Goal: Task Accomplishment & Management: Manage account settings

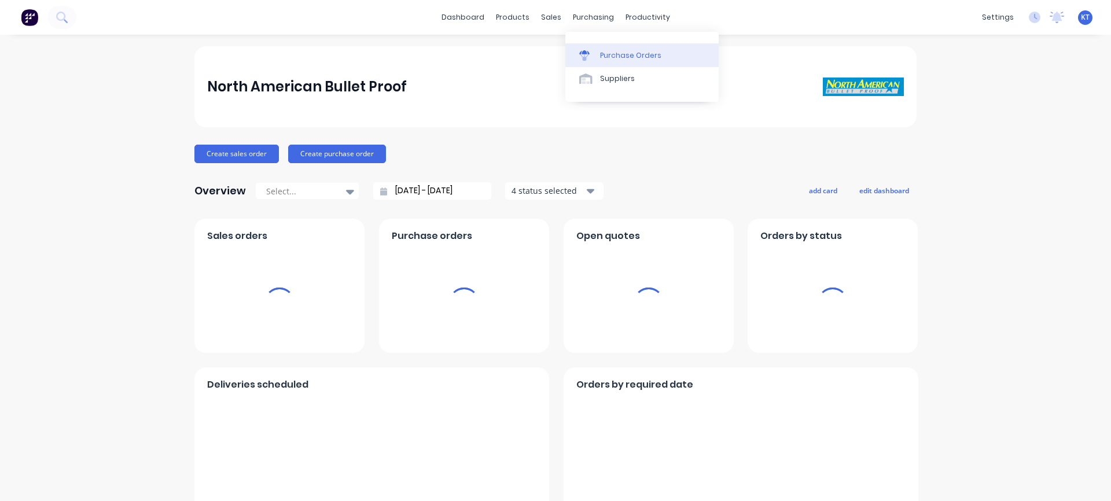
click at [607, 60] on link "Purchase Orders" at bounding box center [641, 54] width 153 height 23
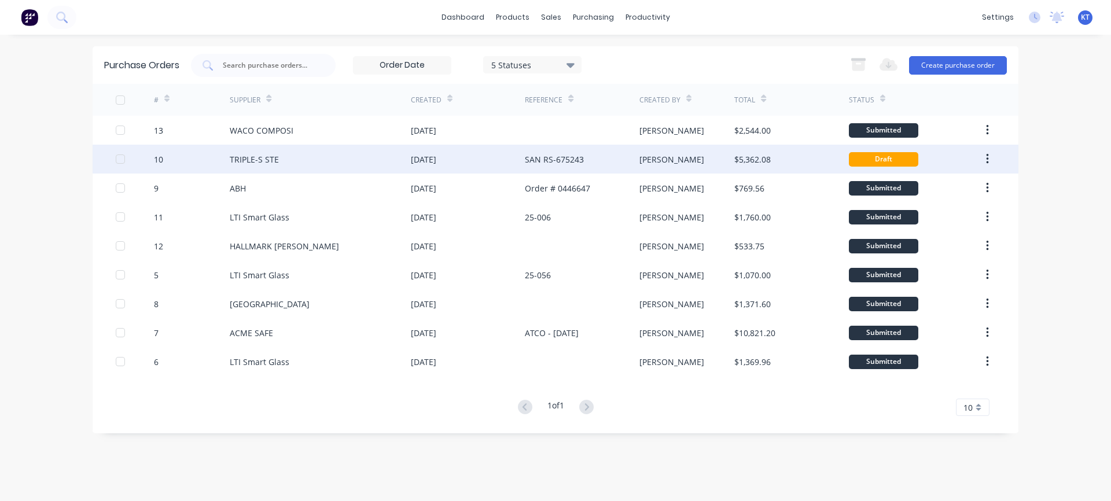
click at [266, 156] on div "TRIPLE-S STE" at bounding box center [254, 159] width 49 height 12
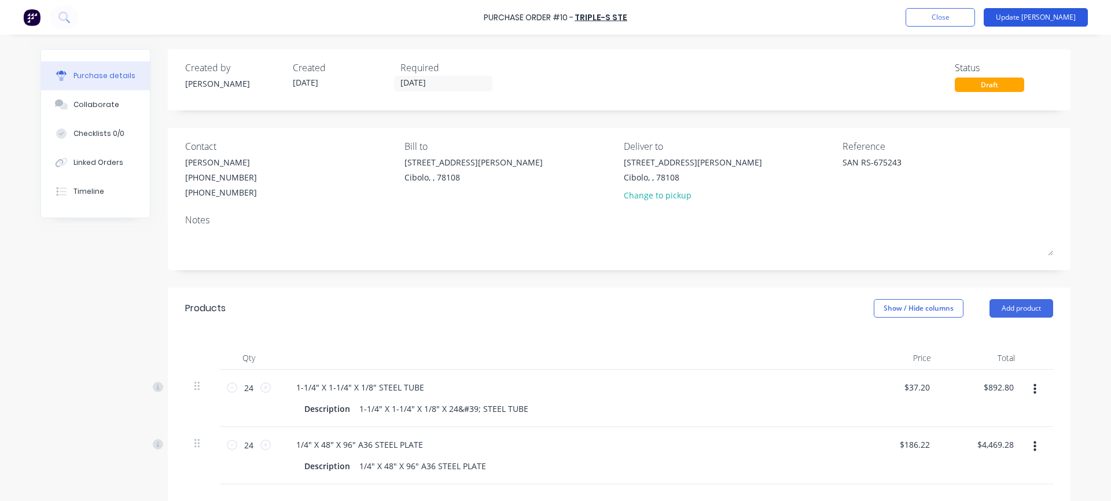
click at [1049, 24] on button "Update Bill" at bounding box center [1035, 17] width 104 height 19
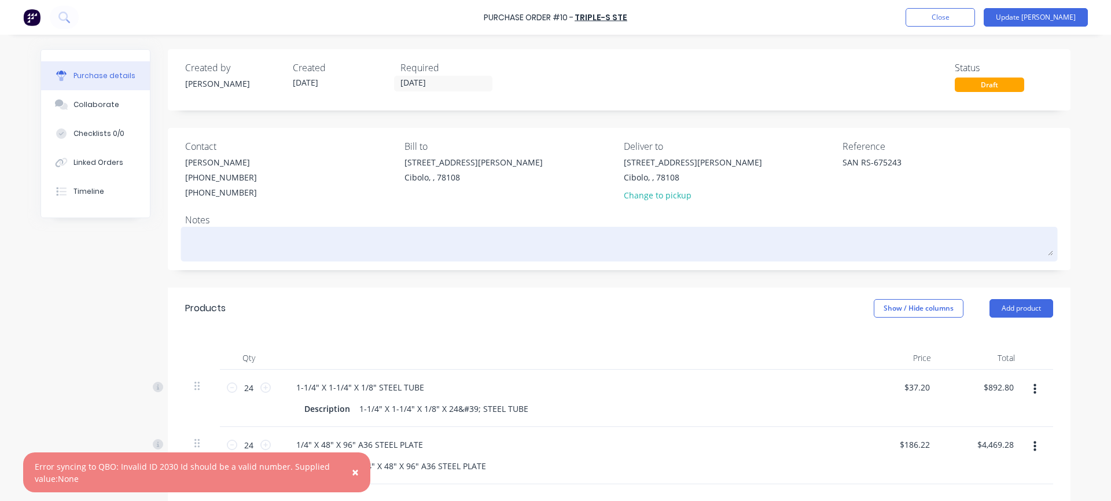
scroll to position [7, 0]
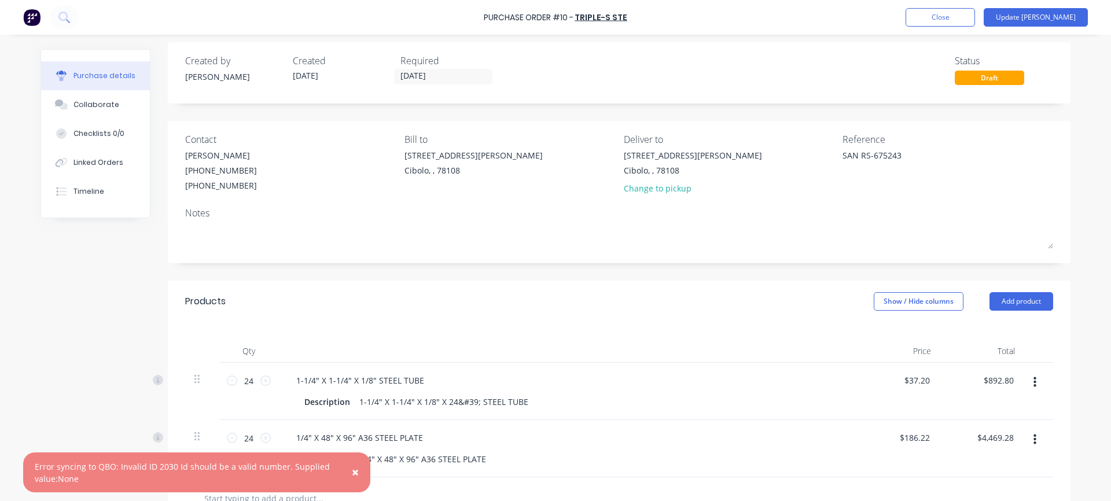
click at [1039, 162] on div "SAN RS-675243" at bounding box center [947, 163] width 211 height 29
click at [981, 29] on div "Purchase Order #10 - TRIPLE-S STE Add product Close Update Bill" at bounding box center [555, 17] width 1111 height 35
click at [975, 20] on button "Close" at bounding box center [939, 17] width 69 height 19
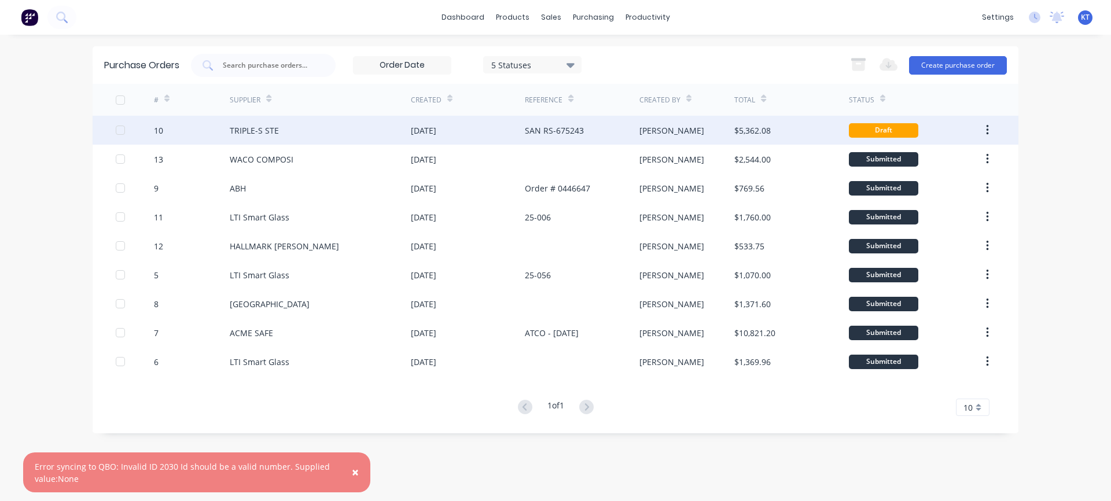
click at [348, 132] on div "TRIPLE-S STE" at bounding box center [320, 130] width 181 height 29
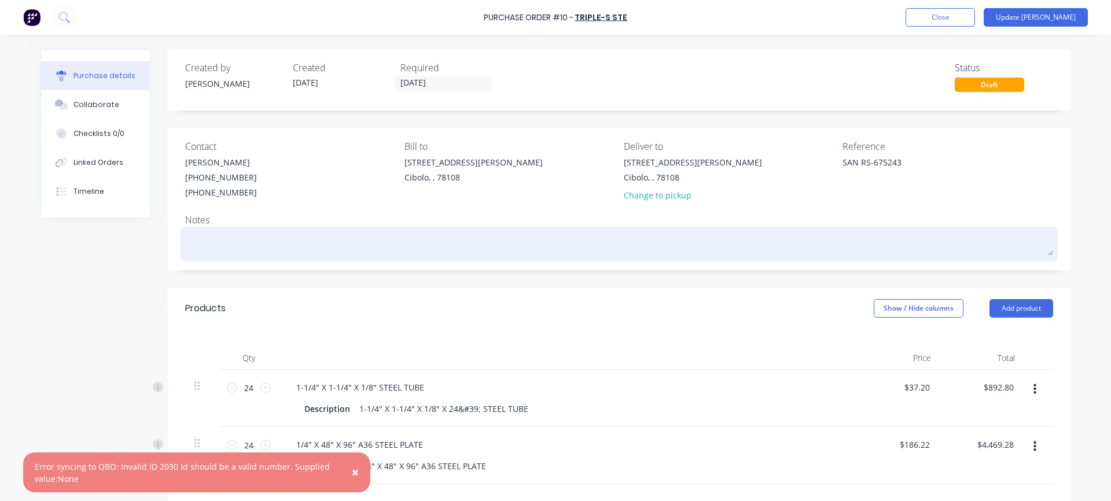
scroll to position [193, 0]
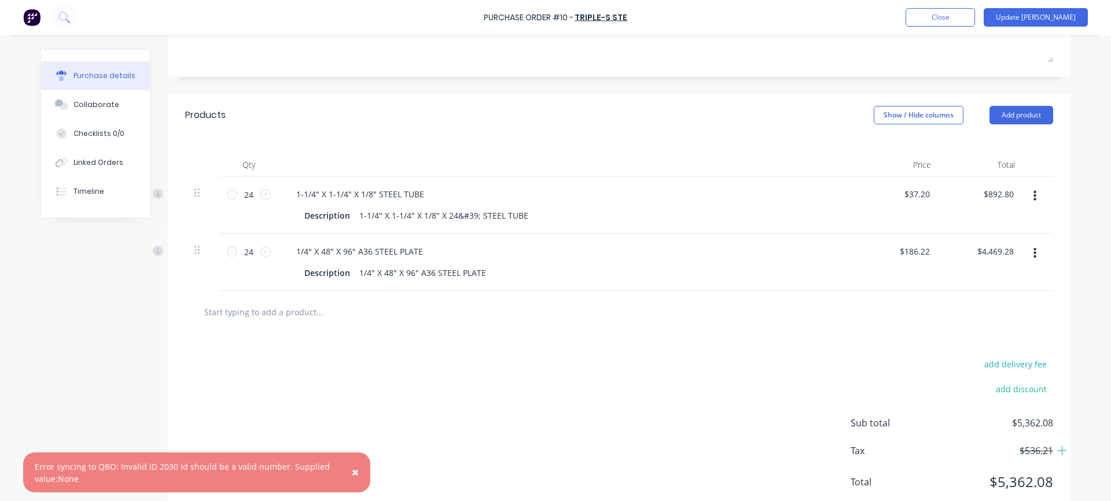
click at [355, 472] on span "×" at bounding box center [355, 472] width 7 height 16
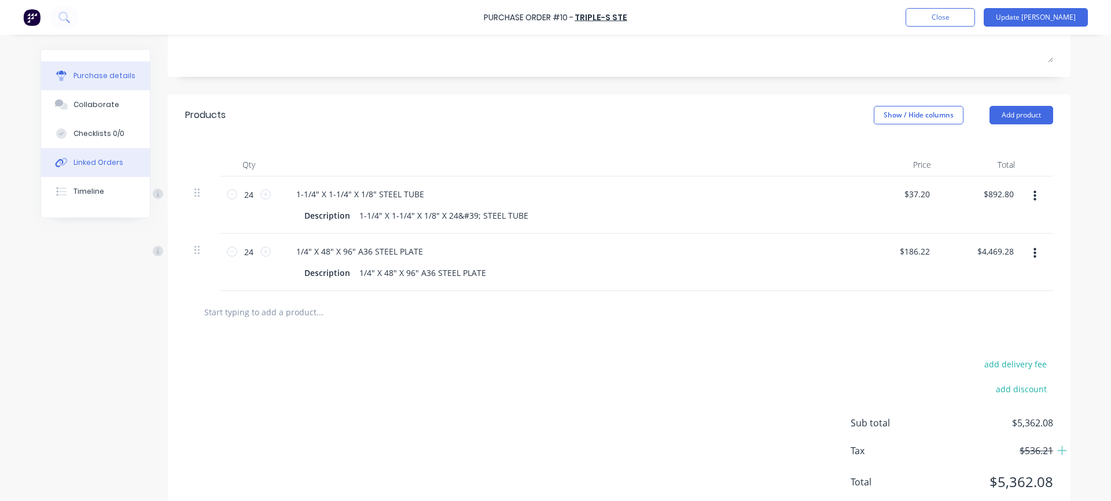
click at [101, 169] on button "Linked Orders" at bounding box center [95, 162] width 109 height 29
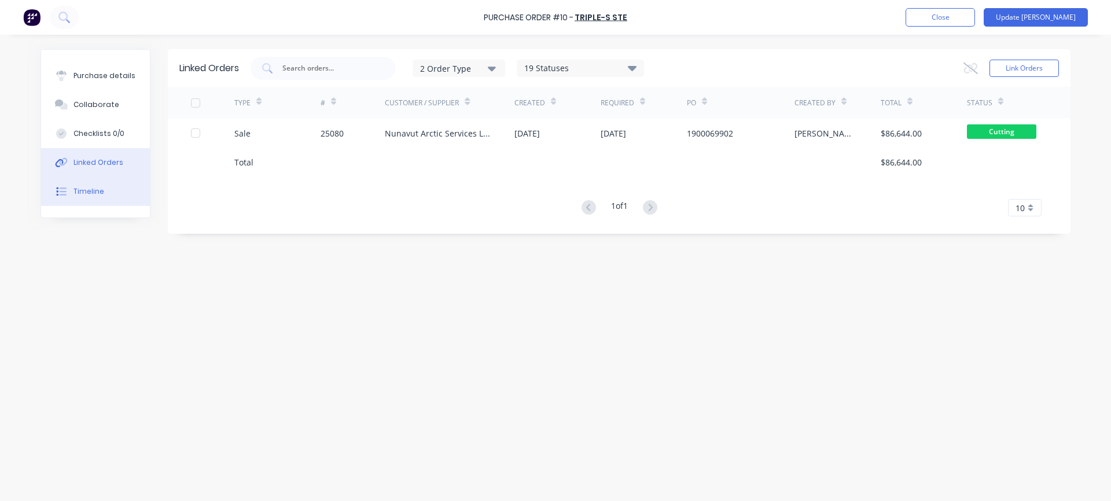
click at [88, 204] on button "Timeline" at bounding box center [95, 191] width 109 height 29
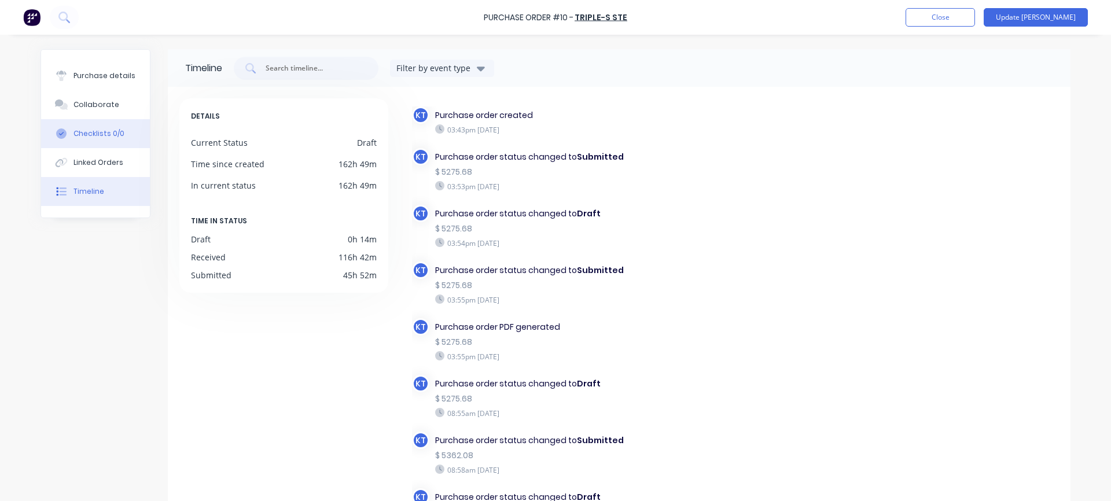
click at [102, 130] on div "Checklists 0/0" at bounding box center [98, 133] width 51 height 10
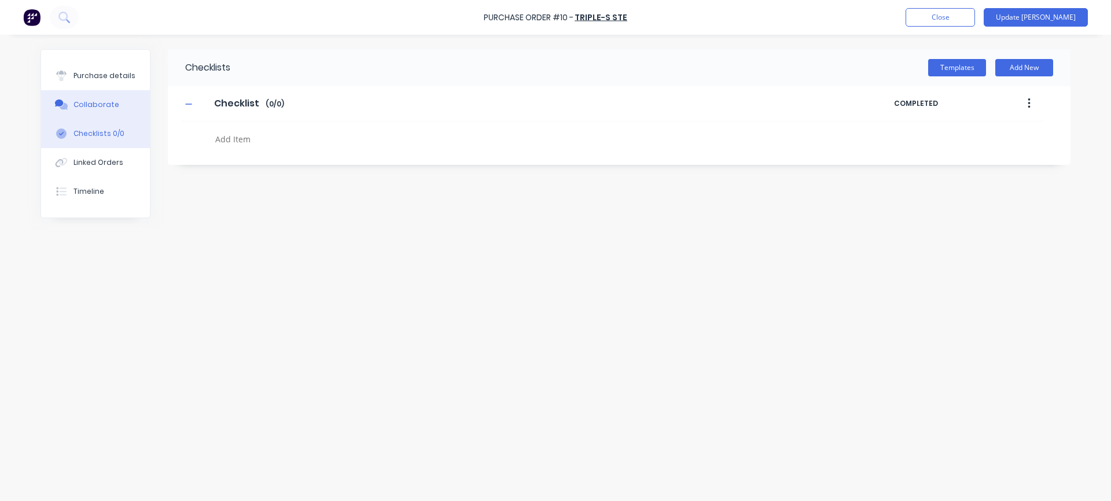
click at [99, 106] on div "Collaborate" at bounding box center [96, 104] width 46 height 10
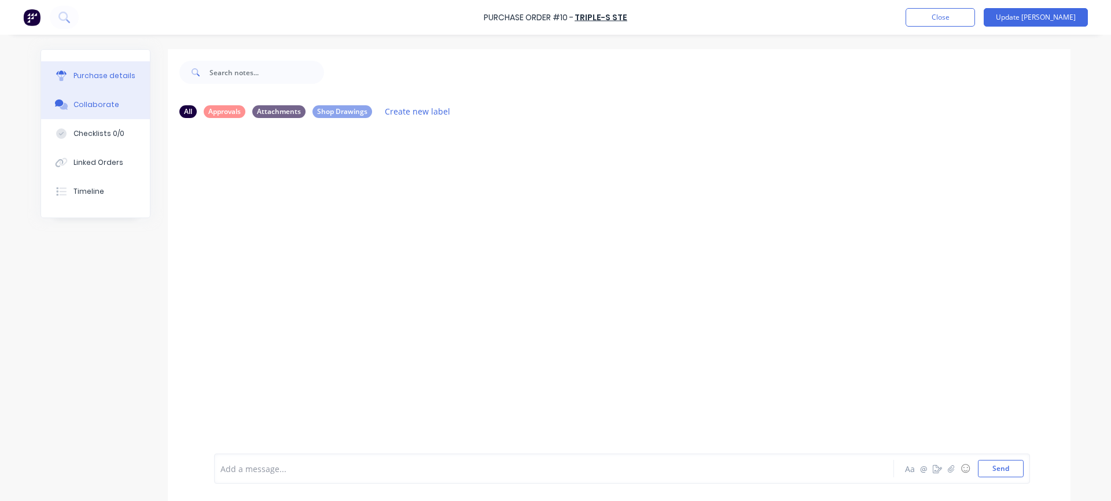
click at [104, 75] on div "Purchase details" at bounding box center [104, 76] width 62 height 10
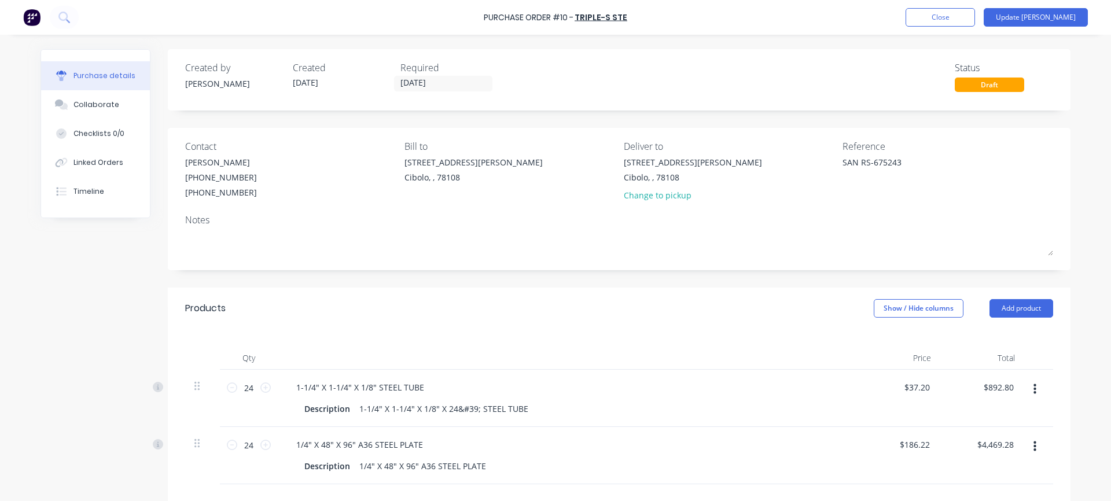
click at [1000, 83] on div "Draft" at bounding box center [988, 85] width 69 height 14
click at [984, 84] on div "Draft" at bounding box center [988, 85] width 69 height 14
click at [996, 86] on div "Draft" at bounding box center [988, 85] width 69 height 14
click at [1073, 16] on button "Update [PERSON_NAME]" at bounding box center [1035, 17] width 104 height 19
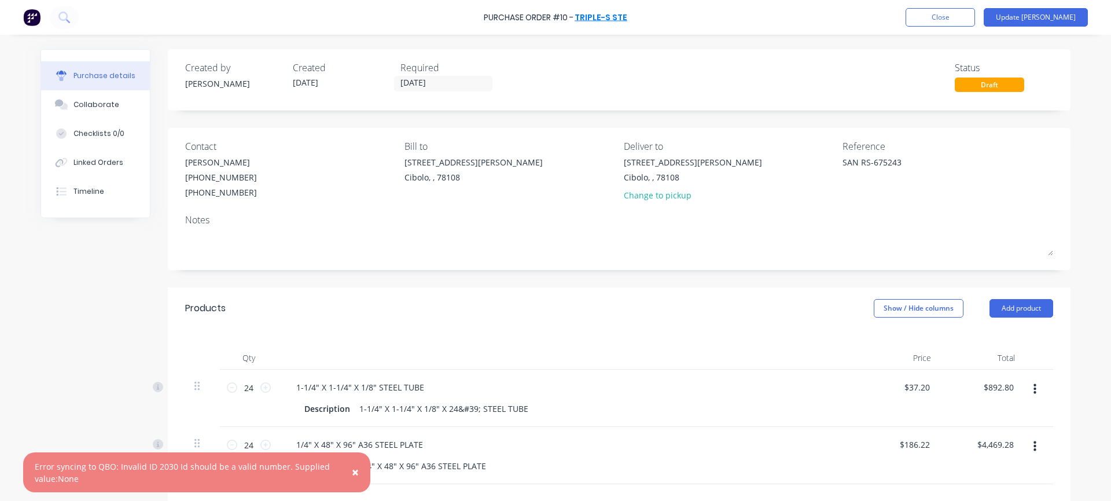
click at [589, 20] on link "TRIPLE-S STE" at bounding box center [600, 18] width 53 height 12
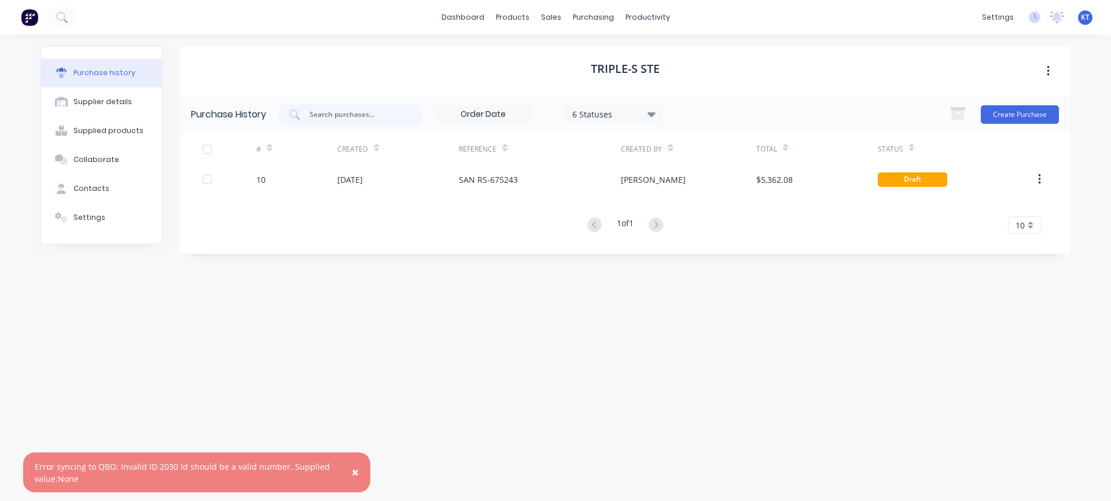
click at [625, 71] on h1 "TRIPLE-S STE" at bounding box center [625, 69] width 69 height 14
click at [123, 106] on div "Supplier details" at bounding box center [102, 102] width 58 height 10
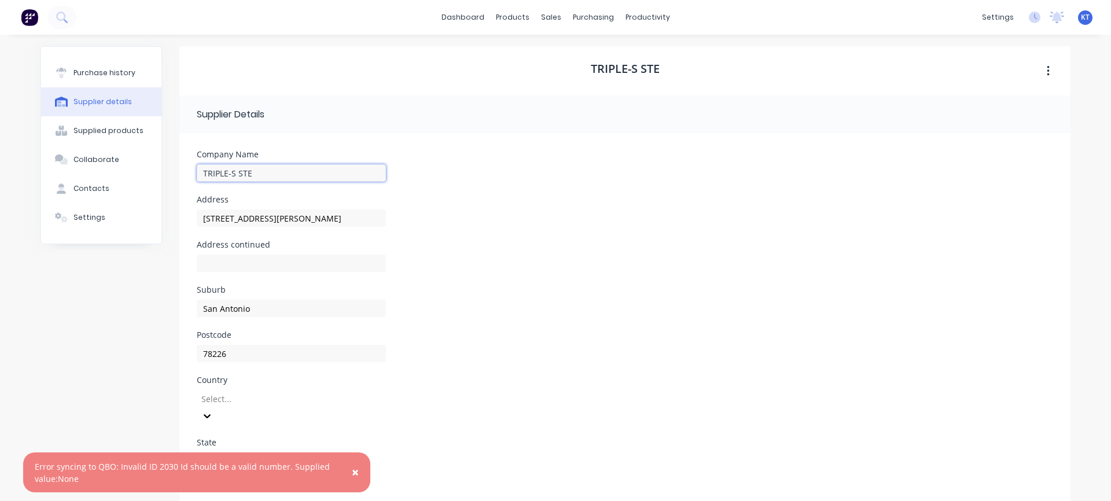
click at [255, 172] on input "TRIPLE-S STE" at bounding box center [291, 172] width 189 height 17
type input "TRIPLE-S STEEL"
click at [551, 322] on div "Suburb San Antonio" at bounding box center [625, 308] width 856 height 45
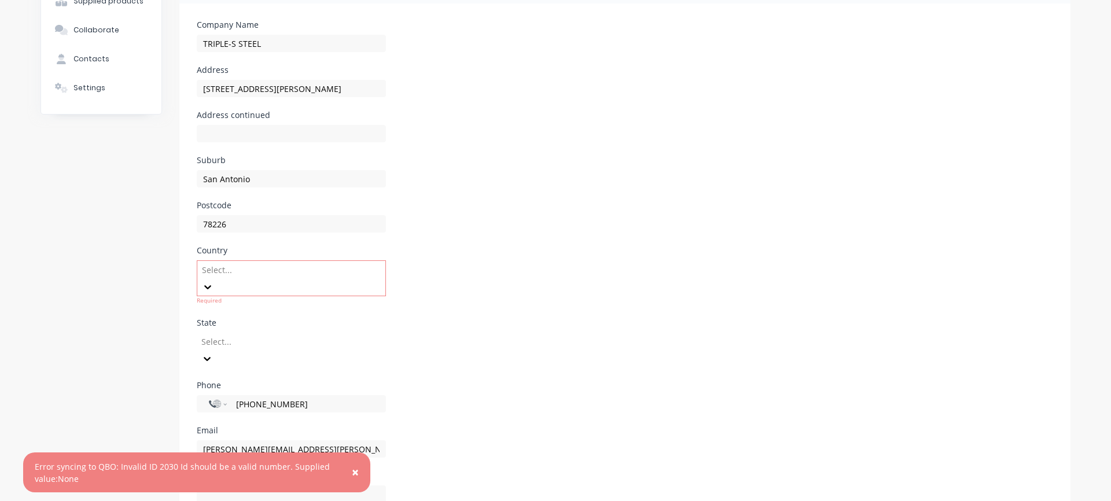
scroll to position [138, 0]
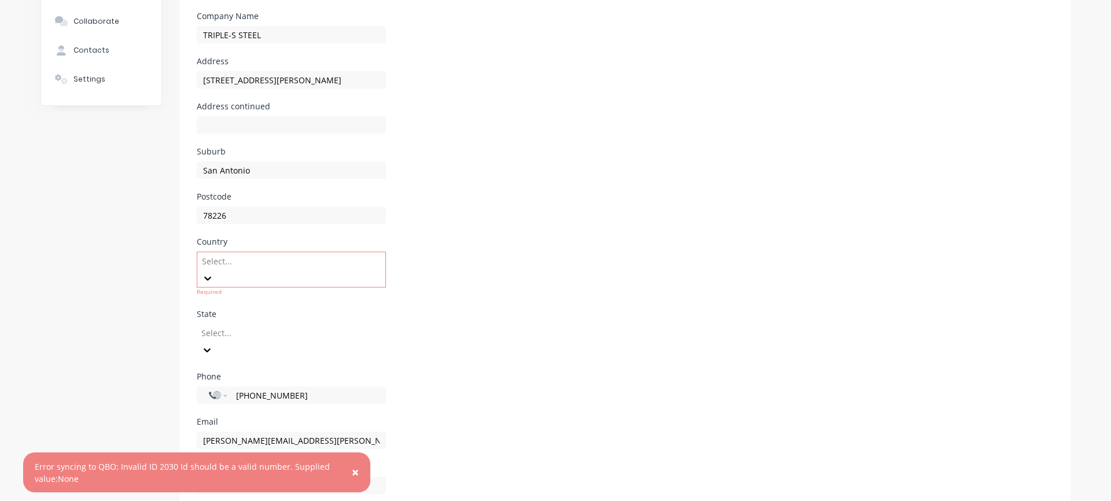
click at [357, 468] on span "×" at bounding box center [355, 472] width 7 height 16
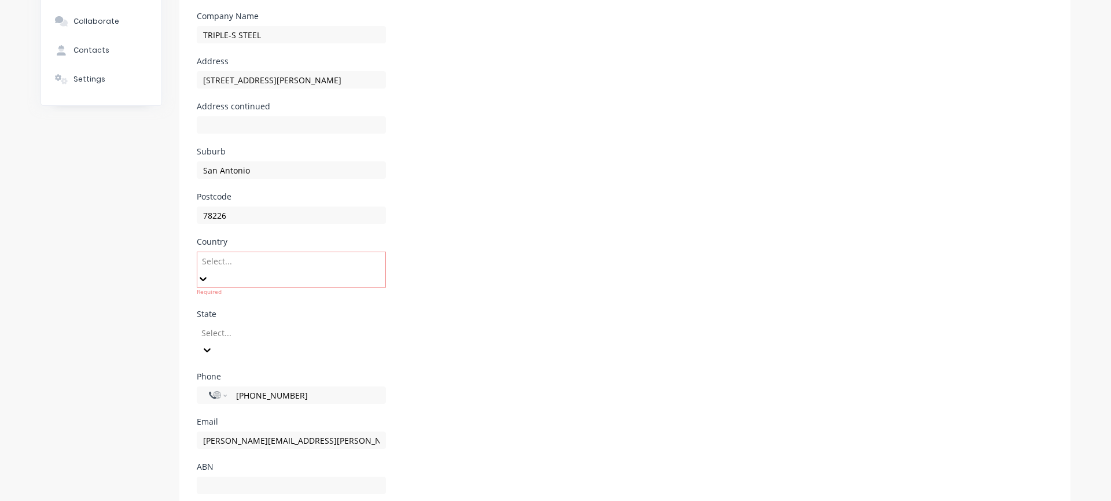
click at [228, 268] on div "Select..." at bounding box center [284, 260] width 174 height 17
type input "t"
type input "uni"
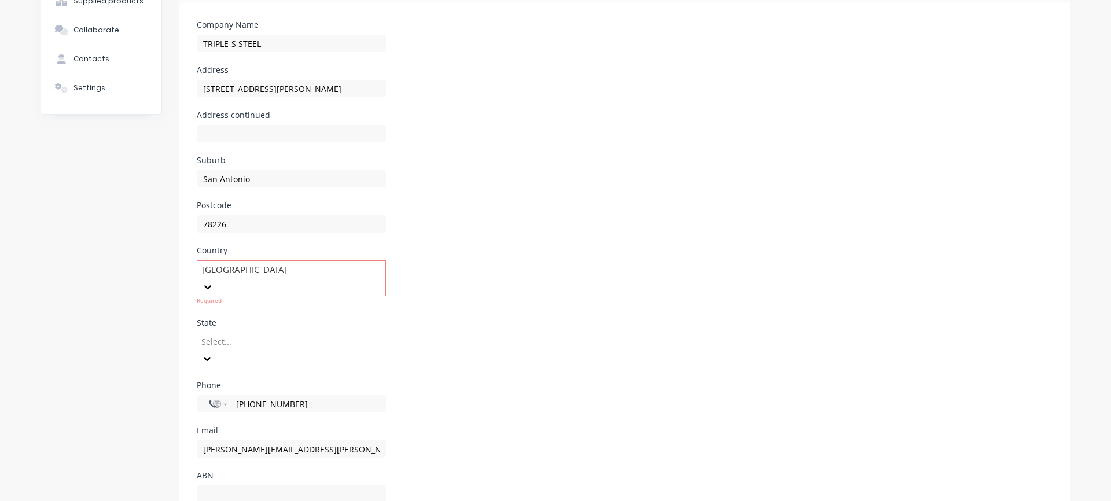
click at [635, 381] on div "Phone International Afghanistan Åland Islands Albania Algeria American Samoa An…" at bounding box center [625, 403] width 856 height 45
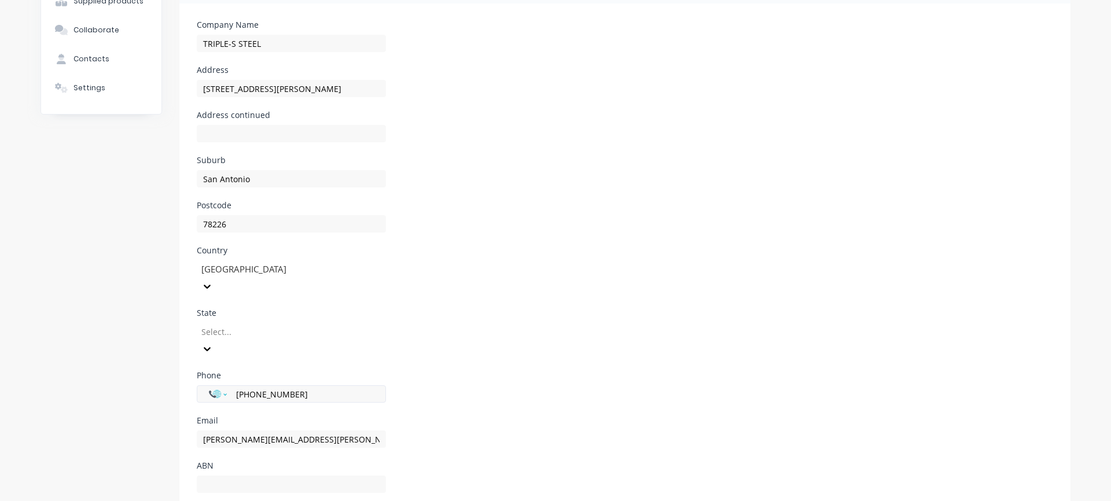
click at [222, 386] on select "International Afghanistan Åland Islands Albania Algeria American Samoa Andorra …" at bounding box center [217, 394] width 17 height 16
select select "US"
click at [209, 386] on select "International Afghanistan Åland Islands Albania Algeria American Samoa Andorra …" at bounding box center [217, 394] width 17 height 16
click at [260, 323] on div "Select..." at bounding box center [284, 331] width 174 height 17
type input "texas"
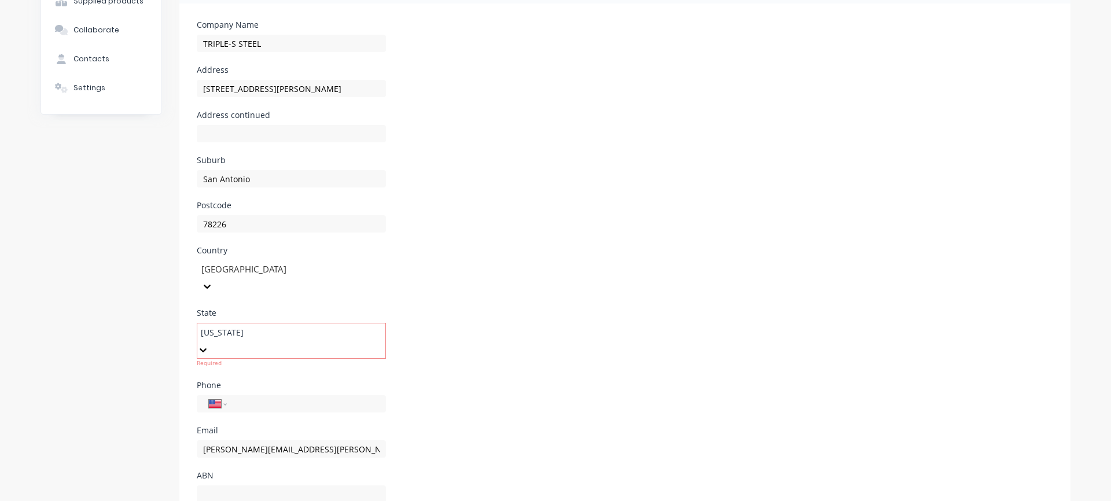
click at [255, 500] on div "Texas" at bounding box center [555, 507] width 1111 height 12
click at [241, 395] on div "International Afghanistan Åland Islands Albania Algeria American Samoa Andorra …" at bounding box center [291, 403] width 189 height 17
click at [248, 388] on input "+61 2104310088" at bounding box center [304, 394] width 139 height 13
type input "[PHONE_NUMBER]"
click at [673, 416] on div "Email Belinda.Manzanares@intselsteel.com" at bounding box center [625, 438] width 856 height 45
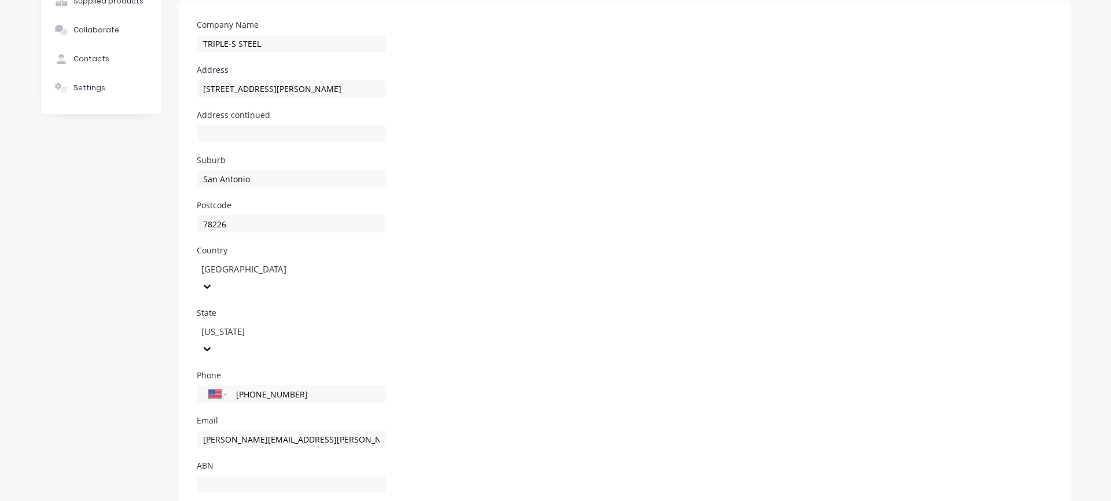
scroll to position [0, 0]
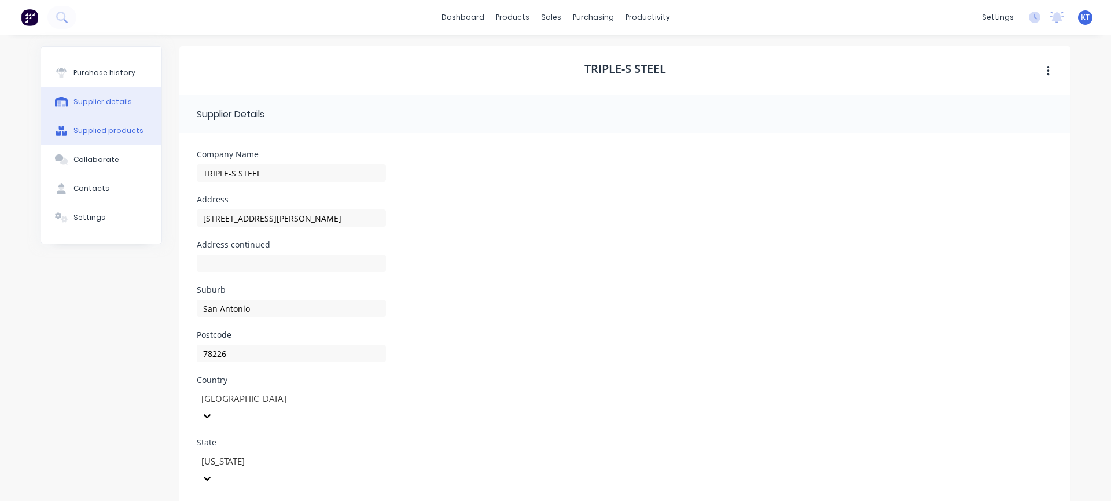
click at [105, 131] on div "Supplied products" at bounding box center [108, 131] width 70 height 10
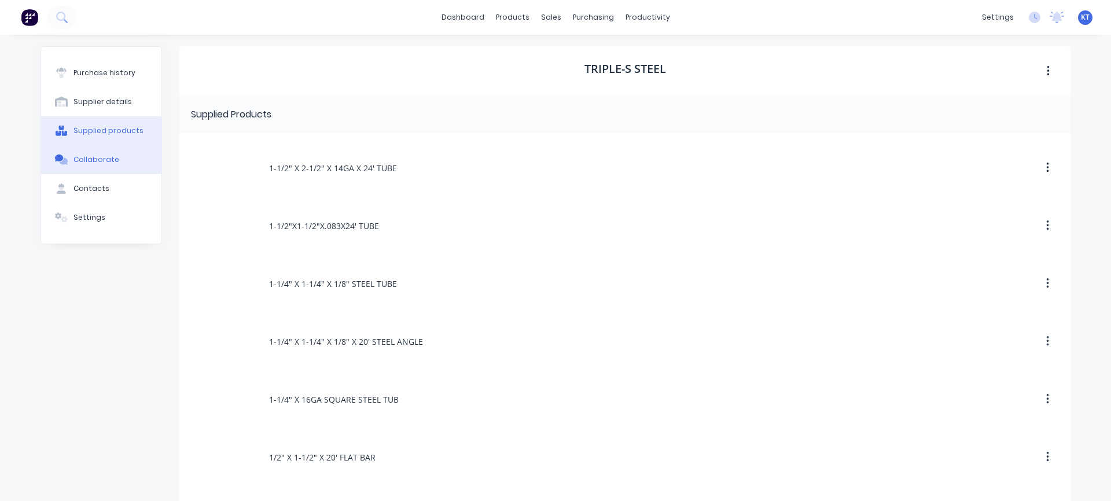
click at [99, 158] on div "Collaborate" at bounding box center [96, 159] width 46 height 10
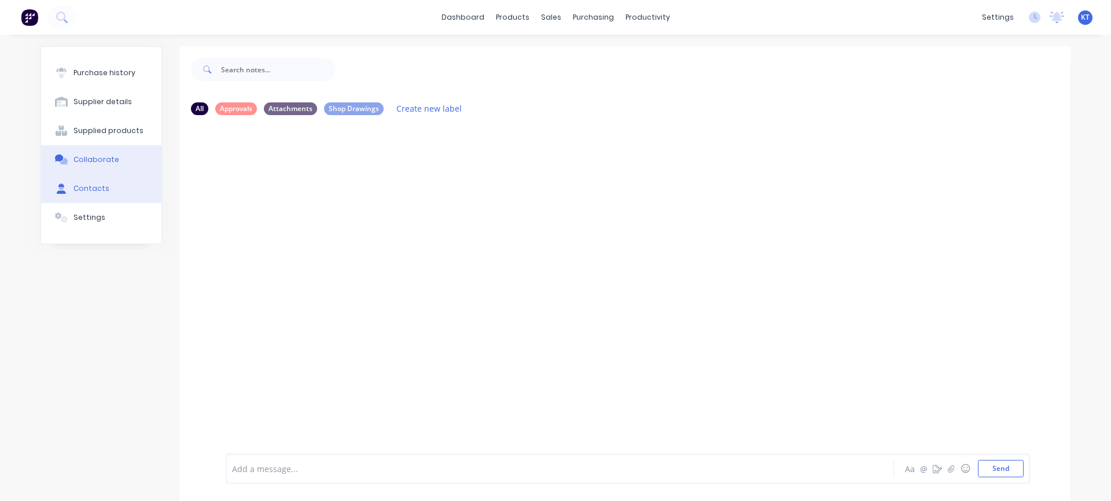
click at [94, 197] on button "Contacts" at bounding box center [101, 188] width 120 height 29
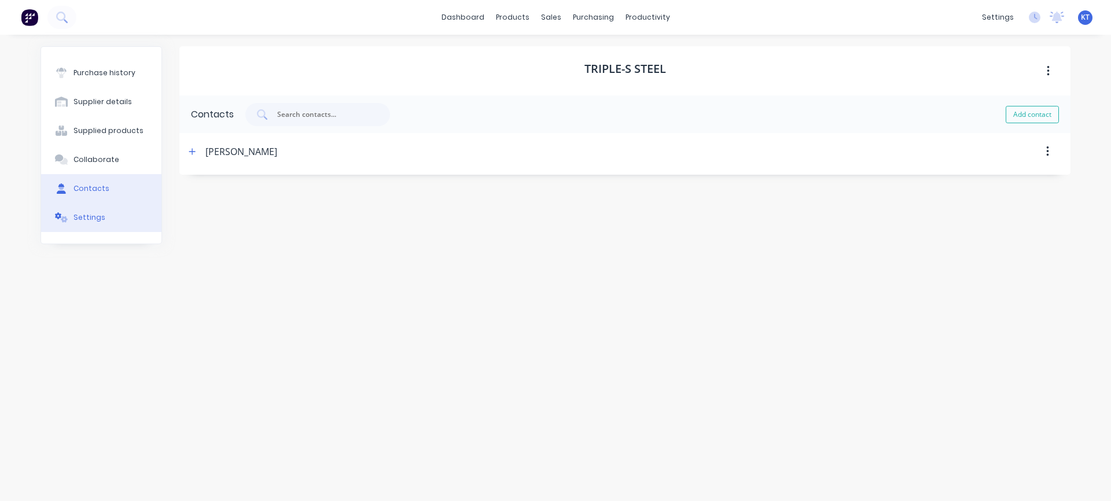
click at [90, 223] on button "Settings" at bounding box center [101, 217] width 120 height 29
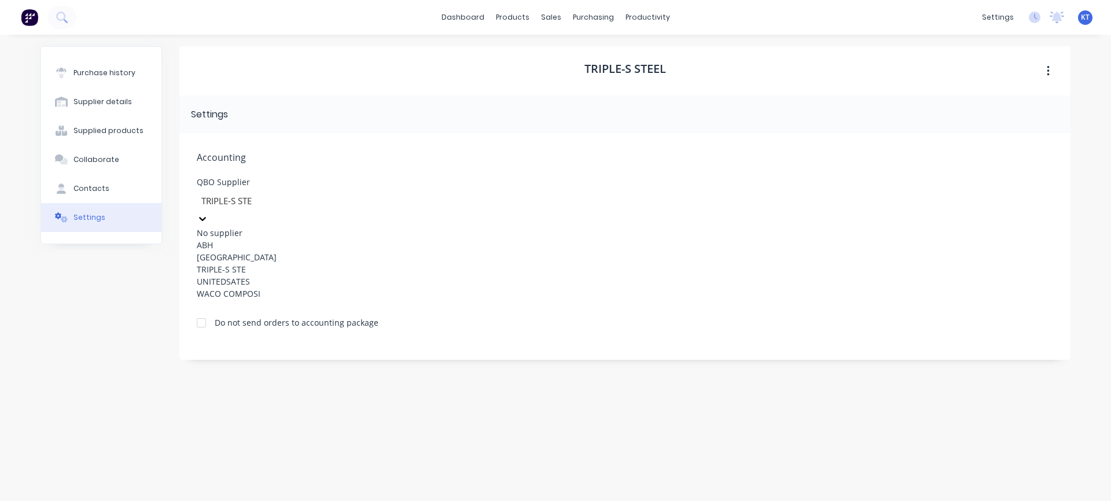
click at [301, 201] on div at bounding box center [283, 201] width 167 height 14
click at [236, 275] on div "TRIPLE-S STE" at bounding box center [284, 269] width 174 height 12
click at [697, 191] on div "QBO Supplier option TRIPLE-S STE, selected. TRIPLE-S STE" at bounding box center [625, 202] width 856 height 49
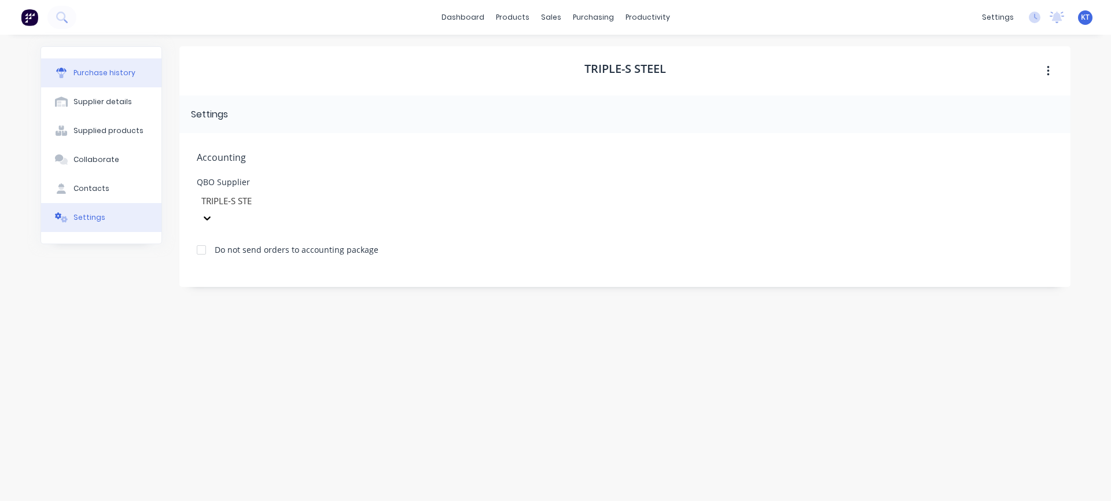
click at [131, 77] on button "Purchase history" at bounding box center [101, 72] width 120 height 29
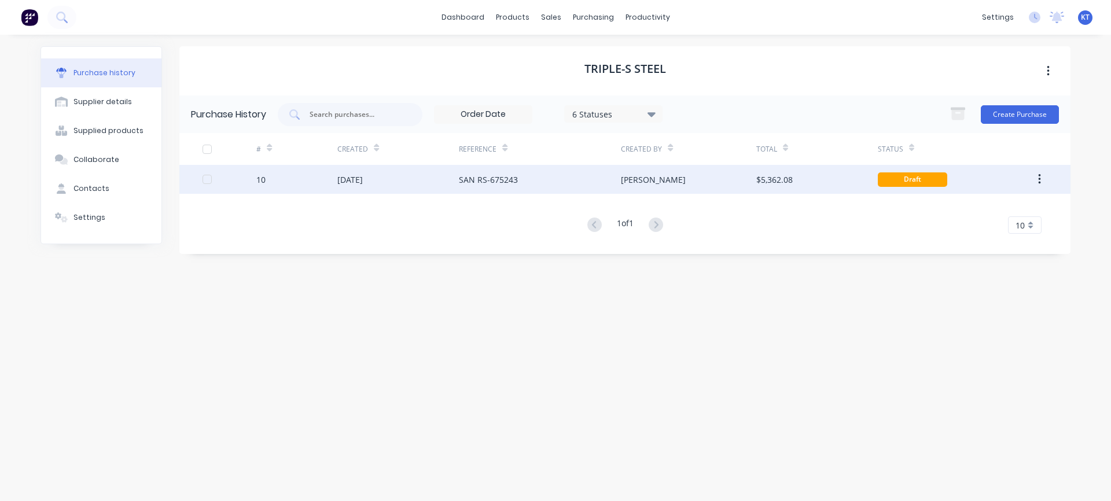
click at [909, 182] on div "Draft" at bounding box center [911, 179] width 69 height 14
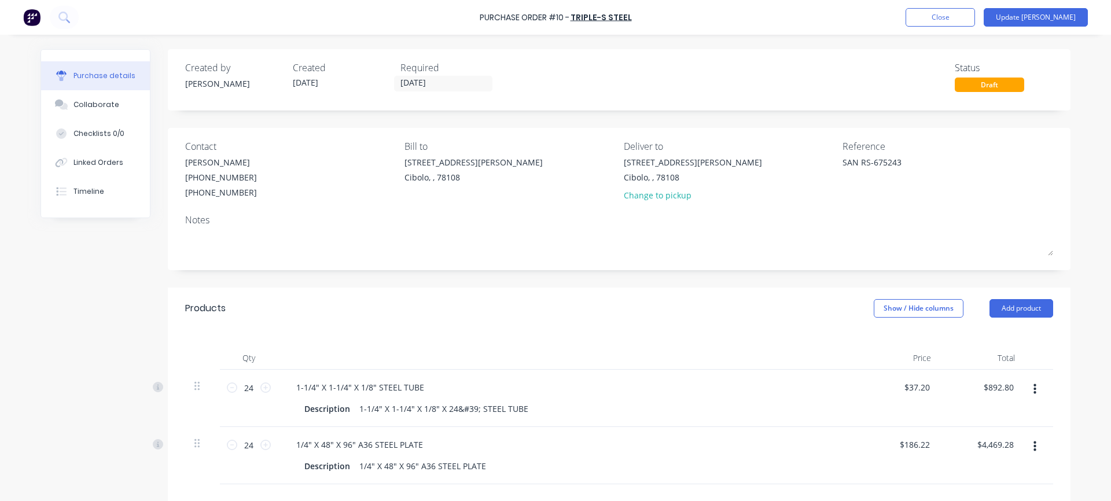
click at [1000, 88] on div "Draft" at bounding box center [988, 85] width 69 height 14
click at [1042, 17] on button "Update [PERSON_NAME]" at bounding box center [1035, 17] width 104 height 19
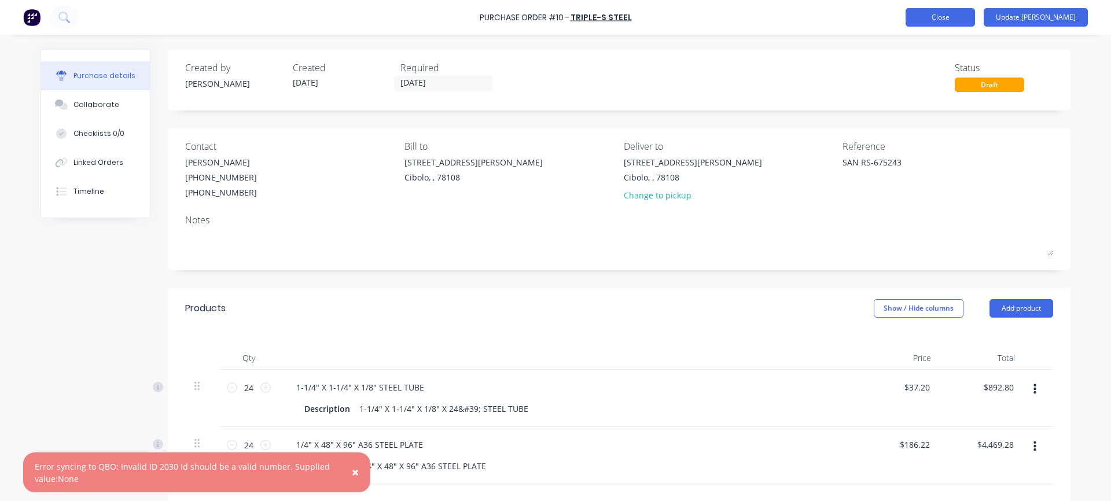
click at [975, 16] on button "Close" at bounding box center [939, 17] width 69 height 19
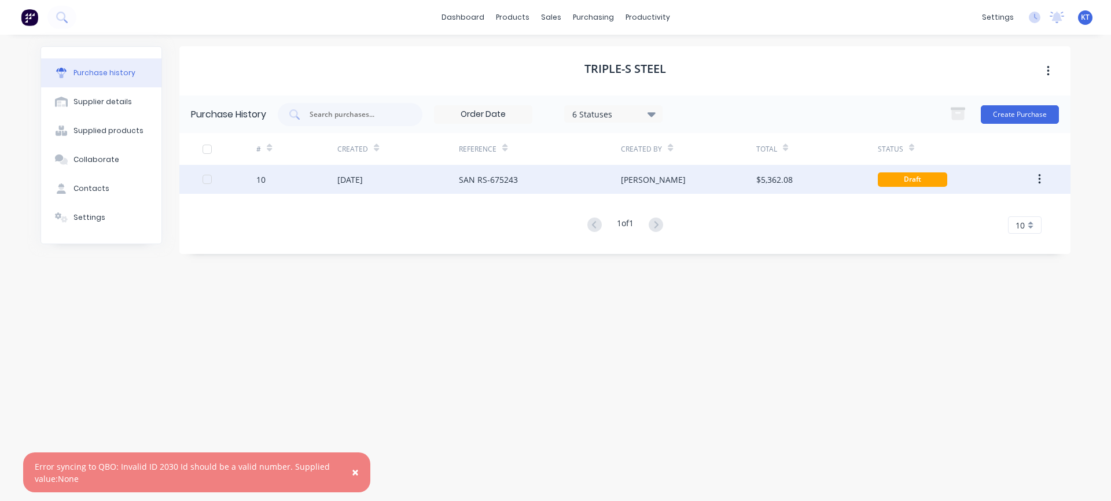
click at [1039, 180] on icon "button" at bounding box center [1039, 179] width 2 height 10
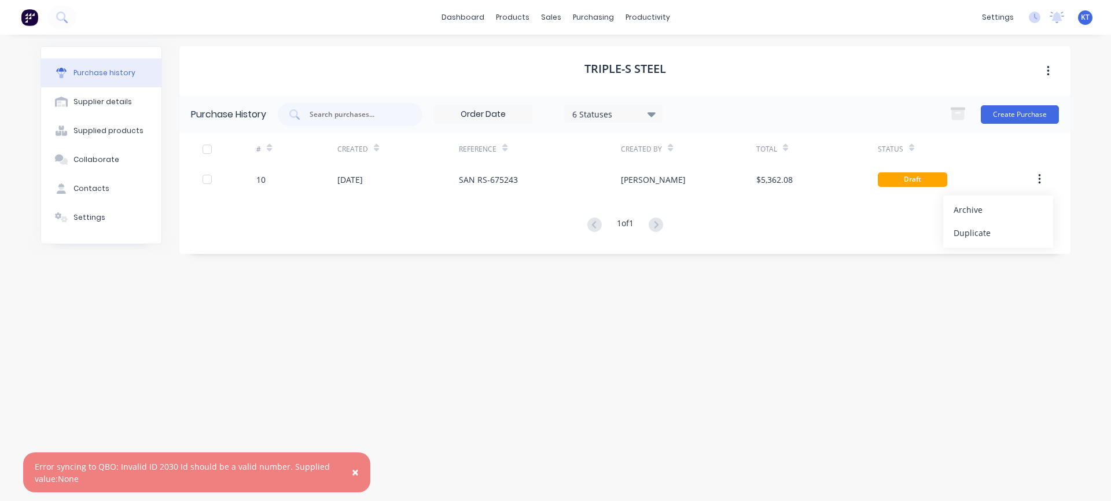
click at [864, 217] on div "1 of 1 10 5 10 15 20 25 30 35" at bounding box center [624, 225] width 891 height 17
click at [600, 49] on link "Purchase Orders" at bounding box center [641, 54] width 153 height 23
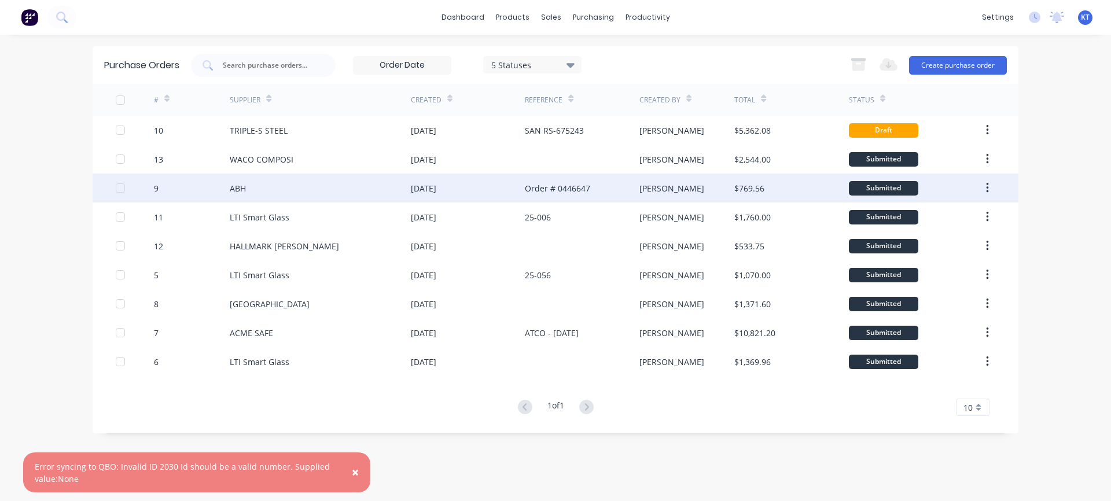
click at [271, 189] on div "ABH" at bounding box center [320, 188] width 181 height 29
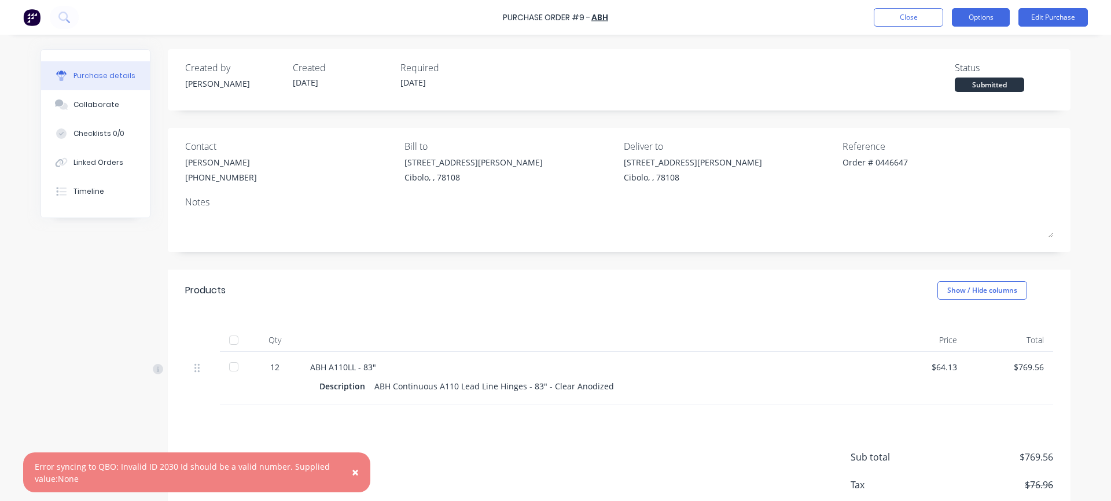
click at [985, 18] on button "Options" at bounding box center [980, 17] width 58 height 19
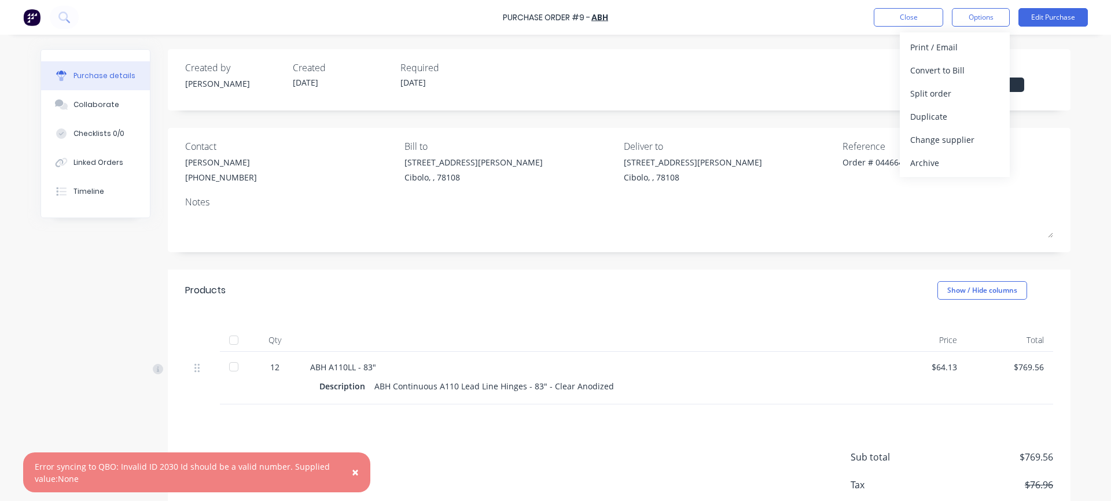
click at [230, 341] on div at bounding box center [233, 340] width 23 height 23
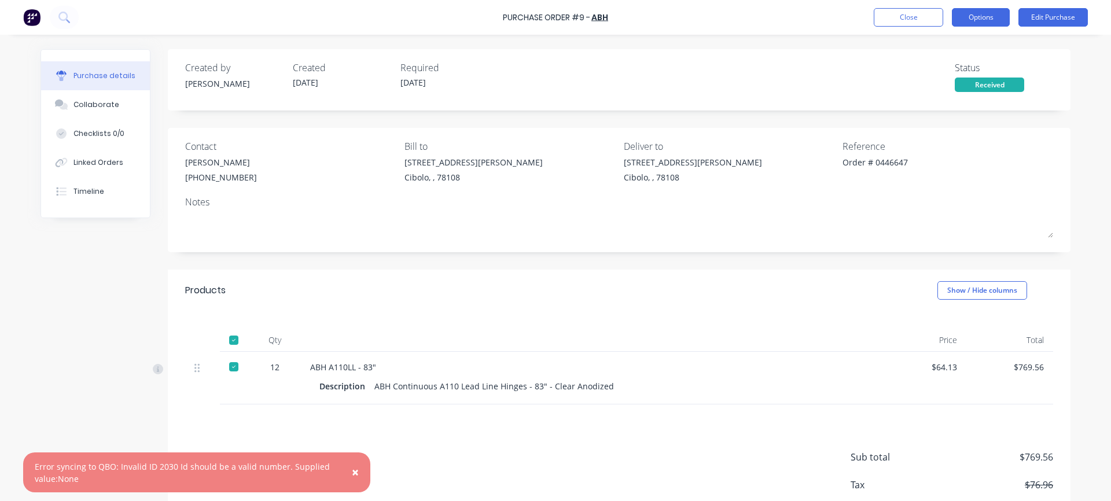
click at [989, 21] on button "Options" at bounding box center [980, 17] width 58 height 19
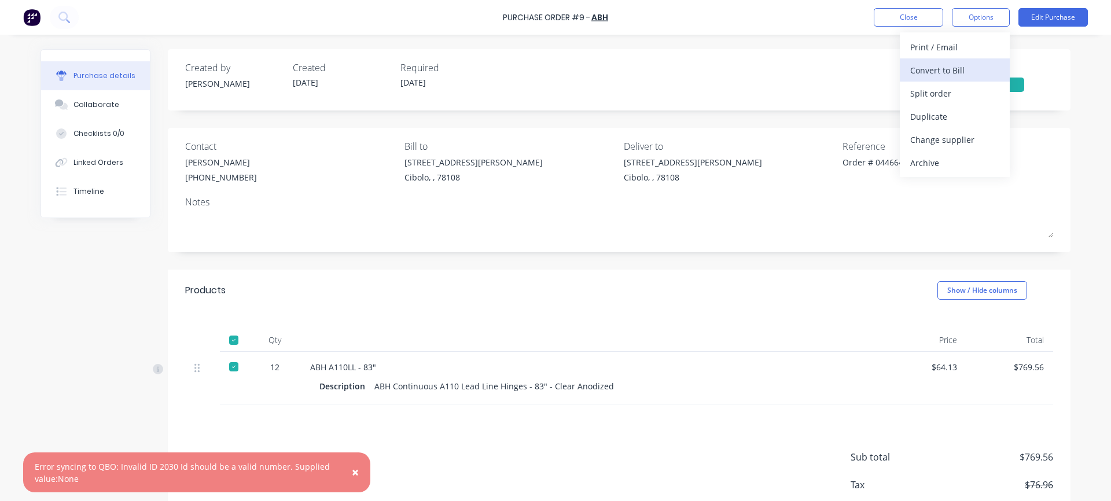
click at [951, 76] on div "Convert to Bill" at bounding box center [954, 70] width 89 height 17
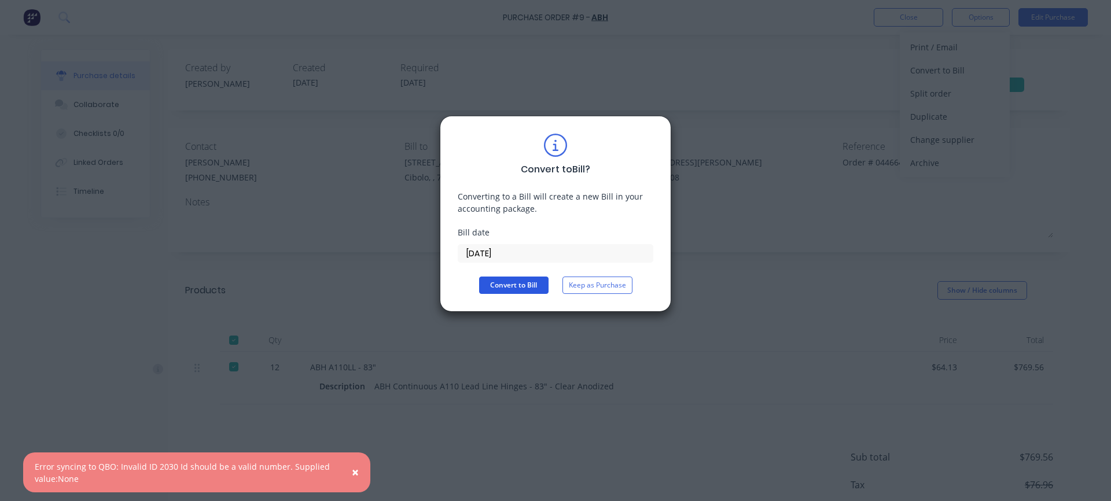
click at [503, 287] on button "Convert to Bill" at bounding box center [513, 284] width 69 height 17
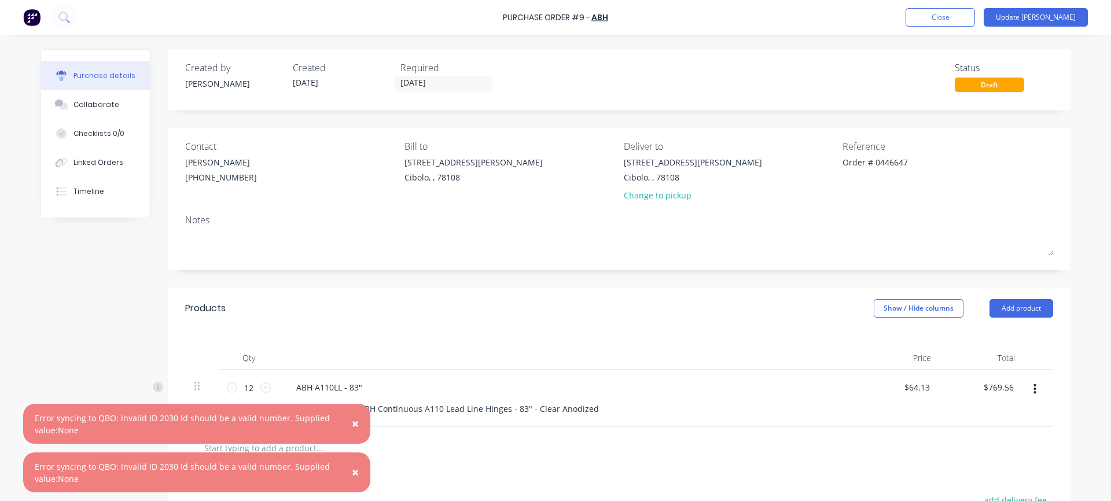
click at [353, 423] on span "×" at bounding box center [355, 423] width 7 height 16
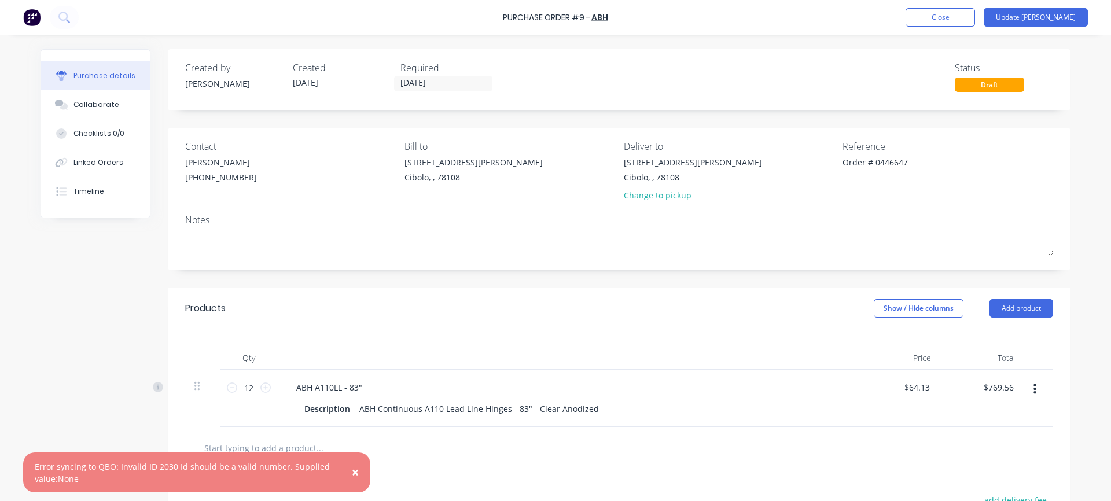
click at [355, 469] on span "×" at bounding box center [355, 472] width 7 height 16
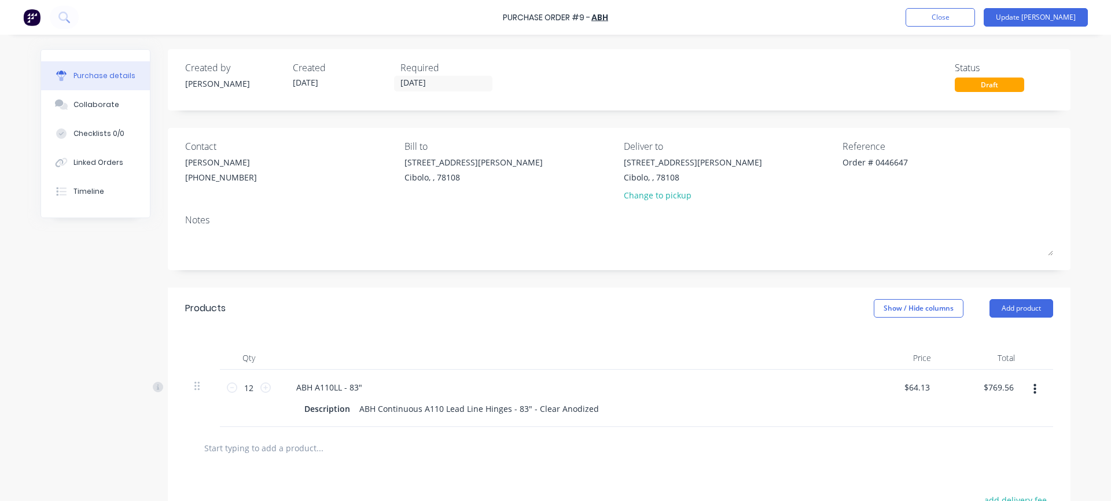
click at [108, 76] on div "Purchase details" at bounding box center [104, 76] width 62 height 10
click at [1069, 17] on button "Update [PERSON_NAME]" at bounding box center [1035, 17] width 104 height 19
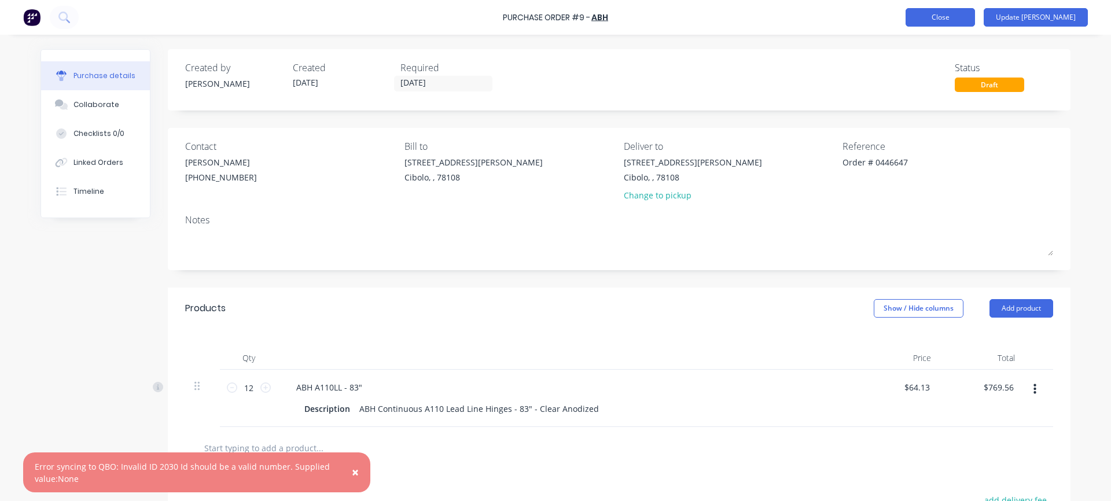
click at [975, 14] on button "Close" at bounding box center [939, 17] width 69 height 19
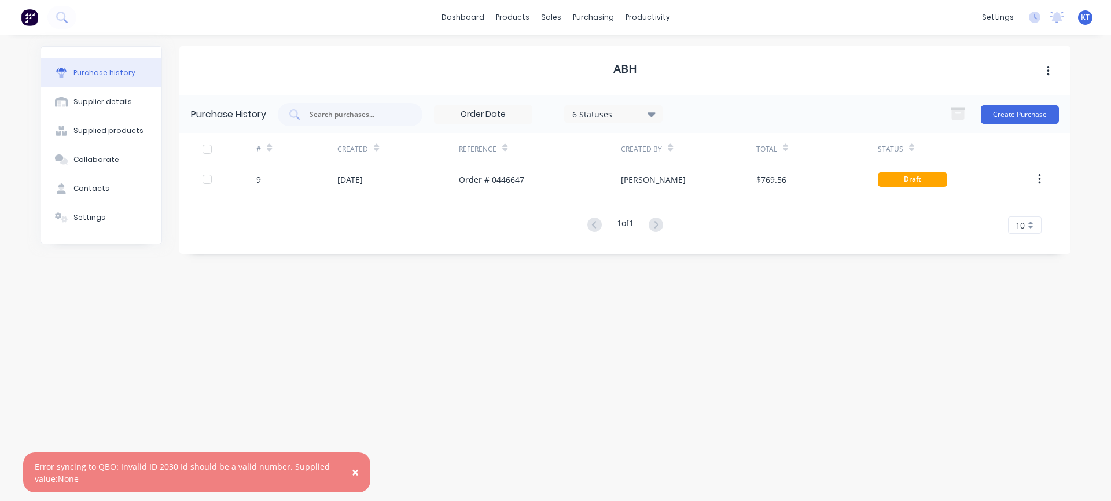
click at [546, 397] on div "ABH Purchase History 6 Statuses 6 Statuses Create Purchase # Created Reference …" at bounding box center [624, 261] width 891 height 431
click at [113, 78] on button "Purchase history" at bounding box center [101, 72] width 120 height 29
click at [577, 57] on div "Sales Orders" at bounding box center [593, 55] width 47 height 10
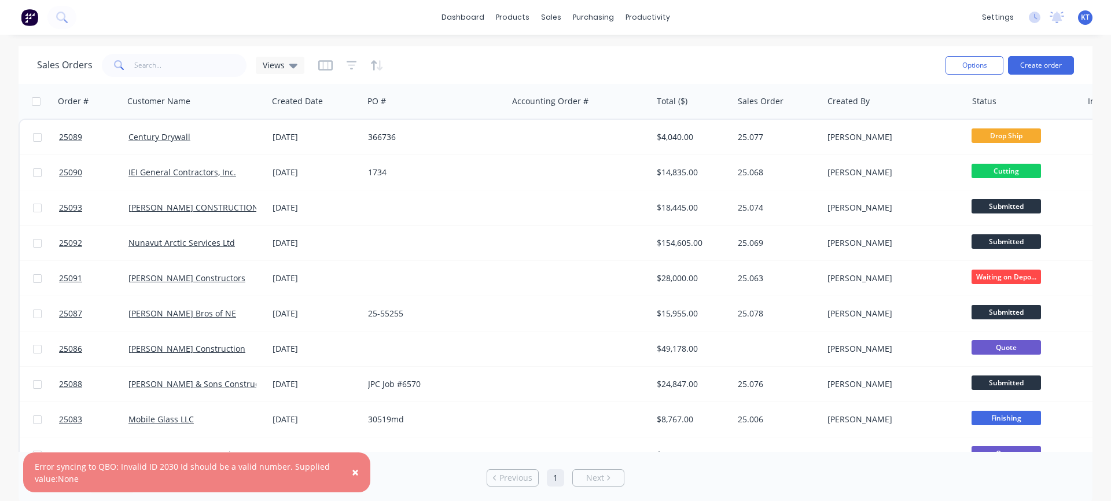
click at [356, 474] on span "×" at bounding box center [355, 472] width 7 height 16
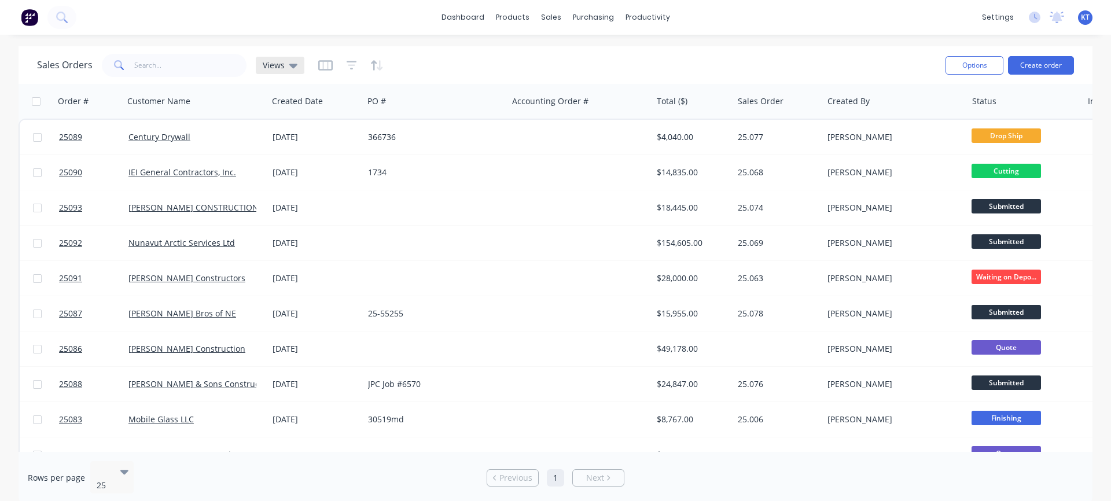
click at [282, 69] on span "Views" at bounding box center [274, 65] width 22 height 12
click at [284, 188] on button "Production" at bounding box center [325, 186] width 132 height 13
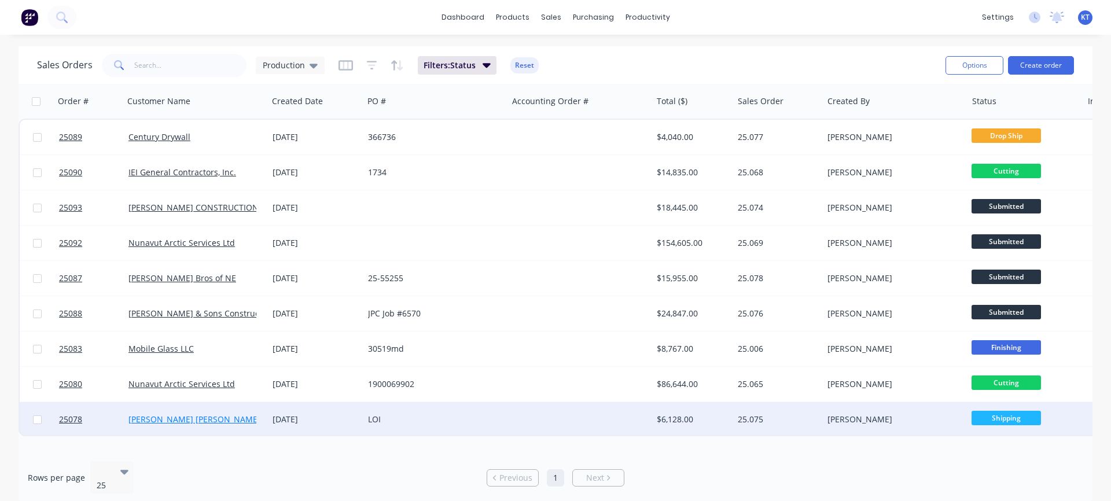
click at [156, 418] on link "[PERSON_NAME] [PERSON_NAME]" at bounding box center [194, 419] width 132 height 11
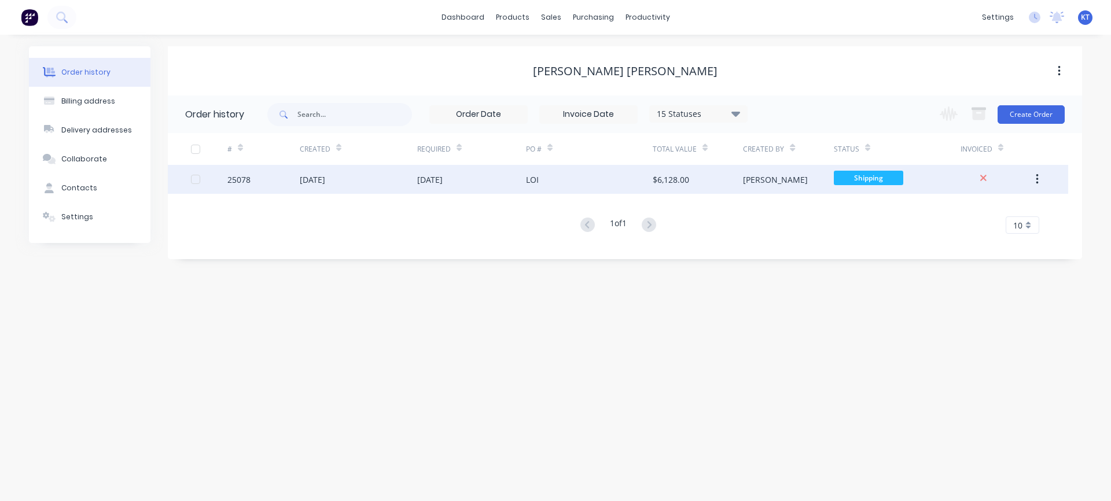
click at [246, 182] on div "25078" at bounding box center [238, 180] width 23 height 12
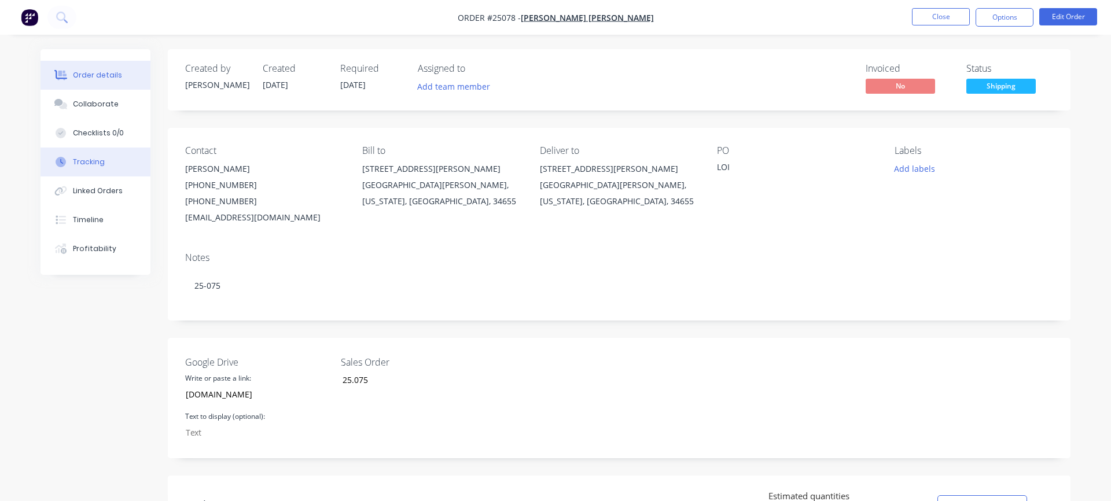
click at [104, 160] on button "Tracking" at bounding box center [95, 161] width 110 height 29
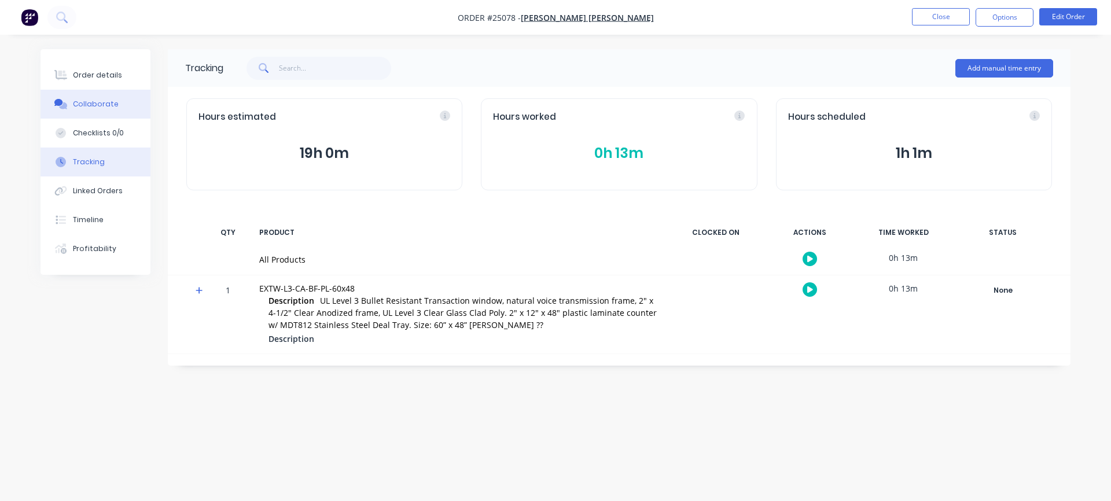
click at [99, 106] on div "Collaborate" at bounding box center [96, 104] width 46 height 10
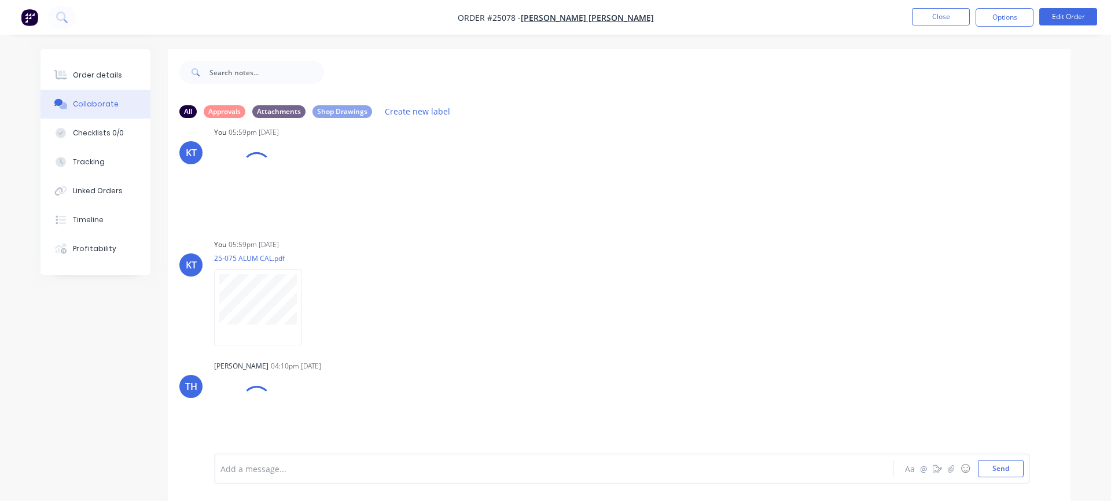
scroll to position [17, 0]
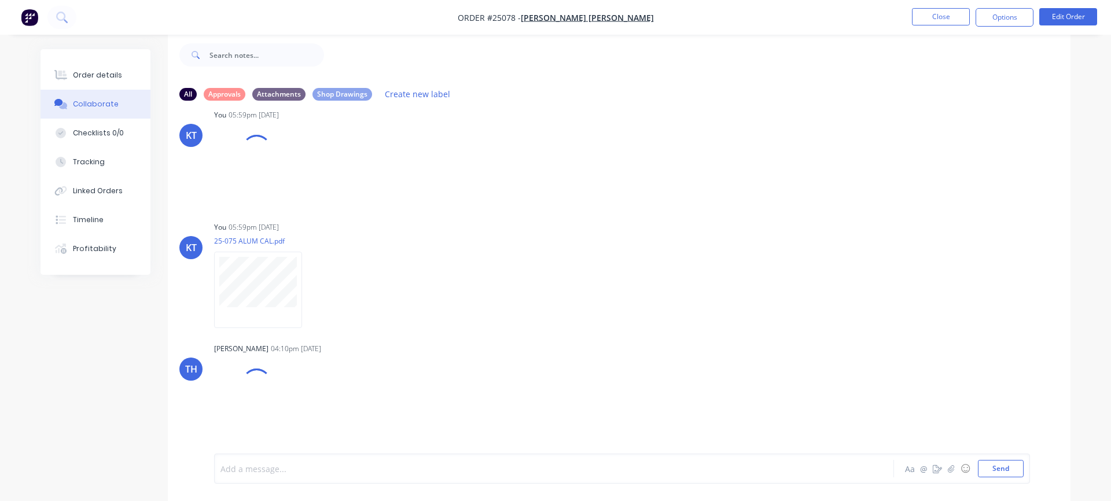
click at [264, 468] on div at bounding box center [522, 469] width 602 height 12
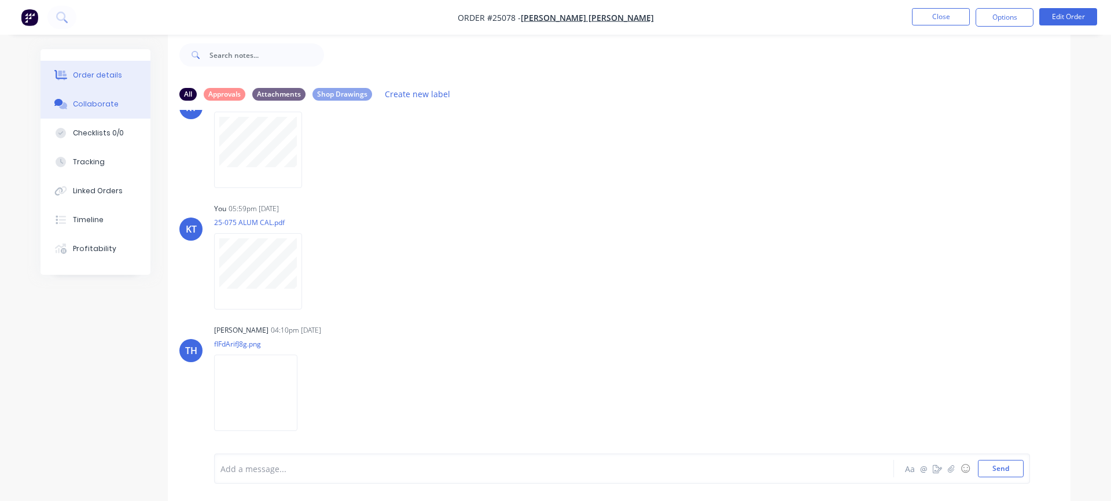
click at [67, 78] on div at bounding box center [60, 75] width 17 height 10
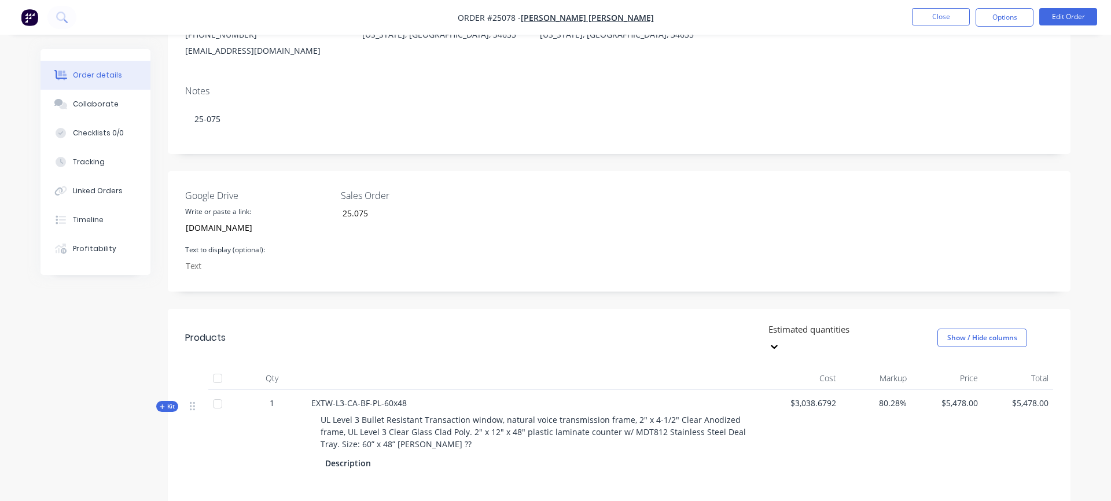
scroll to position [237, 0]
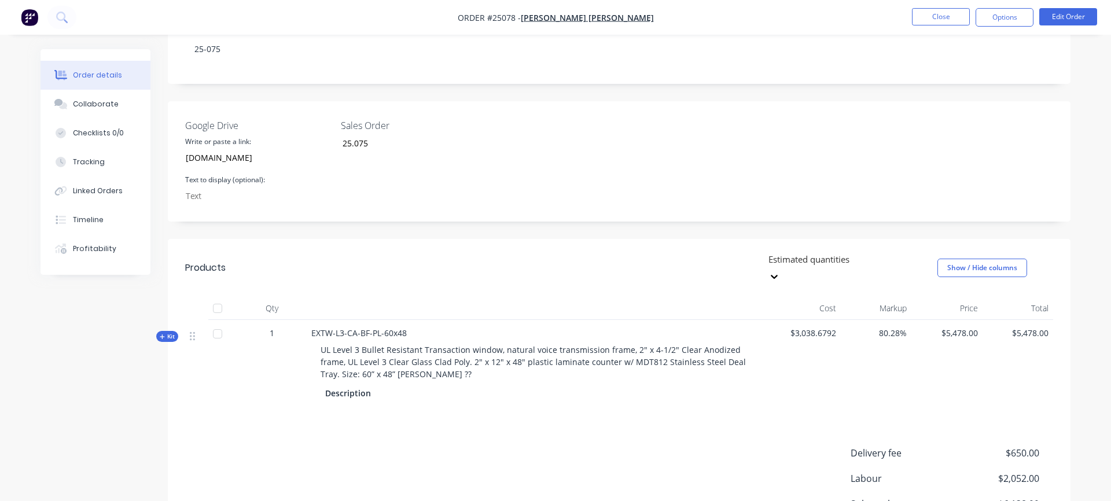
click at [214, 297] on div at bounding box center [217, 308] width 23 height 23
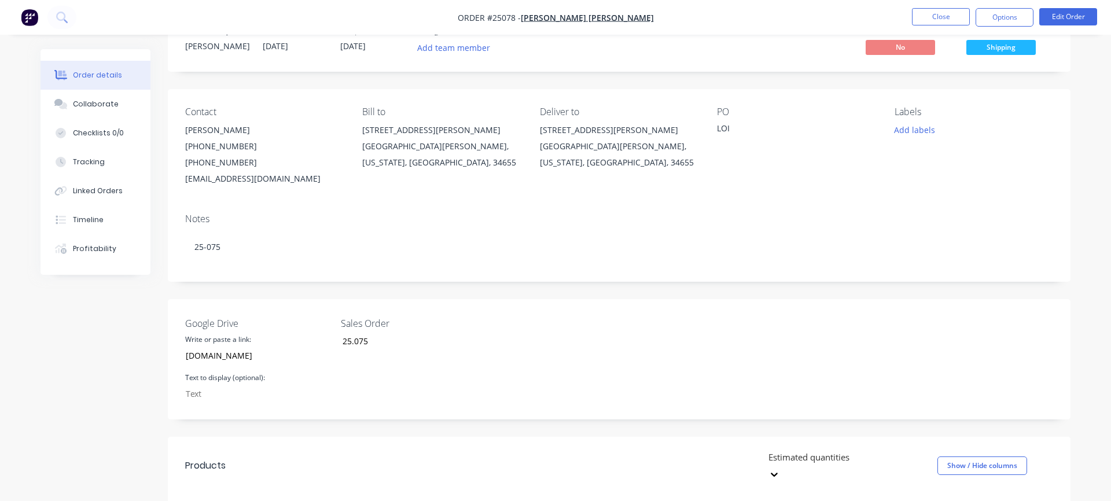
scroll to position [0, 0]
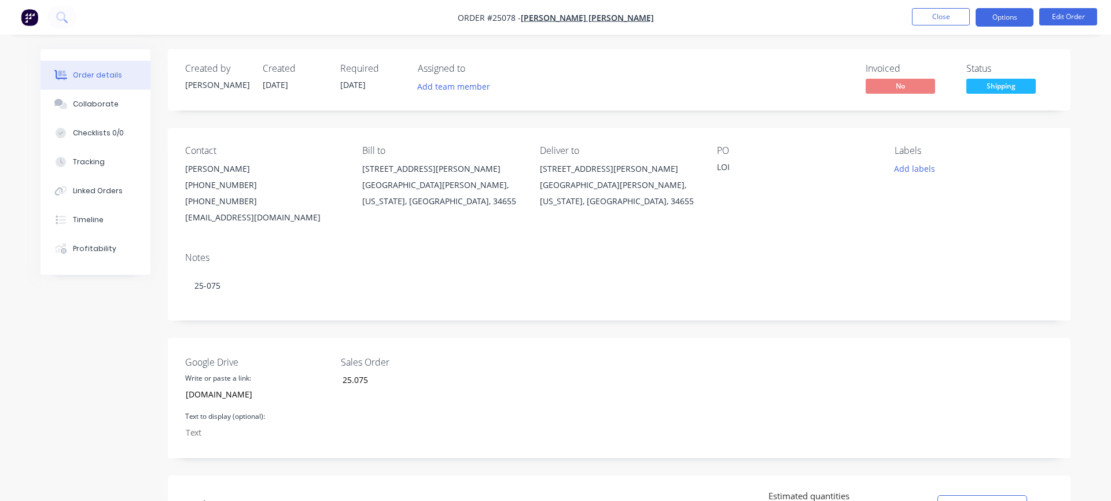
click at [1017, 18] on button "Options" at bounding box center [1004, 17] width 58 height 19
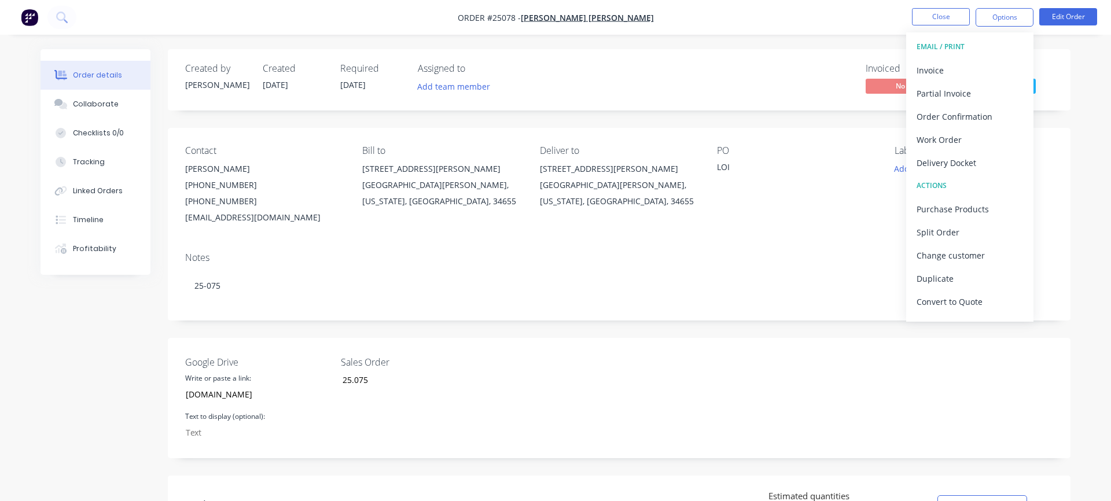
click at [851, 211] on div "PO LOI" at bounding box center [796, 185] width 158 height 80
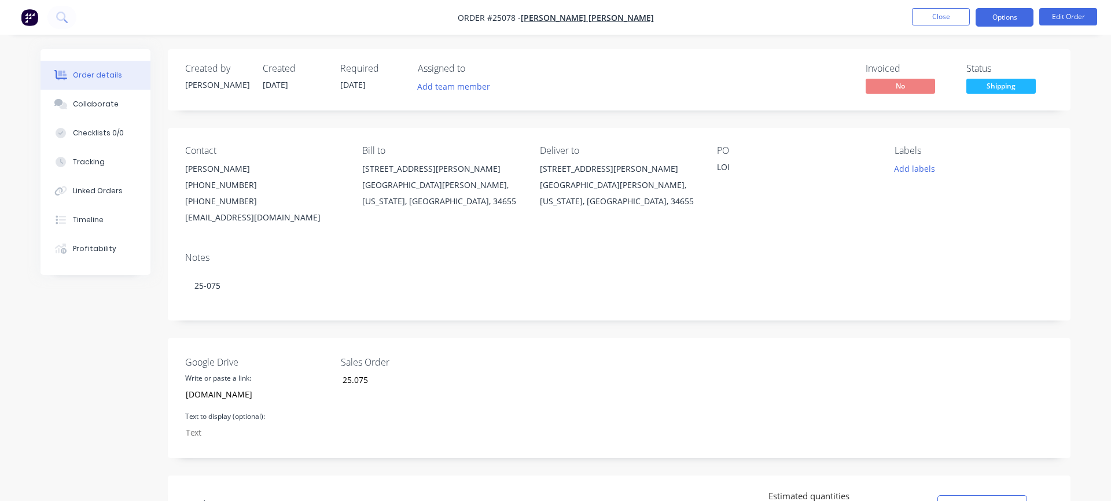
click at [1008, 20] on button "Options" at bounding box center [1004, 17] width 58 height 19
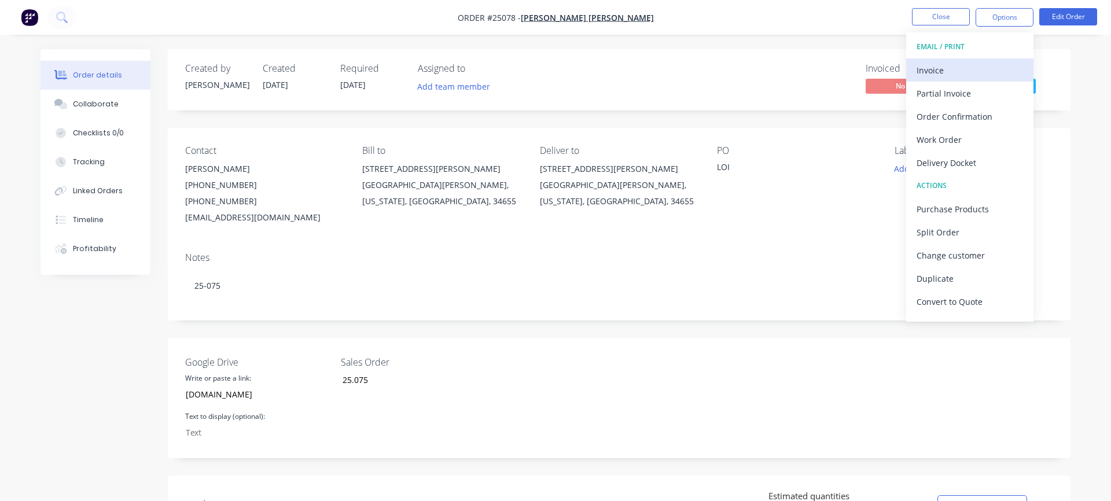
click at [969, 71] on div "Invoice" at bounding box center [969, 70] width 106 height 17
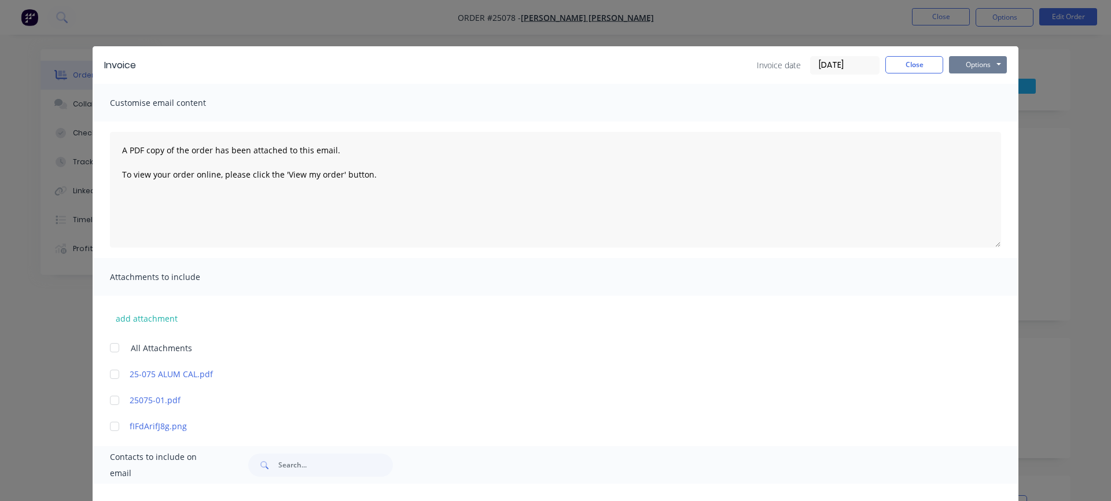
click at [988, 64] on button "Options" at bounding box center [978, 64] width 58 height 17
click at [981, 86] on button "Preview" at bounding box center [986, 85] width 74 height 19
click at [921, 66] on button "Close" at bounding box center [914, 64] width 58 height 17
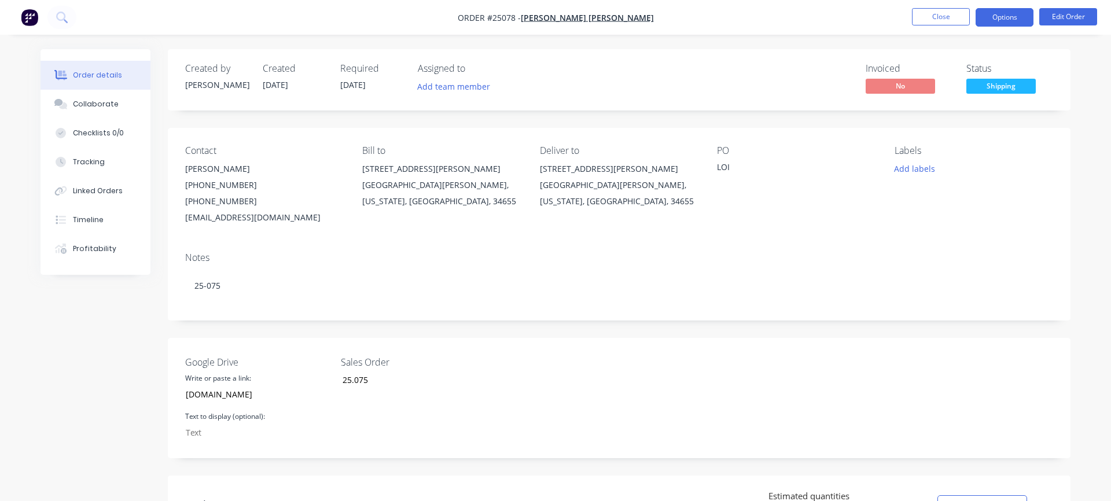
click at [1009, 15] on button "Options" at bounding box center [1004, 17] width 58 height 19
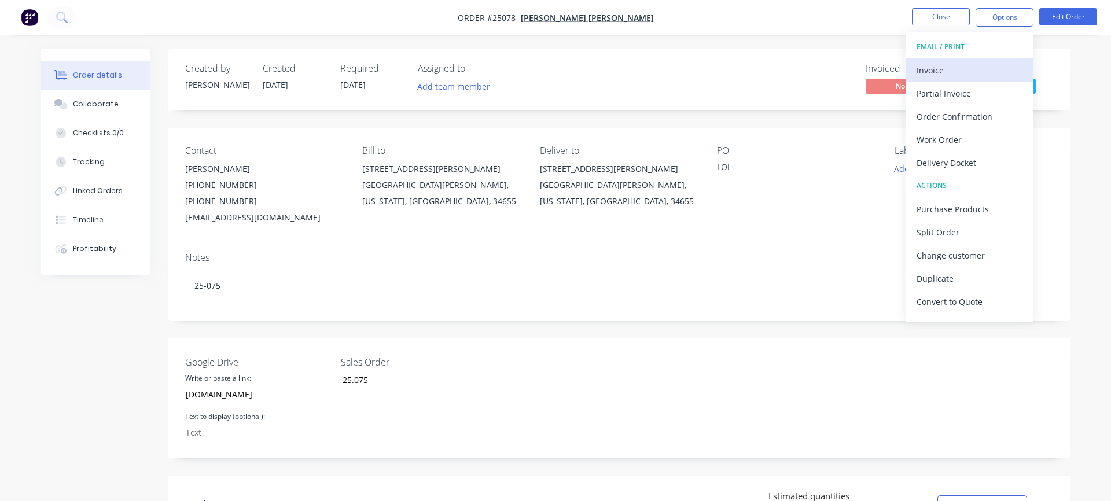
click at [978, 70] on div "Invoice" at bounding box center [969, 70] width 106 height 17
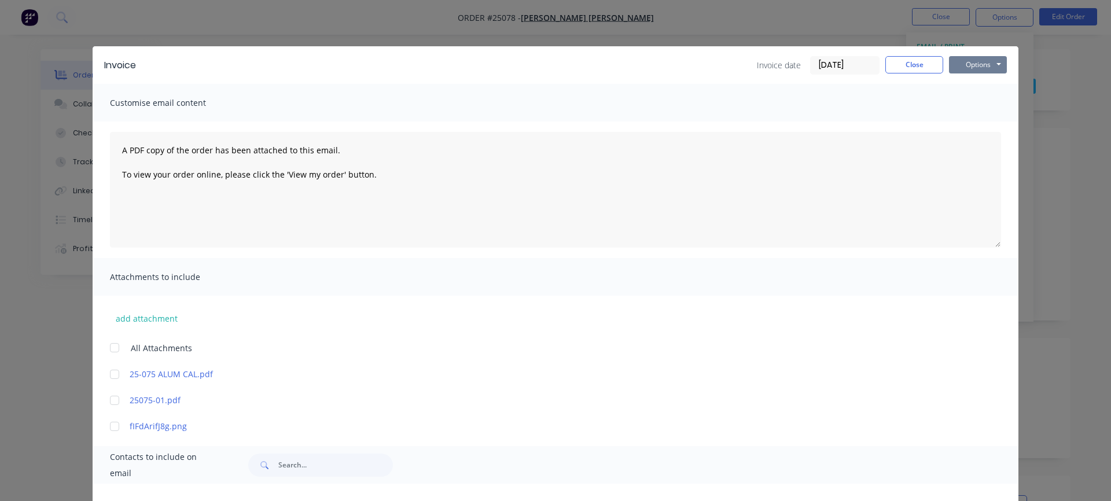
click at [978, 64] on button "Options" at bounding box center [978, 64] width 58 height 17
click at [927, 70] on button "Close" at bounding box center [914, 64] width 58 height 17
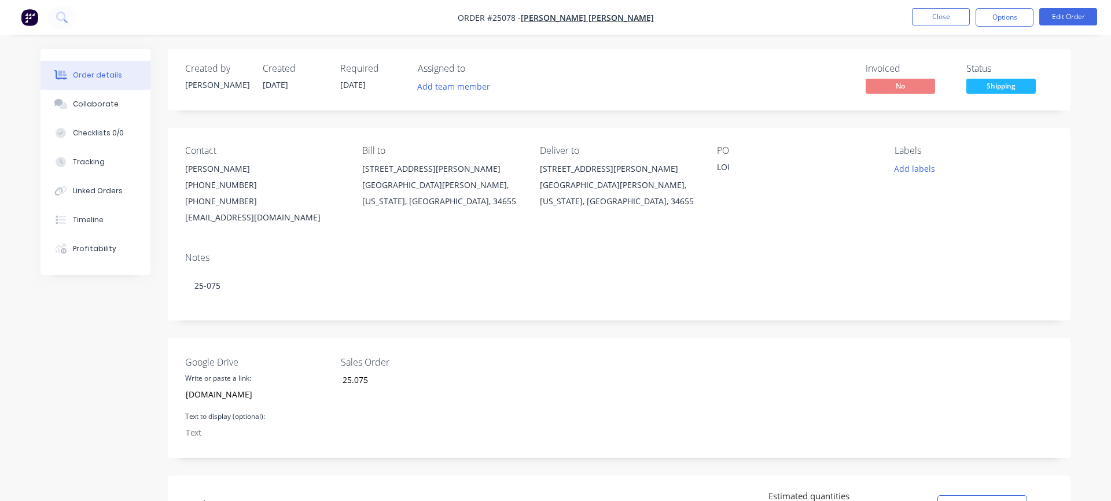
click at [1023, 203] on div "Labels Add labels" at bounding box center [973, 185] width 158 height 80
click at [947, 20] on button "Close" at bounding box center [941, 16] width 58 height 17
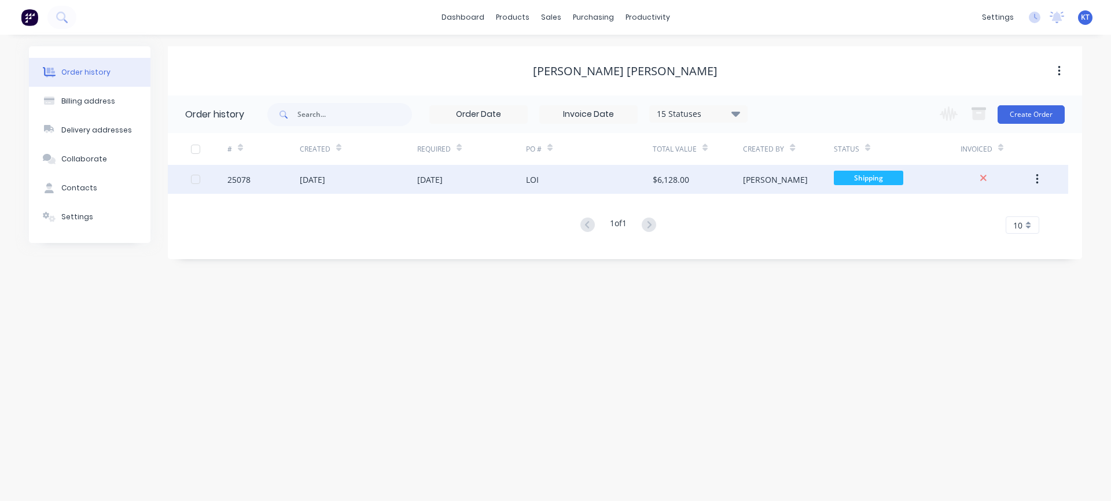
click at [1041, 182] on button "button" at bounding box center [1036, 179] width 27 height 21
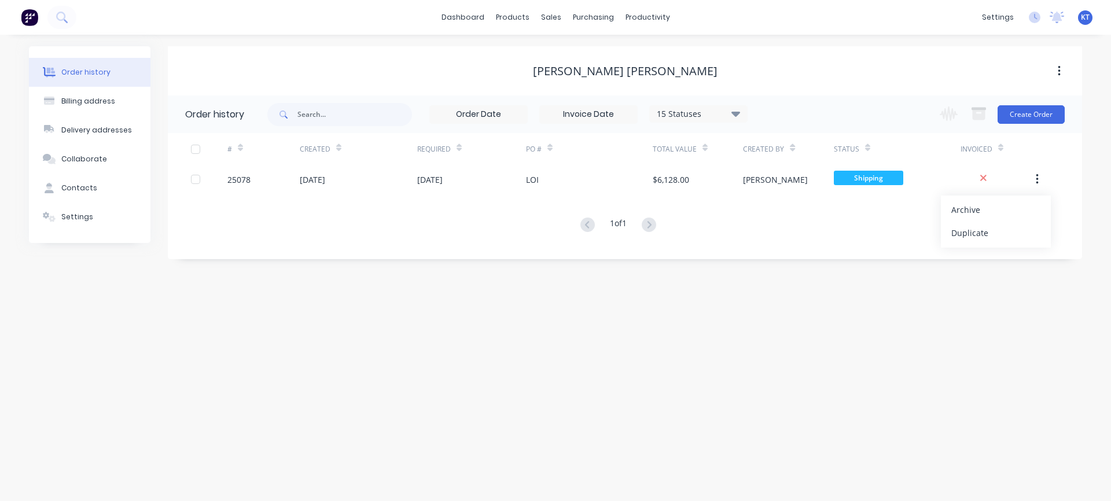
click at [784, 250] on div "Order history 15 Statuses Invoice Status Invoiced Not Invoiced Partial Order St…" at bounding box center [625, 177] width 914 height 164
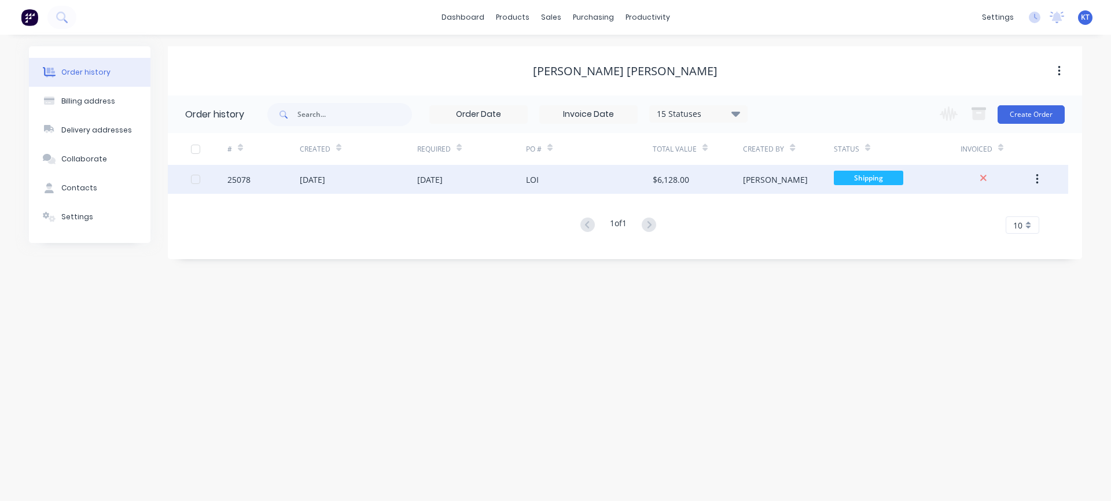
click at [196, 182] on div at bounding box center [195, 179] width 23 height 23
click at [1060, 72] on button "button" at bounding box center [1058, 71] width 27 height 21
click at [930, 227] on div "1 of 1 10 5 10 15 20 25 30 35" at bounding box center [618, 225] width 900 height 17
click at [713, 179] on div "$6,128.00" at bounding box center [697, 179] width 90 height 29
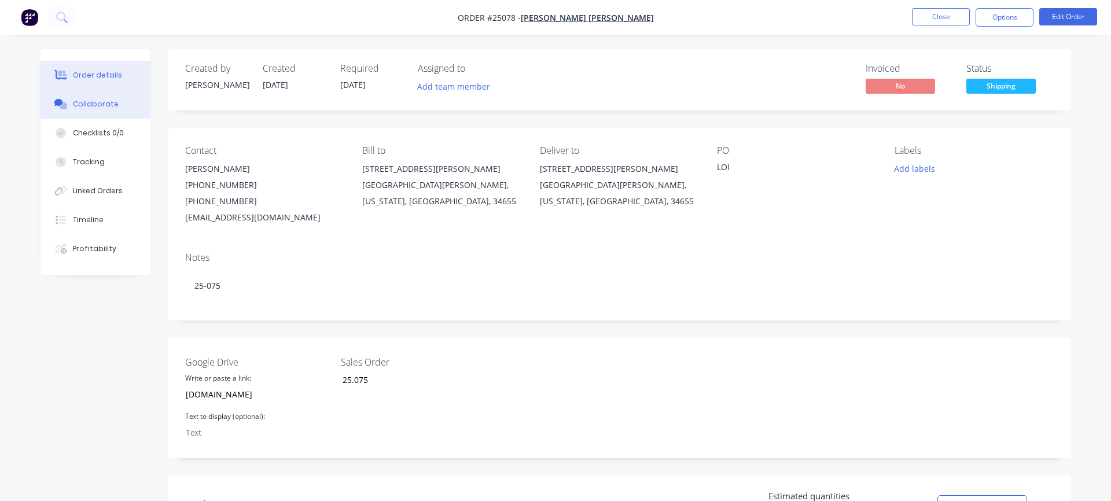
click at [96, 111] on button "Collaborate" at bounding box center [95, 104] width 110 height 29
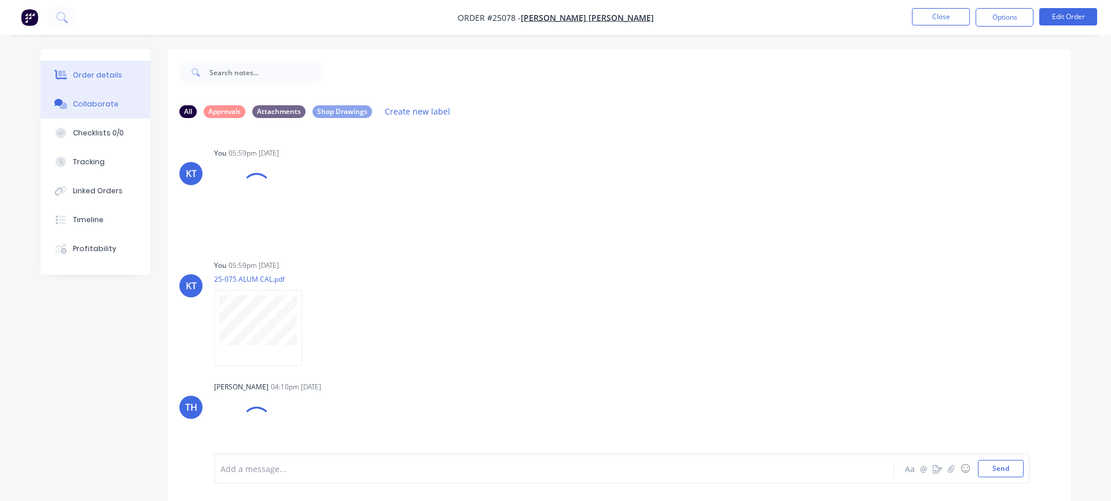
click at [95, 80] on div "Order details" at bounding box center [97, 75] width 49 height 10
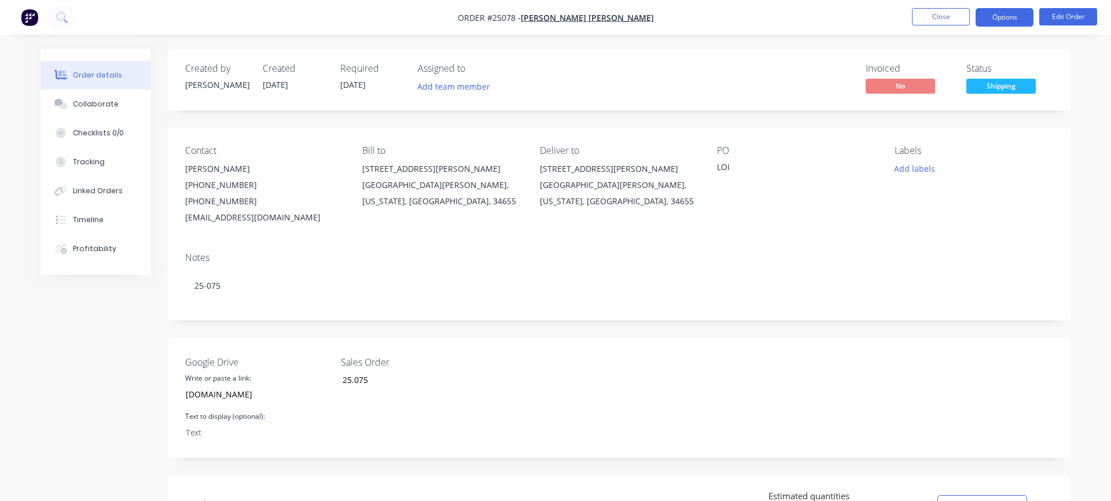
click at [995, 25] on button "Options" at bounding box center [1004, 17] width 58 height 19
click at [857, 36] on div "Order details Collaborate Checklists 0/0 Tracking Linked Orders Timeline Profit…" at bounding box center [555, 438] width 1111 height 877
click at [1000, 90] on span "Shipping" at bounding box center [1000, 86] width 69 height 14
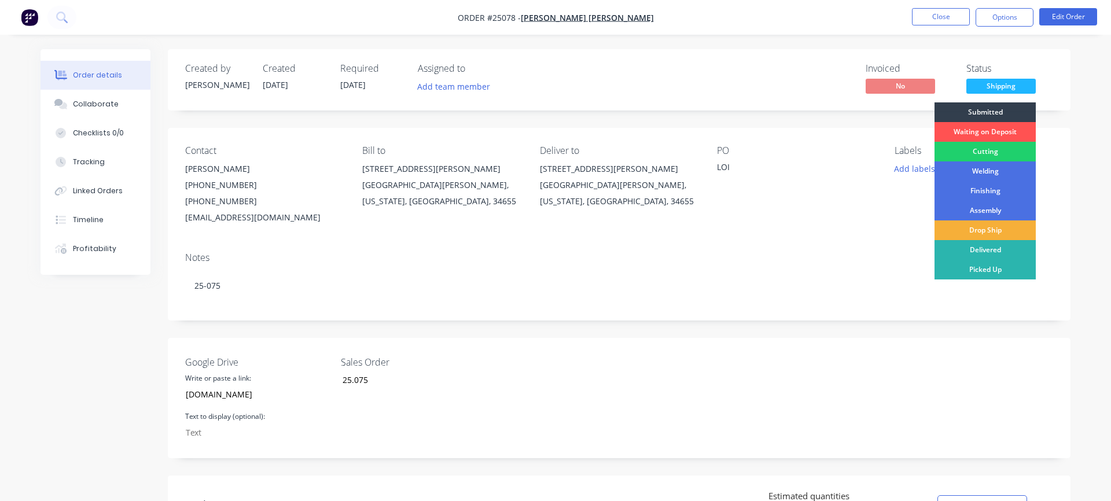
click at [856, 263] on div "Notes" at bounding box center [619, 257] width 868 height 11
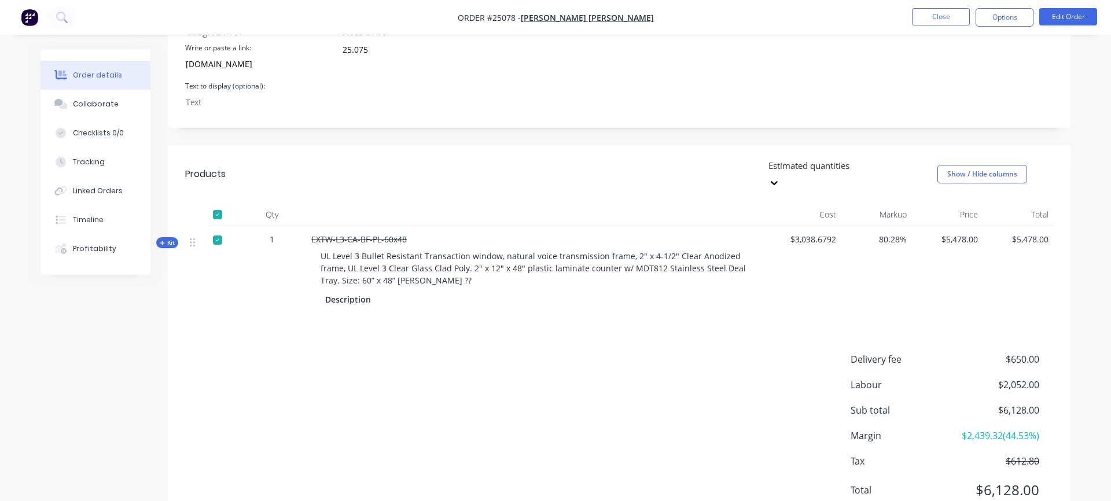
scroll to position [360, 0]
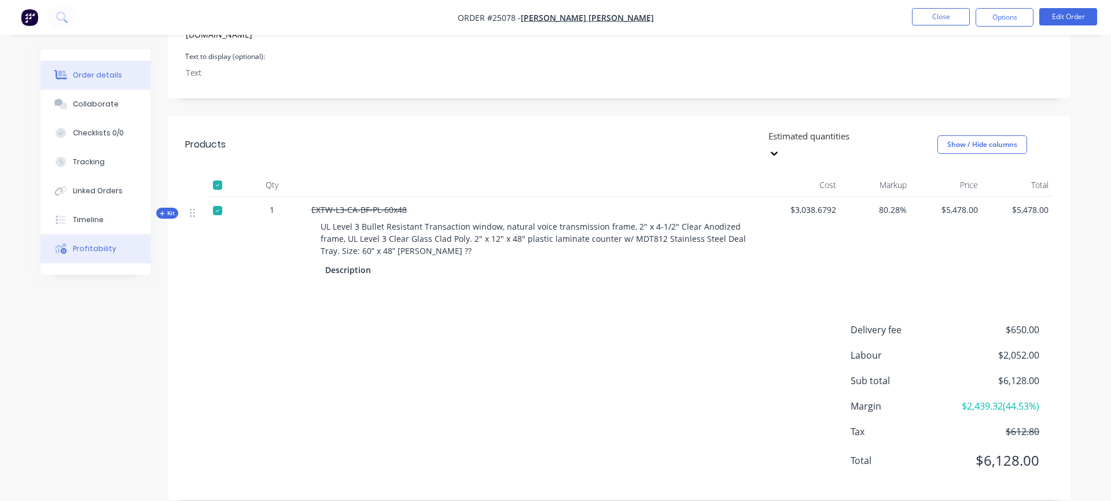
click at [88, 256] on button "Profitability" at bounding box center [95, 248] width 110 height 29
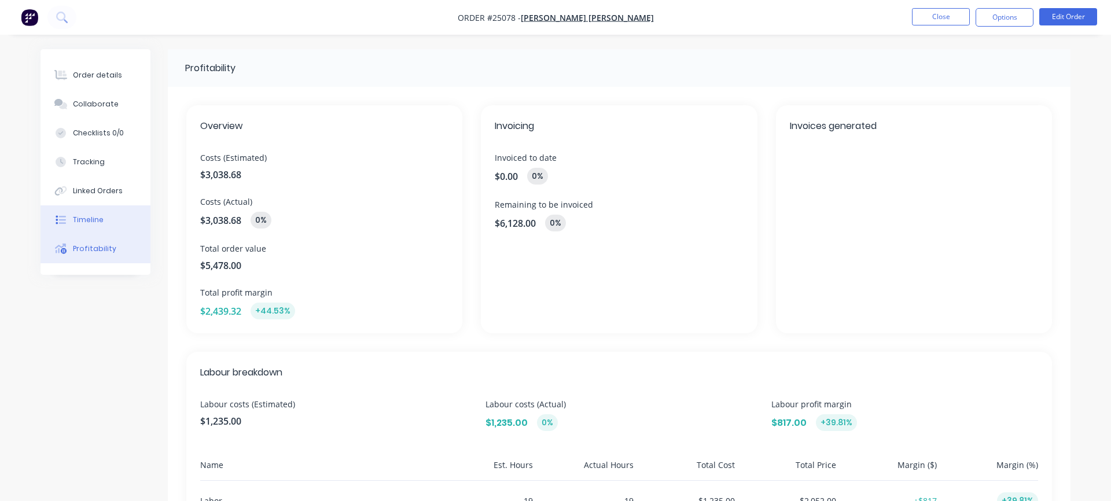
click at [112, 227] on button "Timeline" at bounding box center [95, 219] width 110 height 29
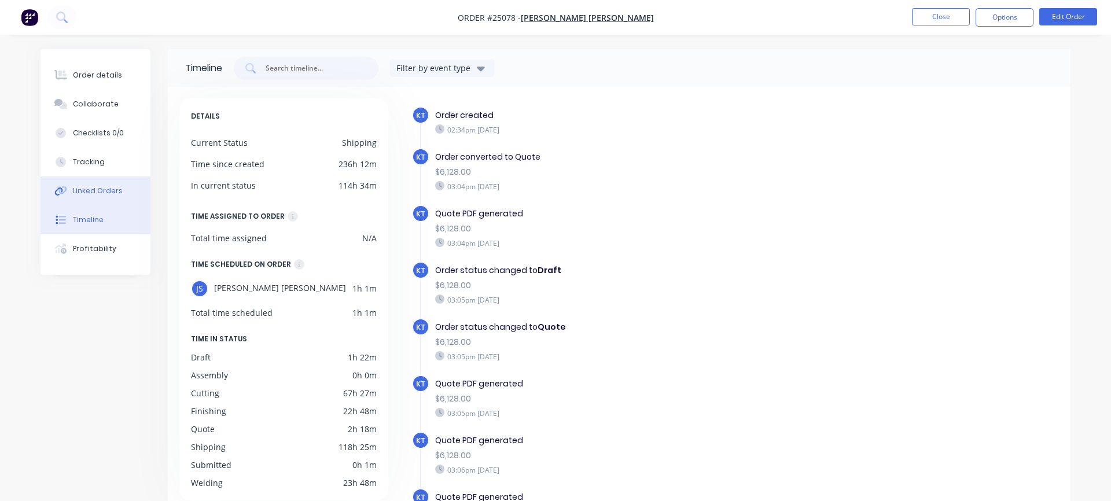
click at [94, 193] on div "Linked Orders" at bounding box center [98, 191] width 50 height 10
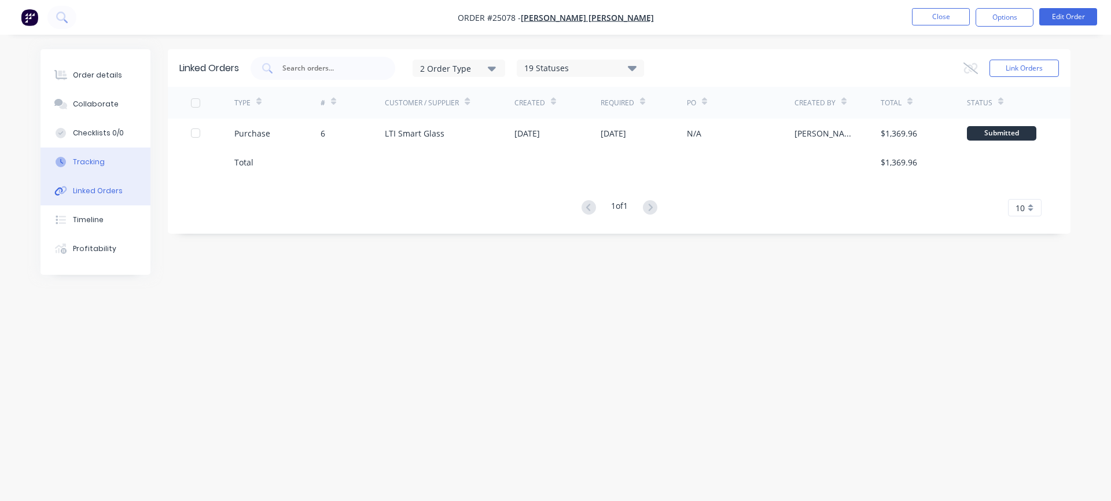
click at [94, 167] on div "Tracking" at bounding box center [89, 162] width 32 height 10
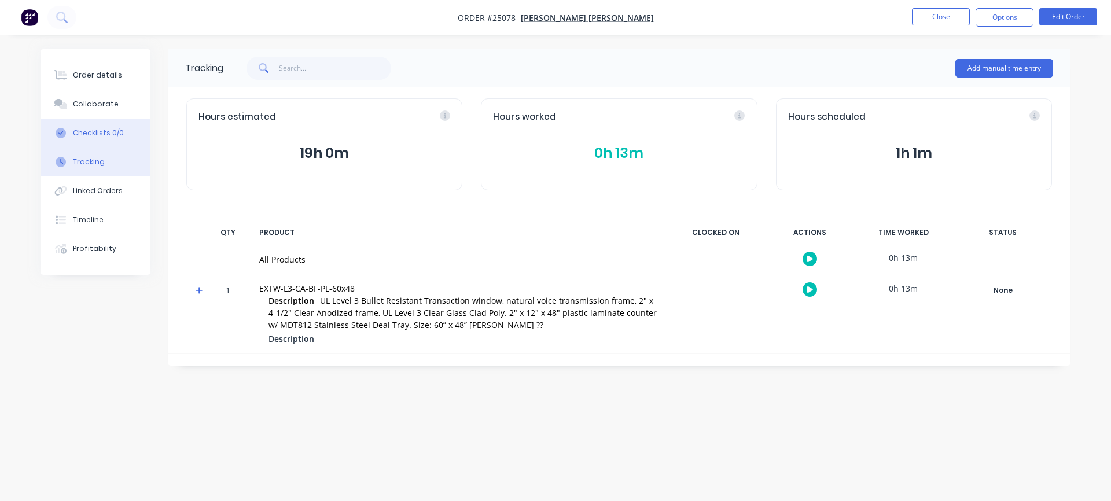
click at [98, 140] on button "Checklists 0/0" at bounding box center [95, 133] width 110 height 29
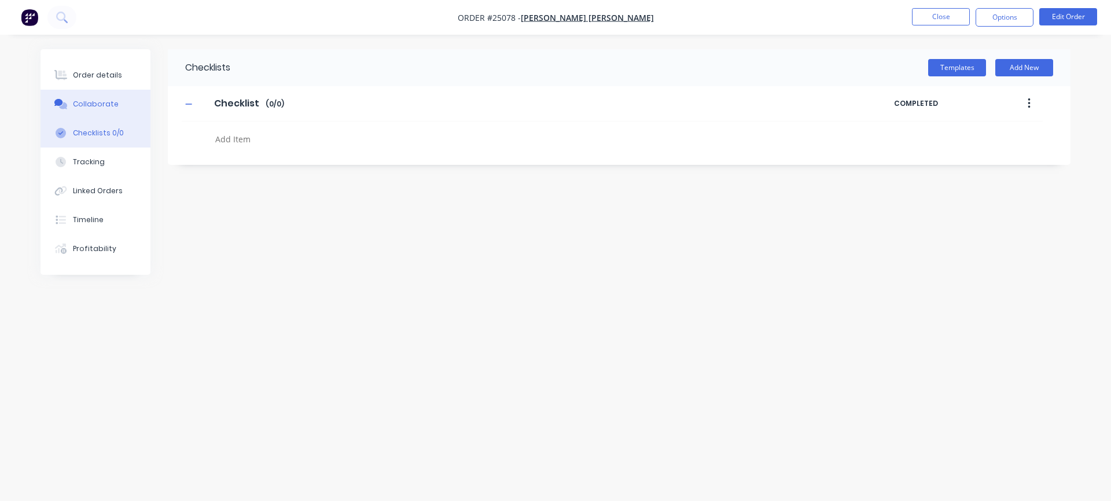
click at [99, 102] on div "Collaborate" at bounding box center [96, 104] width 46 height 10
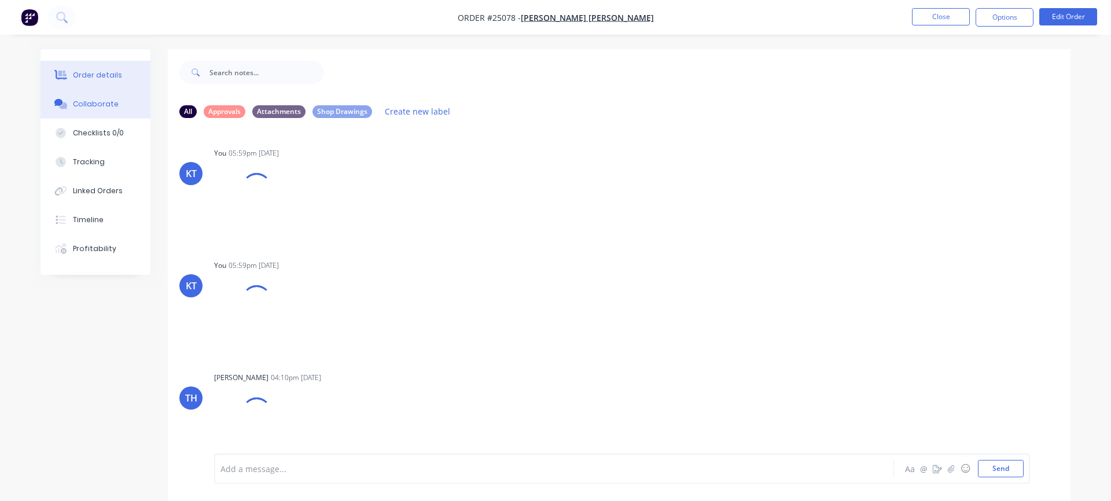
click at [102, 74] on div "Order details" at bounding box center [97, 75] width 49 height 10
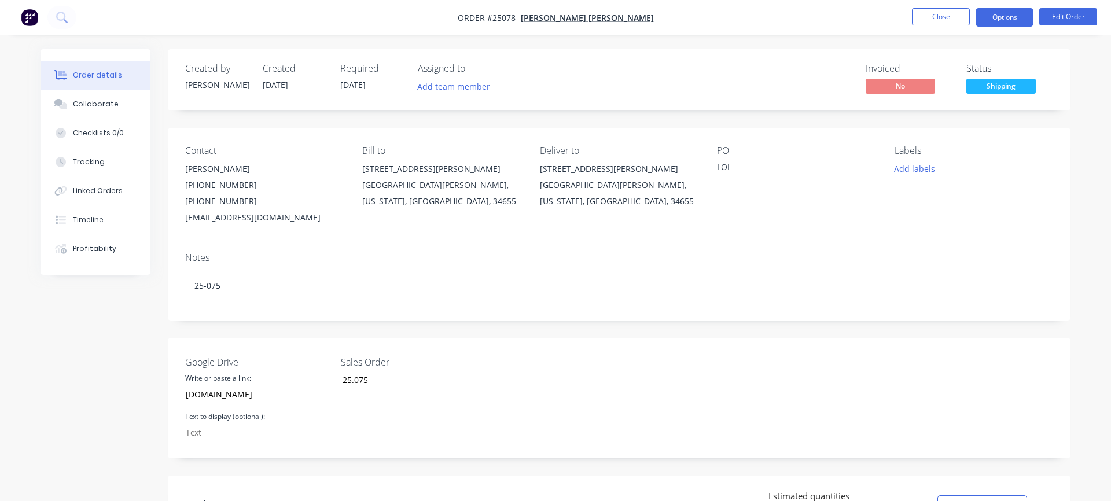
click at [1005, 23] on button "Options" at bounding box center [1004, 17] width 58 height 19
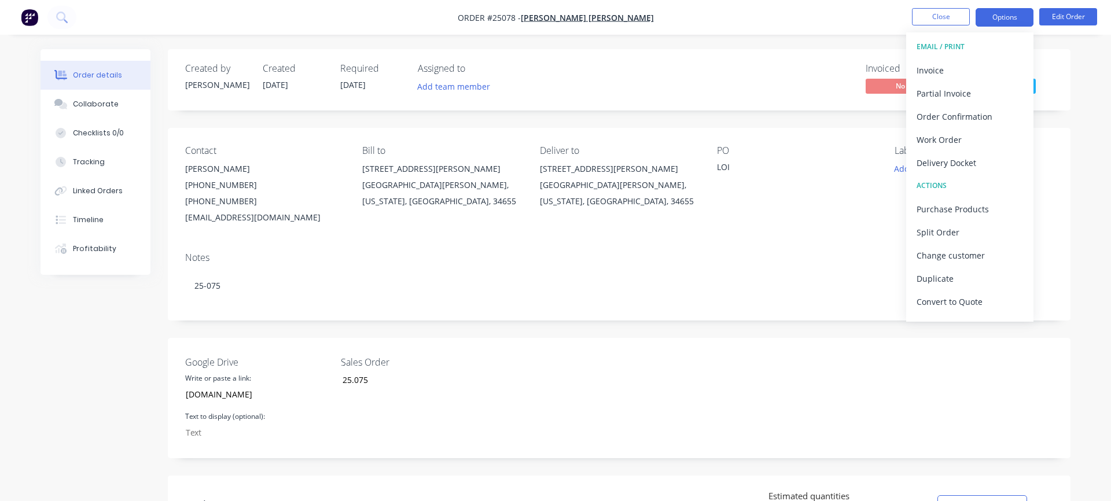
click at [1005, 23] on button "Options" at bounding box center [1004, 17] width 58 height 19
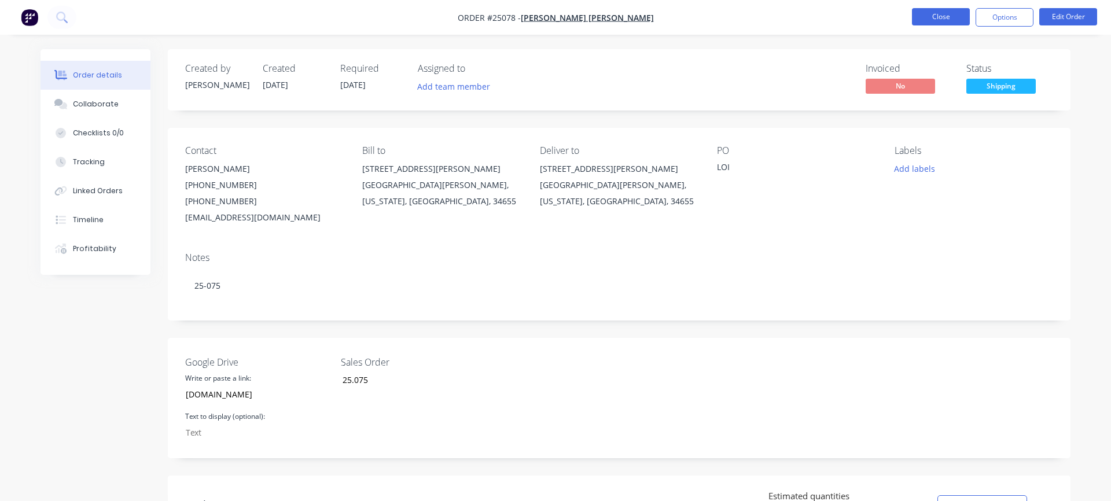
click at [958, 17] on button "Close" at bounding box center [941, 16] width 58 height 17
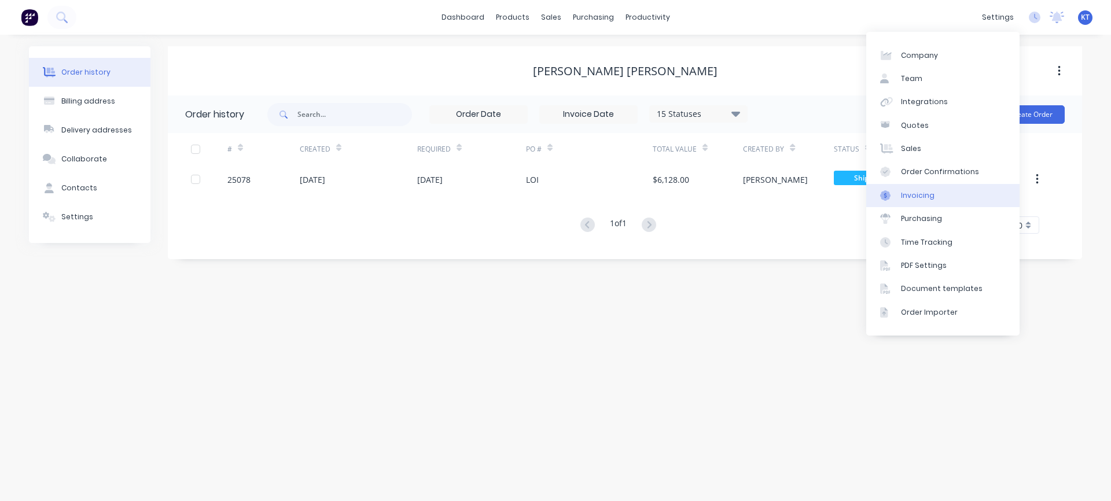
click at [921, 198] on div "Invoicing" at bounding box center [918, 195] width 34 height 10
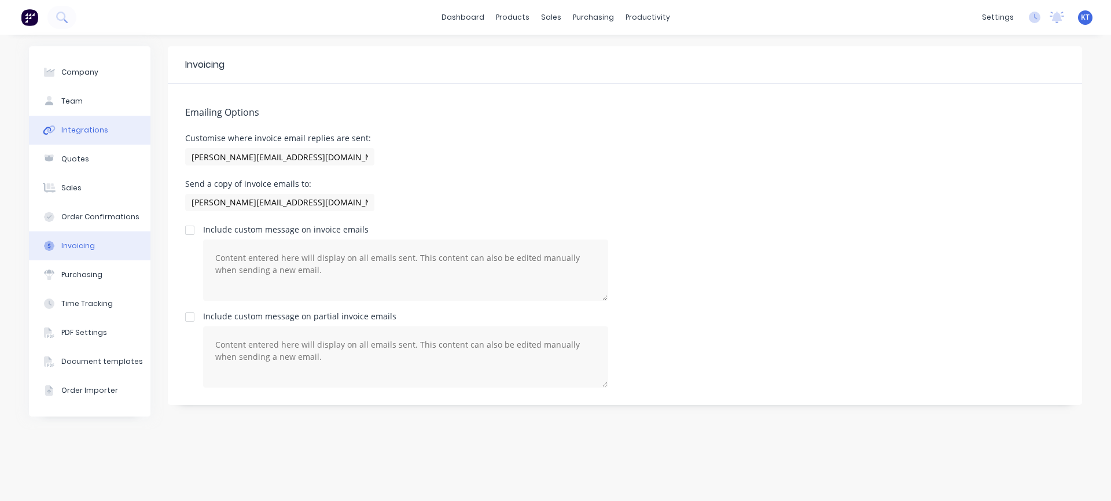
click at [83, 133] on div "Integrations" at bounding box center [84, 130] width 47 height 10
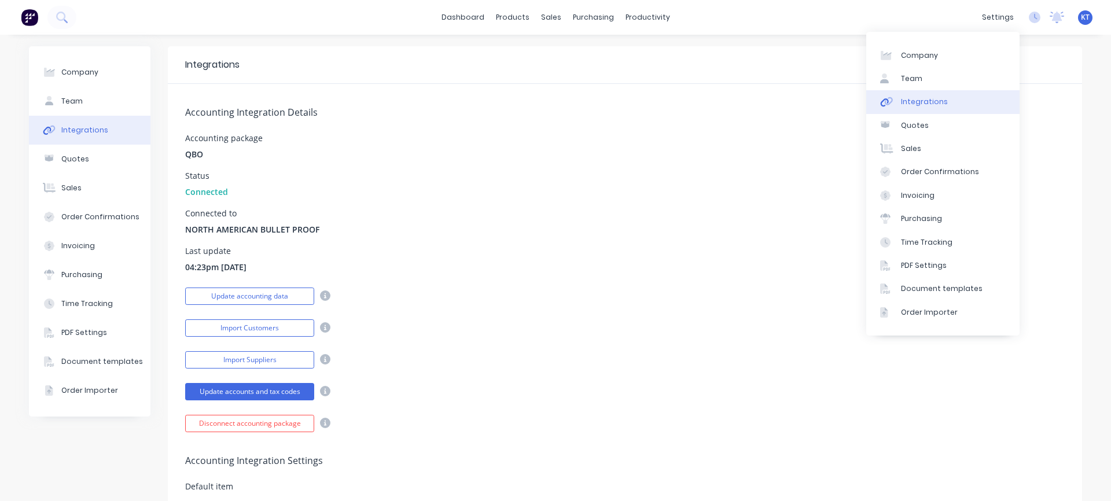
click at [753, 105] on div "Accounting Integration Details Accounting package QBO Status Connected Connecte…" at bounding box center [625, 258] width 914 height 348
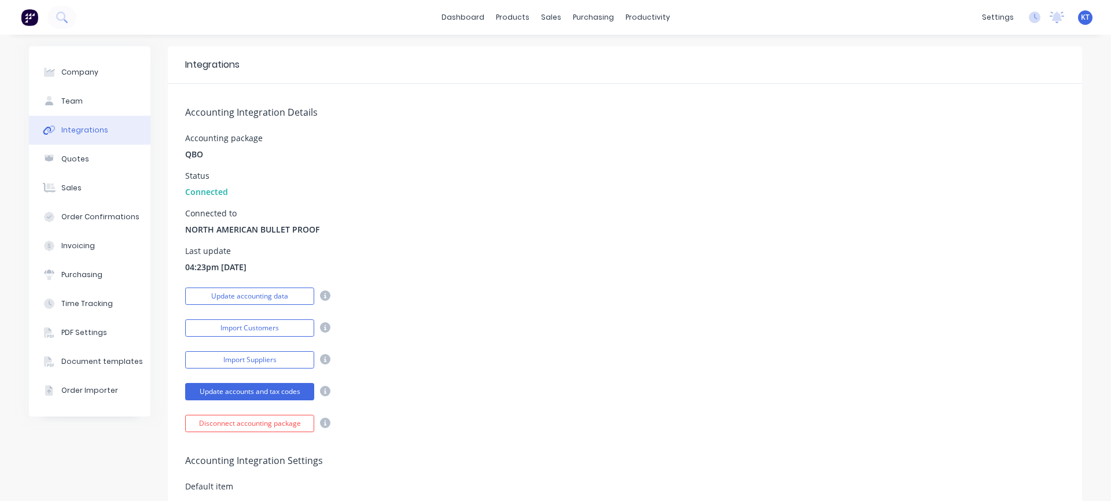
click at [573, 242] on div "Accounting Integration Details Accounting package QBO Status Connected Connecte…" at bounding box center [625, 258] width 914 height 348
click at [547, 19] on div "sales" at bounding box center [551, 17] width 32 height 17
click at [578, 50] on div "Sales Orders" at bounding box center [593, 55] width 47 height 10
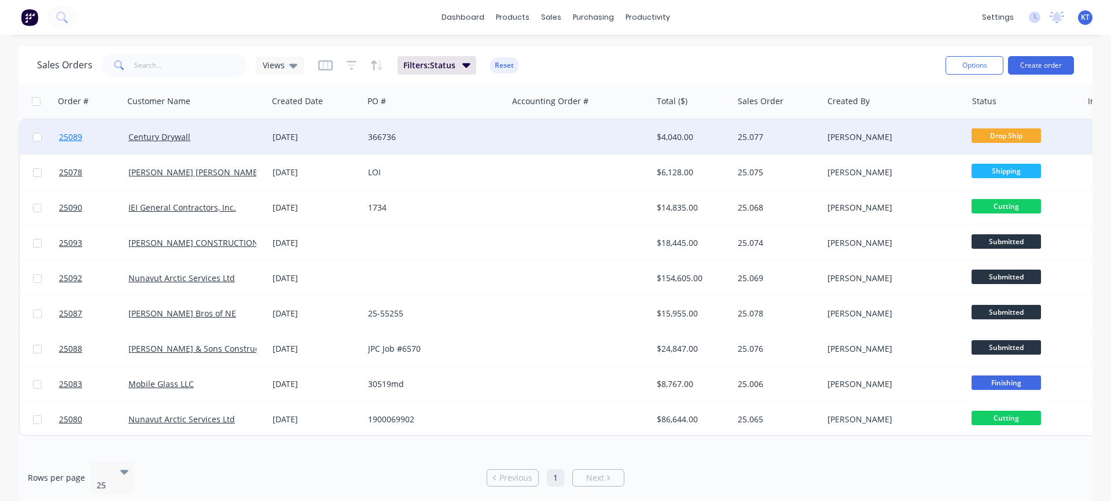
click at [73, 137] on span "25089" at bounding box center [70, 137] width 23 height 12
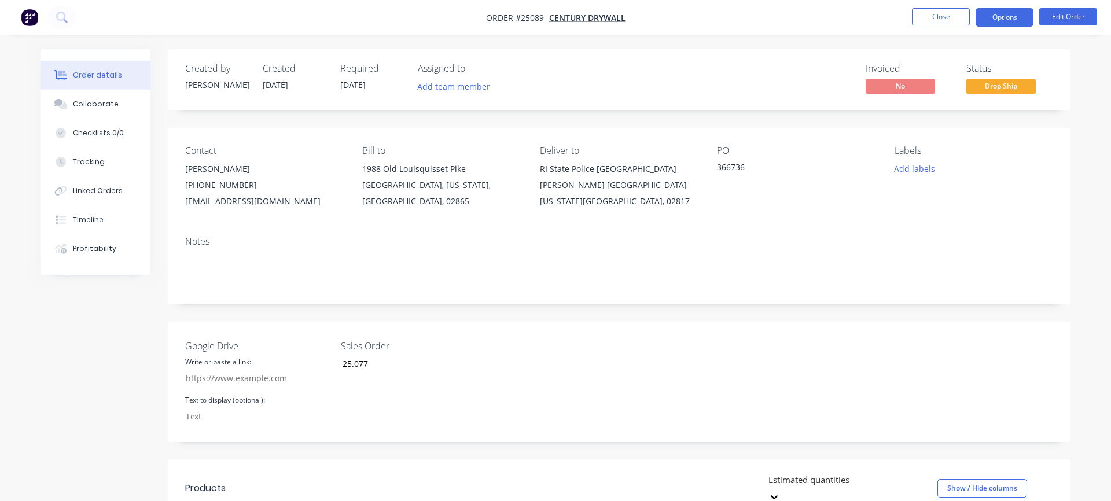
click at [1003, 21] on button "Options" at bounding box center [1004, 17] width 58 height 19
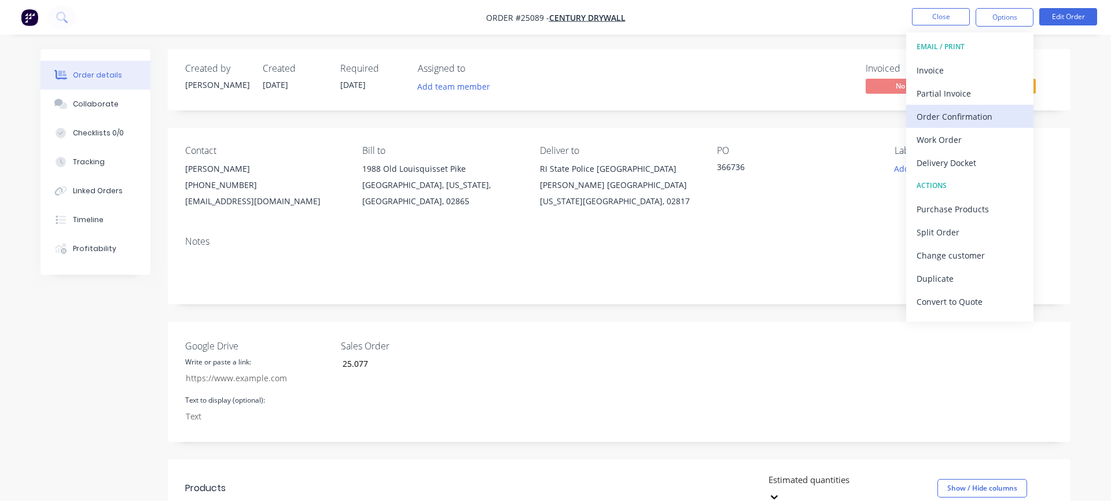
click at [975, 110] on div "Order Confirmation" at bounding box center [969, 116] width 106 height 17
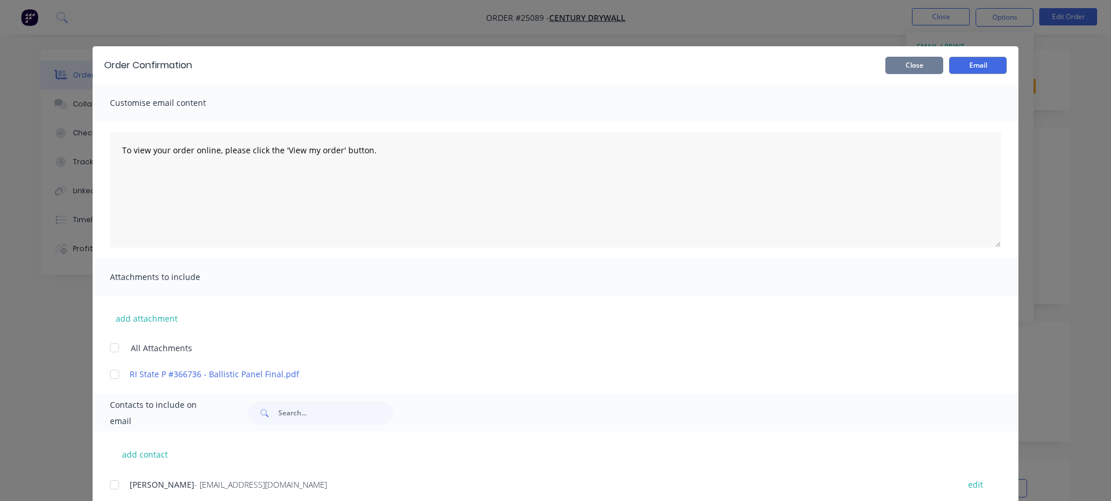
click at [926, 69] on button "Close" at bounding box center [914, 65] width 58 height 17
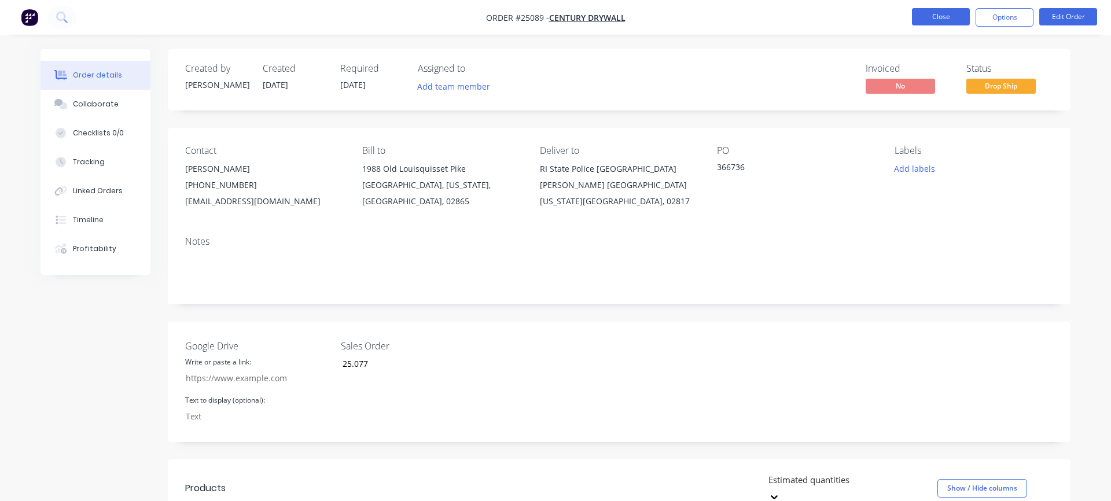
click at [947, 13] on button "Close" at bounding box center [941, 16] width 58 height 17
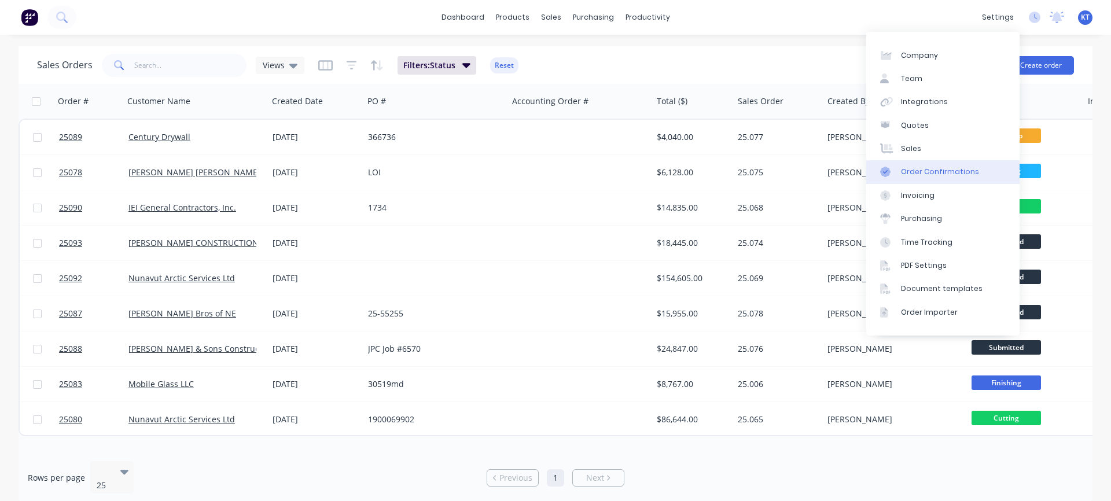
click at [942, 174] on div "Order Confirmations" at bounding box center [940, 172] width 78 height 10
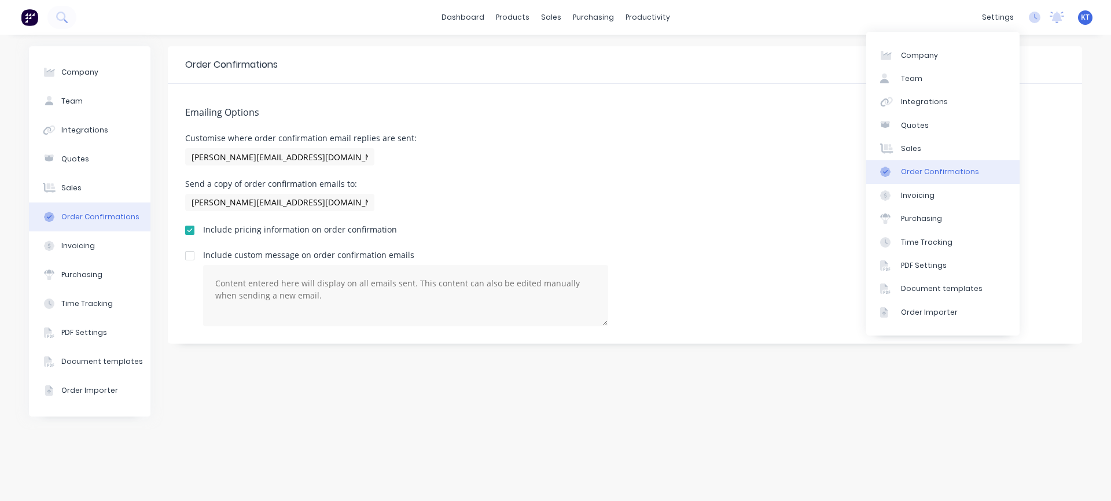
click at [936, 172] on div "Order Confirmations" at bounding box center [940, 172] width 78 height 10
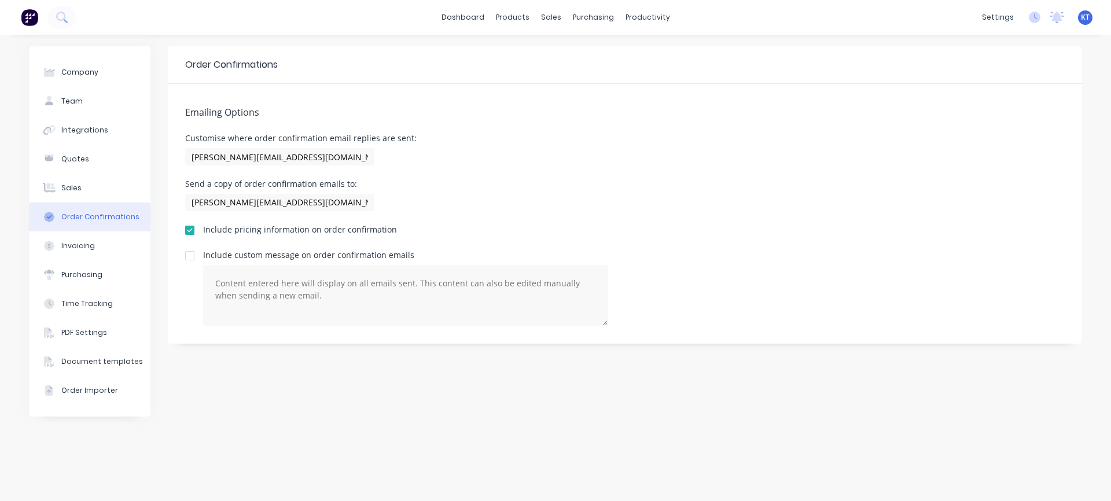
click at [703, 172] on div "Emailing Options Customise where order confirmation email replies are sent: kri…" at bounding box center [625, 214] width 914 height 260
click at [568, 53] on link "Sales Orders" at bounding box center [611, 54] width 153 height 23
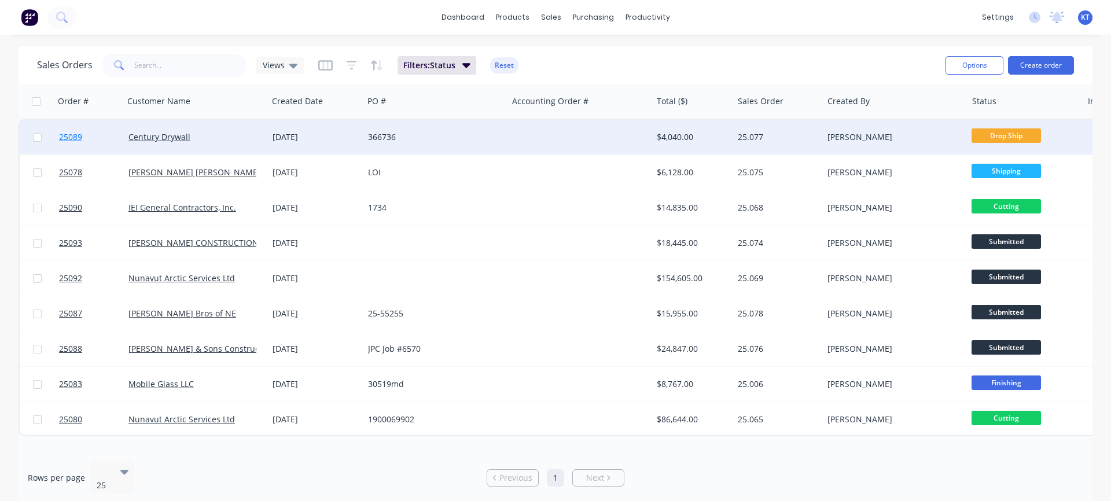
click at [69, 139] on span "25089" at bounding box center [70, 137] width 23 height 12
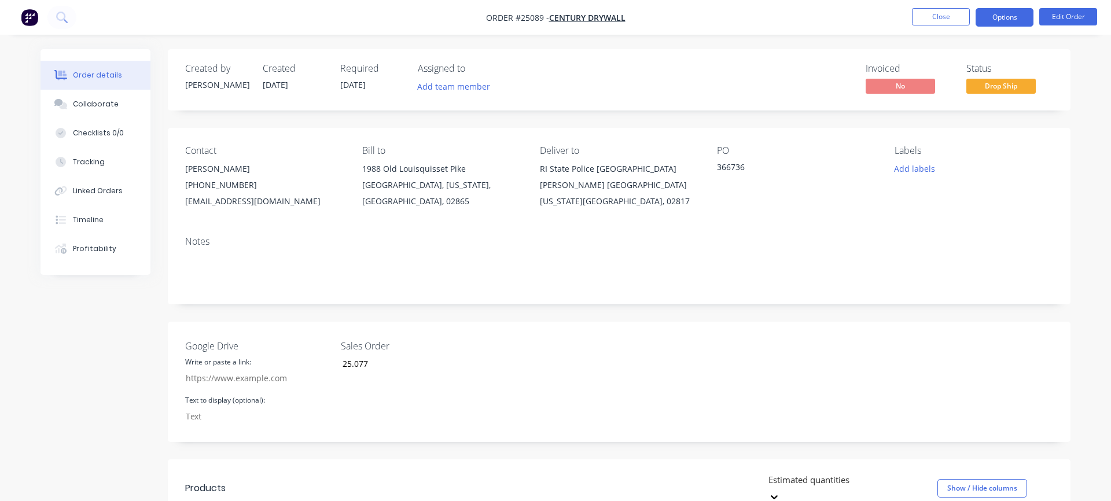
click at [1019, 16] on button "Options" at bounding box center [1004, 17] width 58 height 19
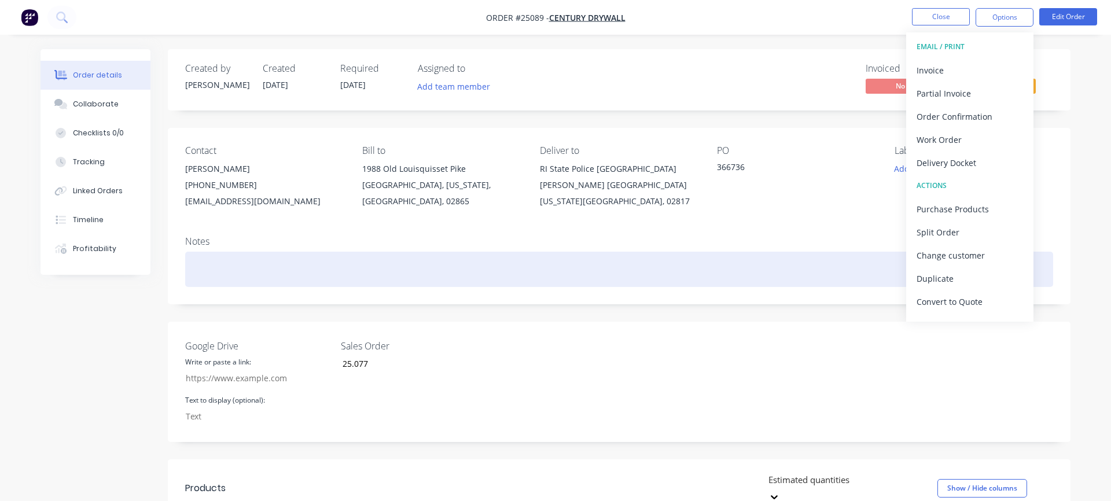
click at [858, 278] on div at bounding box center [619, 269] width 868 height 35
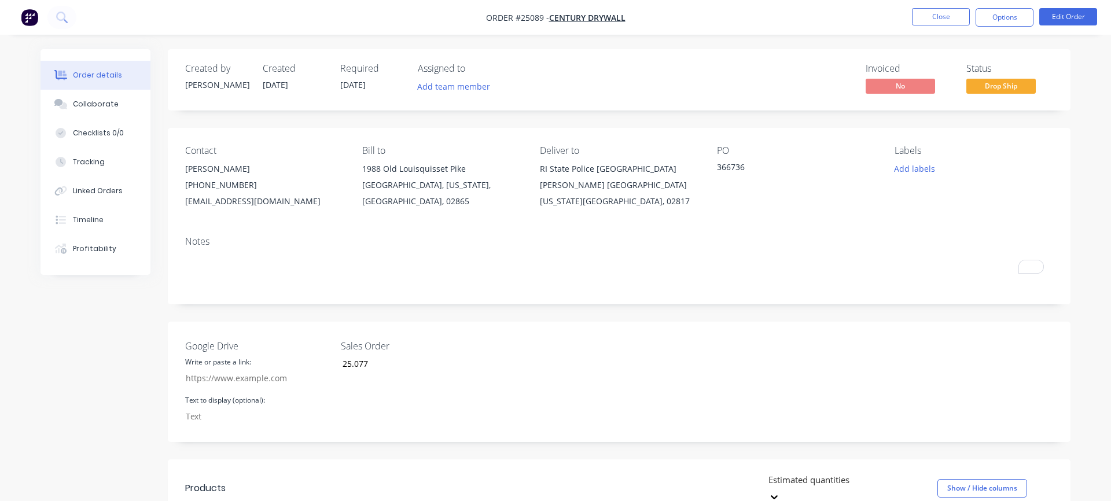
click at [1055, 43] on div "Order details Collaborate Checklists 0/0 Tracking Linked Orders Timeline Profit…" at bounding box center [555, 423] width 1111 height 846
click at [1018, 18] on button "Options" at bounding box center [1004, 17] width 58 height 19
click at [846, 295] on div "Notes" at bounding box center [619, 266] width 902 height 78
click at [935, 12] on button "Close" at bounding box center [941, 16] width 58 height 17
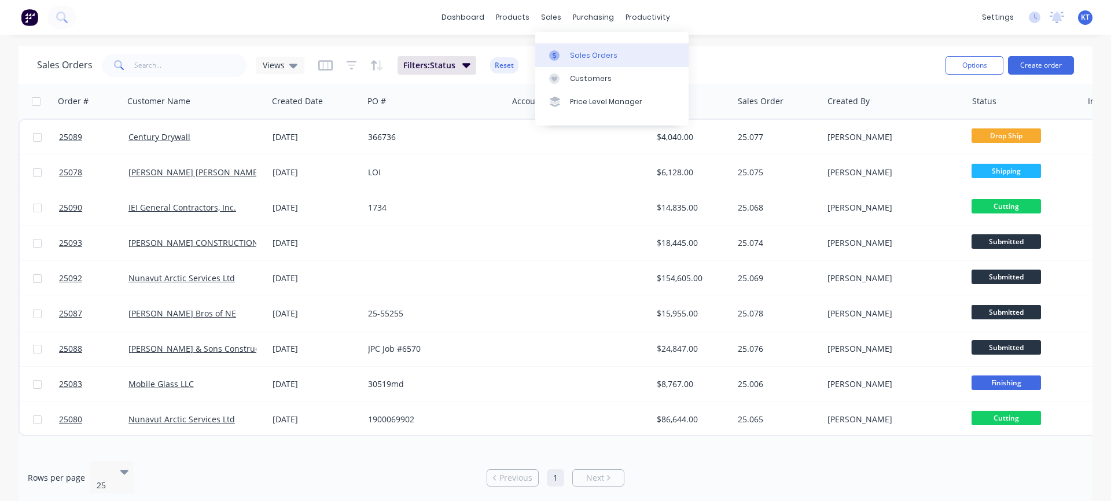
click at [581, 57] on div "Sales Orders" at bounding box center [593, 55] width 47 height 10
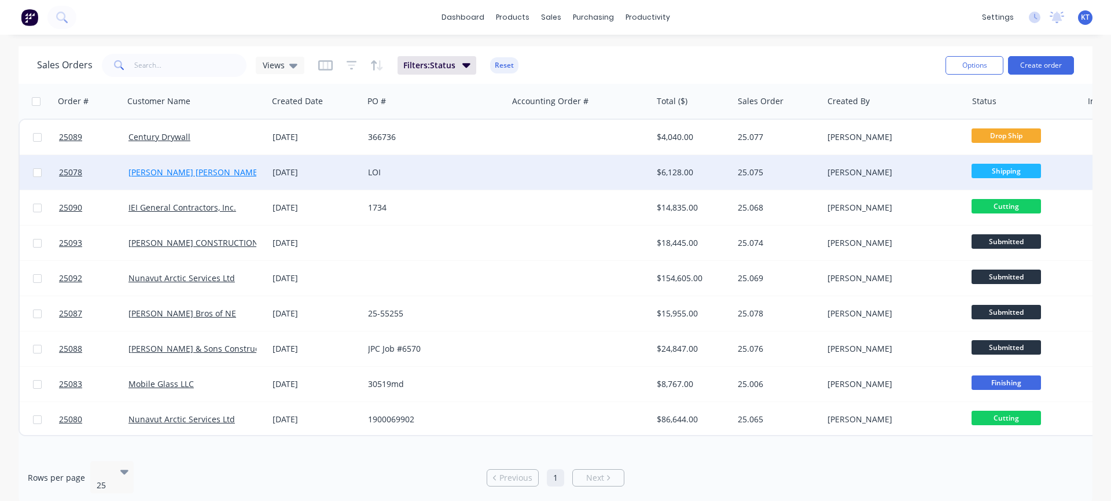
click at [162, 171] on link "[PERSON_NAME] [PERSON_NAME]" at bounding box center [194, 172] width 132 height 11
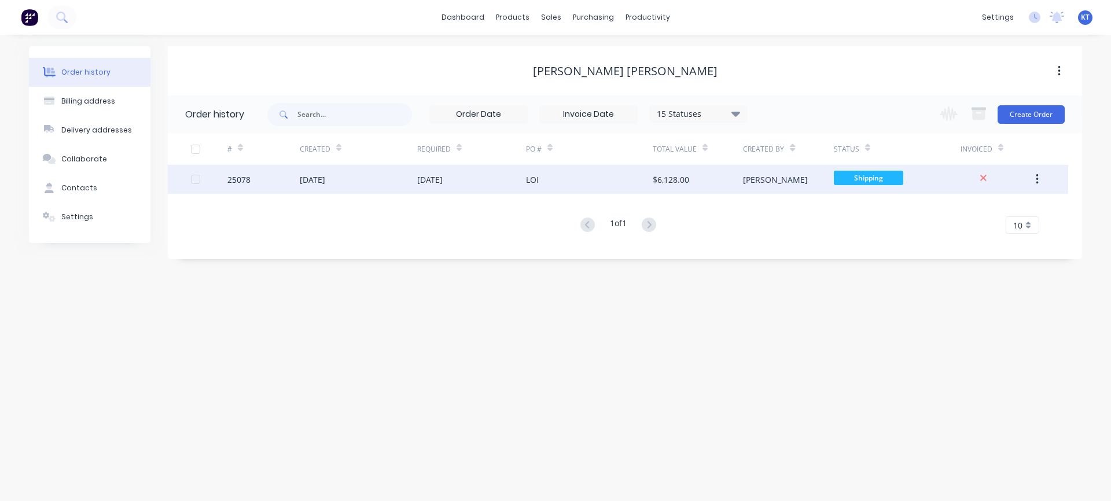
click at [662, 181] on div "$6,128.00" at bounding box center [670, 180] width 36 height 12
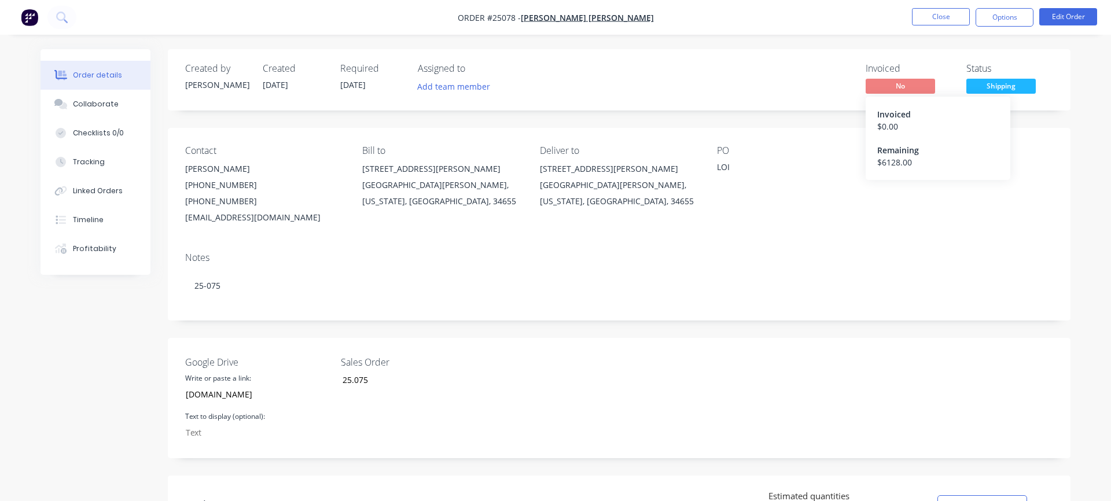
click at [897, 91] on span "No" at bounding box center [899, 86] width 69 height 14
click at [898, 88] on span "No" at bounding box center [899, 86] width 69 height 14
click at [995, 31] on nav "Order #25078 - Wharton Smith Close Options Edit Order" at bounding box center [555, 17] width 1111 height 35
click at [999, 23] on button "Options" at bounding box center [1004, 17] width 58 height 19
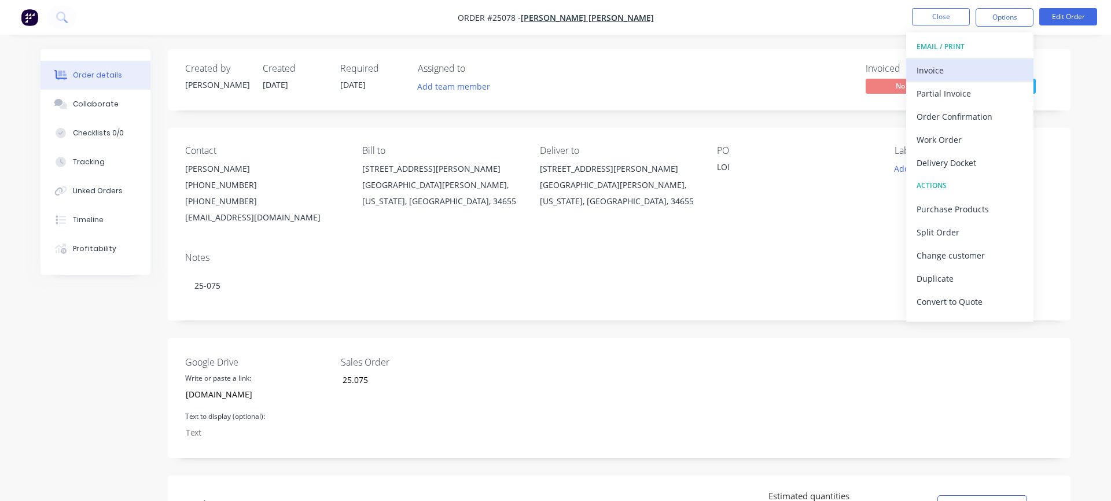
click at [957, 68] on div "Invoice" at bounding box center [969, 70] width 106 height 17
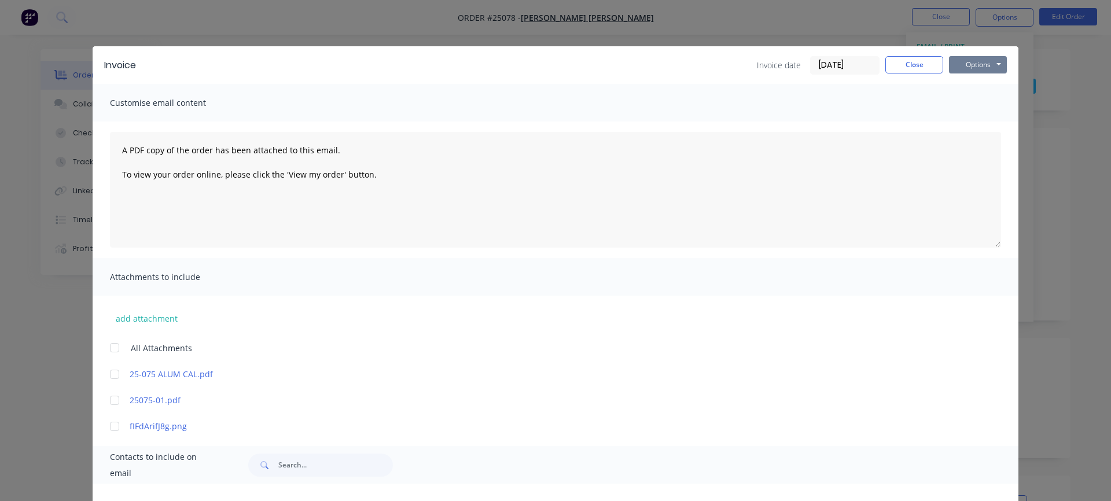
click at [976, 65] on button "Options" at bounding box center [978, 64] width 58 height 17
click at [975, 107] on button "Print" at bounding box center [986, 104] width 74 height 19
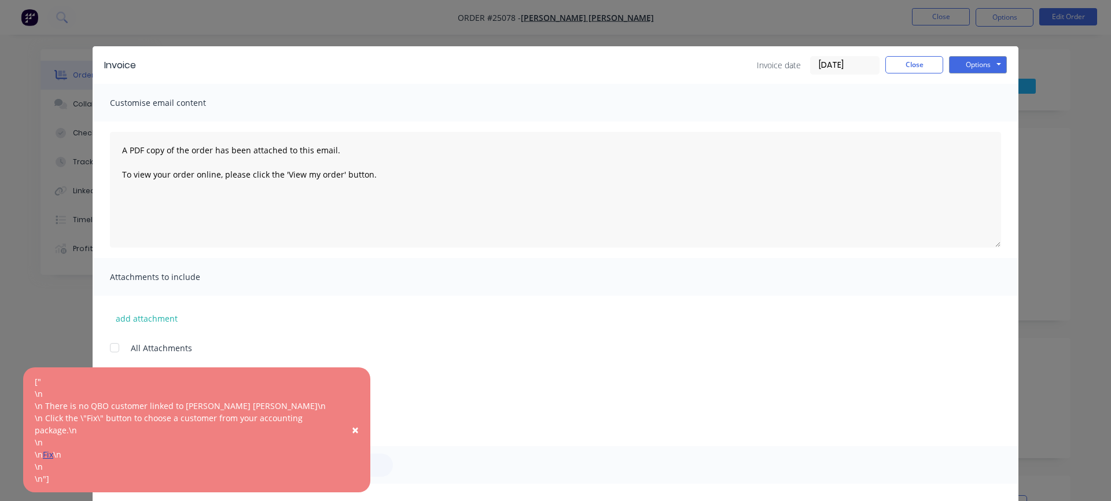
click at [49, 455] on link "Fix" at bounding box center [48, 454] width 10 height 11
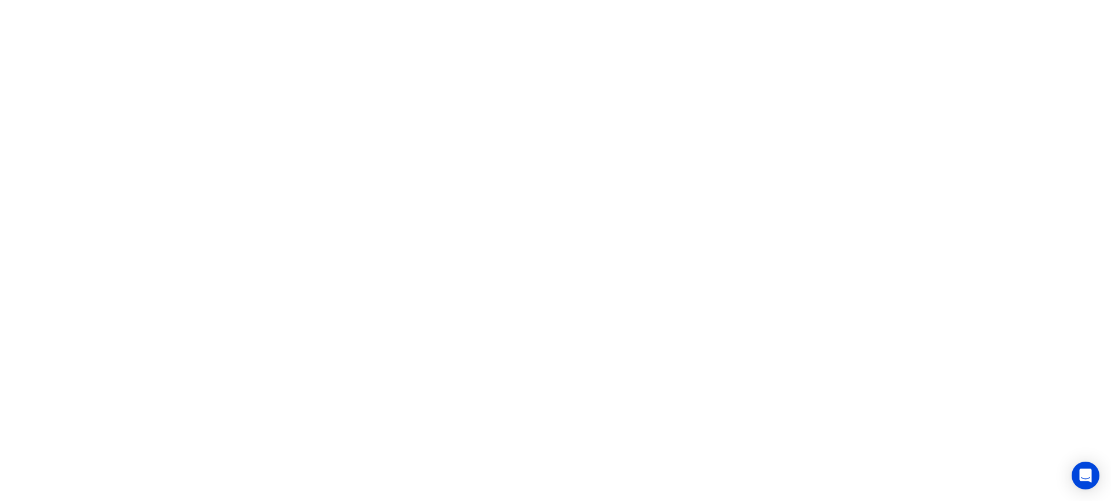
click at [127, 0] on html at bounding box center [555, 0] width 1111 height 0
click at [844, 0] on html at bounding box center [555, 0] width 1111 height 0
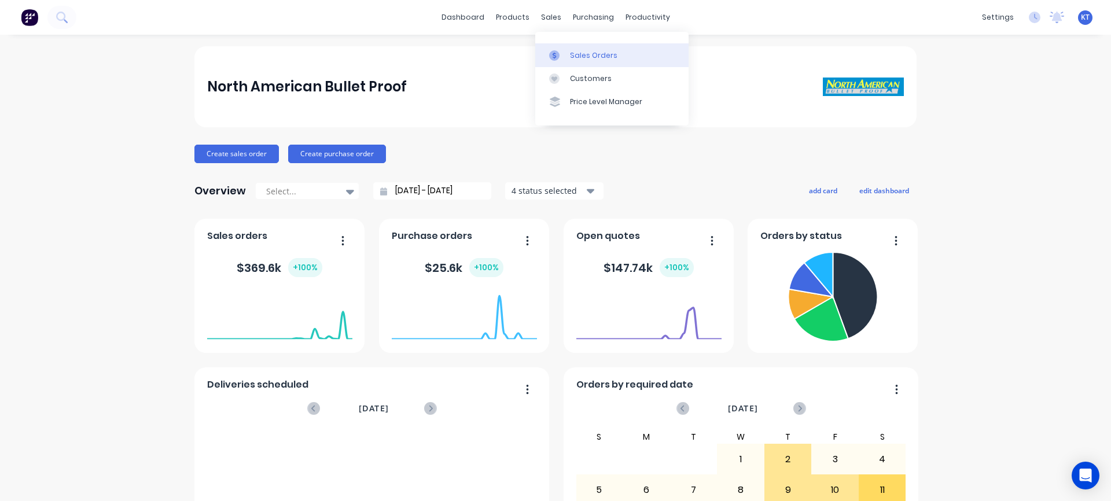
click at [576, 57] on div "Sales Orders" at bounding box center [593, 55] width 47 height 10
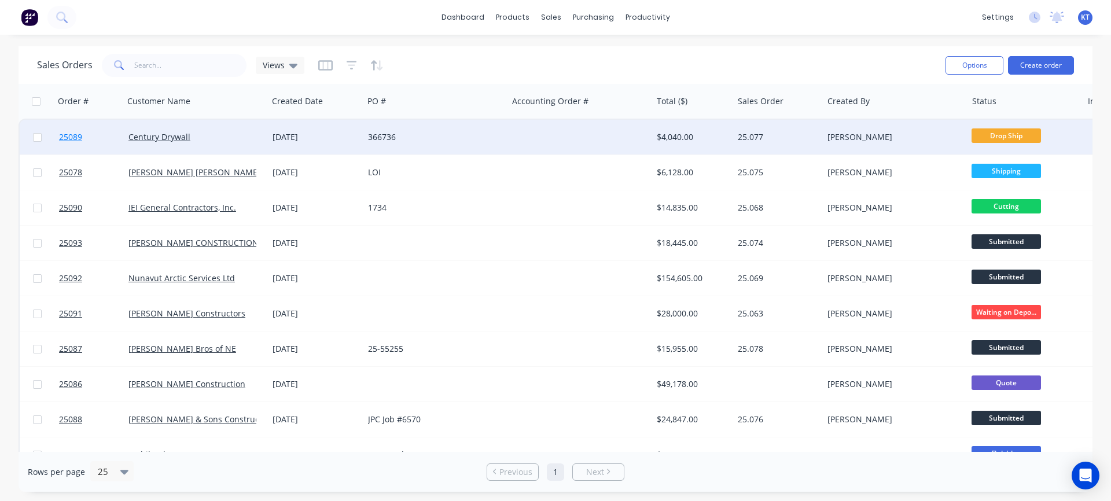
click at [70, 135] on span "25089" at bounding box center [70, 137] width 23 height 12
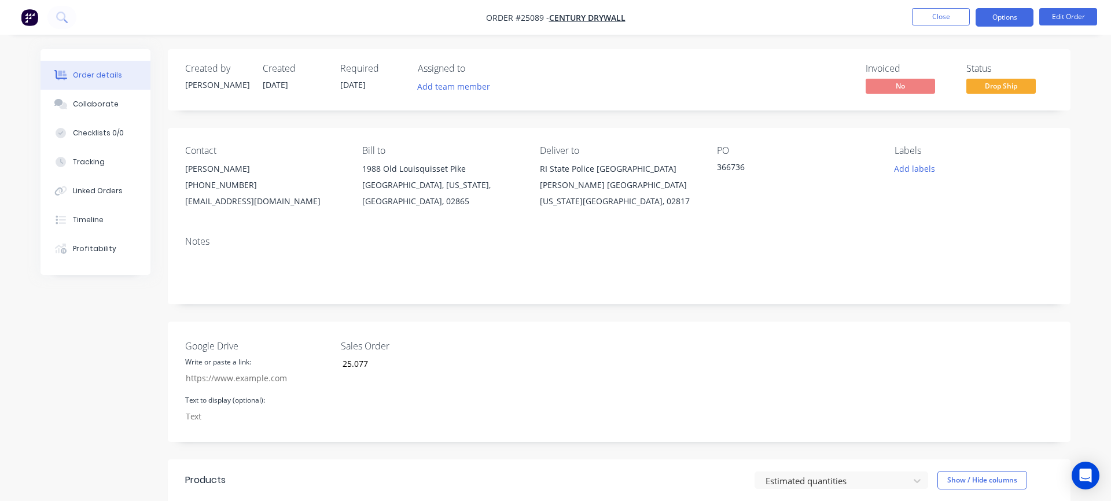
click at [1014, 23] on button "Options" at bounding box center [1004, 17] width 58 height 19
click at [788, 30] on nav "Order #25089 - Century Drywall Close Options Edit Order" at bounding box center [555, 17] width 1111 height 35
click at [946, 19] on button "Close" at bounding box center [941, 16] width 58 height 17
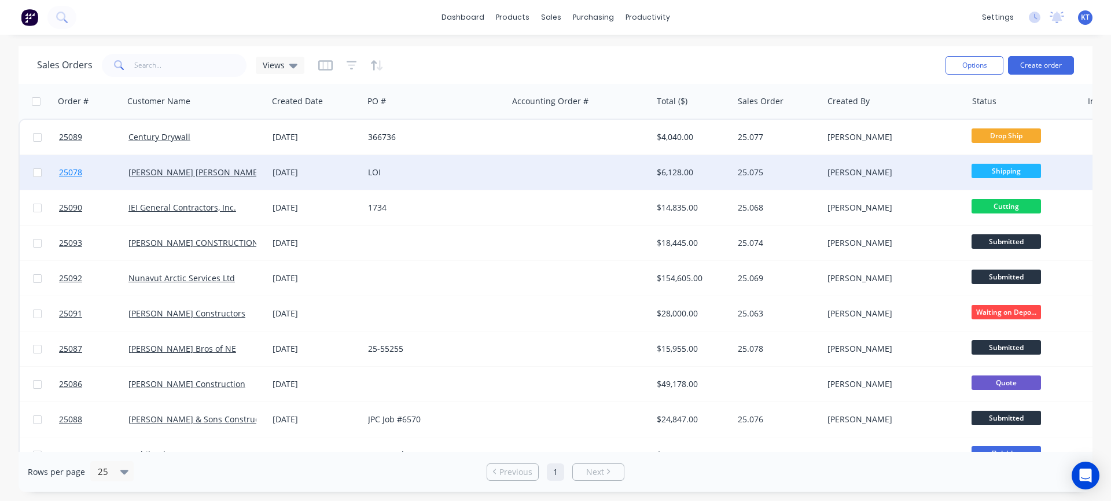
click at [69, 175] on span "25078" at bounding box center [70, 173] width 23 height 12
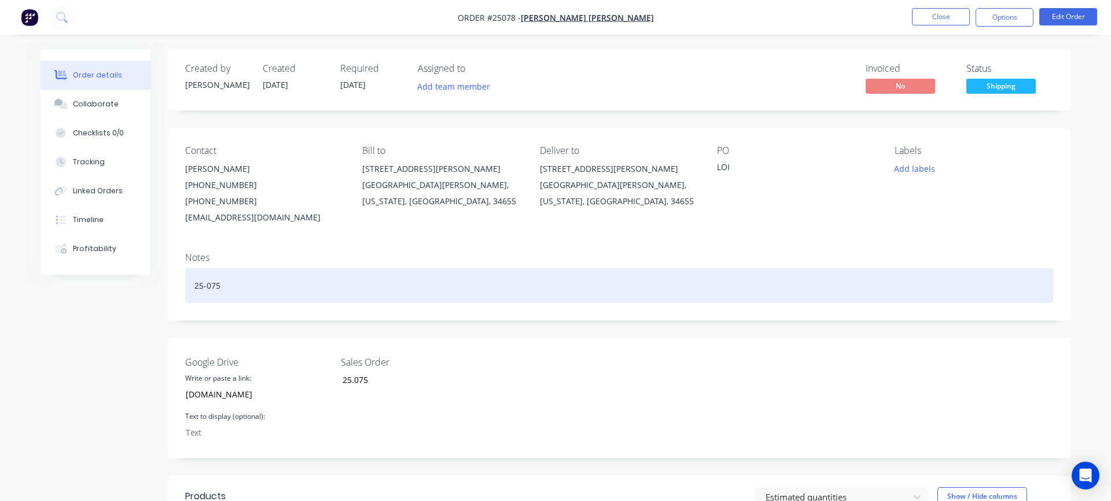
scroll to position [7, 0]
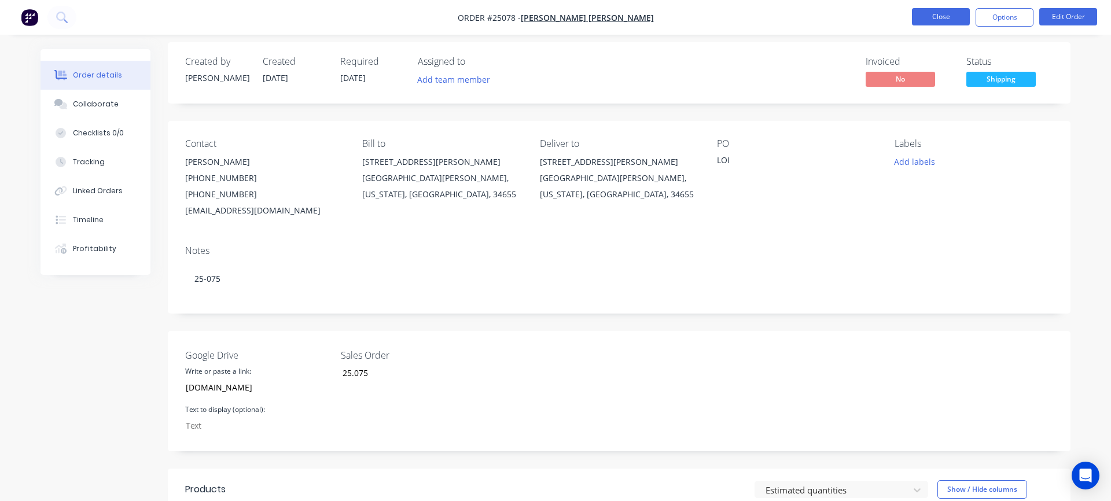
click at [954, 18] on button "Close" at bounding box center [941, 16] width 58 height 17
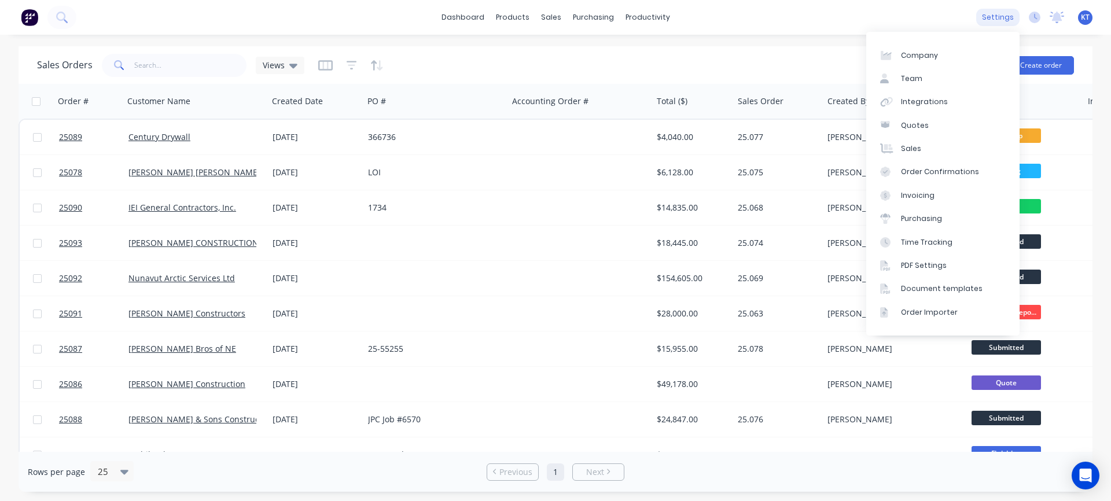
click at [1015, 17] on div "settings" at bounding box center [997, 17] width 43 height 17
click at [946, 101] on link "Integrations" at bounding box center [942, 101] width 153 height 23
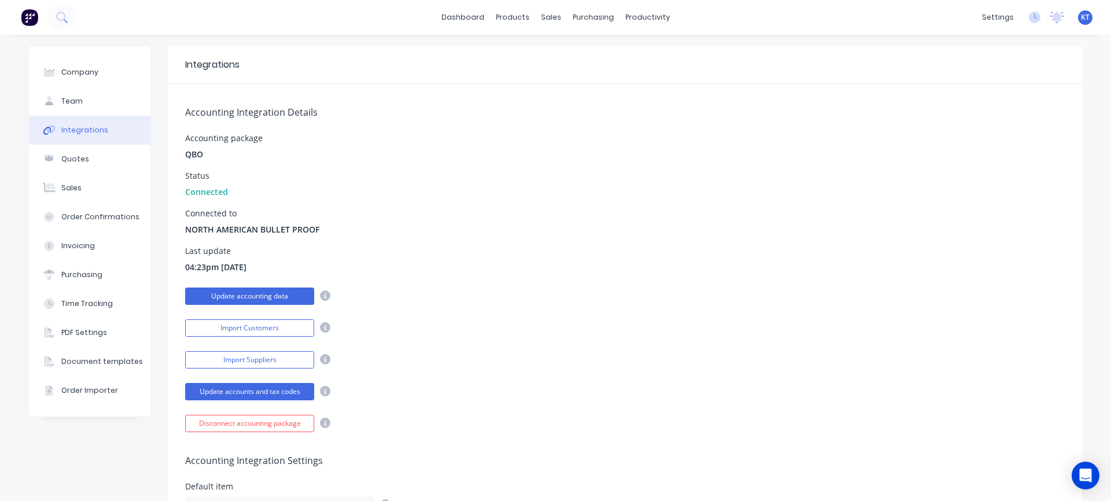
click at [278, 295] on button "Update accounting data" at bounding box center [249, 295] width 129 height 17
click at [271, 295] on button "Update accounting data" at bounding box center [249, 295] width 129 height 17
click at [254, 296] on button "Update accounting data" at bounding box center [249, 295] width 129 height 17
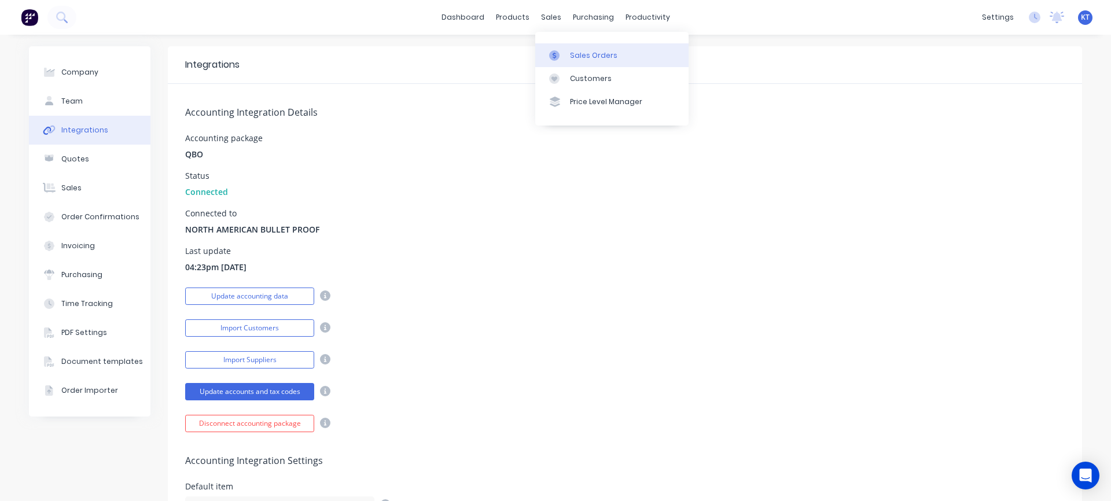
click at [568, 50] on link "Sales Orders" at bounding box center [611, 54] width 153 height 23
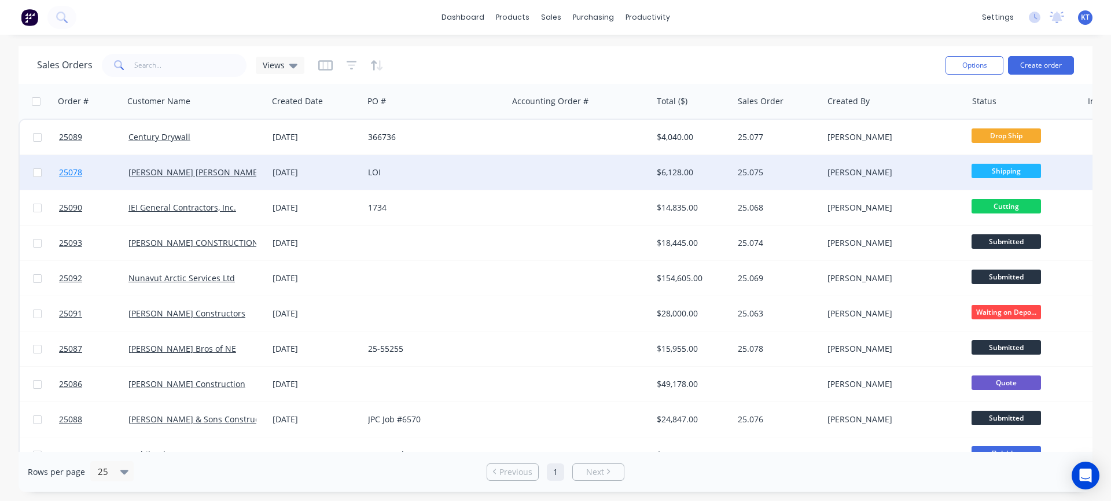
click at [67, 173] on span "25078" at bounding box center [70, 173] width 23 height 12
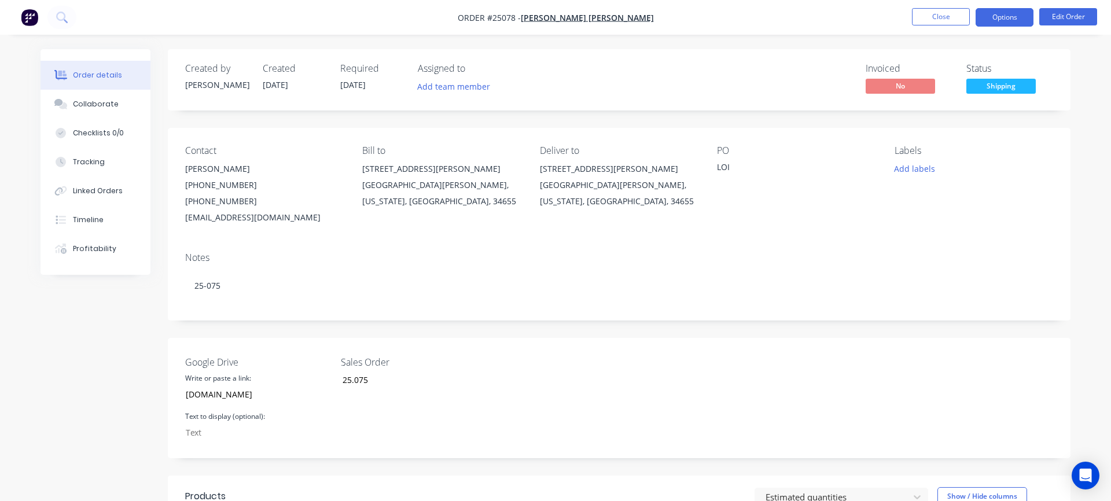
click at [1005, 23] on button "Options" at bounding box center [1004, 17] width 58 height 19
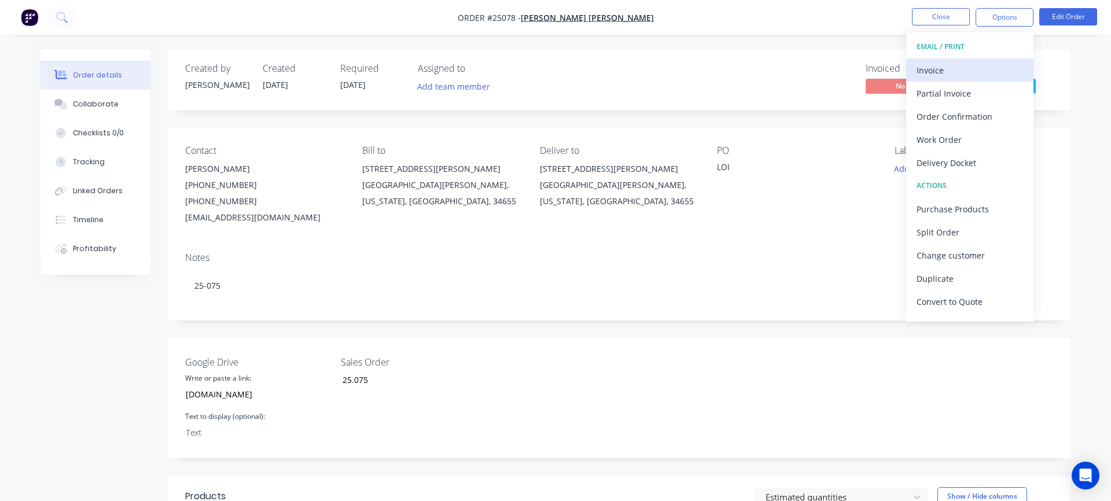
click at [956, 63] on div "Invoice" at bounding box center [969, 70] width 106 height 17
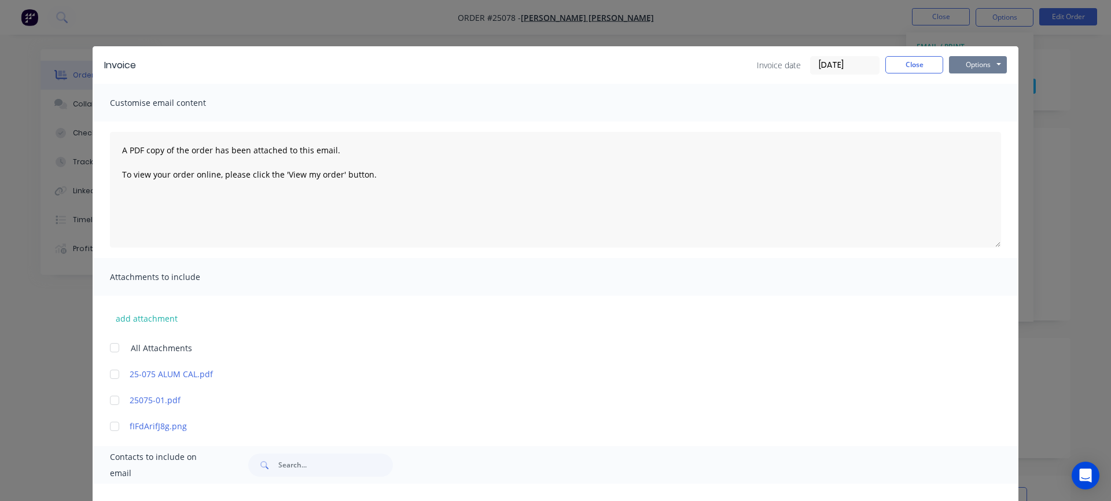
click at [976, 66] on button "Options" at bounding box center [978, 64] width 58 height 17
click at [982, 93] on button "Preview" at bounding box center [986, 85] width 74 height 19
click at [906, 69] on button "Close" at bounding box center [914, 64] width 58 height 17
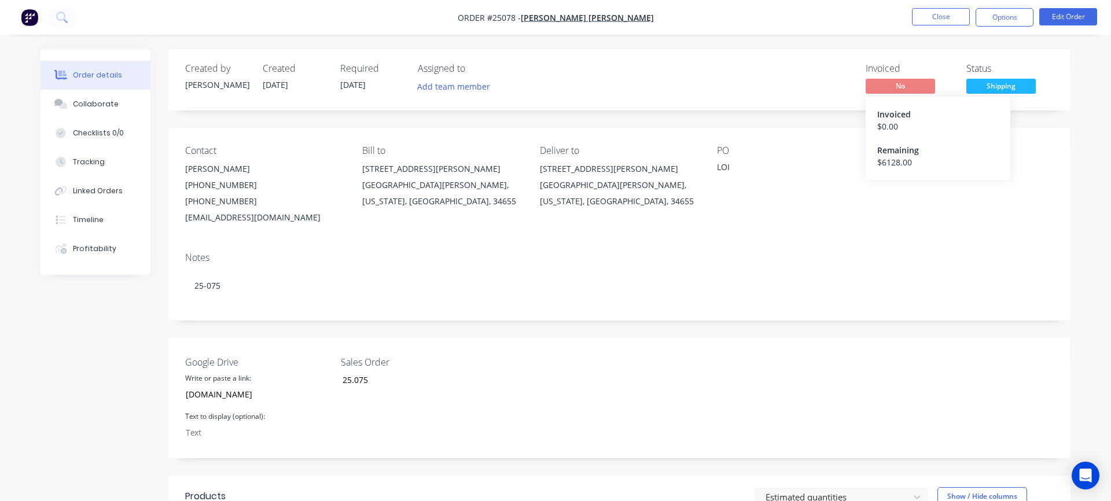
click at [908, 84] on span "No" at bounding box center [899, 86] width 69 height 14
click at [894, 88] on span "No" at bounding box center [899, 86] width 69 height 14
click at [1003, 19] on button "Options" at bounding box center [1004, 17] width 58 height 19
click at [796, 150] on div "PO" at bounding box center [796, 150] width 158 height 11
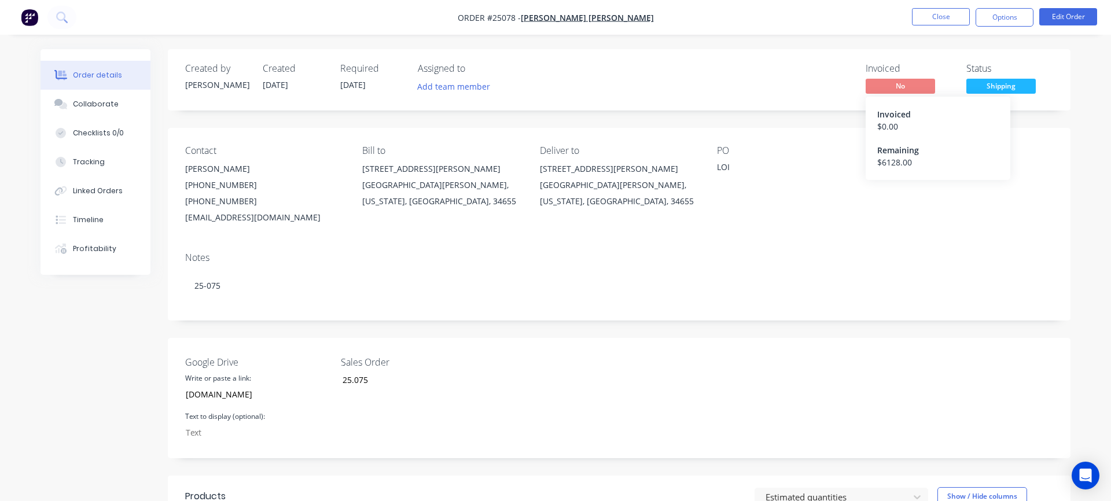
click at [891, 83] on span "No" at bounding box center [899, 86] width 69 height 14
click at [1012, 22] on button "Options" at bounding box center [1004, 17] width 58 height 19
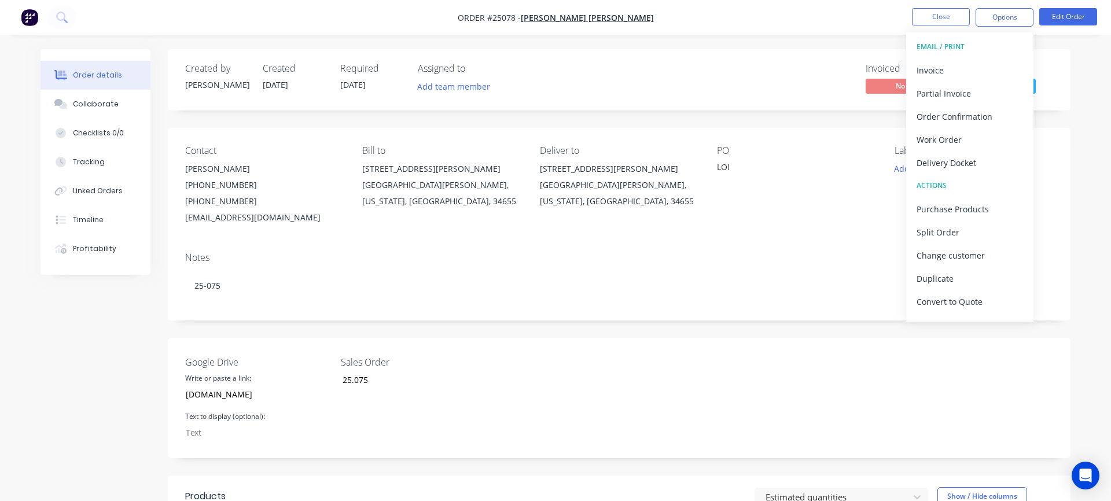
click at [742, 78] on div "Invoiced No Status Shipping" at bounding box center [792, 80] width 519 height 34
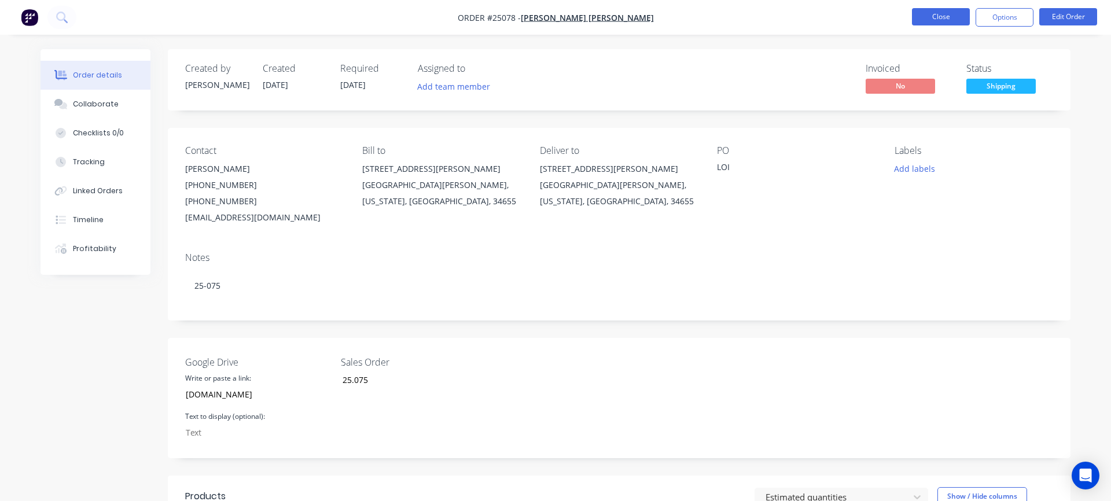
click at [958, 17] on button "Close" at bounding box center [941, 16] width 58 height 17
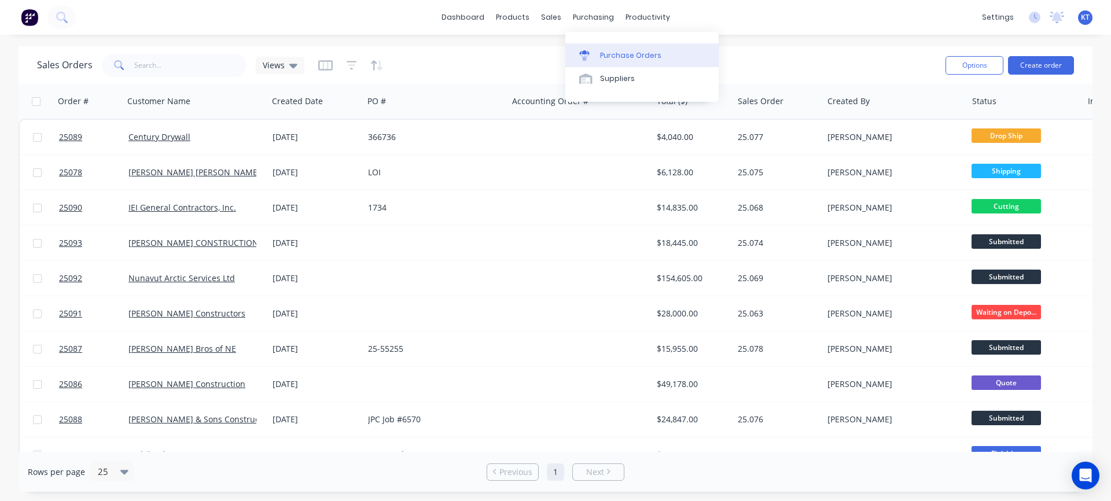
click at [617, 57] on div "Purchase Orders" at bounding box center [630, 55] width 61 height 10
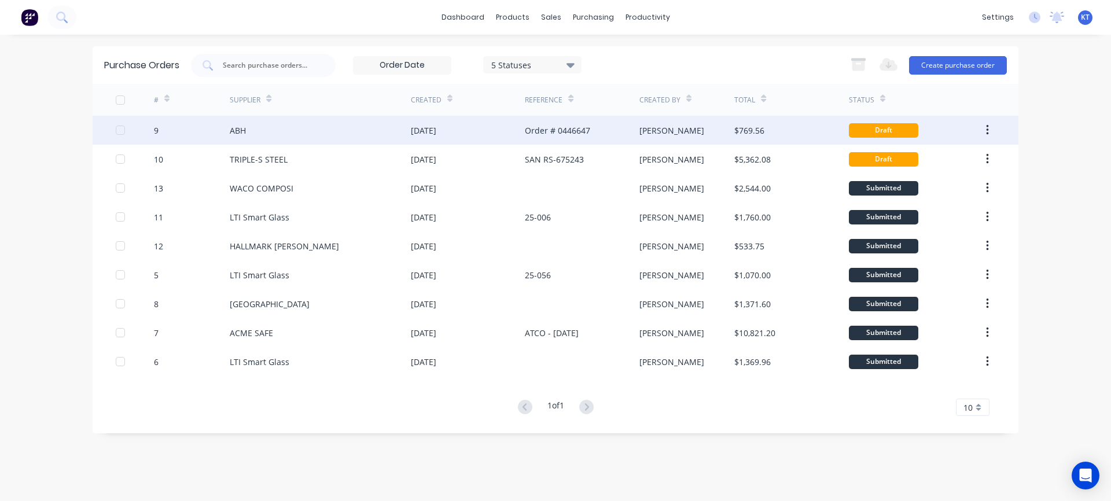
click at [241, 131] on div "ABH" at bounding box center [238, 130] width 16 height 12
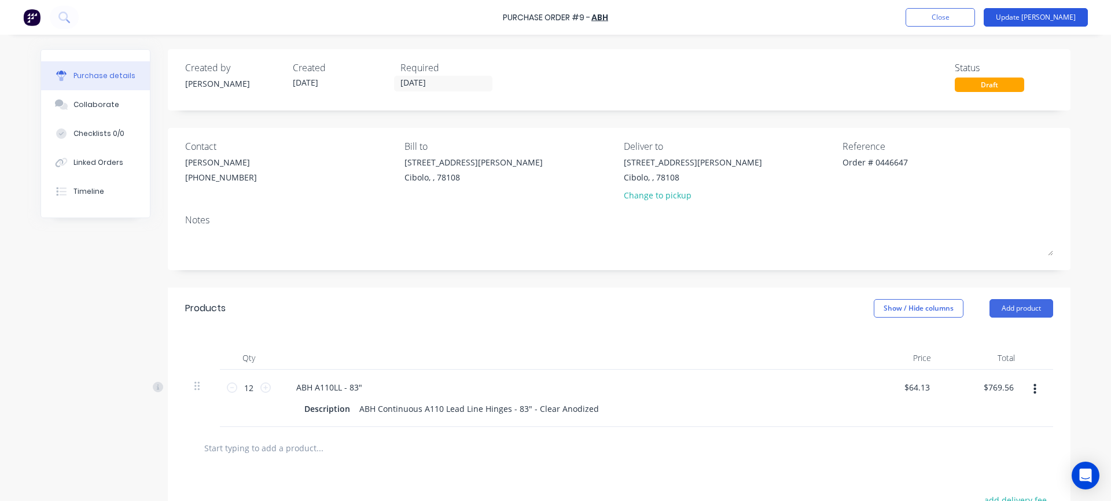
click at [1052, 16] on button "Update [PERSON_NAME]" at bounding box center [1035, 17] width 104 height 19
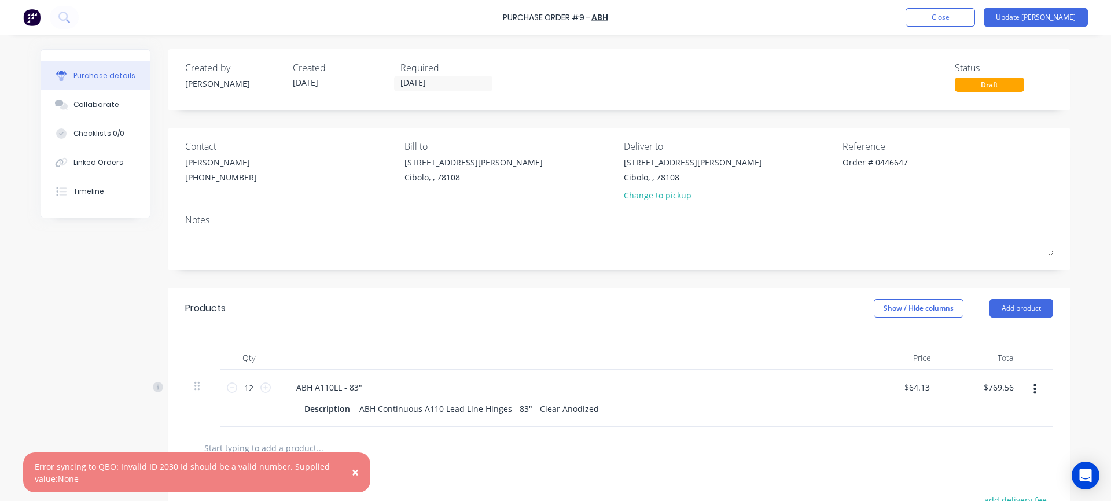
click at [994, 83] on div "Draft" at bounding box center [988, 85] width 69 height 14
click at [977, 88] on div "Draft" at bounding box center [988, 85] width 69 height 14
click at [104, 112] on button "Collaborate" at bounding box center [95, 104] width 109 height 29
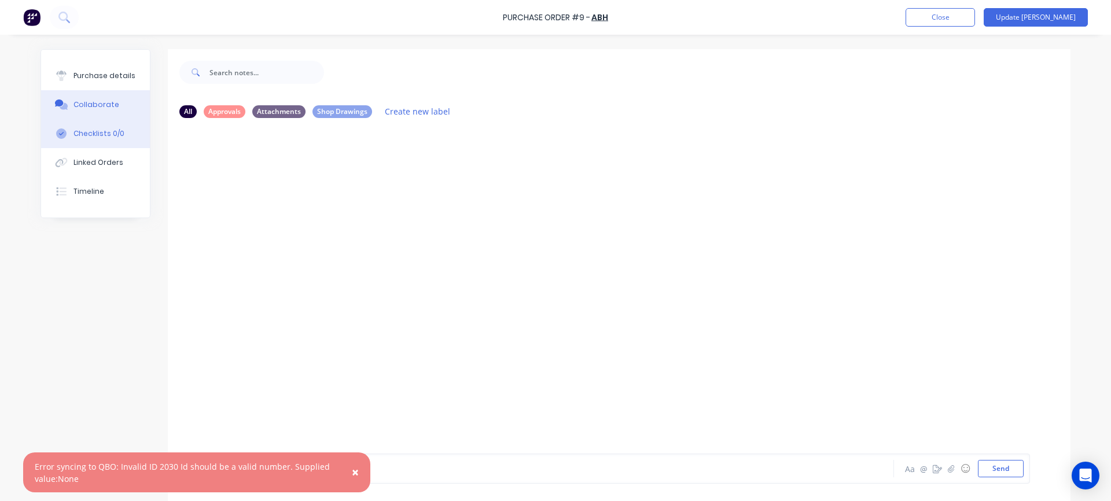
click at [106, 140] on button "Checklists 0/0" at bounding box center [95, 133] width 109 height 29
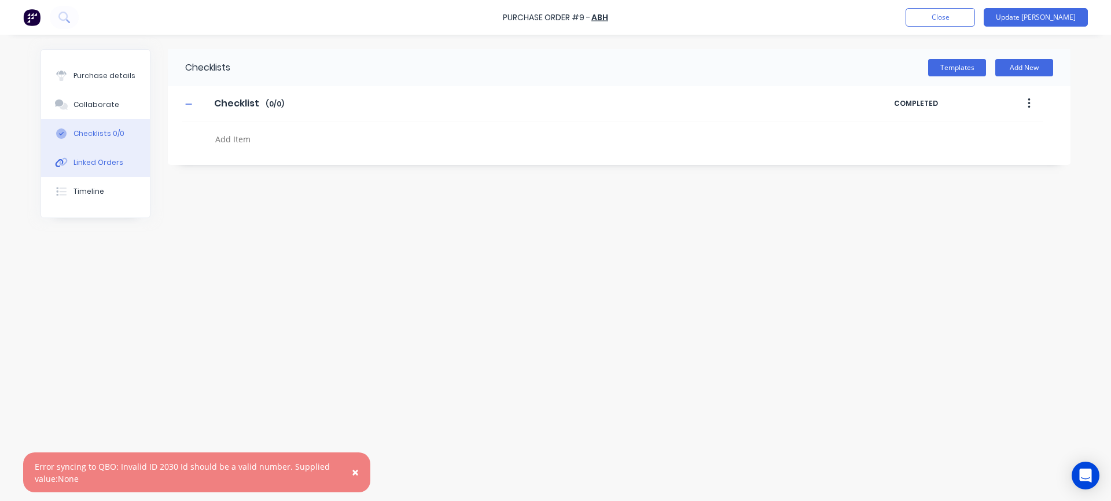
click at [100, 164] on div "Linked Orders" at bounding box center [98, 162] width 50 height 10
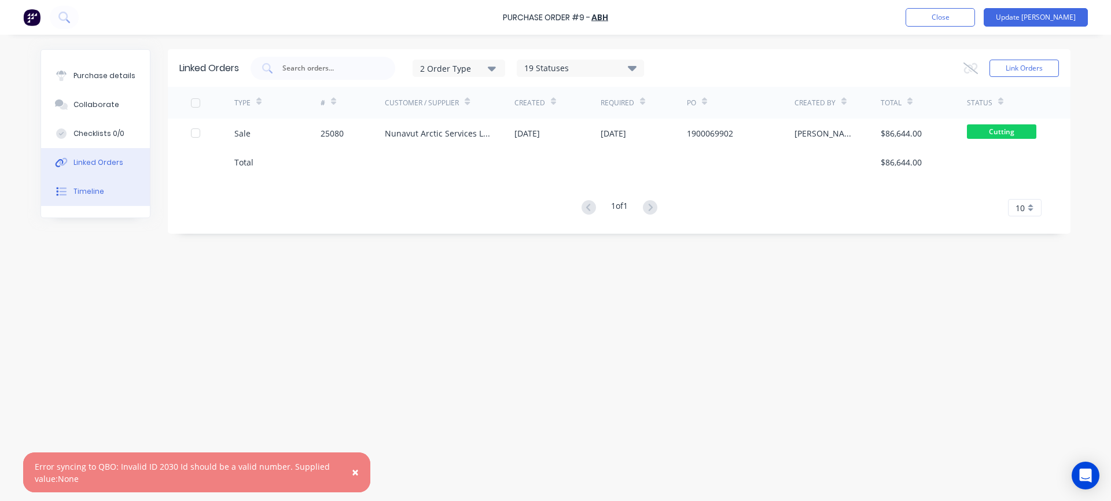
click at [91, 198] on button "Timeline" at bounding box center [95, 191] width 109 height 29
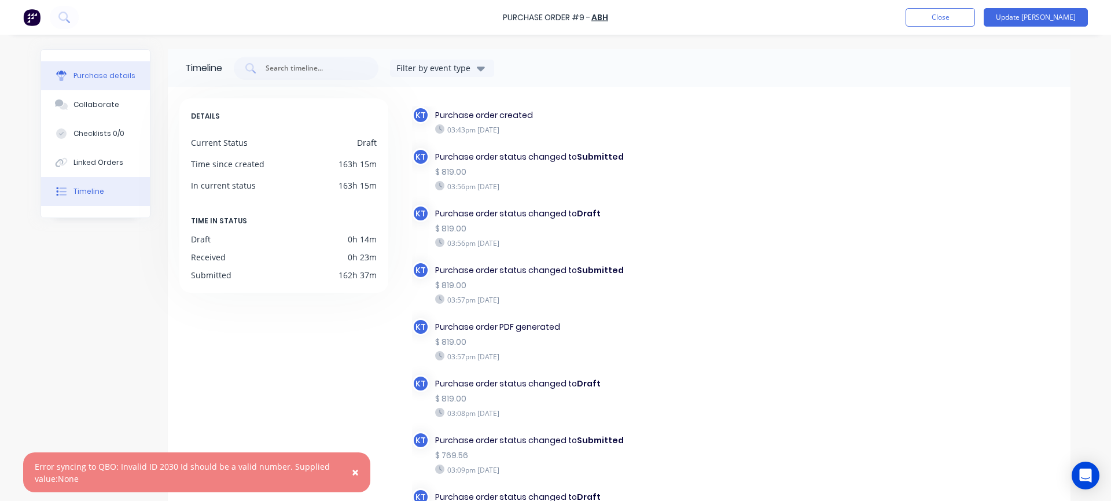
click at [93, 74] on div "Purchase details" at bounding box center [104, 76] width 62 height 10
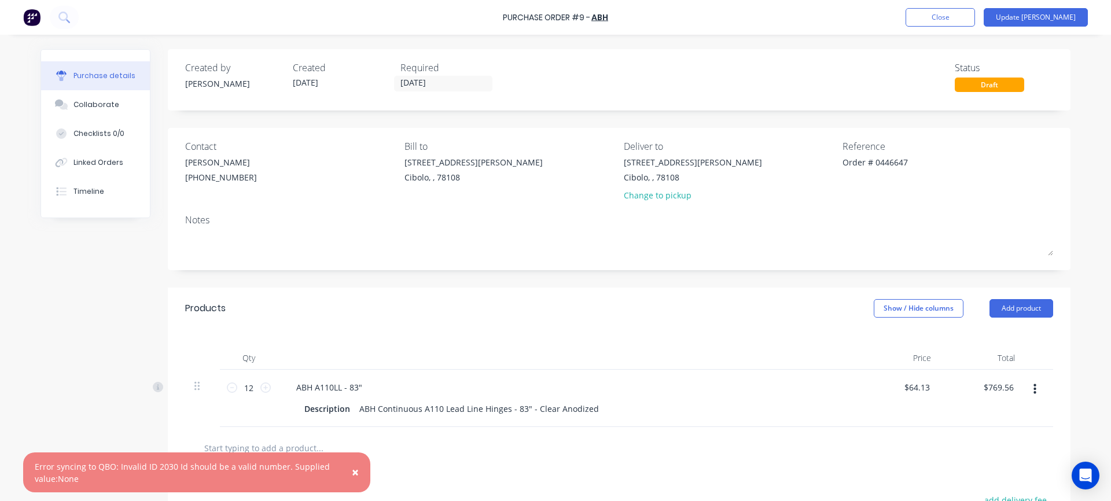
click at [987, 86] on div "Draft" at bounding box center [988, 85] width 69 height 14
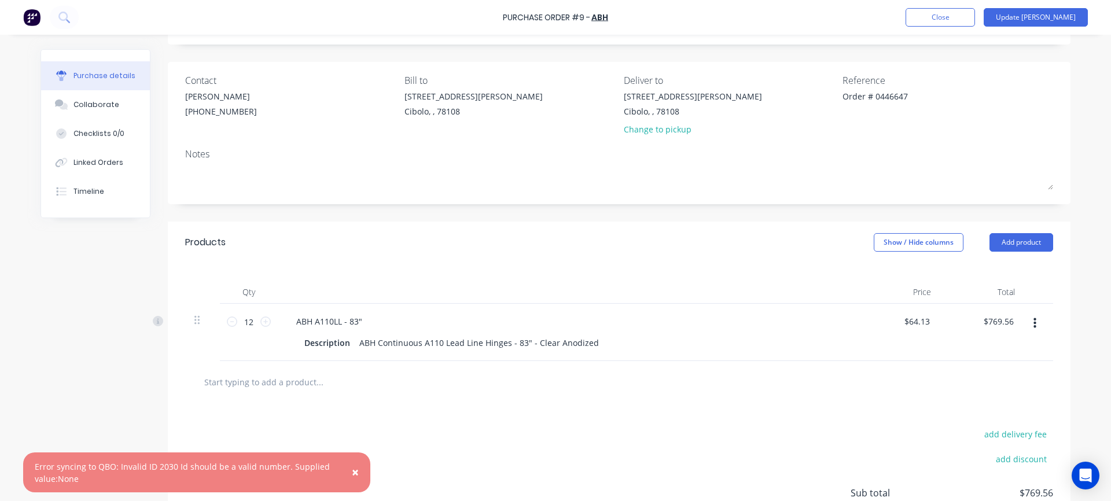
scroll to position [170, 0]
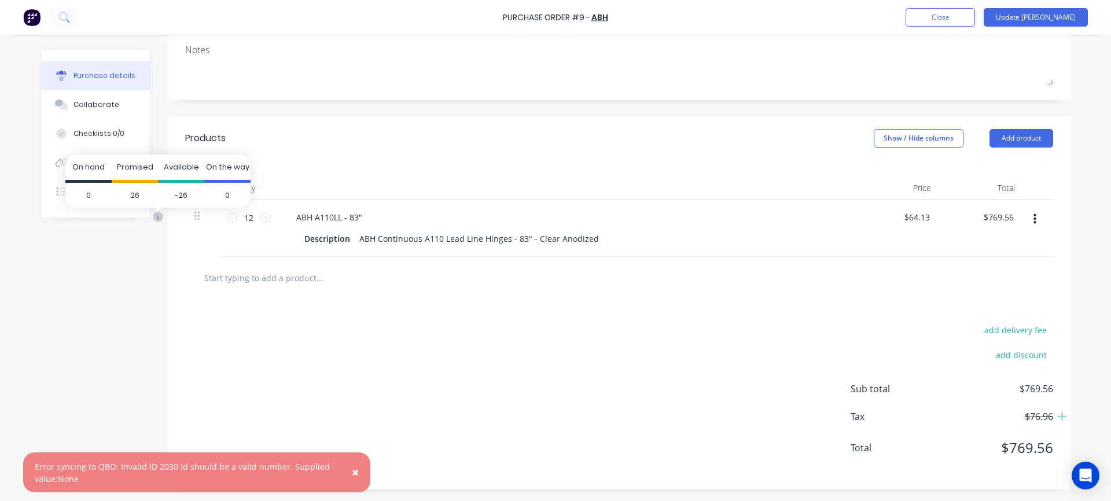
click at [156, 217] on icon at bounding box center [158, 217] width 10 height 10
click at [630, 164] on div "Qty Price Total 12 12 ABH A110LL - 83" Description ABH Continuous A110 Lead Lin…" at bounding box center [619, 208] width 902 height 98
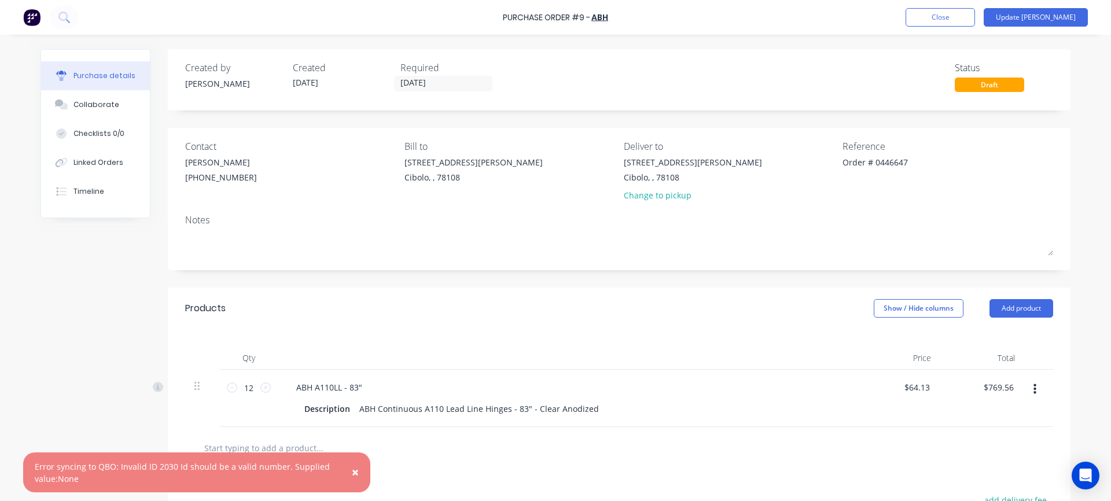
click at [996, 83] on div "Draft" at bounding box center [988, 85] width 69 height 14
type textarea "x"
click at [86, 102] on div "Collaborate" at bounding box center [96, 104] width 46 height 10
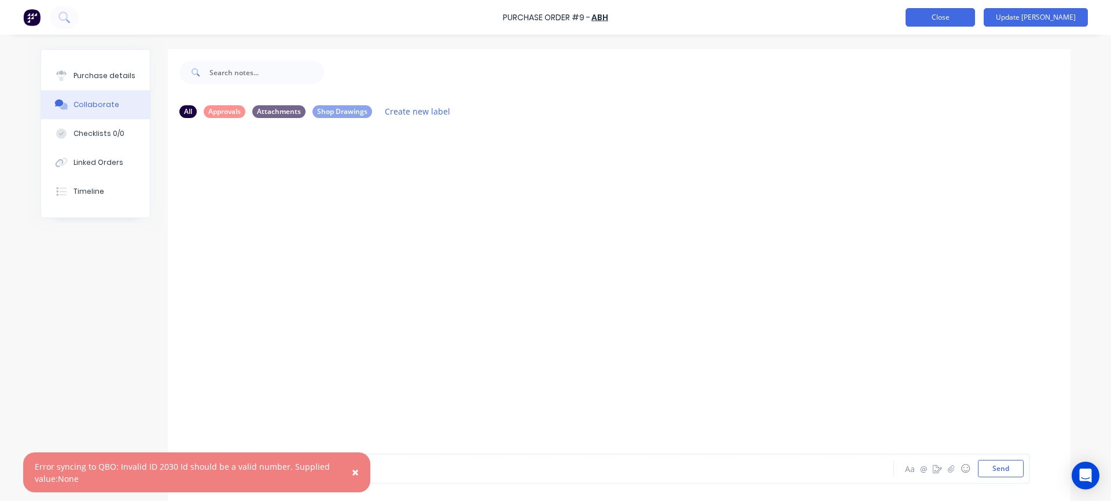
click at [975, 18] on button "Close" at bounding box center [939, 17] width 69 height 19
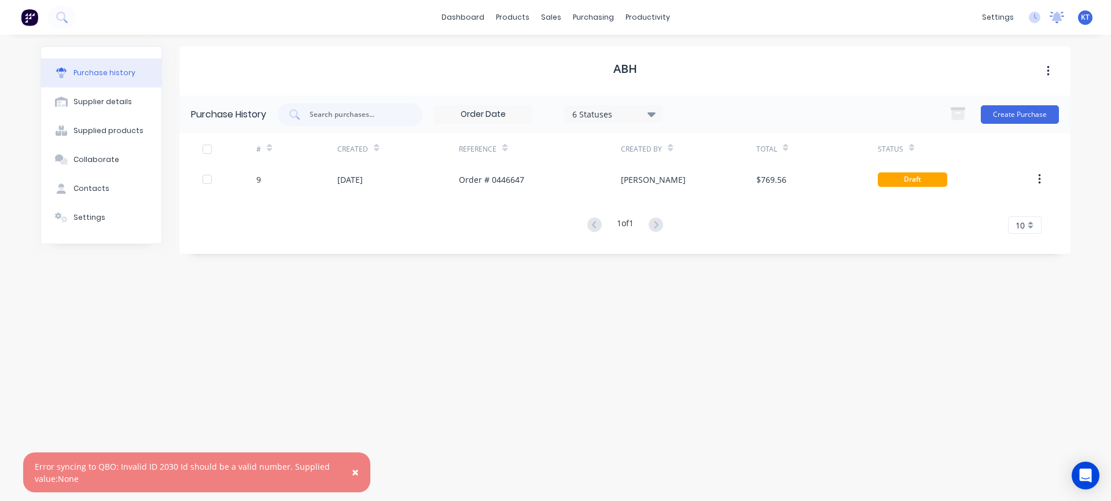
click at [1056, 20] on icon at bounding box center [1057, 16] width 10 height 9
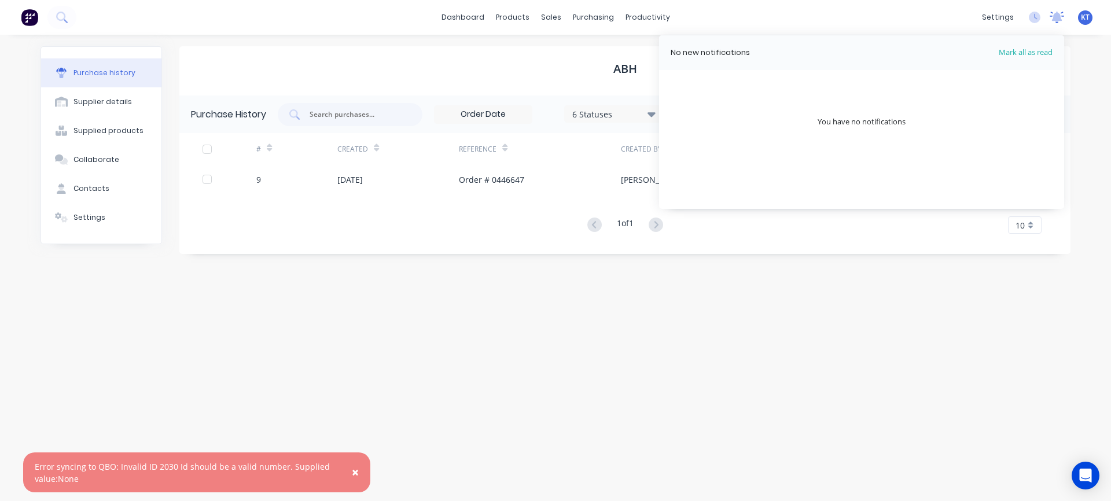
click at [1056, 20] on icon at bounding box center [1057, 16] width 10 height 9
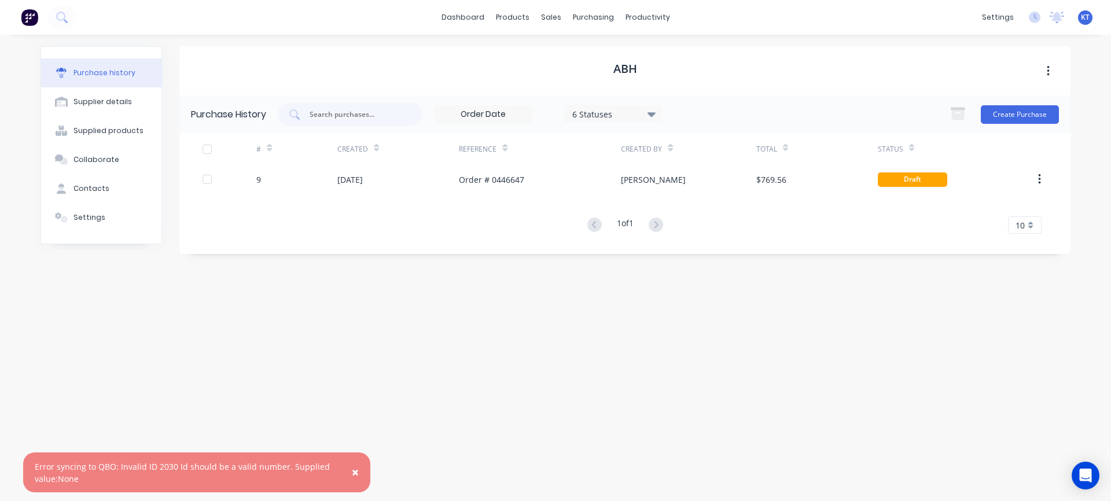
click at [1083, 20] on span "KT" at bounding box center [1084, 17] width 9 height 10
click at [1030, 22] on icon at bounding box center [1034, 18] width 12 height 12
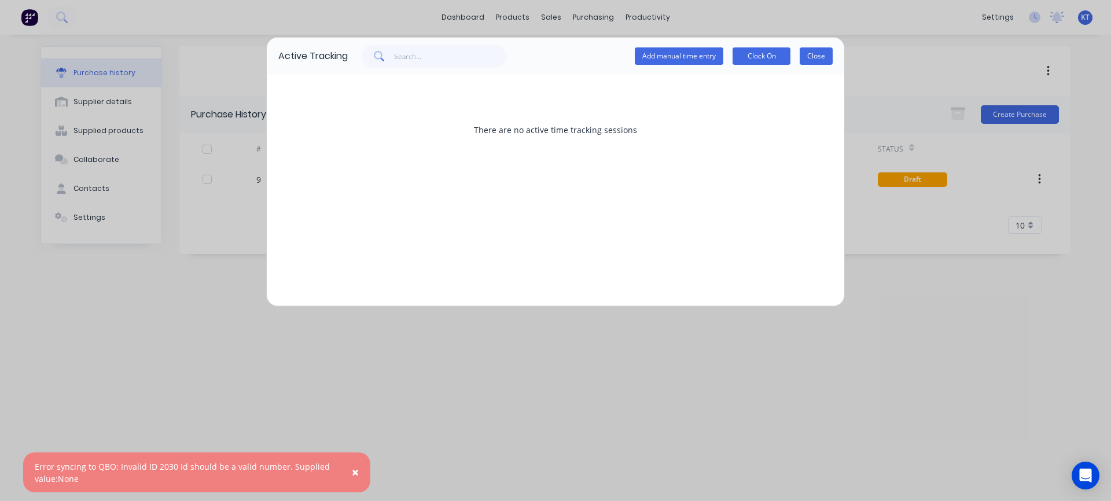
click at [815, 58] on button "Close" at bounding box center [815, 55] width 33 height 17
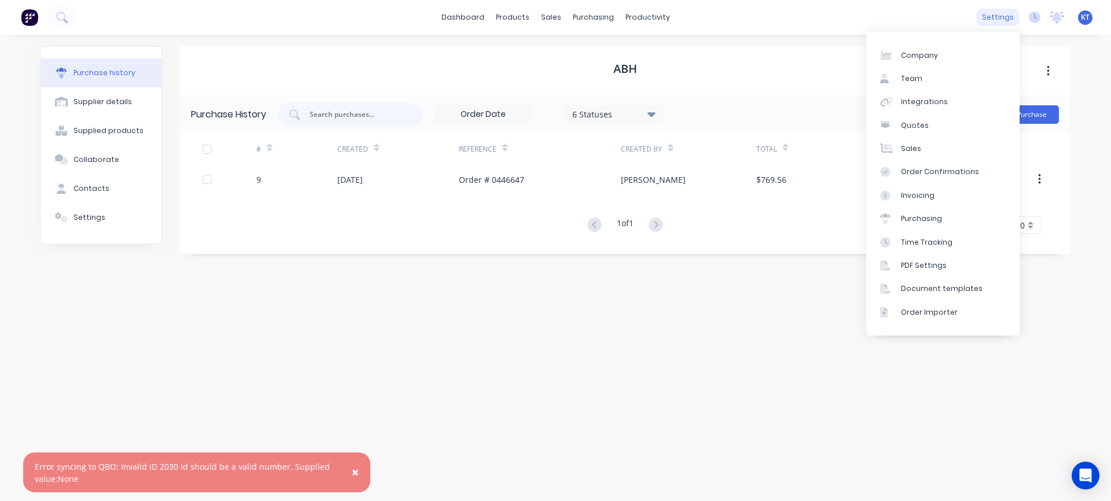
click at [1008, 19] on div "settings" at bounding box center [997, 17] width 43 height 17
click at [929, 195] on div "Invoicing" at bounding box center [918, 195] width 34 height 10
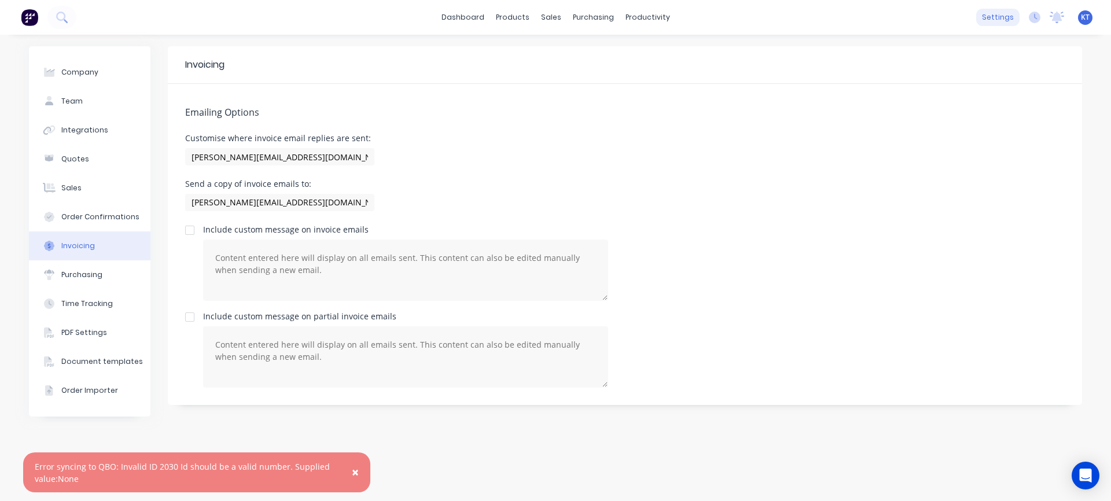
click at [1003, 25] on div "settings" at bounding box center [997, 17] width 43 height 17
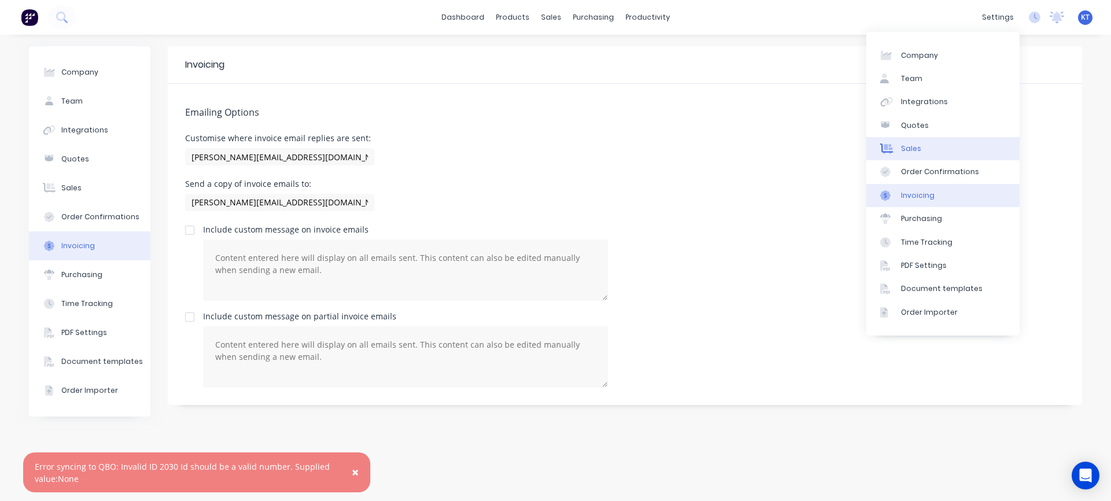
click at [924, 150] on link "Sales" at bounding box center [942, 148] width 153 height 23
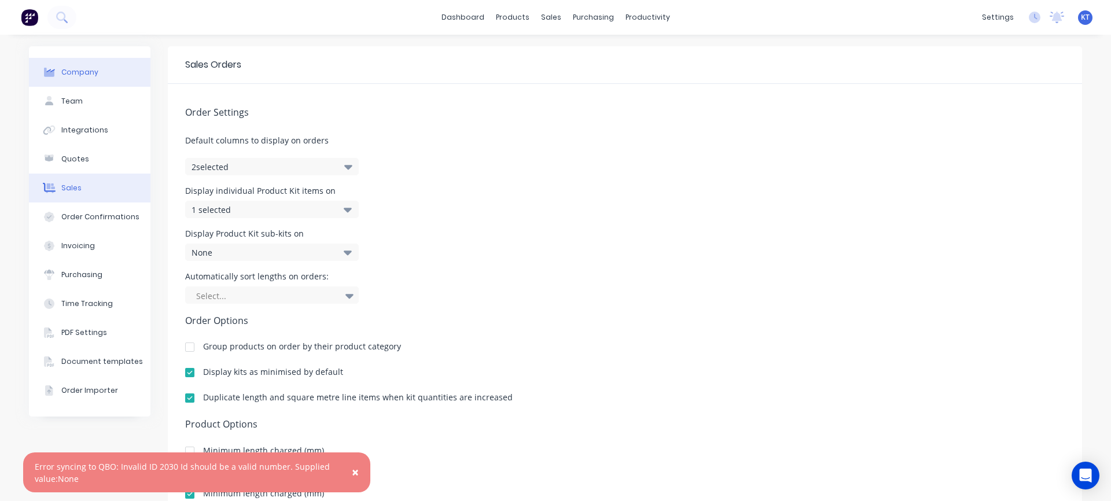
click at [68, 69] on div "Company" at bounding box center [79, 72] width 37 height 10
select select "US"
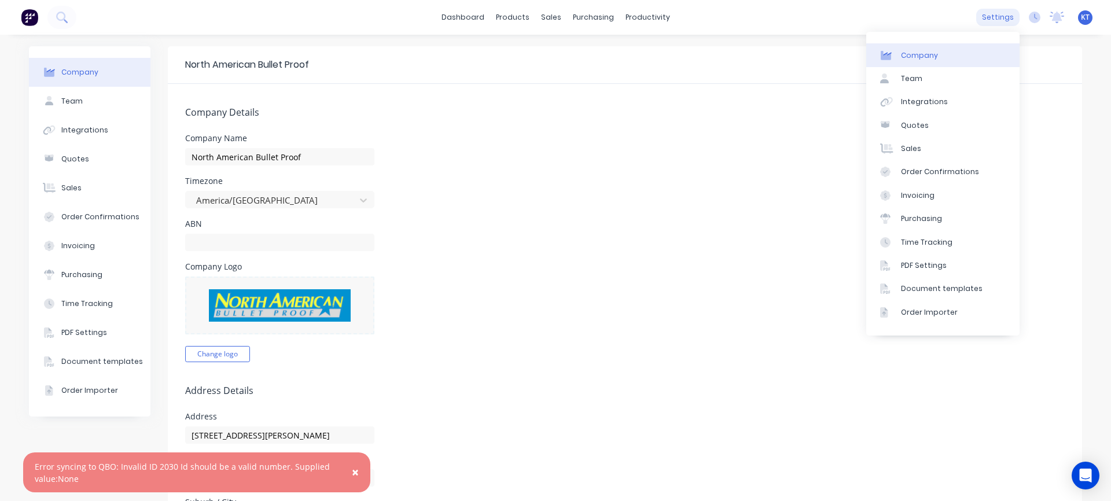
click at [1001, 17] on div "settings" at bounding box center [997, 17] width 43 height 17
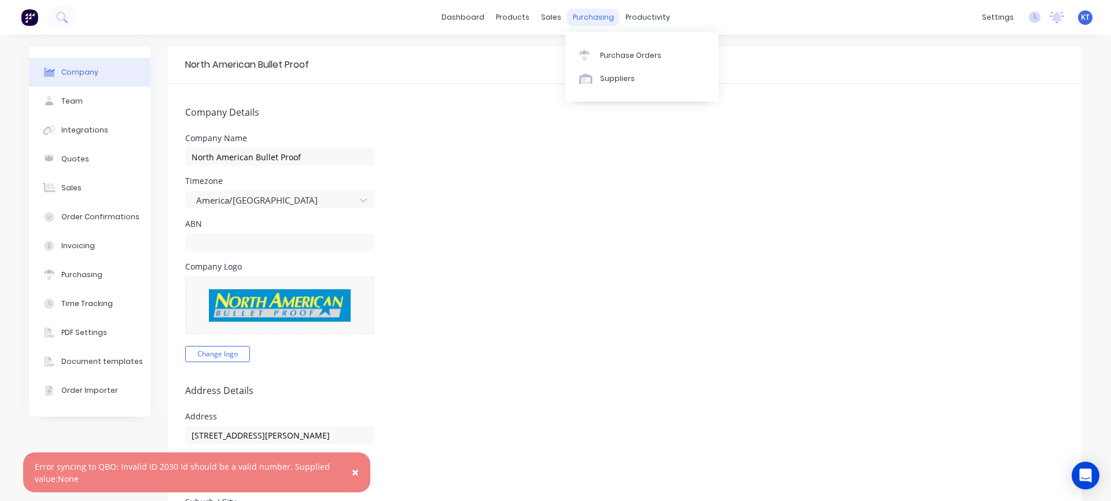
click at [573, 14] on div "purchasing" at bounding box center [593, 17] width 53 height 17
click at [619, 53] on div "Purchase Orders" at bounding box center [630, 55] width 61 height 10
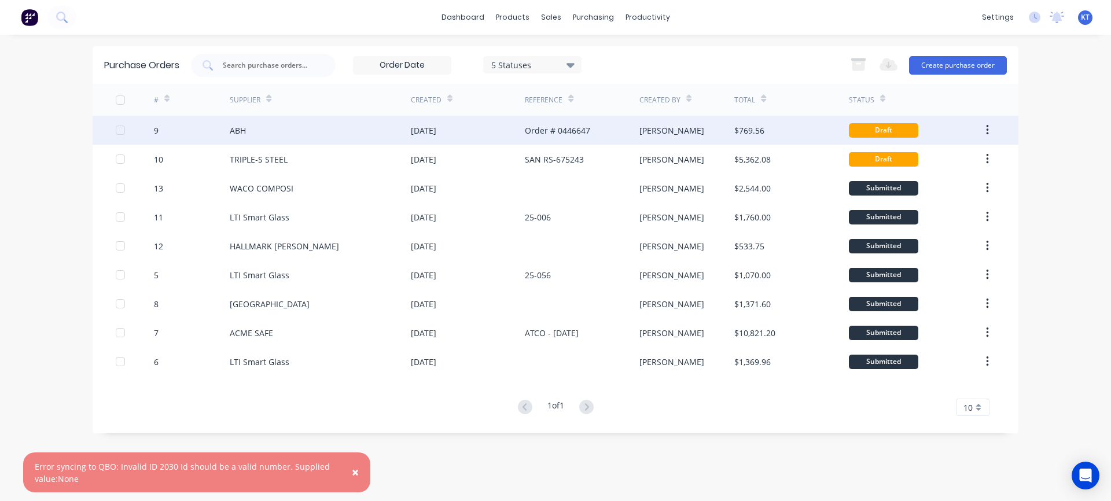
click at [230, 131] on div "ABH" at bounding box center [238, 130] width 16 height 12
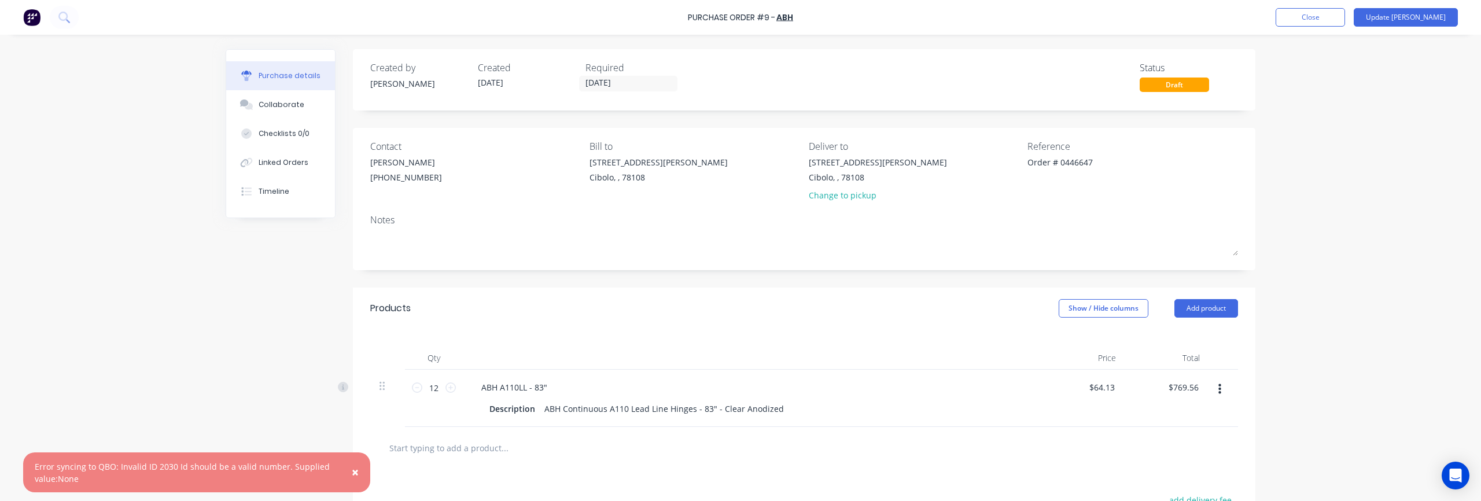
click at [352, 473] on span "×" at bounding box center [355, 472] width 7 height 16
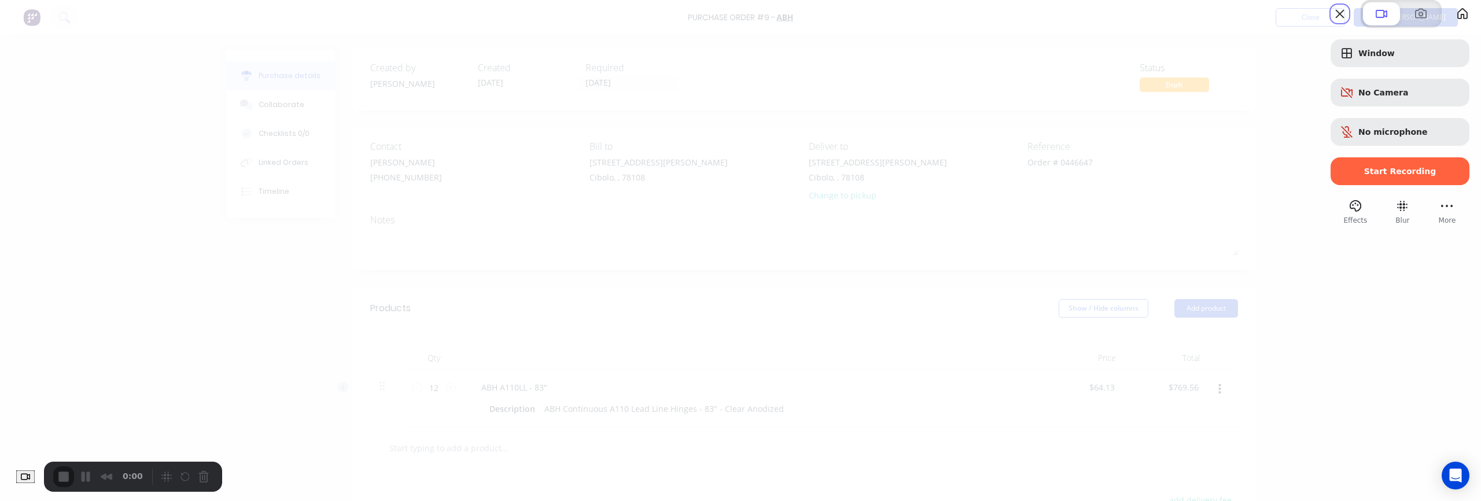
click at [1110, 176] on span "Start Recording" at bounding box center [1400, 171] width 72 height 9
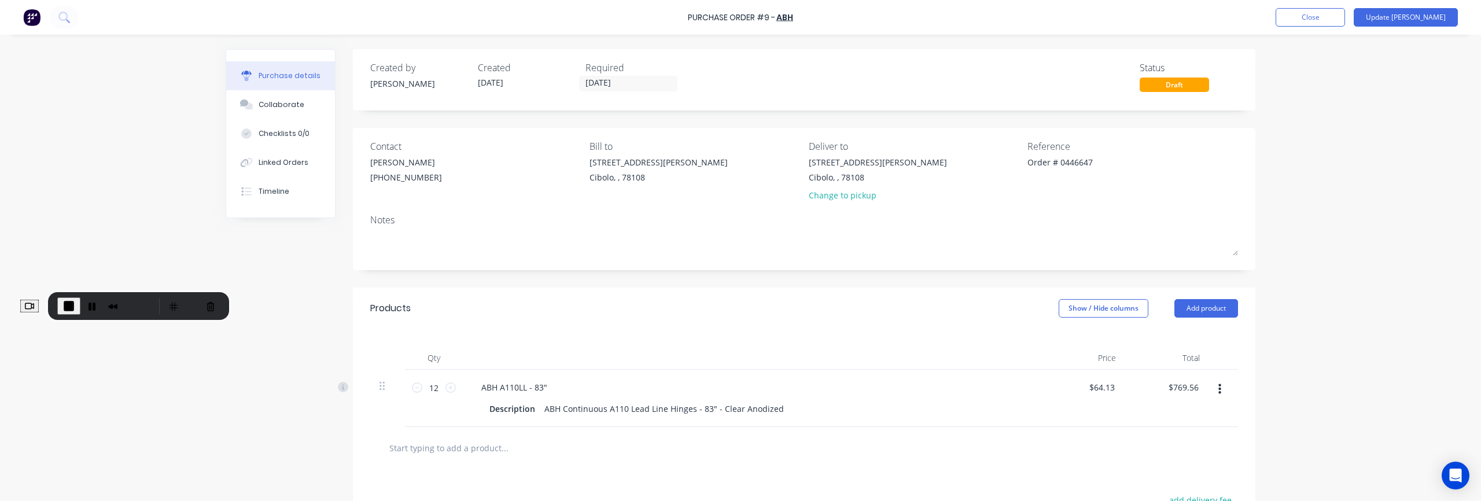
drag, startPoint x: 131, startPoint y: 464, endPoint x: 135, endPoint y: 293, distance: 171.3
click at [135, 293] on div "0:04" at bounding box center [138, 306] width 181 height 28
drag, startPoint x: 689, startPoint y: 17, endPoint x: 821, endPoint y: 14, distance: 131.9
click at [821, 14] on div "Purchase Order #9 - ABH Add product Close Update Bill" at bounding box center [740, 17] width 1481 height 35
click at [826, 19] on div "Purchase Order #9 - ABH Add product Close Update Bill" at bounding box center [740, 17] width 1481 height 35
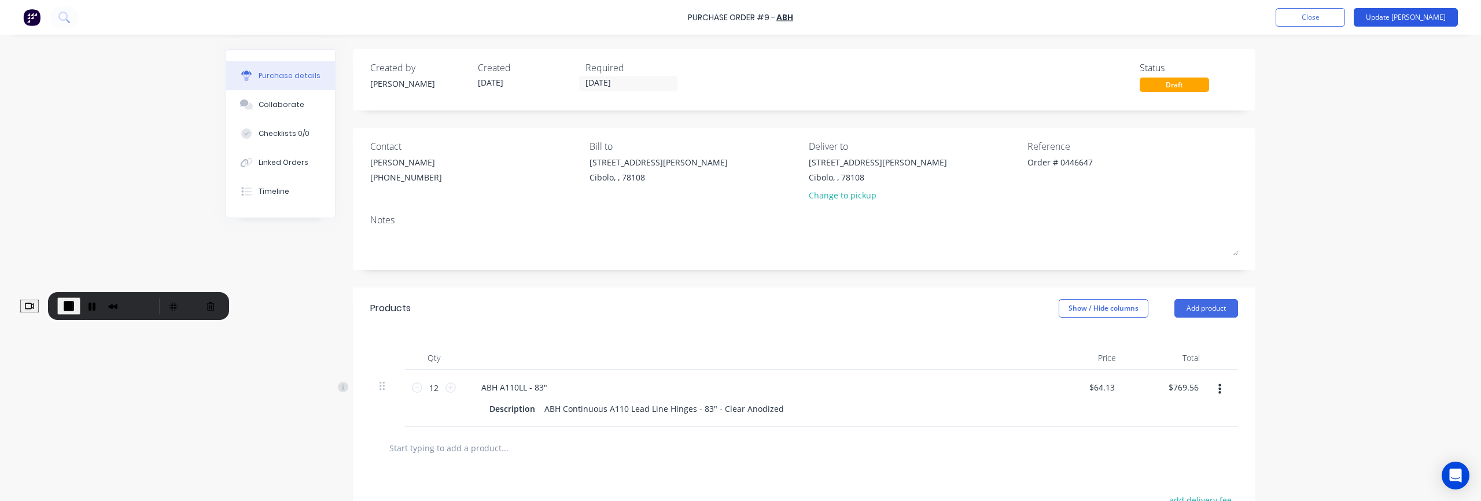
click at [1110, 17] on button "Update [PERSON_NAME]" at bounding box center [1405, 17] width 104 height 19
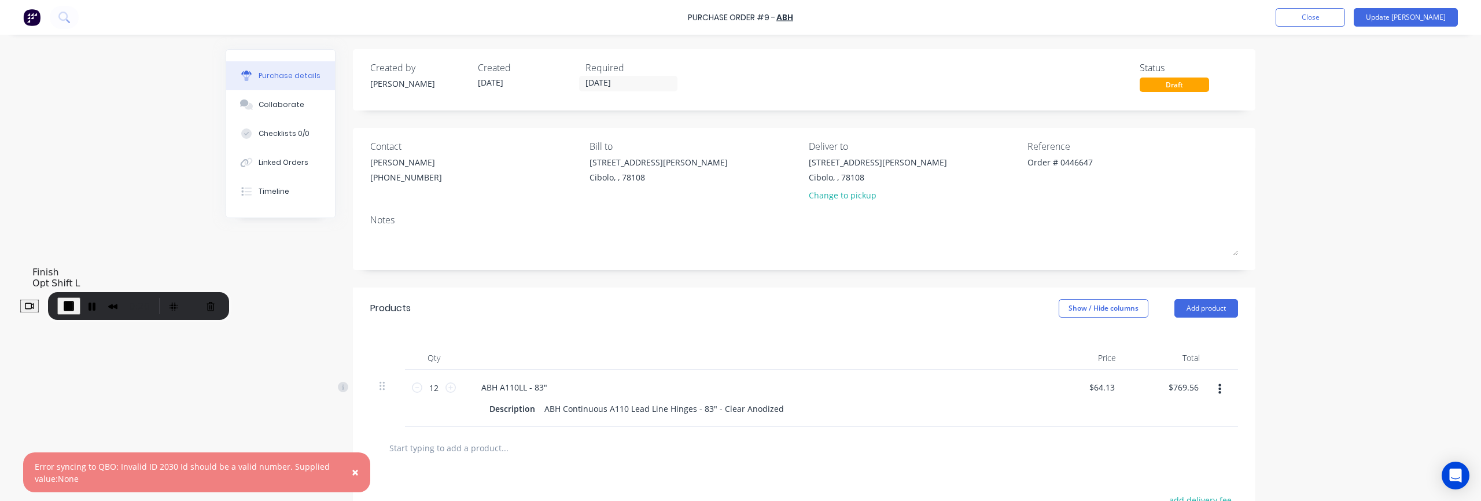
click at [76, 303] on span "End Recording" at bounding box center [69, 306] width 14 height 14
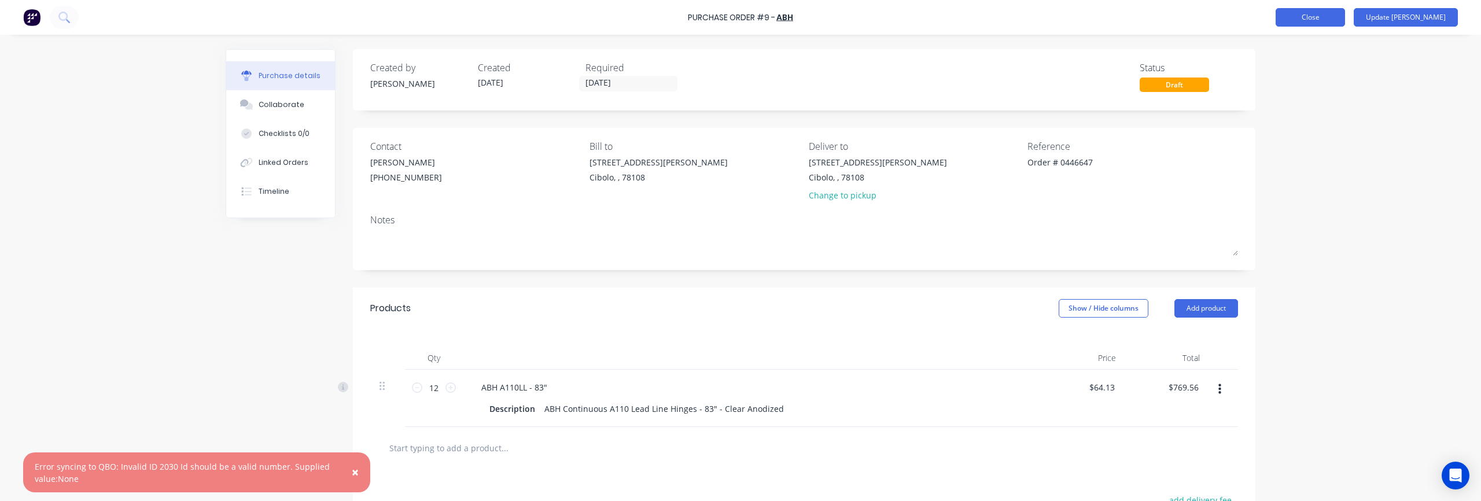
type textarea "x"
click at [1110, 23] on button "Close" at bounding box center [1309, 17] width 69 height 19
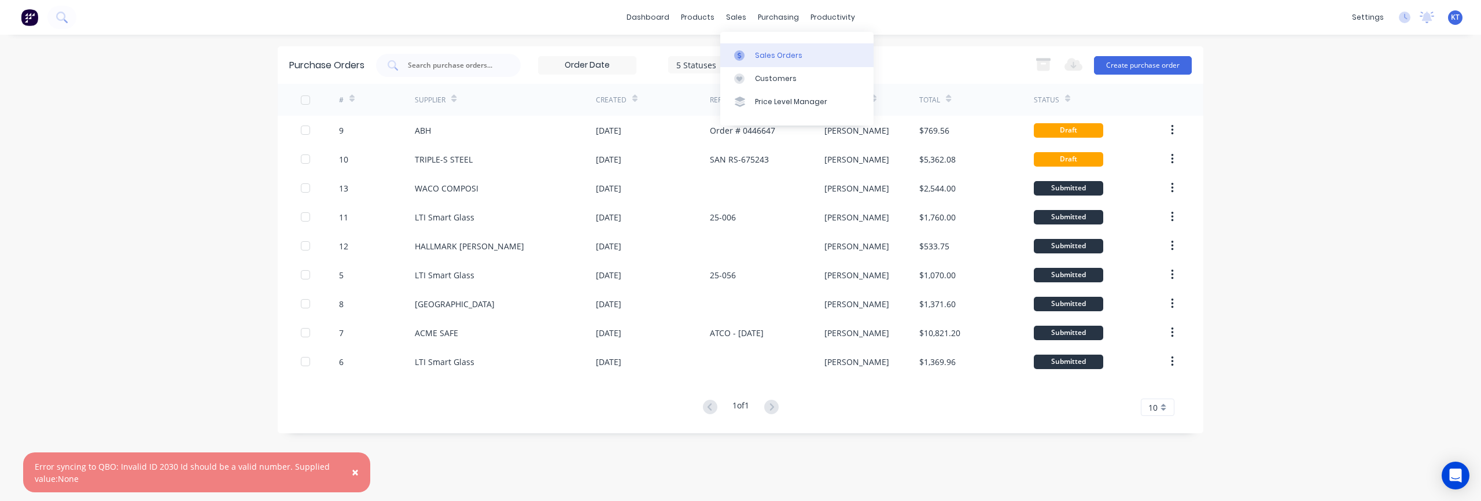
click at [748, 57] on div at bounding box center [742, 55] width 17 height 10
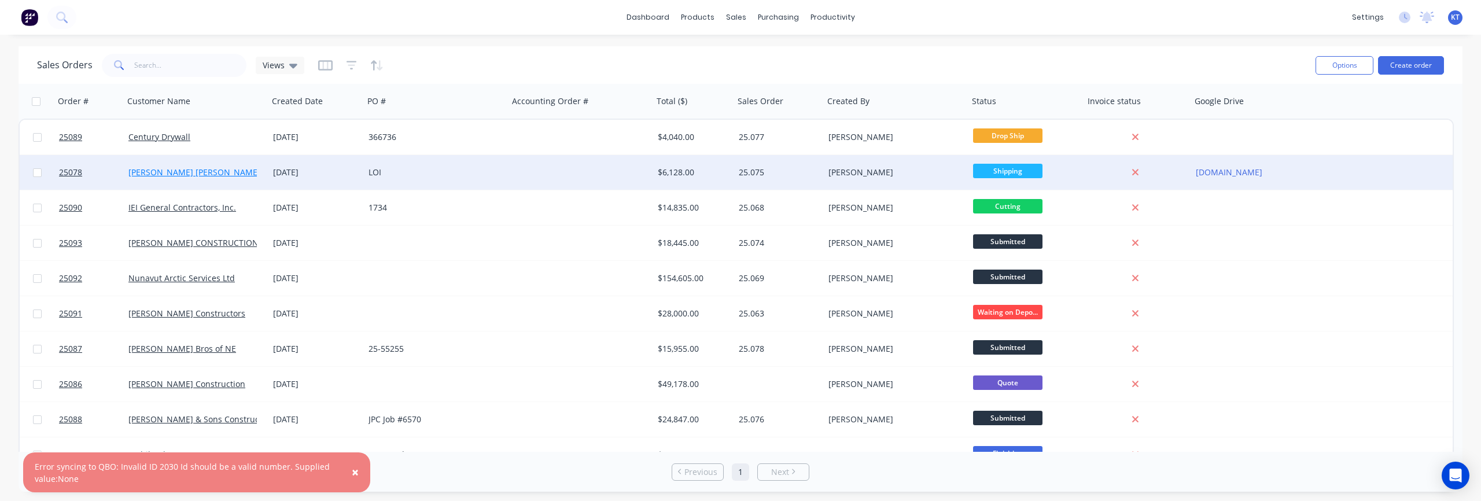
click at [157, 173] on link "[PERSON_NAME] [PERSON_NAME]" at bounding box center [194, 172] width 132 height 11
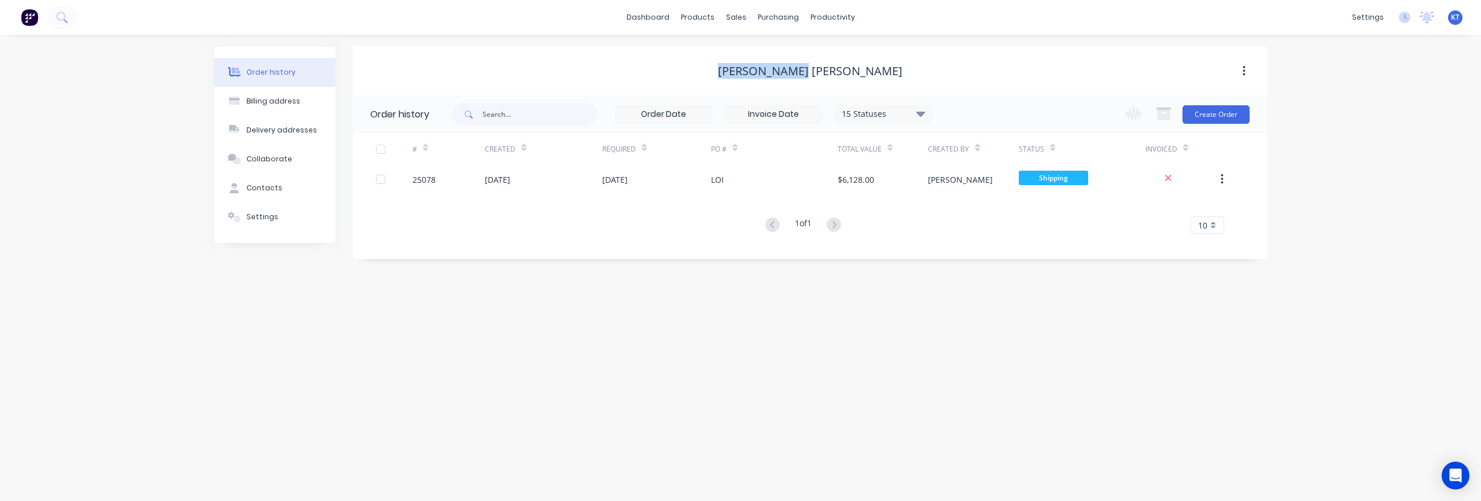
drag, startPoint x: 764, startPoint y: 71, endPoint x: 864, endPoint y: 71, distance: 100.6
click at [864, 71] on div "[PERSON_NAME] [PERSON_NAME]" at bounding box center [810, 71] width 914 height 14
click at [878, 72] on div "[PERSON_NAME] [PERSON_NAME]" at bounding box center [810, 71] width 914 height 14
click at [766, 78] on div "Customers" at bounding box center [776, 78] width 42 height 10
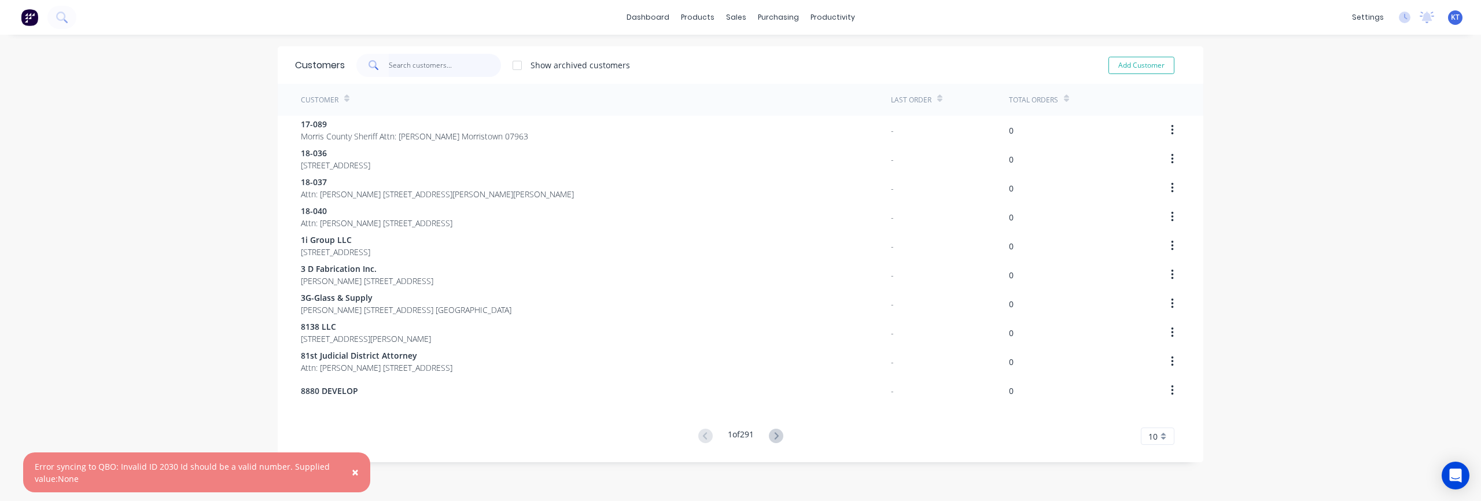
click at [406, 68] on input "text" at bounding box center [445, 65] width 113 height 23
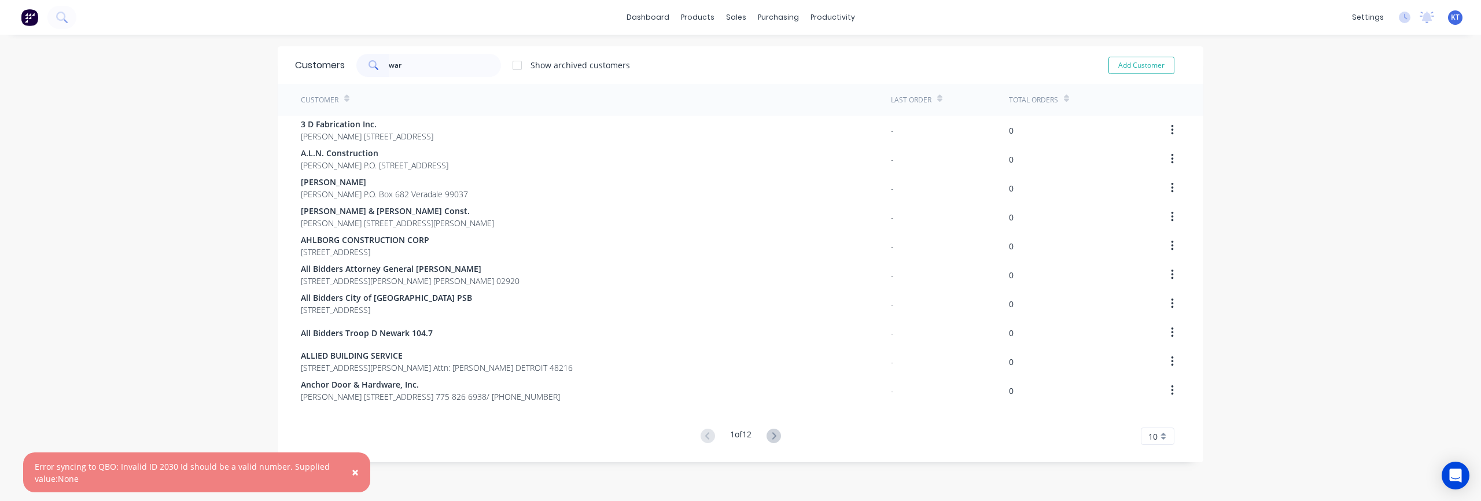
click at [356, 473] on span "×" at bounding box center [355, 472] width 7 height 16
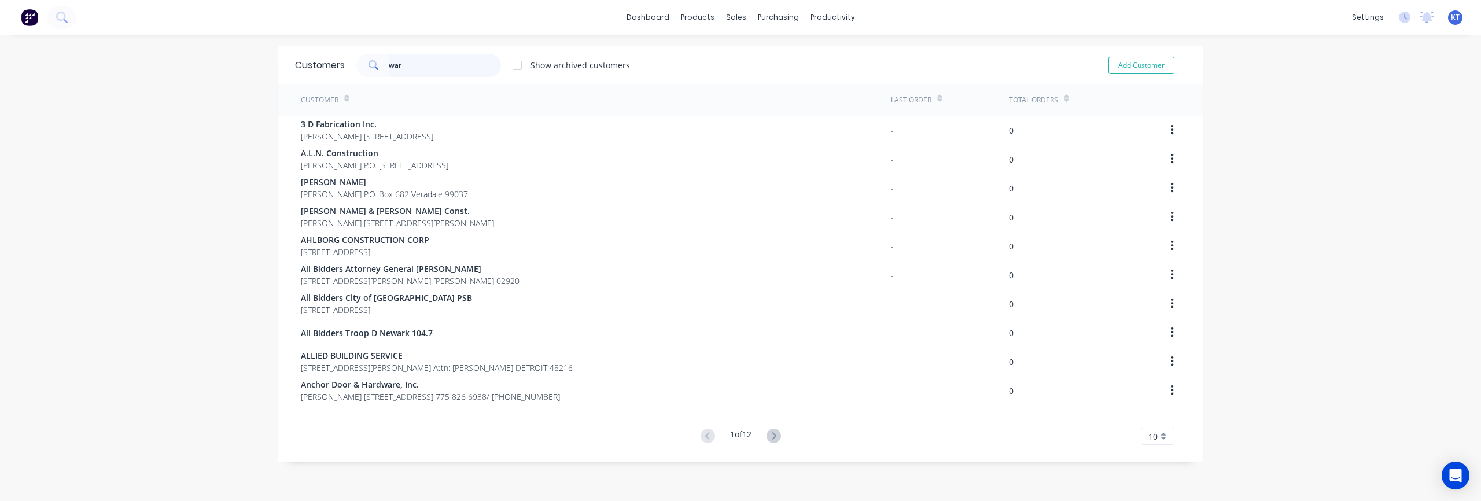
click at [411, 68] on input "war" at bounding box center [445, 65] width 113 height 23
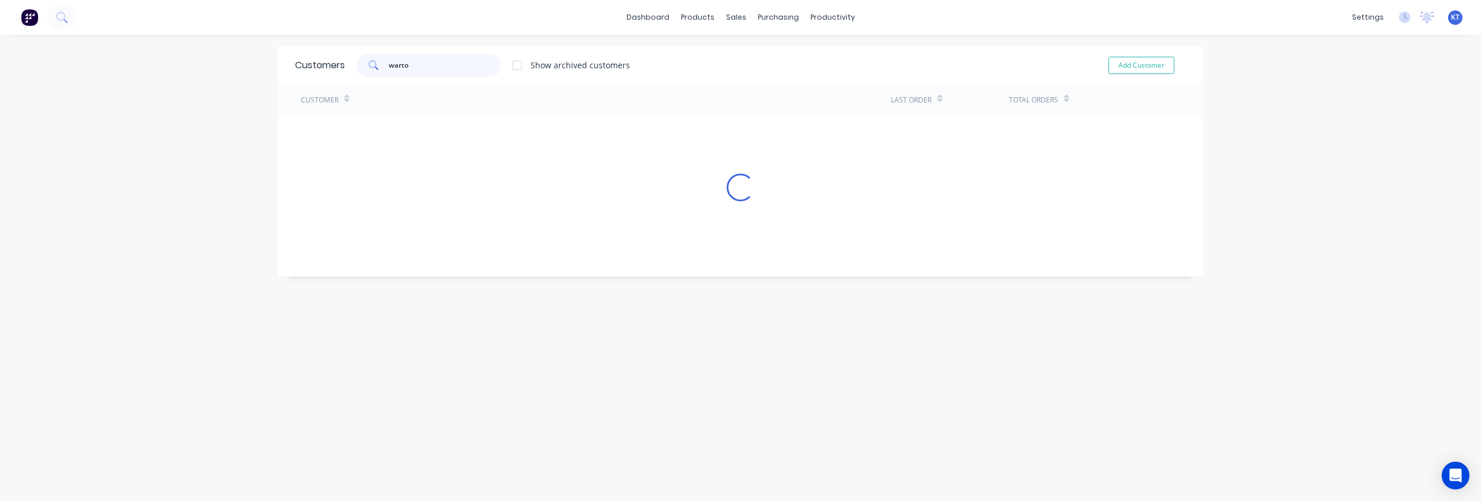
type input "warton"
drag, startPoint x: 426, startPoint y: 67, endPoint x: 388, endPoint y: 65, distance: 38.2
click at [387, 65] on div "warton" at bounding box center [428, 65] width 145 height 23
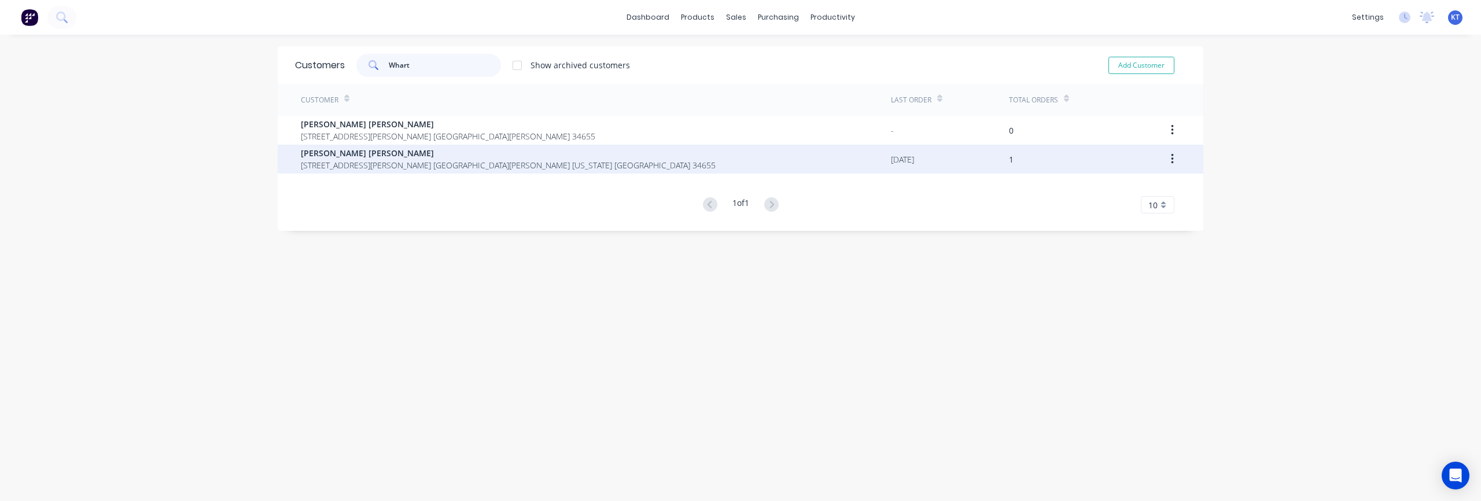
type input "Whart"
click at [1110, 160] on button "button" at bounding box center [1172, 159] width 27 height 21
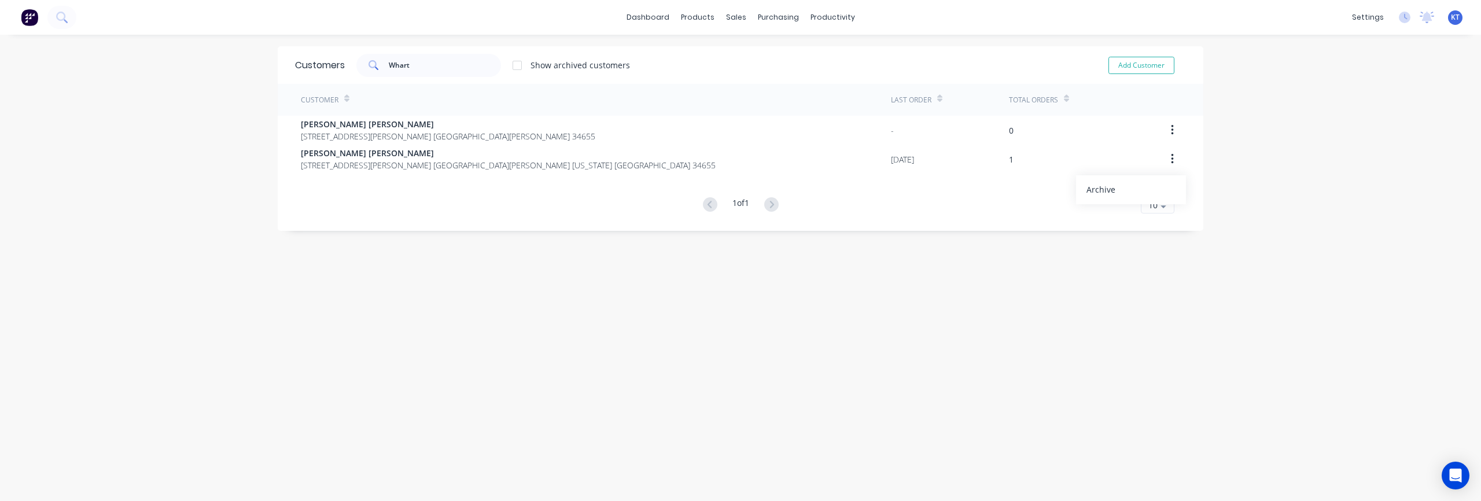
click at [865, 217] on div "Customers Whart Show archived customers Add Customer Customer Last Order Total …" at bounding box center [740, 138] width 925 height 185
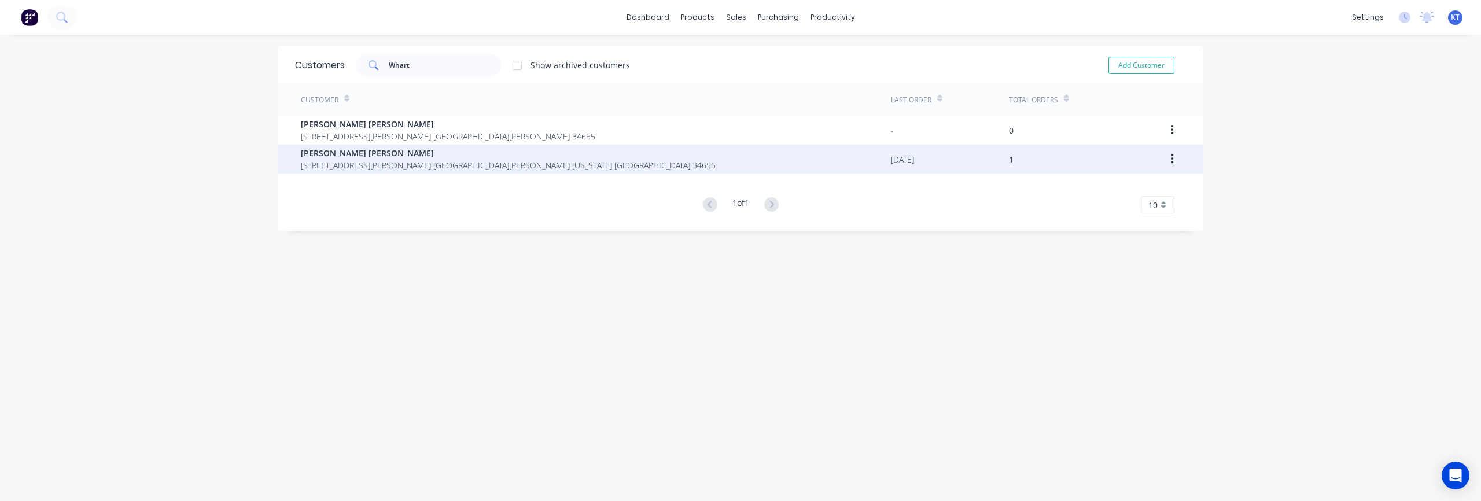
click at [359, 163] on span "7217 Perrine Ranch Rd. New Port Richey Florida United States 34655" at bounding box center [508, 165] width 415 height 12
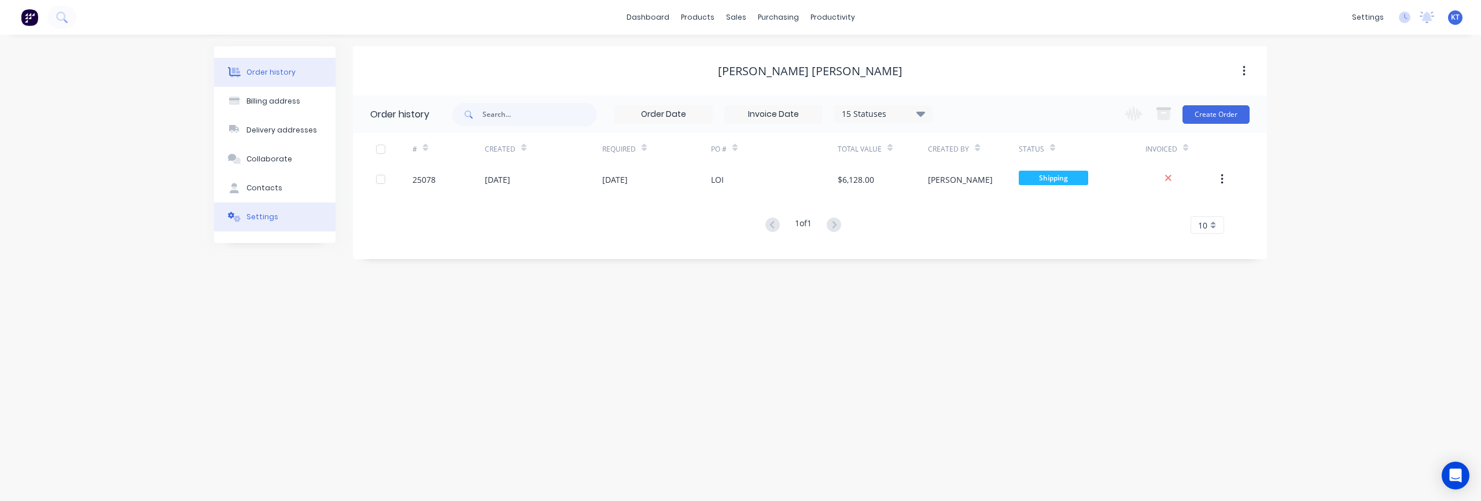
click at [282, 217] on button "Settings" at bounding box center [274, 216] width 121 height 29
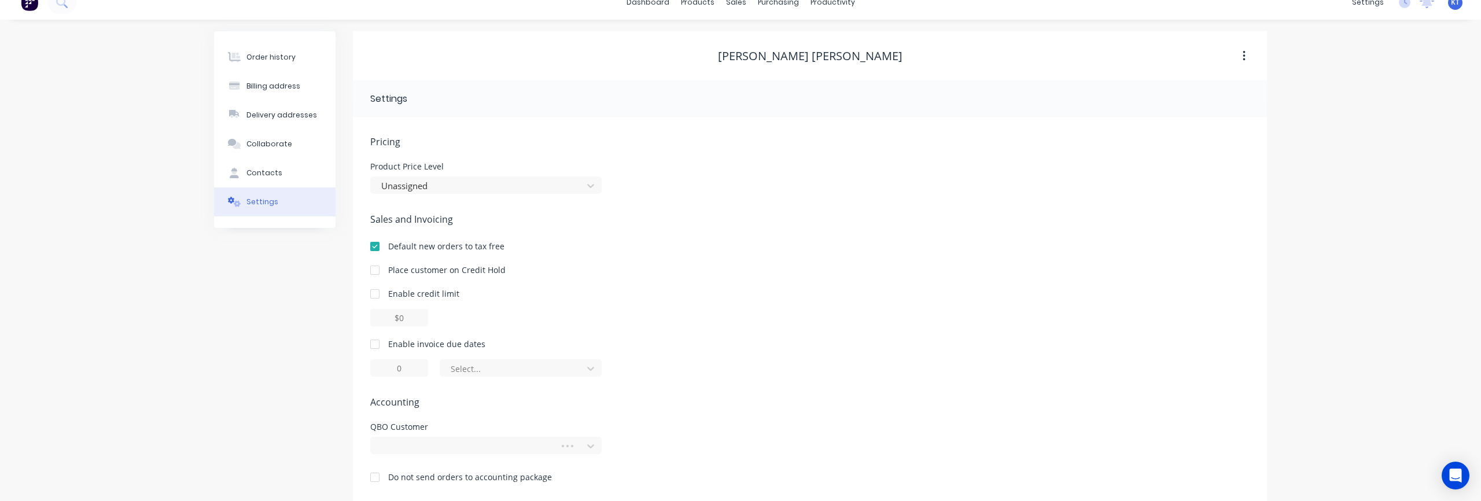
scroll to position [27, 0]
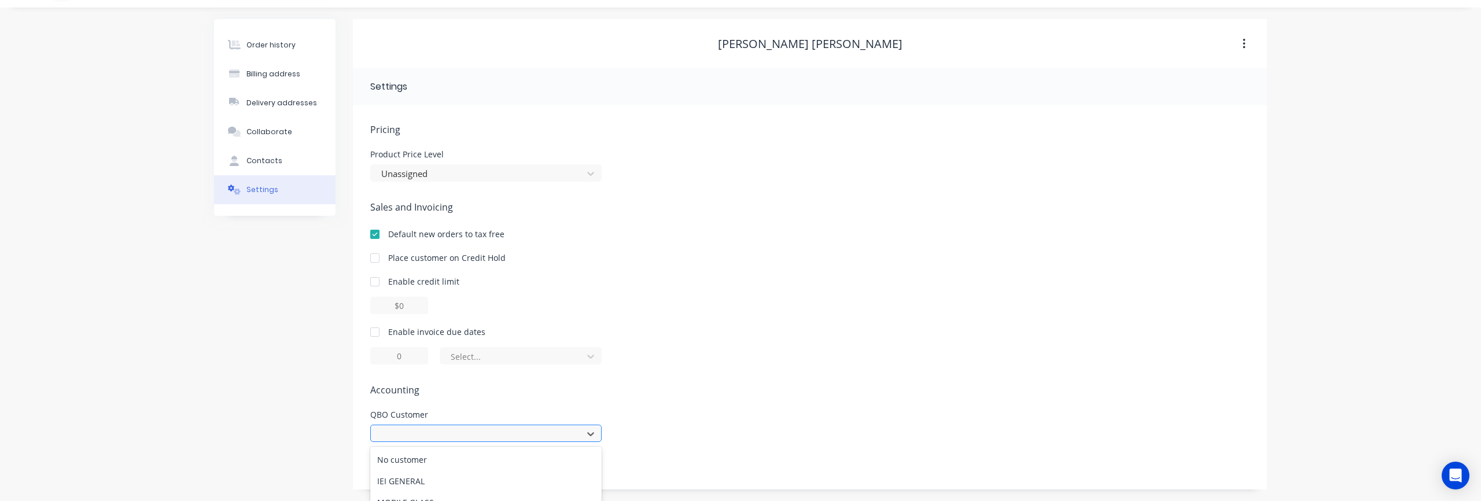
click at [423, 436] on div "CHE MID-ATLA, 5 of 7. 7 results available. Use Up and Down to choose options, p…" at bounding box center [485, 433] width 231 height 17
type input "whart"
click at [408, 463] on div "[PERSON_NAME] [PERSON_NAME]" at bounding box center [485, 459] width 231 height 21
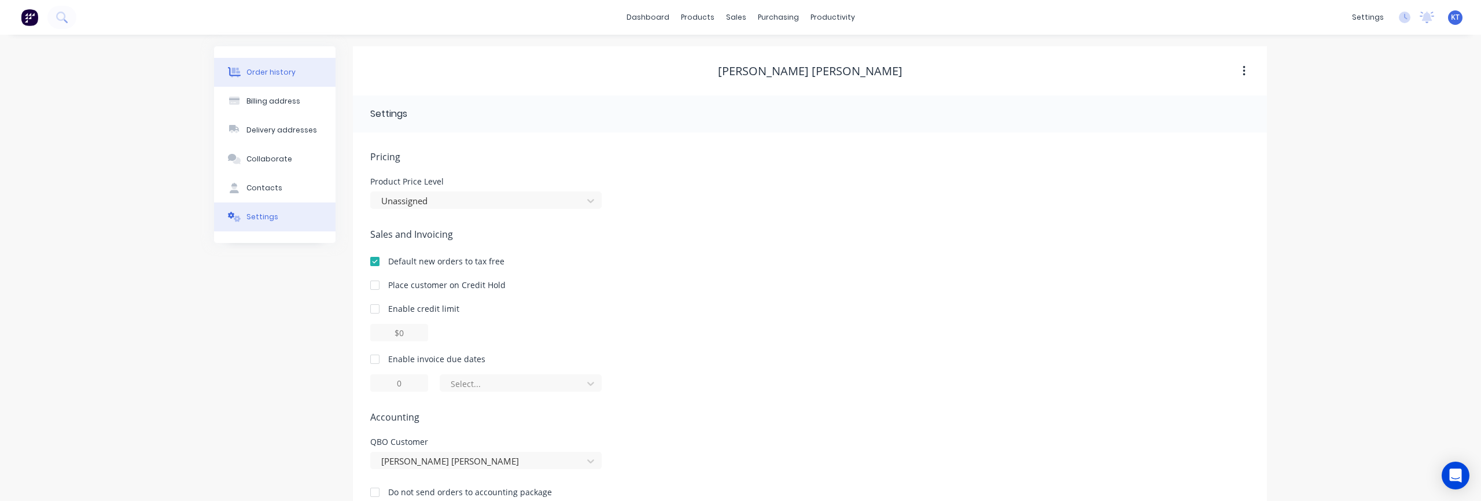
click at [285, 73] on div "Order history" at bounding box center [270, 72] width 49 height 10
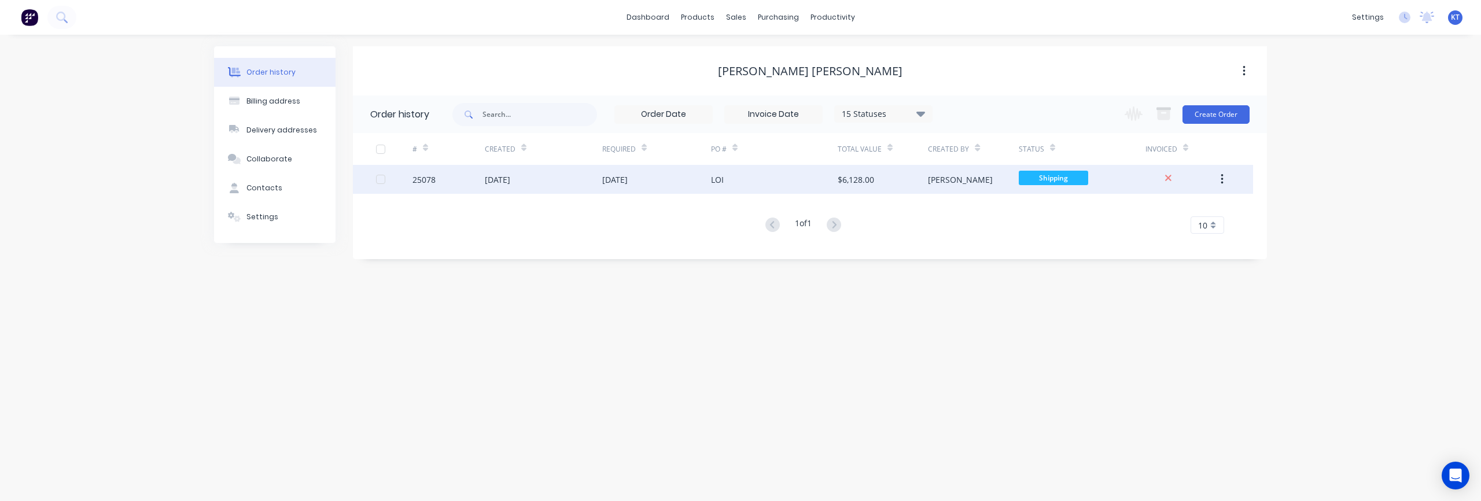
click at [504, 179] on div "[DATE]" at bounding box center [497, 180] width 25 height 12
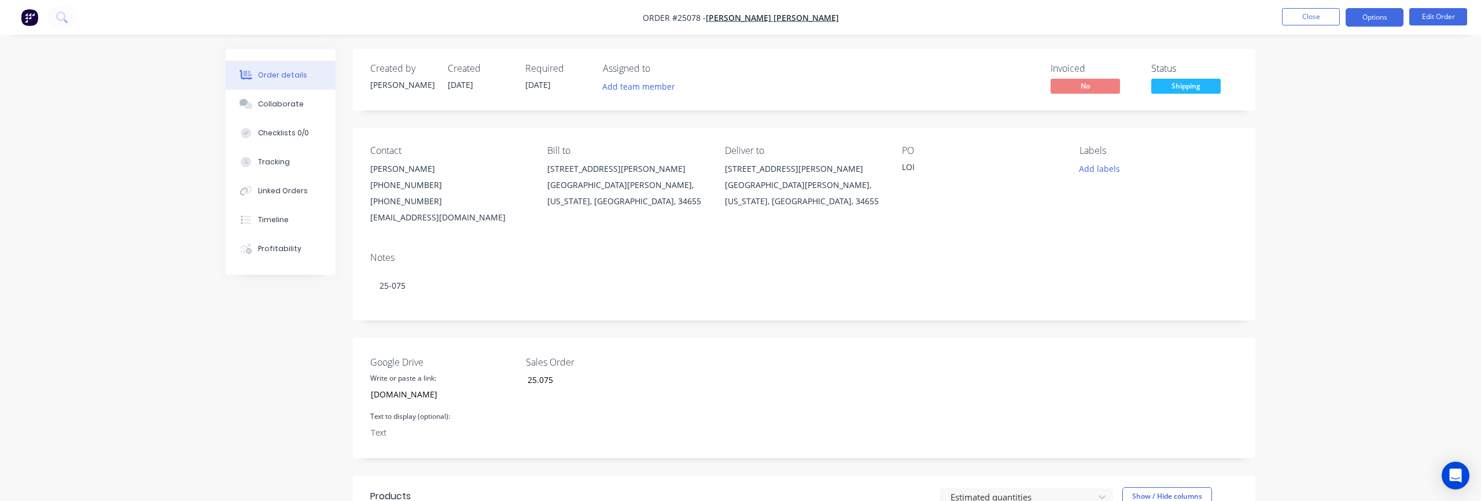
click at [1110, 19] on button "Options" at bounding box center [1374, 17] width 58 height 19
click at [1110, 72] on div "Invoice" at bounding box center [1339, 70] width 106 height 17
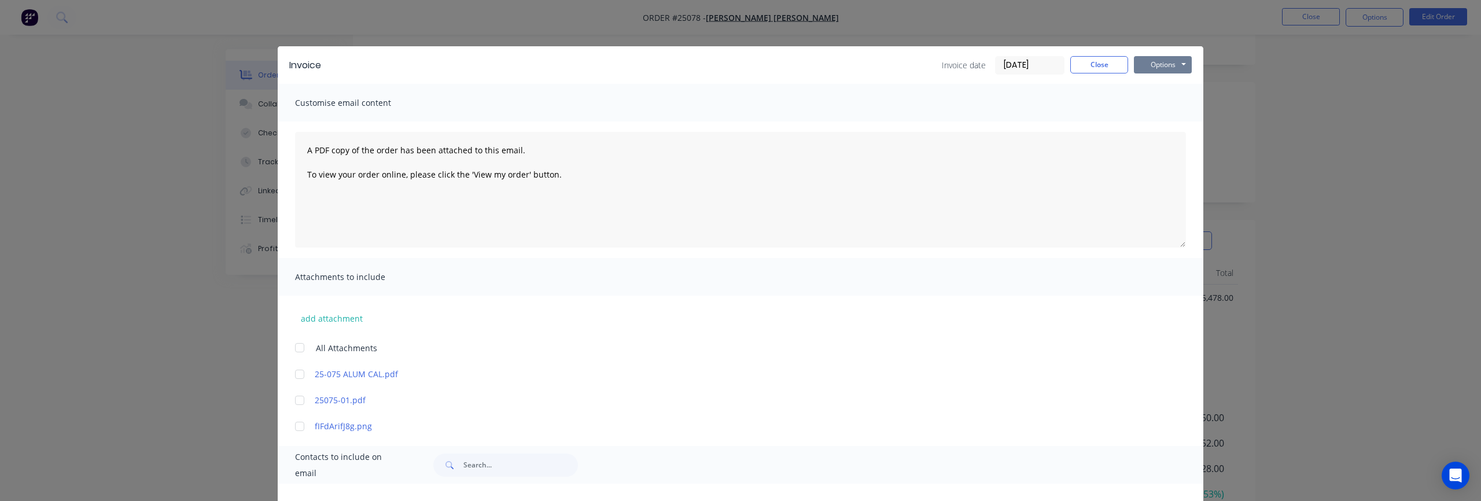
click at [1110, 65] on button "Options" at bounding box center [1163, 64] width 58 height 17
click at [1110, 106] on button "Print" at bounding box center [1171, 104] width 74 height 19
click at [1110, 64] on button "Close" at bounding box center [1099, 64] width 58 height 17
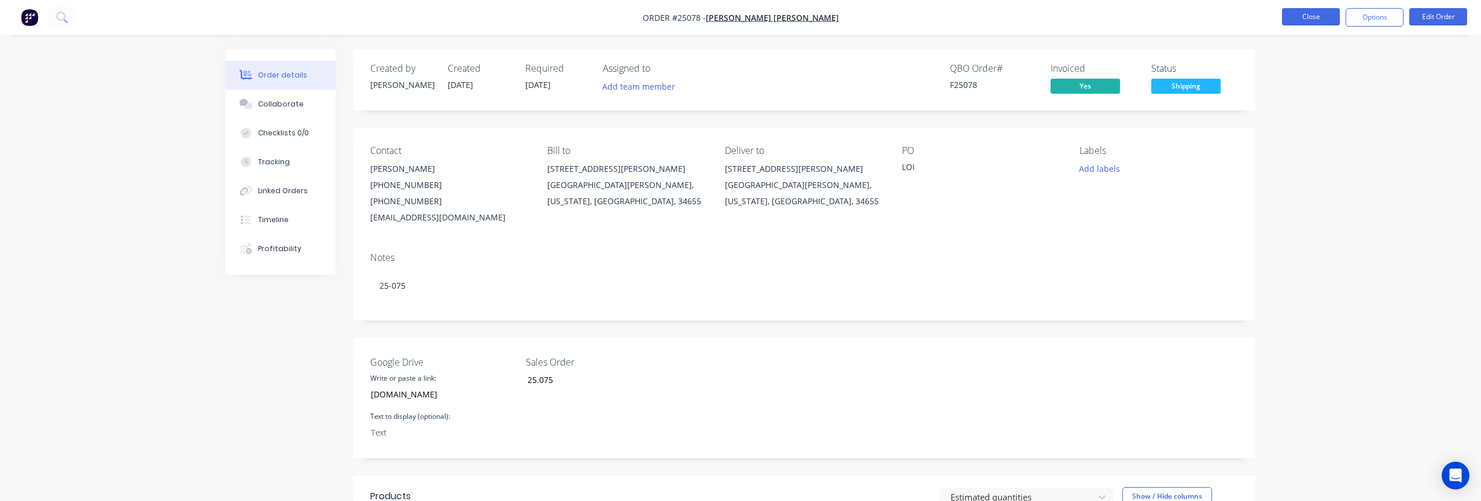
click at [1110, 17] on button "Close" at bounding box center [1311, 16] width 58 height 17
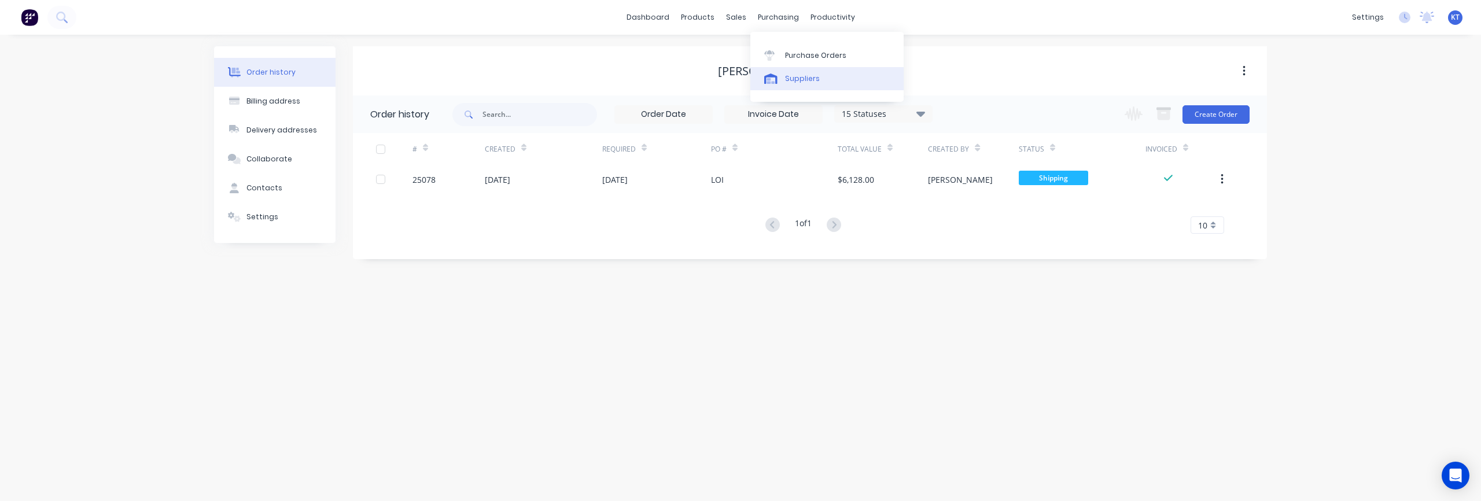
click at [789, 79] on div "Suppliers" at bounding box center [802, 78] width 35 height 10
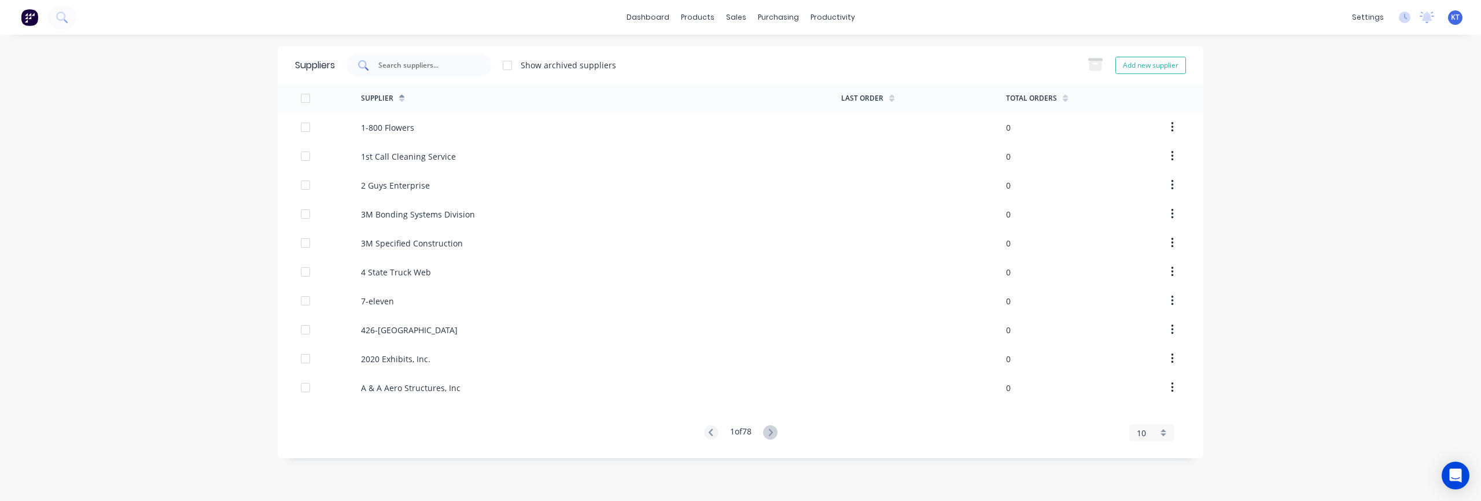
click at [401, 58] on div at bounding box center [418, 65] width 145 height 23
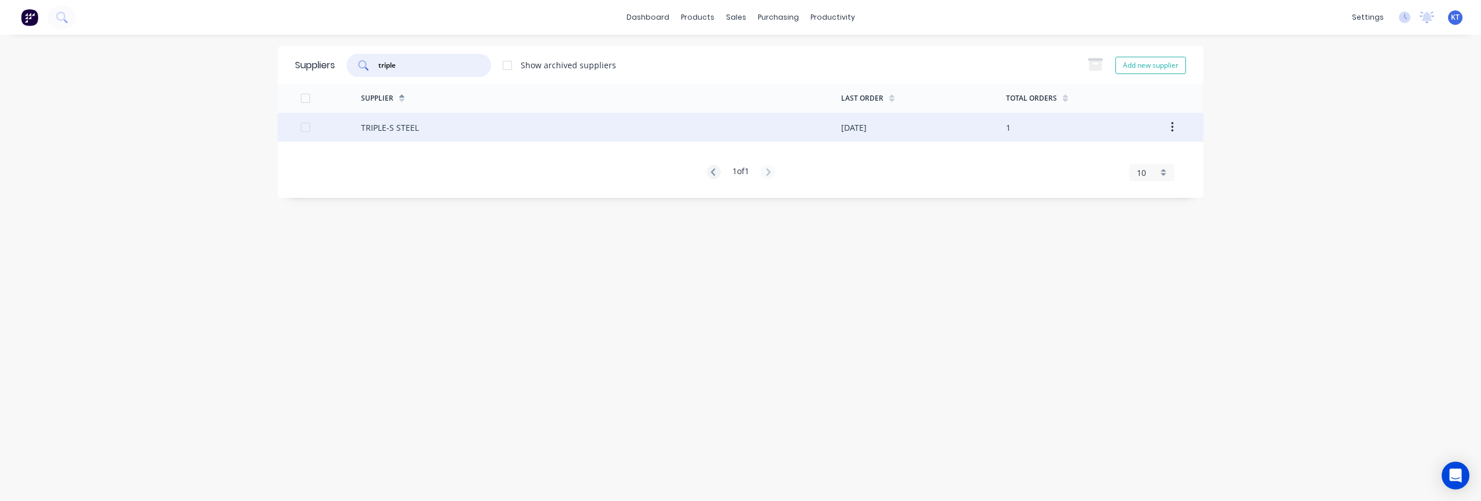
type input "triple"
click at [397, 127] on div "TRIPLE-S STEEL" at bounding box center [390, 127] width 58 height 12
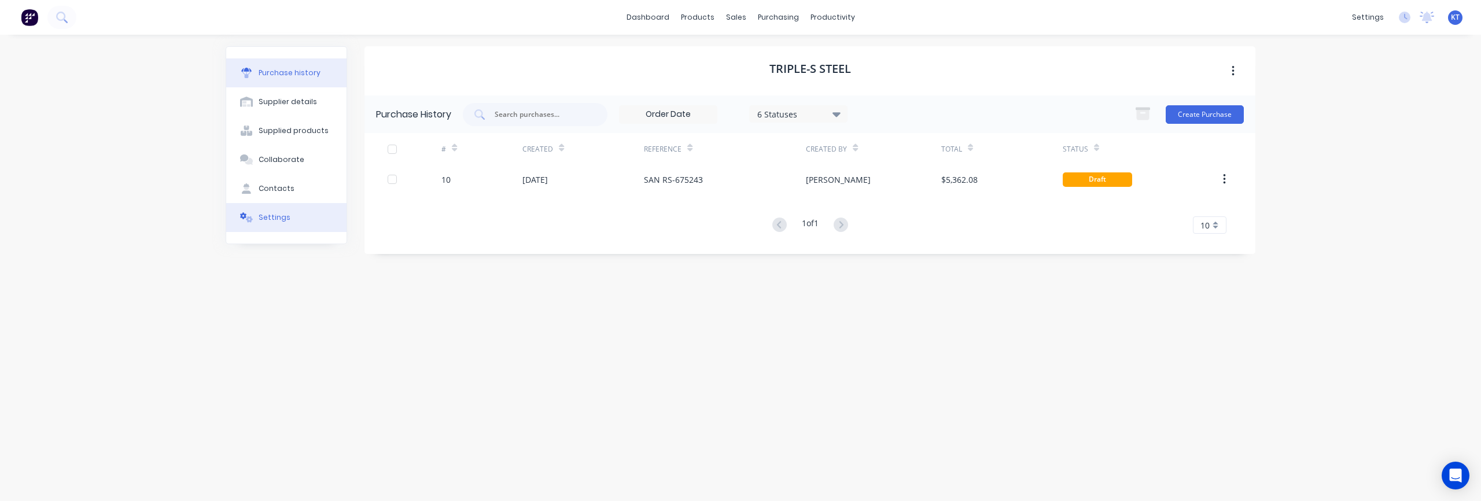
click at [268, 220] on div "Settings" at bounding box center [275, 217] width 32 height 10
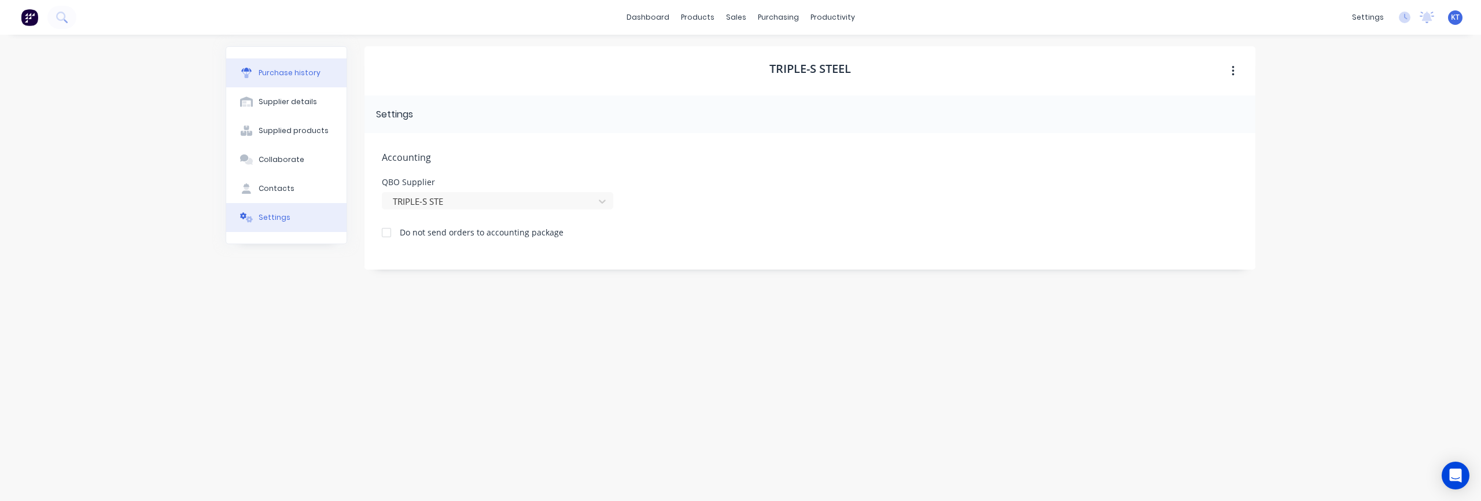
click at [308, 78] on div "Purchase history" at bounding box center [290, 73] width 62 height 10
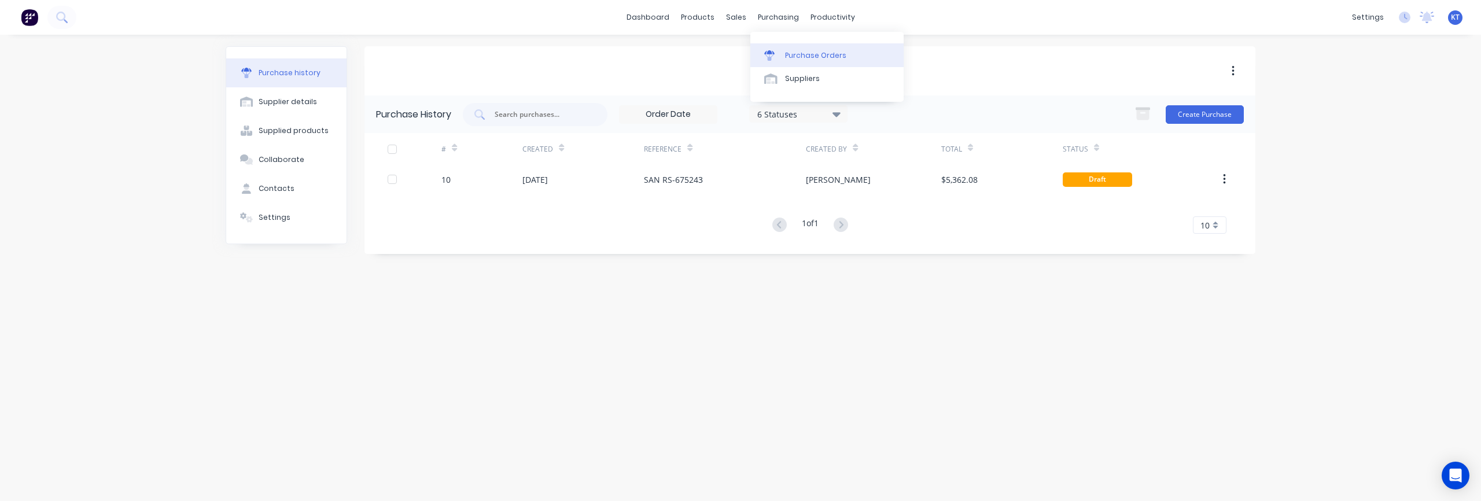
click at [799, 58] on div "Purchase Orders" at bounding box center [815, 55] width 61 height 10
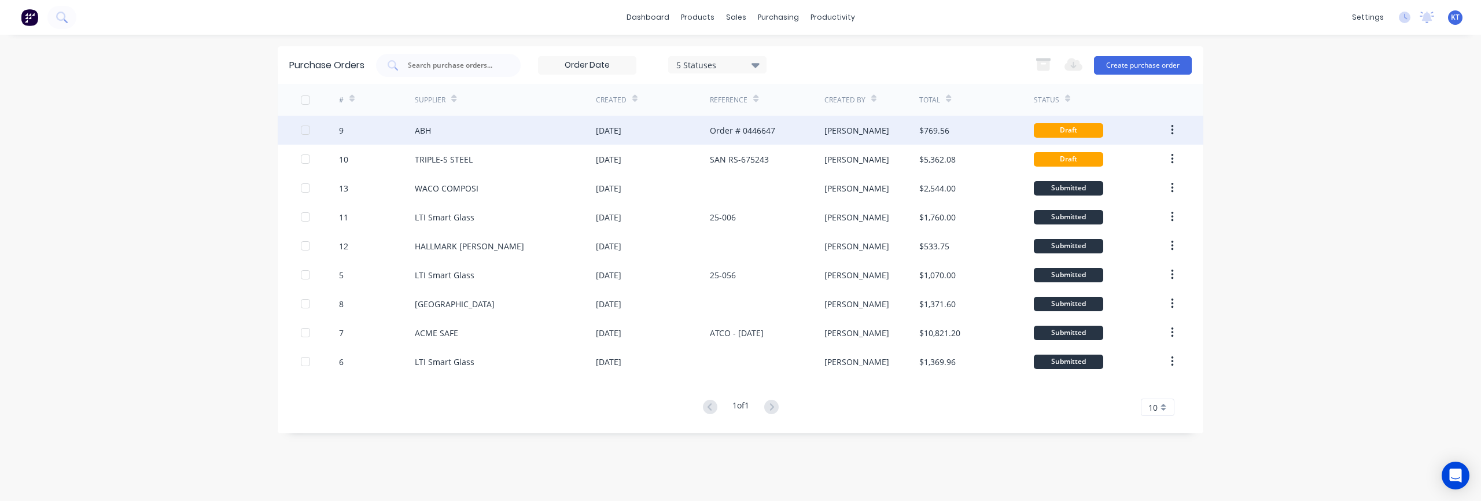
click at [422, 135] on div "ABH" at bounding box center [423, 130] width 16 height 12
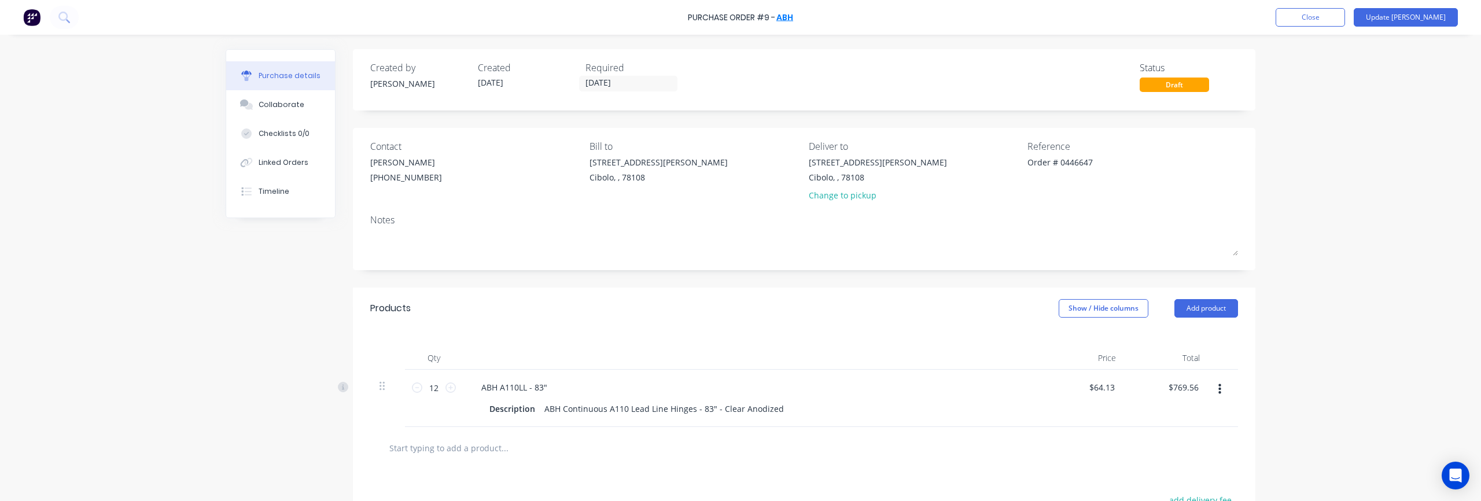
click at [790, 17] on link "ABH" at bounding box center [784, 18] width 17 height 12
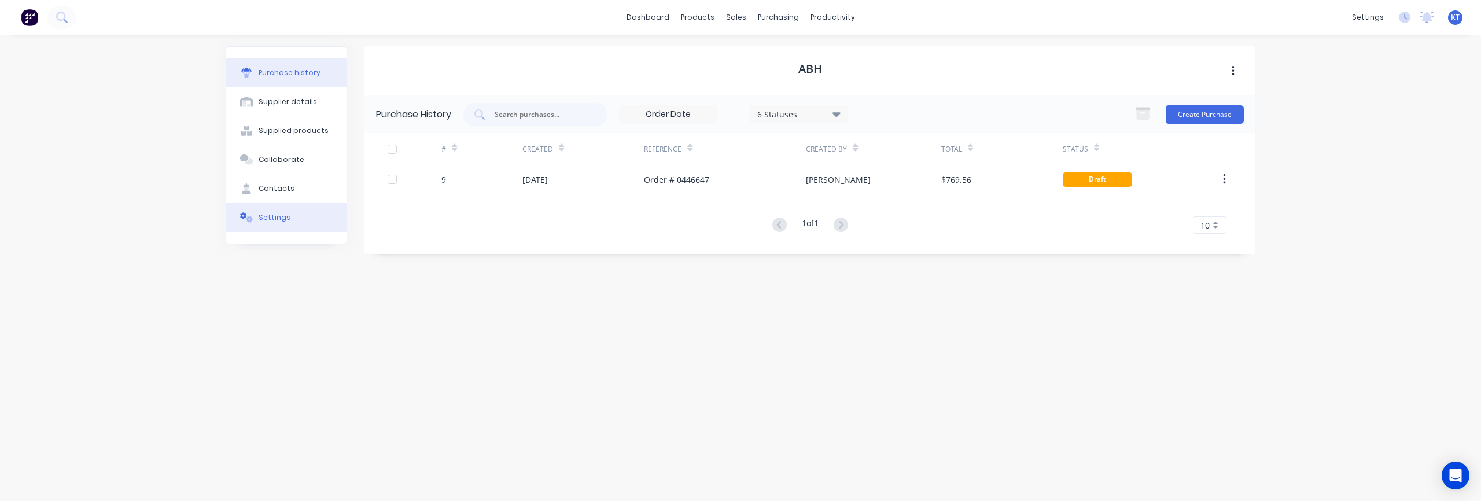
click at [269, 216] on div "Settings" at bounding box center [275, 217] width 32 height 10
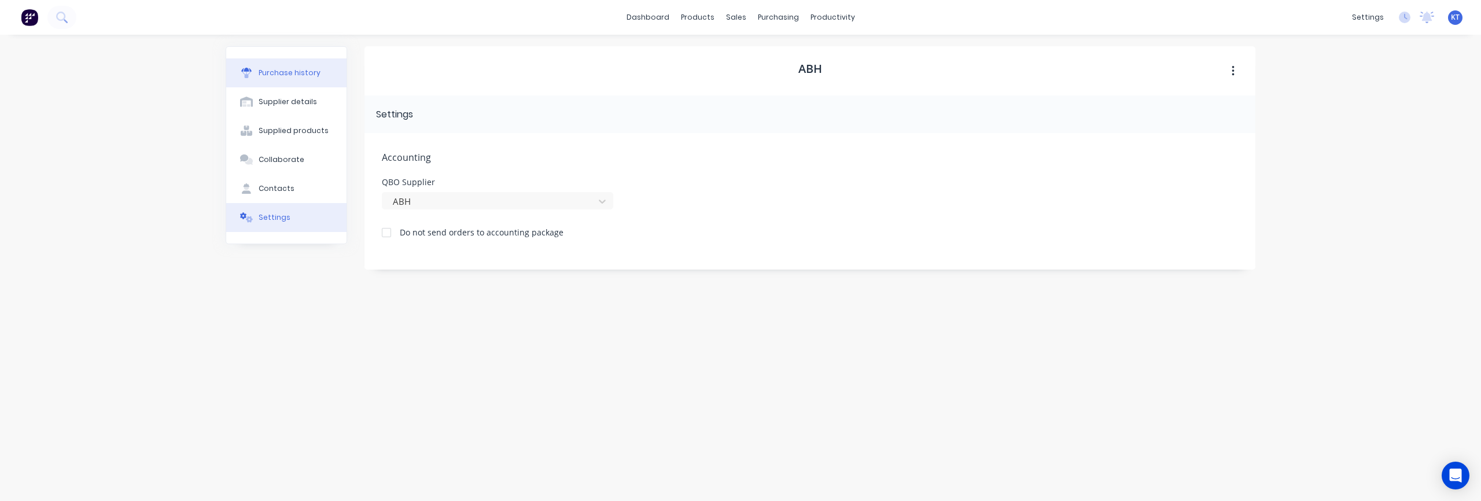
click at [296, 77] on div "Purchase history" at bounding box center [290, 73] width 62 height 10
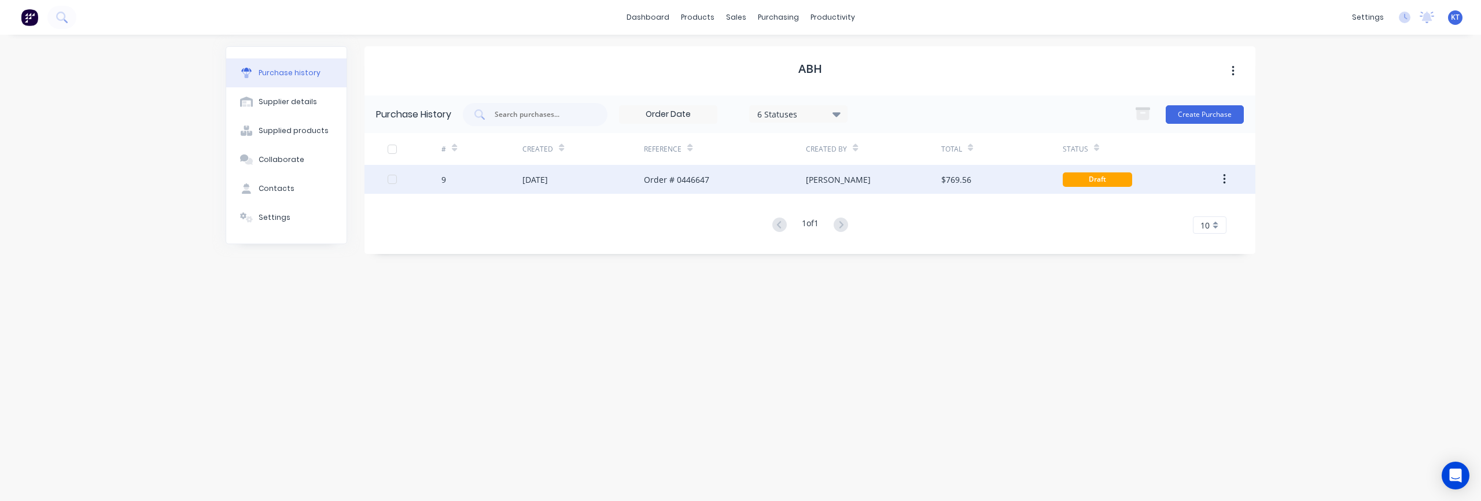
click at [548, 178] on div "[DATE]" at bounding box center [534, 180] width 25 height 12
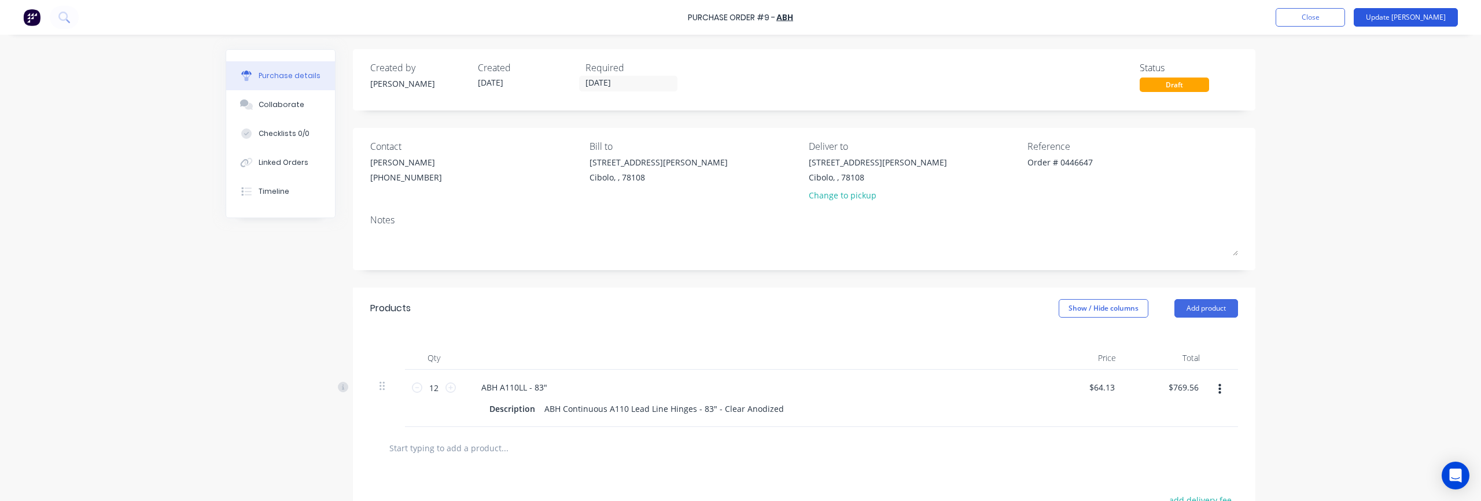
click at [1110, 19] on button "Update [PERSON_NAME]" at bounding box center [1405, 17] width 104 height 19
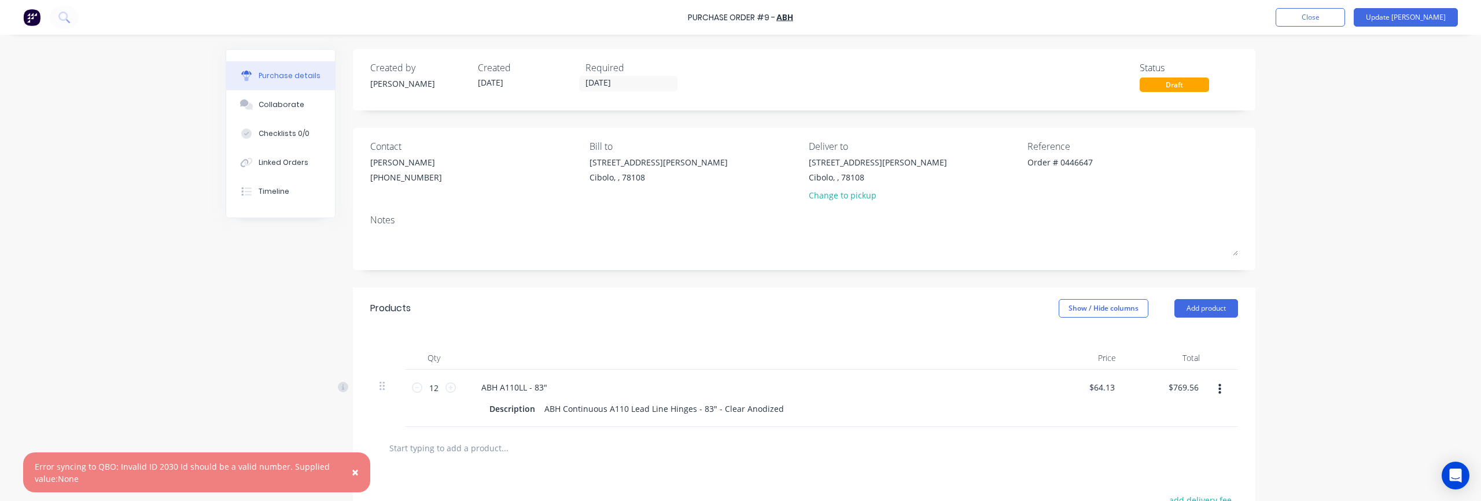
click at [355, 473] on span "×" at bounding box center [355, 472] width 7 height 16
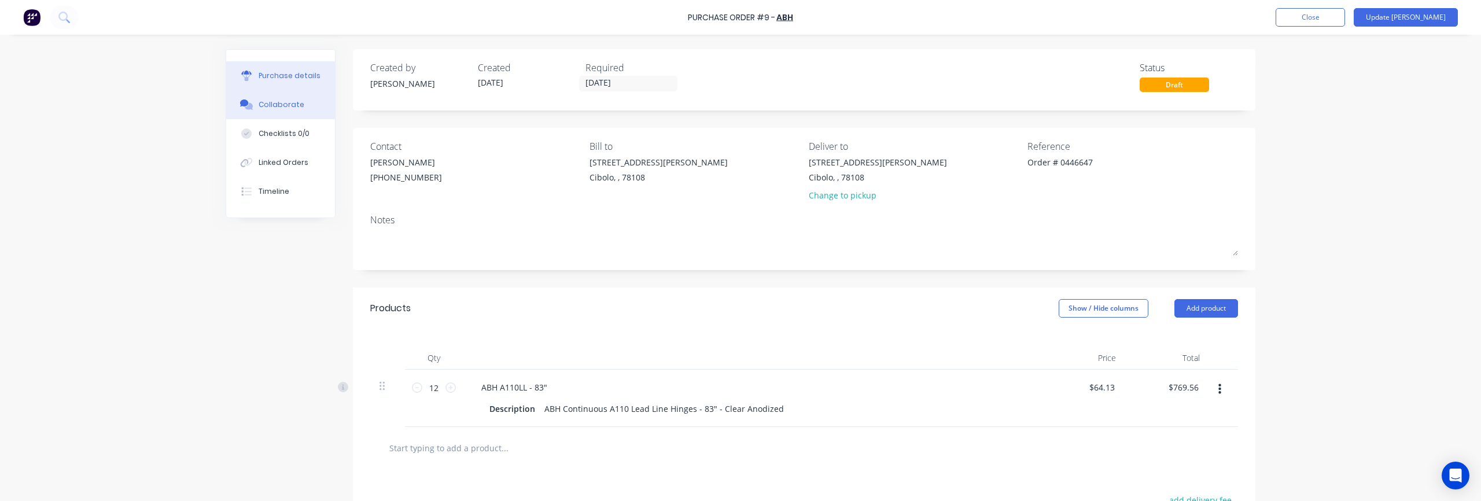
click at [278, 105] on div "Collaborate" at bounding box center [282, 104] width 46 height 10
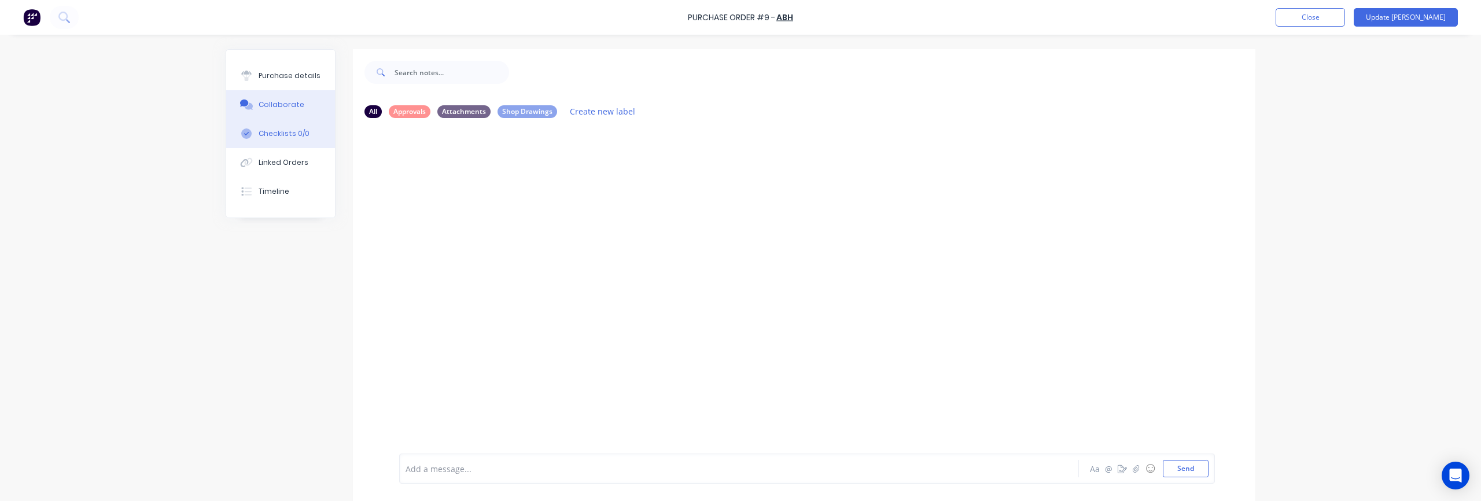
click at [292, 134] on div "Checklists 0/0" at bounding box center [284, 133] width 51 height 10
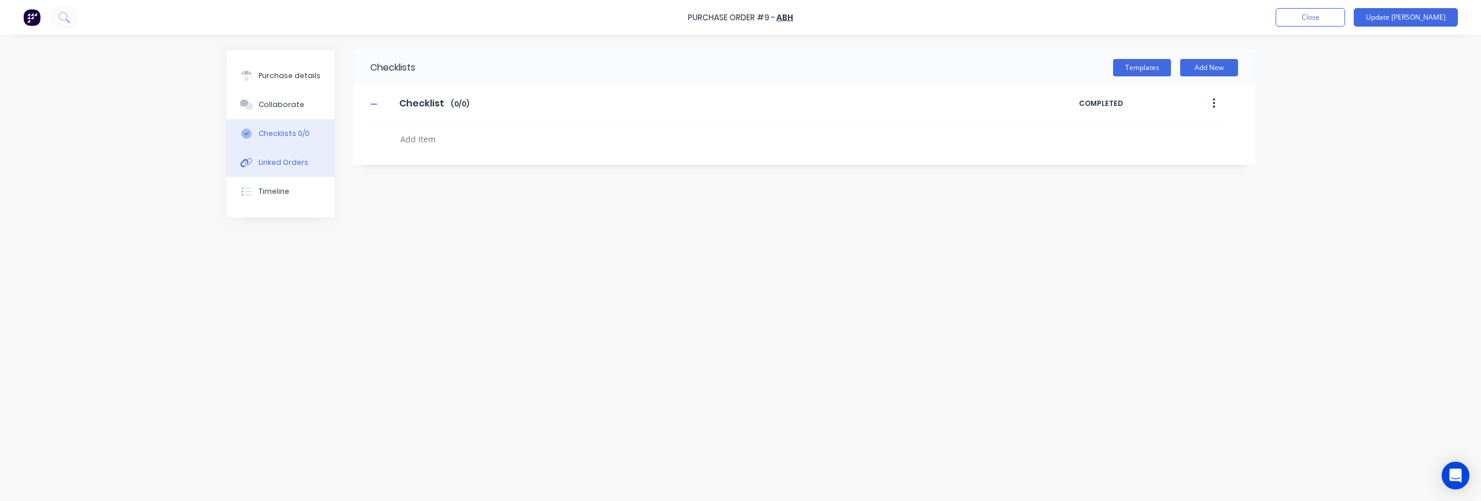
click at [288, 167] on div "Linked Orders" at bounding box center [284, 162] width 50 height 10
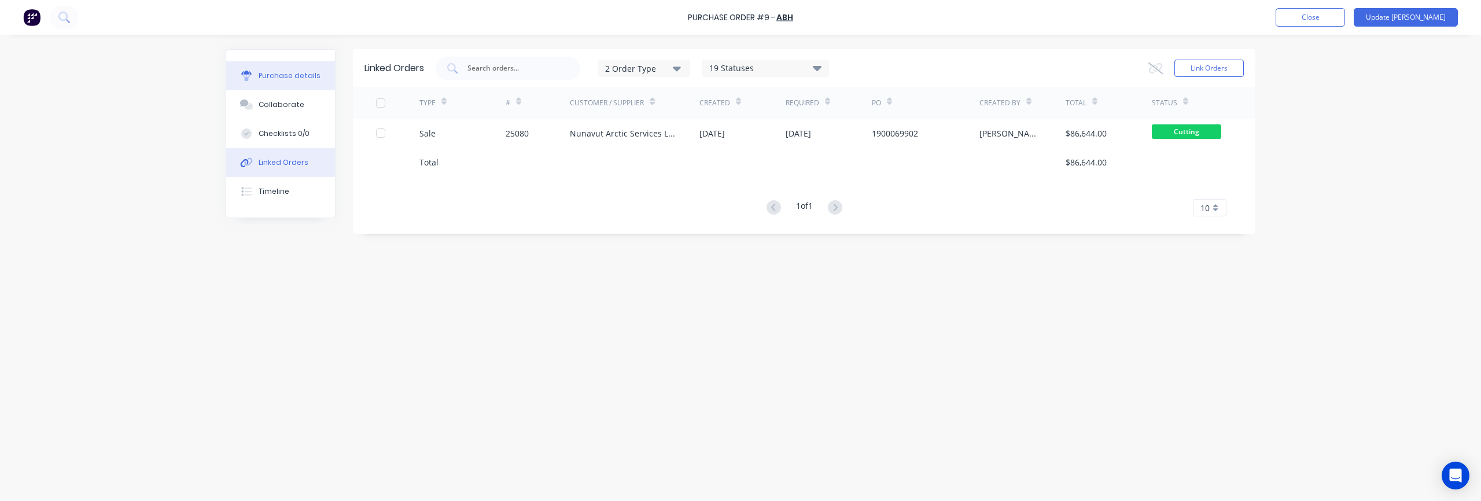
click at [293, 82] on button "Purchase details" at bounding box center [280, 75] width 109 height 29
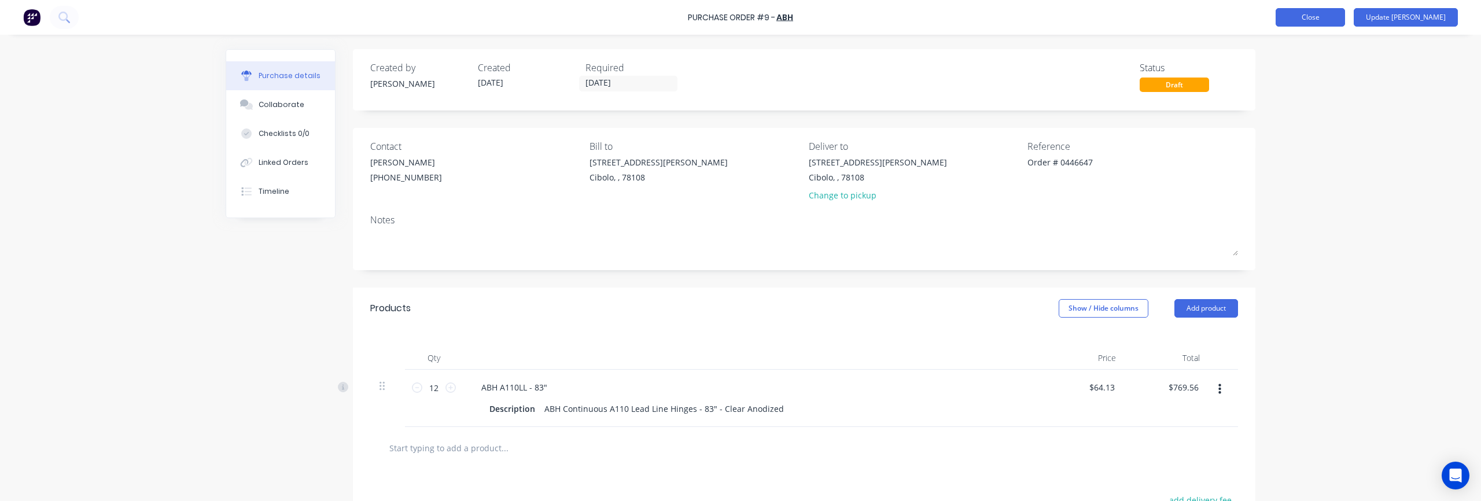
click at [1110, 23] on button "Close" at bounding box center [1309, 17] width 69 height 19
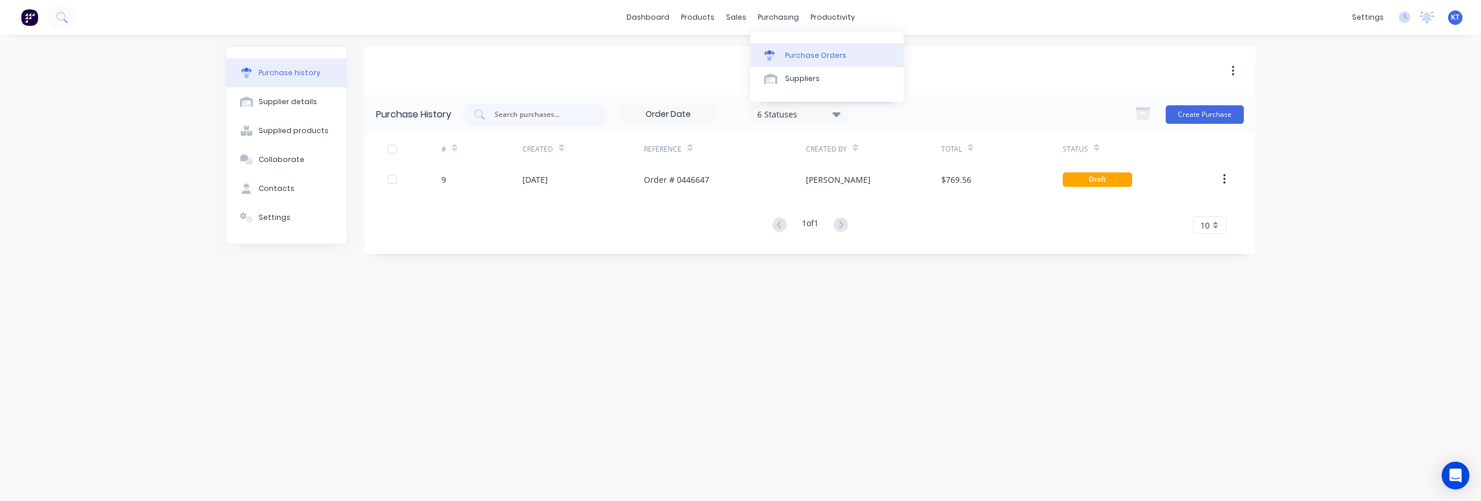
click at [798, 52] on div "Purchase Orders" at bounding box center [815, 55] width 61 height 10
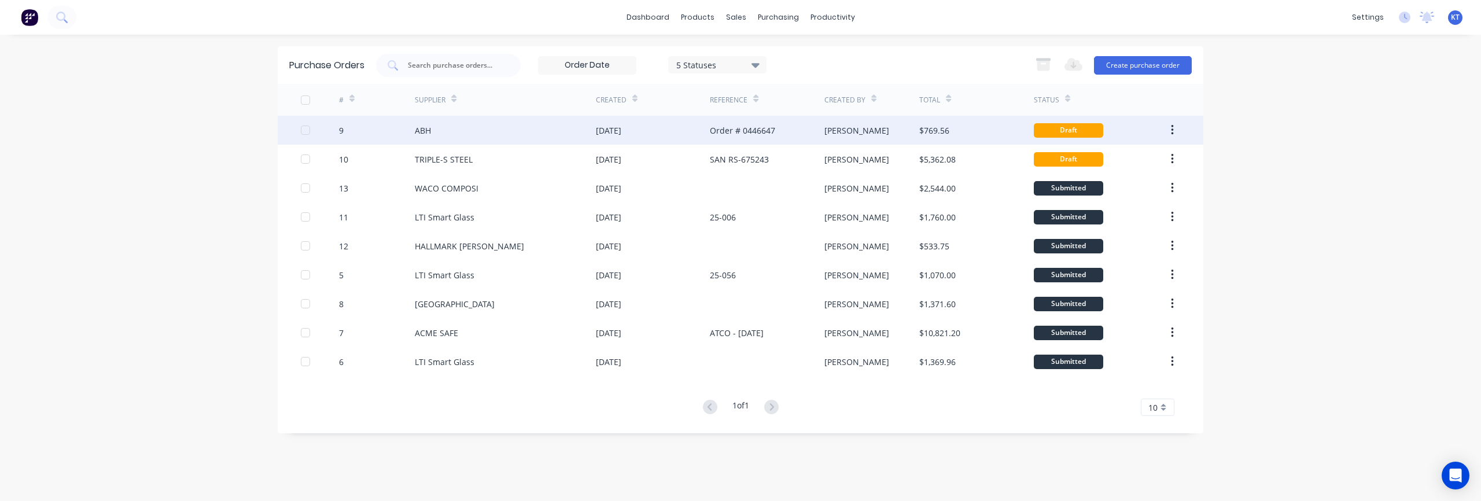
click at [302, 133] on div at bounding box center [305, 130] width 23 height 23
click at [1110, 132] on icon "button" at bounding box center [1172, 130] width 3 height 13
click at [1110, 126] on div "dashboard products sales purchasing productivity dashboard products Product Cat…" at bounding box center [740, 250] width 1481 height 501
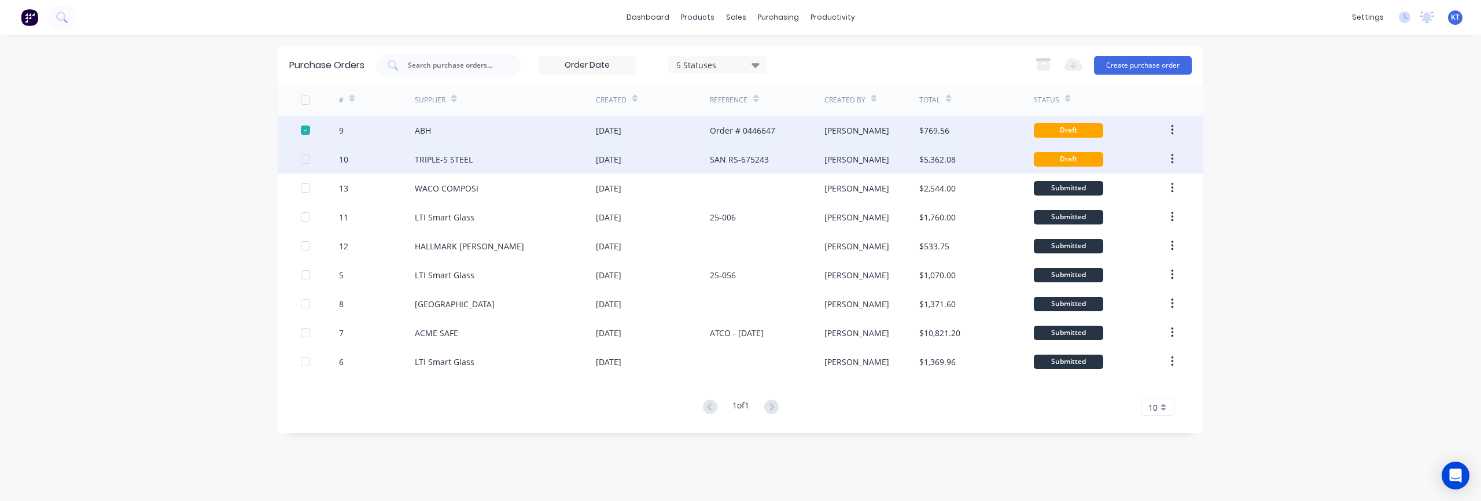
click at [302, 161] on div at bounding box center [305, 158] width 23 height 23
click at [1076, 67] on icon "button" at bounding box center [1073, 64] width 18 height 13
click at [962, 76] on div "Purchase Orders 5 Statuses 5 Statuses Export to Excel (XLSX) Create purchase or…" at bounding box center [740, 65] width 925 height 38
click at [1110, 162] on icon "button" at bounding box center [1172, 159] width 3 height 13
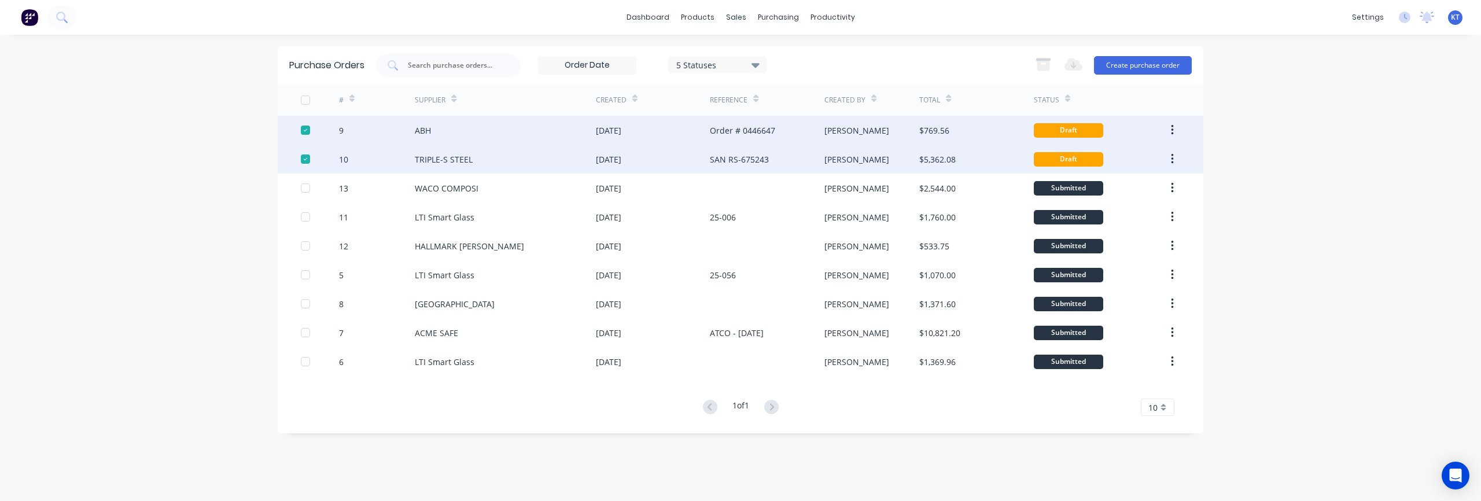
click at [606, 161] on div "[DATE]" at bounding box center [608, 159] width 25 height 12
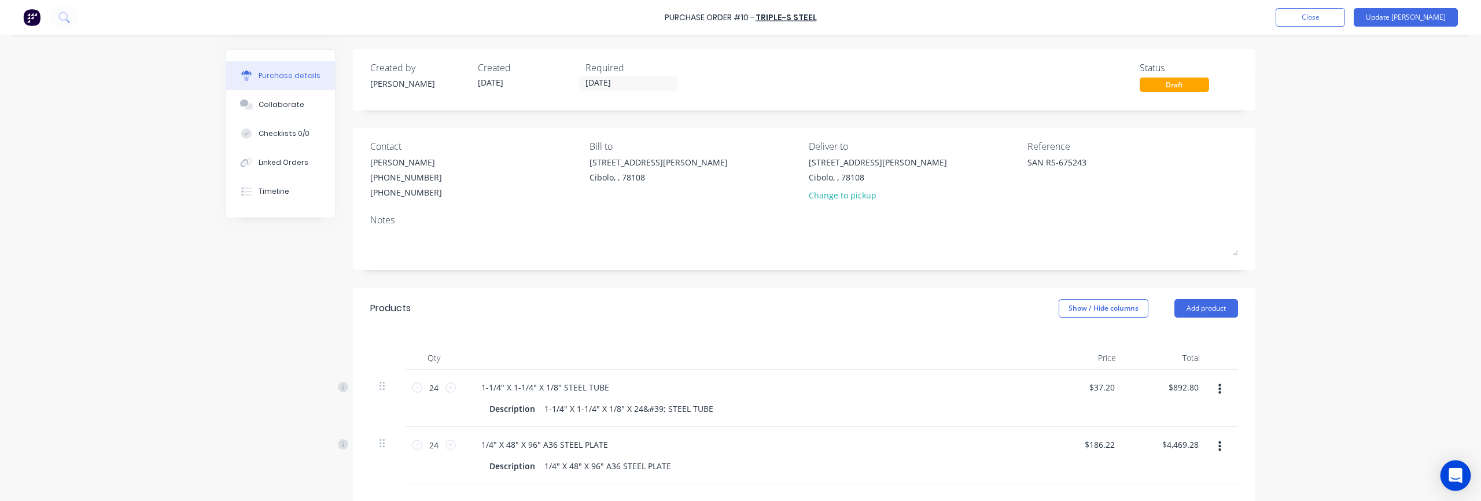
click at [1110, 480] on div "Open Intercom Messenger" at bounding box center [1455, 475] width 31 height 31
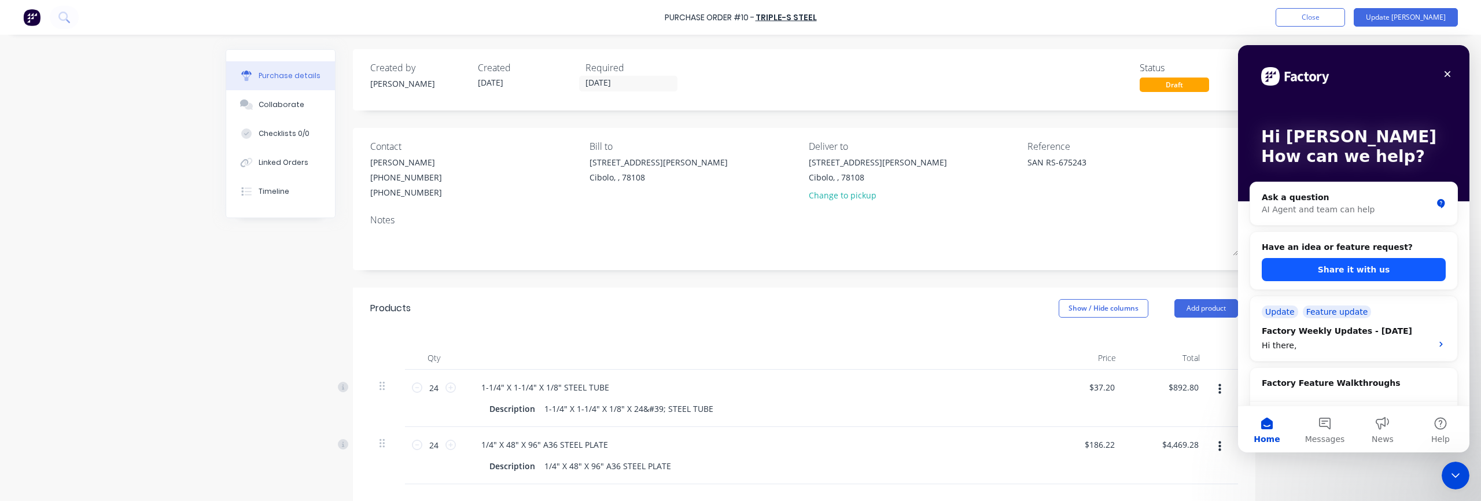
click at [1110, 273] on button "Share it with us" at bounding box center [1354, 269] width 184 height 23
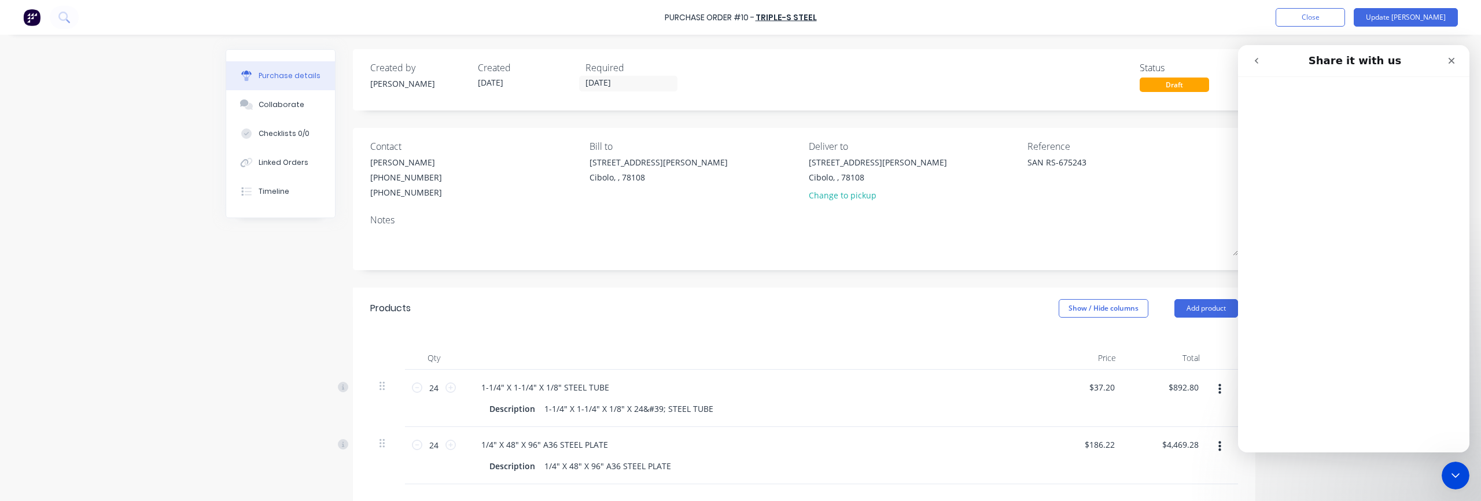
click at [946, 213] on div "Notes" at bounding box center [804, 220] width 868 height 14
type textarea "x"
click at [1110, 22] on button "Close" at bounding box center [1309, 17] width 69 height 19
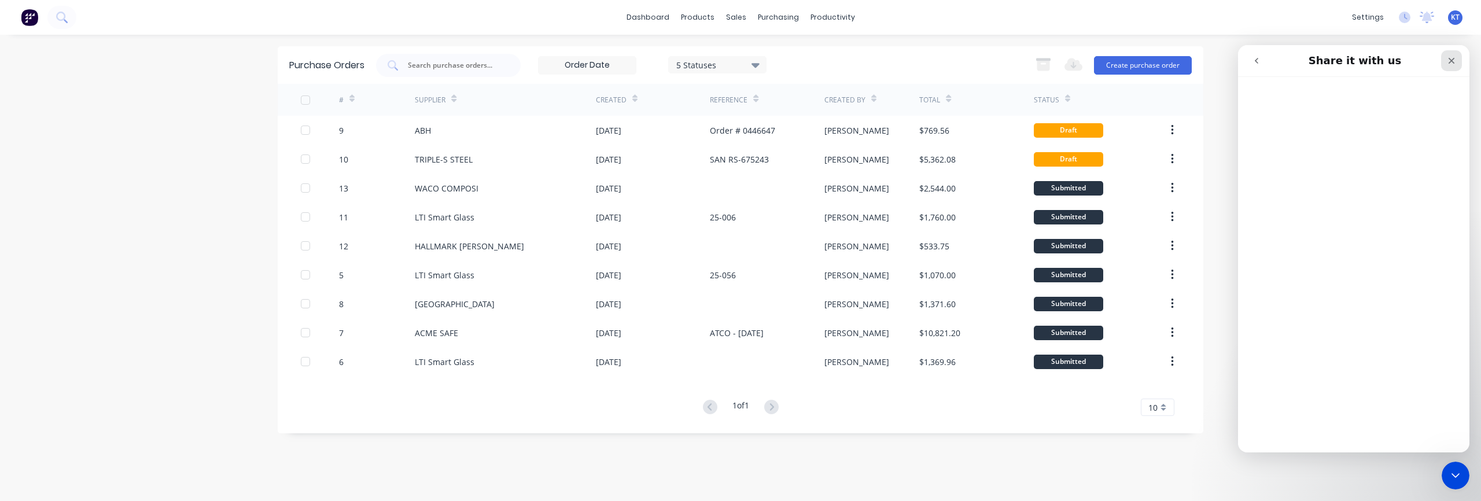
click at [1110, 62] on icon "Close" at bounding box center [1451, 60] width 9 height 9
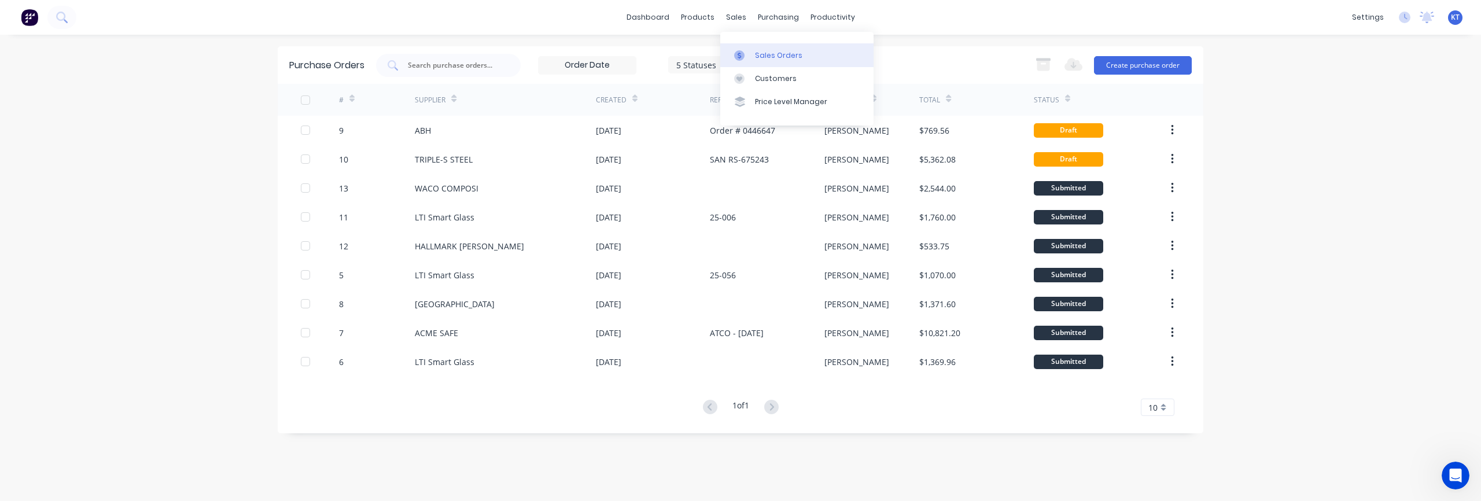
click at [757, 50] on div "Sales Orders" at bounding box center [778, 55] width 47 height 10
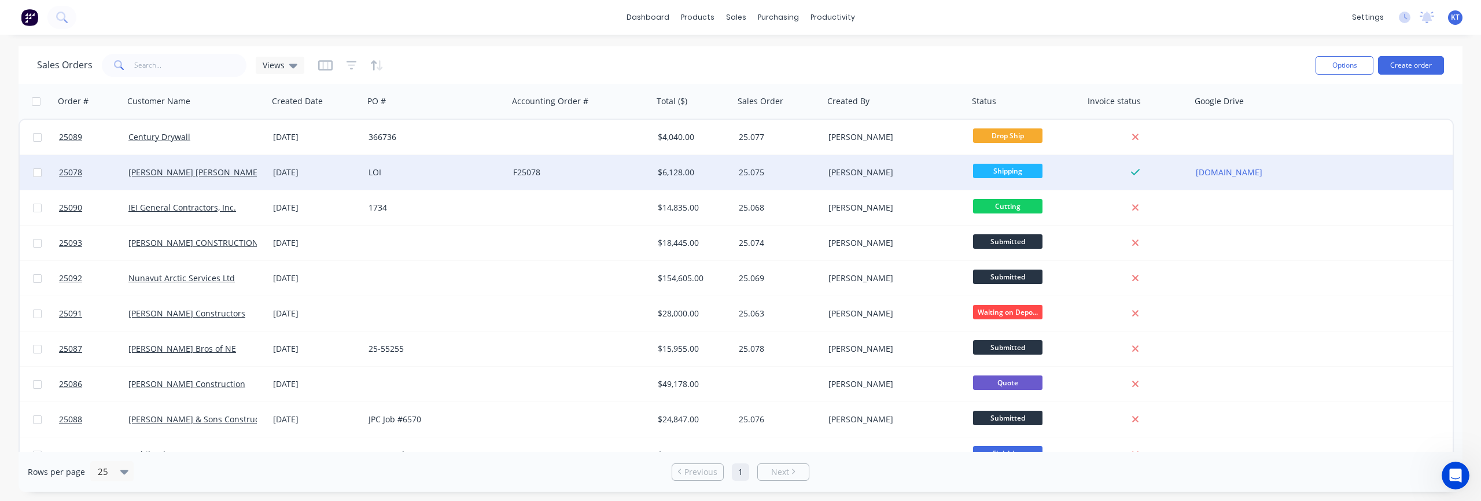
click at [994, 172] on span "Shipping" at bounding box center [1007, 171] width 69 height 14
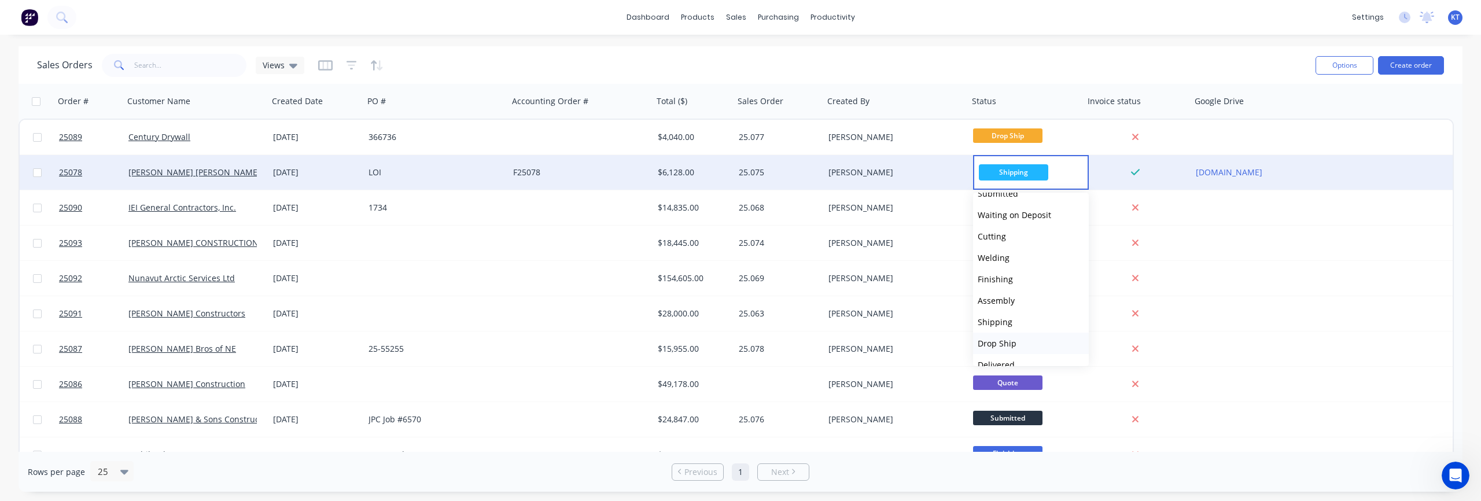
scroll to position [50, 0]
click at [1072, 52] on div "Sales Orders Views" at bounding box center [671, 65] width 1269 height 28
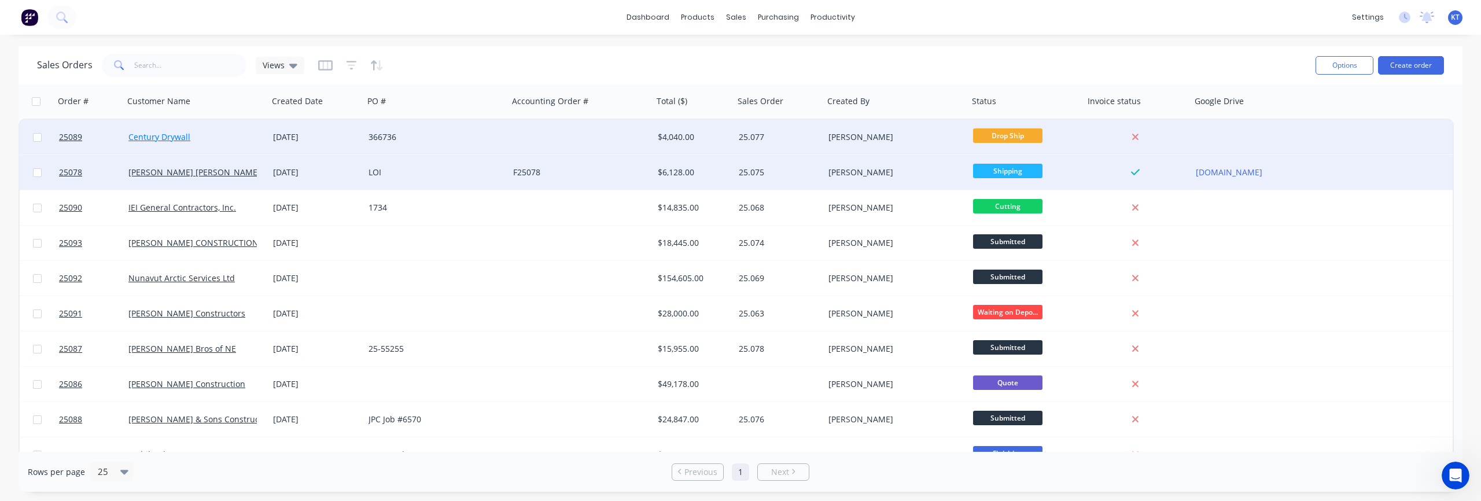
click at [182, 141] on link "Century Drywall" at bounding box center [159, 136] width 62 height 11
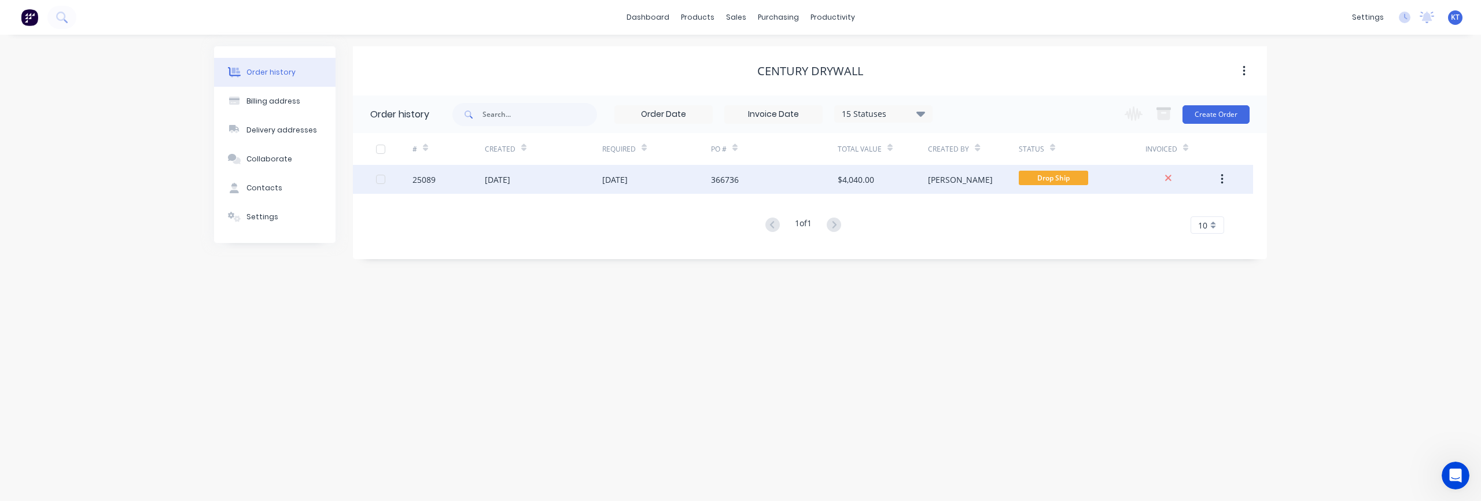
click at [980, 183] on div "[PERSON_NAME]" at bounding box center [973, 179] width 90 height 29
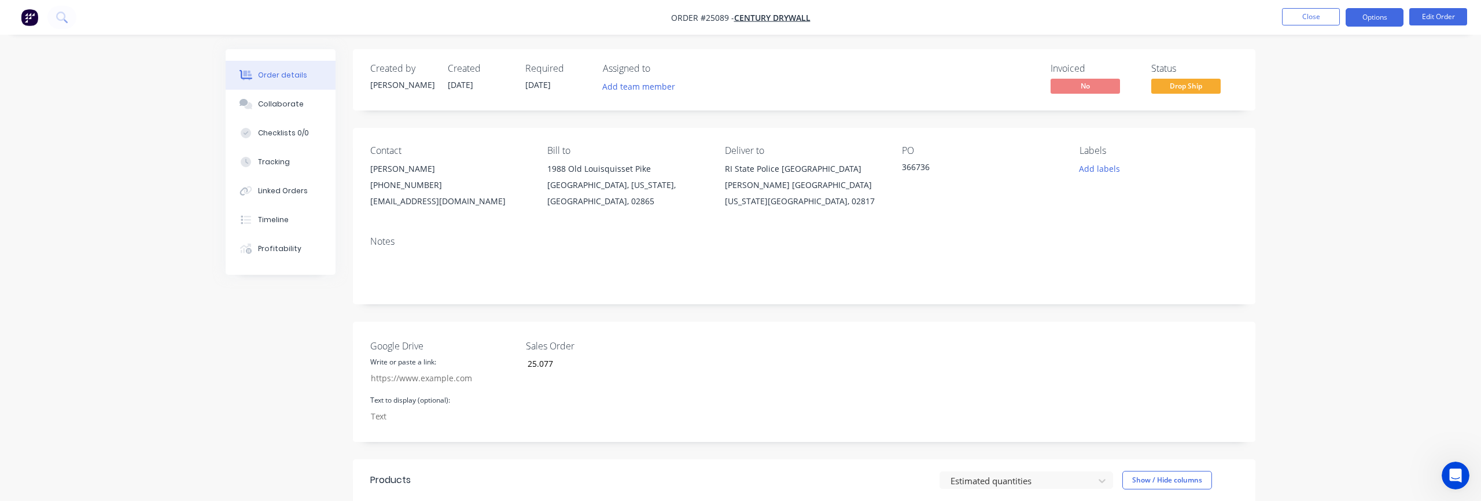
click at [1110, 21] on button "Options" at bounding box center [1374, 17] width 58 height 19
click at [1110, 144] on div "Order details Collaborate Checklists 0/0 Tracking Linked Orders Timeline Profit…" at bounding box center [740, 415] width 1481 height 830
click at [1110, 19] on button "Edit Order" at bounding box center [1438, 16] width 58 height 17
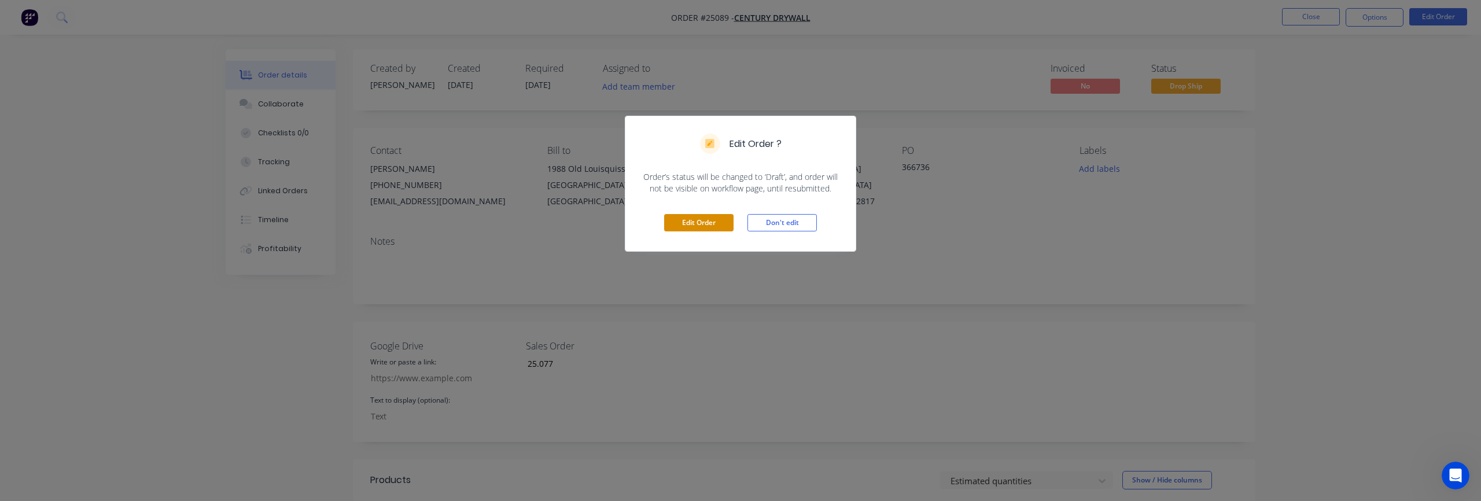
click at [704, 224] on button "Edit Order" at bounding box center [698, 222] width 69 height 17
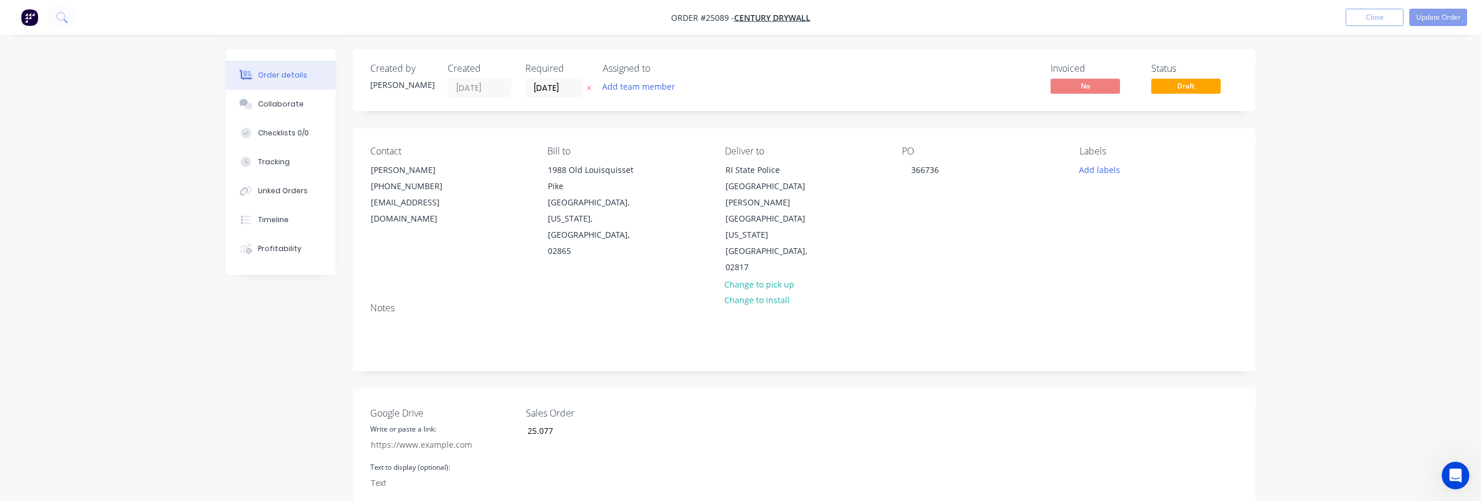
type input "[DATE]"
click at [1110, 18] on button "Update Order" at bounding box center [1438, 17] width 58 height 17
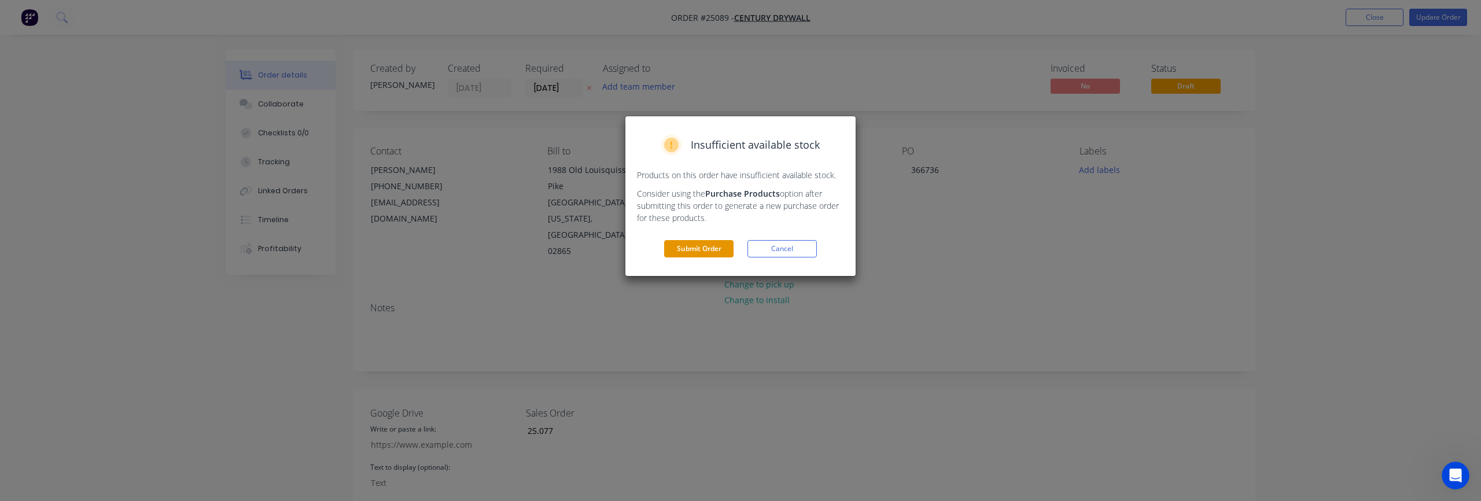
click at [709, 248] on button "Submit Order" at bounding box center [698, 248] width 69 height 17
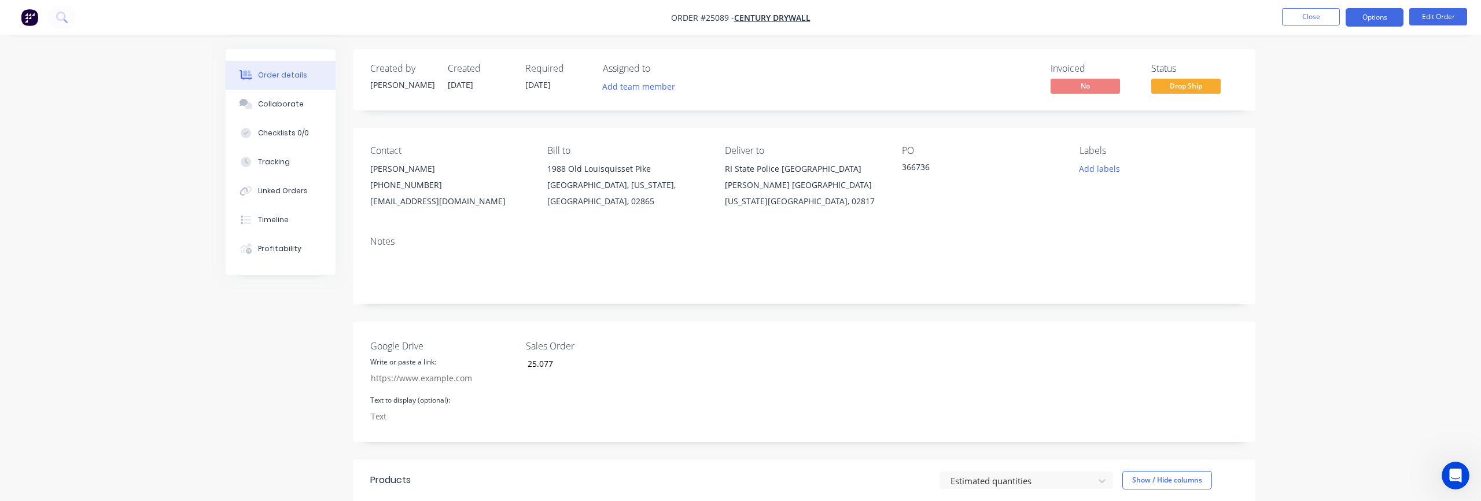
click at [1110, 16] on button "Options" at bounding box center [1374, 17] width 58 height 19
click at [1110, 121] on div "Order Confirmation" at bounding box center [1339, 116] width 106 height 17
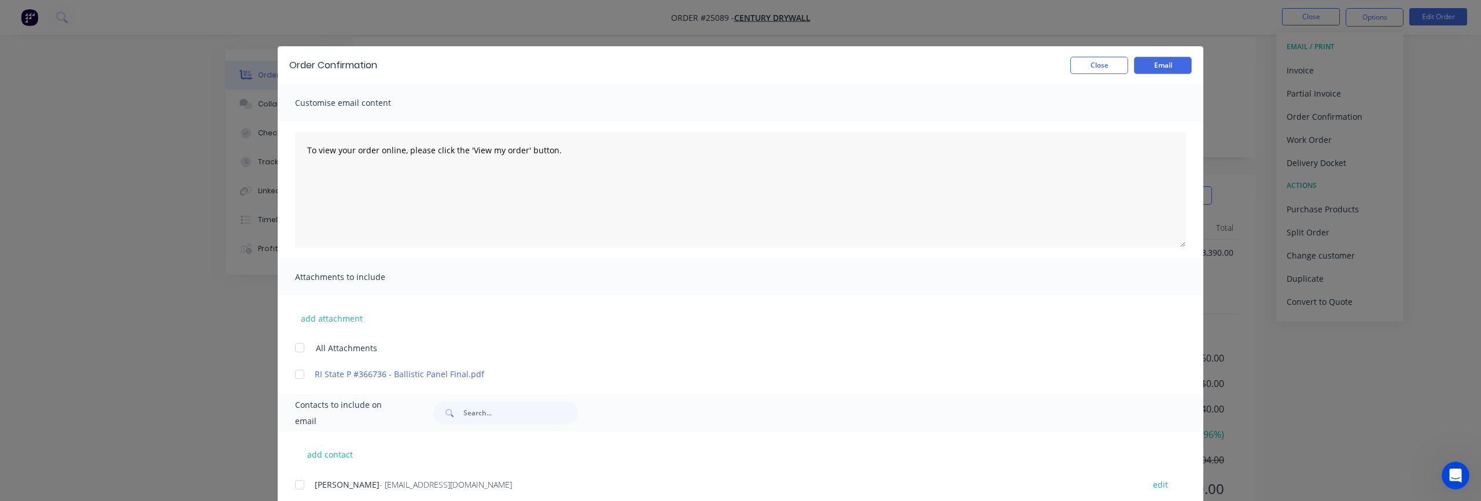
scroll to position [35, 0]
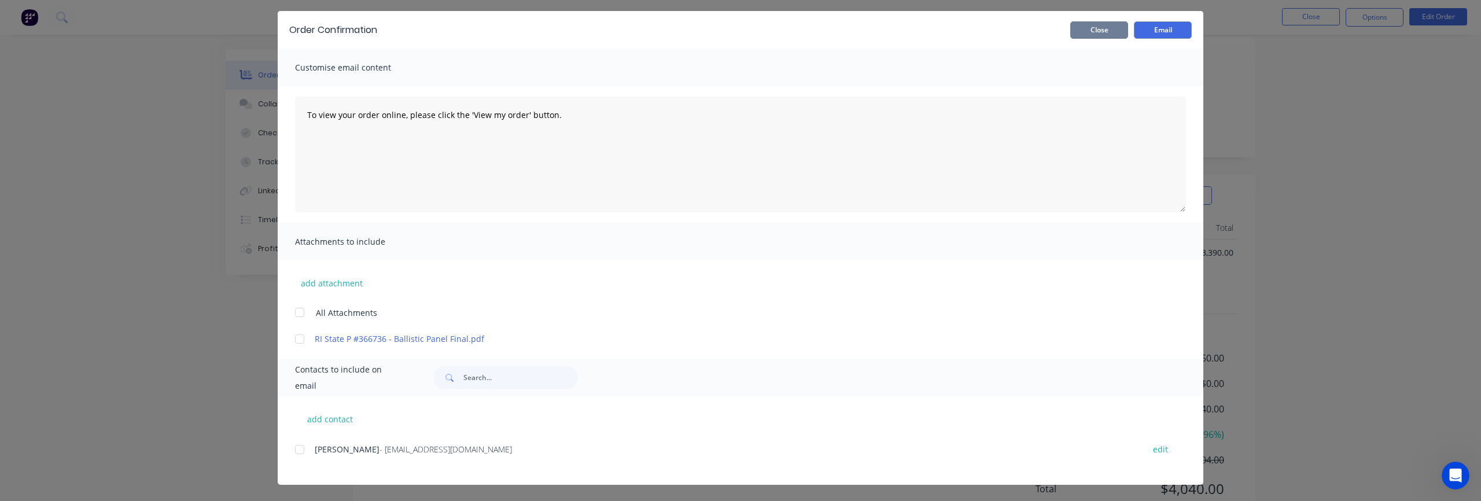
click at [1110, 32] on button "Close" at bounding box center [1099, 29] width 58 height 17
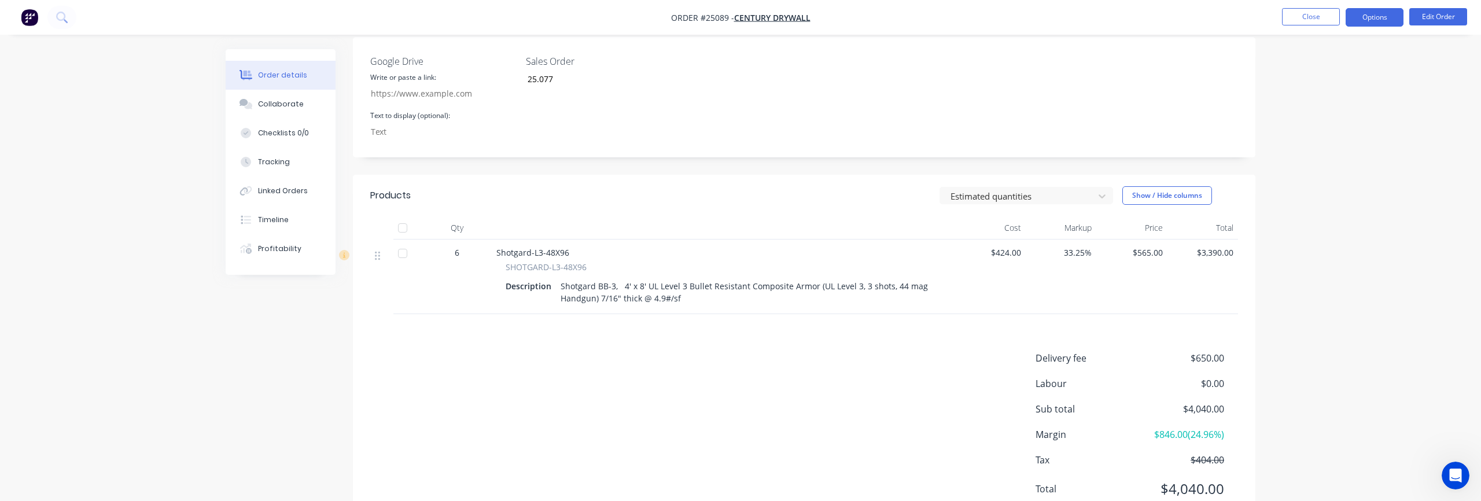
click at [1110, 19] on button "Options" at bounding box center [1374, 17] width 58 height 19
click at [1110, 23] on button "Close" at bounding box center [1311, 16] width 58 height 17
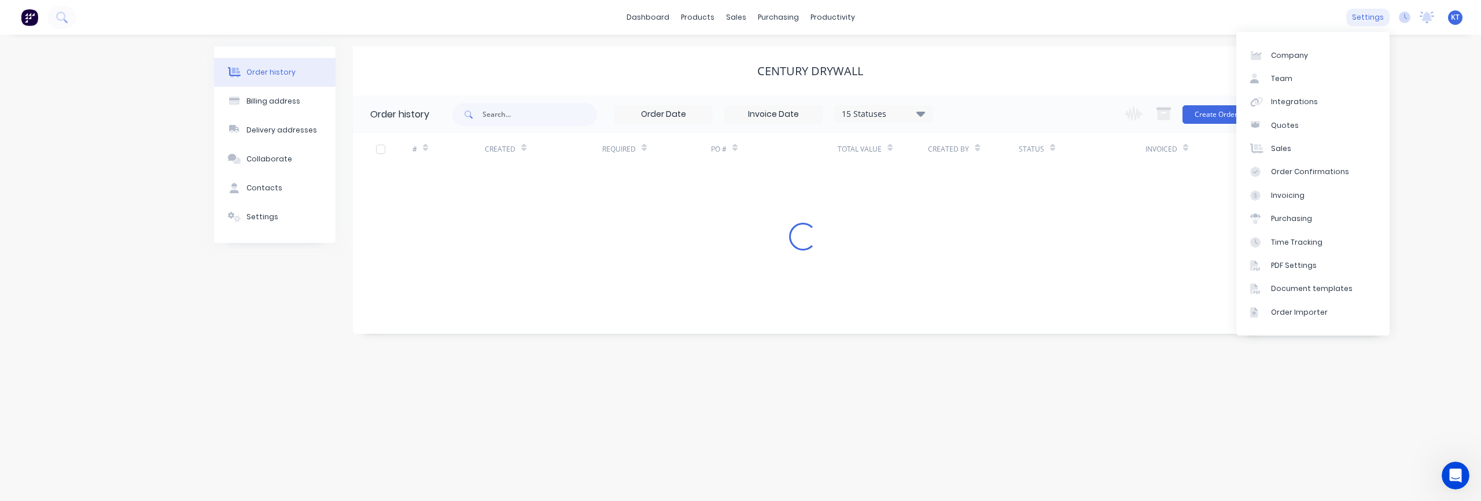
click at [1110, 19] on div "settings" at bounding box center [1367, 17] width 43 height 17
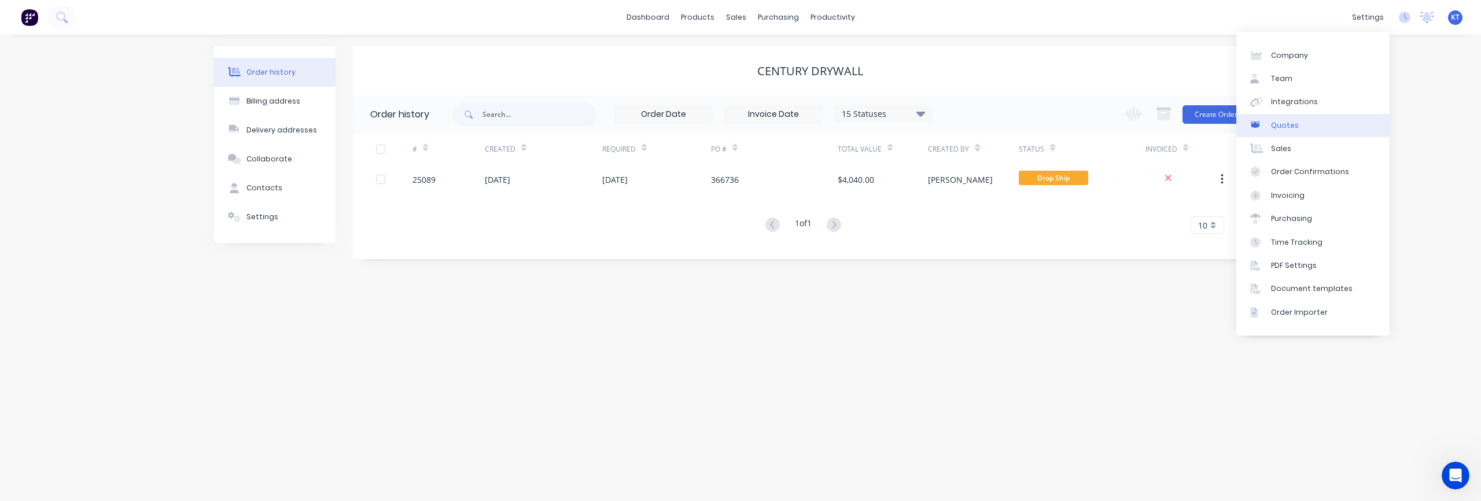
click at [1110, 123] on link "Quotes" at bounding box center [1312, 125] width 153 height 23
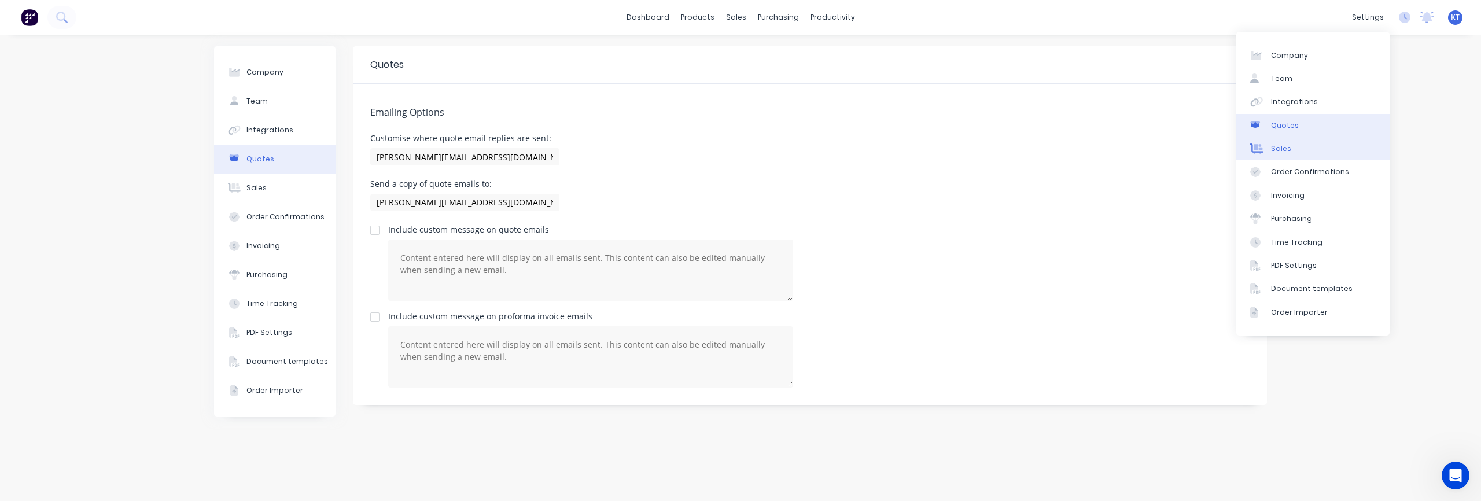
click at [1110, 150] on link "Sales" at bounding box center [1312, 148] width 153 height 23
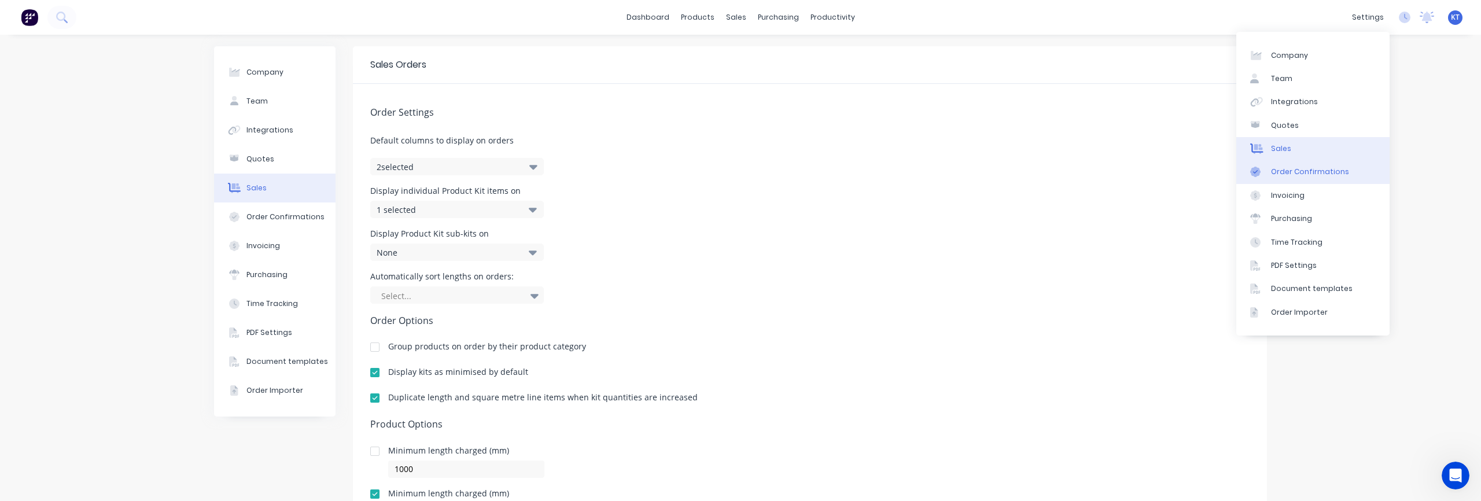
click at [1110, 171] on div "Order Confirmations" at bounding box center [1310, 172] width 78 height 10
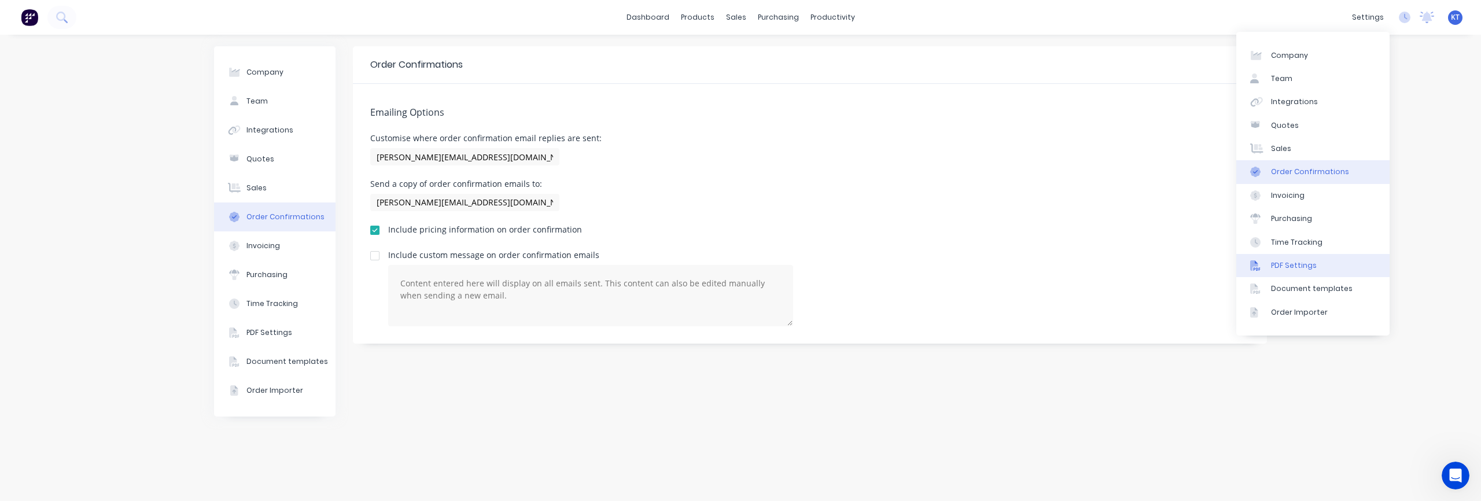
click at [1110, 268] on div "PDF Settings" at bounding box center [1294, 265] width 46 height 10
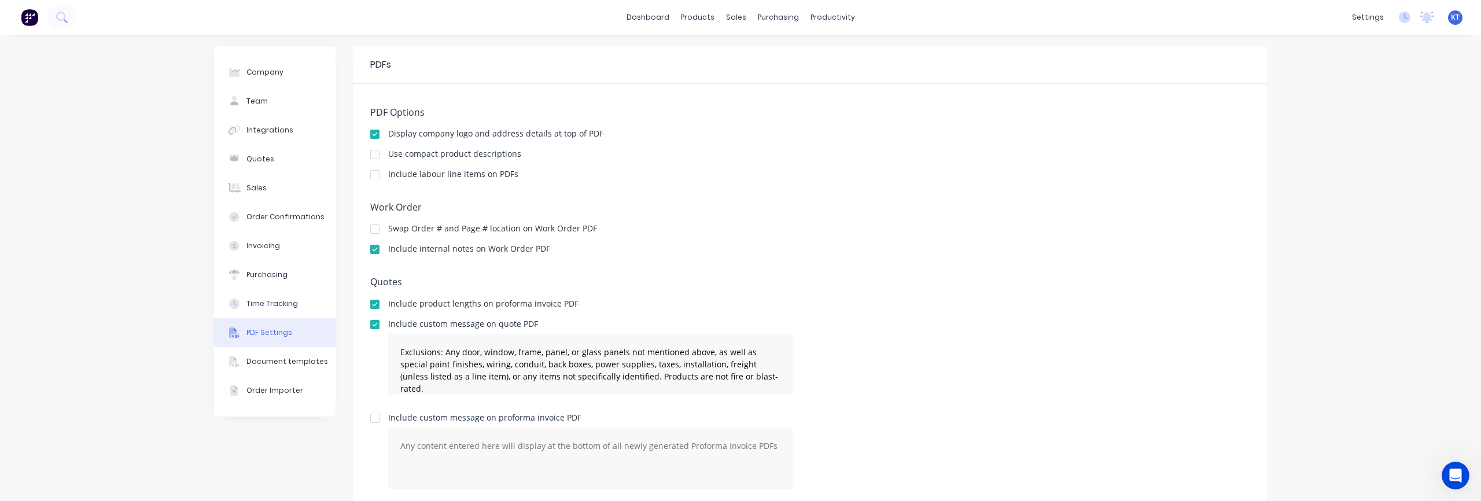
scroll to position [7, 0]
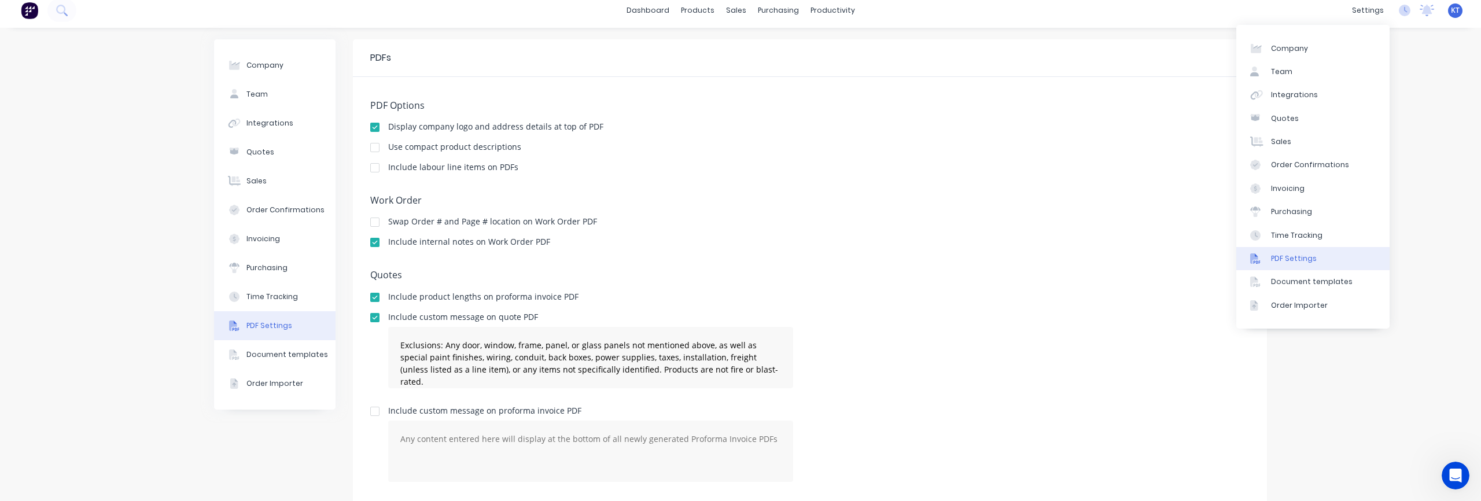
click at [1110, 255] on div "PDF Settings" at bounding box center [1294, 258] width 46 height 10
type textarea "Exclusions: Any door, window, frame, panel, or glass panels not mentioned above…"
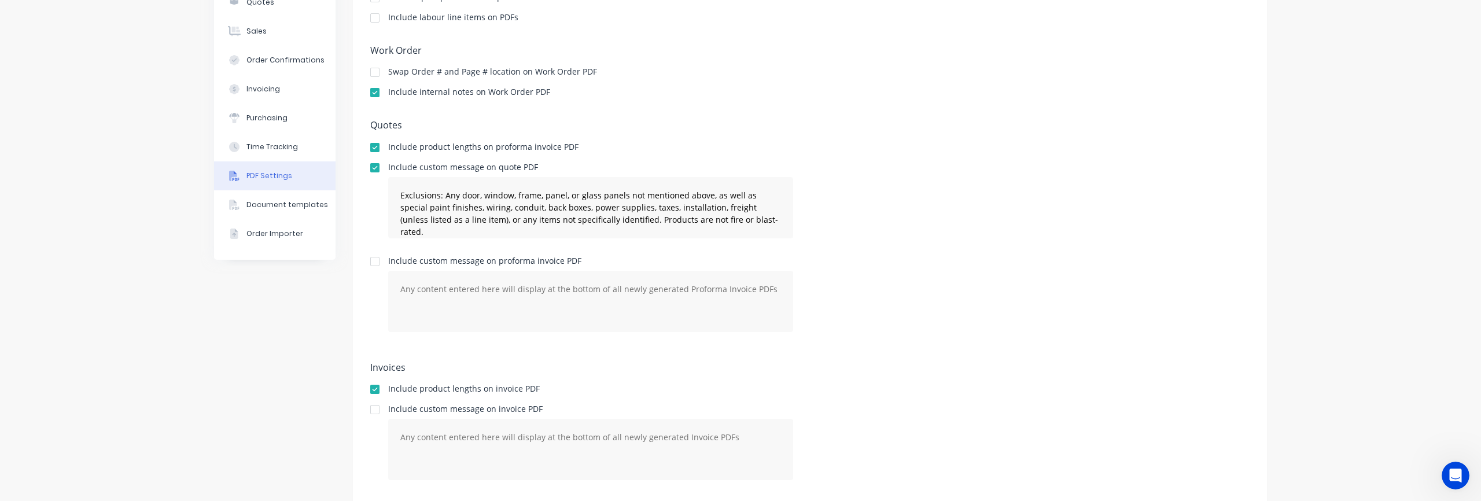
scroll to position [183, 0]
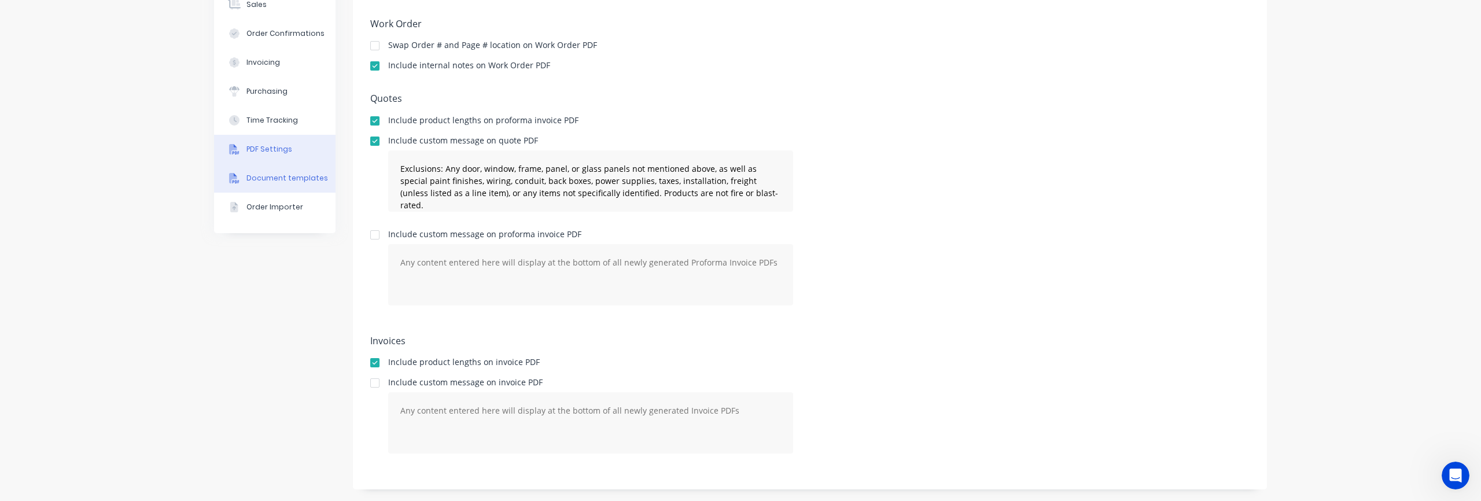
click at [300, 180] on div "Document templates" at bounding box center [287, 178] width 82 height 10
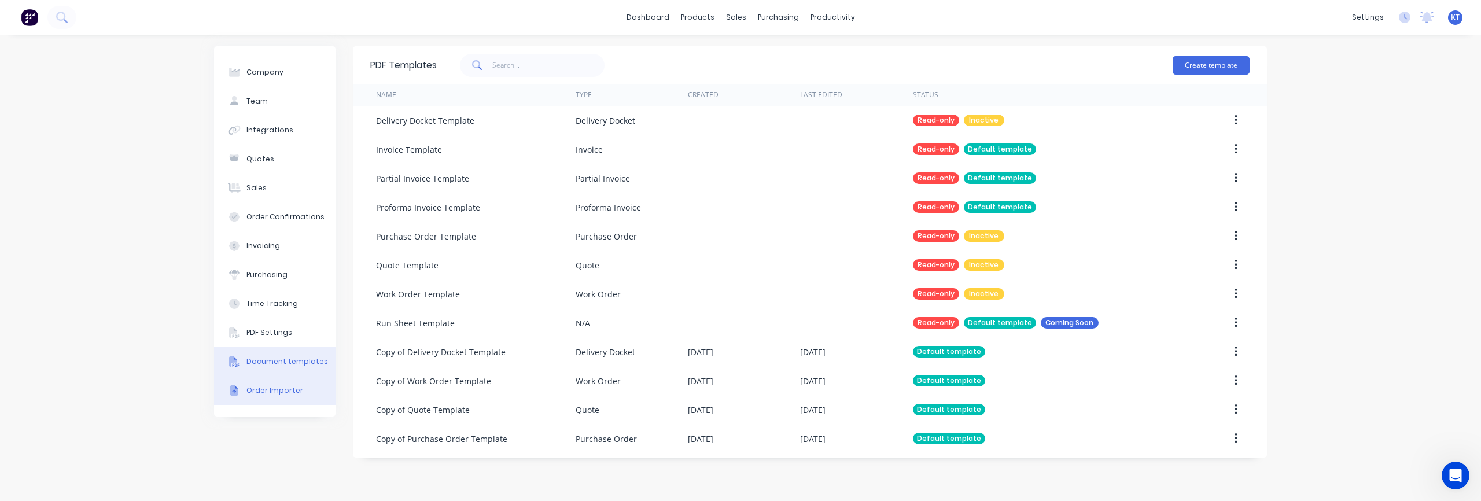
click at [273, 392] on div "Order Importer" at bounding box center [274, 390] width 57 height 10
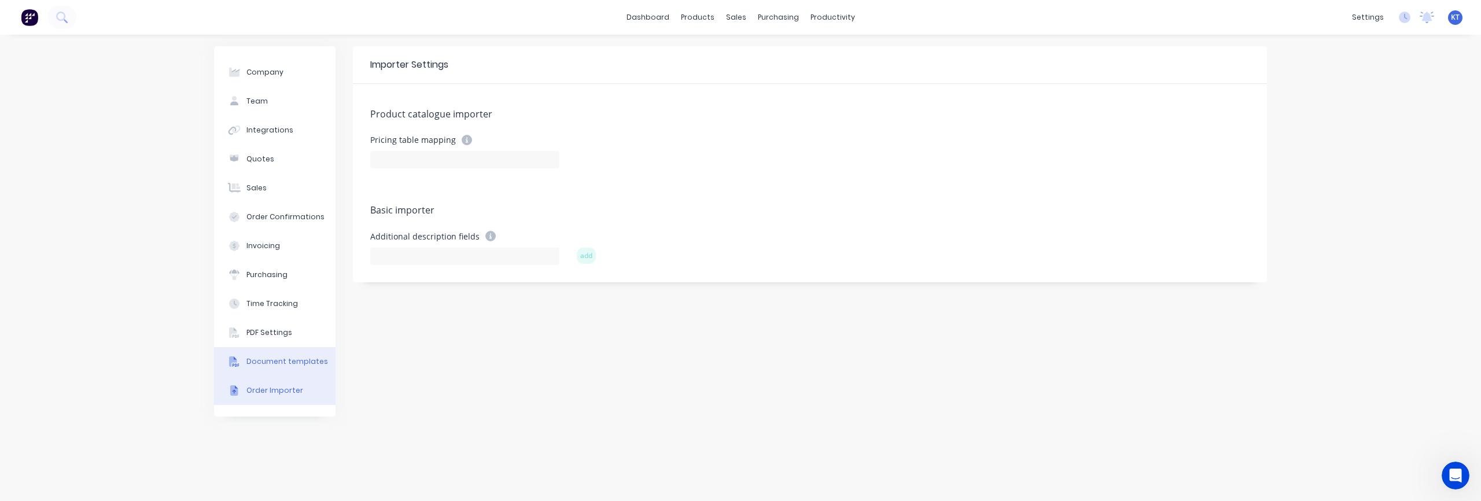
click at [272, 356] on div "Document templates" at bounding box center [287, 361] width 82 height 10
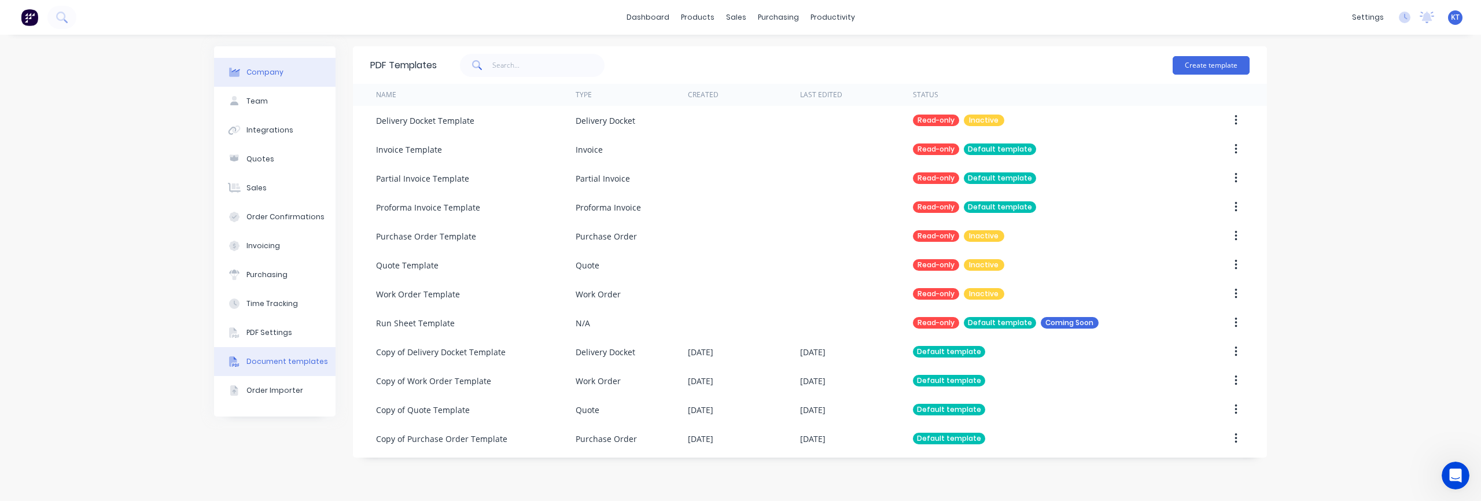
click at [261, 69] on div "Company" at bounding box center [264, 72] width 37 height 10
select select "US"
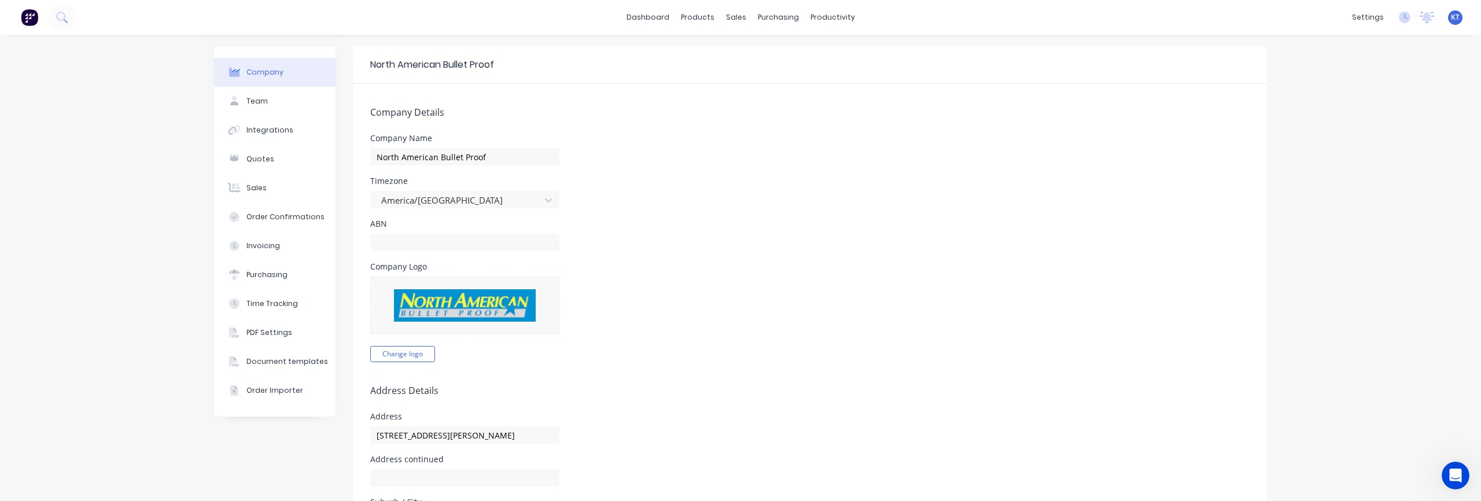
click at [872, 222] on div "ABN" at bounding box center [809, 235] width 879 height 31
click at [1110, 54] on div "Company" at bounding box center [1289, 55] width 37 height 10
click at [1110, 60] on div "Company" at bounding box center [1289, 55] width 37 height 10
click at [1110, 84] on link "Team" at bounding box center [1312, 78] width 153 height 23
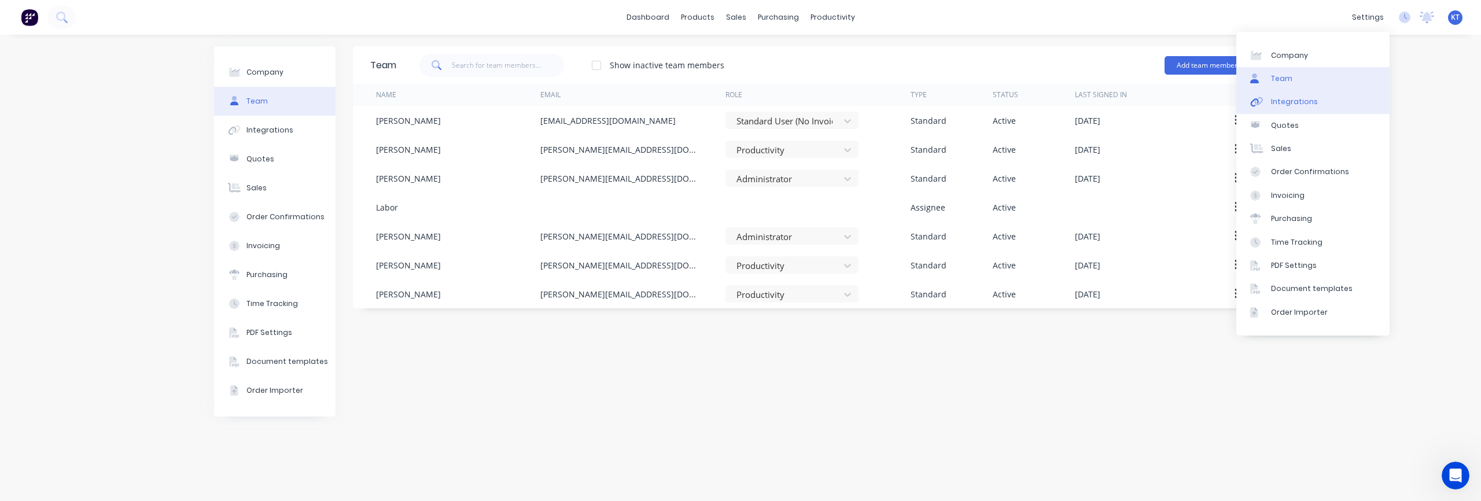
click at [1110, 101] on div "Integrations" at bounding box center [1294, 102] width 47 height 10
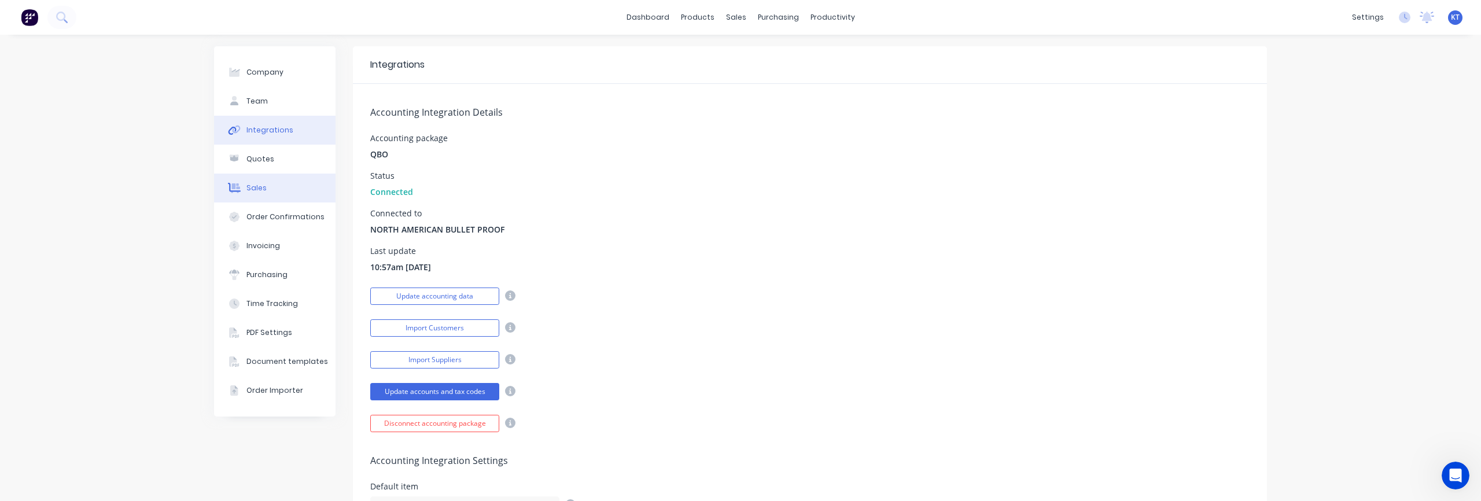
click at [259, 189] on div "Sales" at bounding box center [256, 188] width 20 height 10
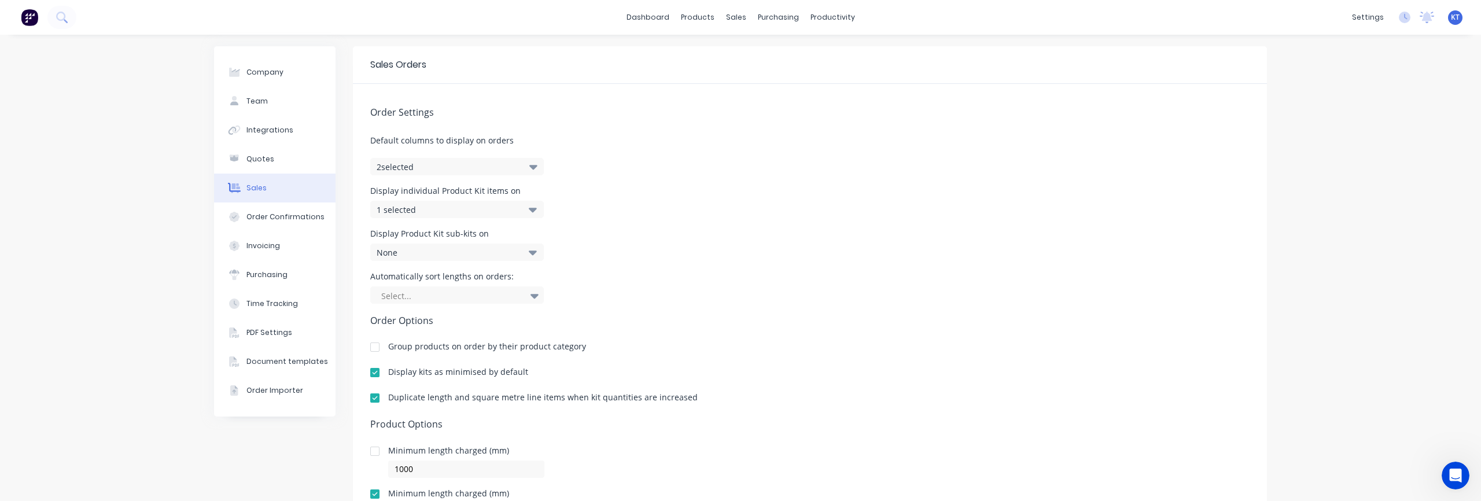
click at [896, 238] on div "Display Product Kit sub-kits on None" at bounding box center [809, 245] width 879 height 31
click at [1110, 194] on div "Display individual Product Kit items on 1 selected" at bounding box center [809, 202] width 879 height 31
click at [27, 18] on img at bounding box center [29, 17] width 17 height 17
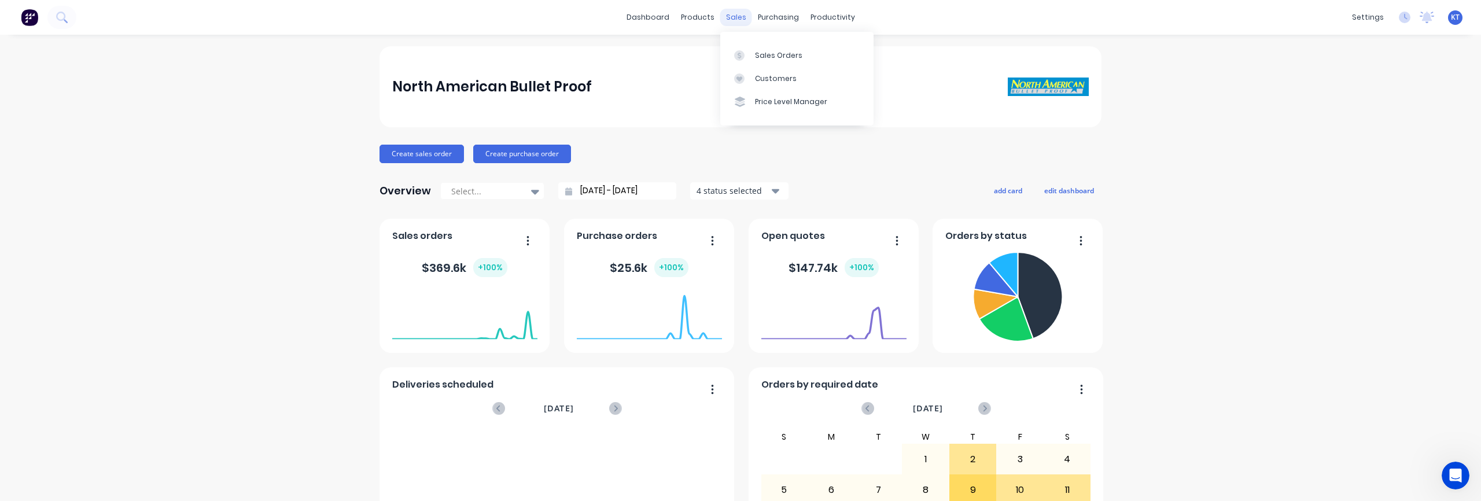
click at [735, 15] on div "sales" at bounding box center [736, 17] width 32 height 17
click at [764, 55] on div "Sales Orders" at bounding box center [778, 55] width 47 height 10
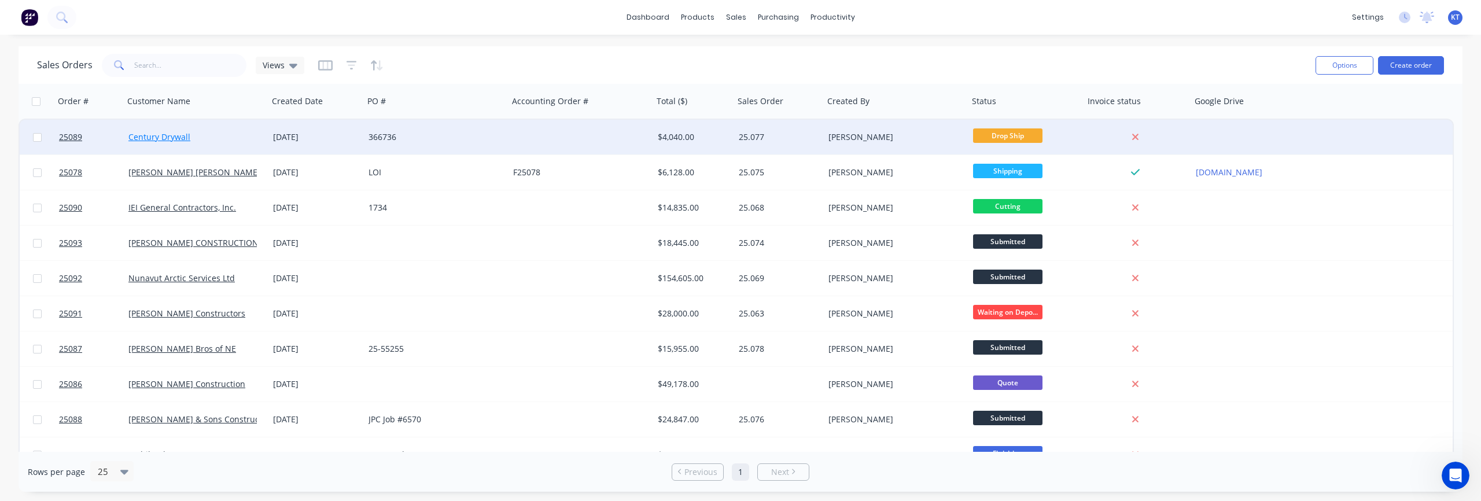
click at [153, 138] on link "Century Drywall" at bounding box center [159, 136] width 62 height 11
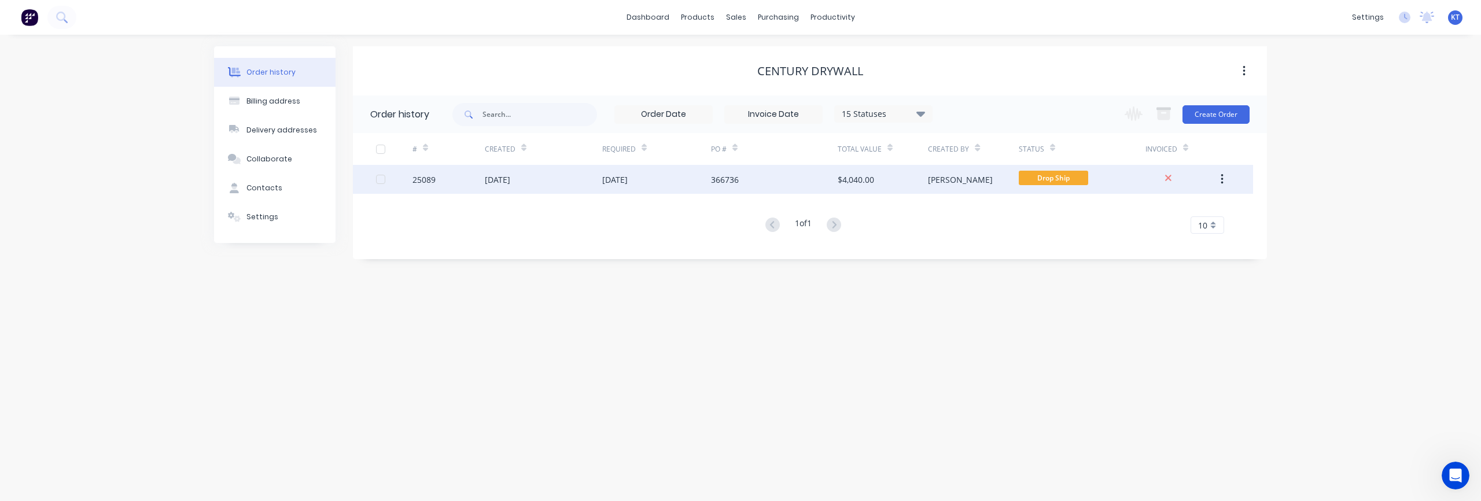
click at [1110, 182] on button "button" at bounding box center [1221, 179] width 27 height 21
click at [425, 180] on div "25089" at bounding box center [423, 180] width 23 height 12
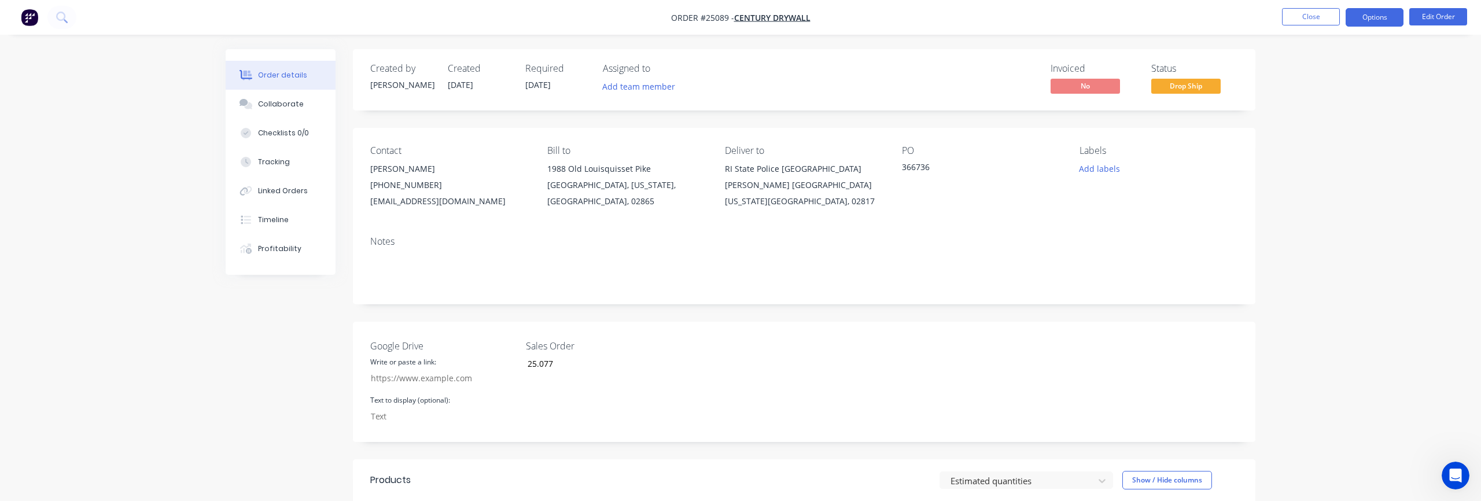
click at [1110, 25] on button "Options" at bounding box center [1374, 17] width 58 height 19
click at [1110, 121] on div "Order Confirmation" at bounding box center [1339, 116] width 106 height 17
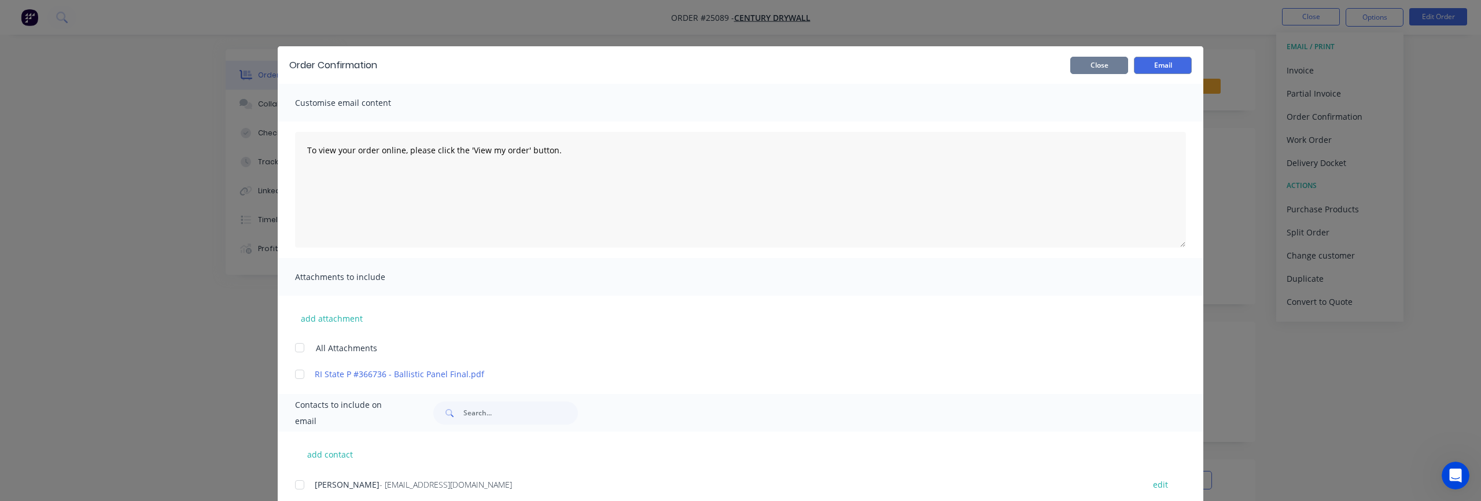
click at [1092, 67] on button "Close" at bounding box center [1099, 65] width 58 height 17
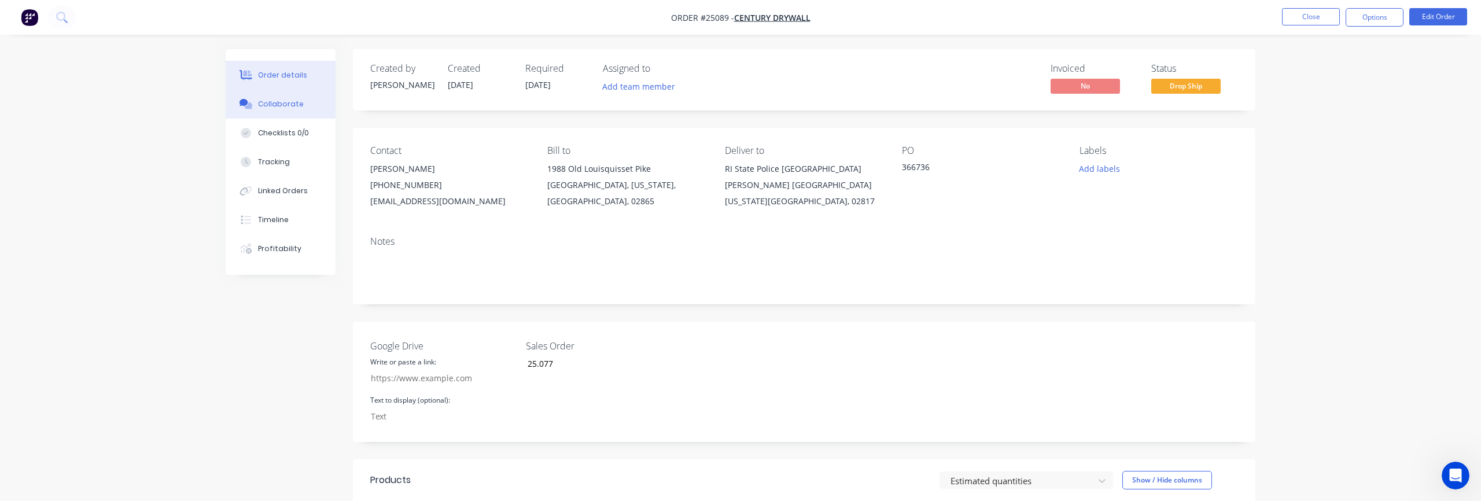
click at [286, 101] on div "Collaborate" at bounding box center [281, 104] width 46 height 10
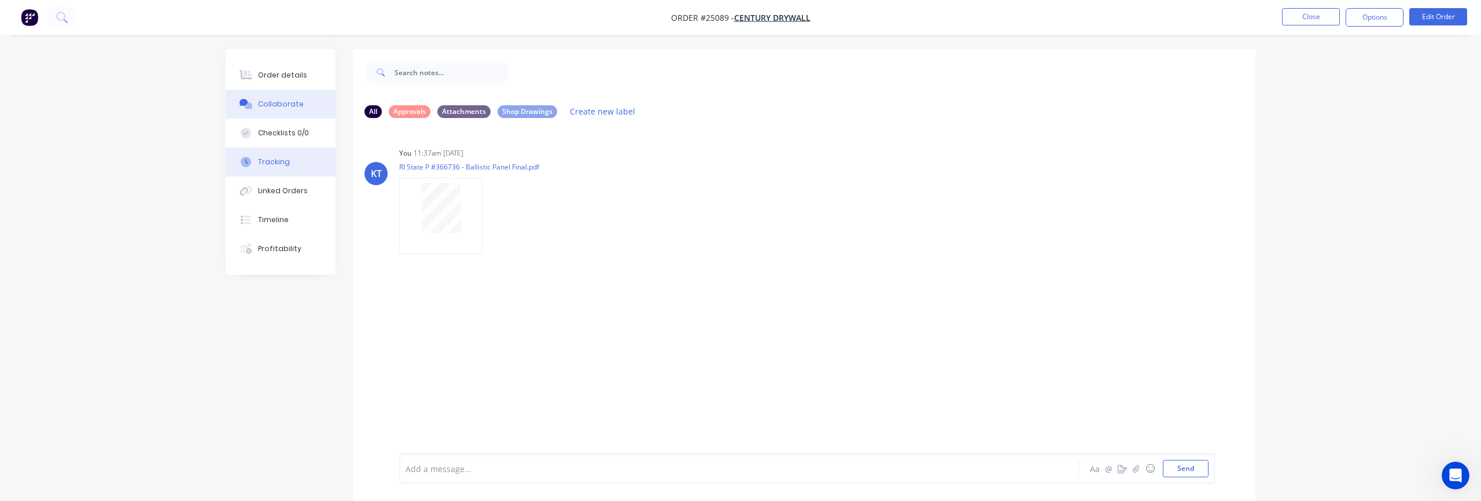
click at [292, 160] on button "Tracking" at bounding box center [281, 161] width 110 height 29
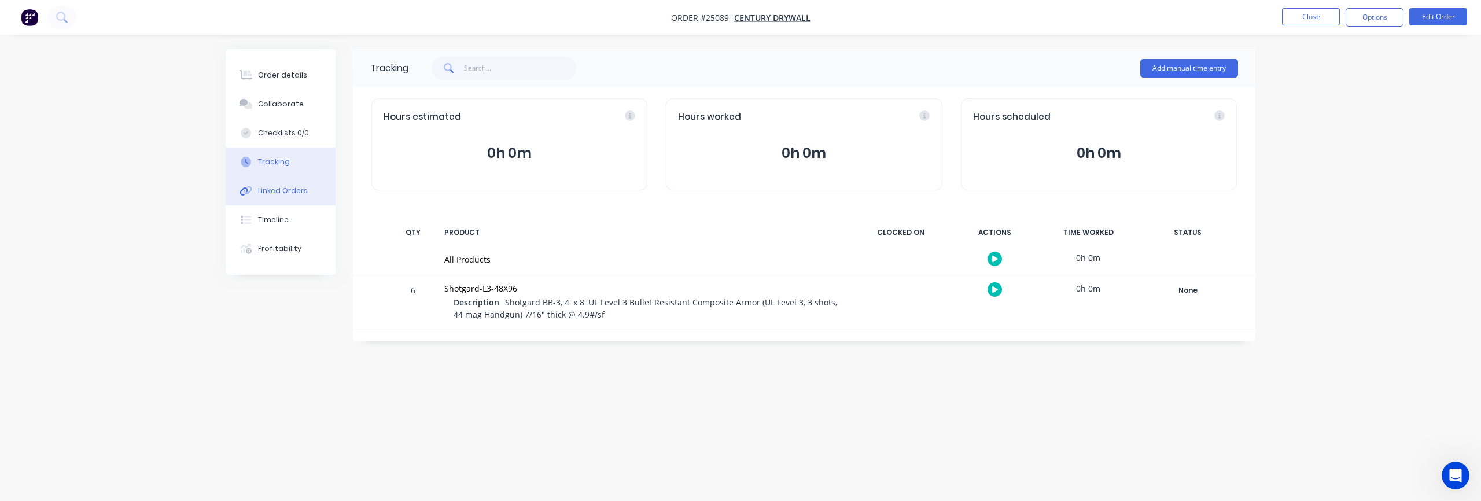
click at [287, 197] on button "Linked Orders" at bounding box center [281, 190] width 110 height 29
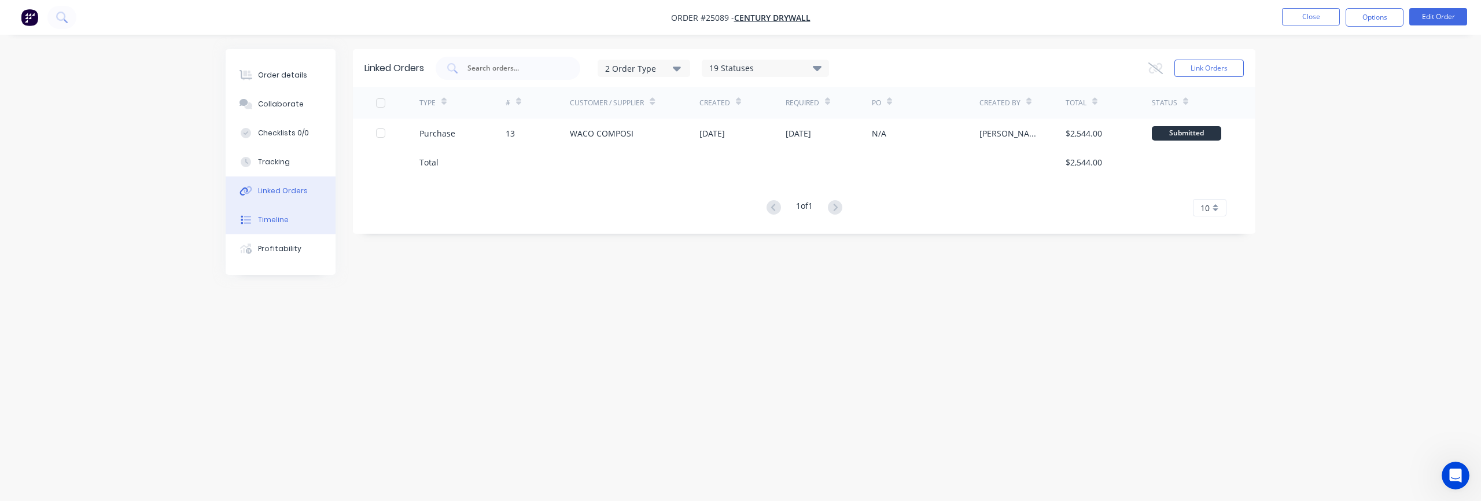
click at [280, 219] on div "Timeline" at bounding box center [273, 220] width 31 height 10
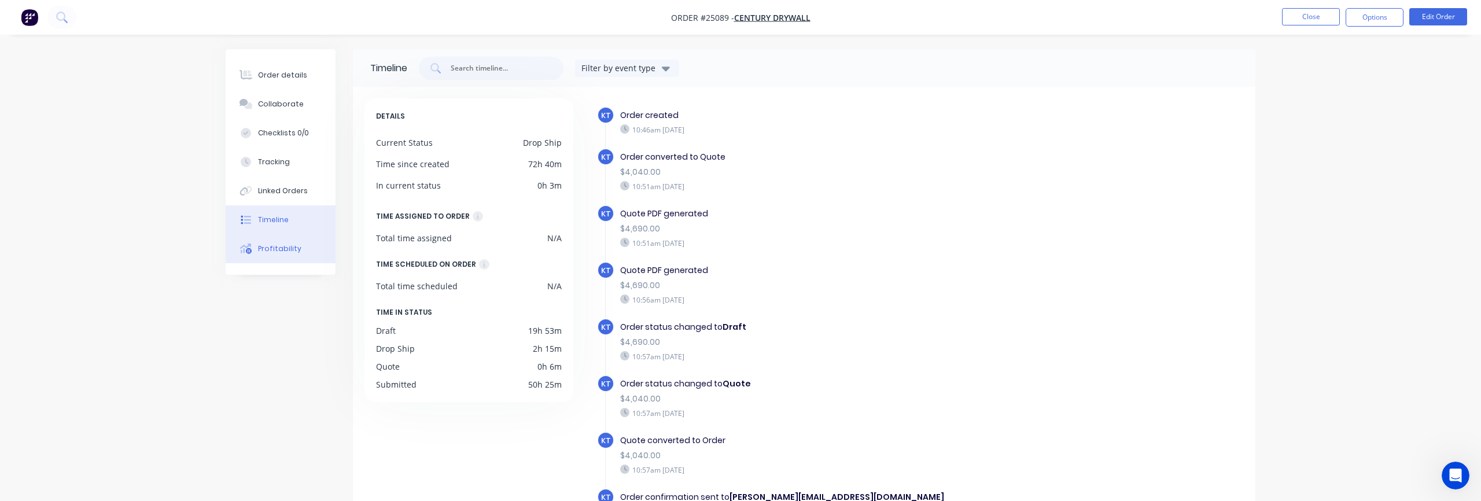
click at [270, 248] on div "Profitability" at bounding box center [279, 249] width 43 height 10
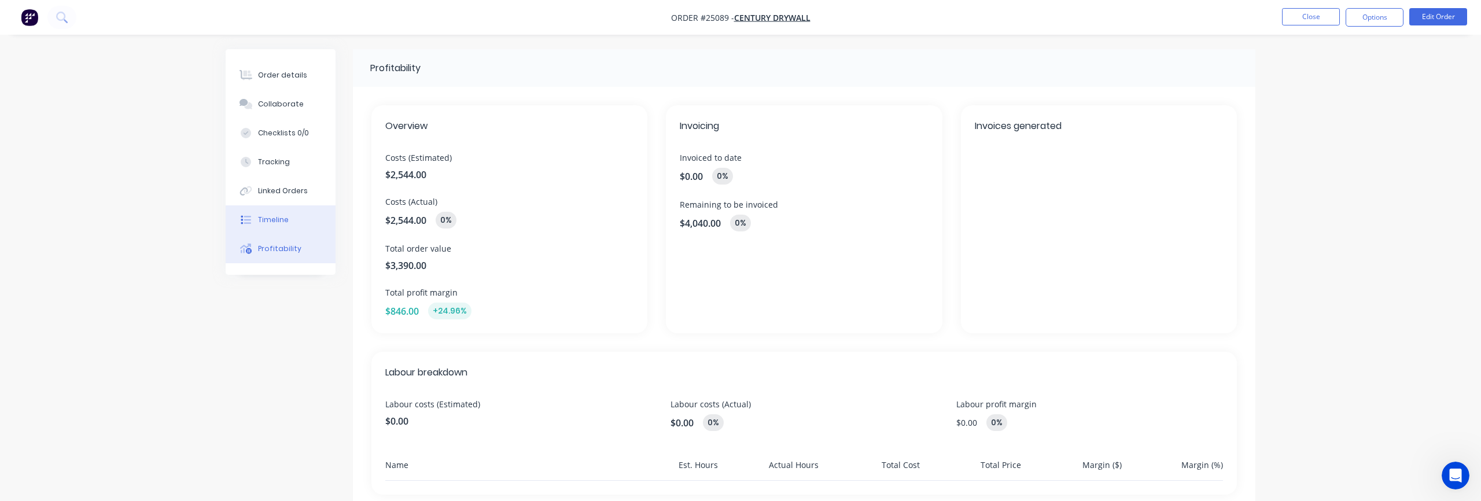
click at [276, 215] on div "Timeline" at bounding box center [273, 220] width 31 height 10
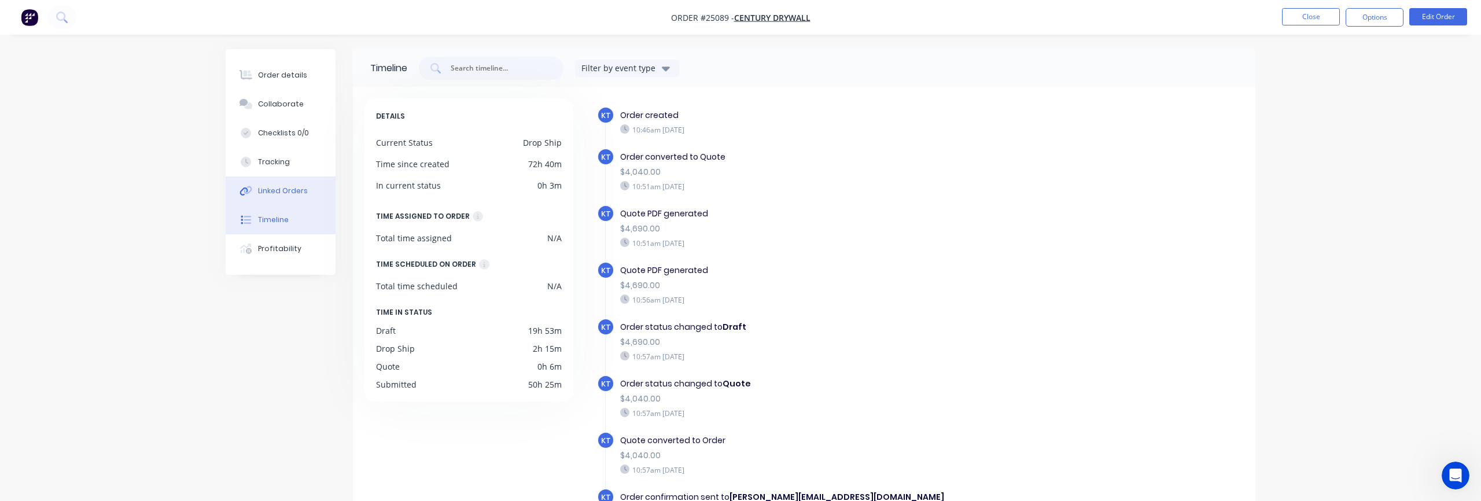
click at [261, 192] on div "Linked Orders" at bounding box center [283, 191] width 50 height 10
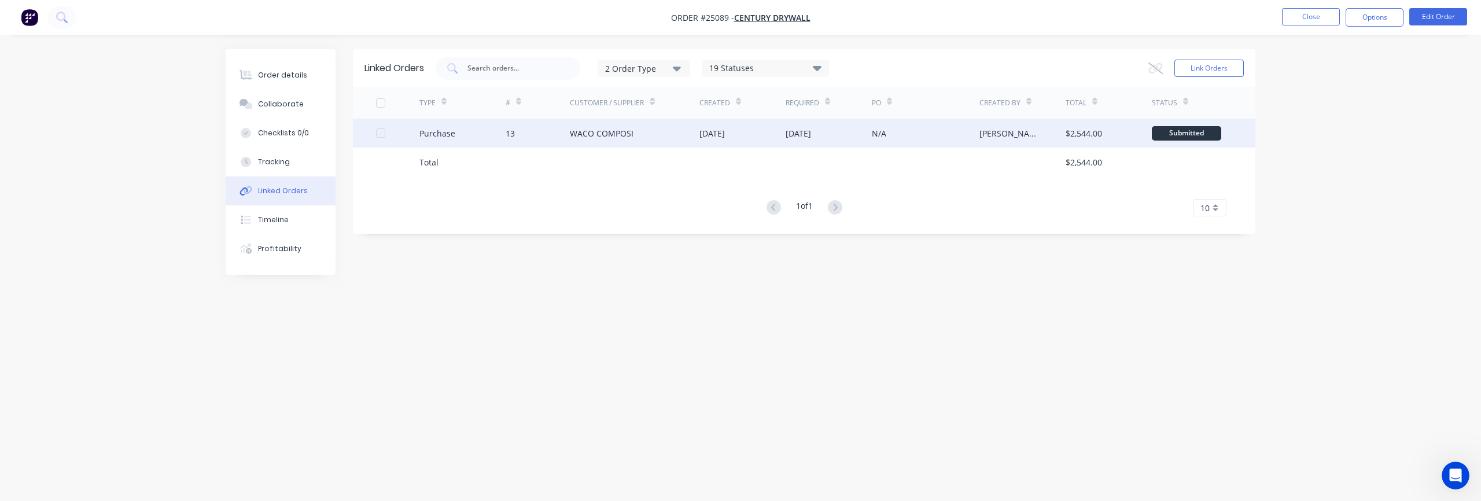
click at [599, 132] on div "WACO COMPOSI" at bounding box center [602, 133] width 64 height 12
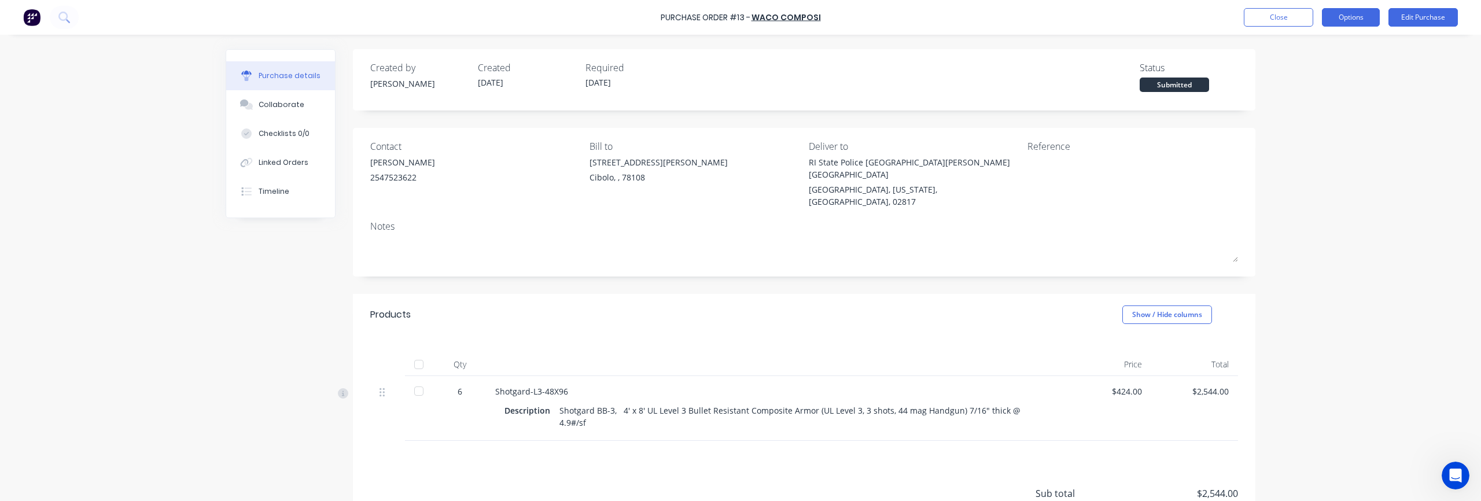
click at [1110, 19] on button "Options" at bounding box center [1351, 17] width 58 height 19
click at [1110, 84] on div "Purchase Order #13 - WACO COMPOSI Close Options Print / Email Convert to Bill S…" at bounding box center [740, 250] width 1481 height 501
click at [1110, 23] on button "Close" at bounding box center [1278, 17] width 69 height 19
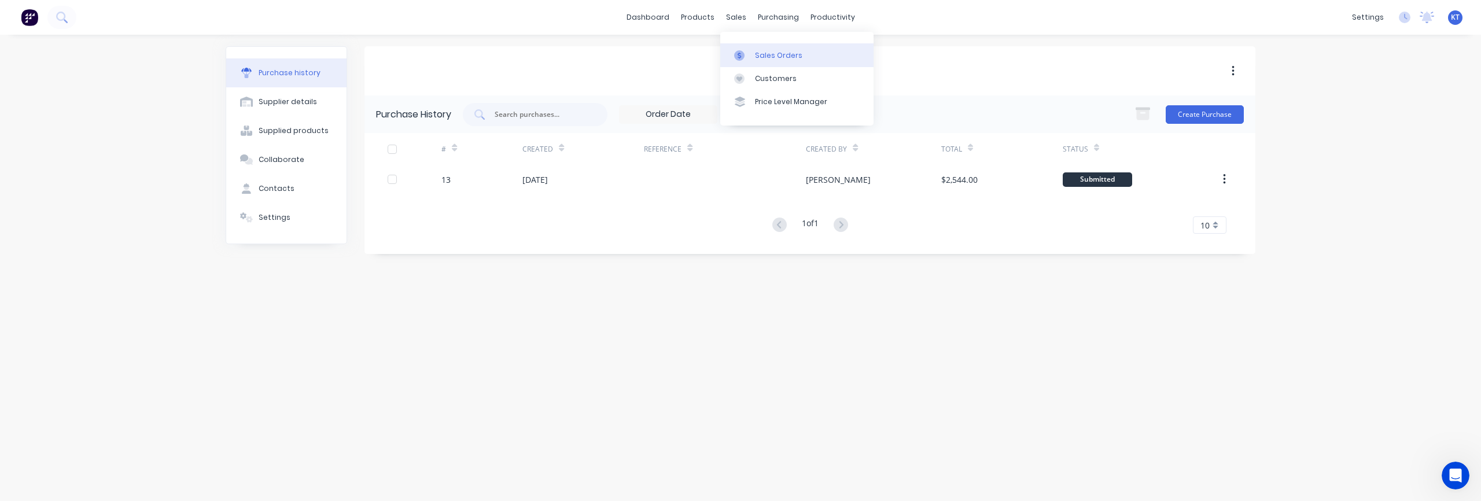
click at [759, 60] on div "Sales Orders" at bounding box center [778, 55] width 47 height 10
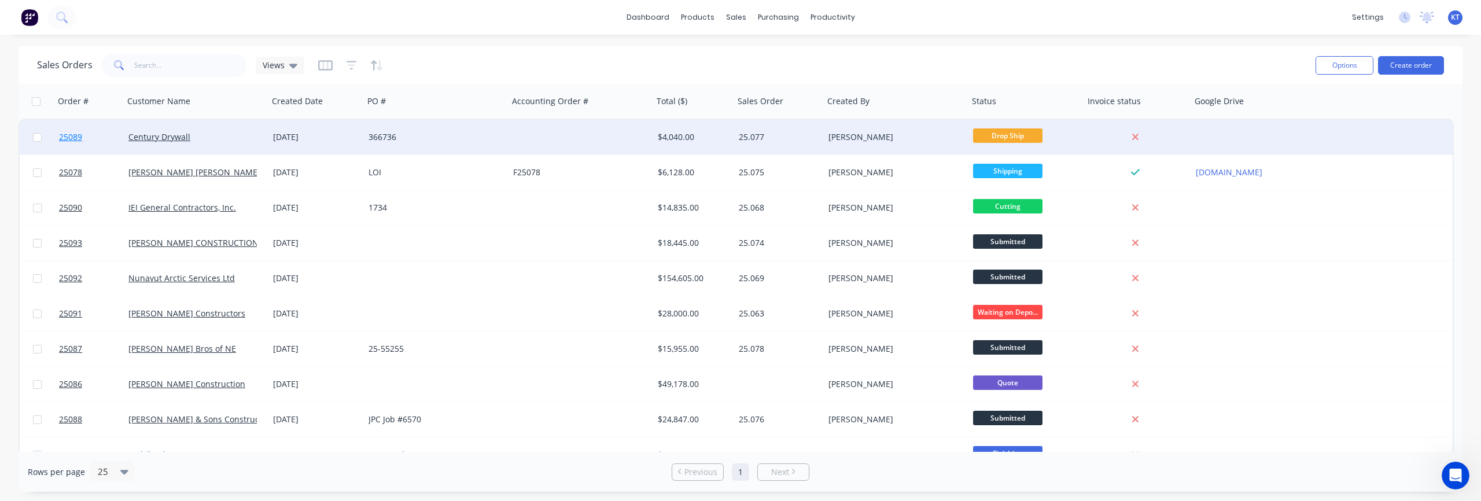
click at [70, 138] on span "25089" at bounding box center [70, 137] width 23 height 12
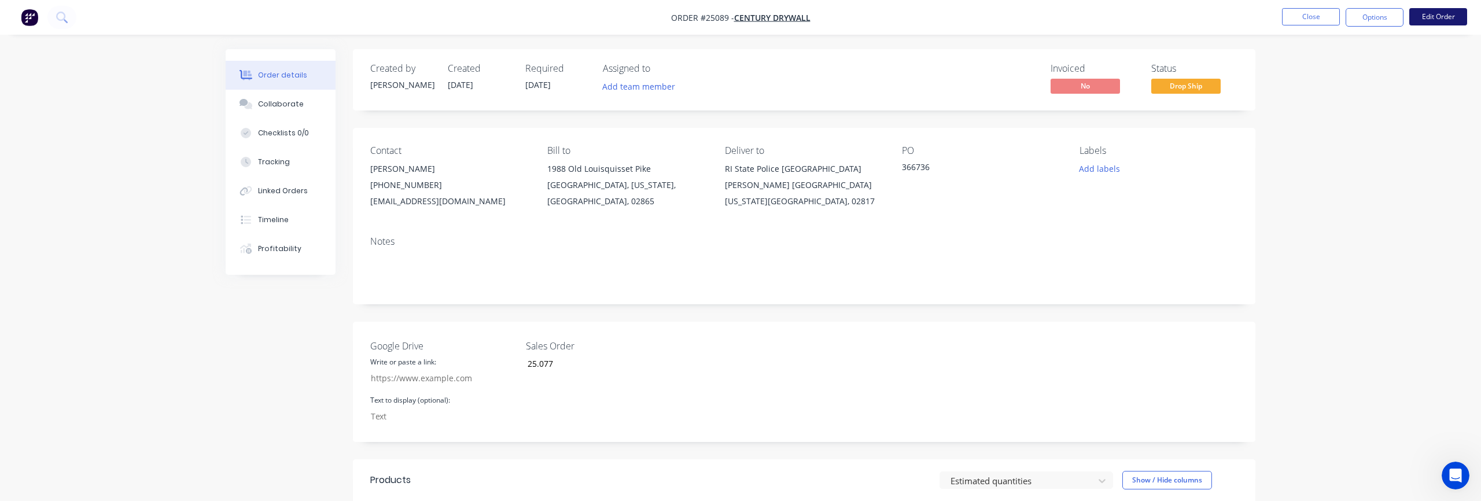
click at [1110, 19] on button "Edit Order" at bounding box center [1438, 16] width 58 height 17
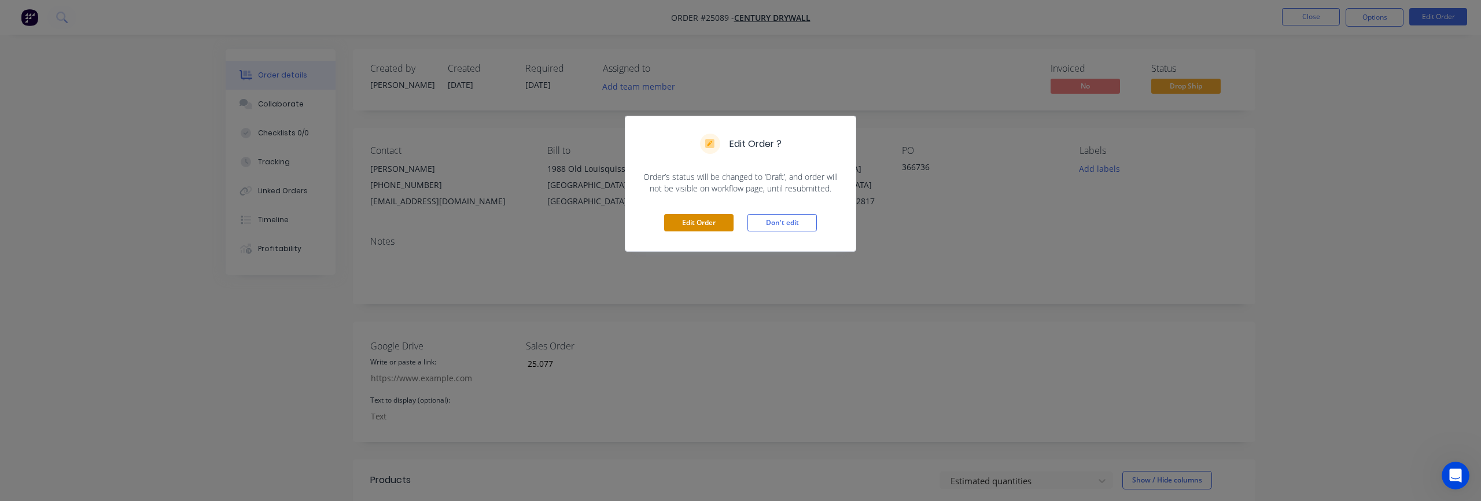
click at [704, 224] on button "Edit Order" at bounding box center [698, 222] width 69 height 17
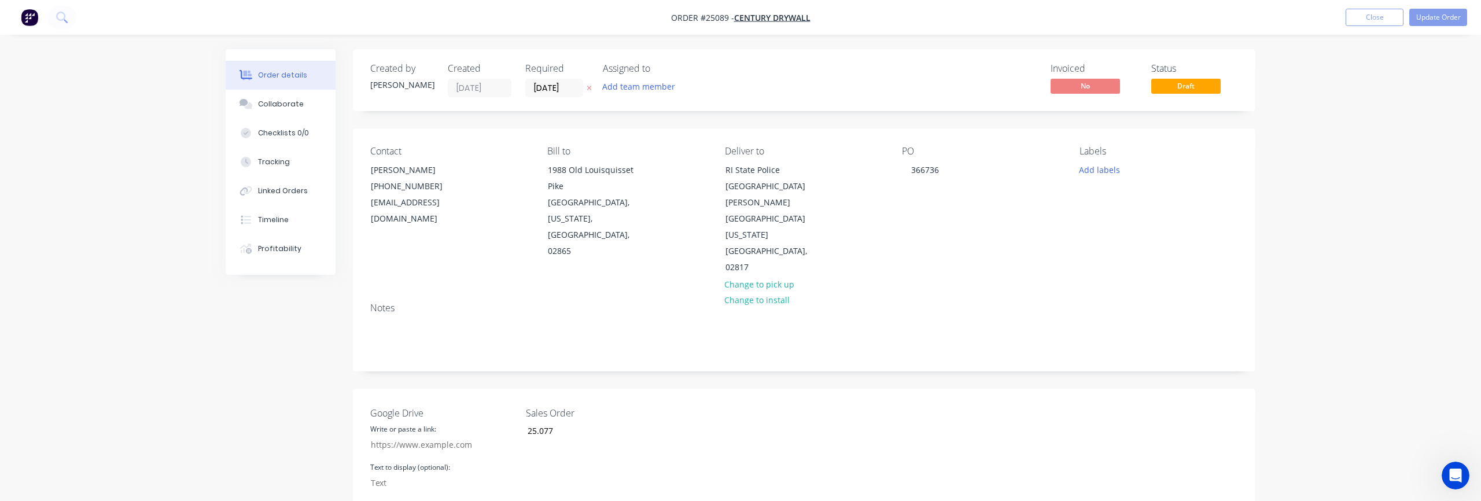
type input "07/10/25"
click at [1110, 89] on span "Draft" at bounding box center [1185, 86] width 69 height 14
click at [1110, 15] on button "Update Order" at bounding box center [1438, 17] width 58 height 17
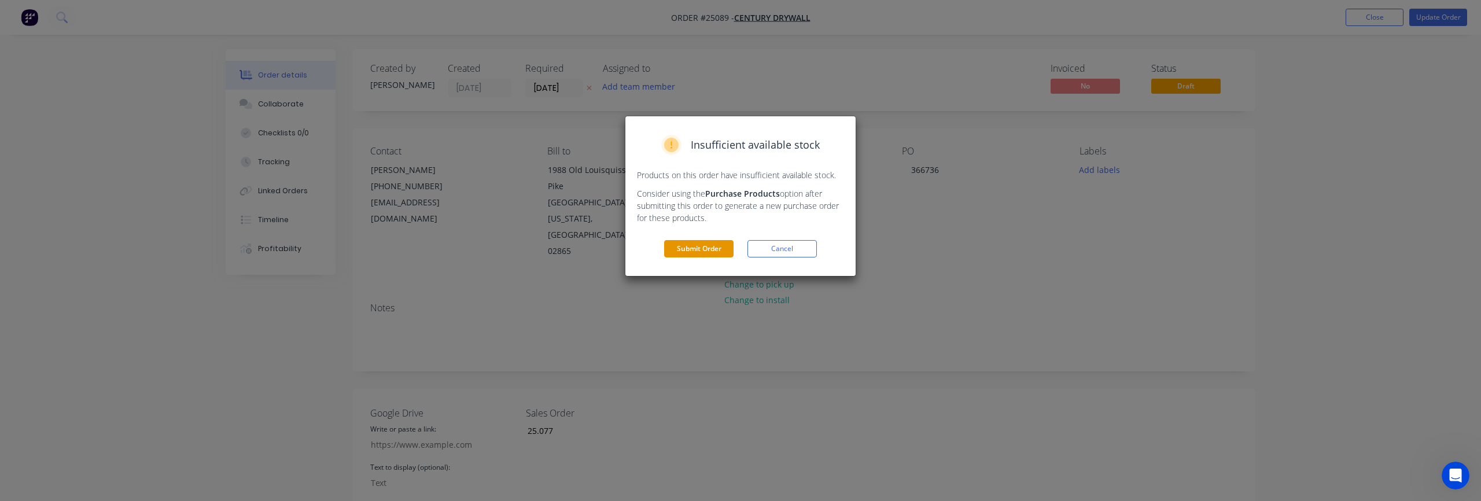
click at [683, 247] on button "Submit Order" at bounding box center [698, 248] width 69 height 17
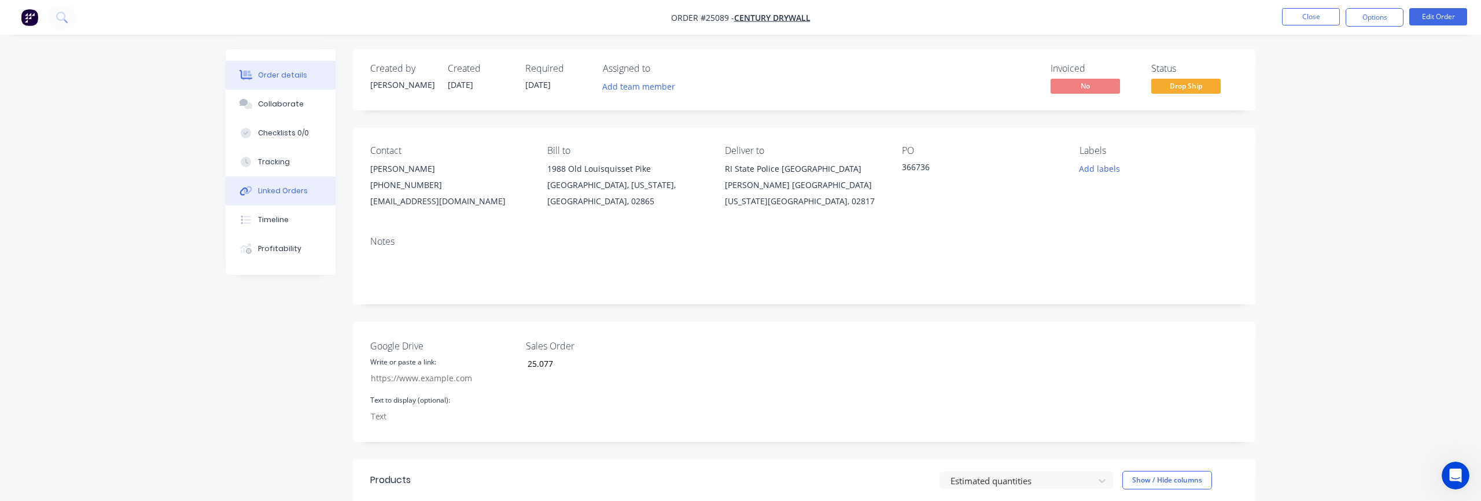
click at [282, 196] on div "Linked Orders" at bounding box center [283, 191] width 50 height 10
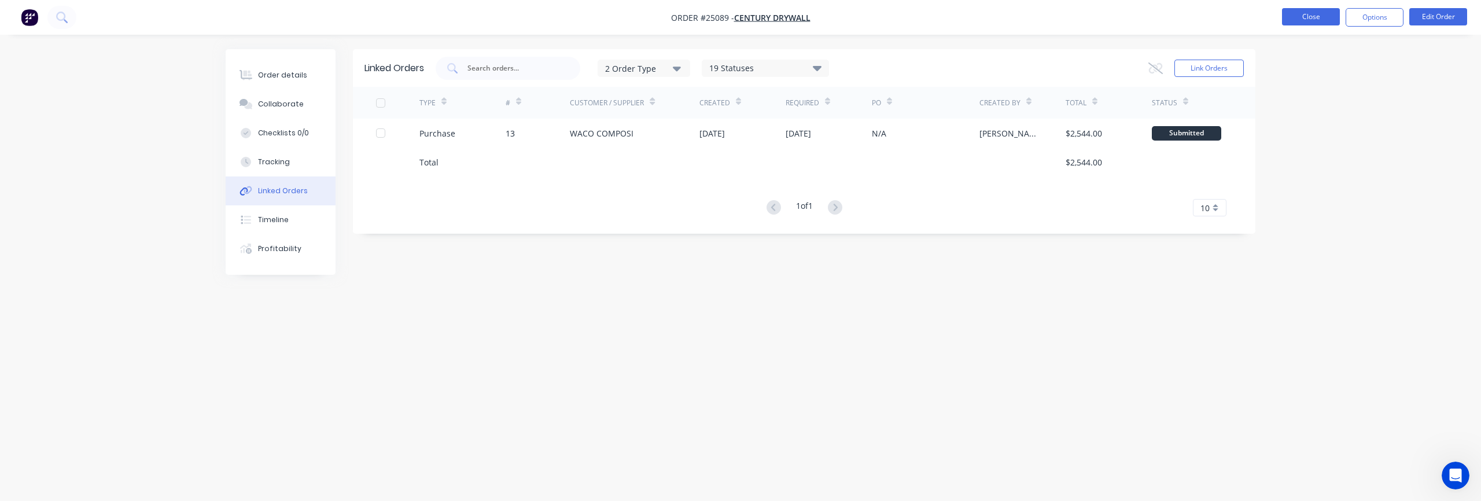
click at [1110, 21] on button "Close" at bounding box center [1311, 16] width 58 height 17
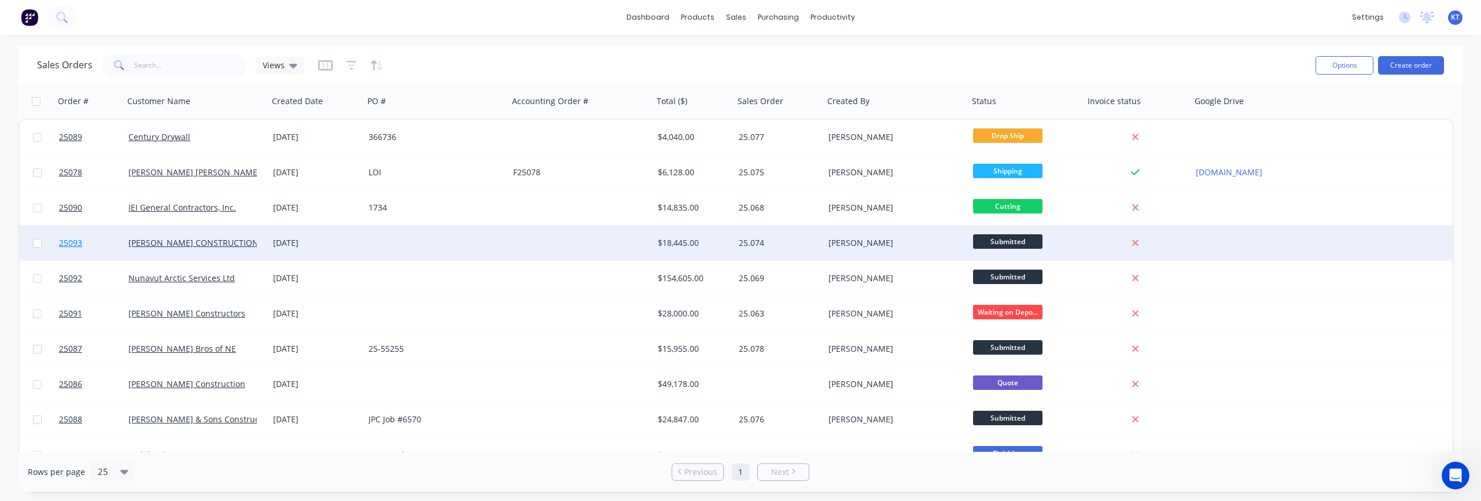
click at [71, 244] on span "25093" at bounding box center [70, 243] width 23 height 12
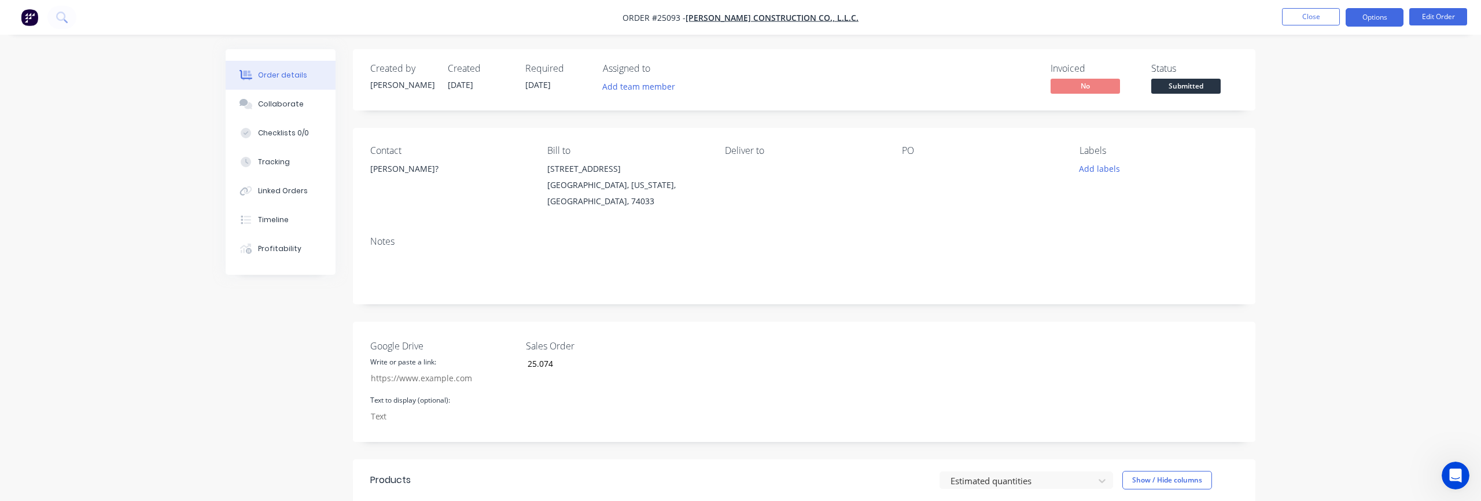
click at [1110, 21] on button "Options" at bounding box center [1374, 17] width 58 height 19
click at [1110, 116] on div "Order Confirmation" at bounding box center [1339, 116] width 106 height 17
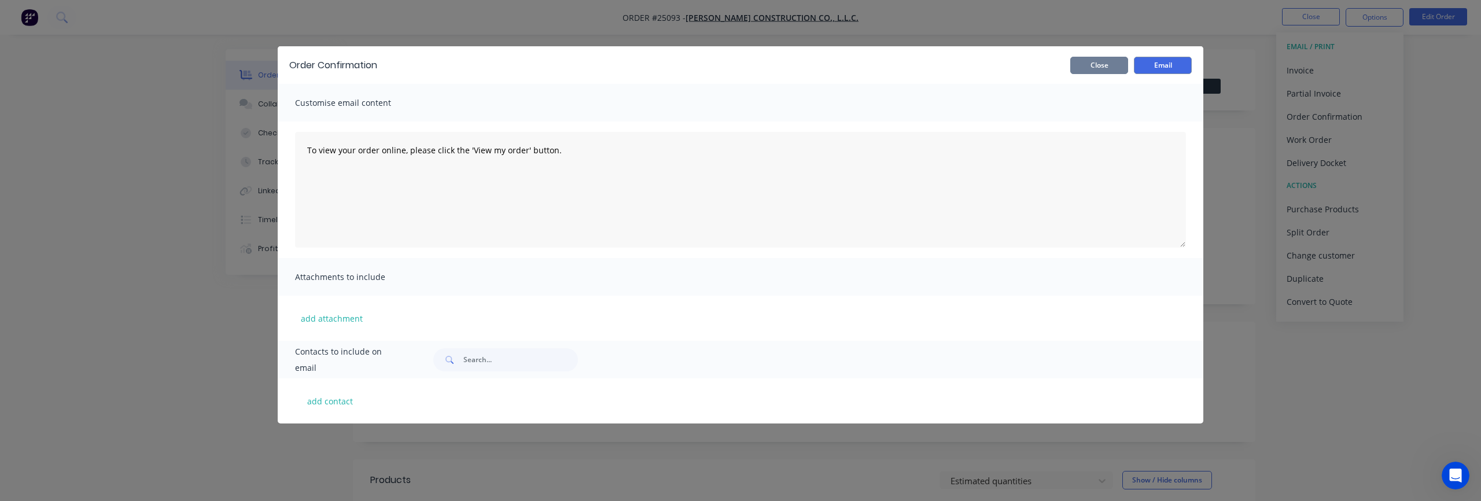
click at [1096, 65] on button "Close" at bounding box center [1099, 65] width 58 height 17
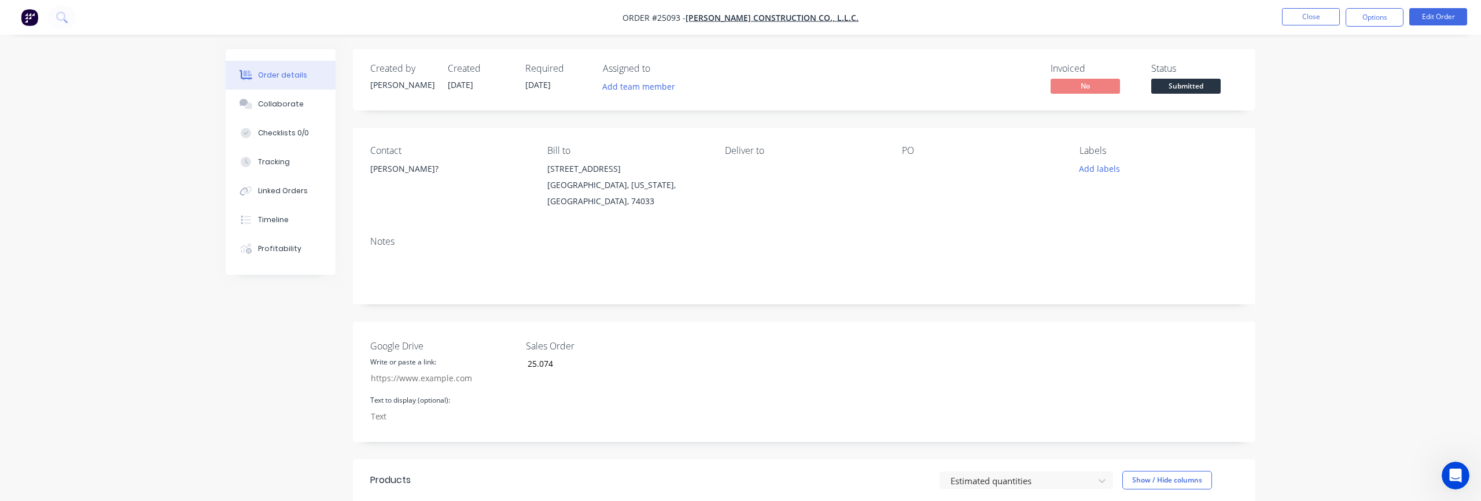
click at [1110, 164] on div "Order details Collaborate Checklists 0/0 Tracking Linked Orders Timeline Profit…" at bounding box center [740, 422] width 1481 height 844
click at [1110, 27] on nav "Order #25093 - MILLER-TIPPENS CONSTRUCTION CO., L.L.C. Close Options Edit Order" at bounding box center [740, 17] width 1481 height 35
click at [1110, 19] on button "Close" at bounding box center [1311, 16] width 58 height 17
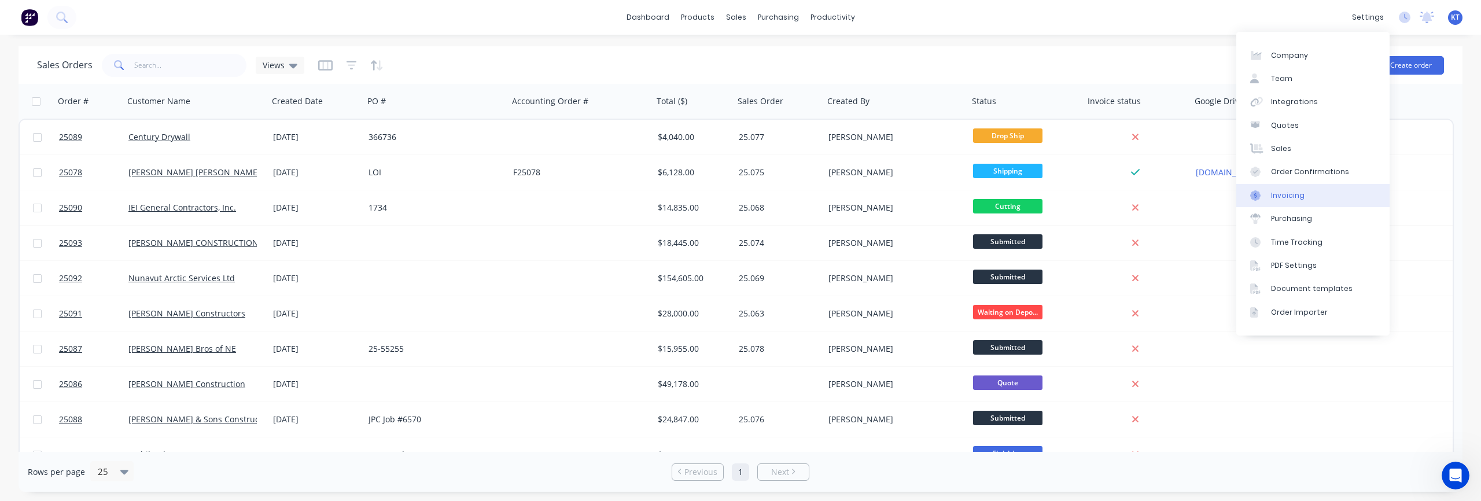
click at [1110, 204] on link "Invoicing" at bounding box center [1312, 195] width 153 height 23
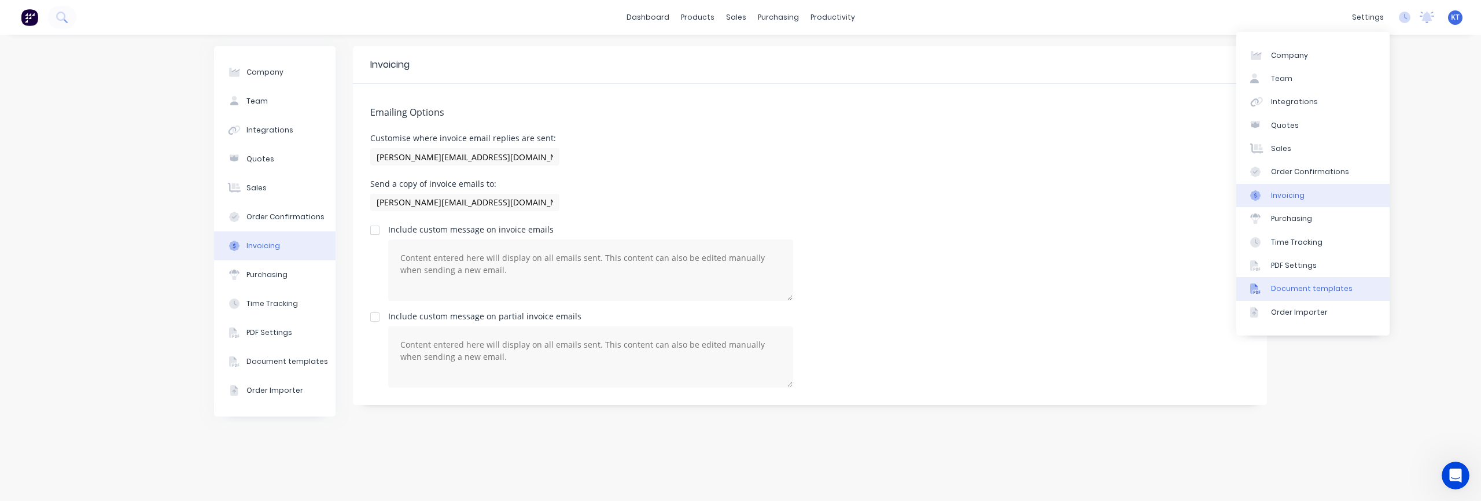
click at [1110, 292] on div "Document templates" at bounding box center [1312, 288] width 82 height 10
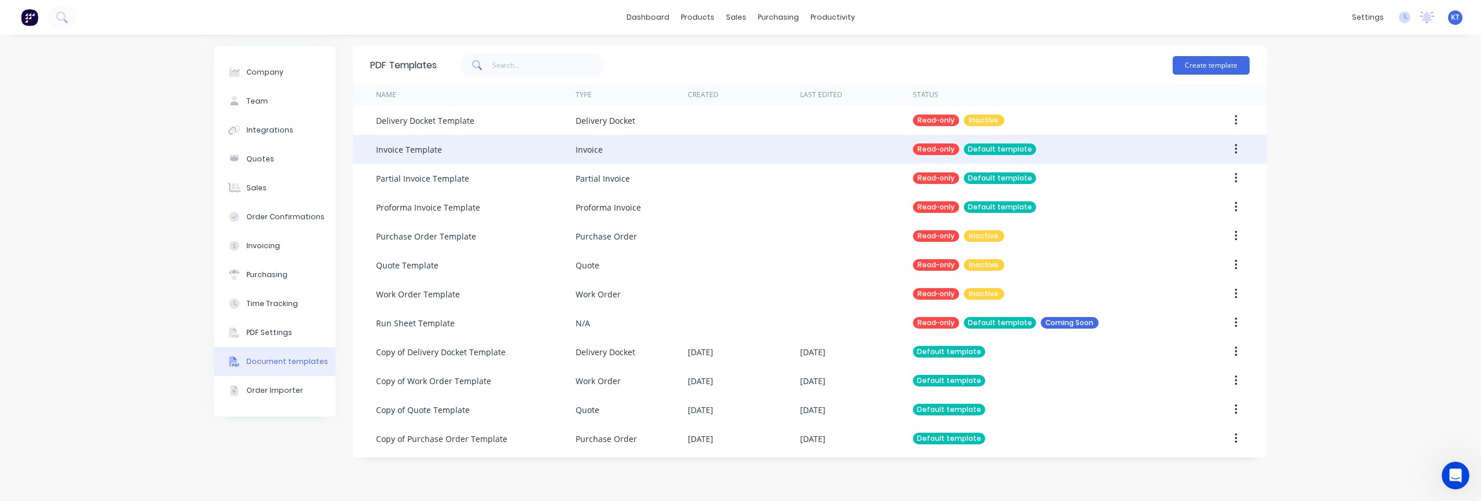
click at [898, 153] on div at bounding box center [856, 149] width 112 height 29
click at [1110, 149] on icon "button" at bounding box center [1235, 149] width 2 height 10
click at [1110, 180] on div "Duplicate" at bounding box center [1194, 179] width 89 height 17
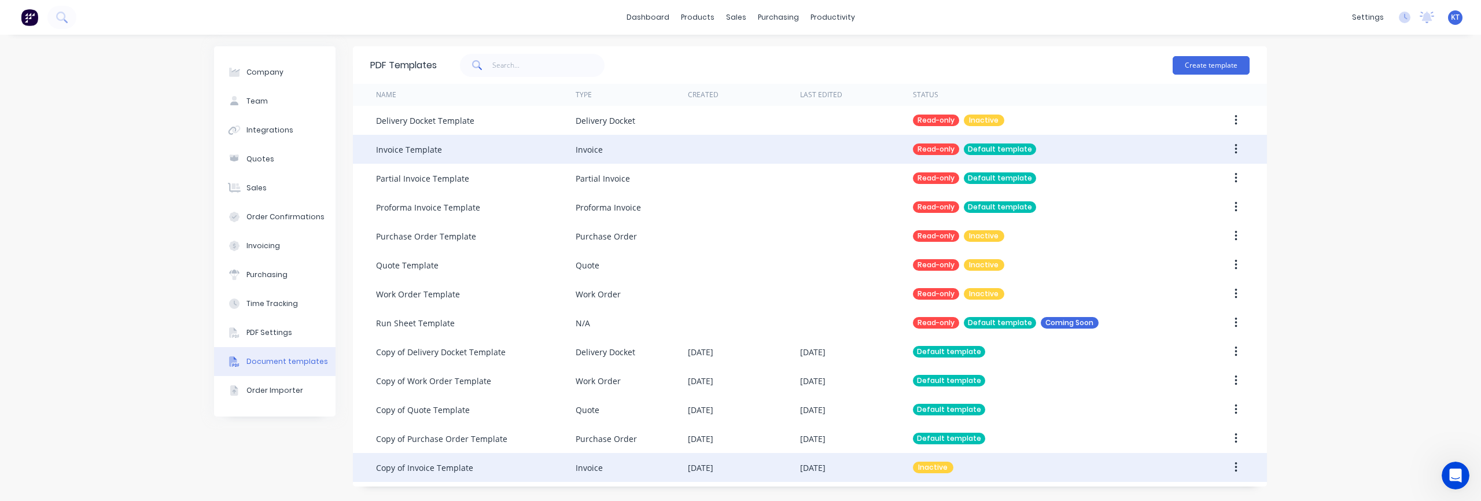
click at [462, 470] on div "Copy of Invoice Template" at bounding box center [424, 468] width 97 height 12
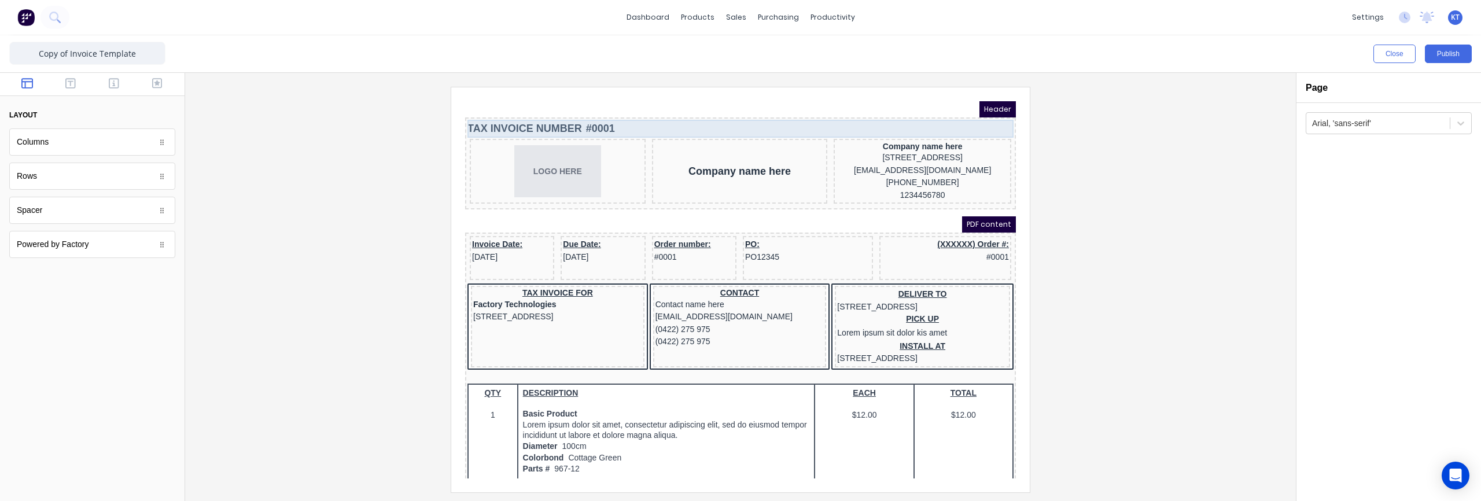
click at [554, 112] on div "TAX INVOICE NUMBER #0001" at bounding box center [726, 115] width 546 height 18
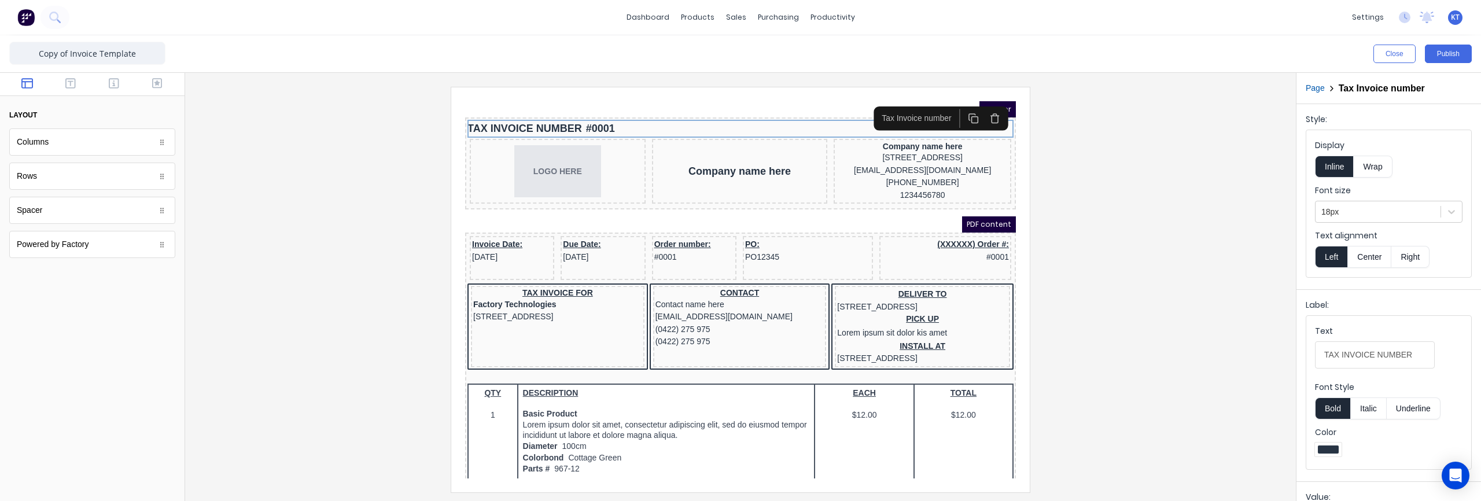
click at [983, 106] on icon "button" at bounding box center [981, 105] width 6 height 7
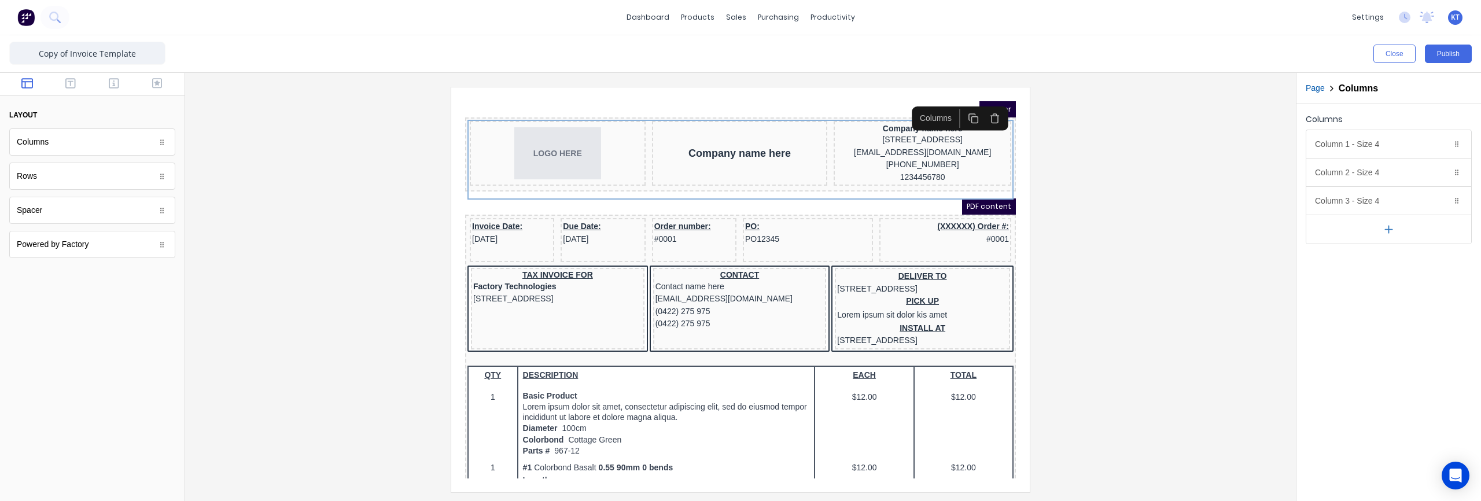
click at [1096, 193] on div at bounding box center [740, 289] width 1092 height 405
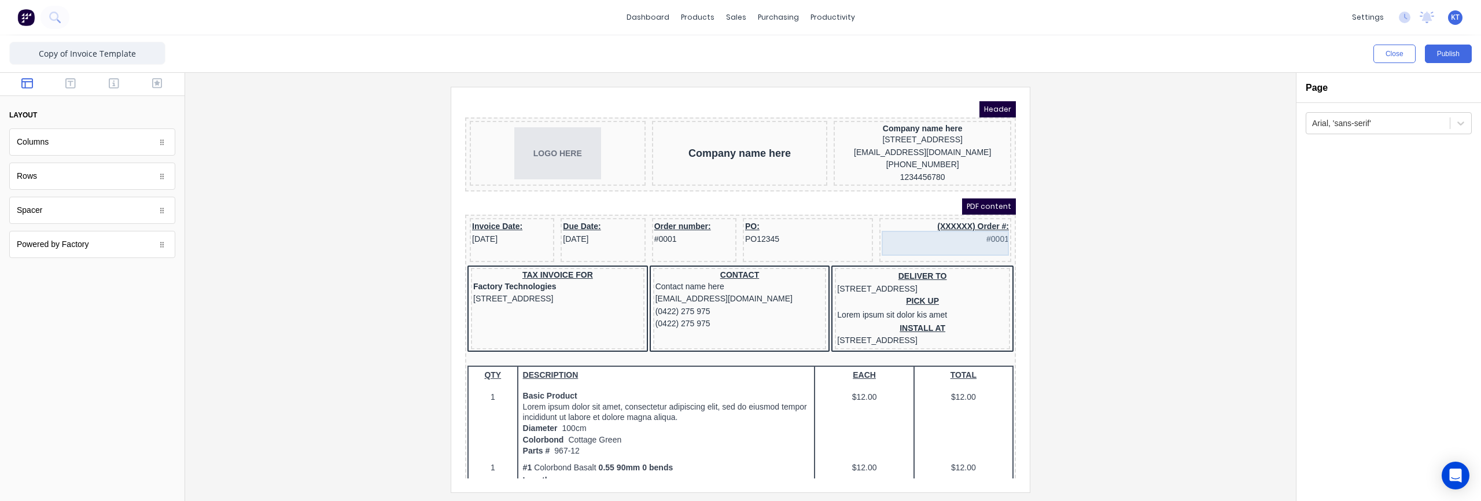
click at [970, 223] on div "(XXXXXX) Order #: #0001" at bounding box center [931, 218] width 127 height 25
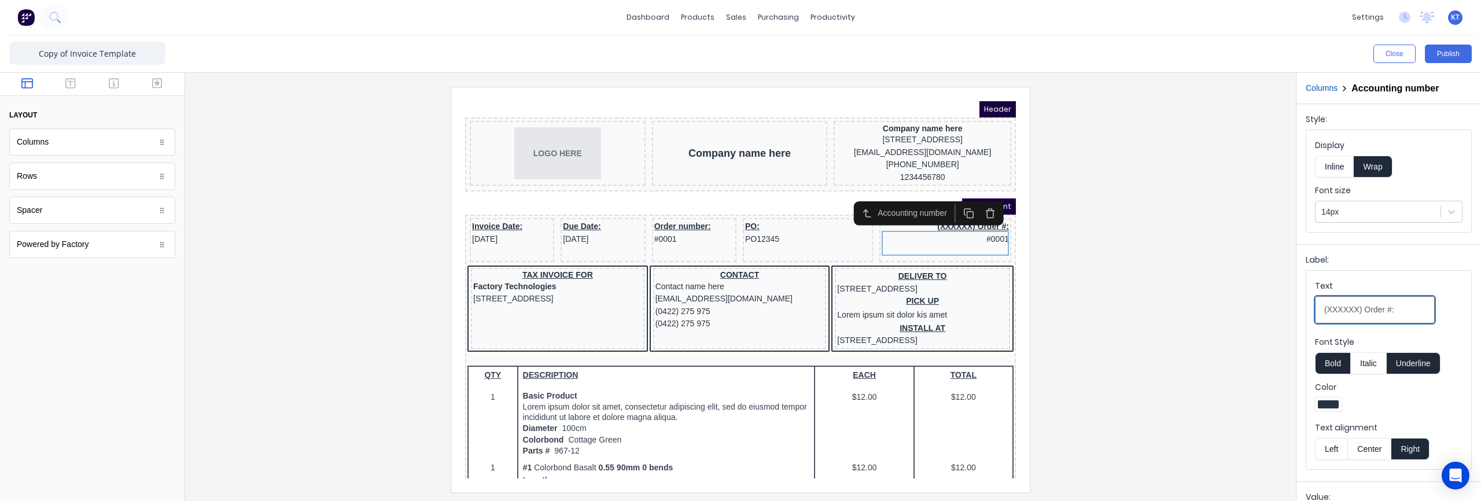
click at [1358, 305] on input "(XXXXXX) Order #:" at bounding box center [1375, 309] width 120 height 27
drag, startPoint x: 1402, startPoint y: 310, endPoint x: 1267, endPoint y: 308, distance: 134.8
click at [1267, 308] on div "Close Publish Components layout Columns Columns Rows Rows Spacer Spacer Powered…" at bounding box center [740, 268] width 1481 height 466
type input "Invoice Number"
click at [1241, 319] on div at bounding box center [740, 289] width 1092 height 405
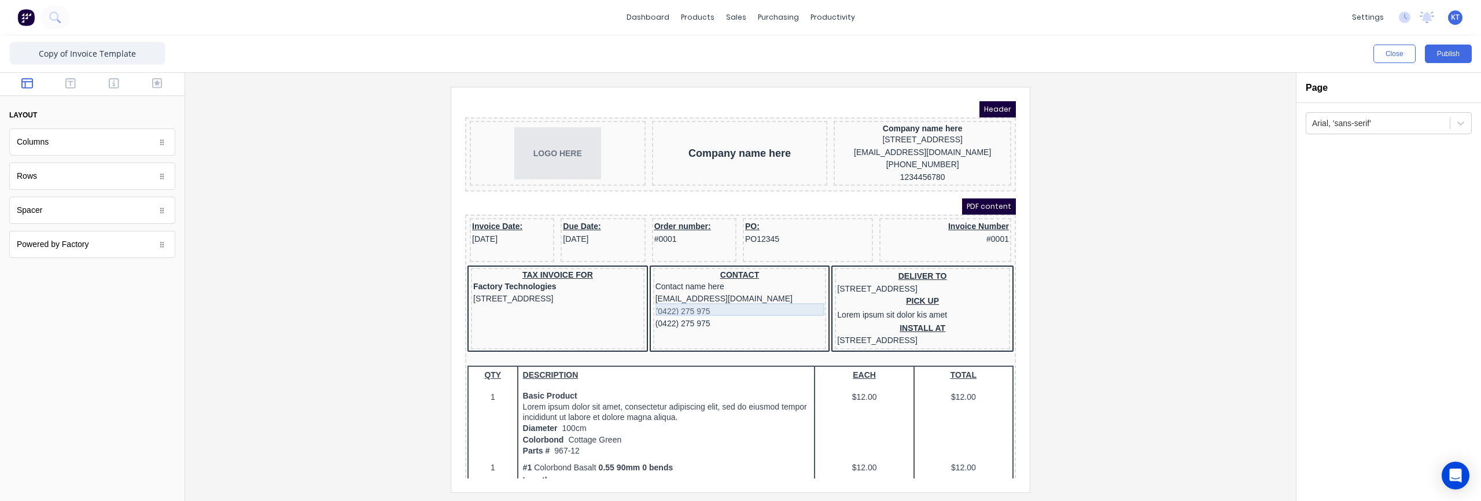
scroll to position [131, 0]
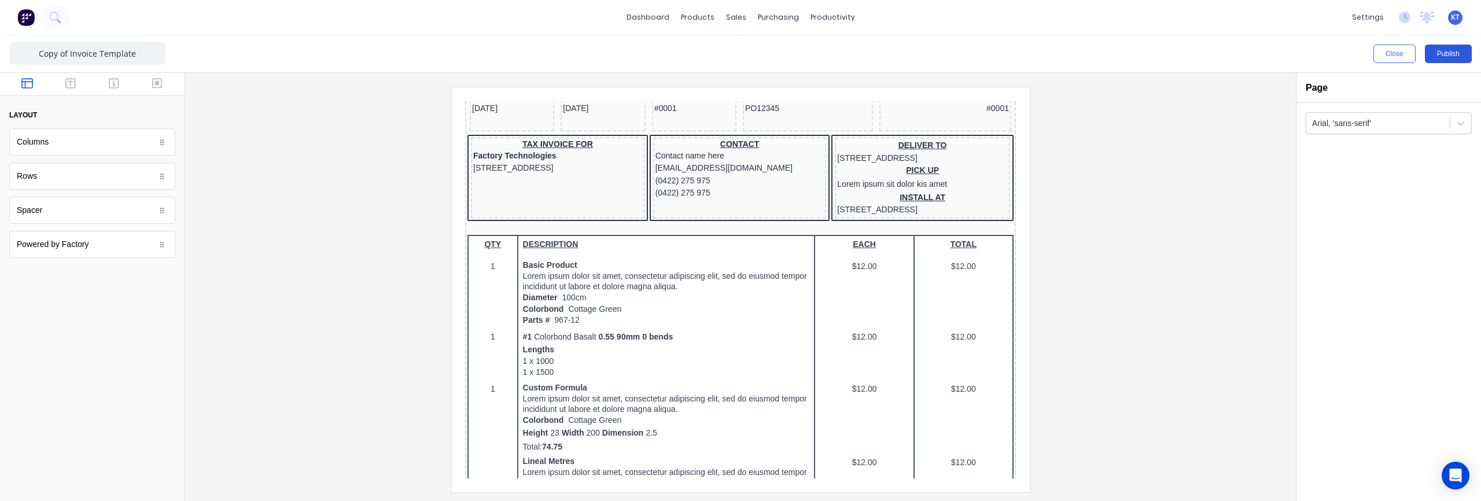
click at [1450, 57] on button "Publish" at bounding box center [1448, 54] width 47 height 19
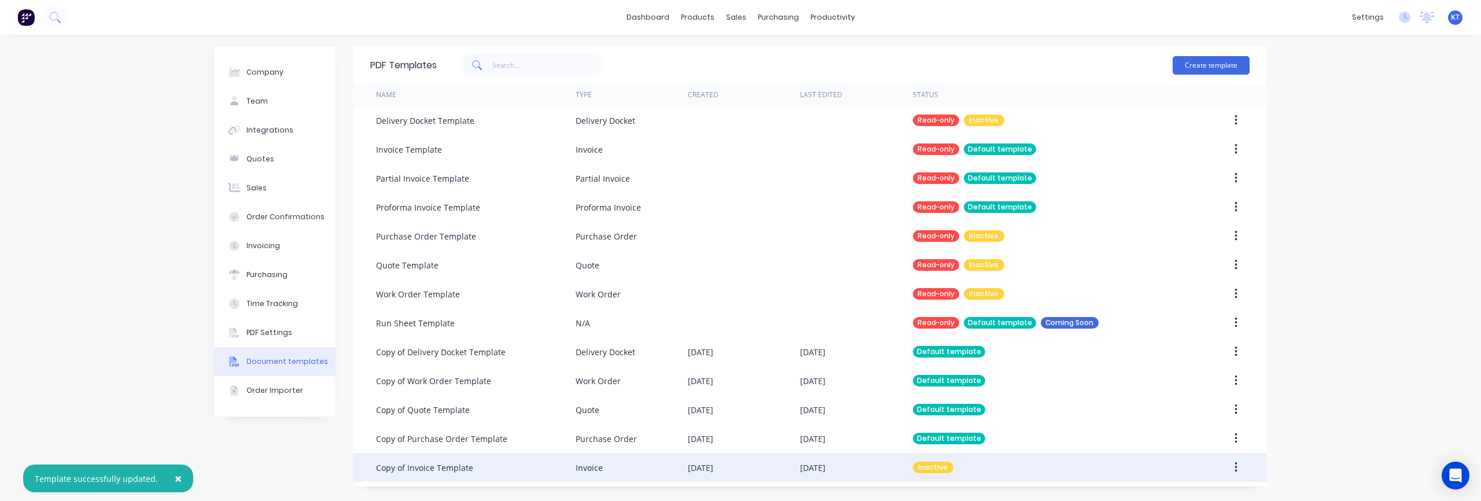
click at [1241, 466] on button "button" at bounding box center [1235, 467] width 27 height 21
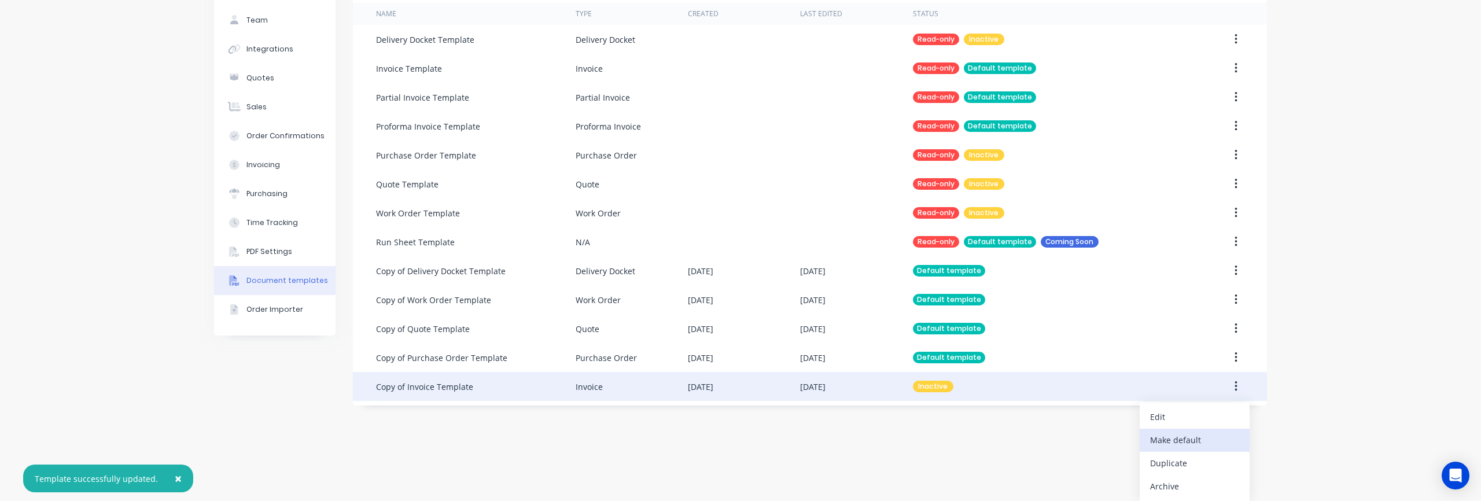
click at [1187, 445] on div "Make default" at bounding box center [1194, 439] width 89 height 17
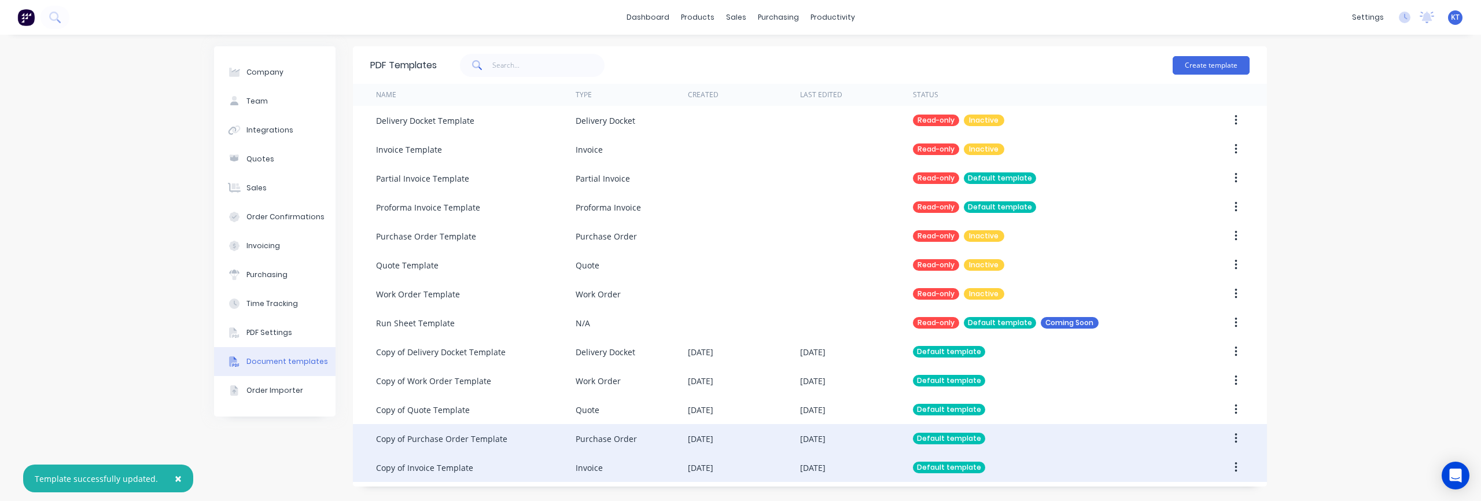
scroll to position [0, 0]
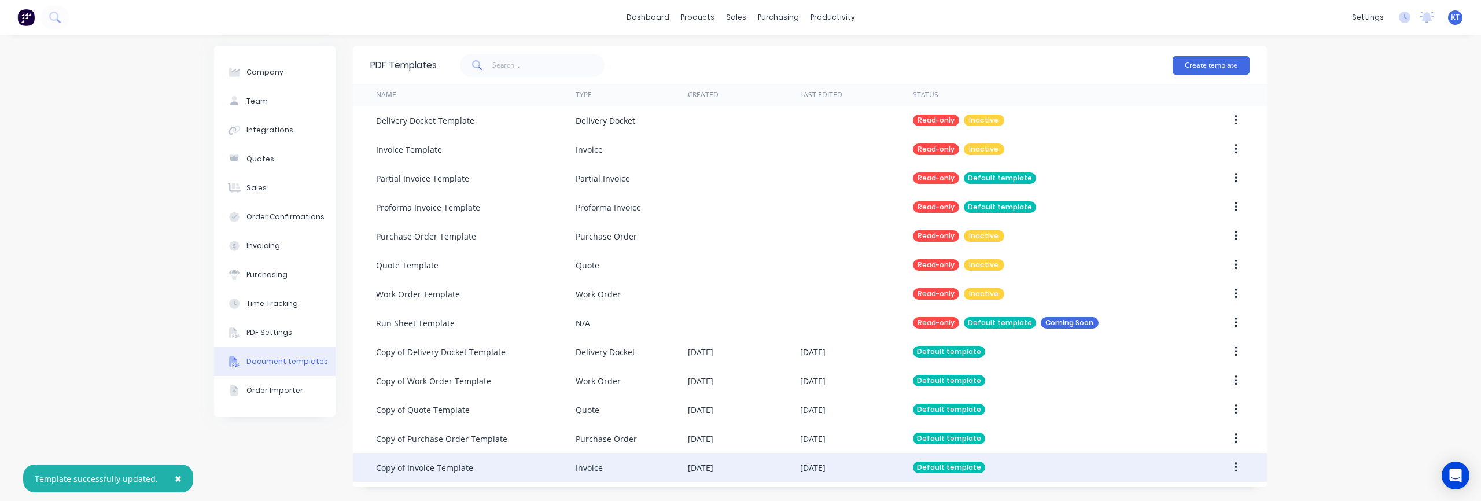
click at [488, 467] on div "Copy of Invoice Template" at bounding box center [476, 467] width 200 height 29
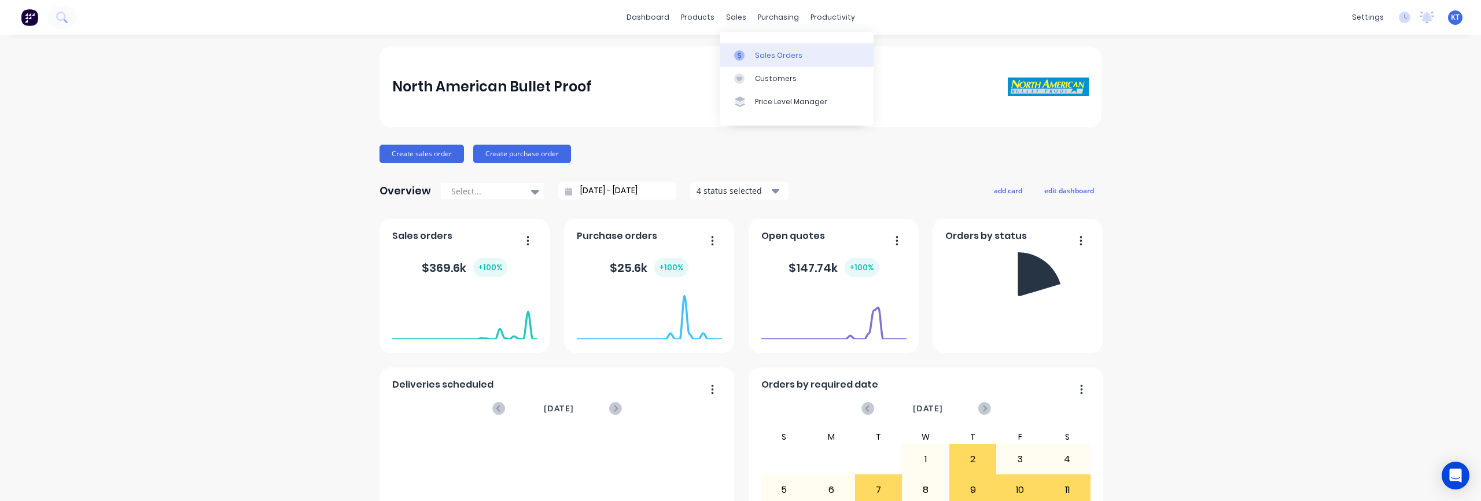
click at [752, 51] on link "Sales Orders" at bounding box center [796, 54] width 153 height 23
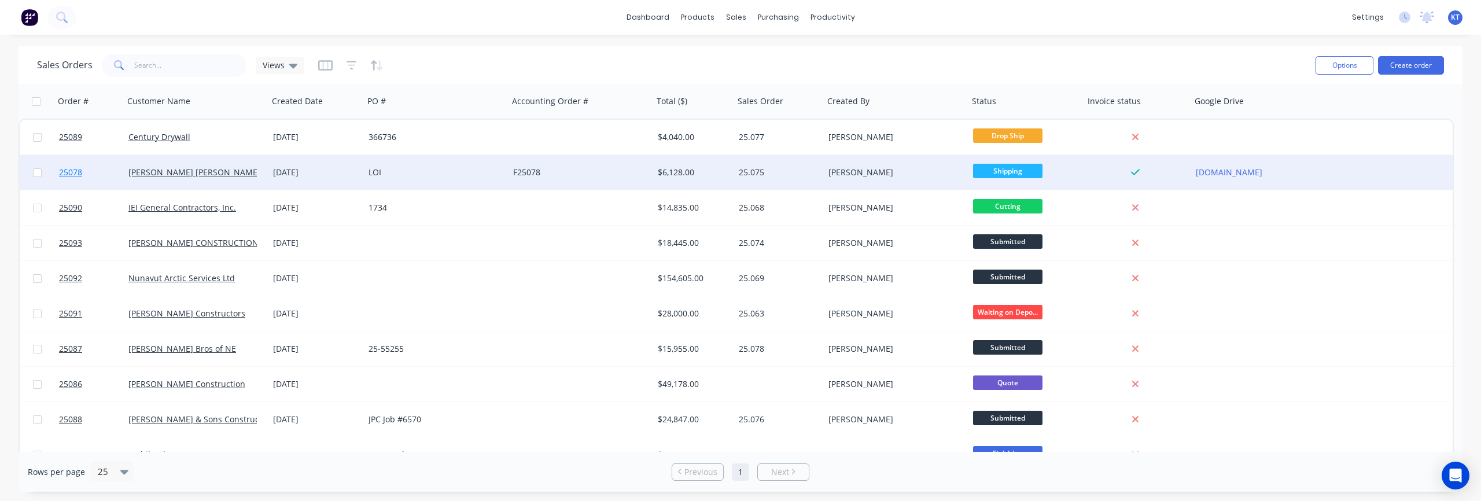
click at [73, 175] on span "25078" at bounding box center [70, 173] width 23 height 12
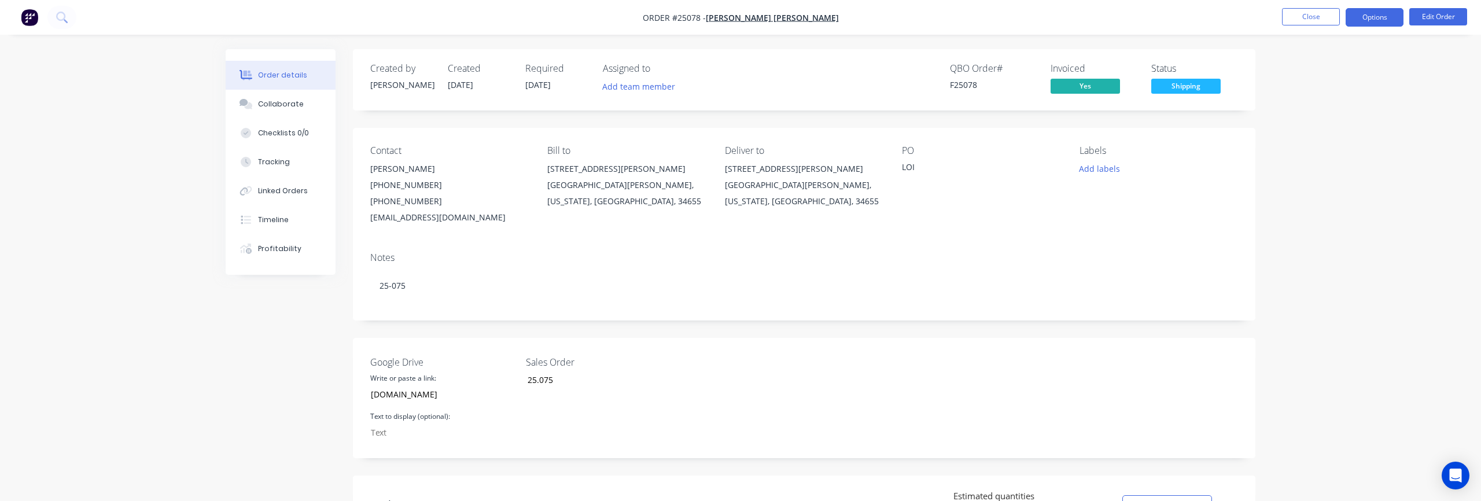
click at [1377, 19] on button "Options" at bounding box center [1374, 17] width 58 height 19
click at [1351, 67] on div "Invoice" at bounding box center [1339, 70] width 106 height 17
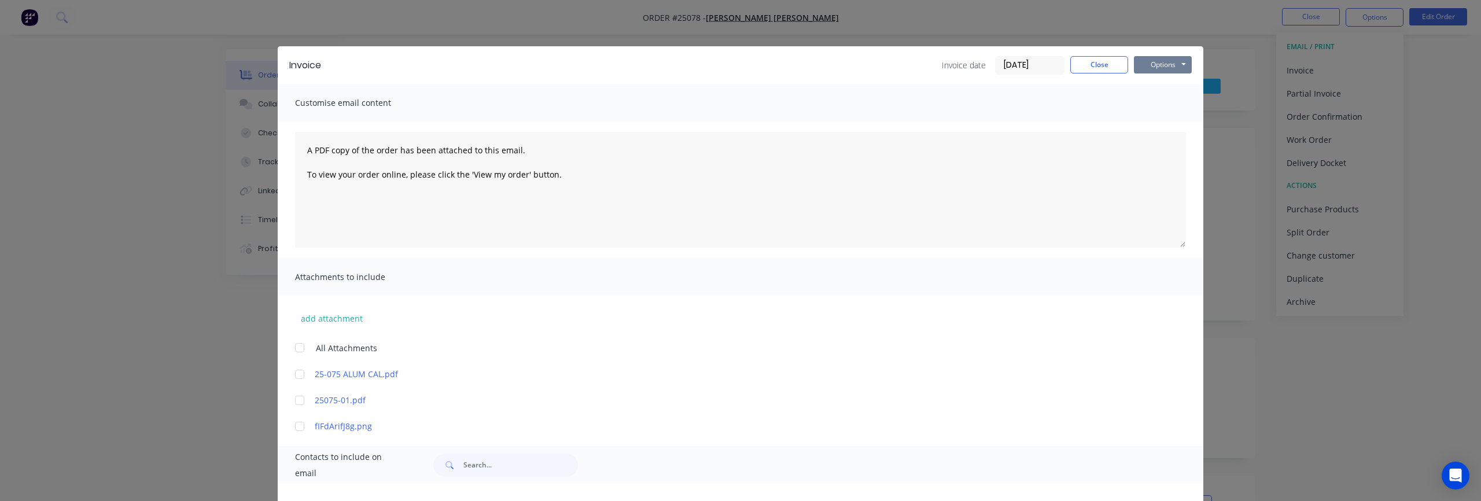
click at [1178, 62] on button "Options" at bounding box center [1163, 64] width 58 height 17
click at [1169, 84] on button "Preview" at bounding box center [1171, 85] width 74 height 19
click at [1103, 69] on button "Close" at bounding box center [1099, 64] width 58 height 17
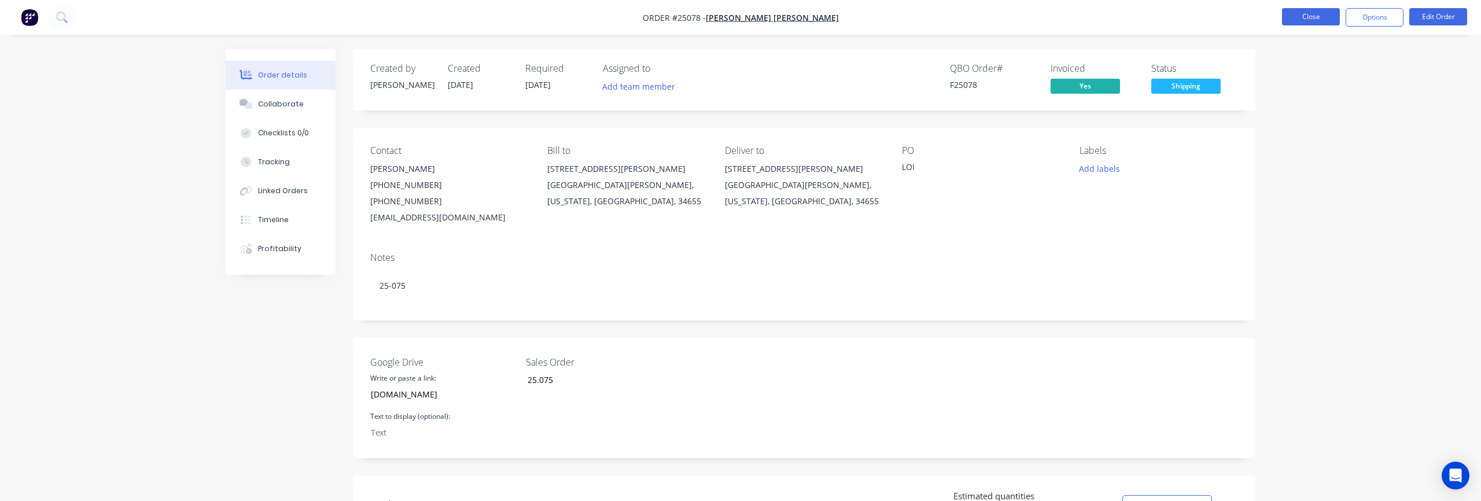
click at [1322, 19] on button "Close" at bounding box center [1311, 16] width 58 height 17
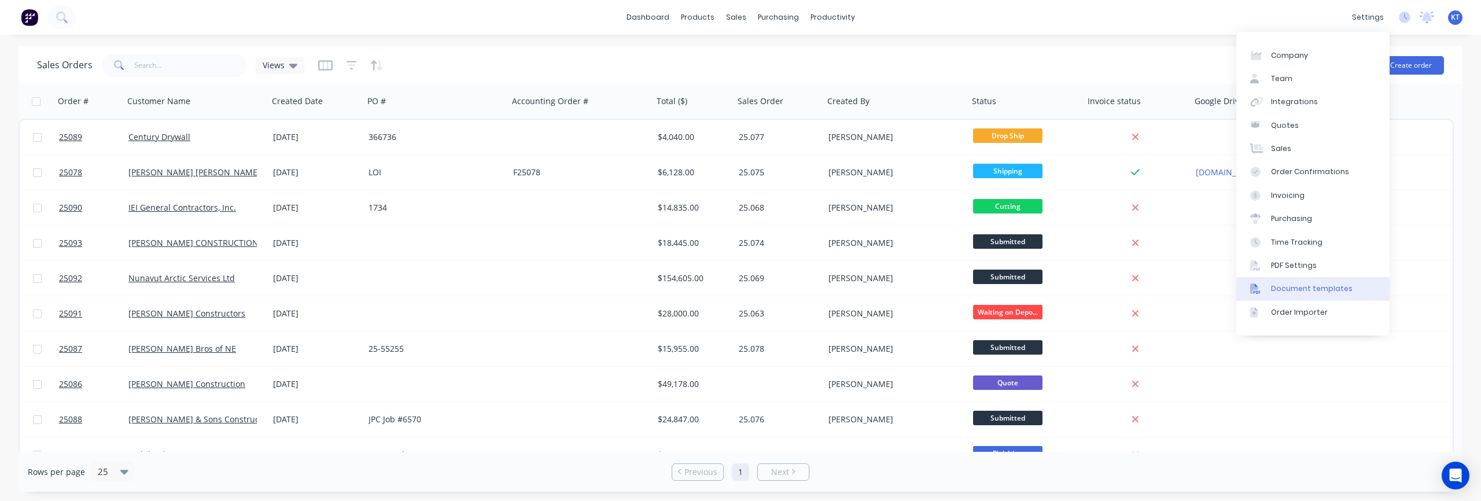
click at [1294, 283] on div "Document templates" at bounding box center [1312, 288] width 82 height 10
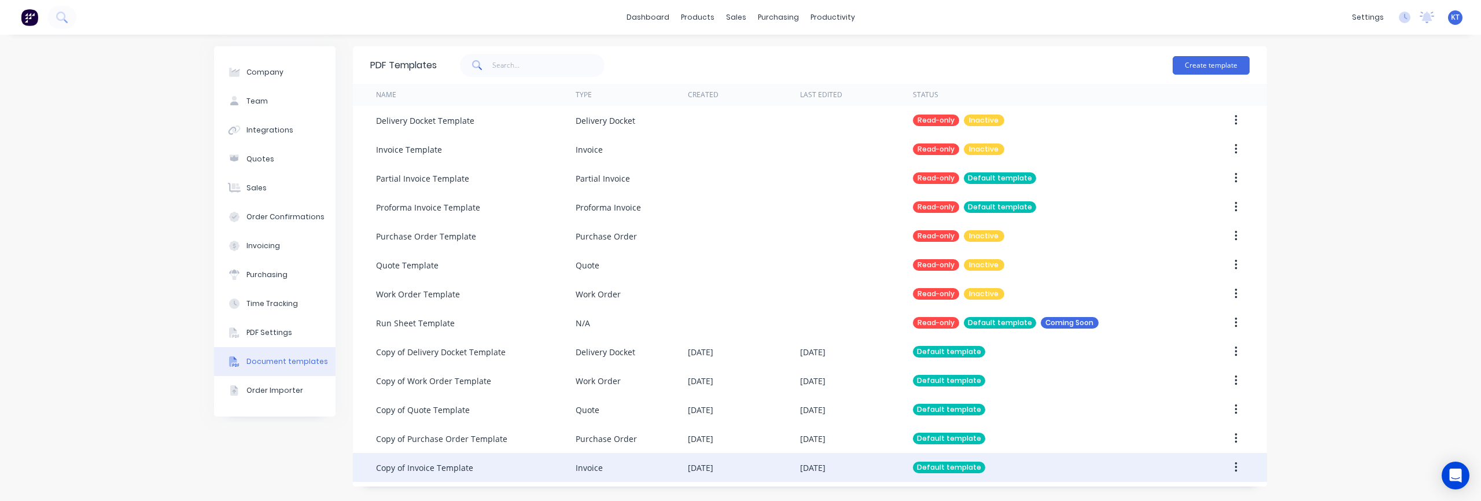
click at [445, 467] on div "Copy of Invoice Template" at bounding box center [424, 468] width 97 height 12
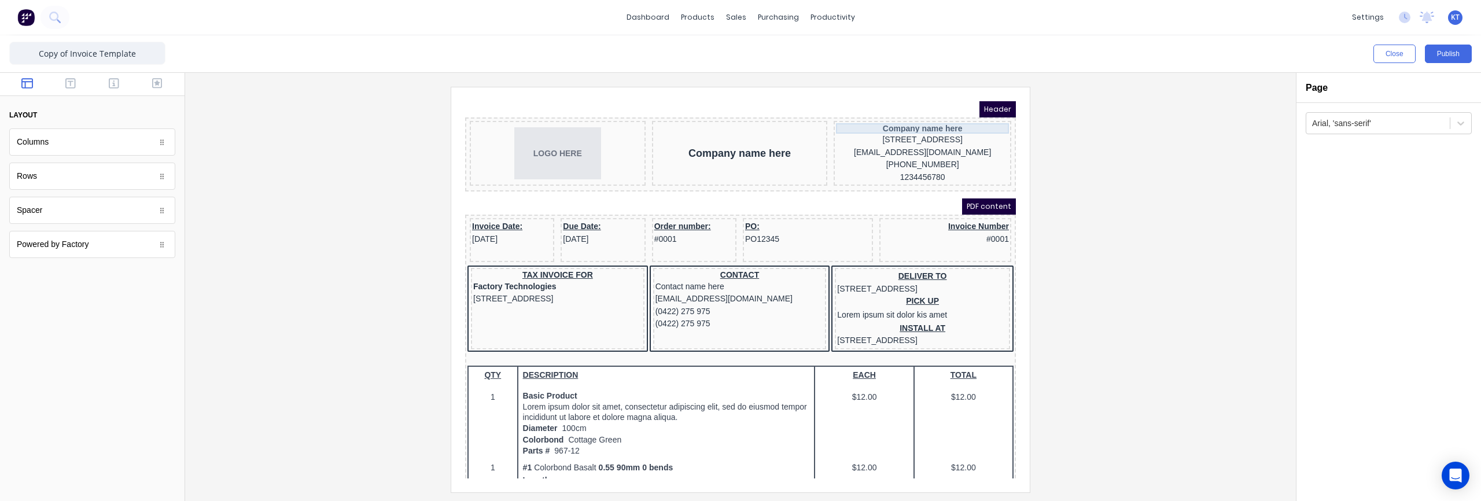
click at [933, 117] on div "Company name here" at bounding box center [908, 114] width 173 height 10
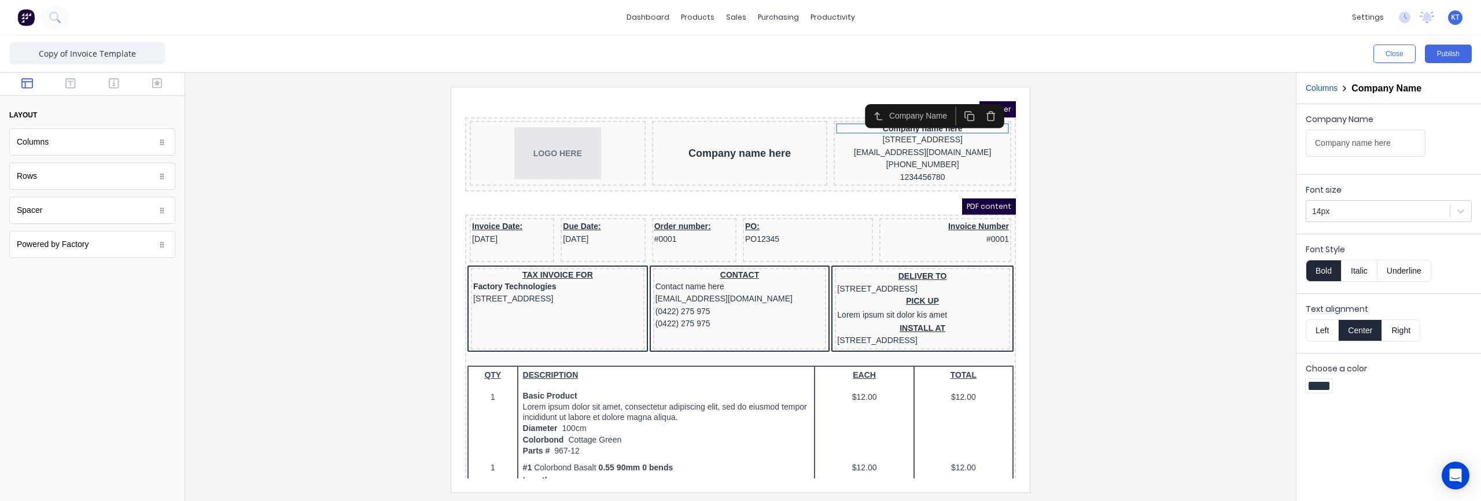
click at [978, 105] on icon "button" at bounding box center [976, 102] width 10 height 10
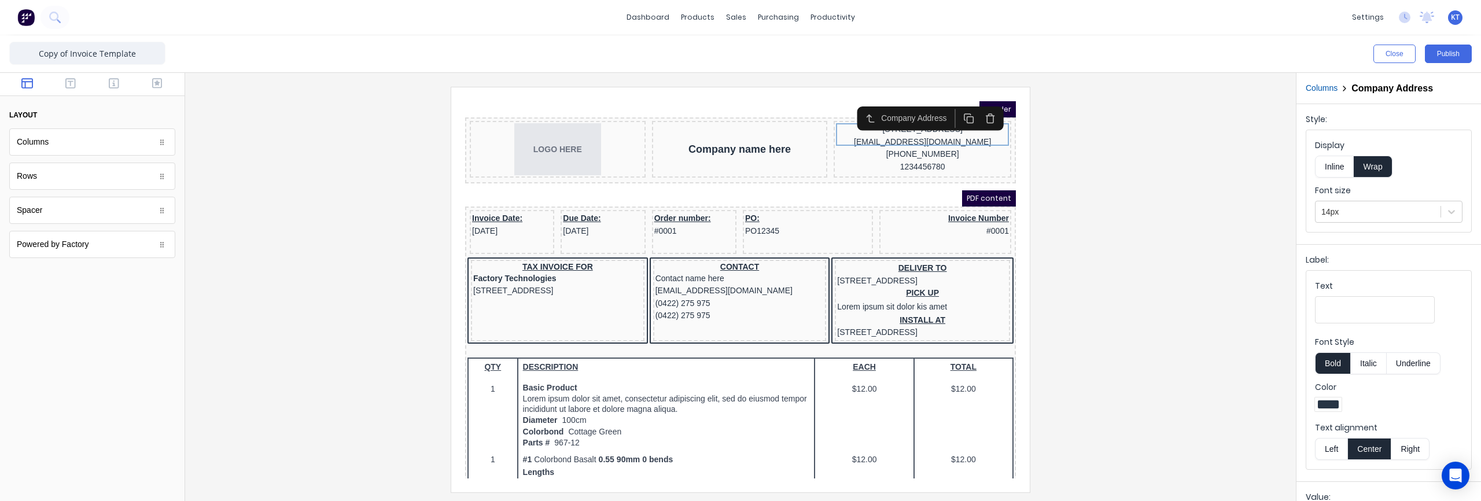
click at [1200, 191] on div at bounding box center [740, 289] width 1092 height 405
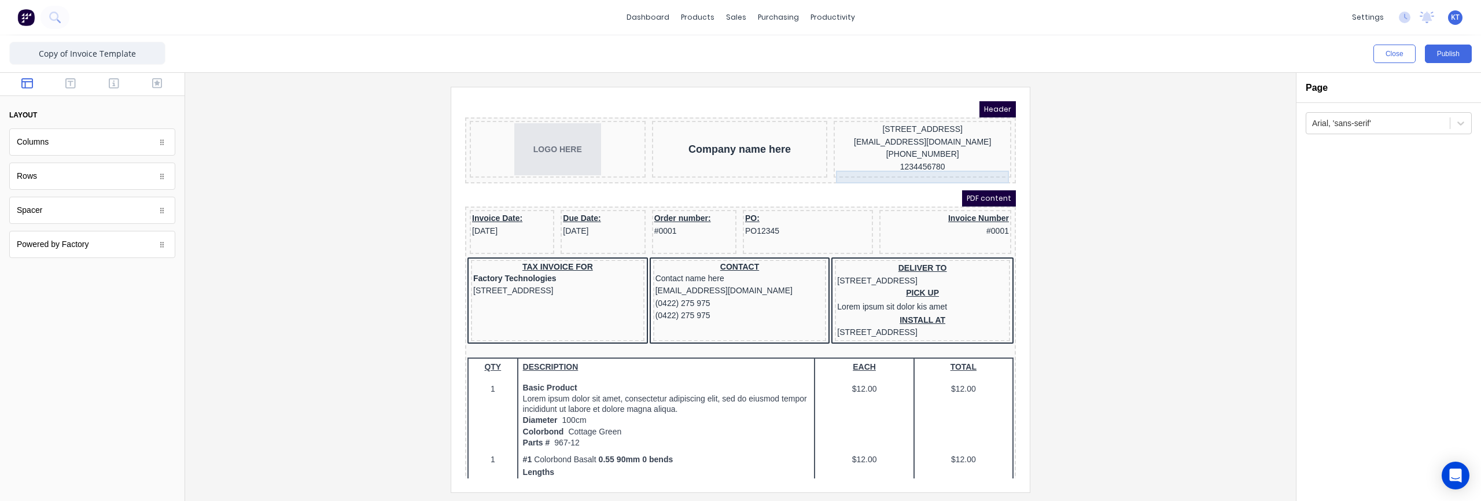
click at [914, 160] on div "1234456780" at bounding box center [908, 153] width 173 height 13
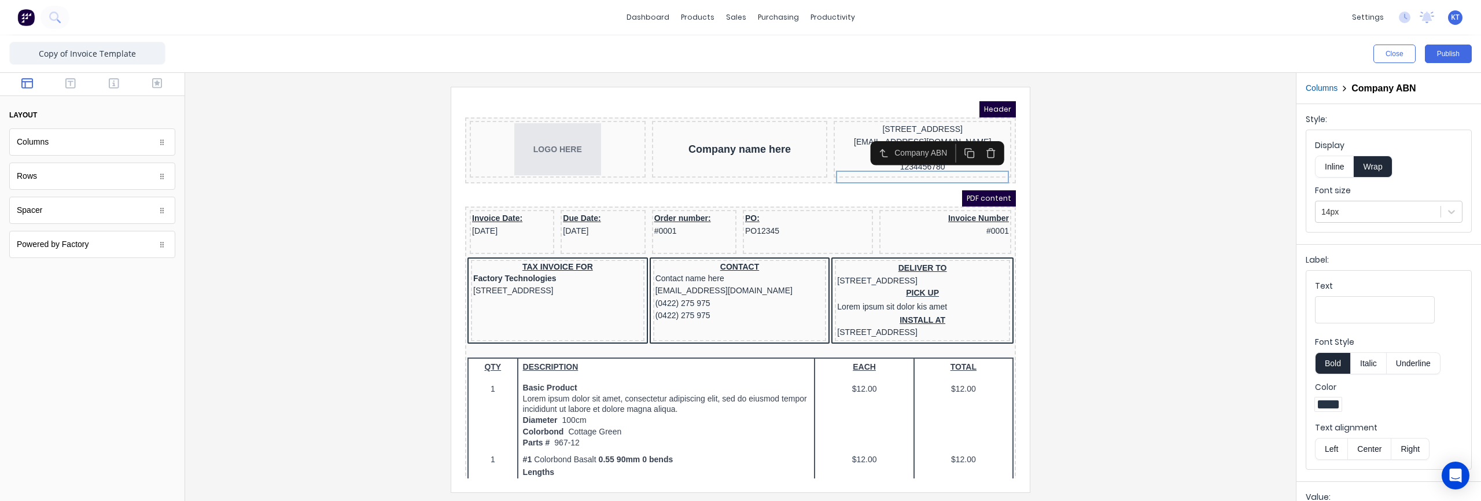
click at [976, 141] on icon "button" at bounding box center [976, 139] width 10 height 10
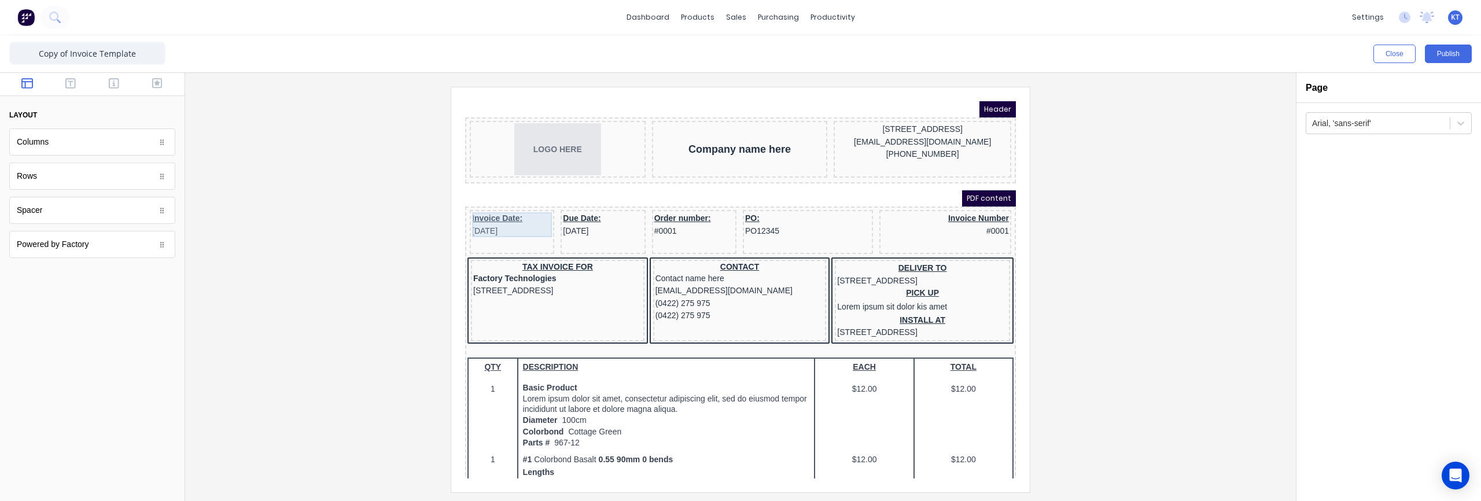
click at [479, 209] on div "Invoice Date: [DATE]" at bounding box center [498, 210] width 80 height 25
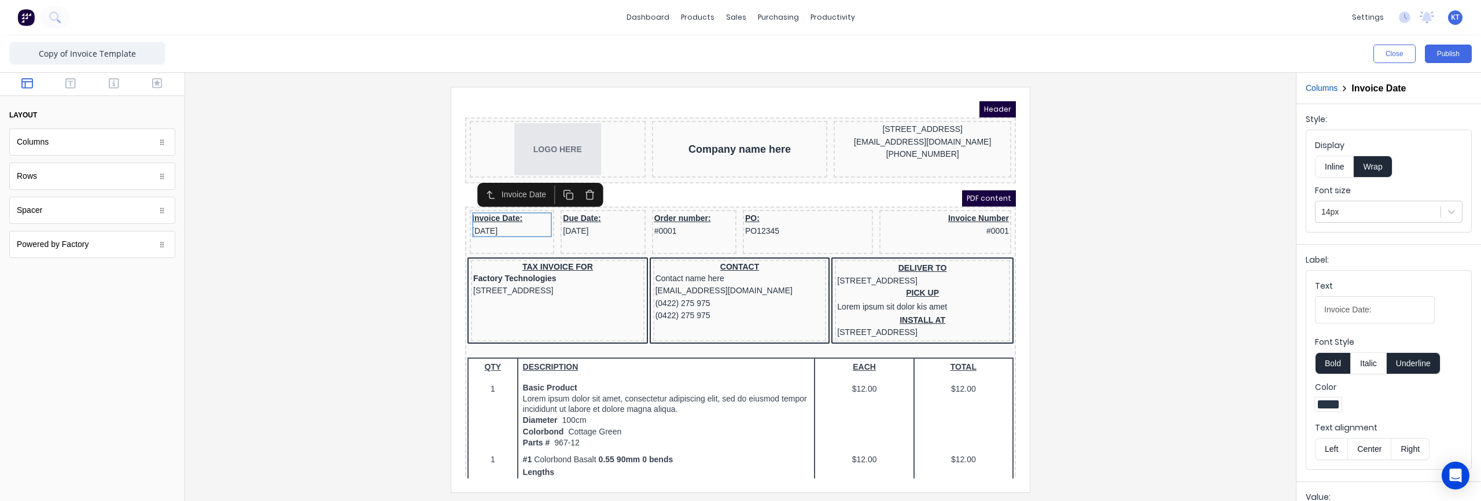
scroll to position [121, 0]
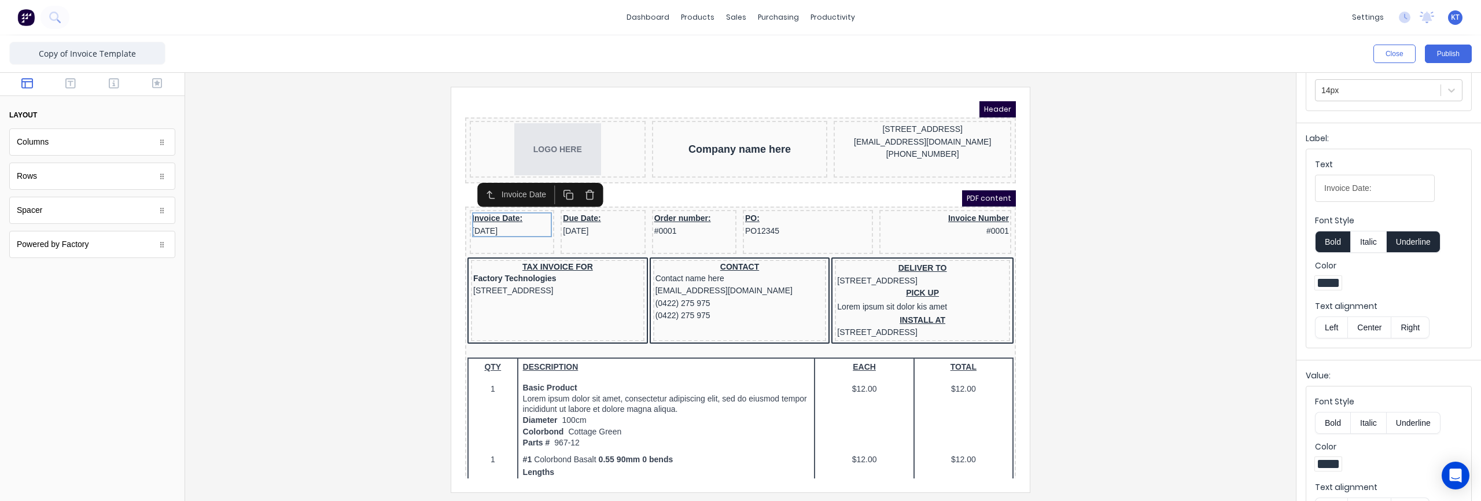
click at [1375, 333] on button "Center" at bounding box center [1369, 327] width 44 height 22
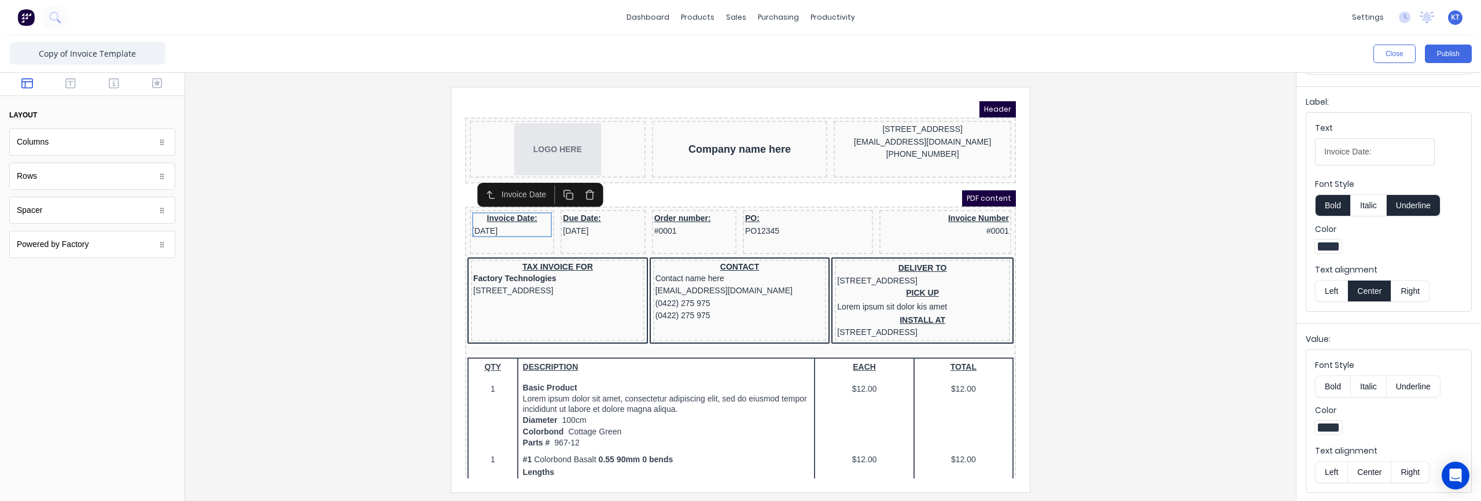
click at [1377, 473] on button "Center" at bounding box center [1369, 472] width 44 height 22
click at [608, 224] on div "Due Date: [DATE]" at bounding box center [589, 218] width 84 height 44
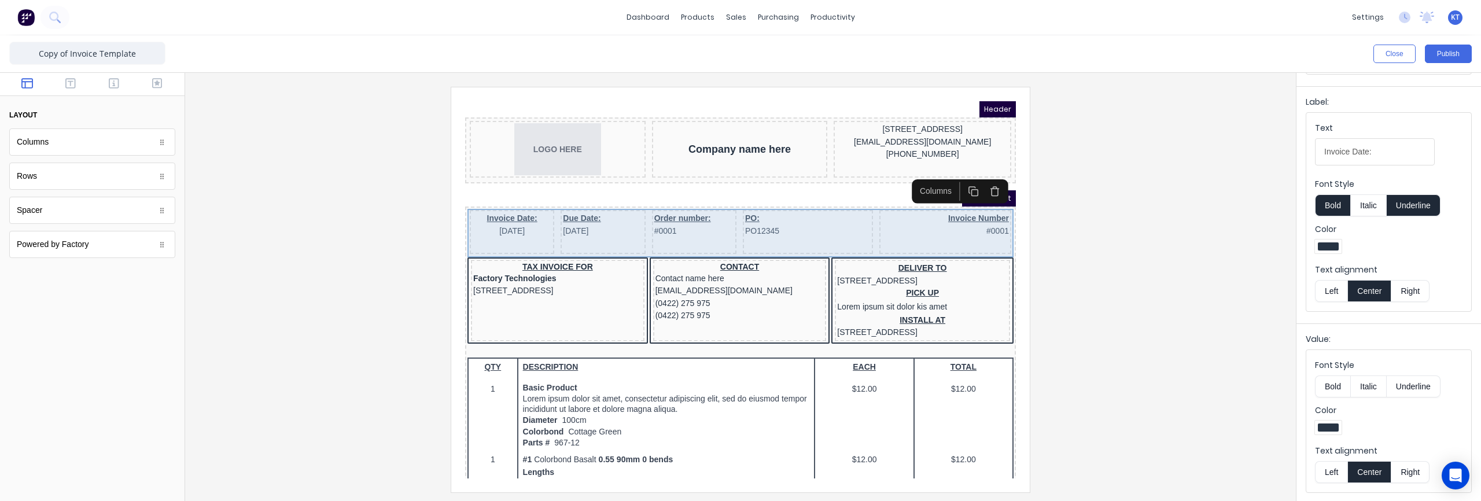
scroll to position [0, 0]
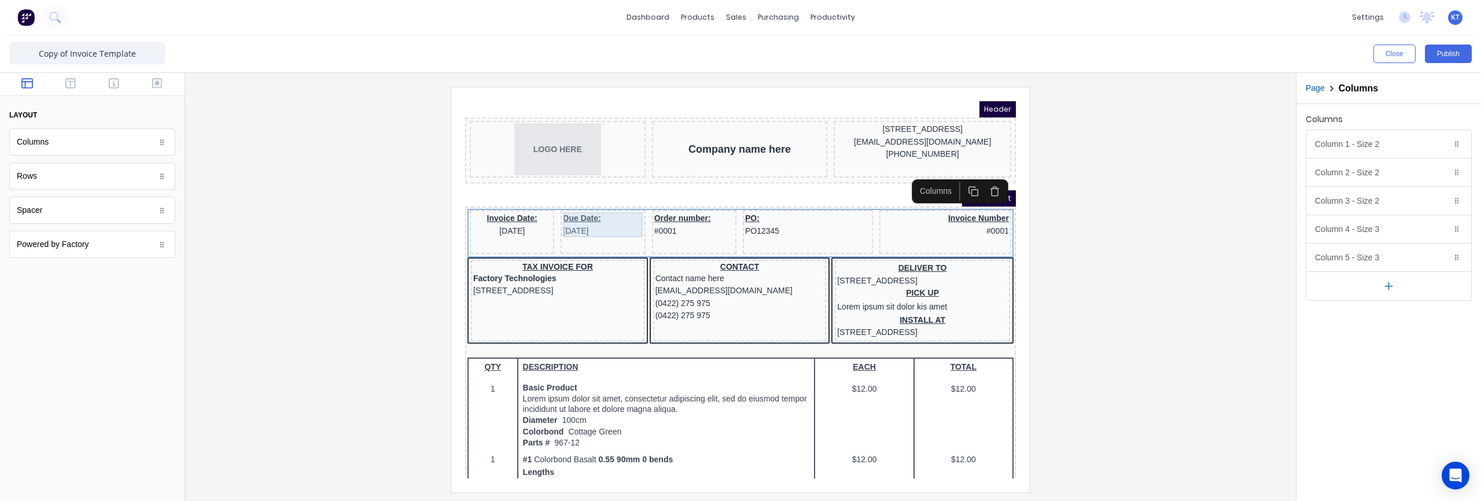
click at [598, 215] on div "Due Date: [DATE]" at bounding box center [589, 210] width 80 height 25
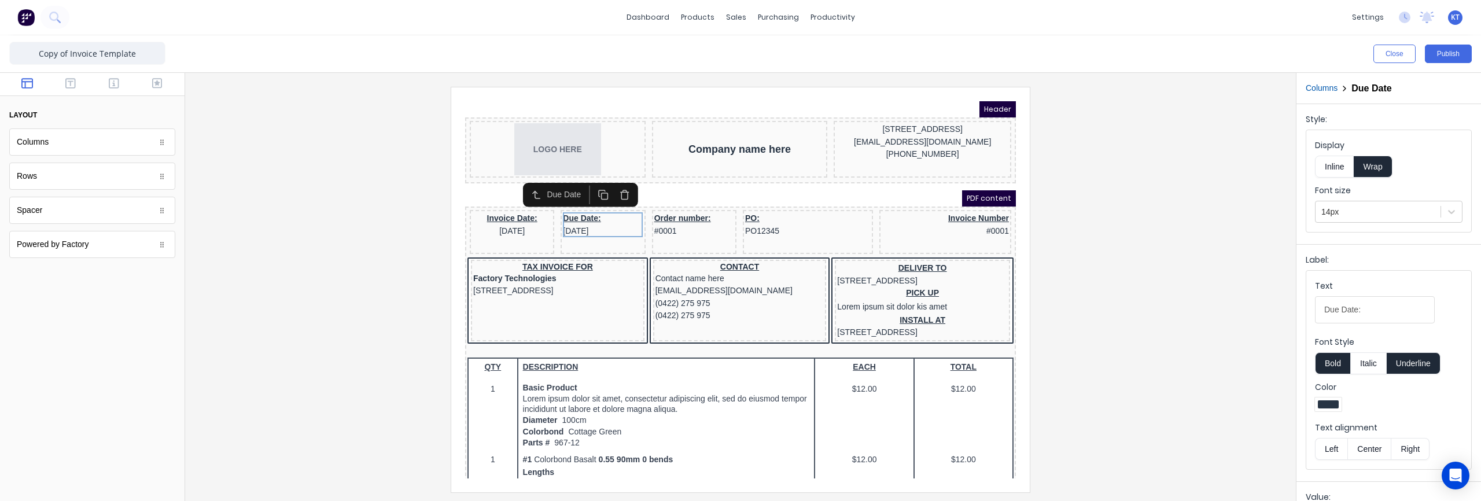
click at [613, 182] on icon "button" at bounding box center [610, 181] width 6 height 7
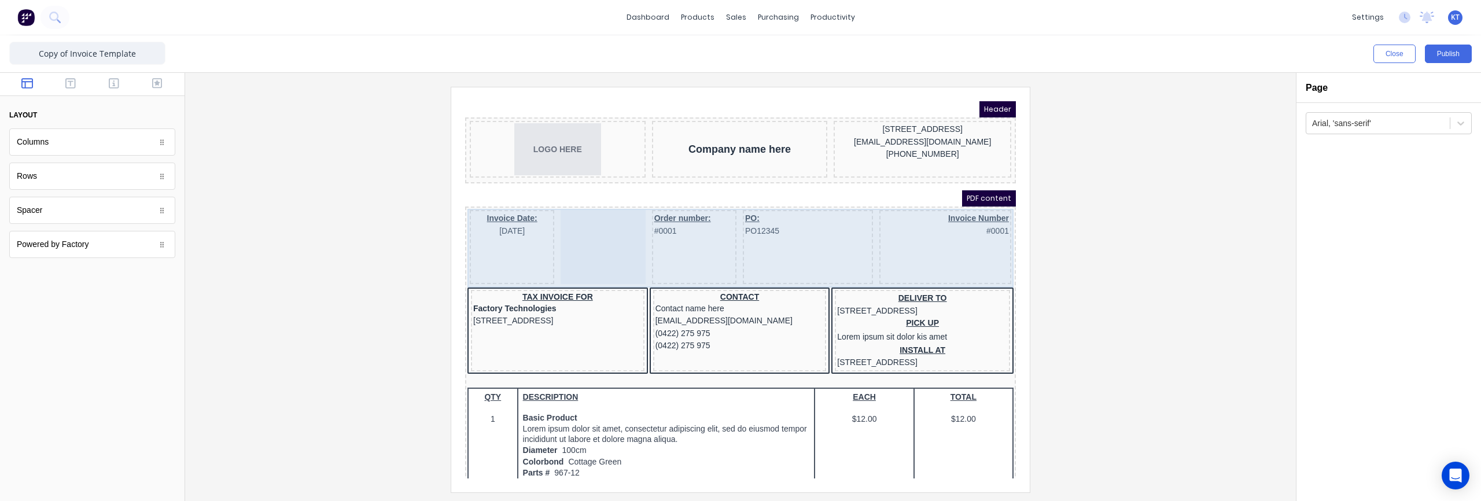
click at [673, 233] on div "Order number: #0001" at bounding box center [680, 233] width 84 height 74
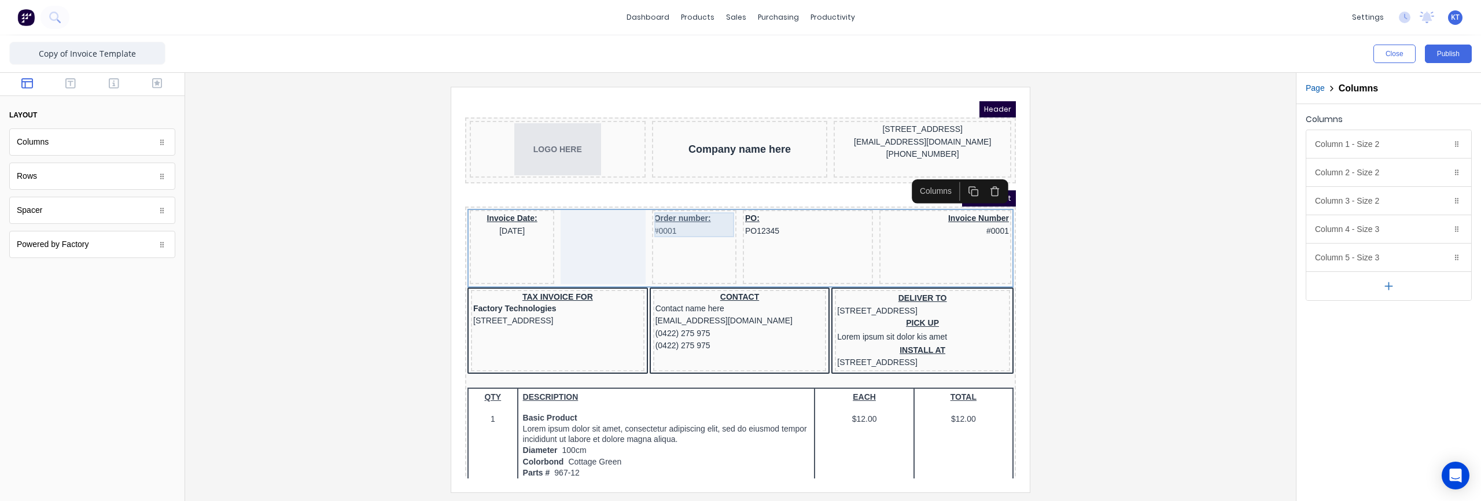
click at [664, 208] on div "Order number: #0001" at bounding box center [680, 210] width 80 height 25
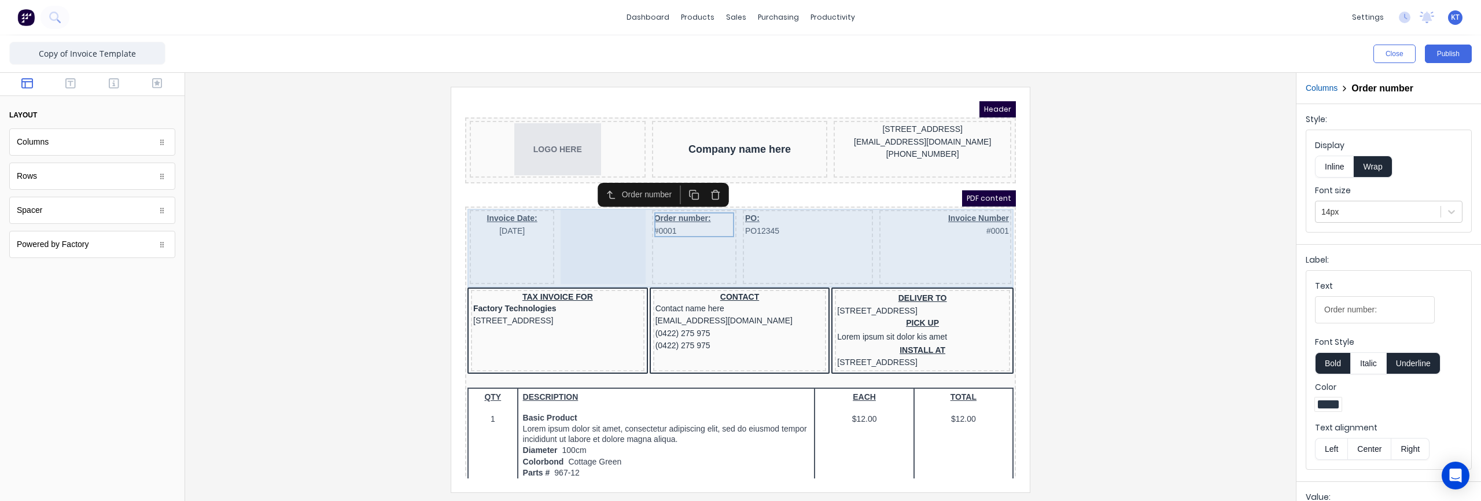
click at [614, 239] on div at bounding box center [589, 233] width 84 height 74
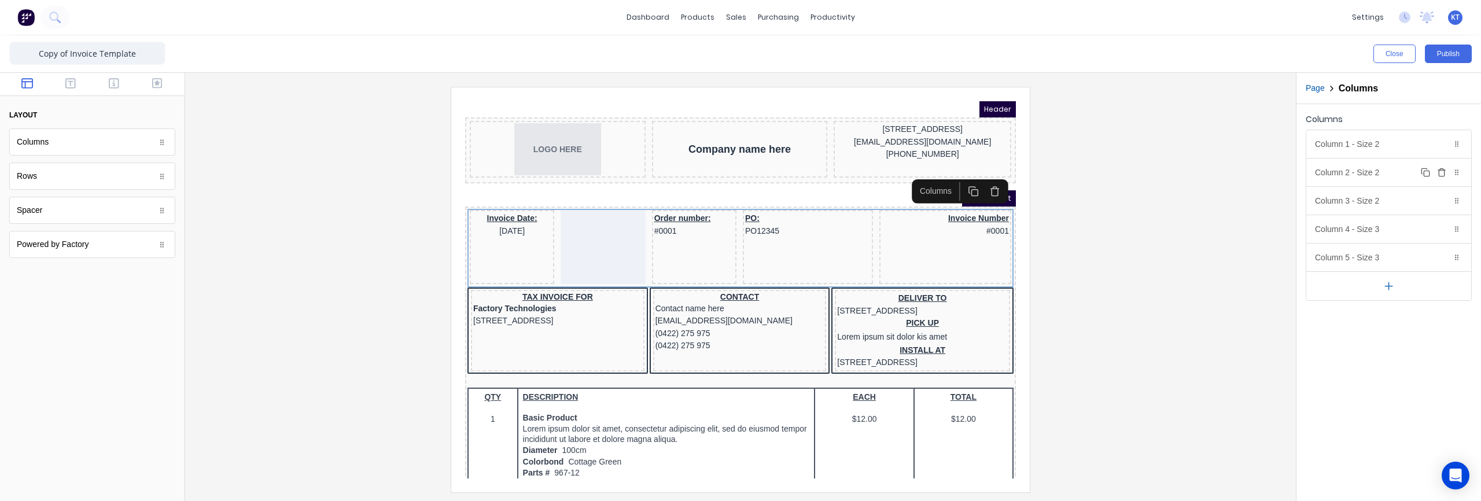
click at [1440, 174] on icon "button" at bounding box center [1441, 172] width 9 height 9
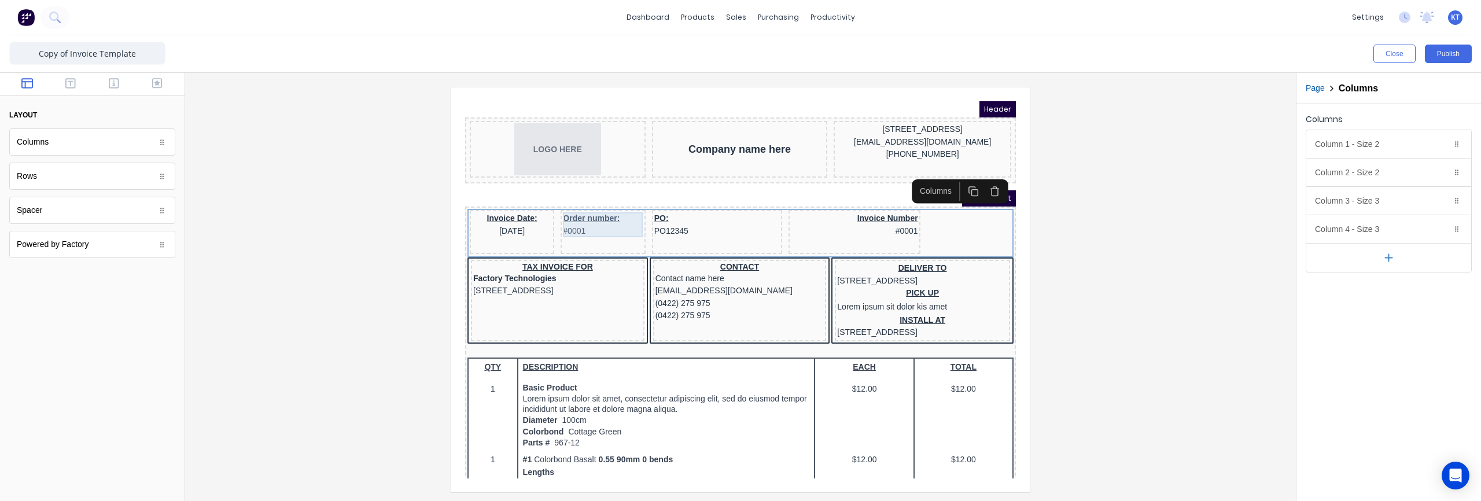
click at [567, 215] on div "Order number: #0001" at bounding box center [589, 210] width 80 height 25
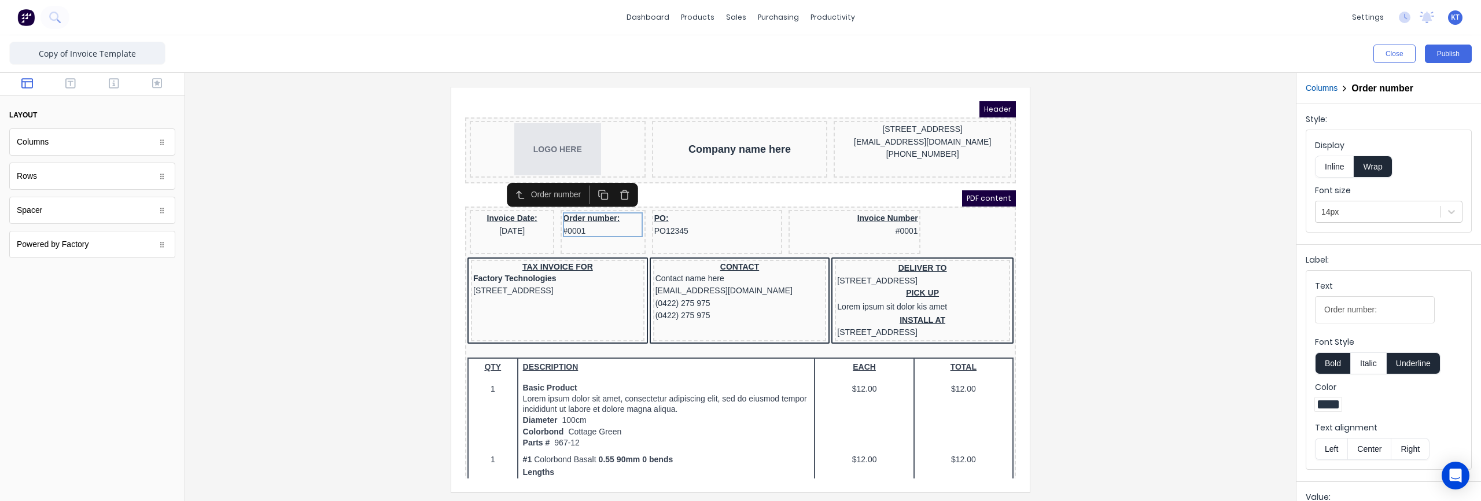
click at [1370, 363] on button "Italic" at bounding box center [1368, 363] width 36 height 22
click at [1374, 372] on button "Italic" at bounding box center [1368, 363] width 36 height 22
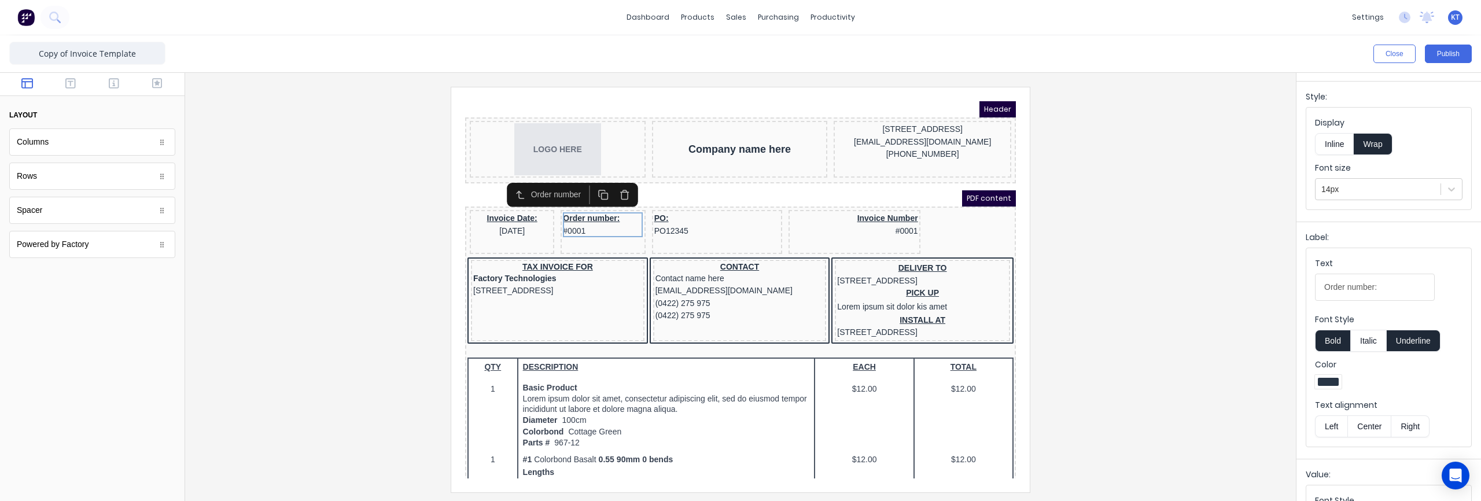
click at [1369, 422] on button "Center" at bounding box center [1369, 426] width 44 height 22
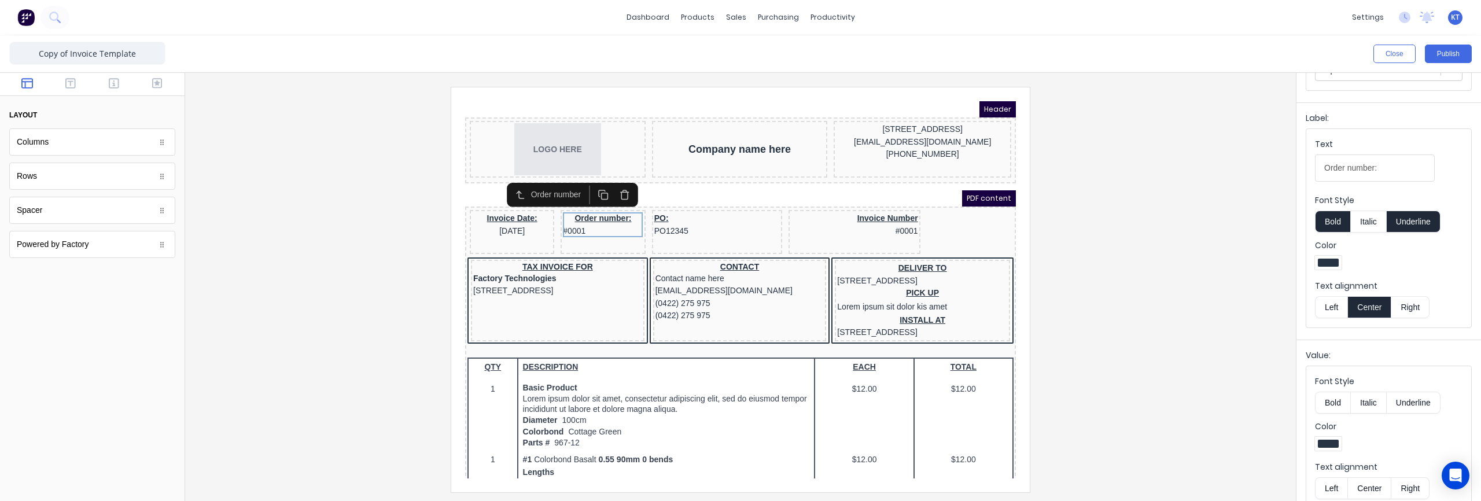
scroll to position [158, 0]
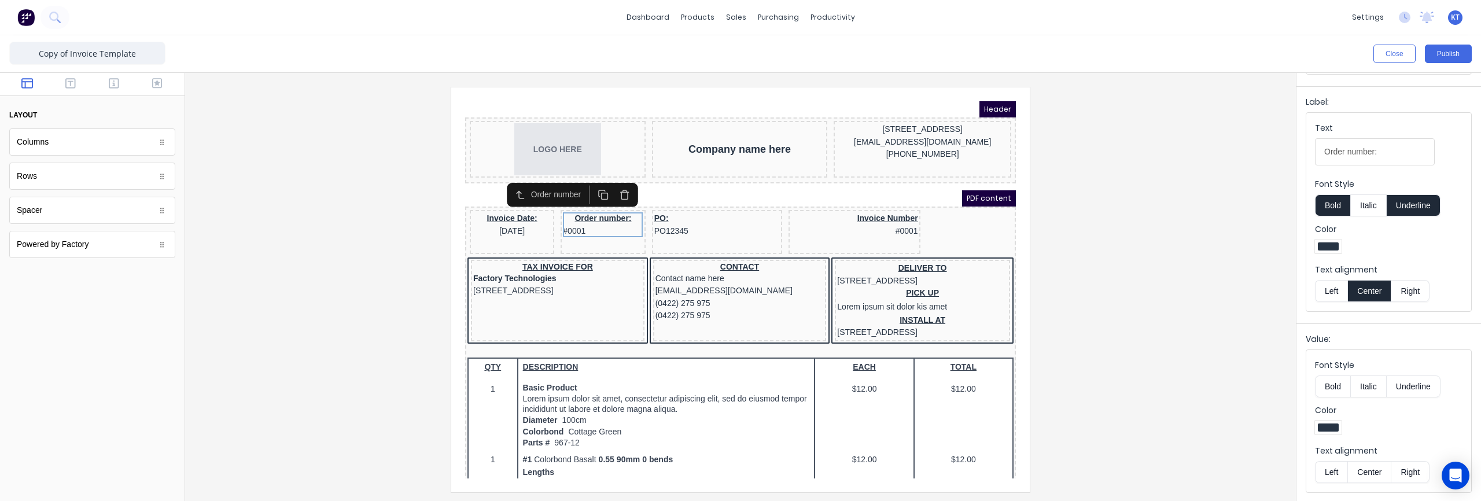
click at [1373, 468] on button "Center" at bounding box center [1369, 472] width 44 height 22
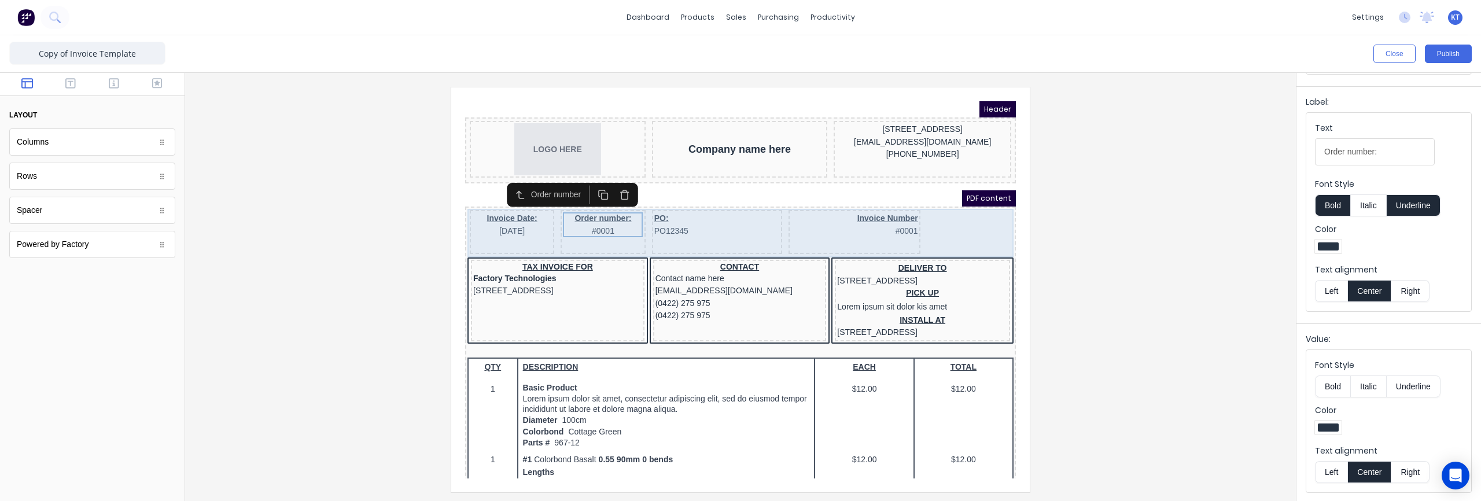
click at [765, 223] on div "PO: PO12345" at bounding box center [703, 218] width 130 height 44
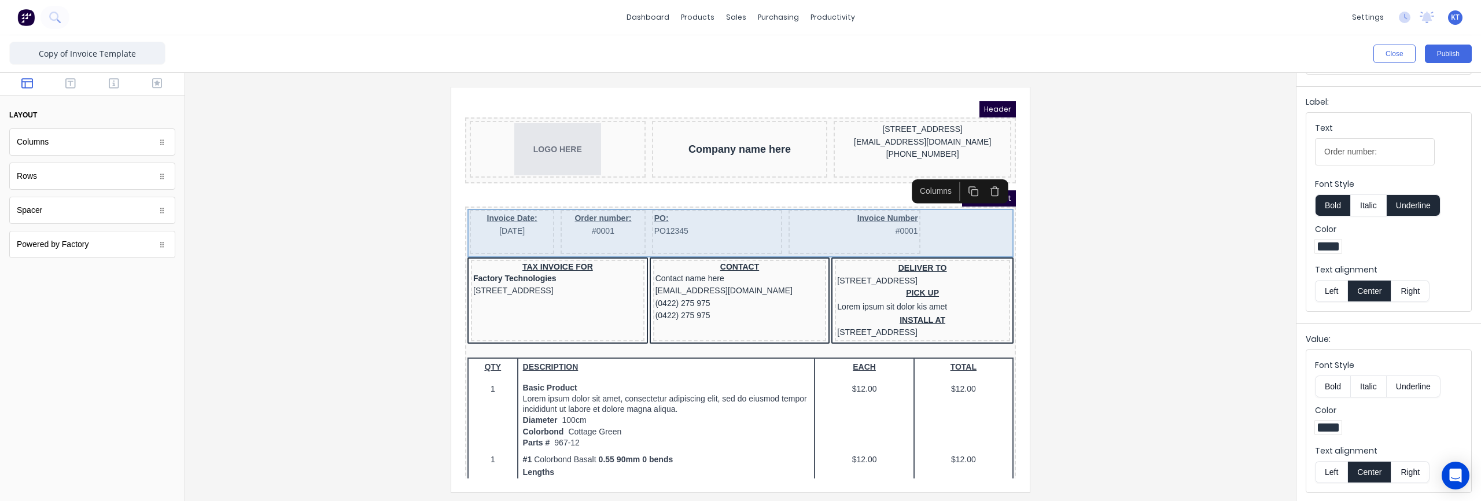
scroll to position [0, 0]
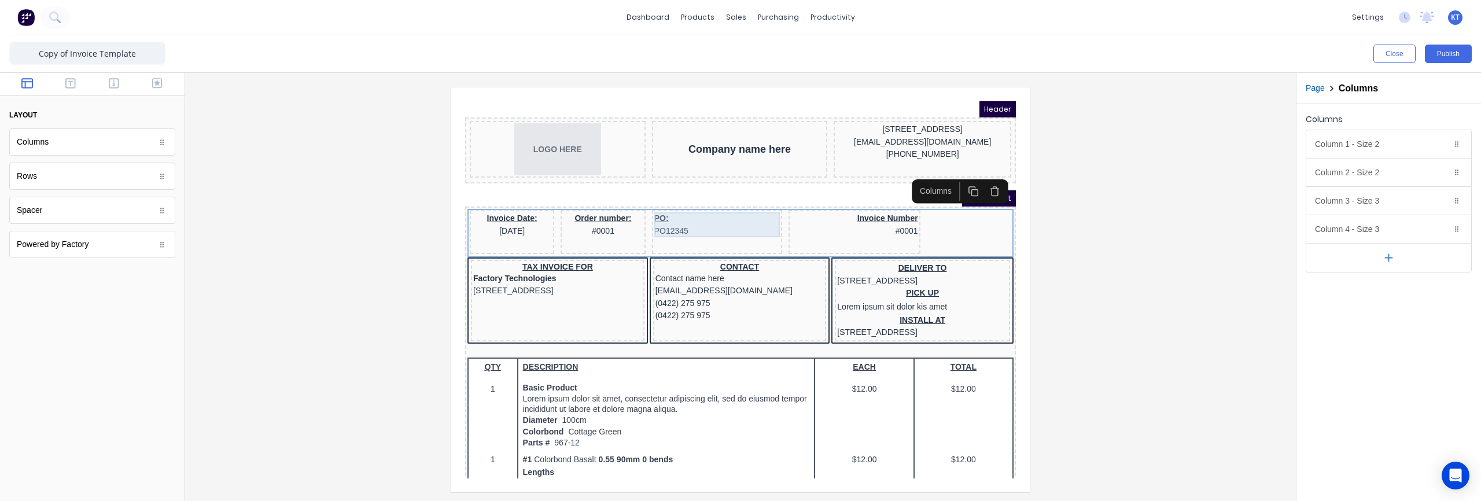
click at [717, 209] on div "PO: PO12345" at bounding box center [703, 210] width 126 height 25
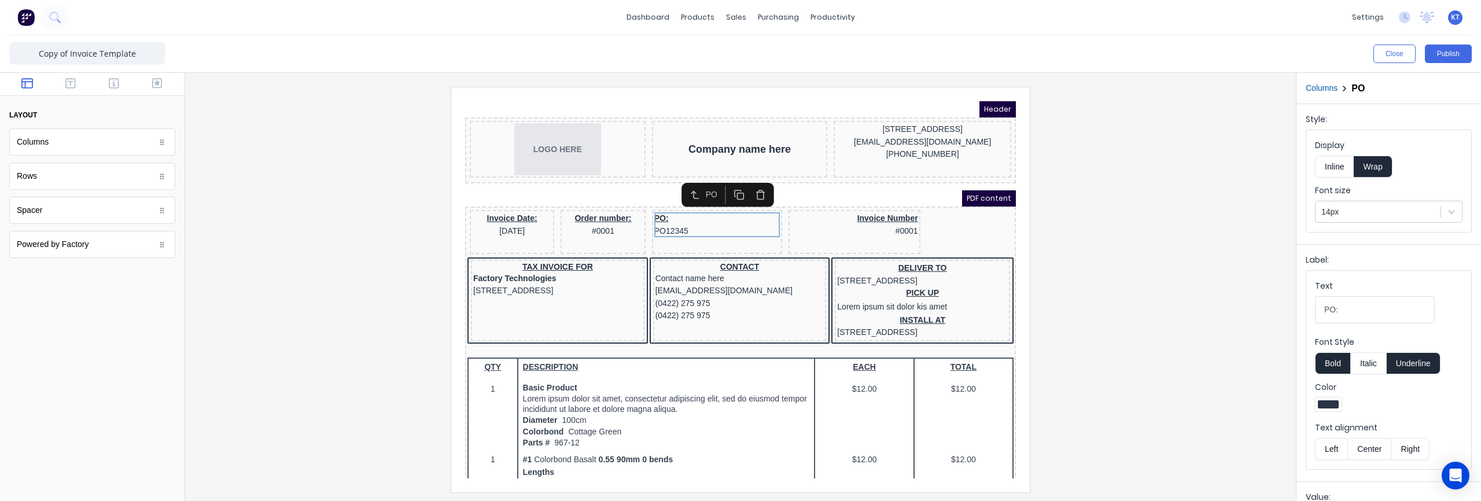
click at [1371, 448] on button "Center" at bounding box center [1369, 449] width 44 height 22
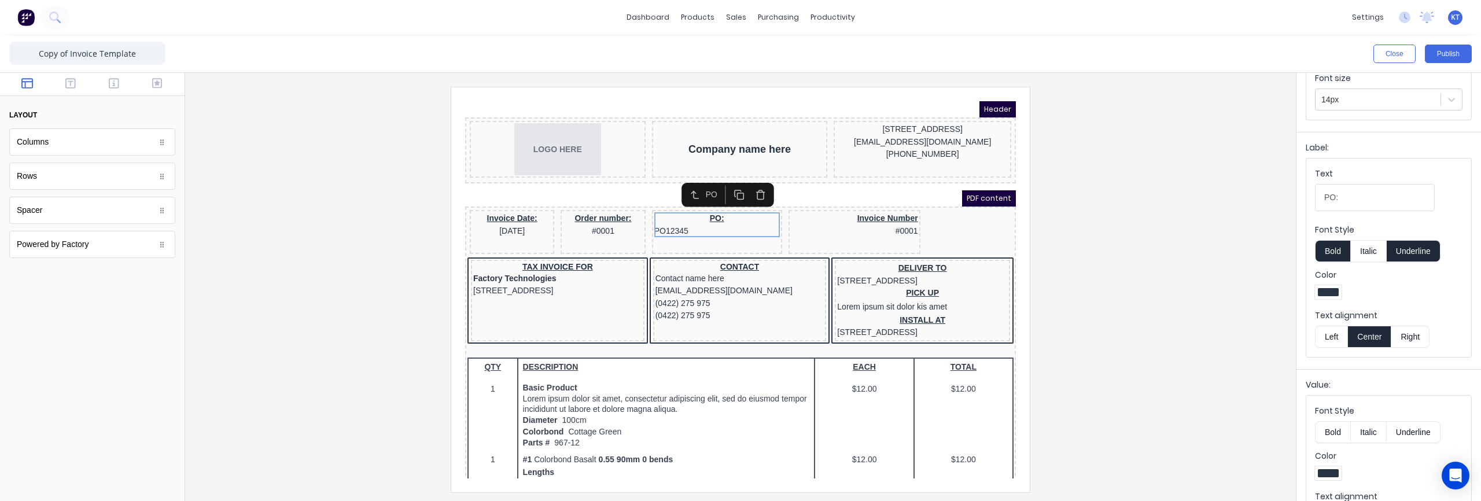
scroll to position [158, 0]
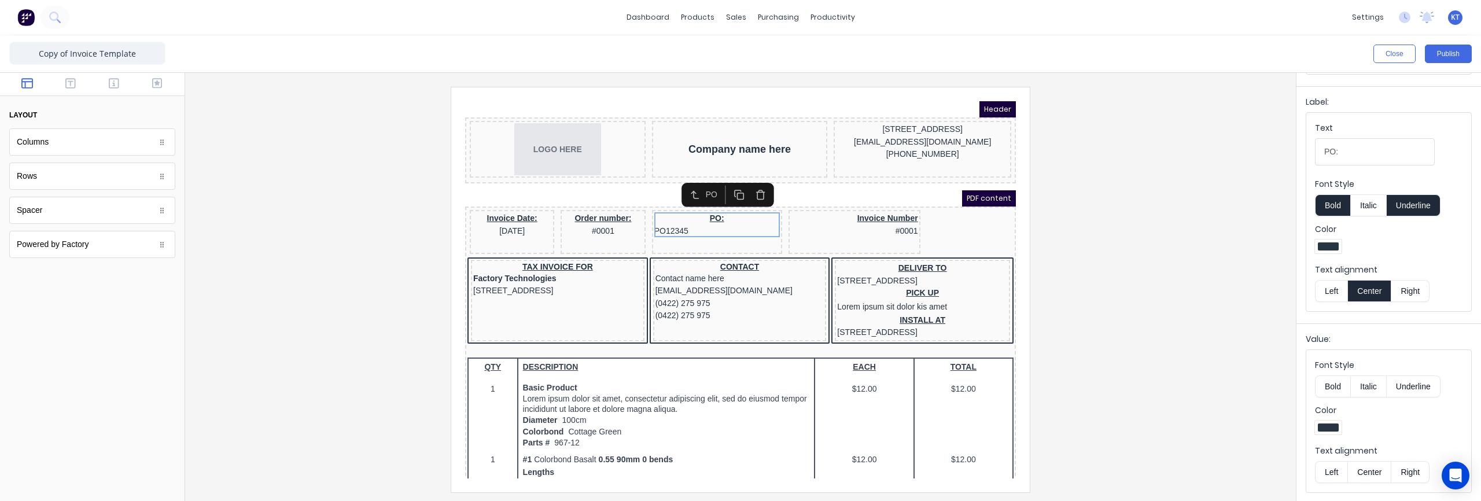
click at [1378, 466] on button "Center" at bounding box center [1369, 472] width 44 height 22
click at [844, 222] on div "Invoice Number #0001" at bounding box center [840, 210] width 127 height 25
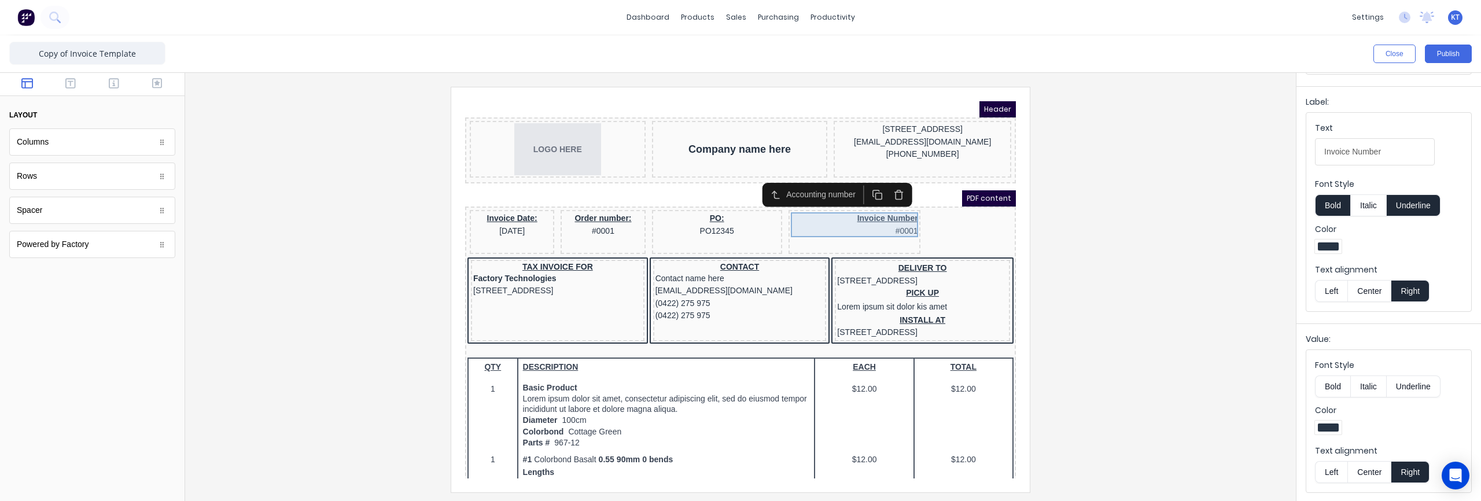
scroll to position [0, 0]
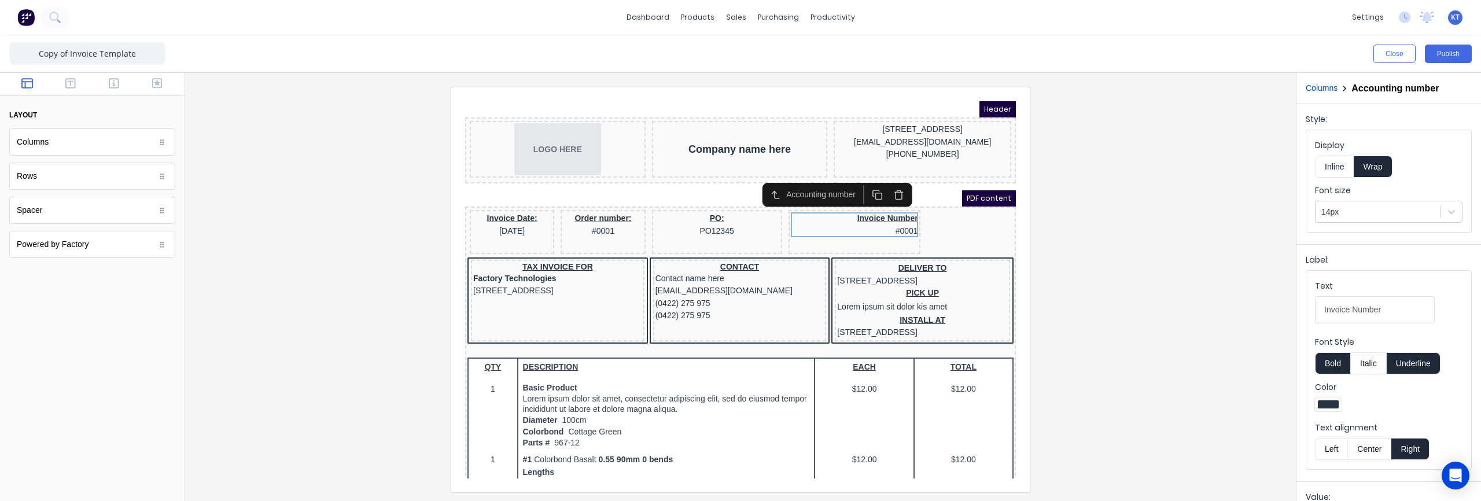
click at [1380, 455] on button "Center" at bounding box center [1369, 449] width 44 height 22
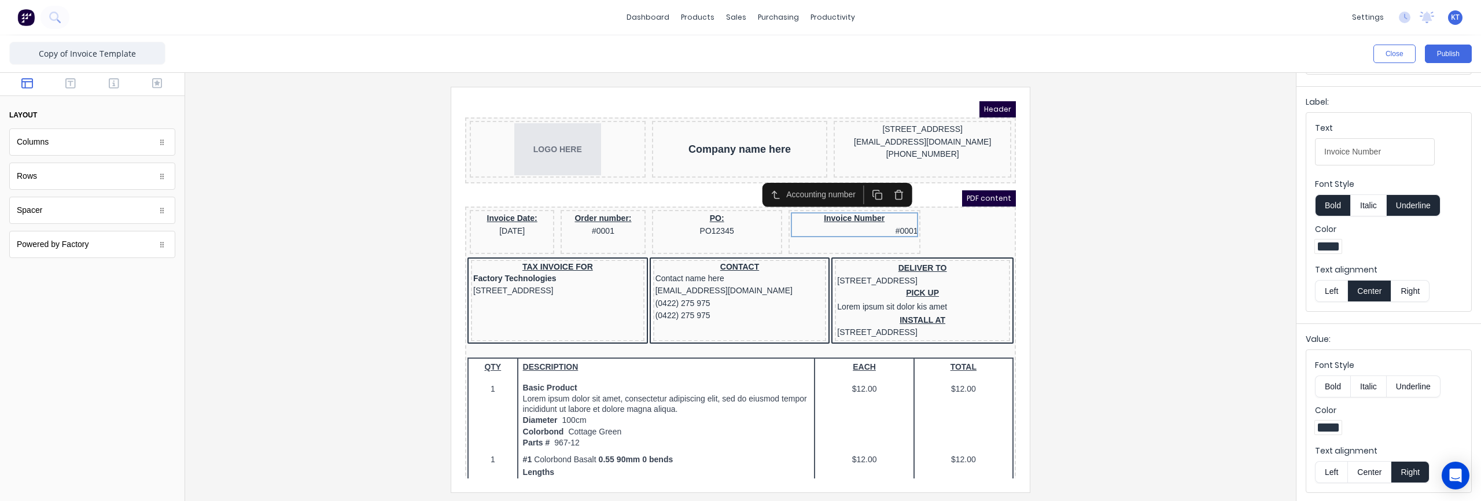
click at [1374, 469] on button "Center" at bounding box center [1369, 472] width 44 height 22
click at [1149, 227] on div at bounding box center [740, 289] width 1092 height 405
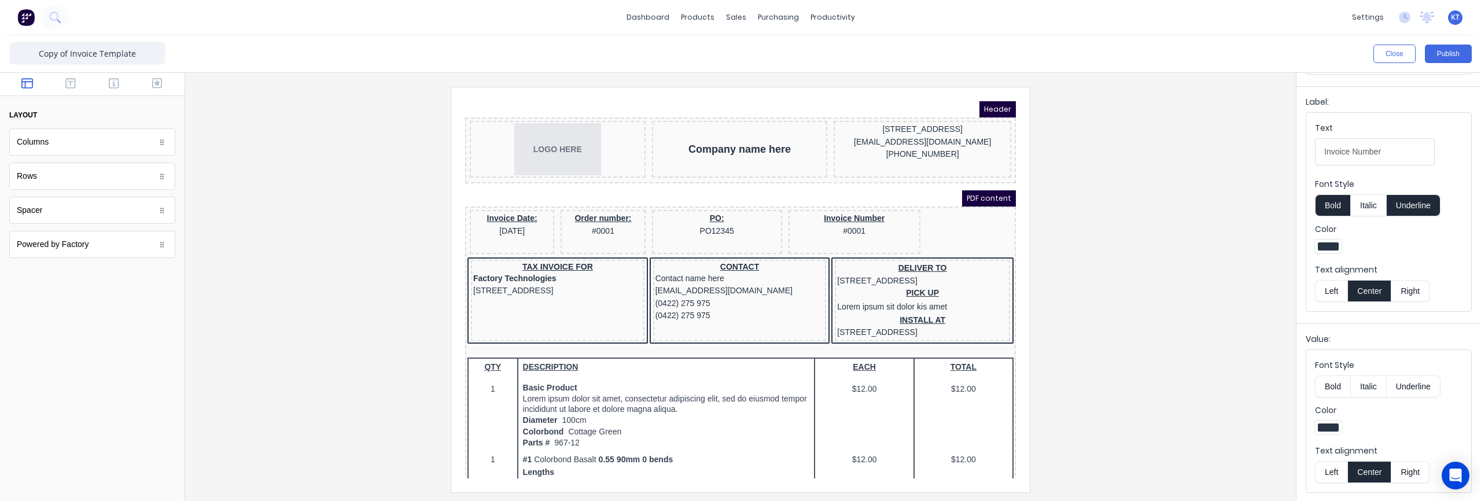
scroll to position [0, 0]
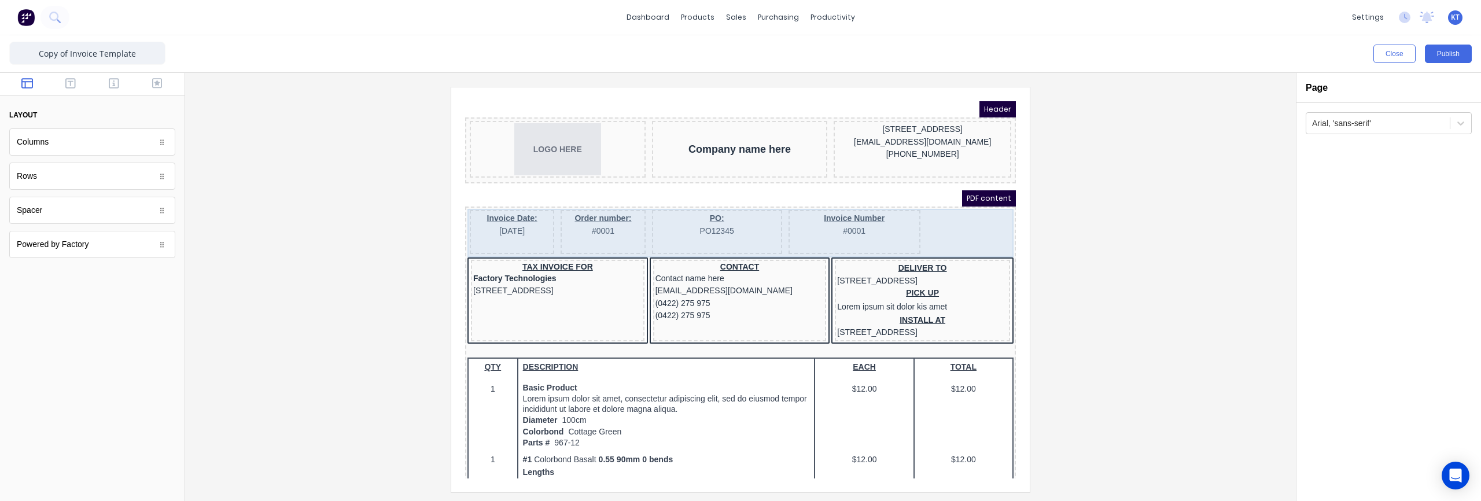
click at [521, 238] on div "Invoice Date: 29/10/2024" at bounding box center [498, 218] width 84 height 44
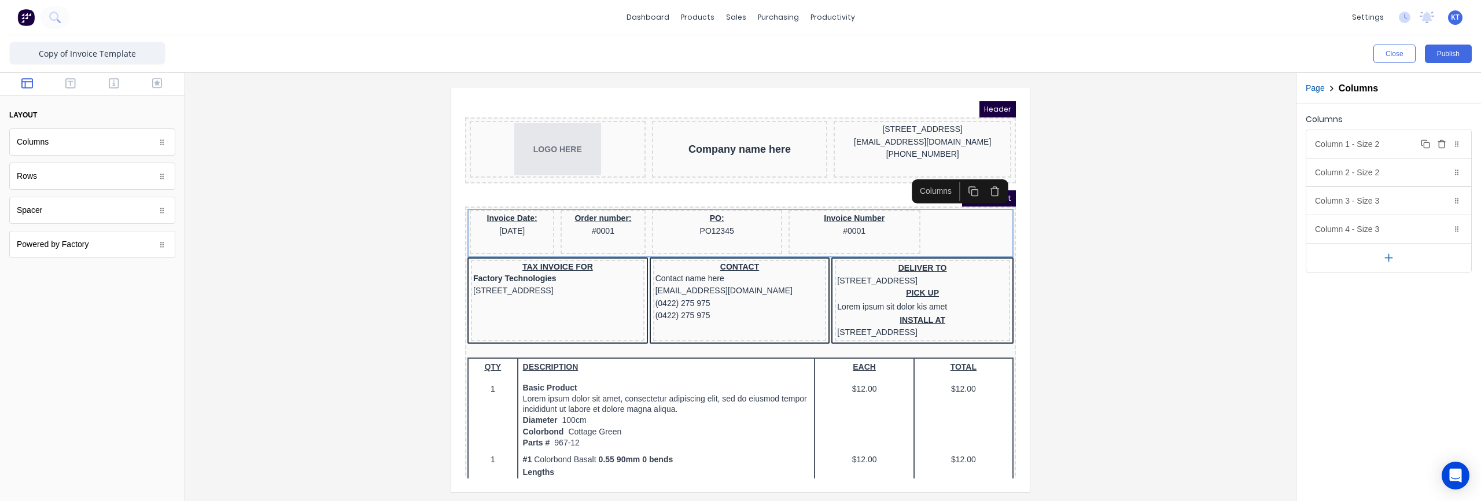
click at [1380, 149] on div "Column 1 - Size 2 Duplicate Delete" at bounding box center [1388, 144] width 165 height 28
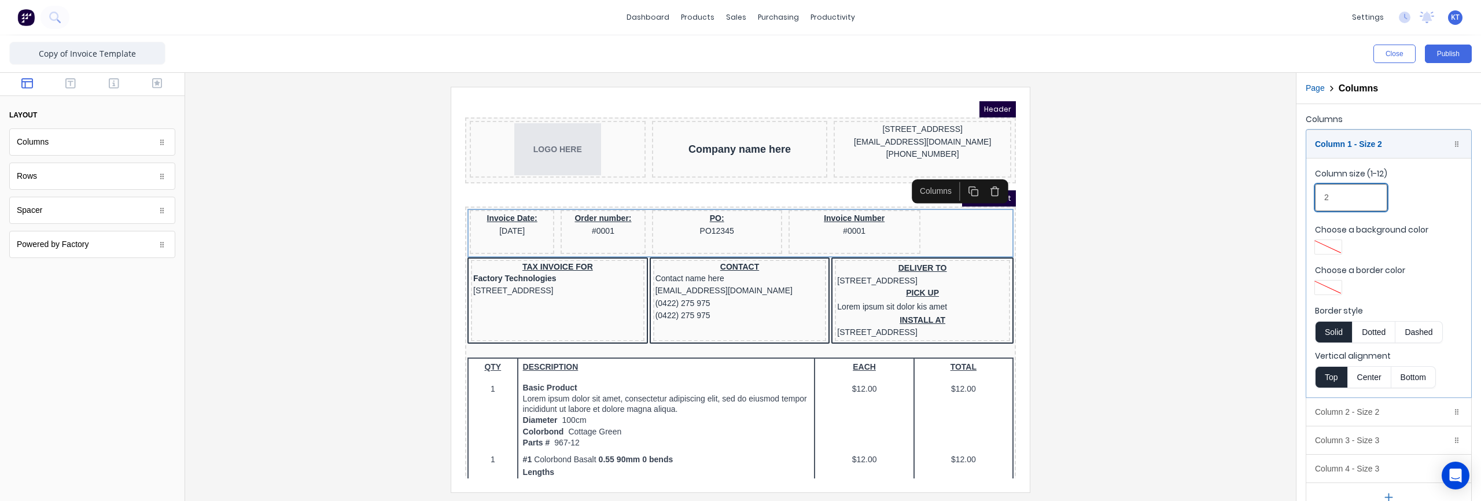
drag, startPoint x: 1349, startPoint y: 194, endPoint x: 1321, endPoint y: 197, distance: 29.1
click at [1321, 197] on input "2" at bounding box center [1351, 197] width 72 height 27
type input "3"
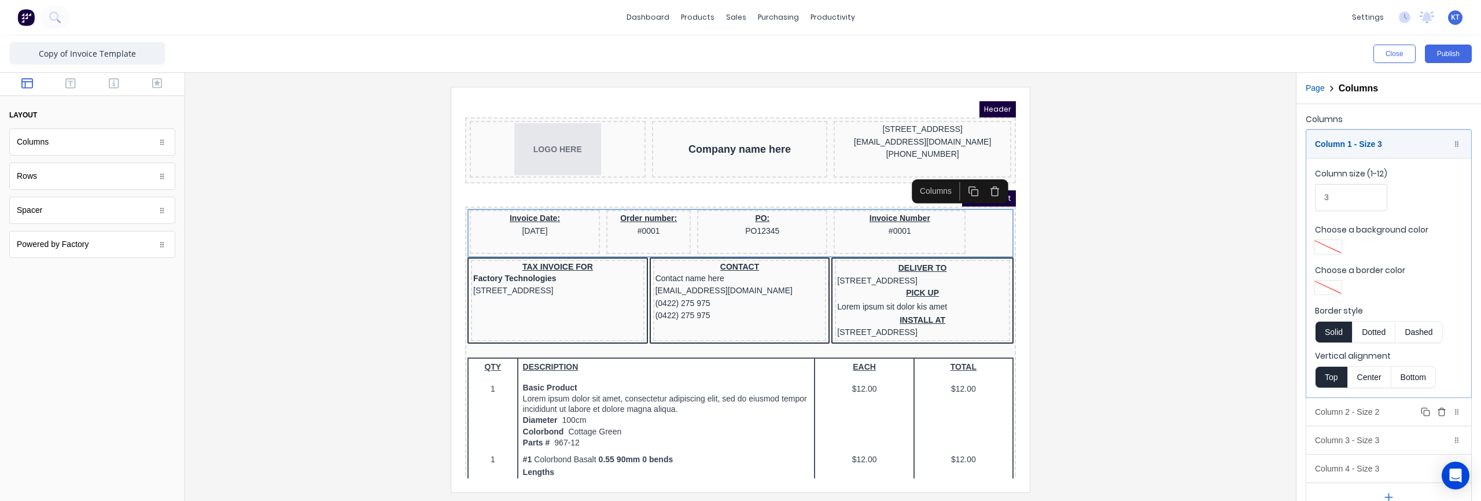
click at [1366, 412] on div "Column 2 - Size 2 Duplicate Delete" at bounding box center [1388, 412] width 165 height 28
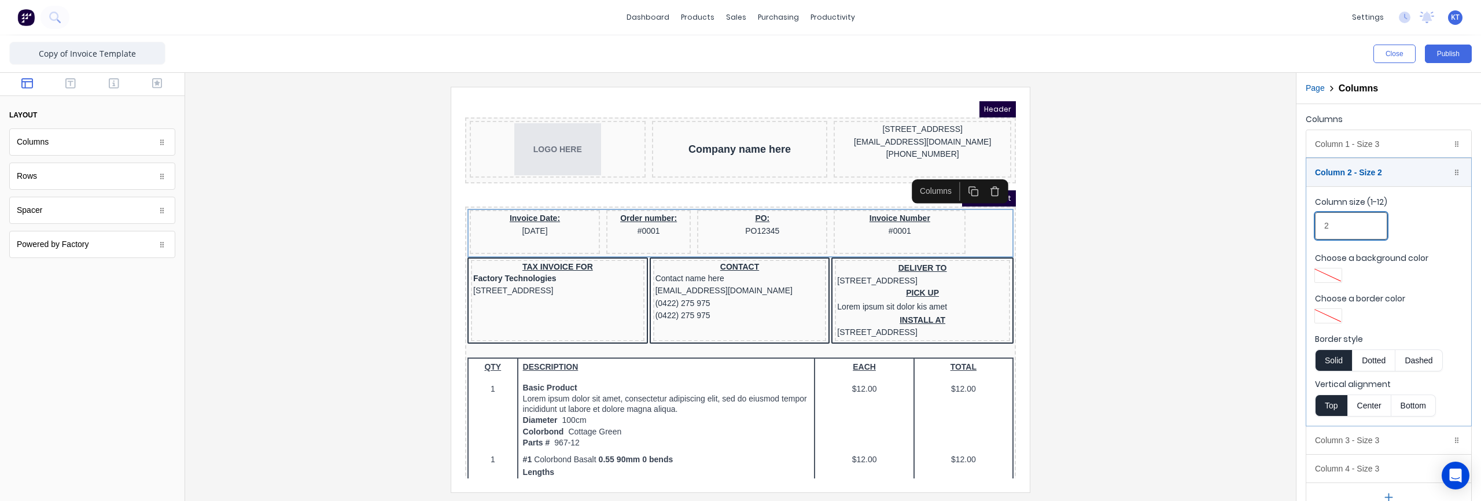
click at [1345, 226] on input "2" at bounding box center [1351, 225] width 72 height 27
click at [1320, 227] on input "2" at bounding box center [1351, 225] width 72 height 27
type input "3"
click at [1121, 313] on div at bounding box center [740, 289] width 1092 height 405
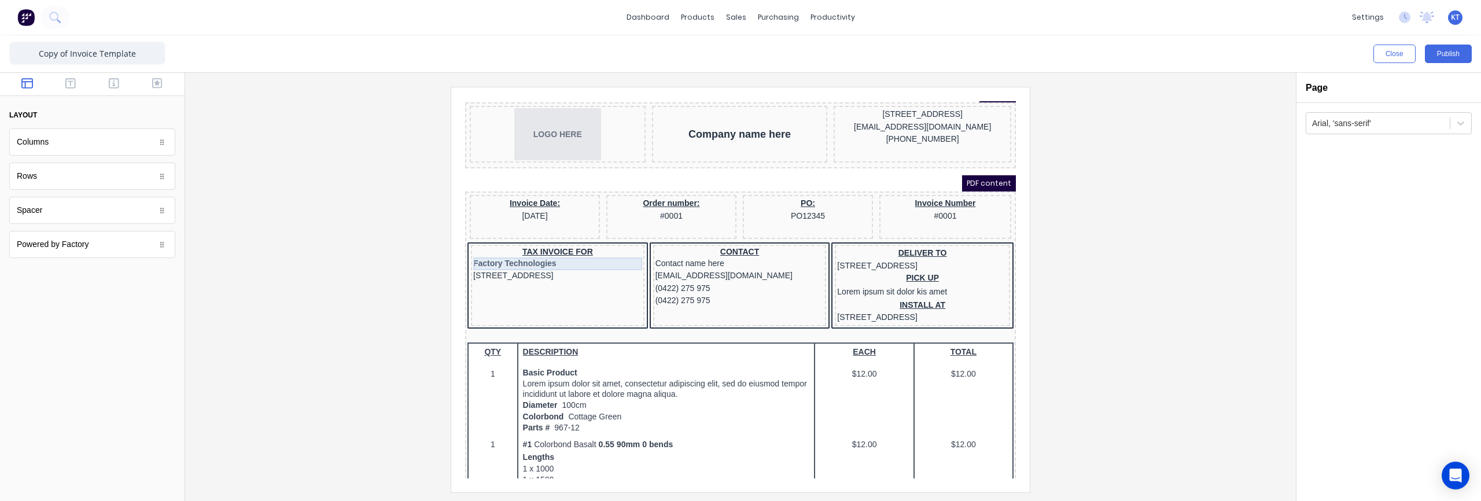
scroll to position [8, 0]
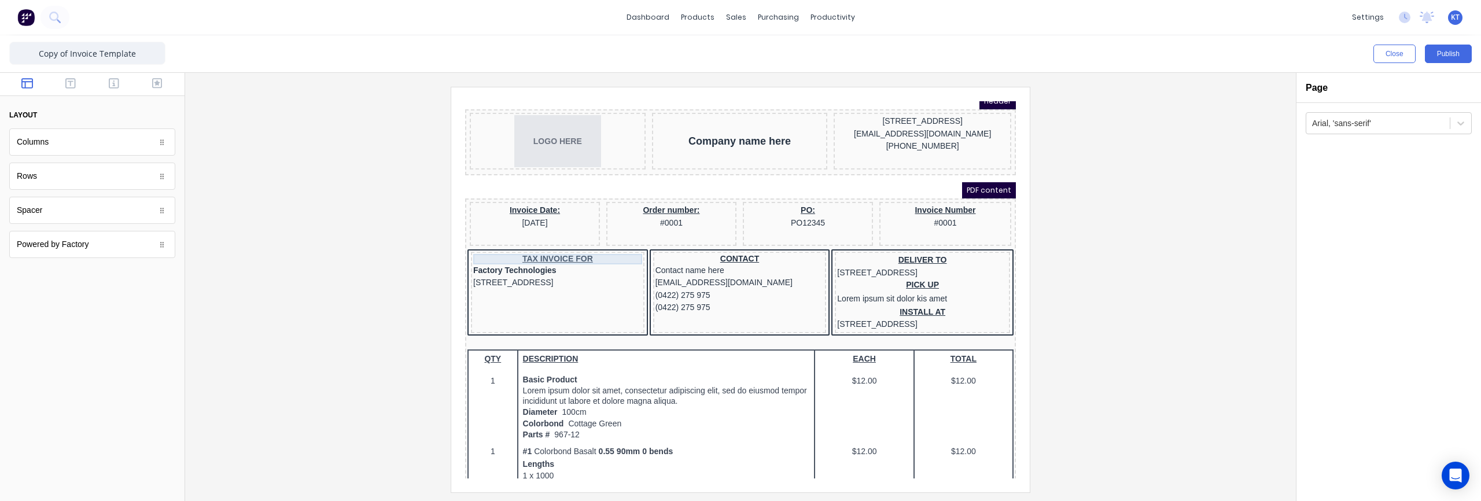
click at [552, 244] on div "TAX INVOICE FOR" at bounding box center [543, 245] width 169 height 10
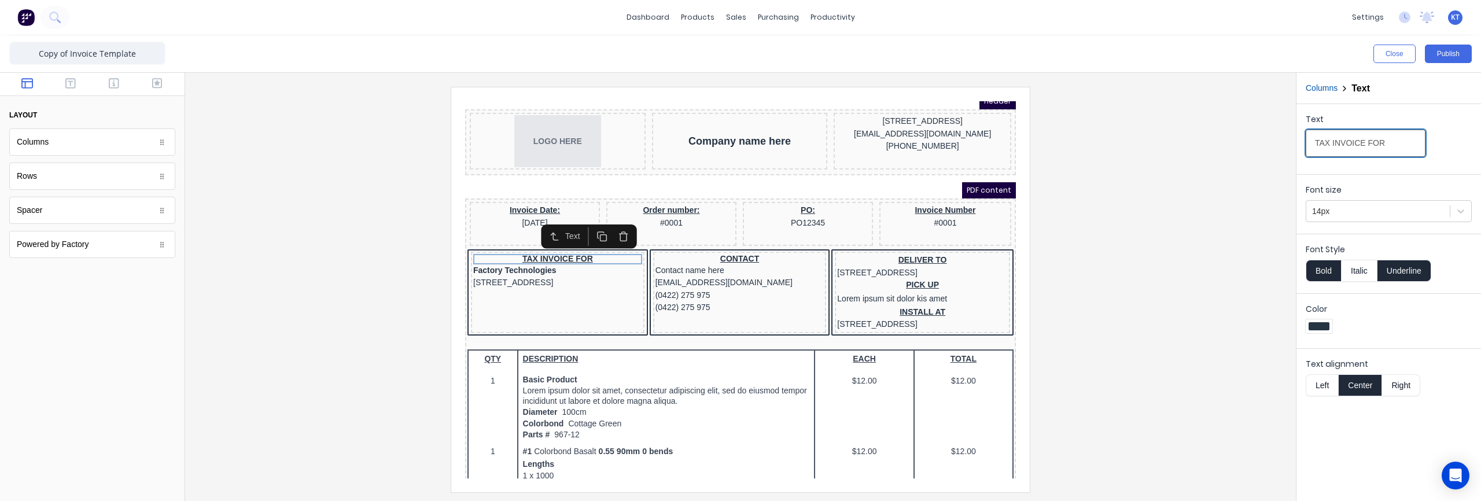
drag, startPoint x: 1395, startPoint y: 145, endPoint x: 1284, endPoint y: 146, distance: 110.5
click at [1284, 146] on div "Close Publish Components layout Columns Columns Rows Rows Spacer Spacer Powered…" at bounding box center [740, 268] width 1481 height 466
type input "Customer"
click at [1249, 254] on div at bounding box center [740, 289] width 1092 height 405
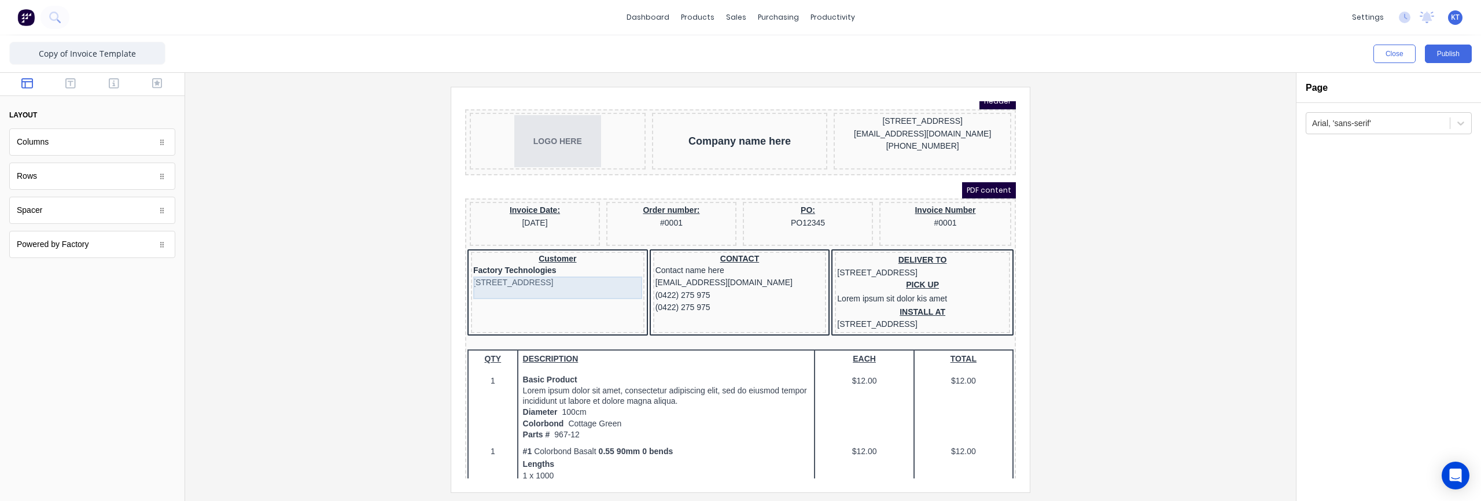
click at [551, 275] on div "234 Beach Road Gold Coast, Queensland, Australia, 4217" at bounding box center [543, 269] width 169 height 13
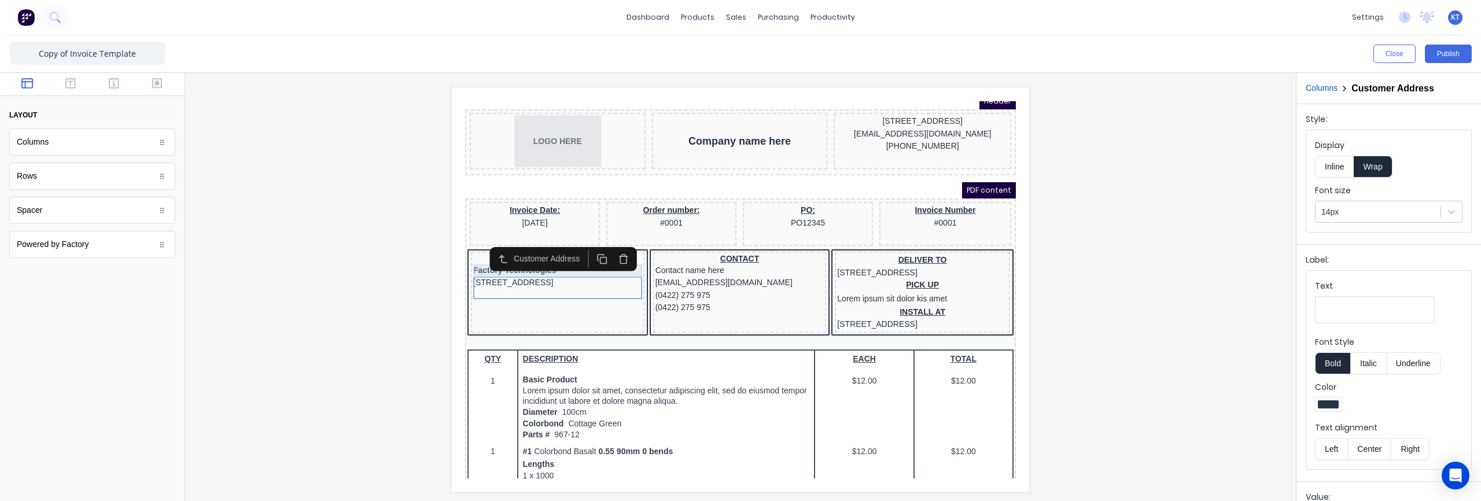
click at [541, 260] on div "Factory Technologies" at bounding box center [543, 256] width 169 height 13
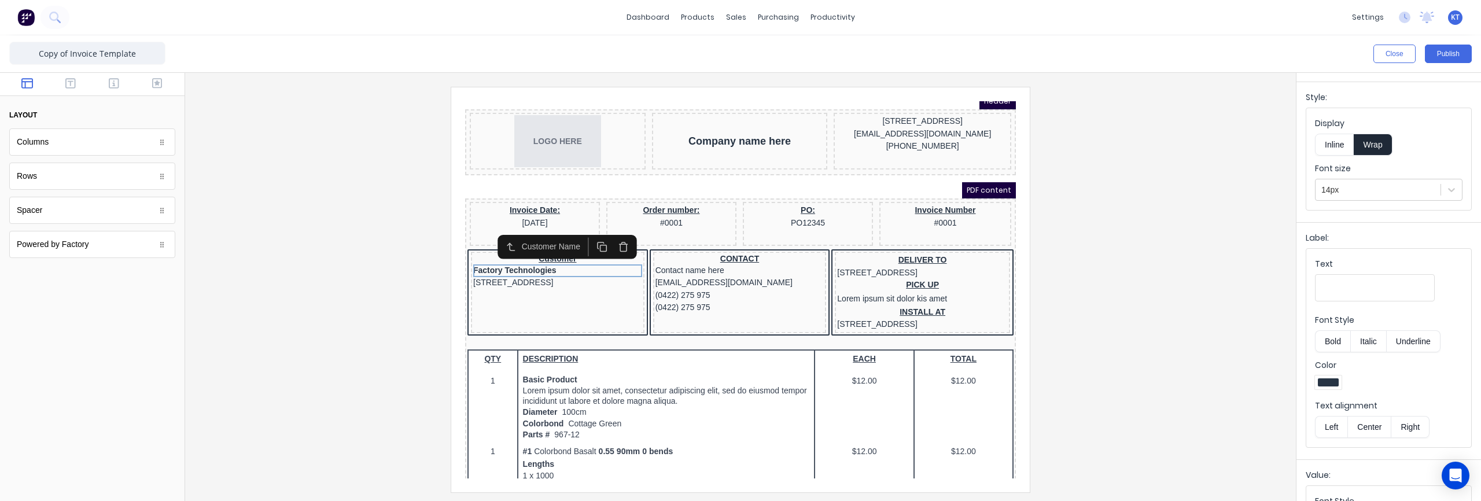
click at [1375, 427] on button "Center" at bounding box center [1369, 427] width 44 height 22
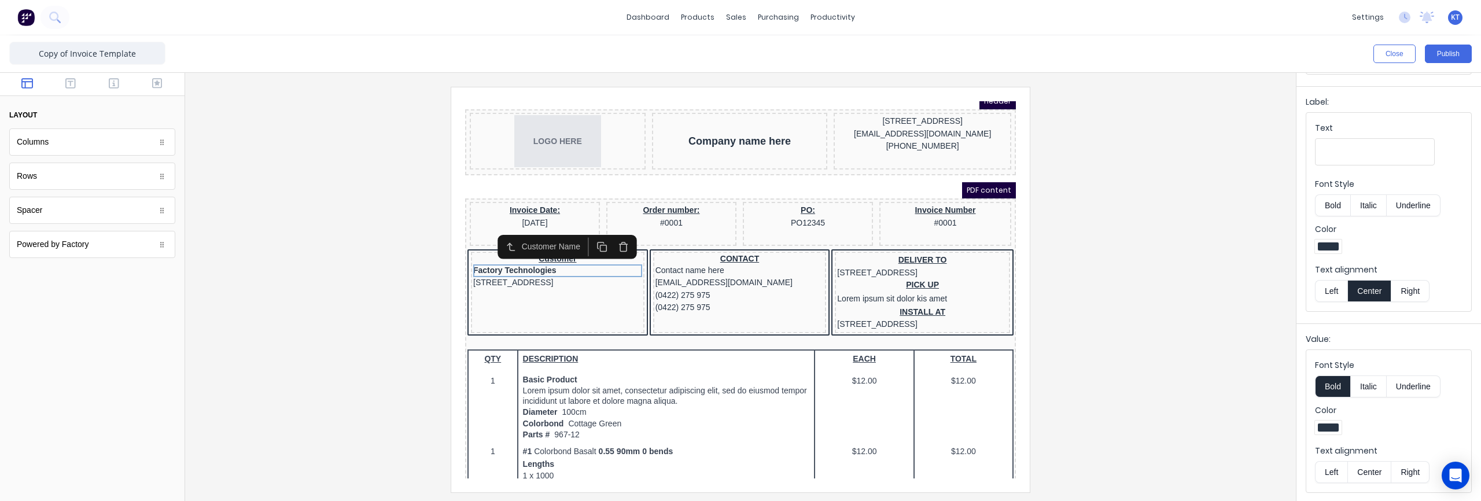
click at [1373, 472] on button "Center" at bounding box center [1369, 472] width 44 height 22
click at [554, 270] on div "234 Beach Road Gold Coast, Queensland, Australia, 4217" at bounding box center [543, 269] width 169 height 13
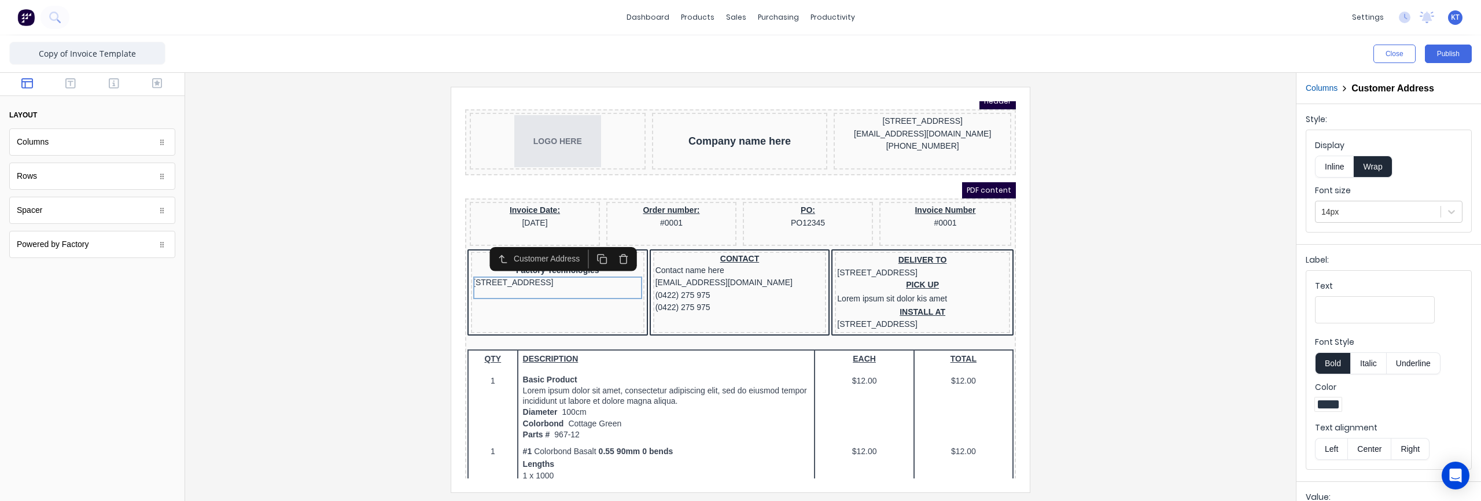
click at [1374, 452] on button "Center" at bounding box center [1369, 449] width 44 height 22
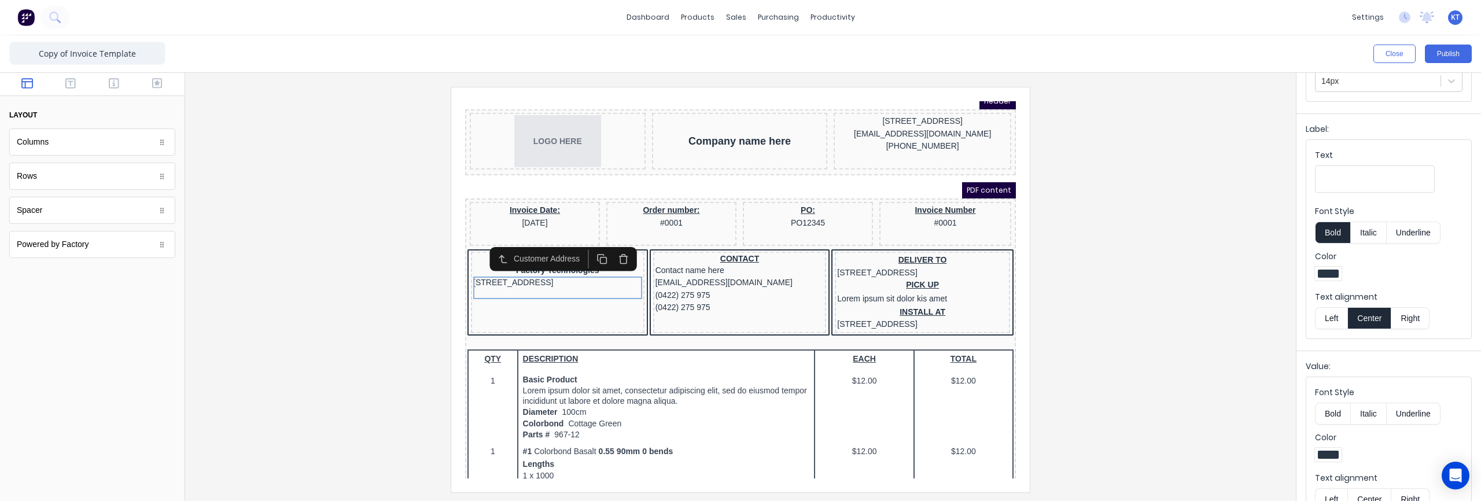
scroll to position [158, 0]
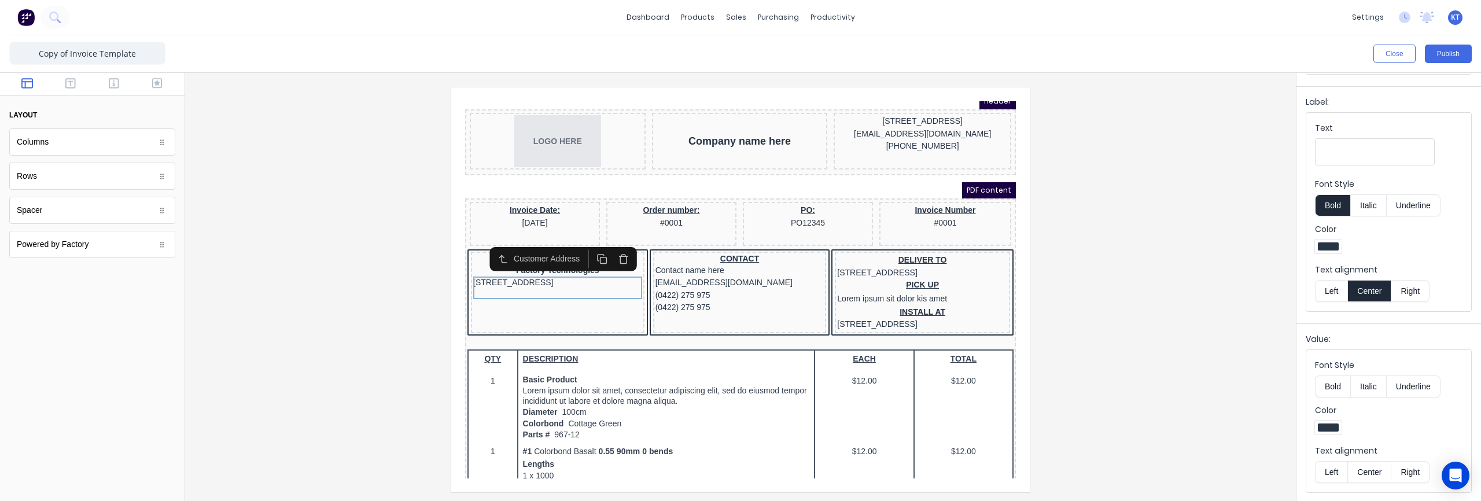
click at [1371, 471] on button "Center" at bounding box center [1369, 472] width 44 height 22
click at [717, 257] on div "Contact name here" at bounding box center [725, 256] width 169 height 13
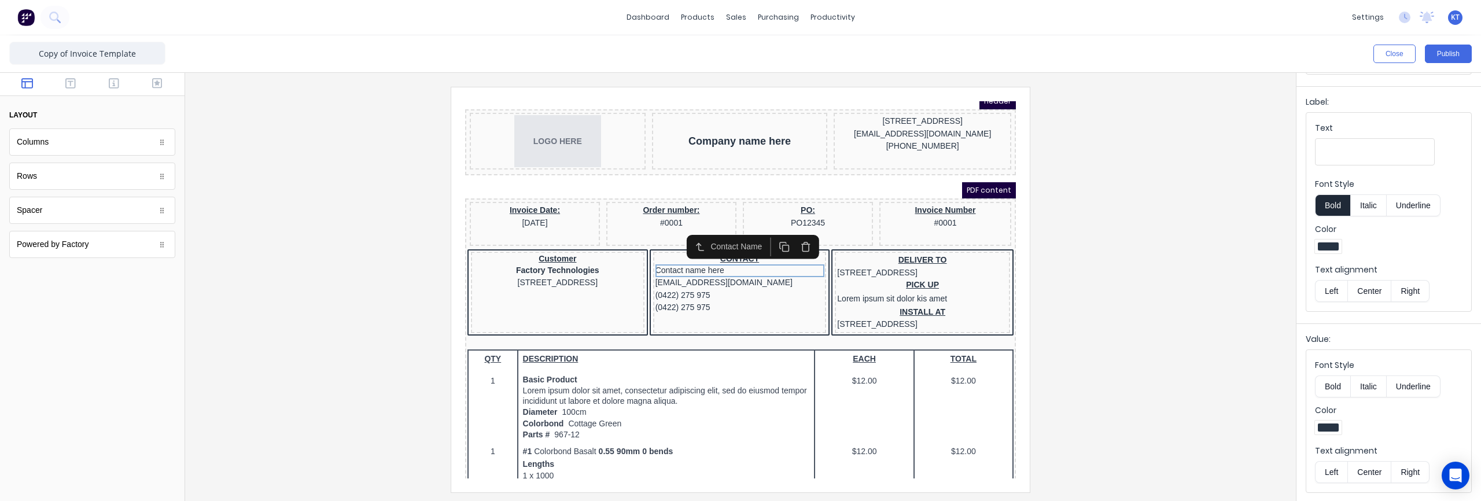
click at [1373, 297] on button "Center" at bounding box center [1369, 291] width 44 height 22
click at [1375, 470] on button "Center" at bounding box center [1369, 472] width 44 height 22
click at [721, 270] on div "xxxxxxx@xxxxx.com" at bounding box center [725, 269] width 169 height 13
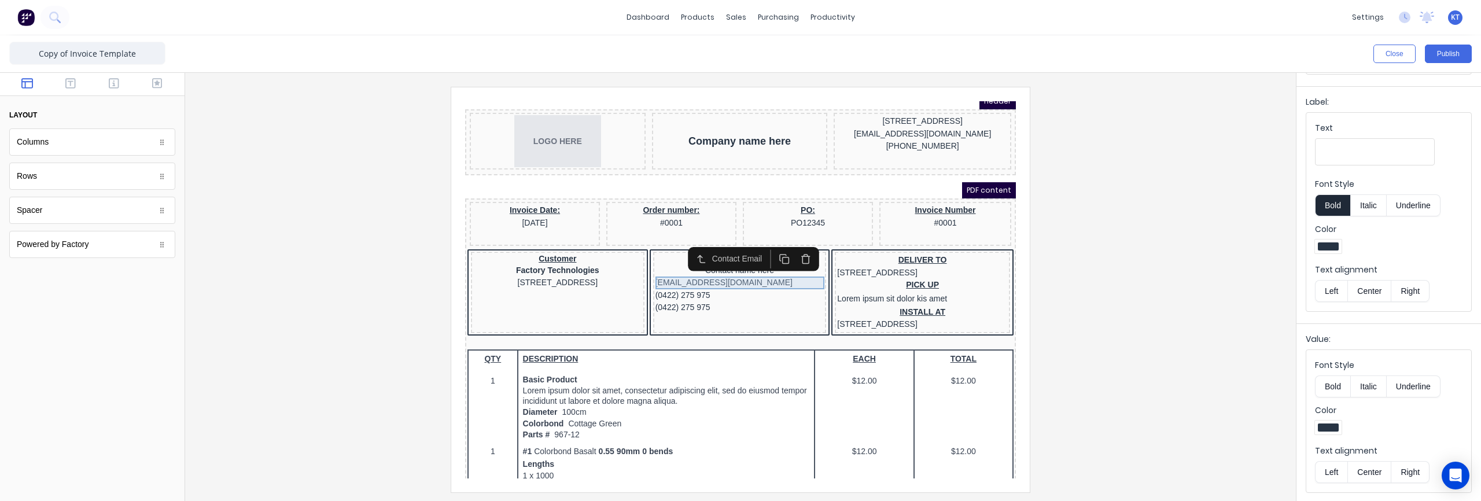
scroll to position [0, 0]
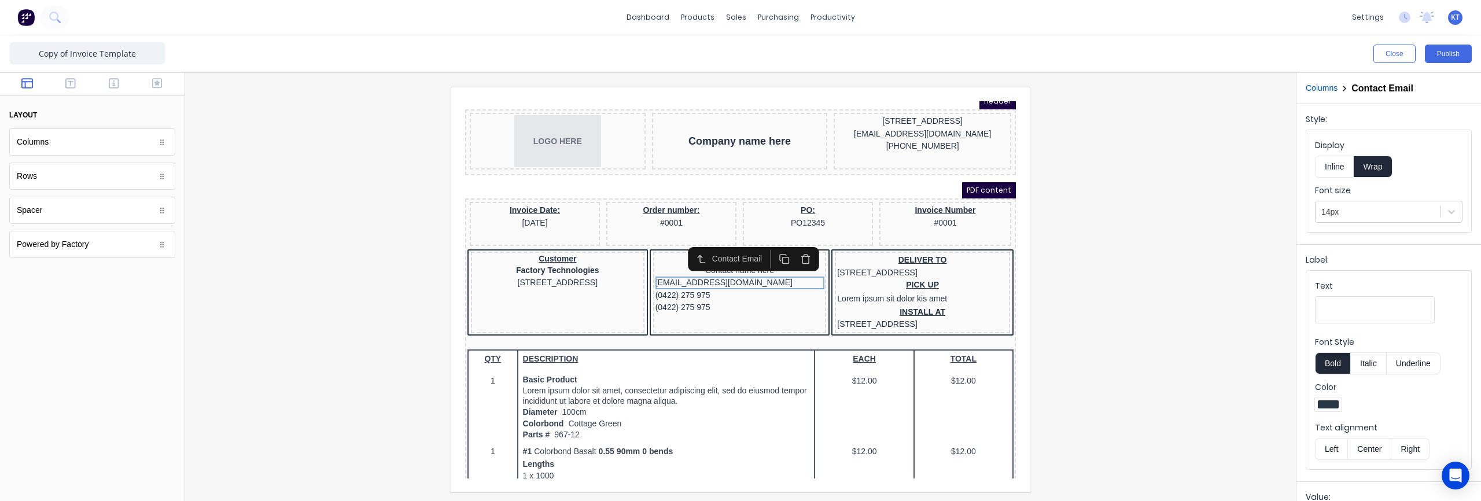
click at [1373, 447] on button "Center" at bounding box center [1369, 449] width 44 height 22
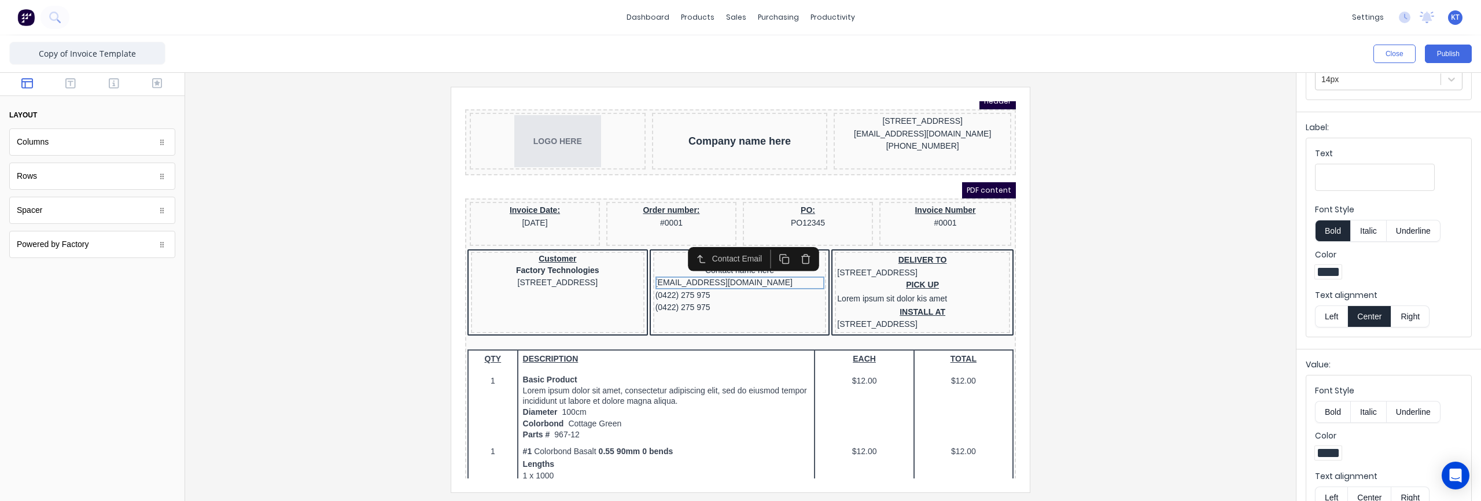
scroll to position [158, 0]
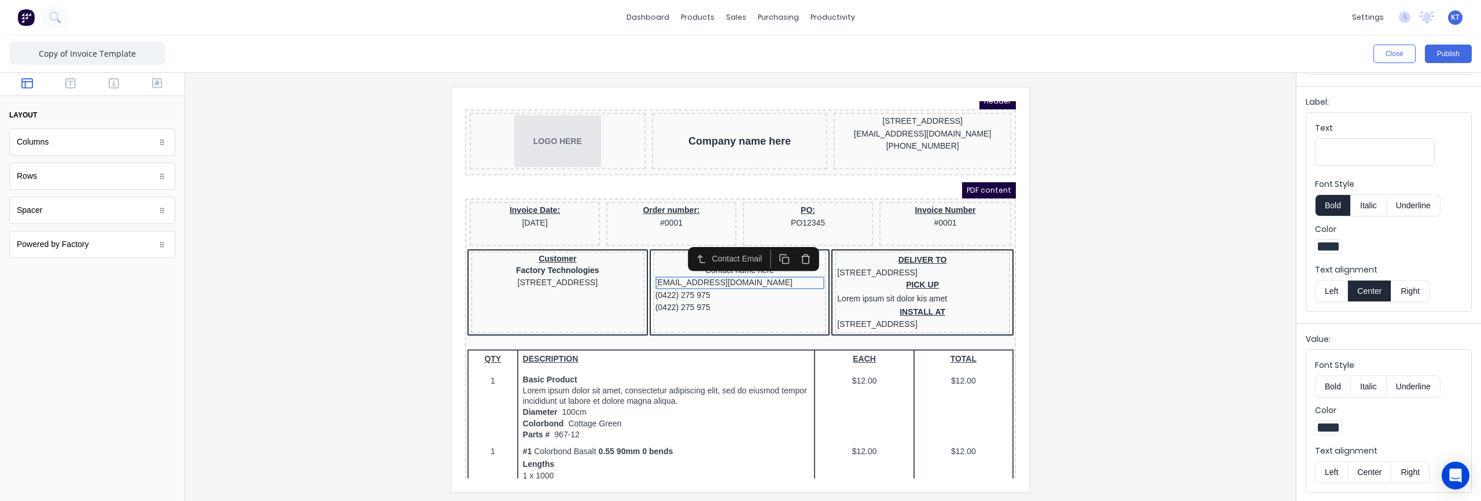
click at [1369, 467] on button "Center" at bounding box center [1369, 472] width 44 height 22
click at [742, 284] on div "(0422) 275 975" at bounding box center [725, 281] width 169 height 13
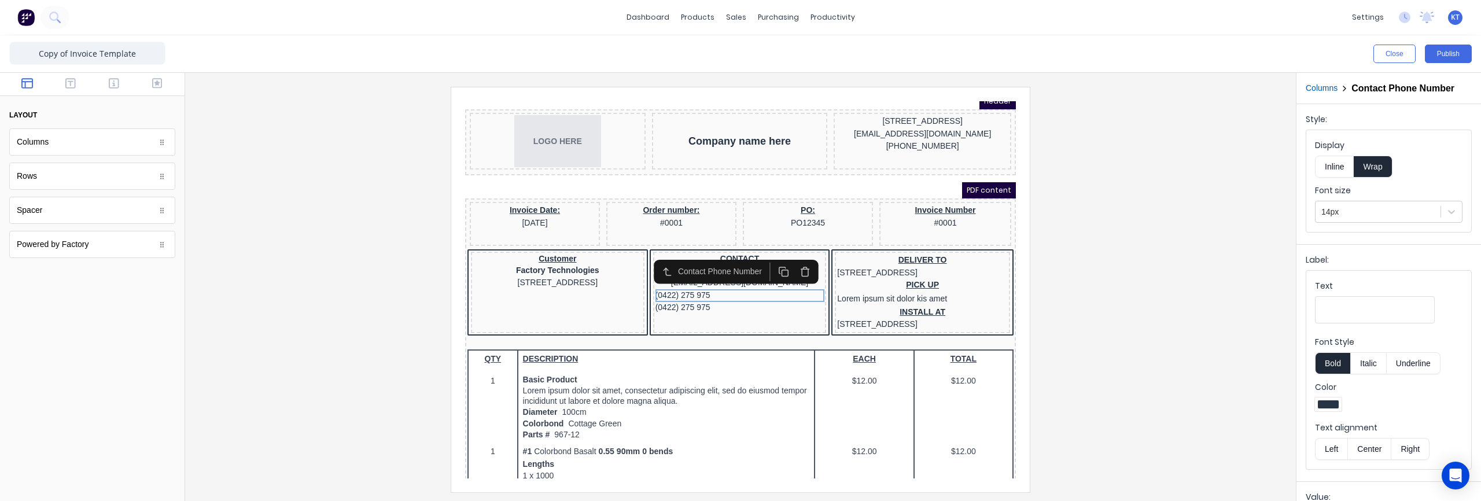
click at [1370, 451] on button "Center" at bounding box center [1369, 449] width 44 height 22
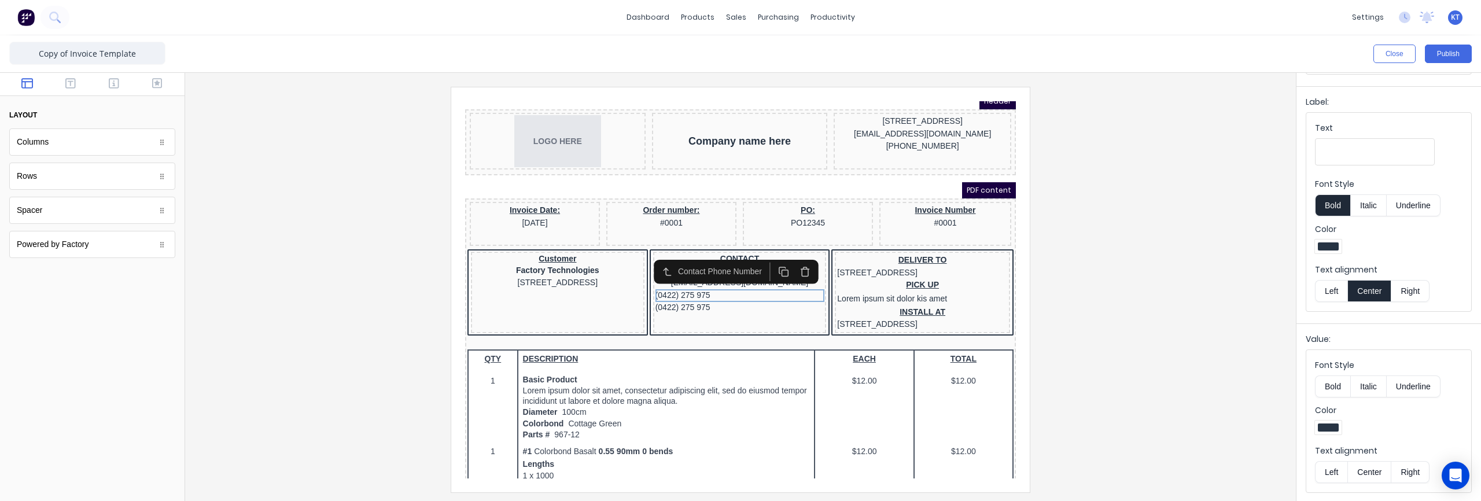
click at [1374, 471] on button "Center" at bounding box center [1369, 472] width 44 height 22
click at [733, 296] on div "(0422) 275 975" at bounding box center [725, 293] width 169 height 13
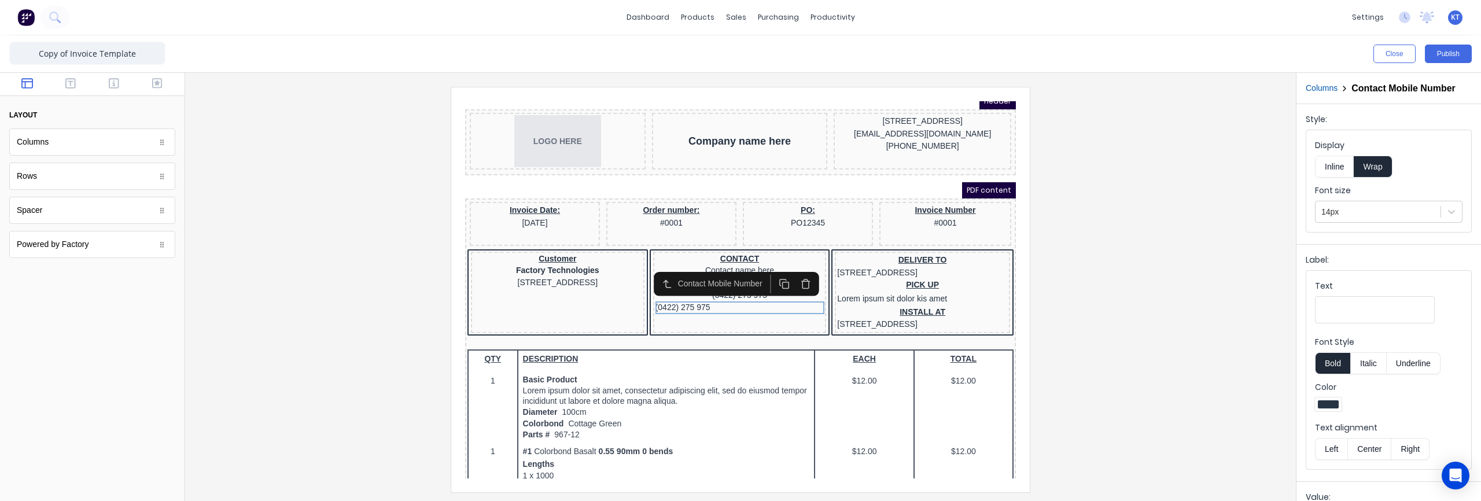
click at [1371, 449] on button "Center" at bounding box center [1369, 449] width 44 height 22
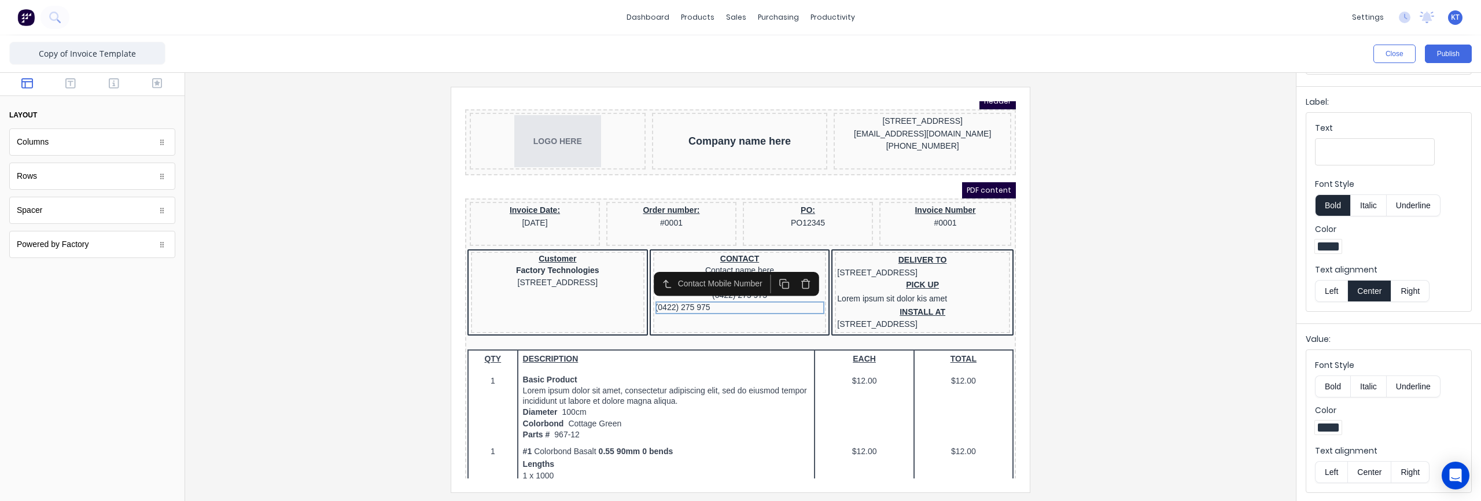
click at [1370, 470] on button "Center" at bounding box center [1369, 472] width 44 height 22
click at [1192, 300] on div at bounding box center [740, 289] width 1092 height 405
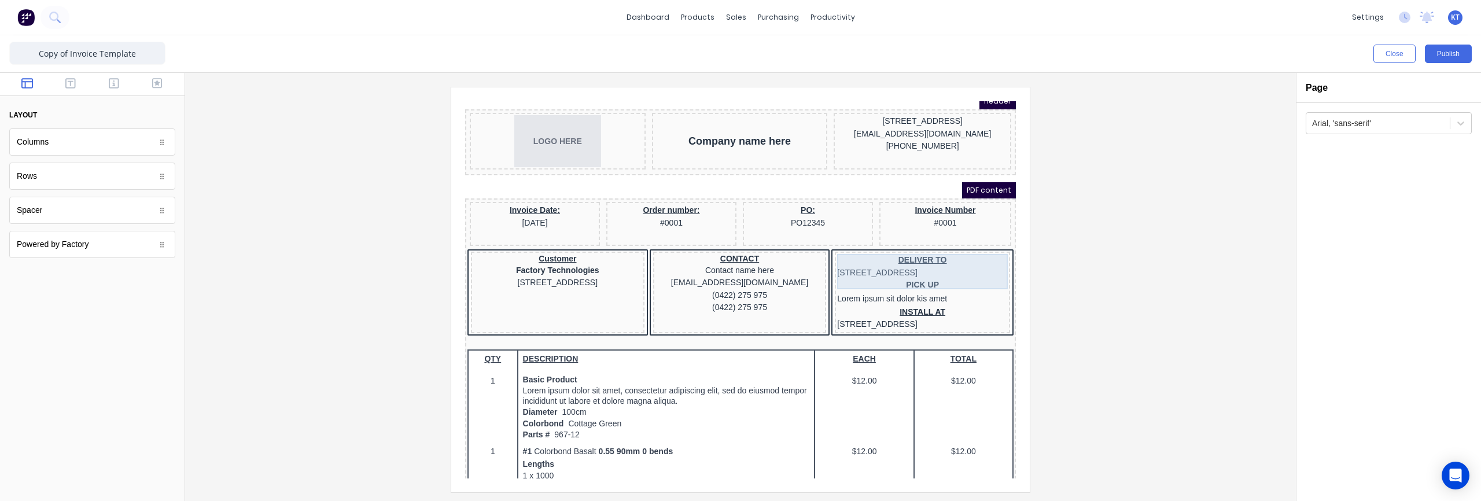
click at [911, 265] on div "DELIVER TO 234 Beach Road Gold Coast, Queensland, Australia" at bounding box center [908, 252] width 171 height 25
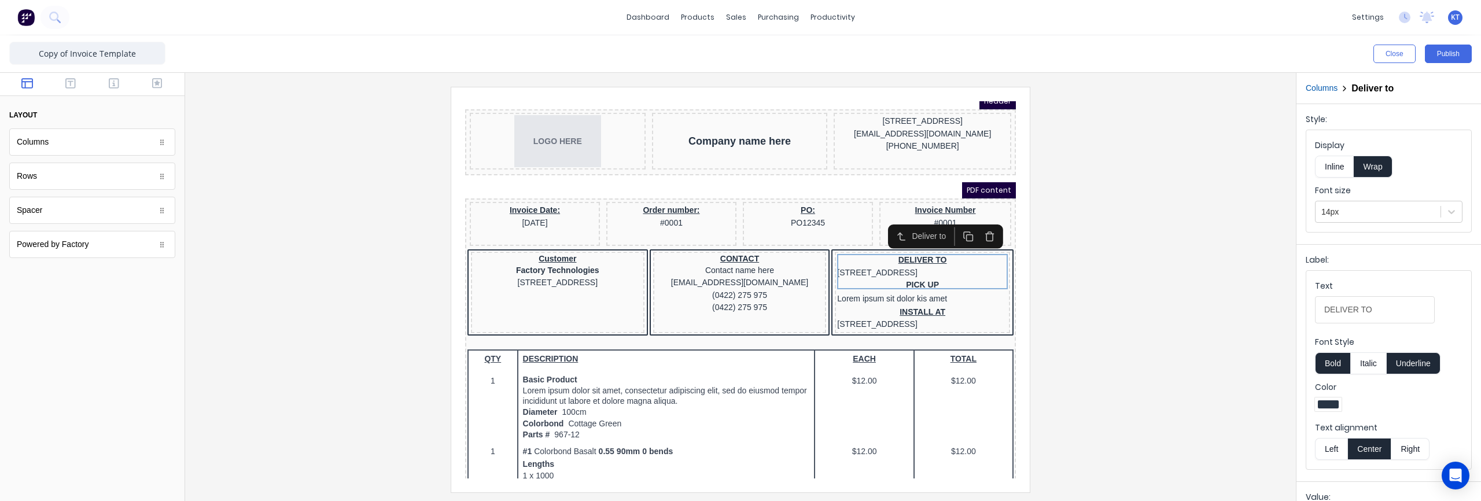
scroll to position [158, 0]
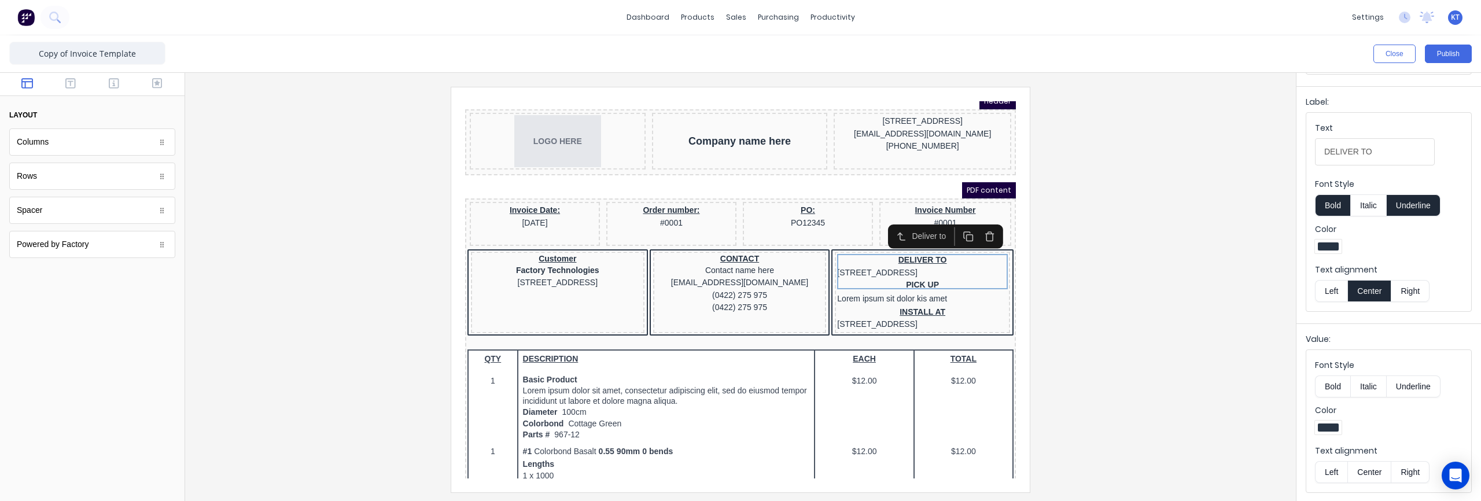
click at [1374, 469] on button "Center" at bounding box center [1369, 472] width 44 height 22
click at [926, 292] on div "PICK UP Lorem ipsum sit dolor kis amet" at bounding box center [908, 278] width 171 height 27
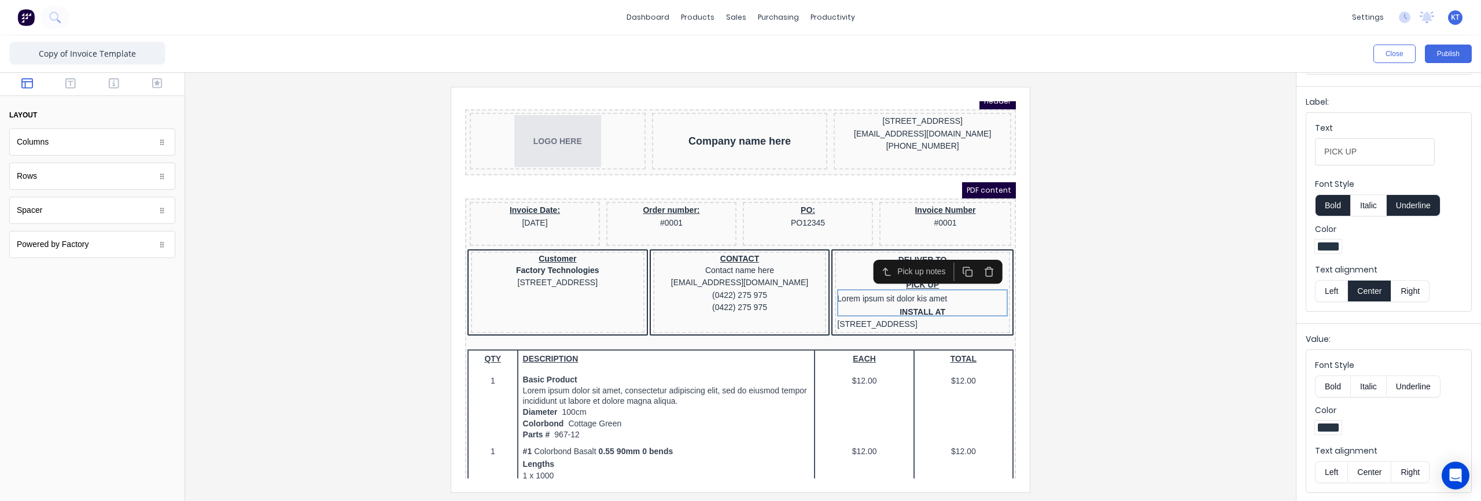
click at [1376, 469] on button "Center" at bounding box center [1369, 472] width 44 height 22
click at [924, 314] on div "INSTALL AT 234 Beach Road Gold Coast, Queensland, Australia" at bounding box center [908, 304] width 171 height 25
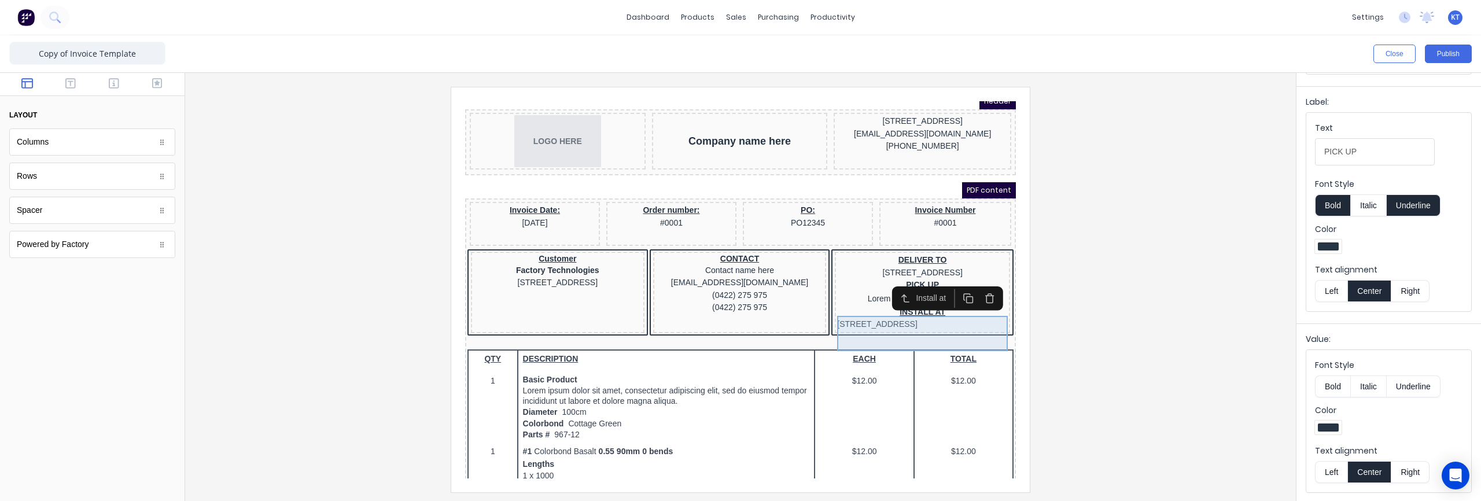
scroll to position [0, 0]
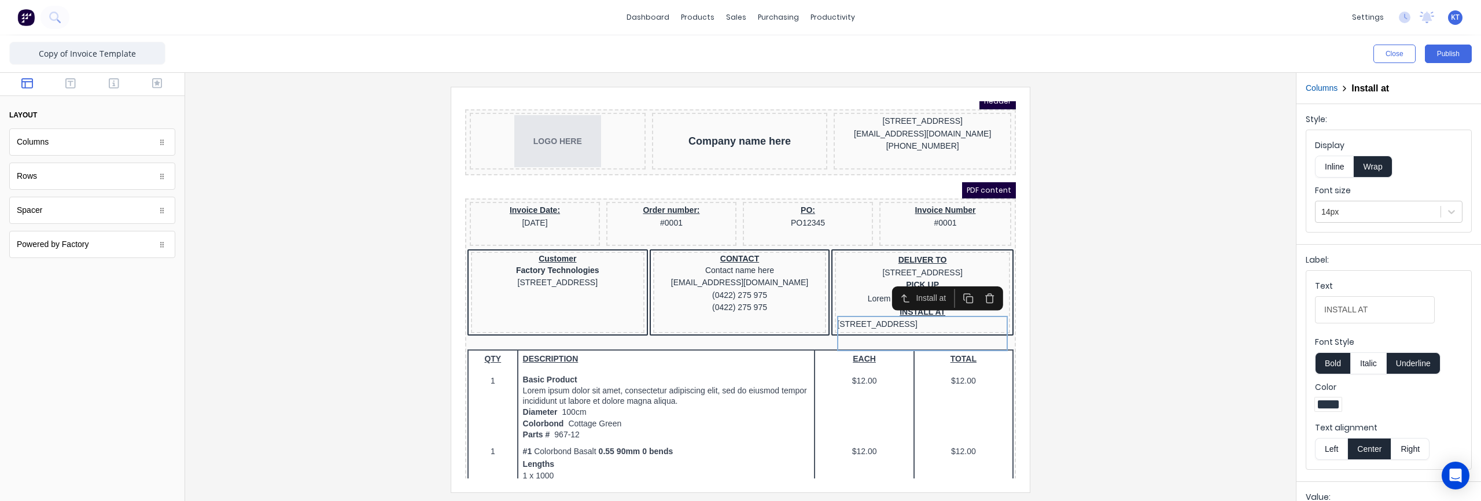
click at [972, 287] on icon "button" at bounding box center [975, 285] width 6 height 7
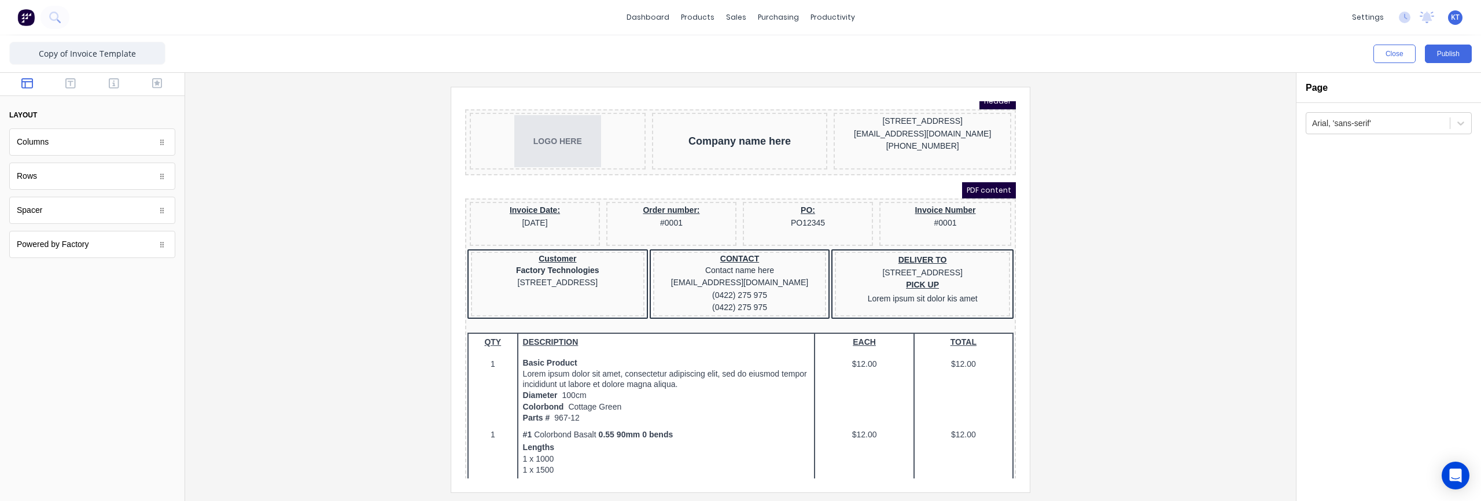
click at [1174, 306] on div at bounding box center [740, 289] width 1092 height 405
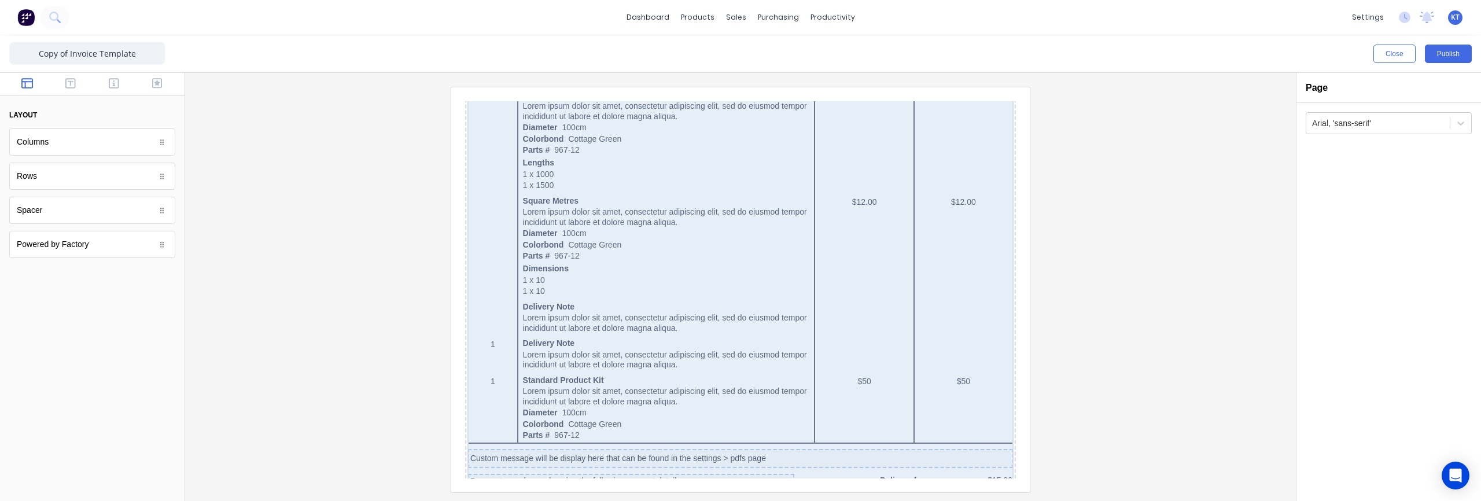
scroll to position [636, 0]
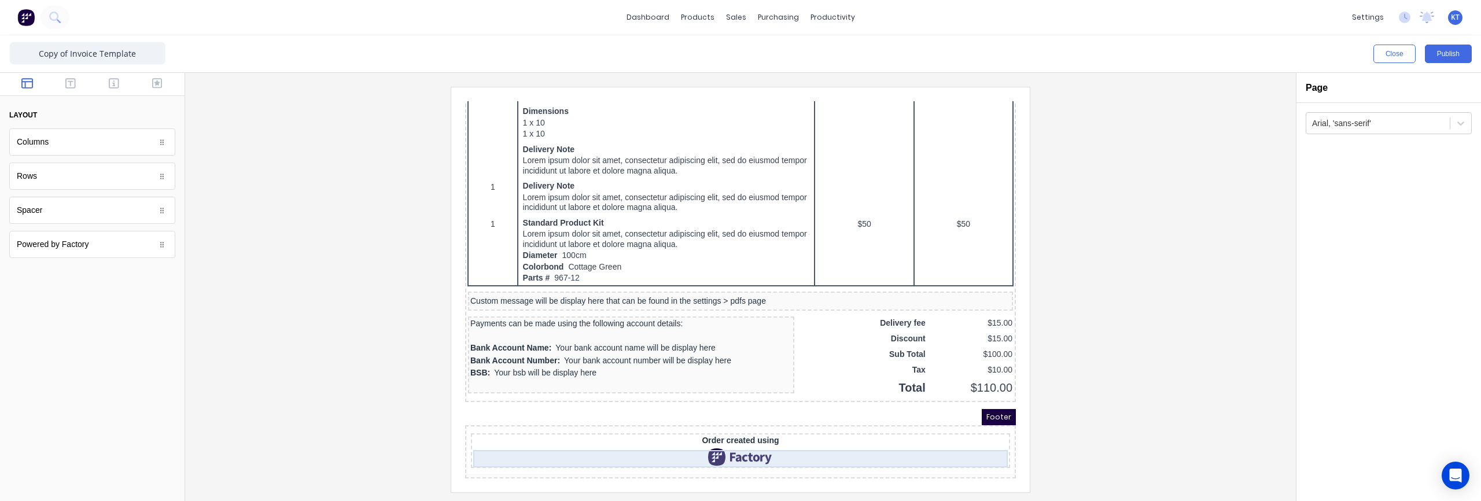
click at [742, 437] on div at bounding box center [726, 442] width 534 height 17
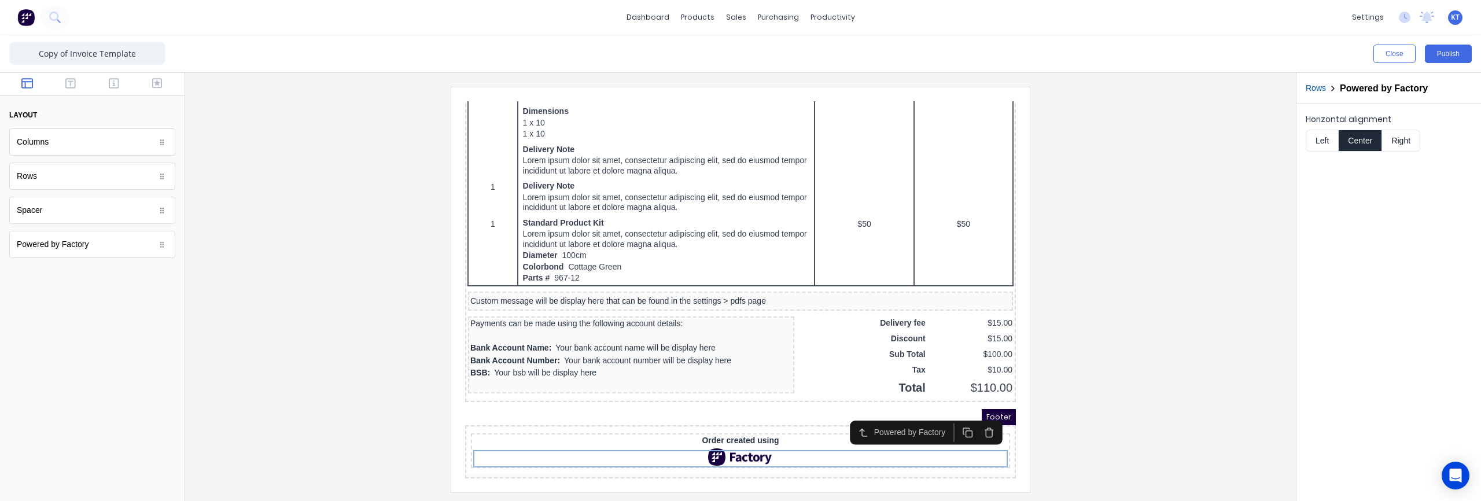
click at [976, 414] on icon "button" at bounding box center [974, 419] width 10 height 10
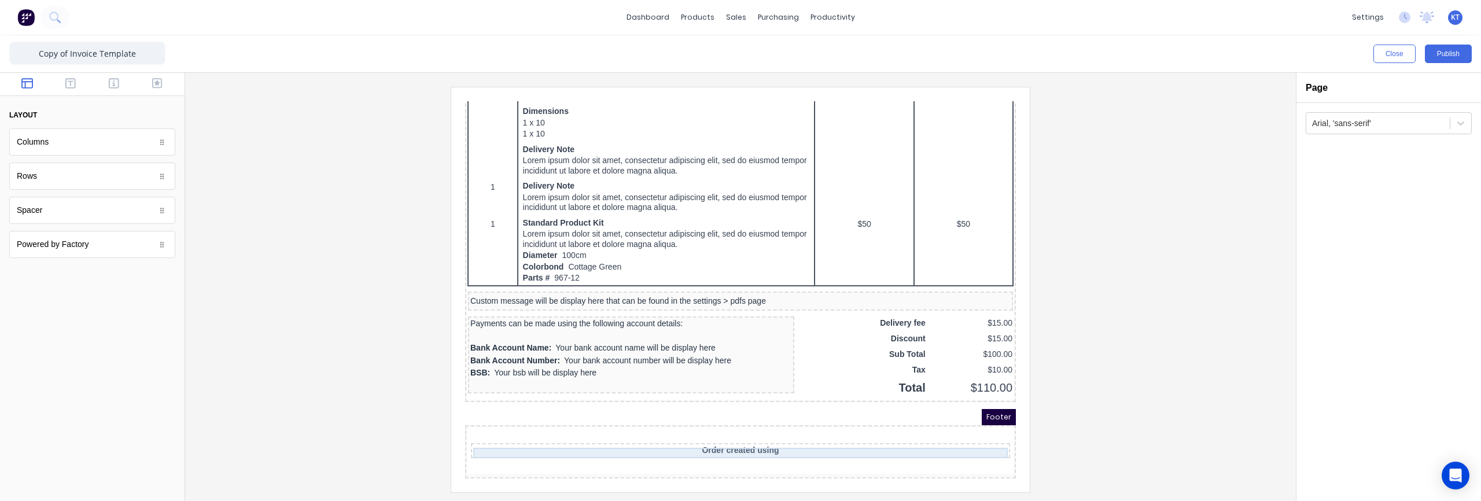
click at [753, 432] on div "Order created using" at bounding box center [726, 436] width 534 height 10
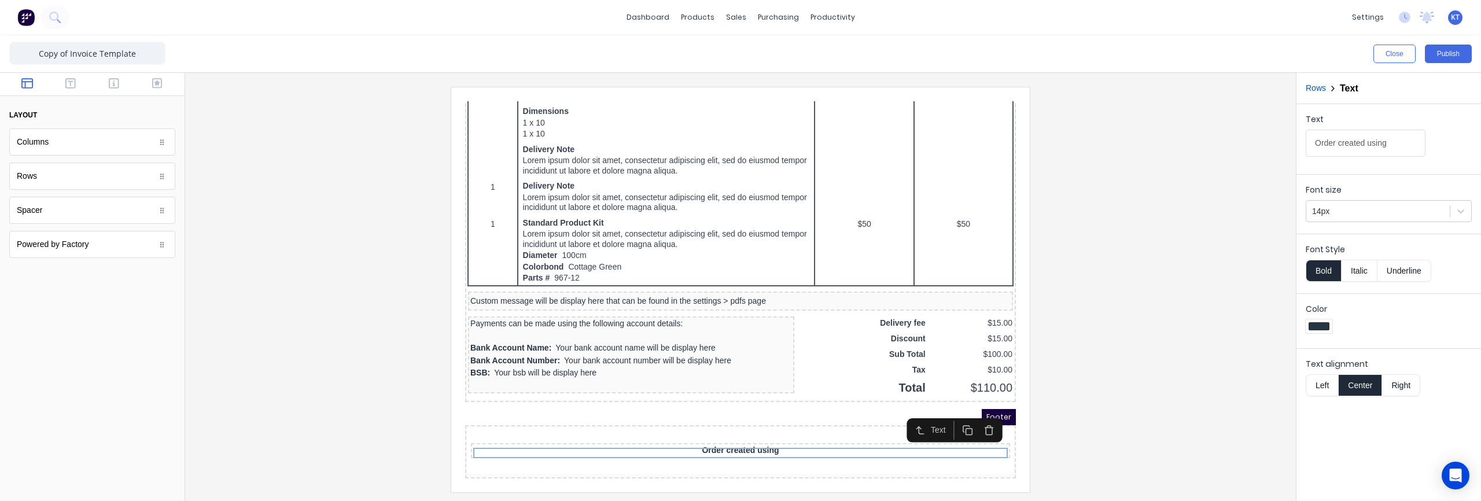
click at [979, 413] on icon "button" at bounding box center [974, 416] width 10 height 10
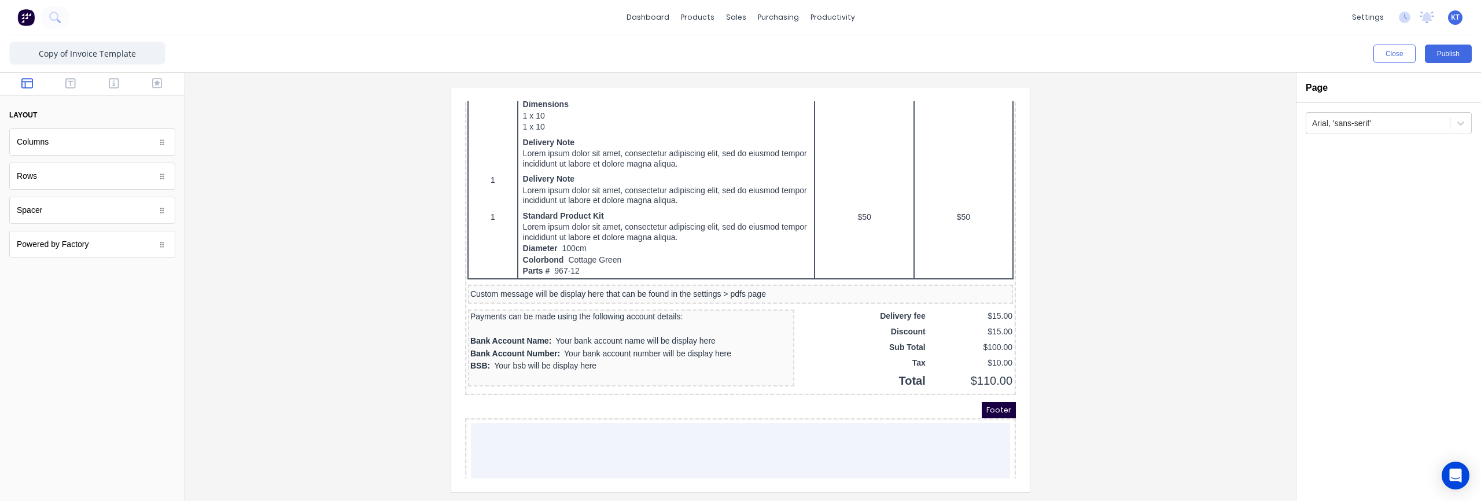
click at [1147, 422] on div at bounding box center [740, 289] width 1092 height 405
click at [532, 334] on div "Bank Account Name: Your bank account name will be display here" at bounding box center [617, 327] width 322 height 13
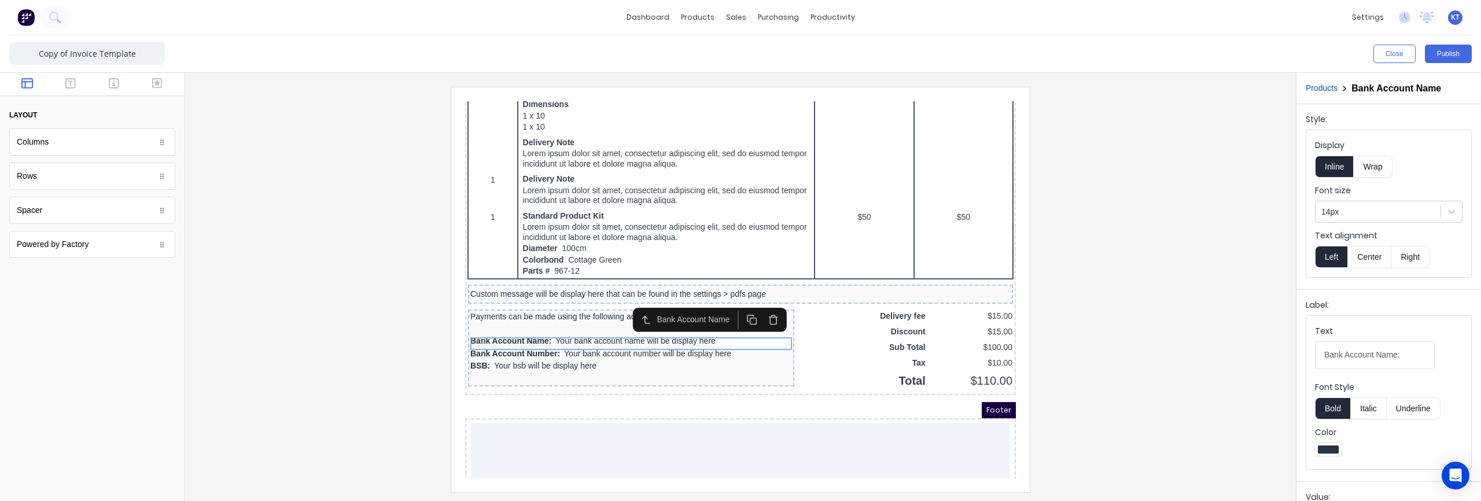
click at [758, 311] on icon "button" at bounding box center [759, 305] width 10 height 10
click at [761, 307] on icon "button" at bounding box center [759, 305] width 10 height 10
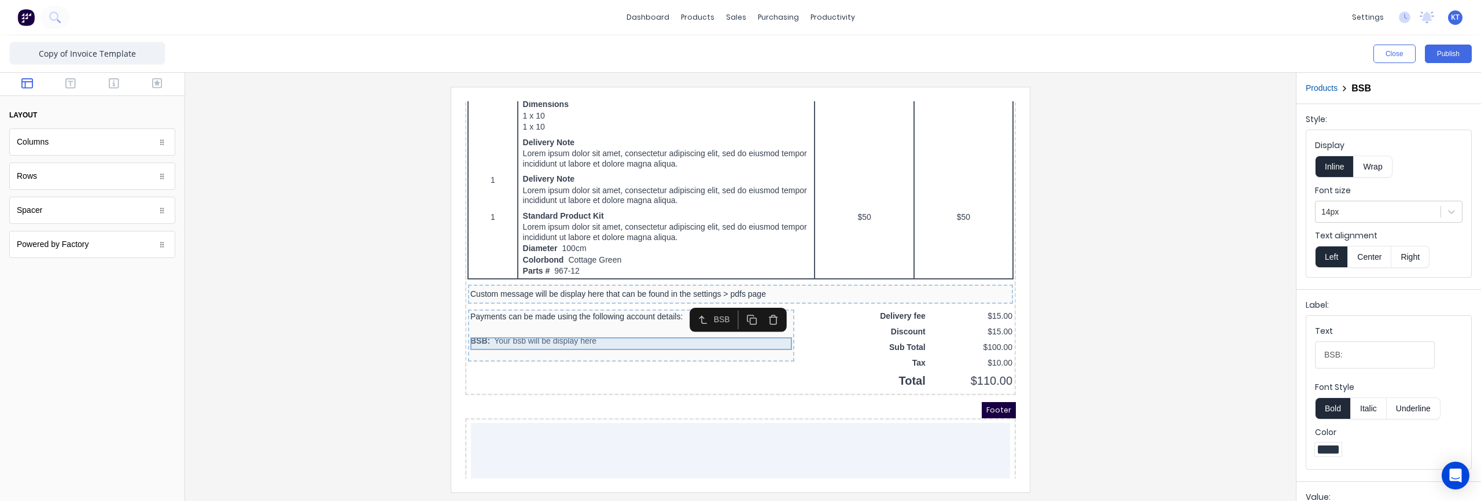
click at [599, 330] on div "BSB: Your bsb will be display here" at bounding box center [617, 327] width 322 height 13
click at [758, 307] on icon "button" at bounding box center [759, 305] width 10 height 10
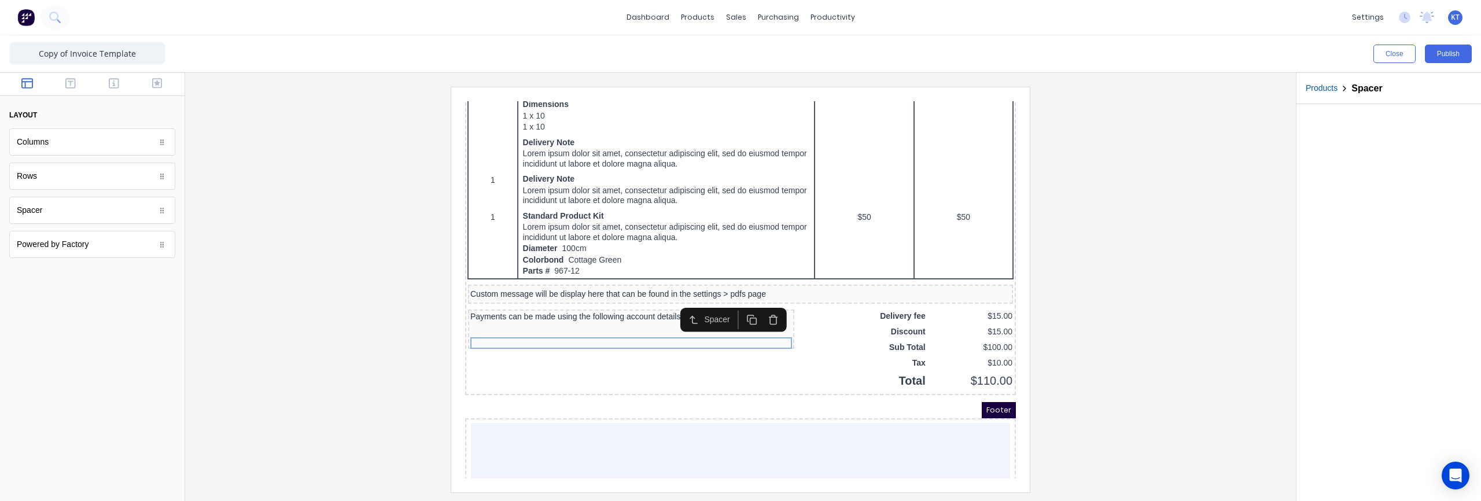
click at [1296, 366] on div at bounding box center [1388, 302] width 185 height 397
click at [1219, 289] on div at bounding box center [740, 289] width 1092 height 405
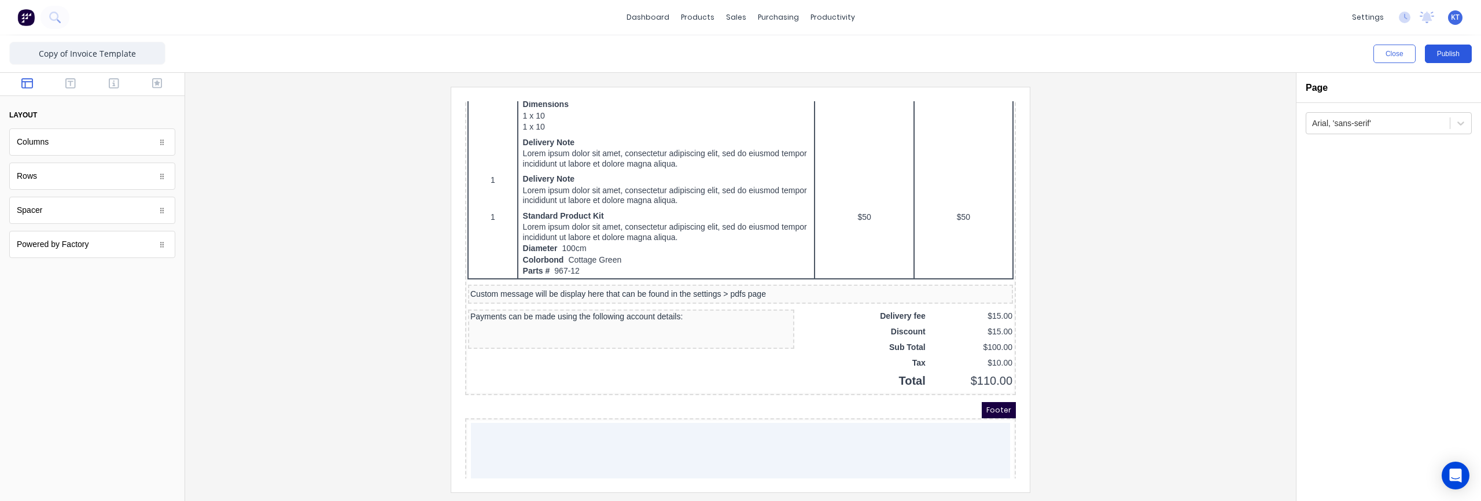
click at [1444, 60] on button "Publish" at bounding box center [1448, 54] width 47 height 19
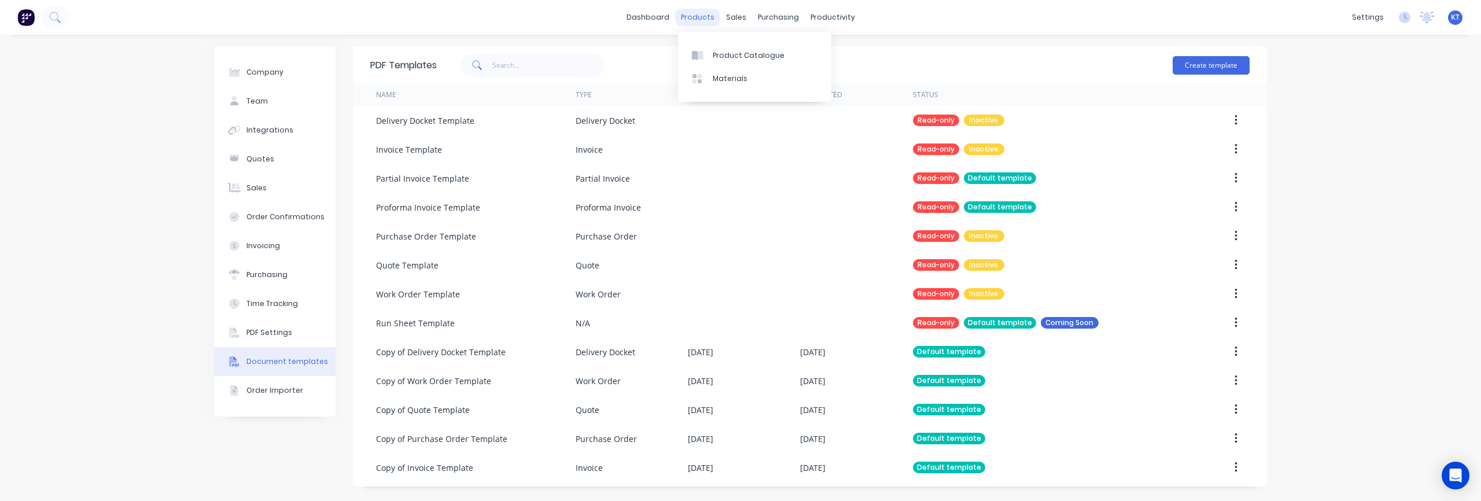
click at [695, 24] on div "products" at bounding box center [697, 17] width 45 height 17
click at [802, 51] on div "Purchase Orders" at bounding box center [815, 55] width 61 height 10
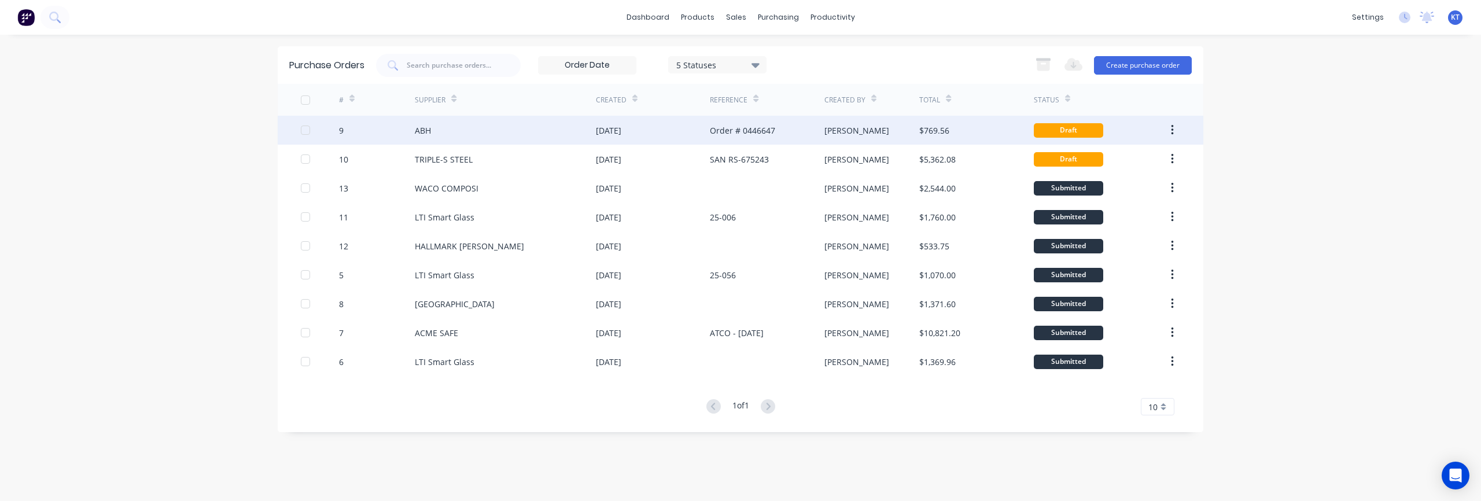
click at [416, 131] on div "ABH" at bounding box center [423, 130] width 16 height 12
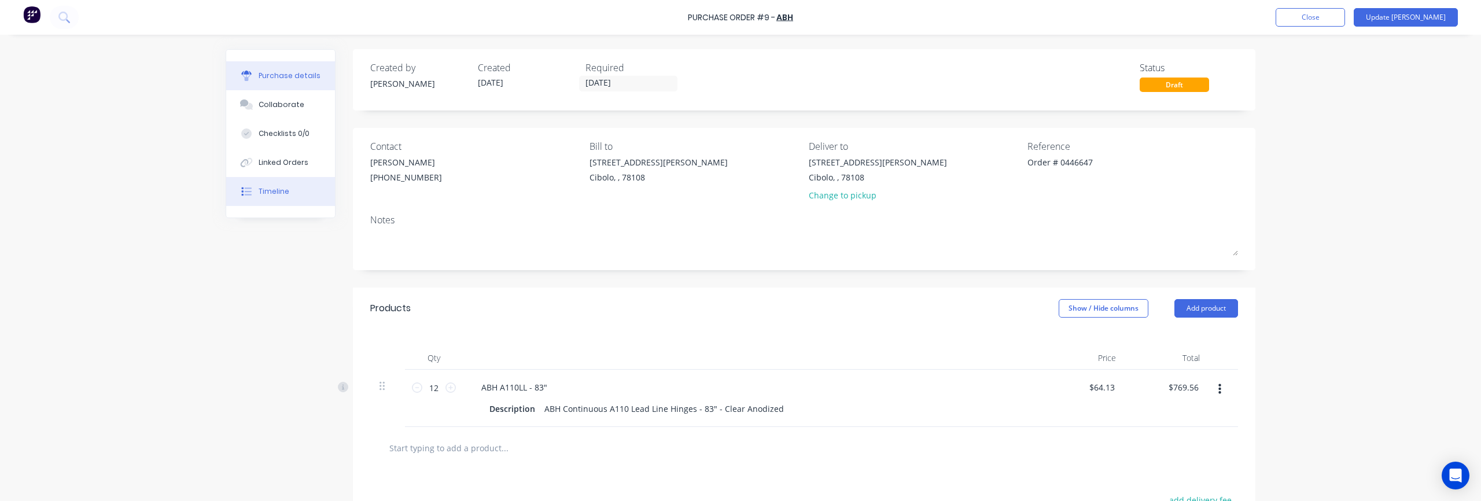
click at [274, 190] on div "Timeline" at bounding box center [274, 191] width 31 height 10
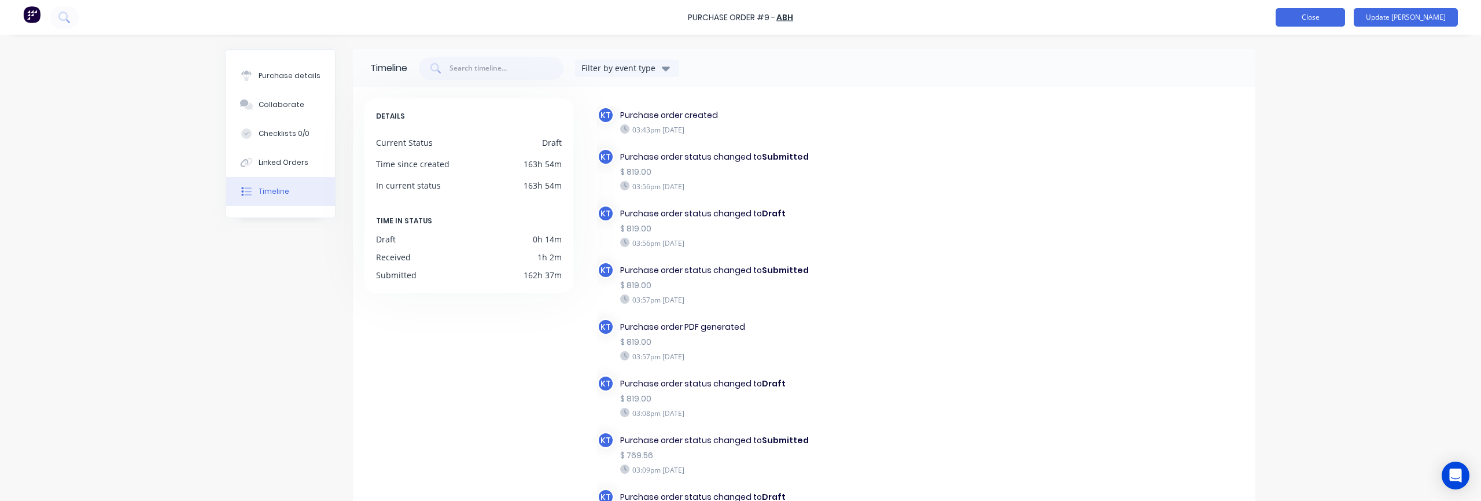
click at [1332, 24] on button "Close" at bounding box center [1309, 17] width 69 height 19
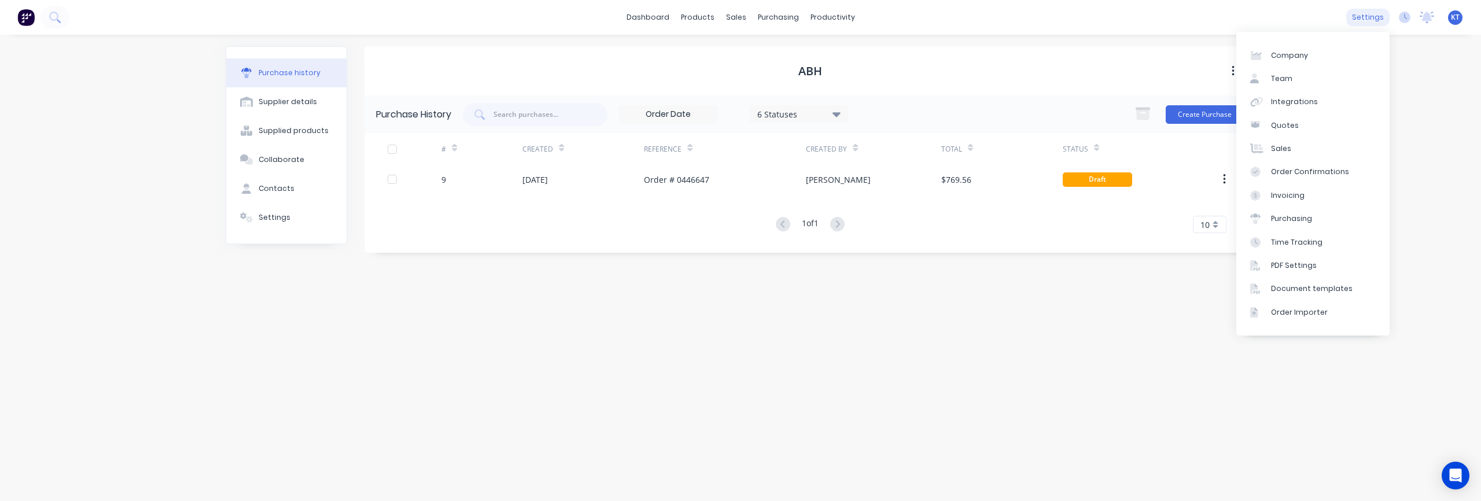
click at [1366, 23] on div "settings" at bounding box center [1367, 17] width 43 height 17
click at [1297, 106] on div "Integrations" at bounding box center [1294, 102] width 47 height 10
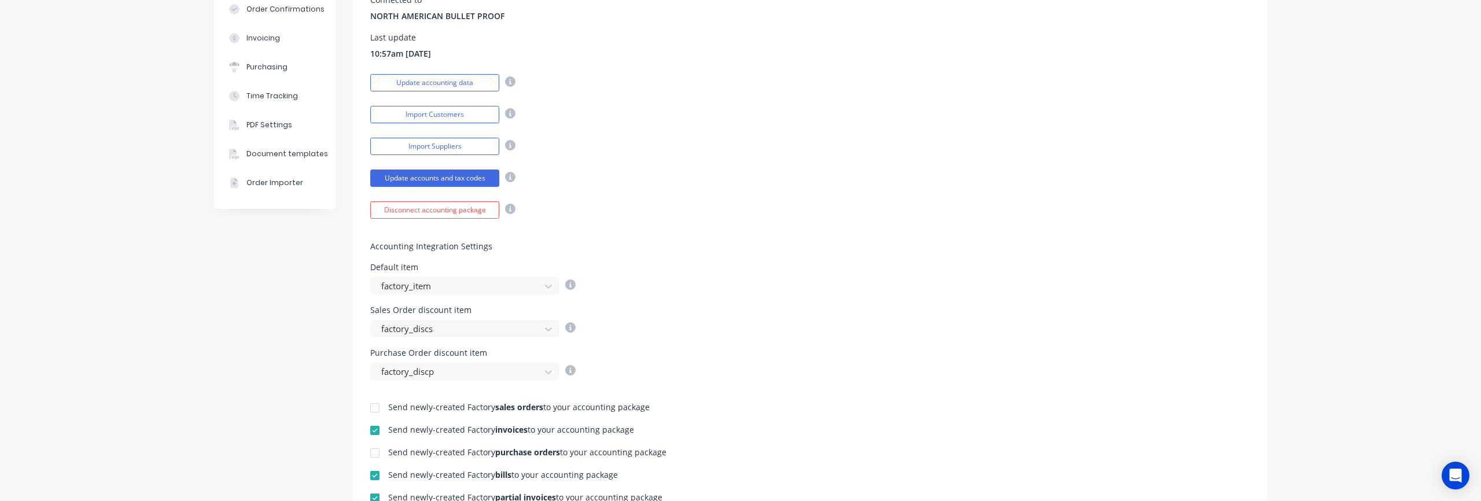
scroll to position [398, 0]
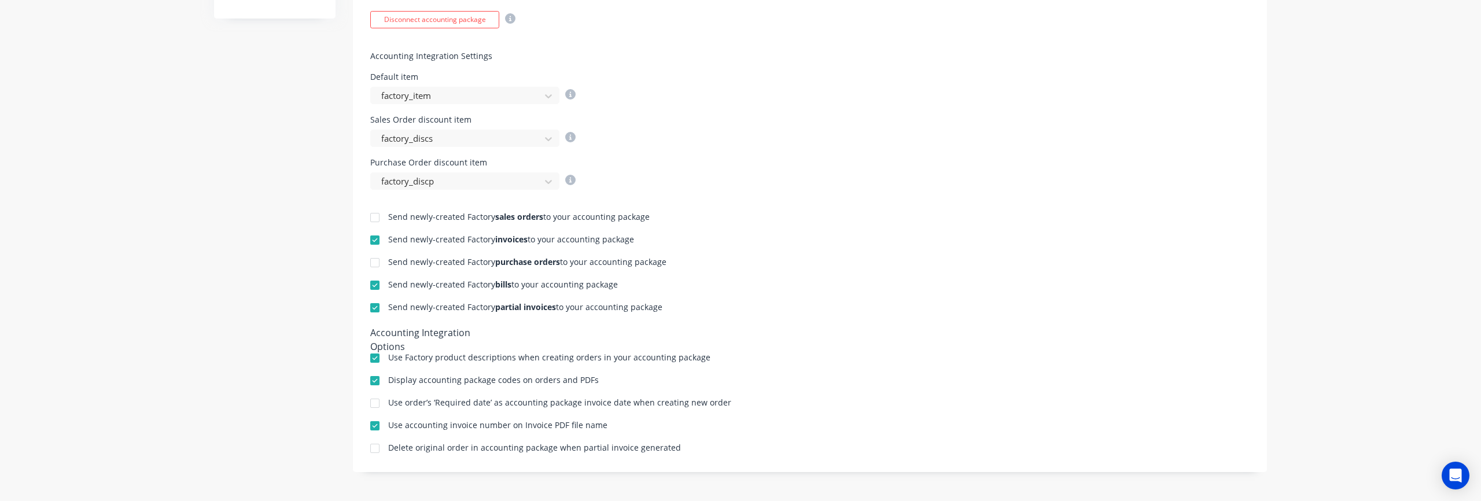
click at [377, 264] on div at bounding box center [374, 262] width 23 height 23
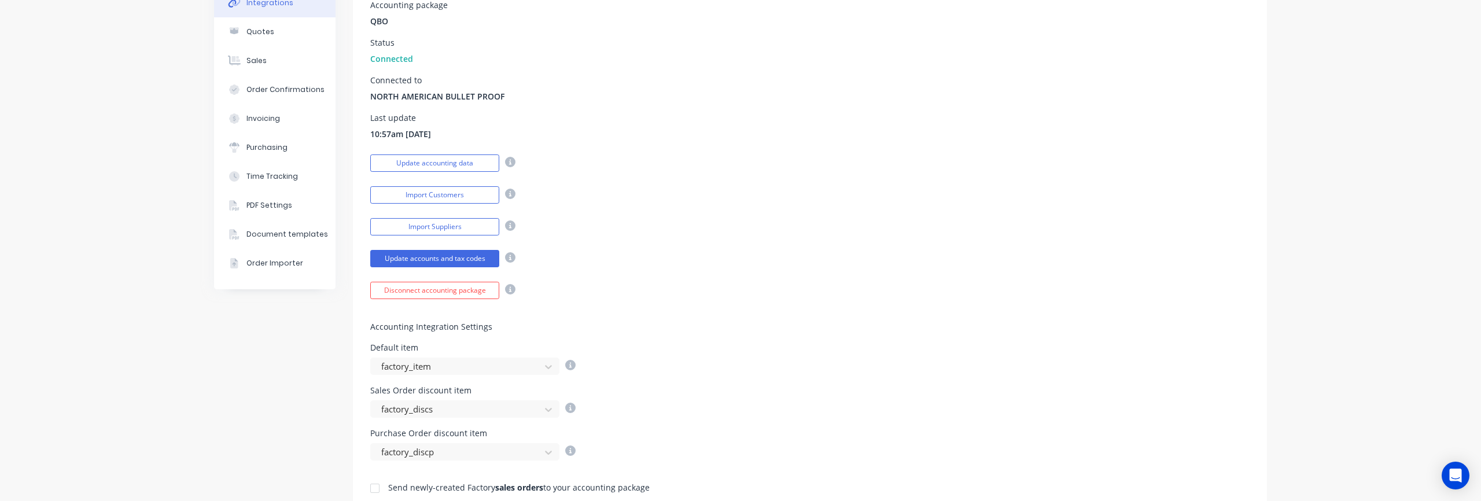
scroll to position [0, 0]
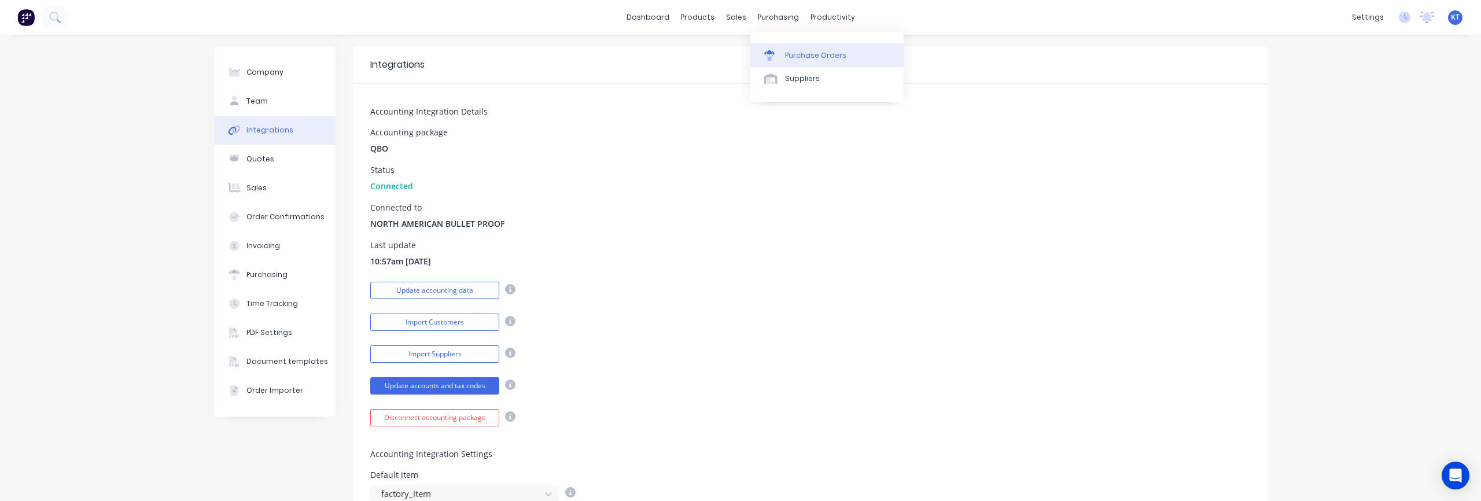
click at [792, 53] on div "Purchase Orders" at bounding box center [815, 55] width 61 height 10
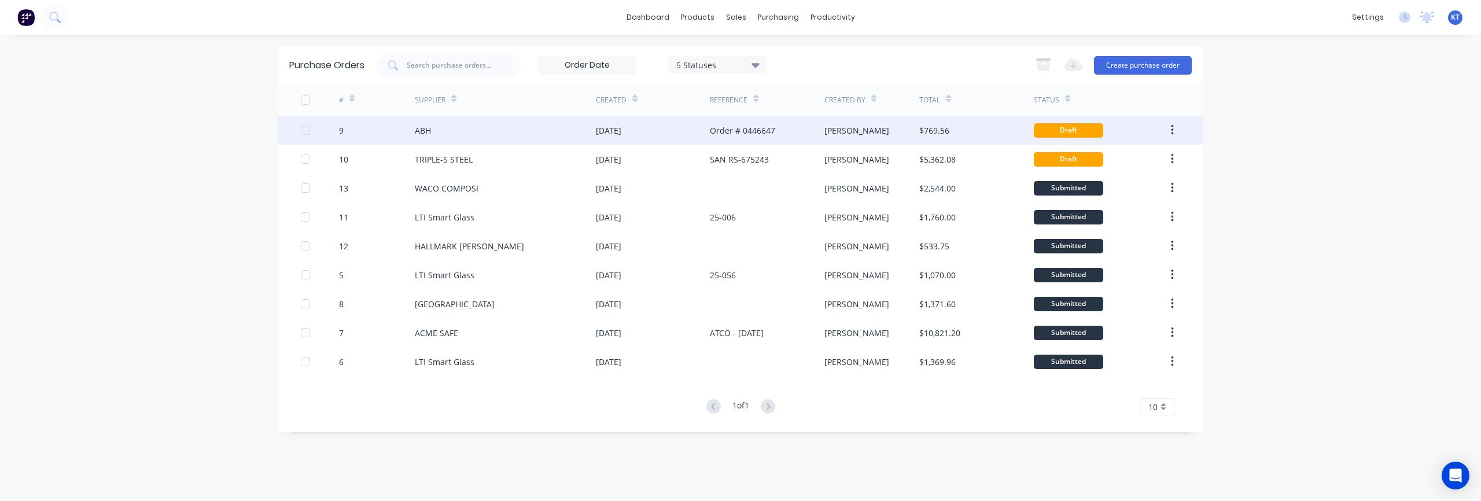
click at [437, 133] on div "ABH" at bounding box center [505, 130] width 181 height 29
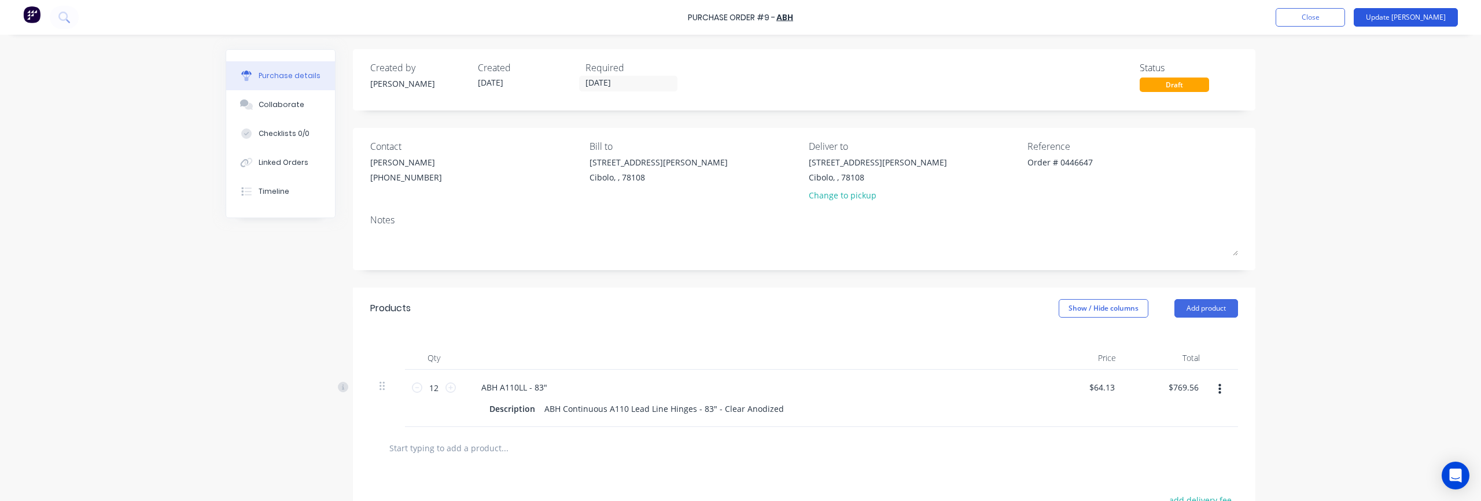
click at [1420, 16] on button "Update [PERSON_NAME]" at bounding box center [1405, 17] width 104 height 19
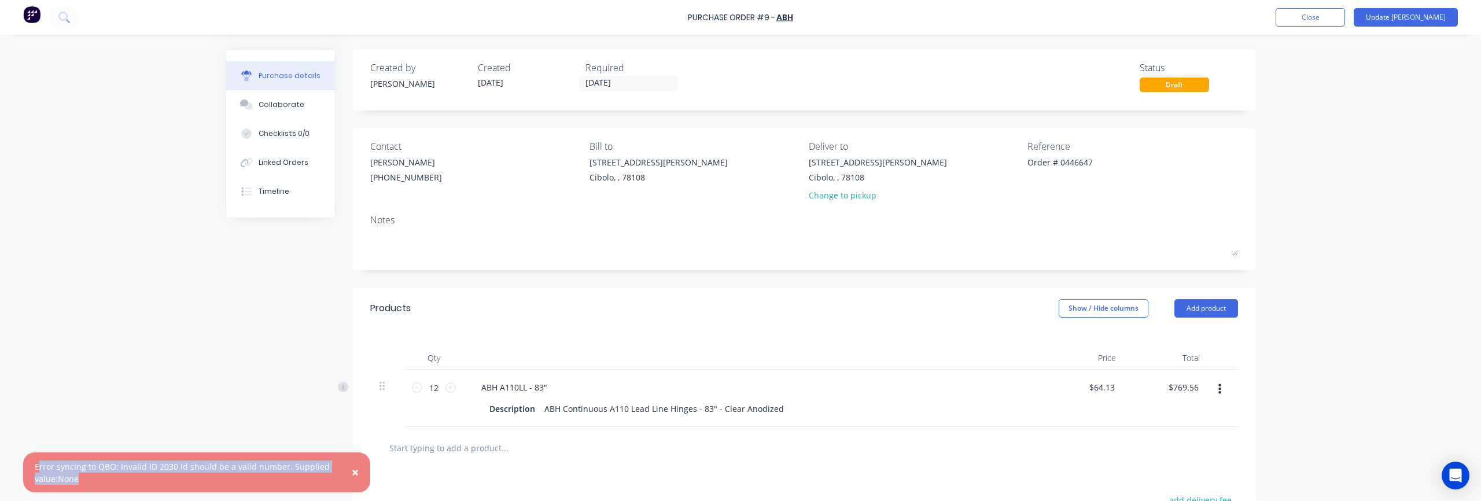
drag, startPoint x: 37, startPoint y: 465, endPoint x: 187, endPoint y: 489, distance: 152.3
click at [187, 489] on div "× Error syncing to QBO: Invalid ID 2030 Id should be a valid number. Supplied v…" at bounding box center [196, 472] width 347 height 40
click at [199, 423] on div "× Error syncing to QBO: Invalid ID 2030 Id should be a valid number. Supplied v…" at bounding box center [740, 250] width 1481 height 501
type textarea "x"
click at [790, 17] on link "ABH" at bounding box center [784, 18] width 17 height 12
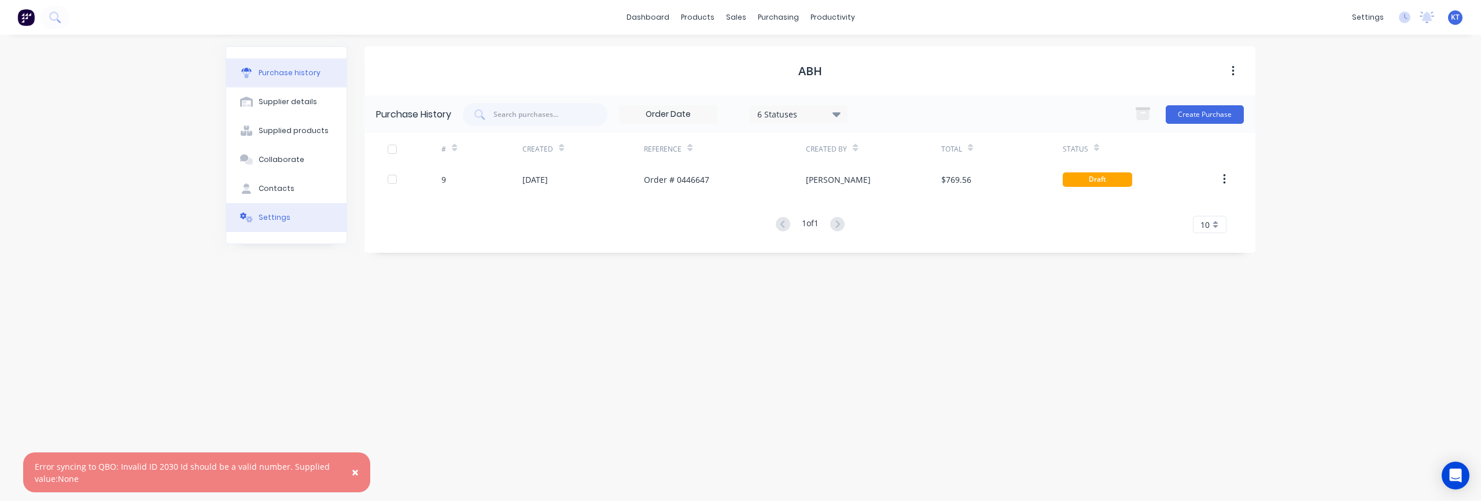
click at [271, 223] on button "Settings" at bounding box center [286, 217] width 120 height 29
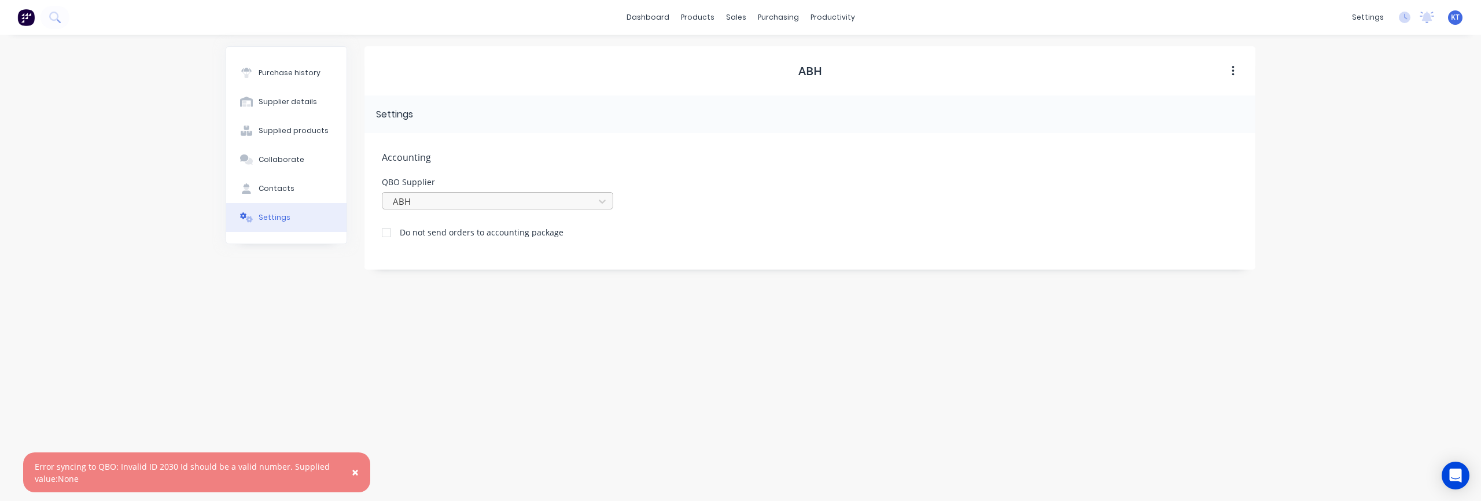
click at [558, 205] on div at bounding box center [490, 201] width 197 height 14
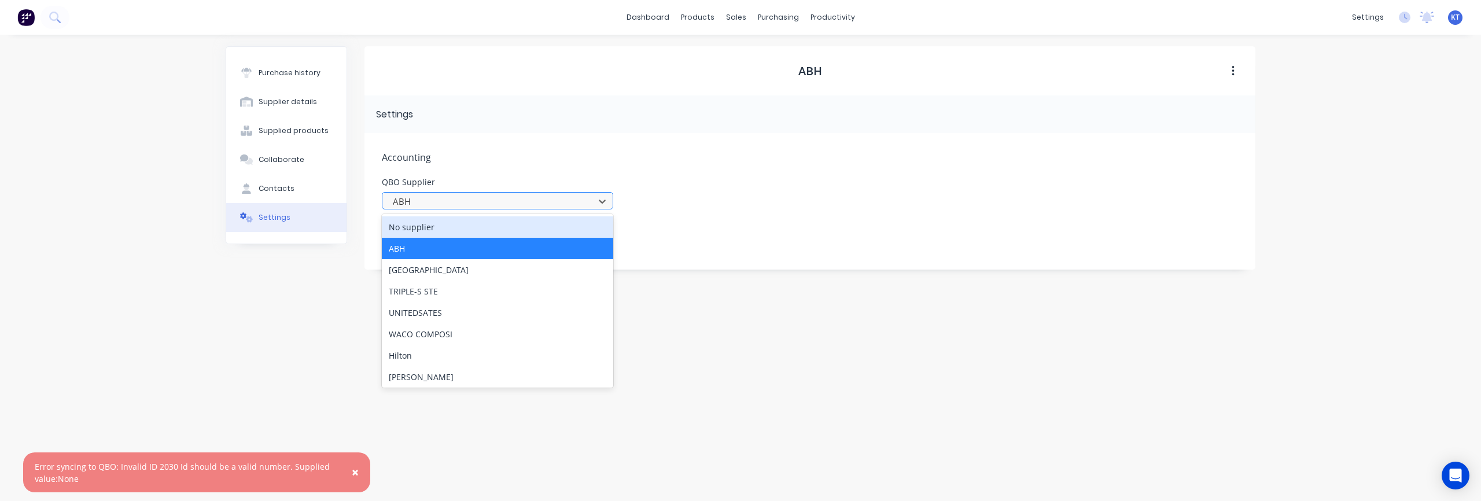
click at [479, 204] on div at bounding box center [490, 201] width 197 height 14
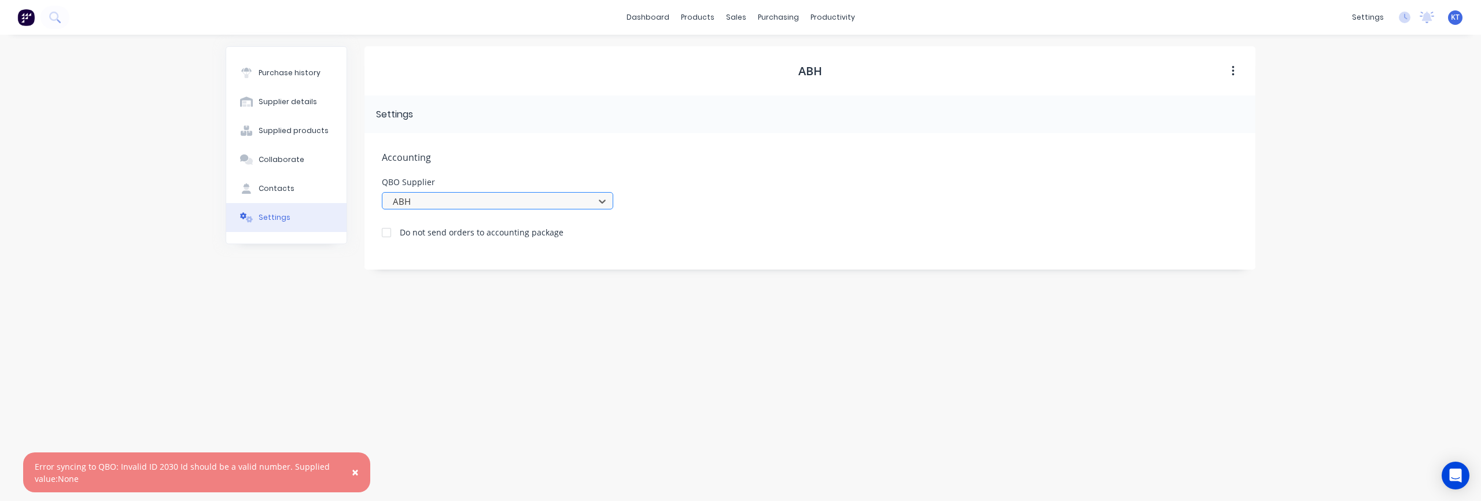
click at [412, 200] on div at bounding box center [490, 201] width 197 height 14
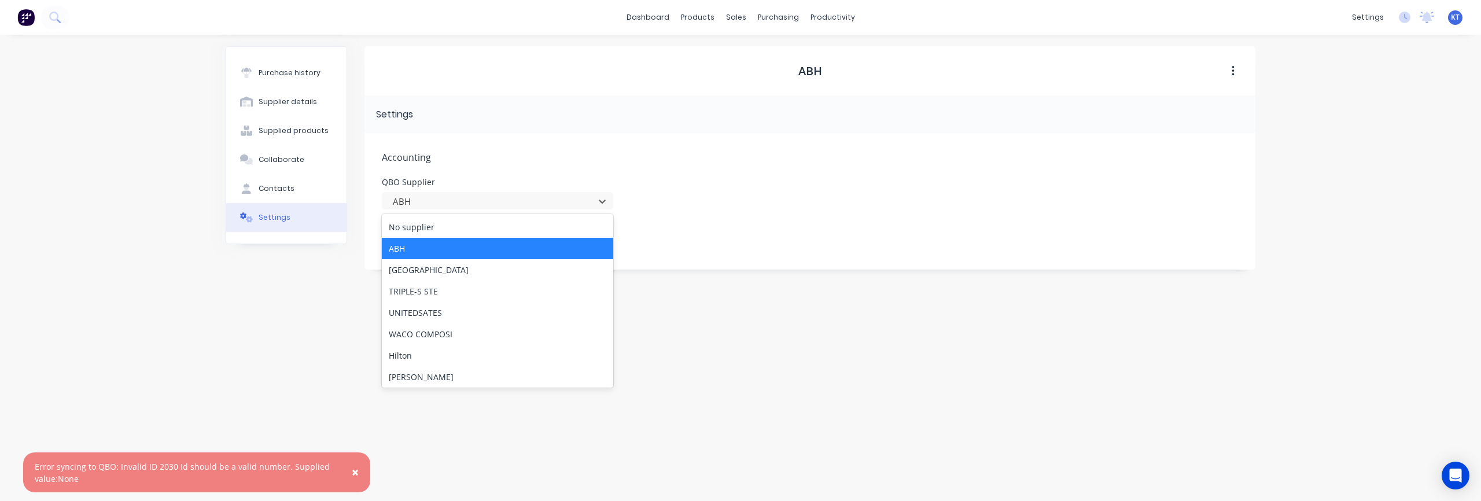
click at [757, 349] on div "ABH Settings Accounting QBO Supplier ABH, 2 of 8. 8 results available. Use Up a…" at bounding box center [809, 261] width 891 height 431
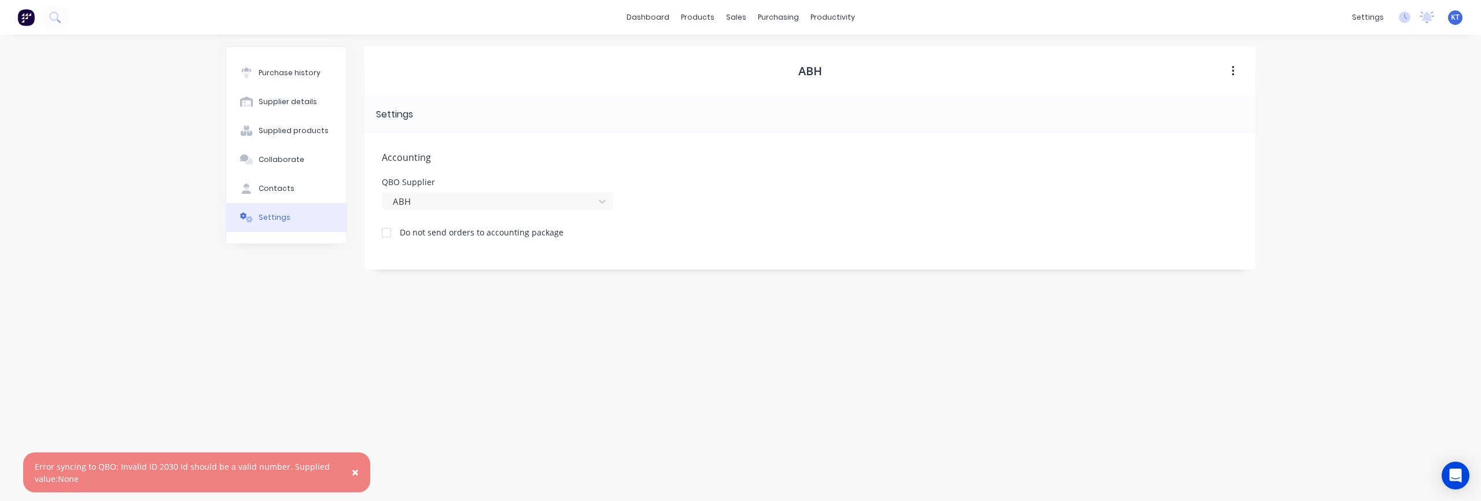
click at [835, 308] on div "ABH Settings Accounting QBO Supplier ABH Do not send orders to accounting packa…" at bounding box center [809, 261] width 891 height 431
click at [1353, 16] on div "settings" at bounding box center [1367, 17] width 43 height 17
click at [1308, 105] on div "Integrations" at bounding box center [1294, 102] width 47 height 10
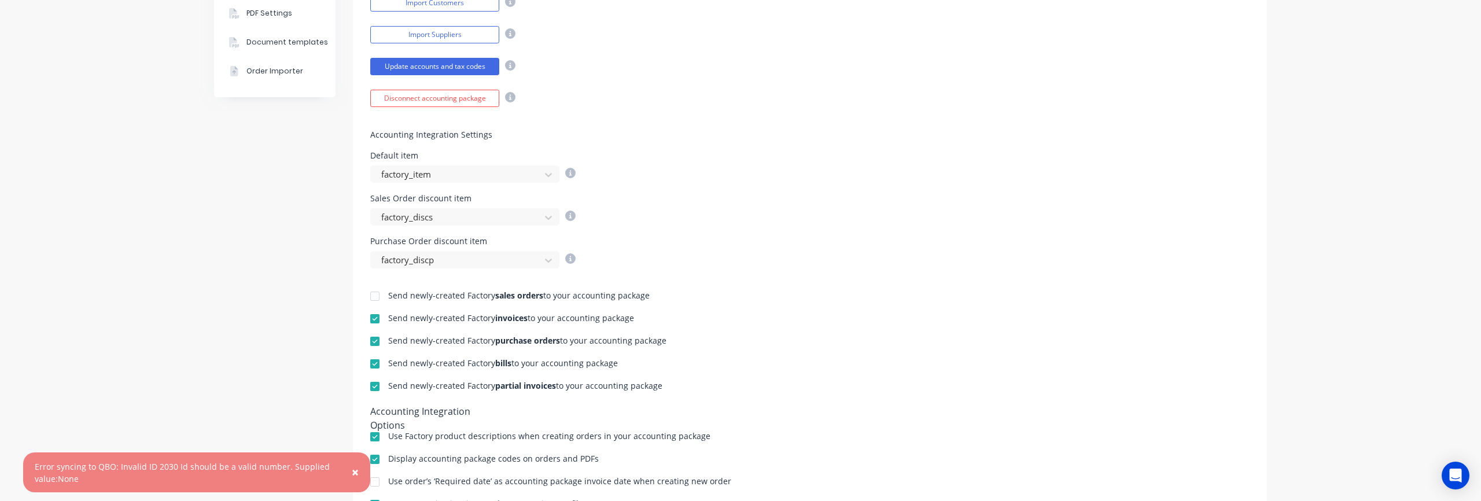
scroll to position [334, 0]
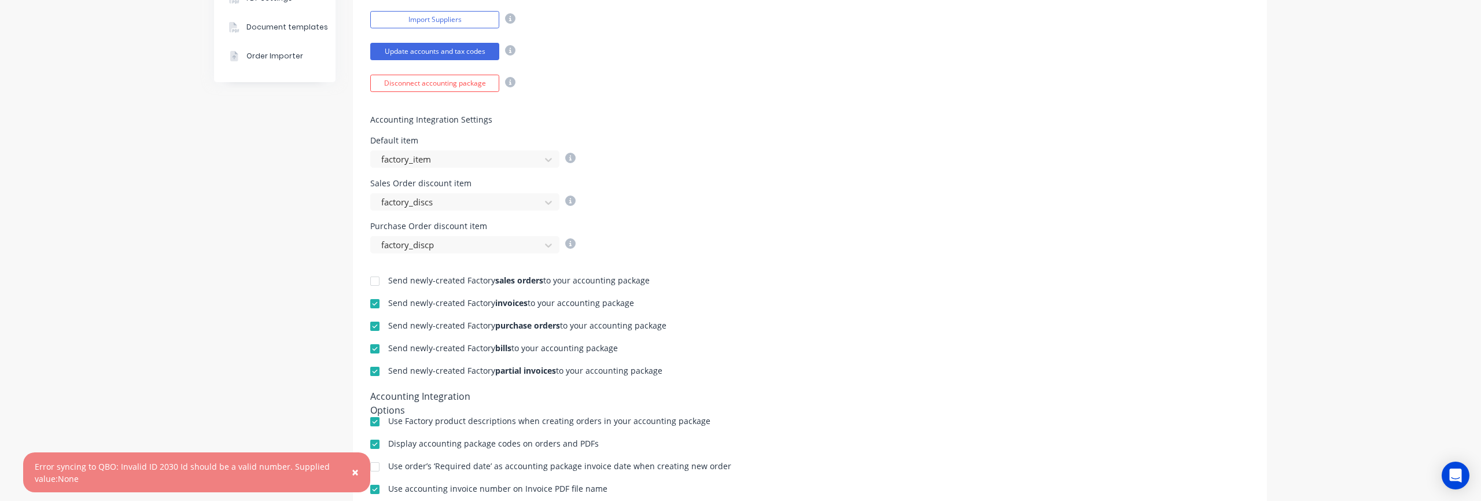
click at [352, 476] on span "×" at bounding box center [355, 472] width 7 height 16
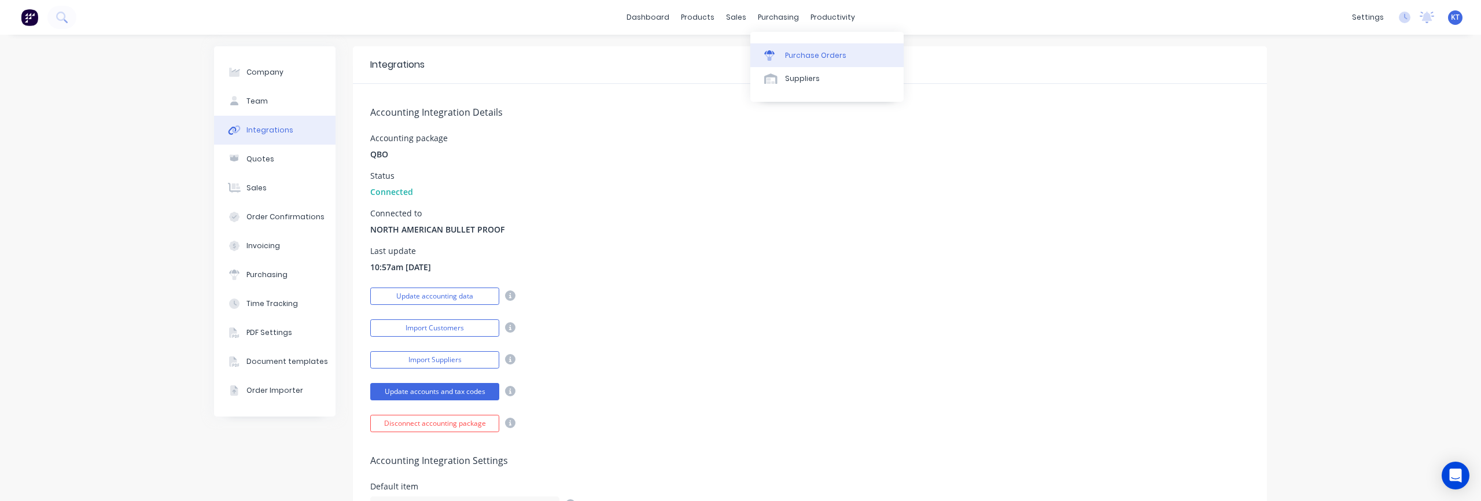
click at [783, 49] on link "Purchase Orders" at bounding box center [826, 54] width 153 height 23
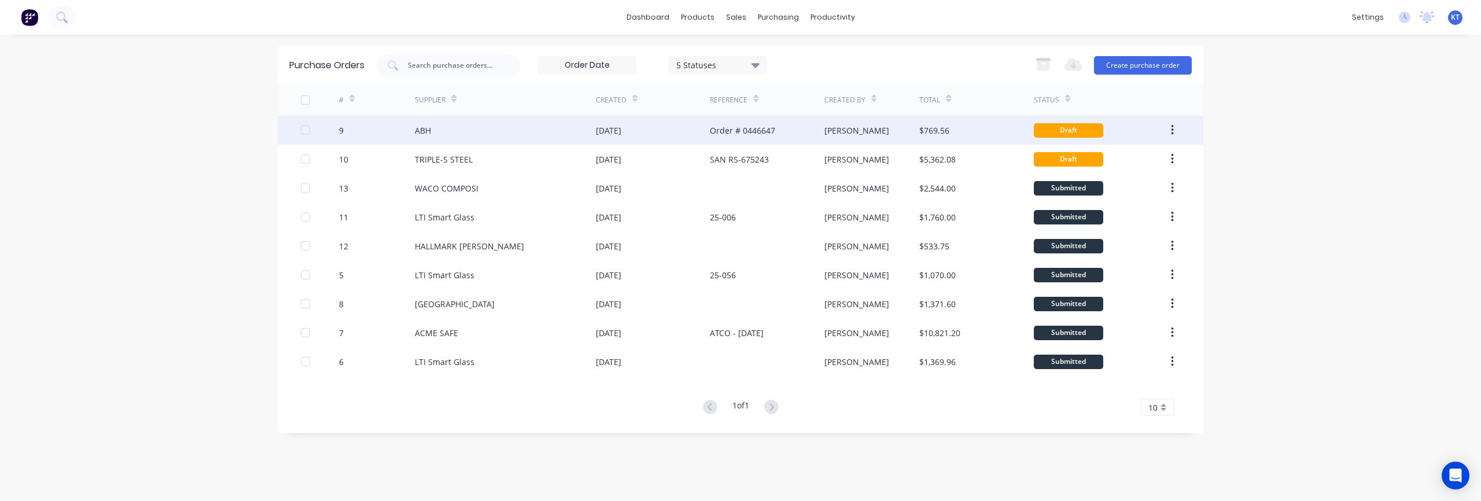
click at [426, 135] on div "ABH" at bounding box center [423, 130] width 16 height 12
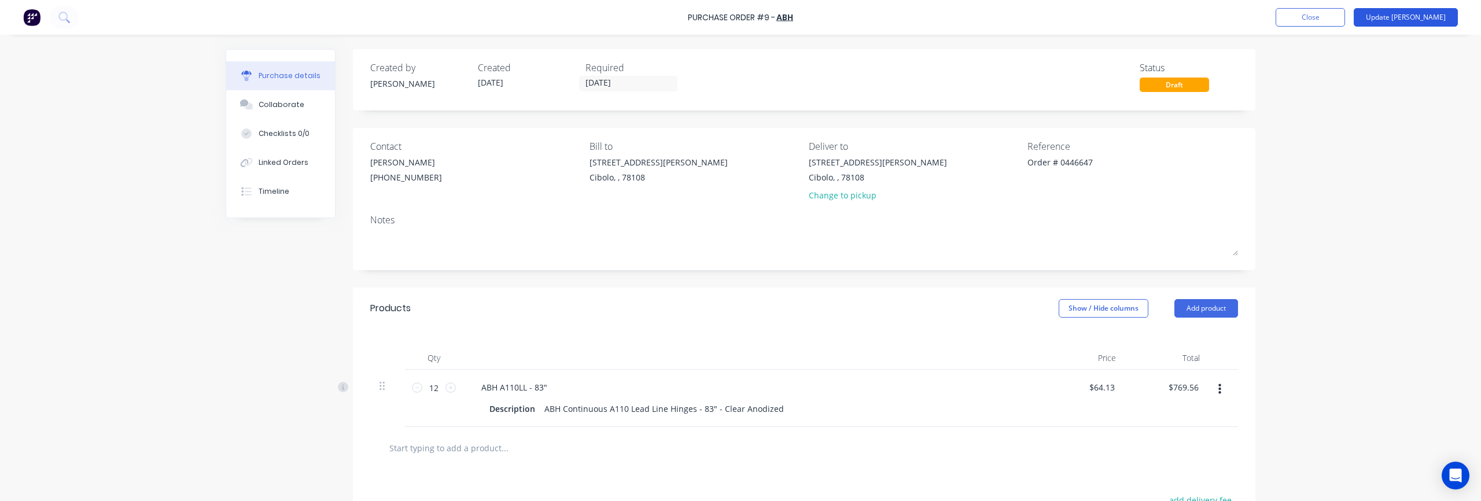
click at [1434, 22] on button "Update [PERSON_NAME]" at bounding box center [1405, 17] width 104 height 19
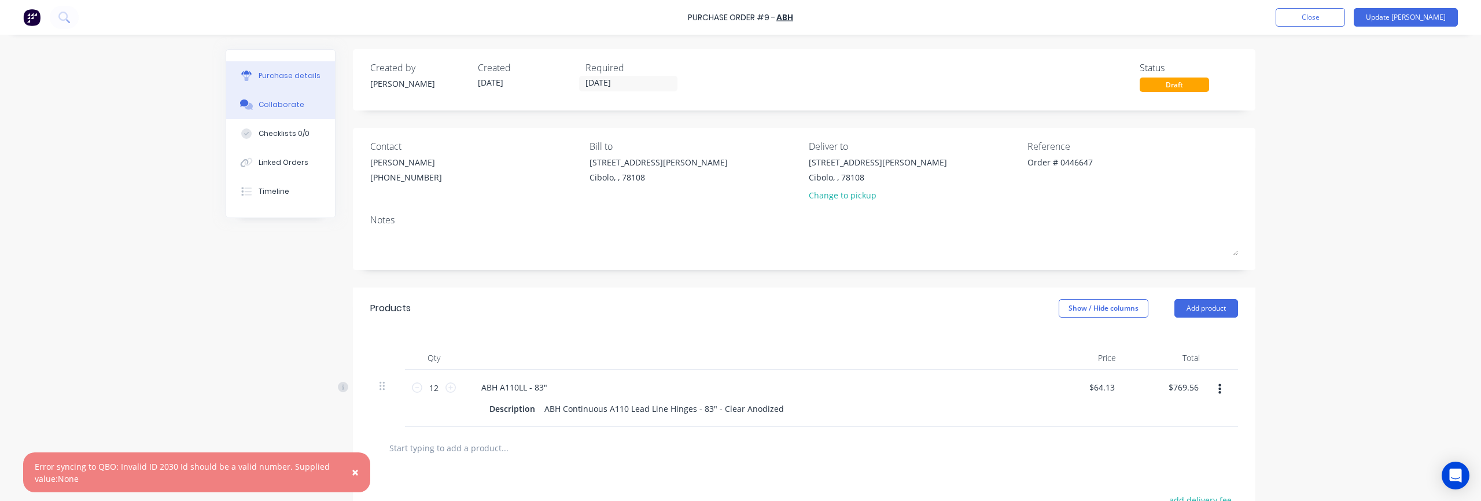
click at [286, 106] on div "Collaborate" at bounding box center [282, 104] width 46 height 10
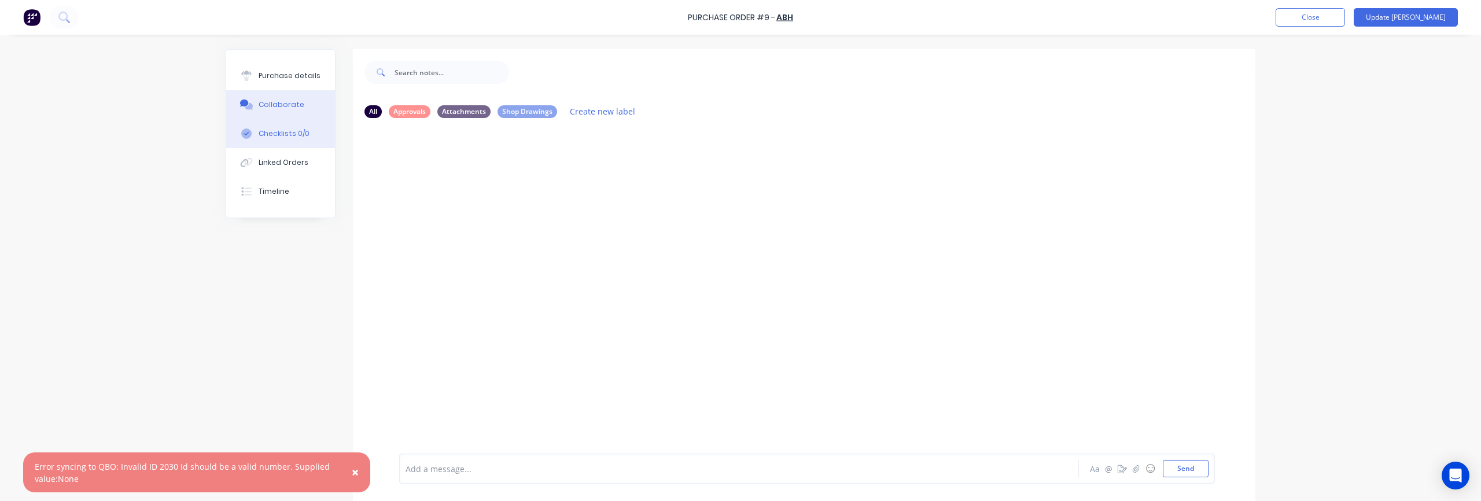
click at [282, 131] on div "Checklists 0/0" at bounding box center [284, 133] width 51 height 10
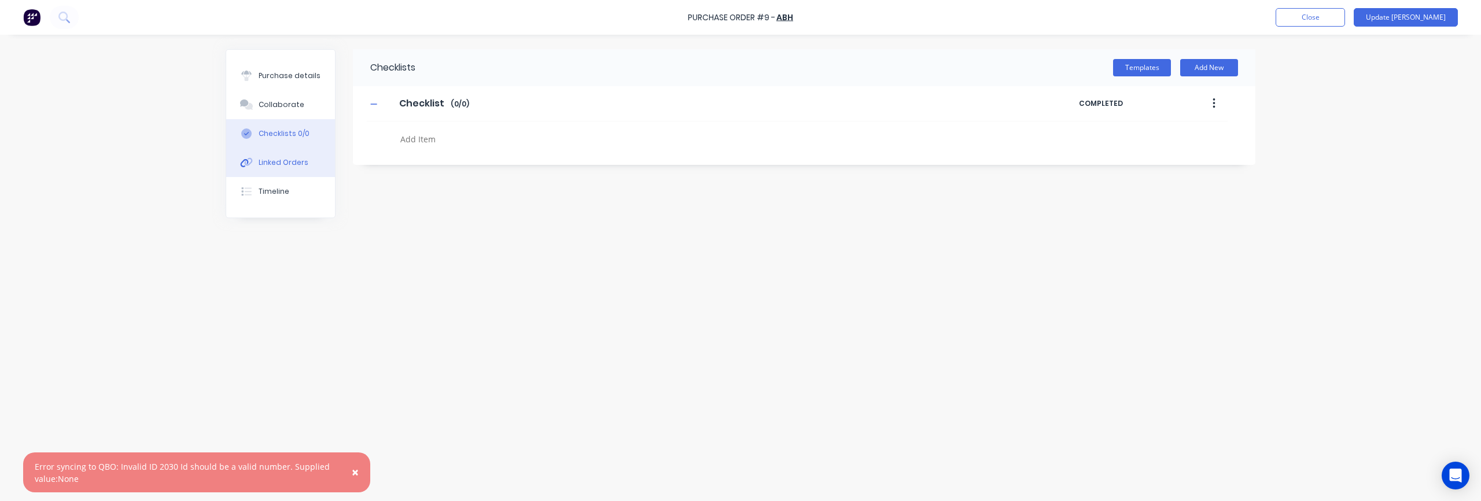
click at [271, 167] on div "Linked Orders" at bounding box center [284, 162] width 50 height 10
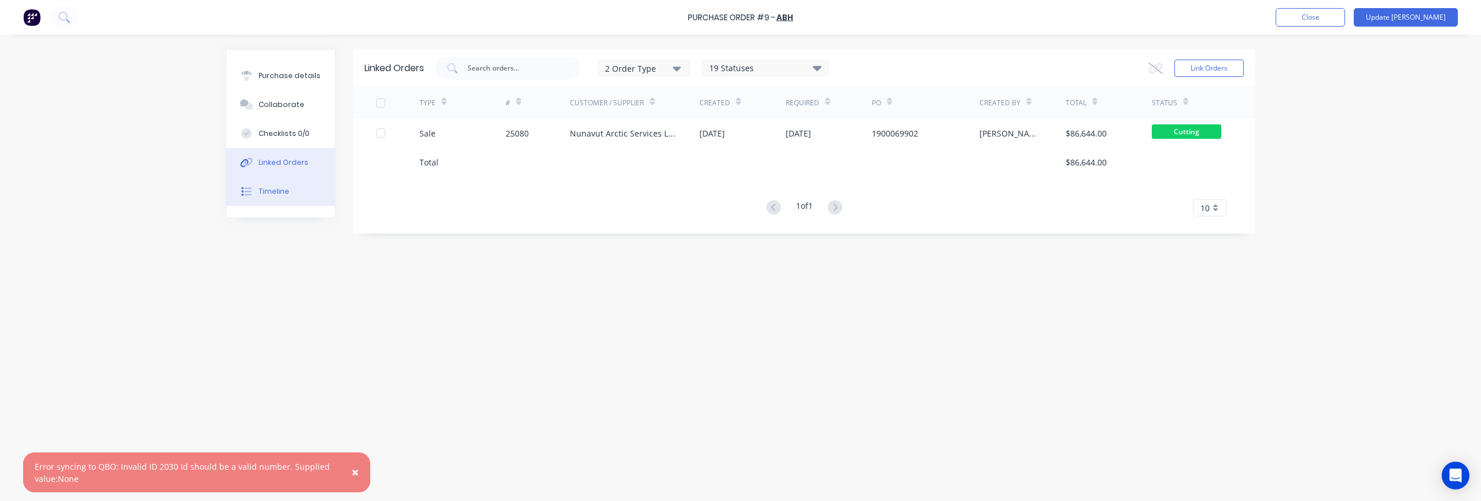
click at [260, 205] on button "Timeline" at bounding box center [280, 191] width 109 height 29
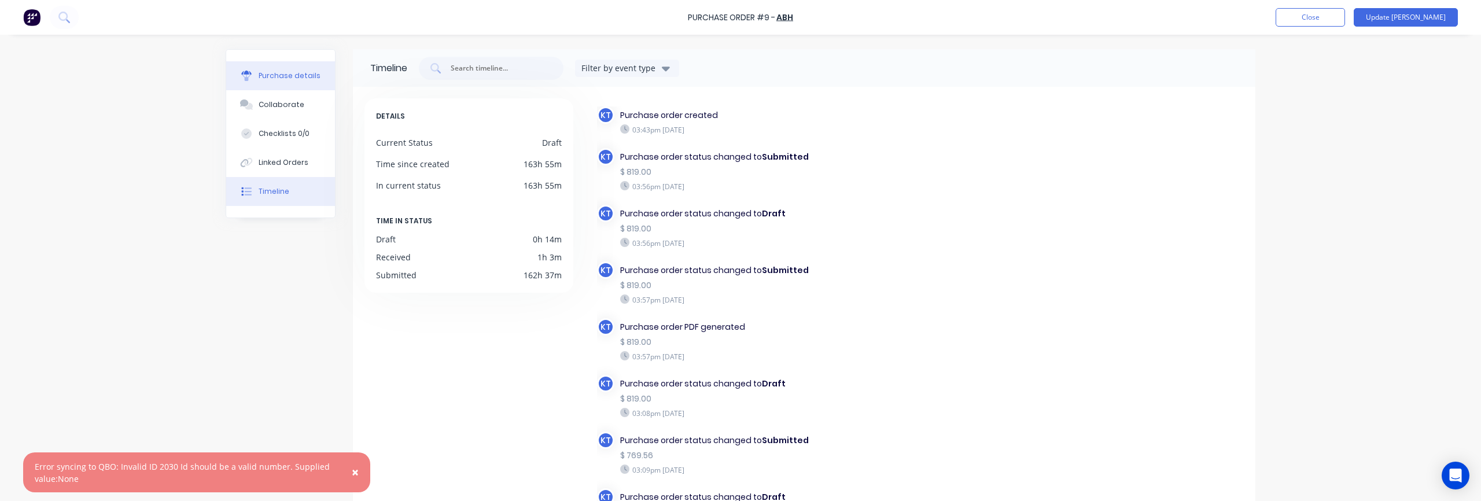
click at [256, 77] on button "Purchase details" at bounding box center [280, 75] width 109 height 29
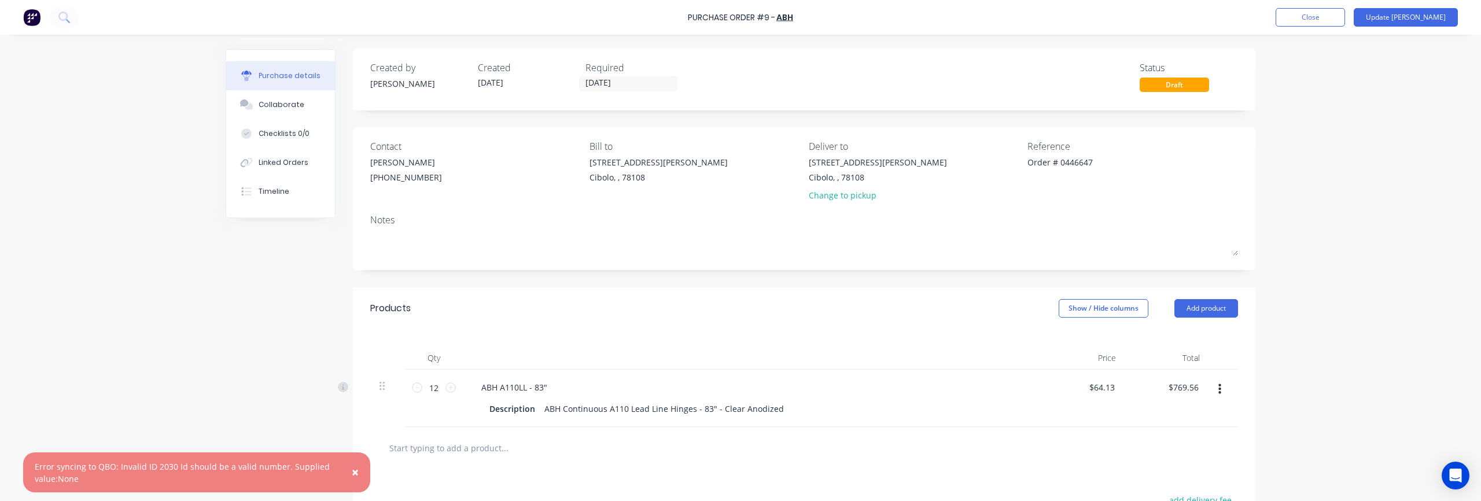
click at [772, 20] on div "Purchase Order #9 -" at bounding box center [731, 18] width 87 height 12
click at [1334, 20] on button "Close" at bounding box center [1309, 17] width 69 height 19
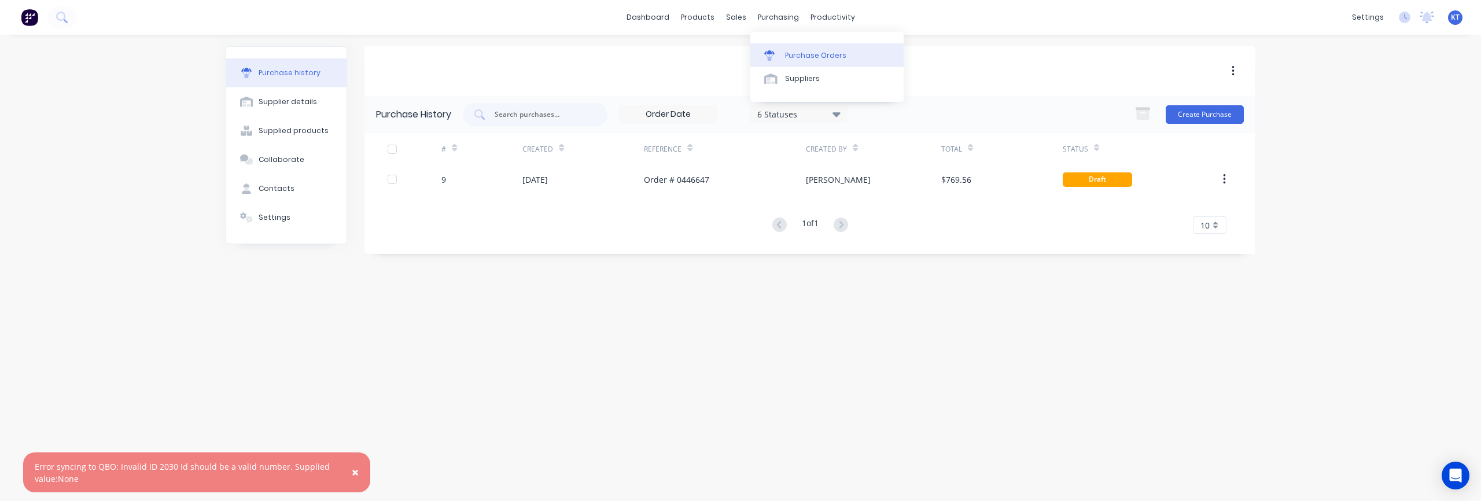
click at [792, 49] on link "Purchase Orders" at bounding box center [826, 54] width 153 height 23
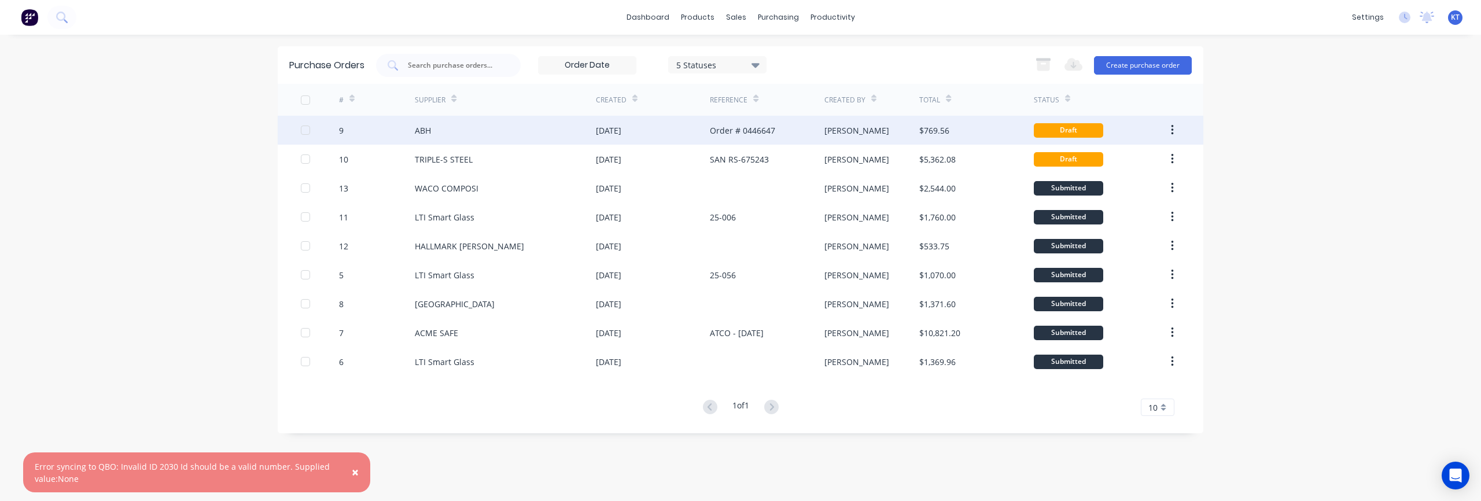
click at [1174, 134] on button "button" at bounding box center [1172, 130] width 27 height 21
click at [709, 131] on div "[DATE]" at bounding box center [653, 130] width 114 height 29
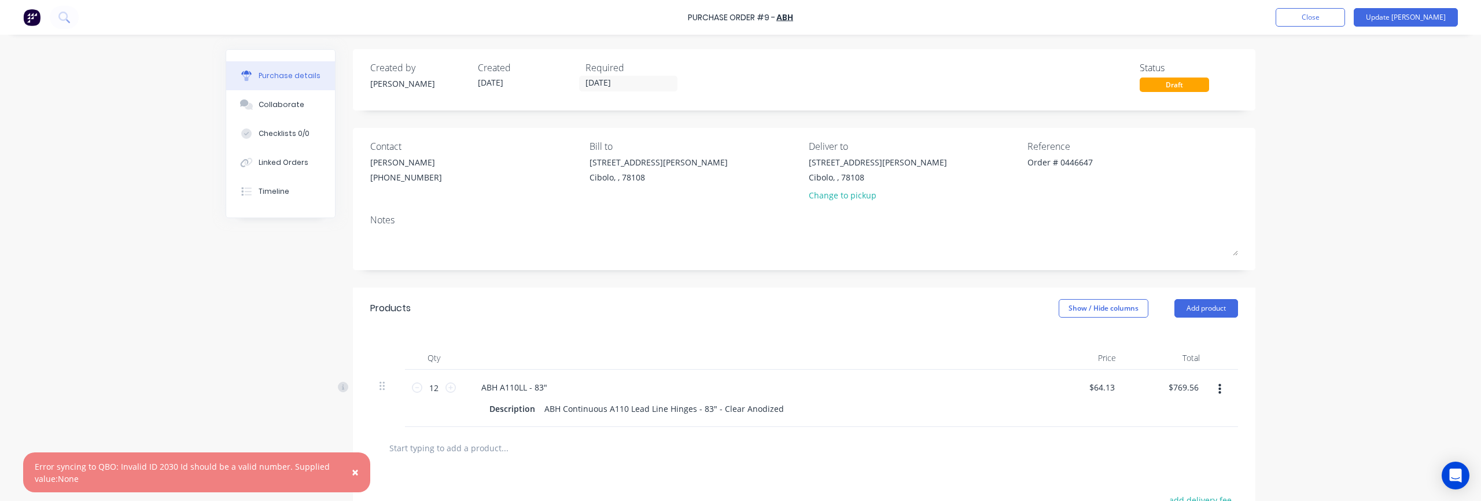
click at [1186, 88] on div "Draft" at bounding box center [1173, 85] width 69 height 14
click at [275, 108] on div "Collaborate" at bounding box center [282, 104] width 46 height 10
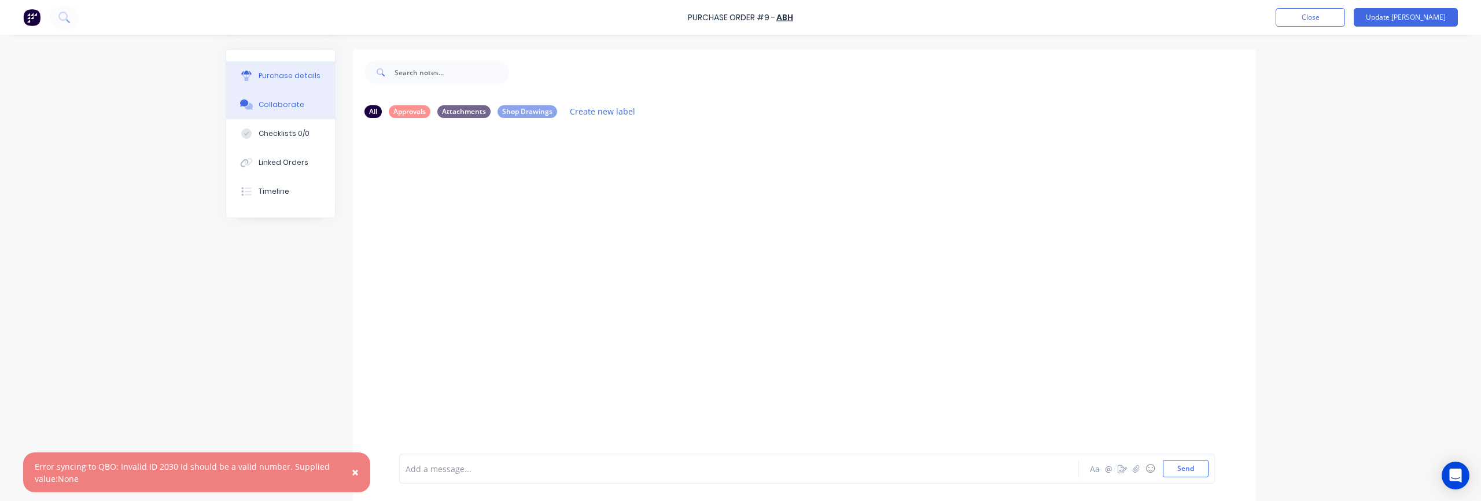
click at [294, 80] on div "Purchase details" at bounding box center [290, 76] width 62 height 10
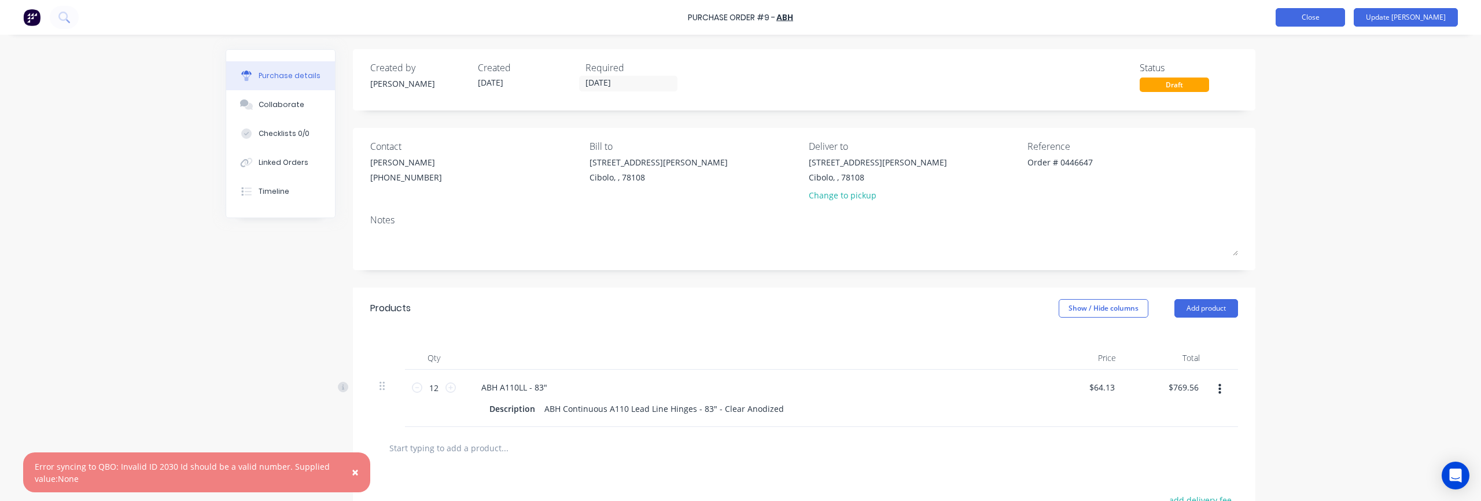
click at [1345, 24] on button "Close" at bounding box center [1309, 17] width 69 height 19
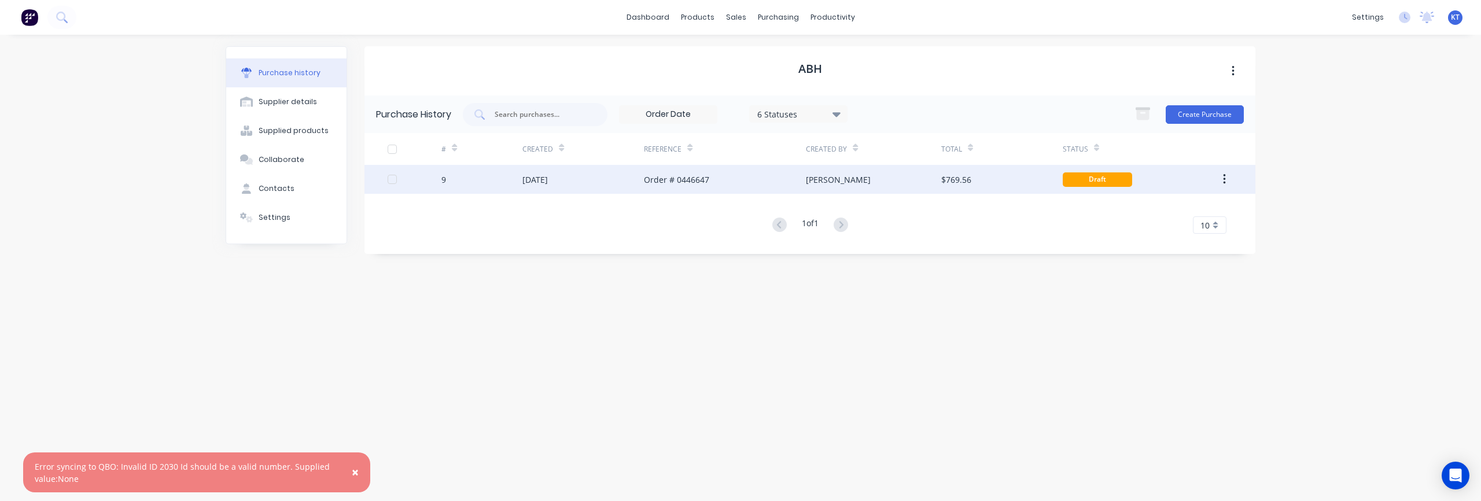
click at [525, 179] on div "[DATE]" at bounding box center [534, 180] width 25 height 12
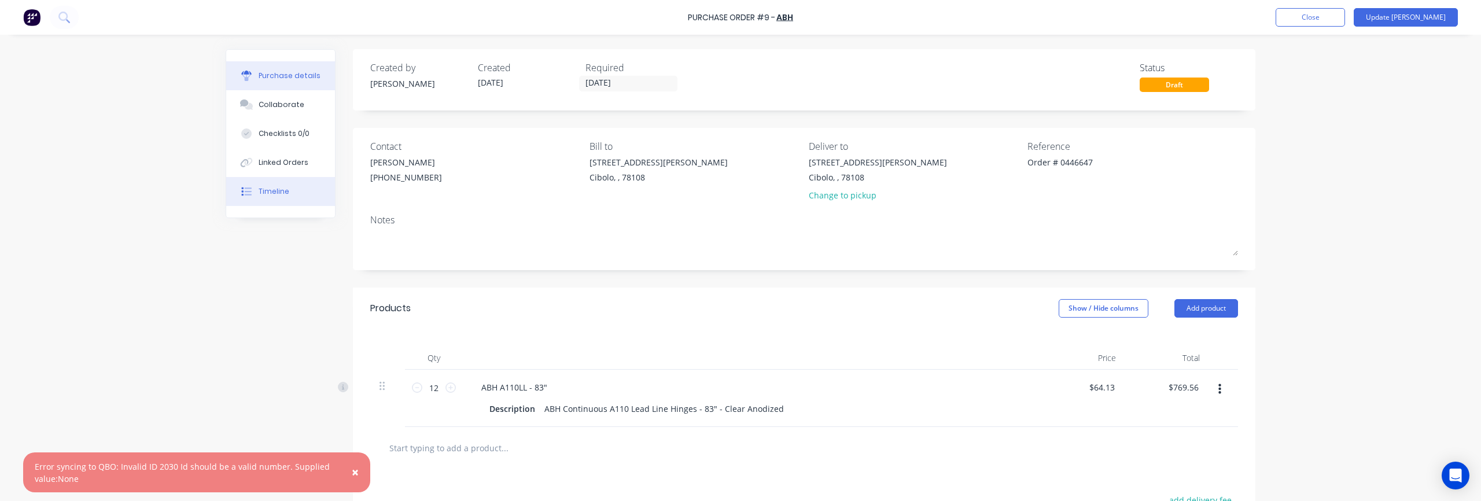
click at [280, 193] on div "Timeline" at bounding box center [274, 191] width 31 height 10
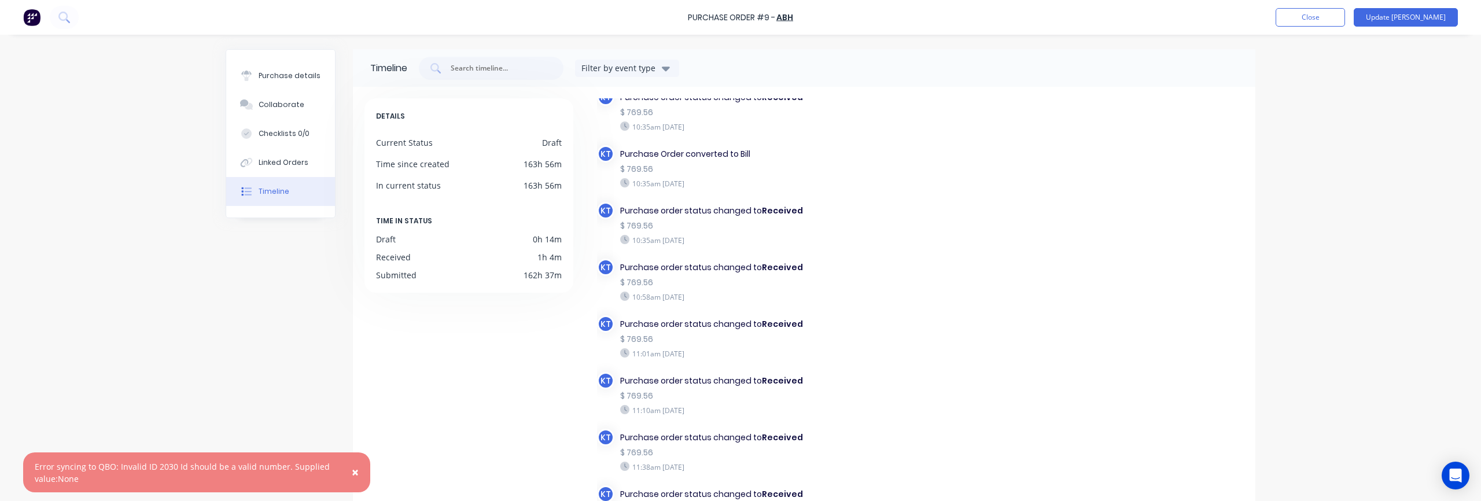
scroll to position [102, 0]
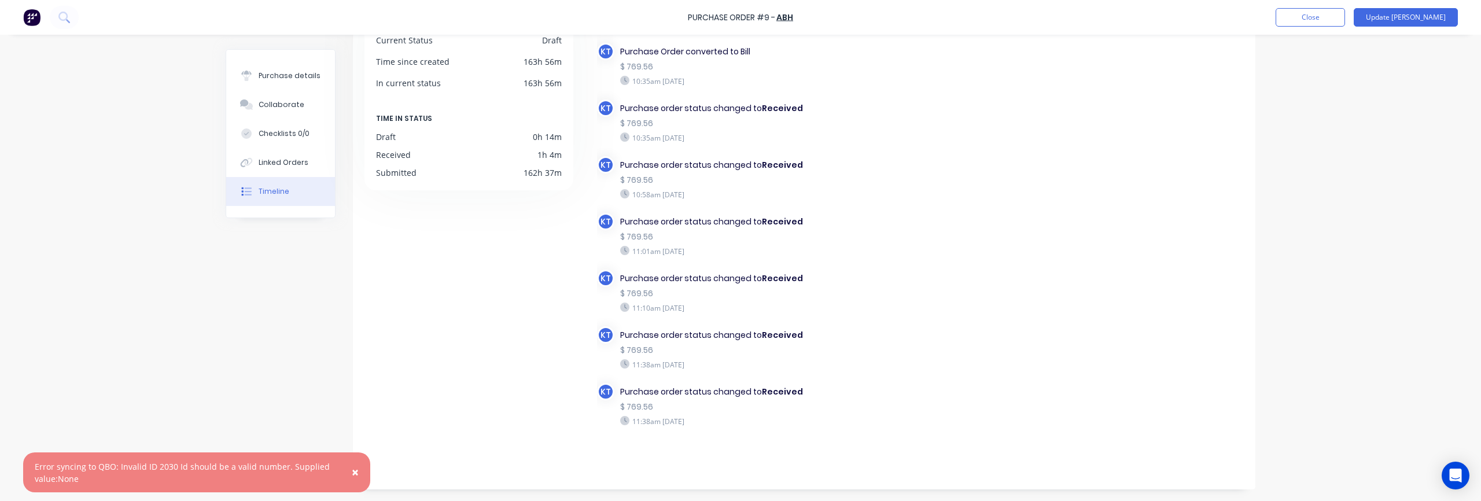
drag, startPoint x: 639, startPoint y: 281, endPoint x: 849, endPoint y: 431, distance: 258.3
click at [888, 424] on div "11:38am [DATE]" at bounding box center [769, 421] width 299 height 10
drag, startPoint x: 622, startPoint y: 162, endPoint x: 853, endPoint y: 426, distance: 351.3
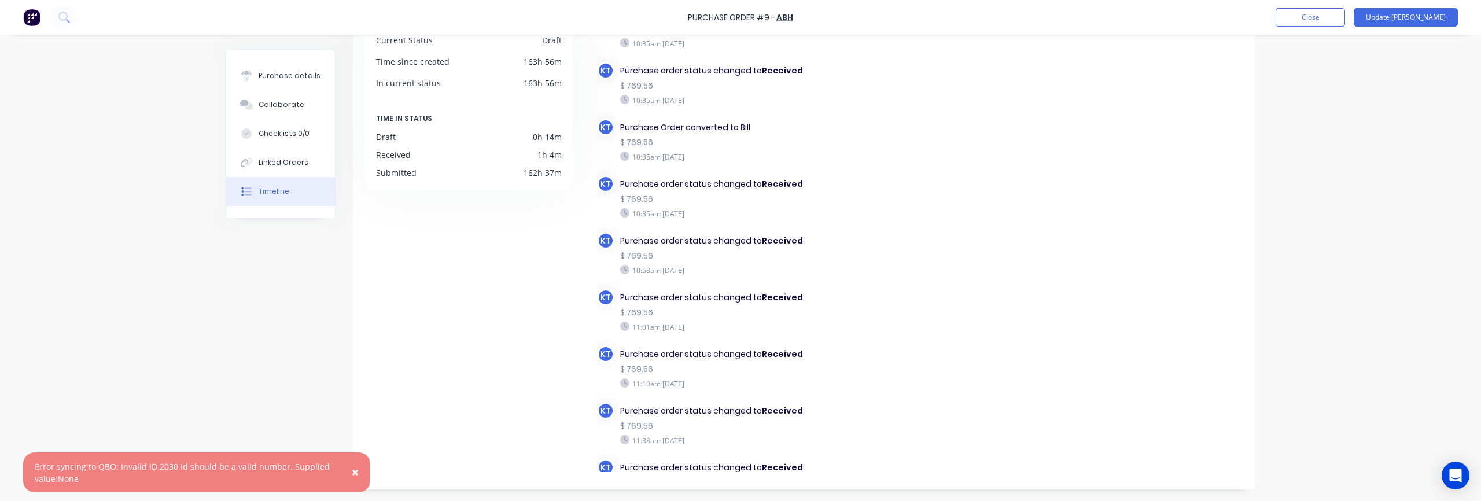
scroll to position [570, 0]
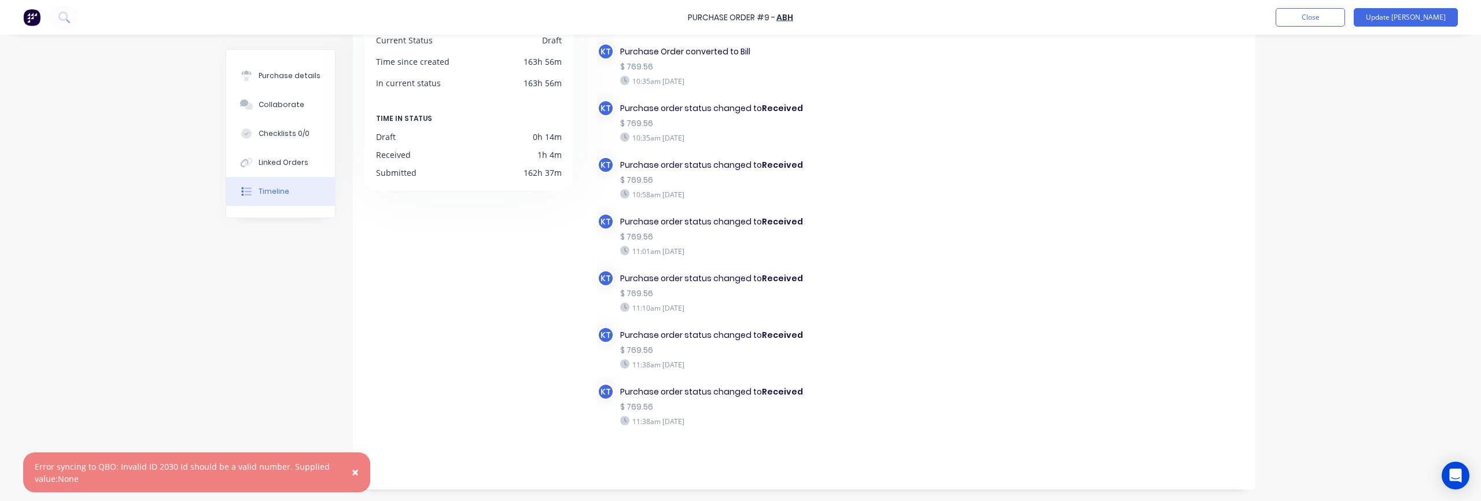
drag, startPoint x: 622, startPoint y: 180, endPoint x: 877, endPoint y: 425, distance: 352.6
click at [1336, 19] on button "Close" at bounding box center [1309, 17] width 69 height 19
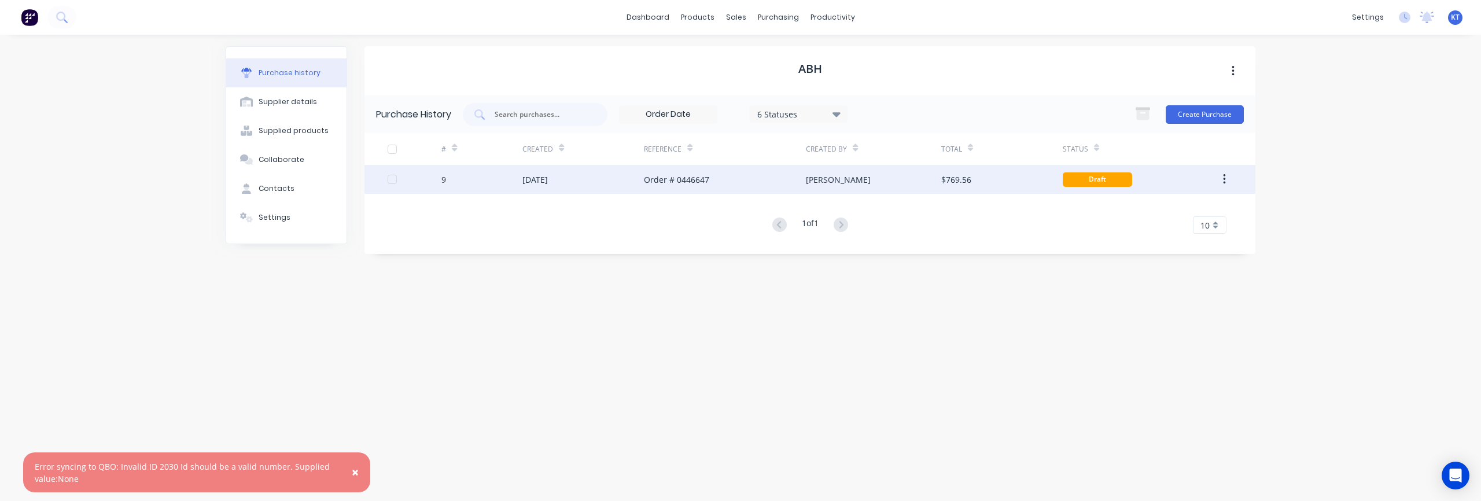
click at [1094, 177] on div "Draft" at bounding box center [1097, 179] width 69 height 14
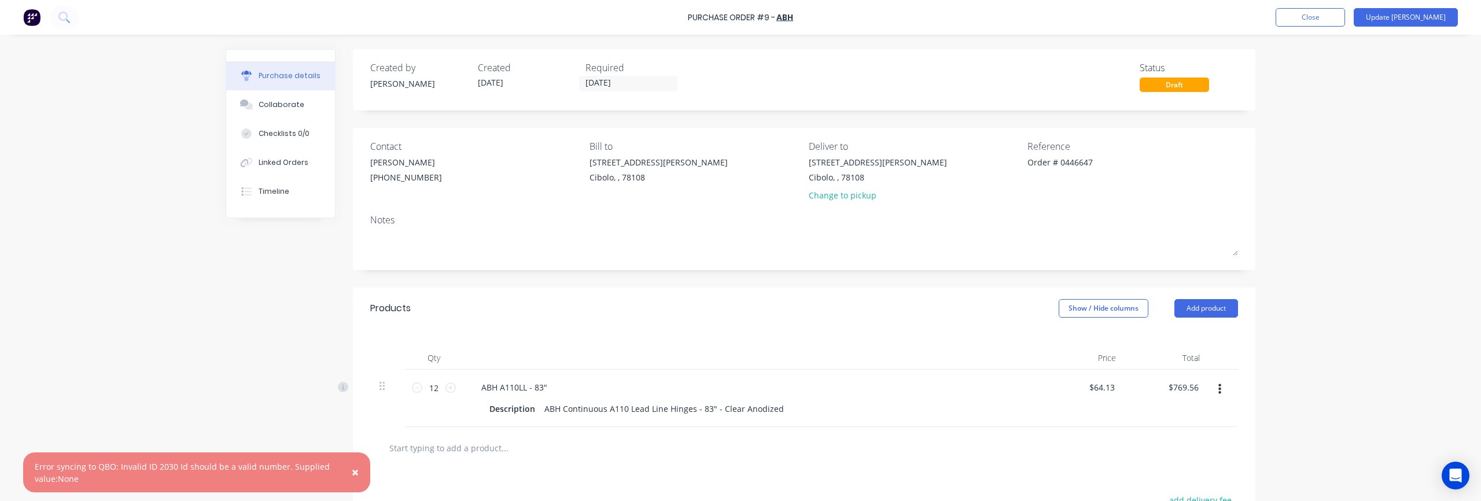
click at [1186, 86] on div "Draft" at bounding box center [1173, 85] width 69 height 14
drag, startPoint x: 1186, startPoint y: 86, endPoint x: 1177, endPoint y: 86, distance: 9.3
click at [1178, 86] on div "Draft" at bounding box center [1173, 85] width 69 height 14
click at [1176, 86] on div "Draft" at bounding box center [1173, 85] width 69 height 14
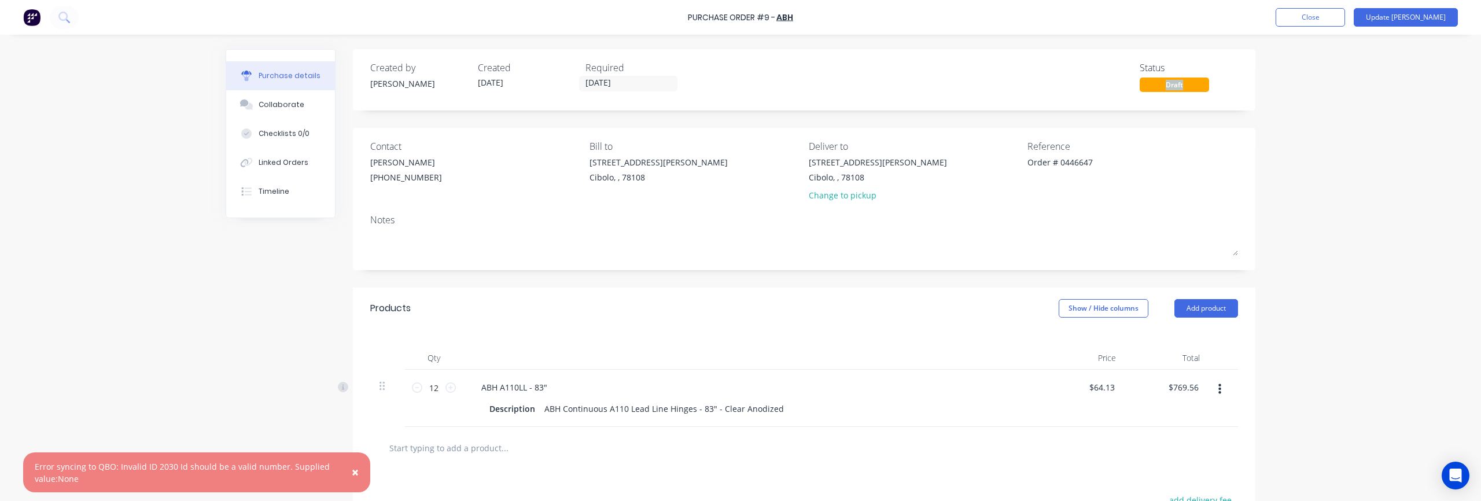
click at [1176, 86] on div "Draft" at bounding box center [1173, 85] width 69 height 14
click at [278, 110] on button "Collaborate" at bounding box center [280, 104] width 109 height 29
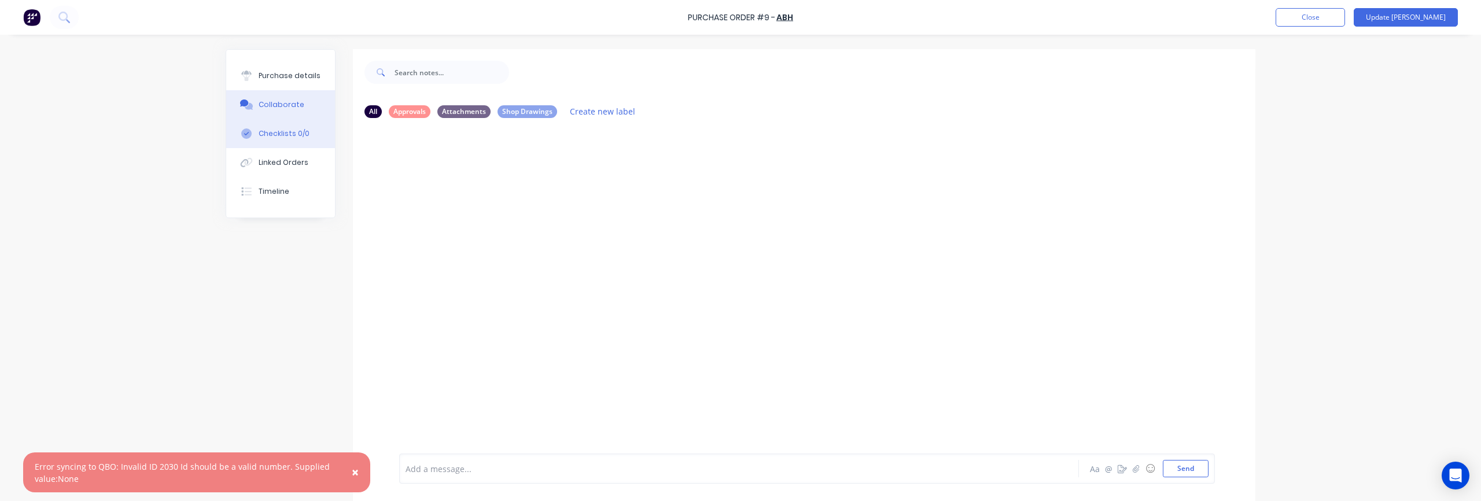
click at [287, 145] on button "Checklists 0/0" at bounding box center [280, 133] width 109 height 29
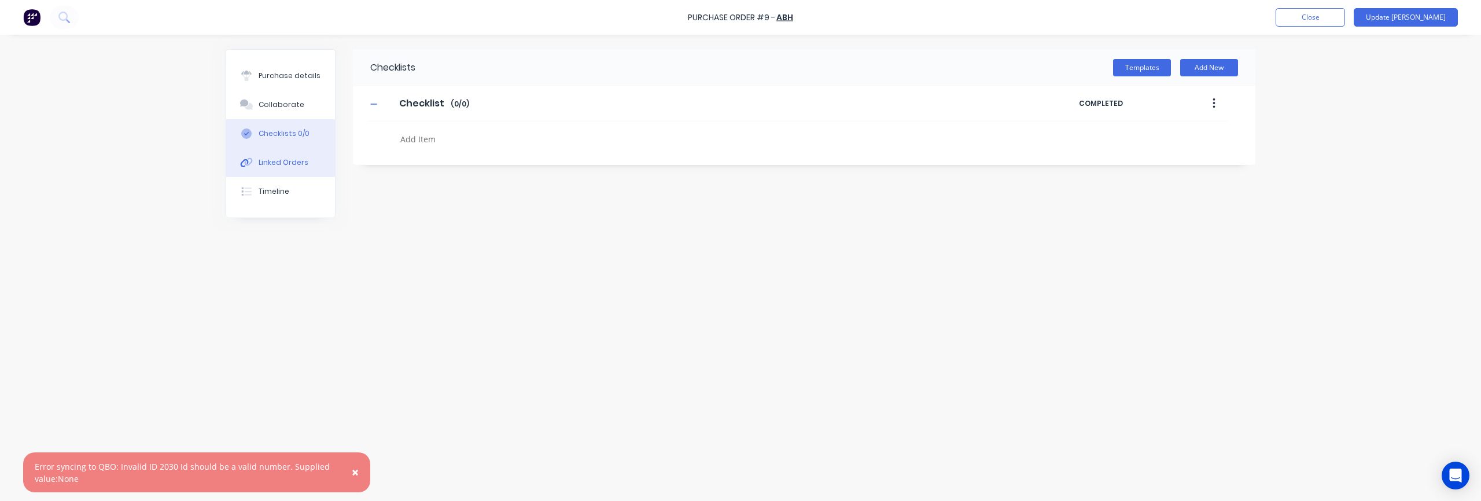
click at [290, 165] on div "Linked Orders" at bounding box center [284, 162] width 50 height 10
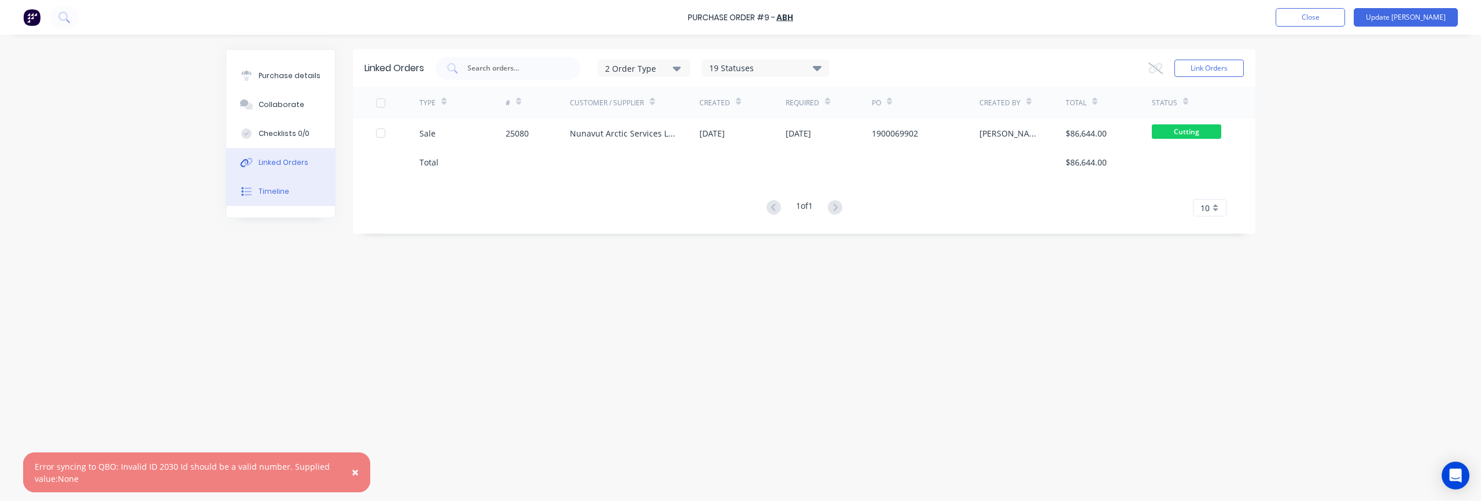
click at [281, 193] on div "Timeline" at bounding box center [274, 191] width 31 height 10
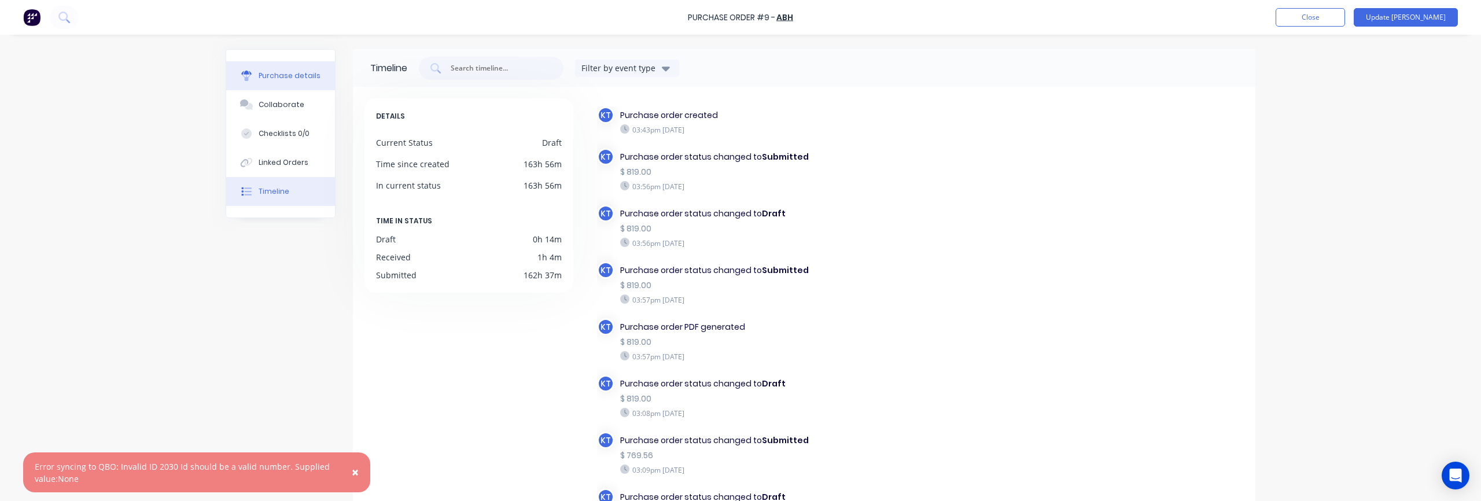
click at [285, 80] on div "Purchase details" at bounding box center [290, 76] width 62 height 10
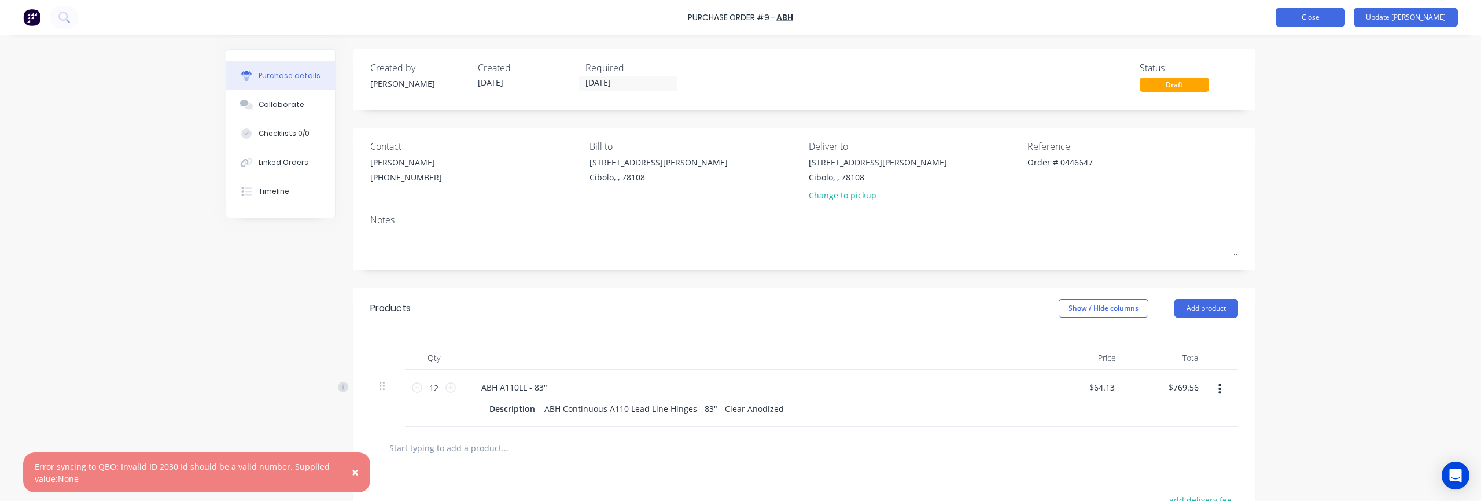
type textarea "x"
click at [1345, 18] on button "Close" at bounding box center [1309, 17] width 69 height 19
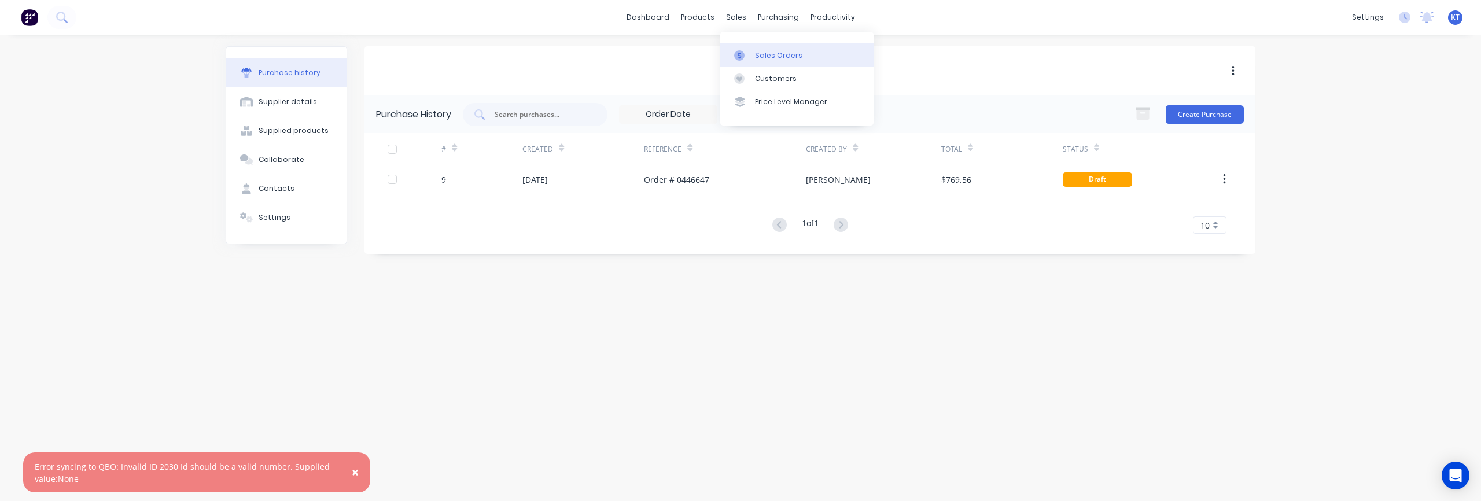
click at [754, 62] on link "Sales Orders" at bounding box center [796, 54] width 153 height 23
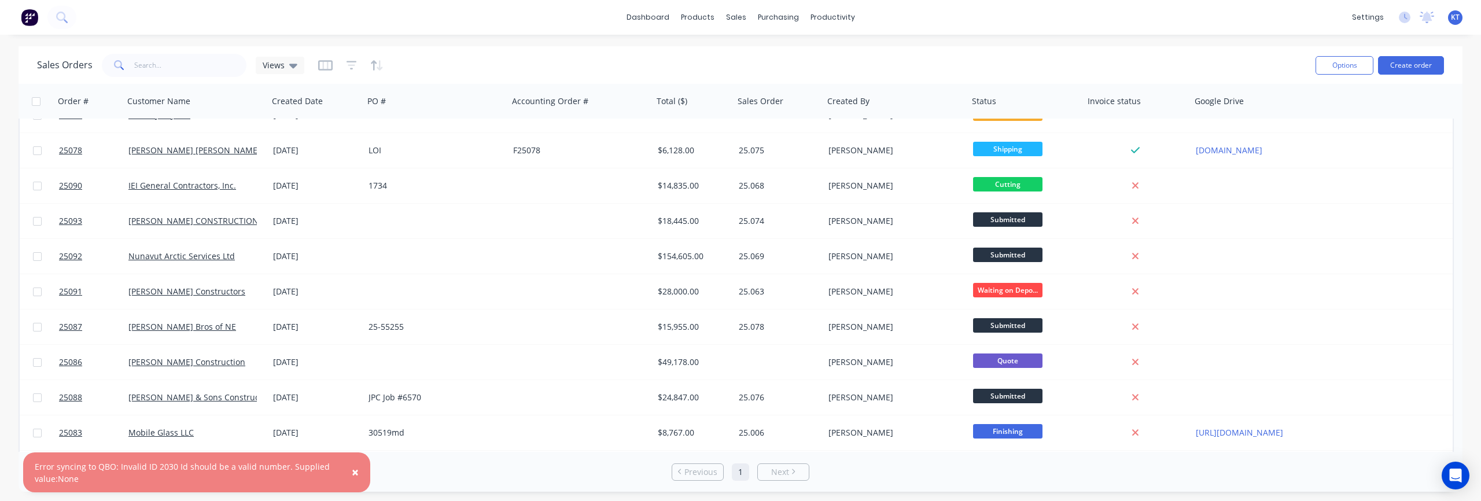
scroll to position [198, 0]
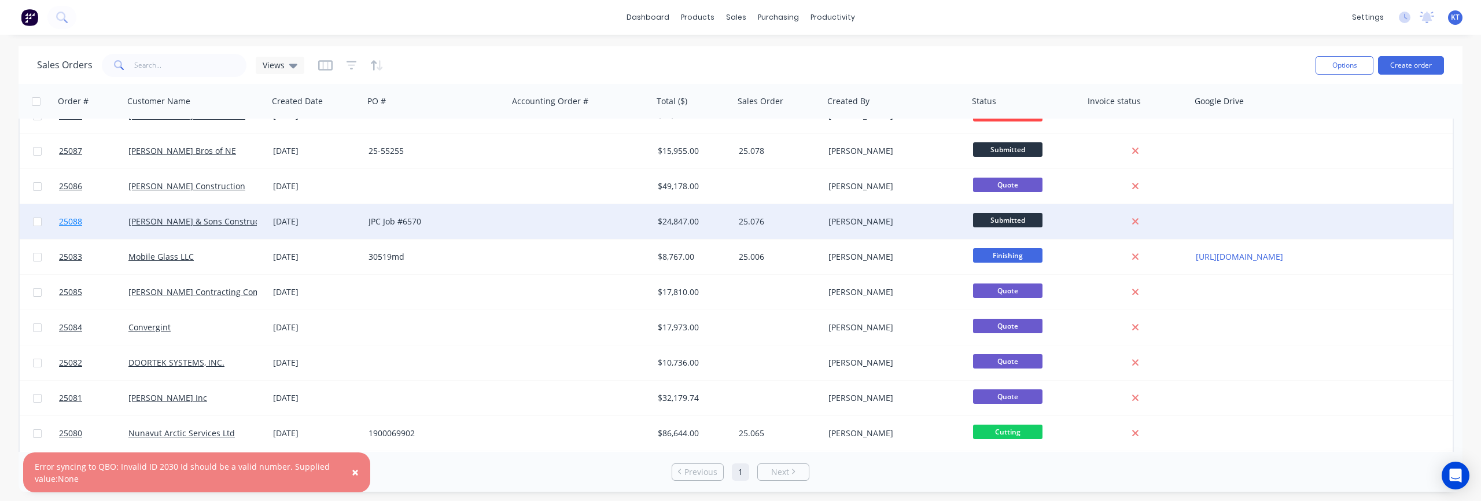
click at [75, 221] on span "25088" at bounding box center [70, 222] width 23 height 12
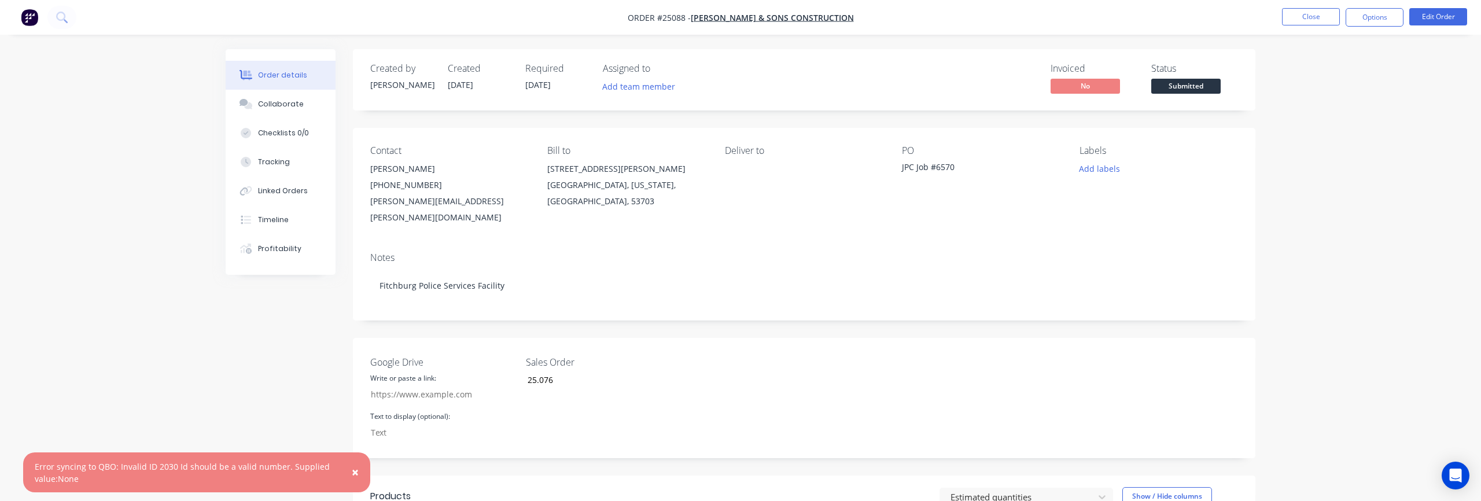
click at [351, 474] on button "×" at bounding box center [355, 473] width 30 height 28
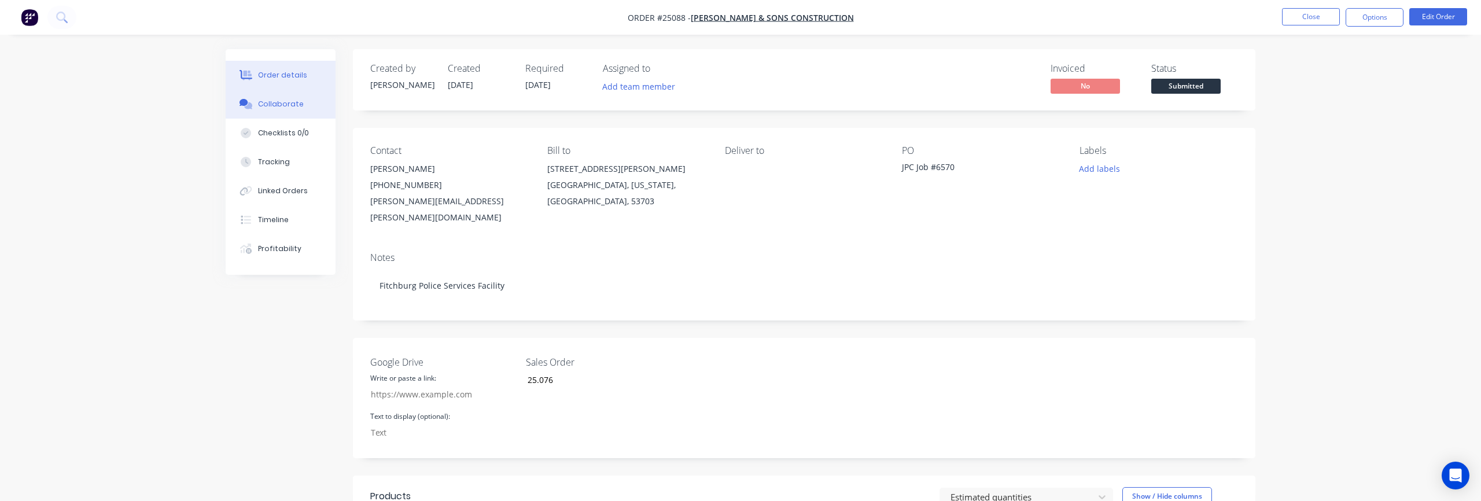
click at [280, 106] on div "Collaborate" at bounding box center [281, 104] width 46 height 10
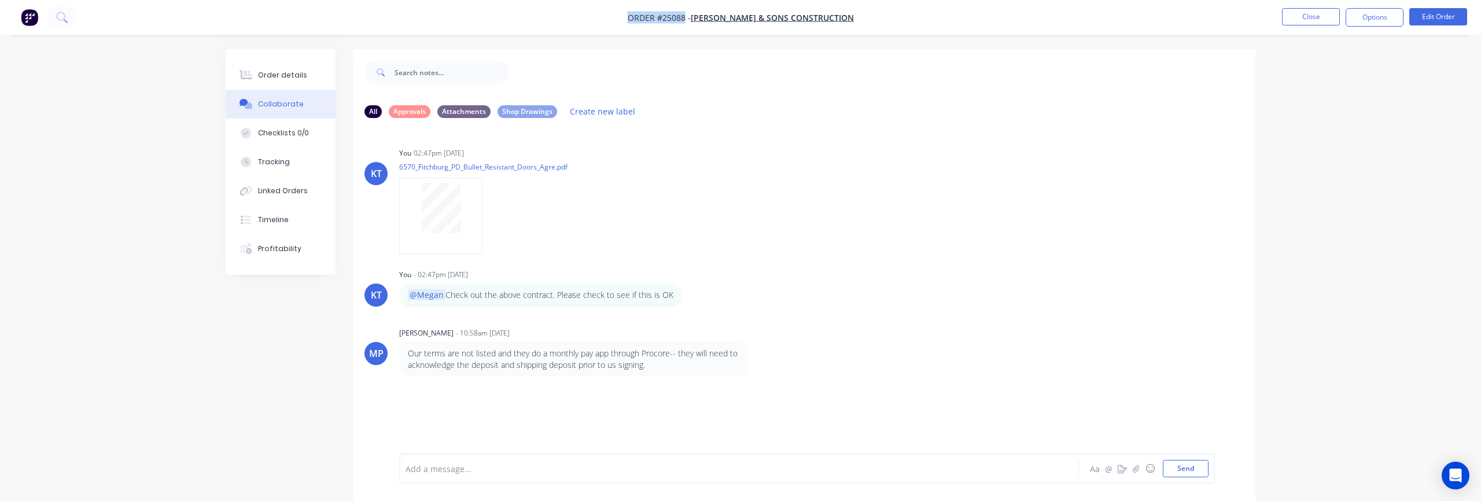
drag, startPoint x: 638, startPoint y: 19, endPoint x: 694, endPoint y: 21, distance: 55.6
click at [691, 21] on span "Order #25088 -" at bounding box center [659, 17] width 63 height 11
click at [762, 17] on span "[PERSON_NAME] & Sons Construction" at bounding box center [772, 17] width 163 height 11
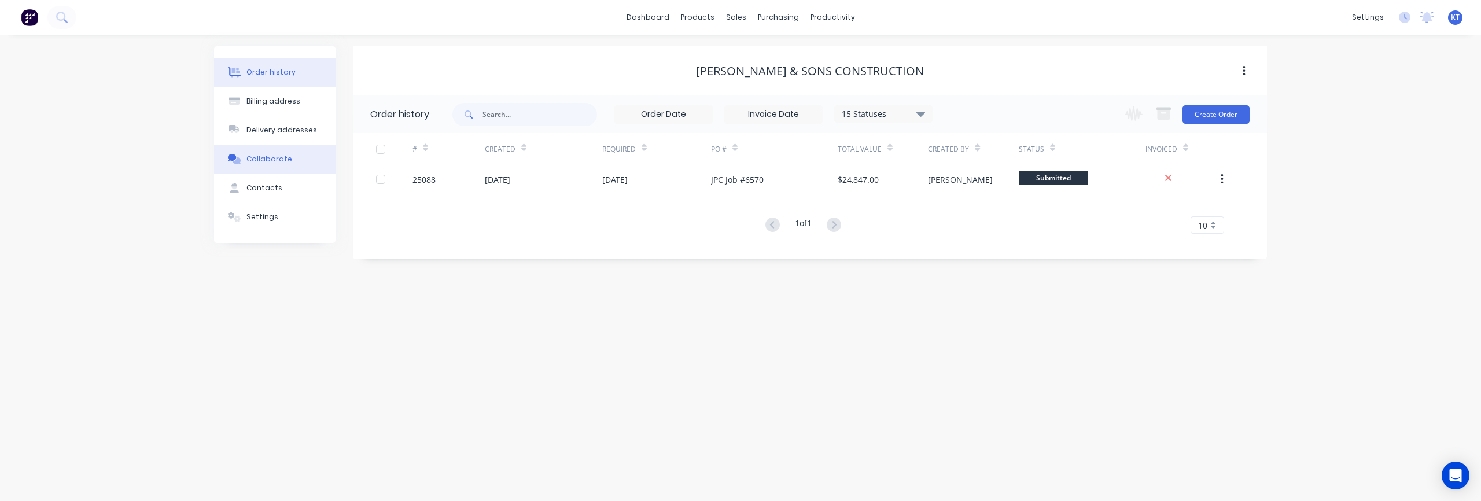
click at [266, 166] on button "Collaborate" at bounding box center [274, 159] width 121 height 29
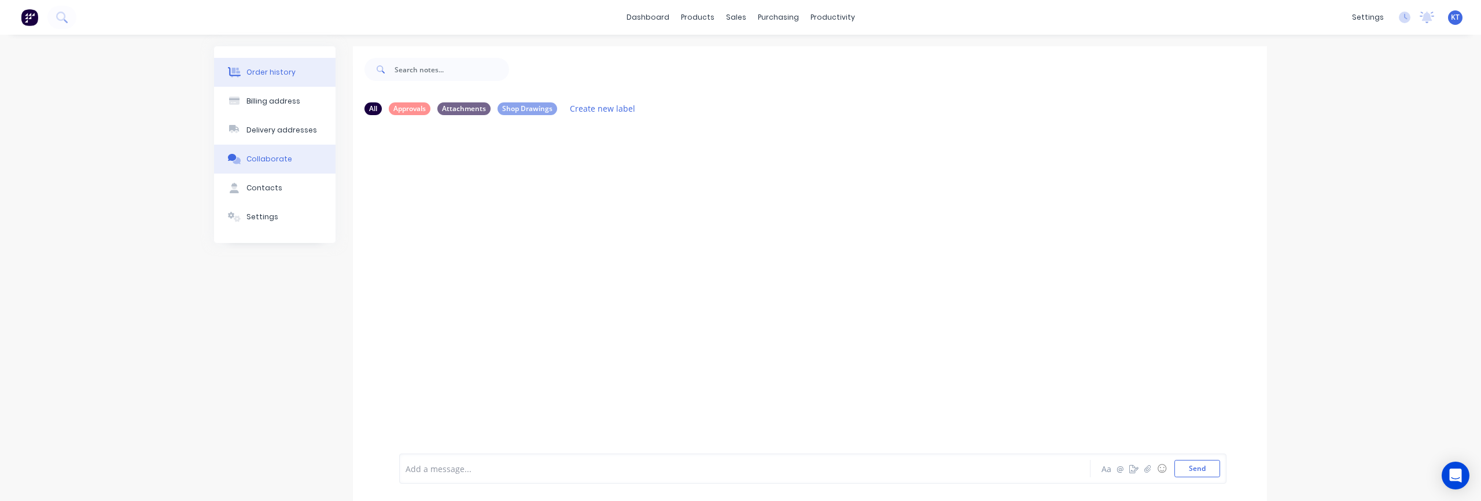
click at [286, 76] on div "Order history" at bounding box center [270, 72] width 49 height 10
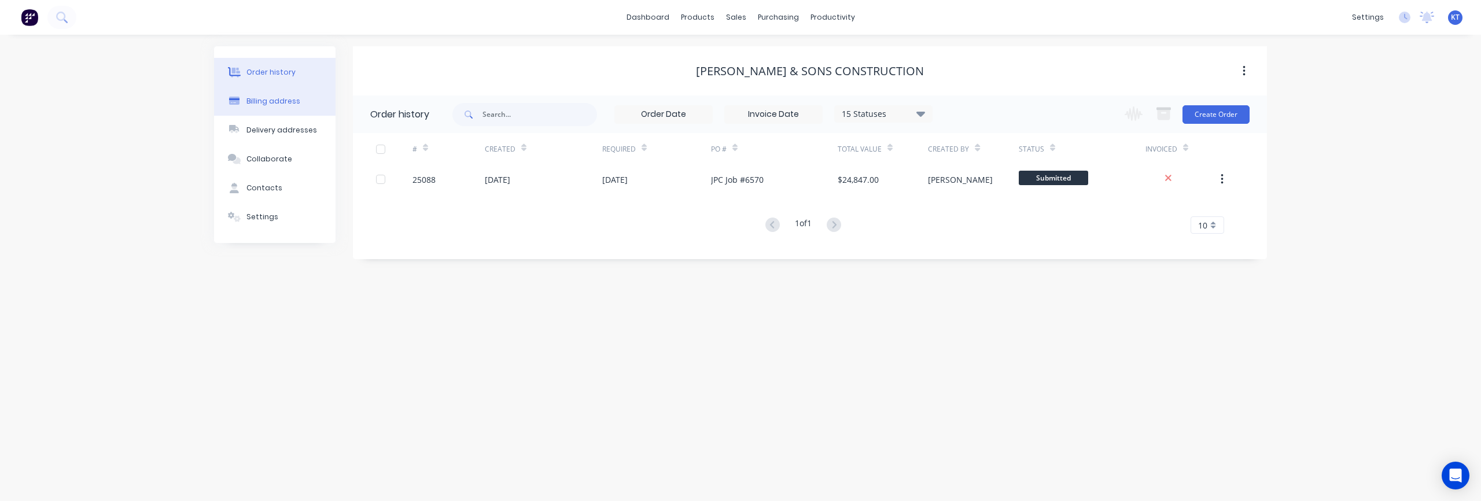
click at [257, 107] on button "Billing address" at bounding box center [274, 101] width 121 height 29
select select "US"
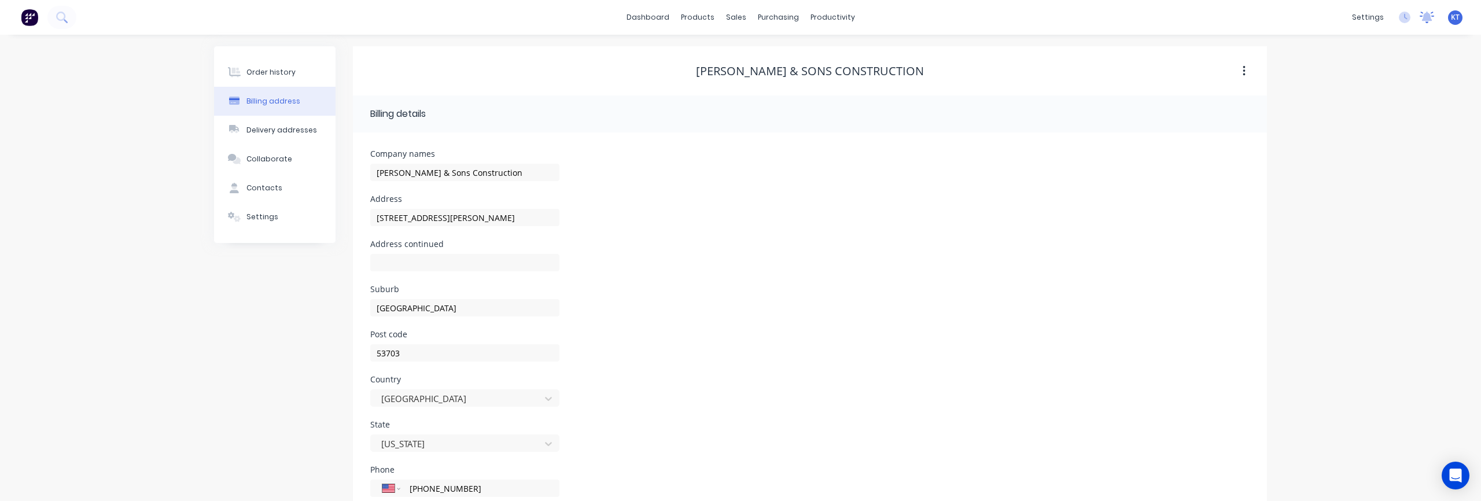
click at [1426, 20] on icon at bounding box center [1427, 16] width 10 height 9
click at [1406, 19] on icon at bounding box center [1405, 17] width 3 height 6
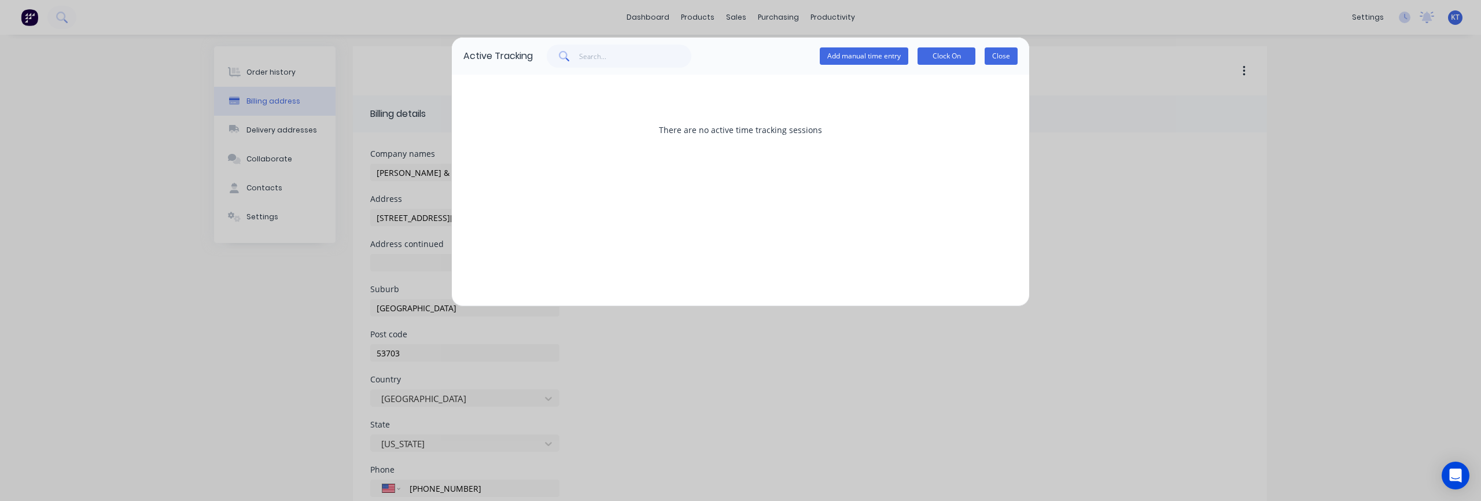
click at [1009, 56] on button "Close" at bounding box center [1000, 55] width 33 height 17
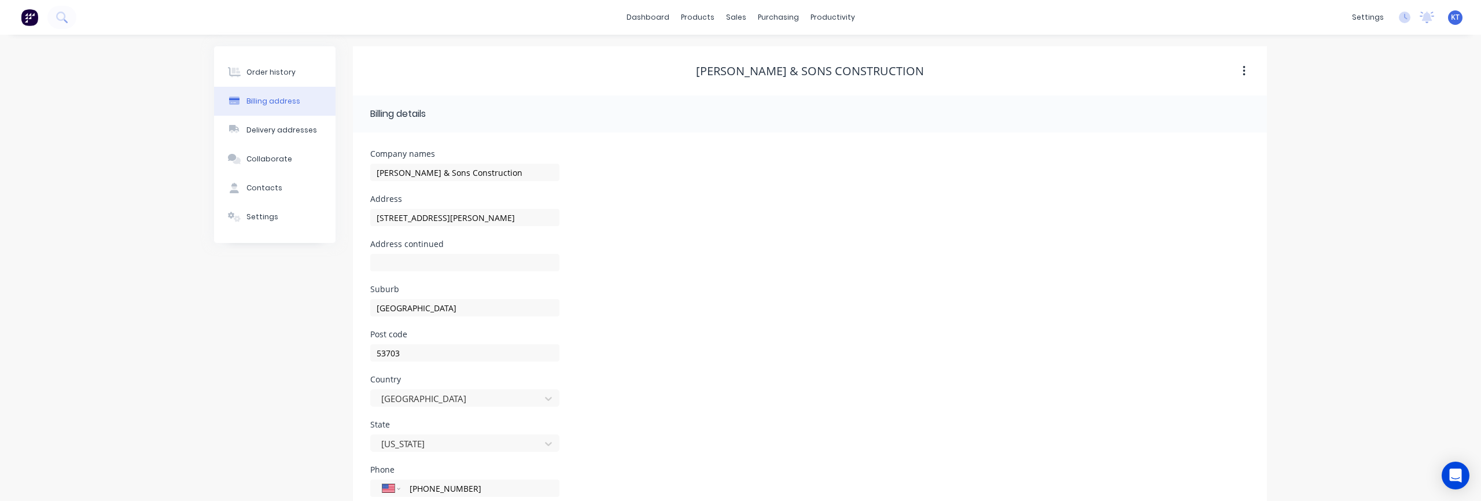
click at [29, 20] on img at bounding box center [29, 17] width 17 height 17
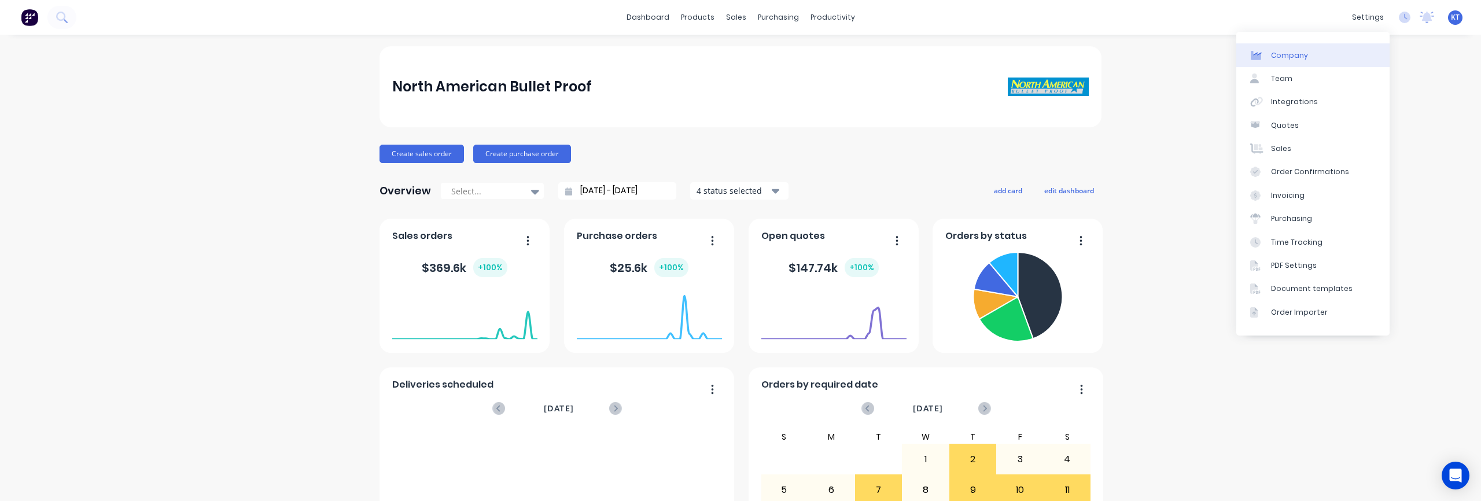
click at [1304, 60] on div "Company" at bounding box center [1289, 55] width 37 height 10
select select "US"
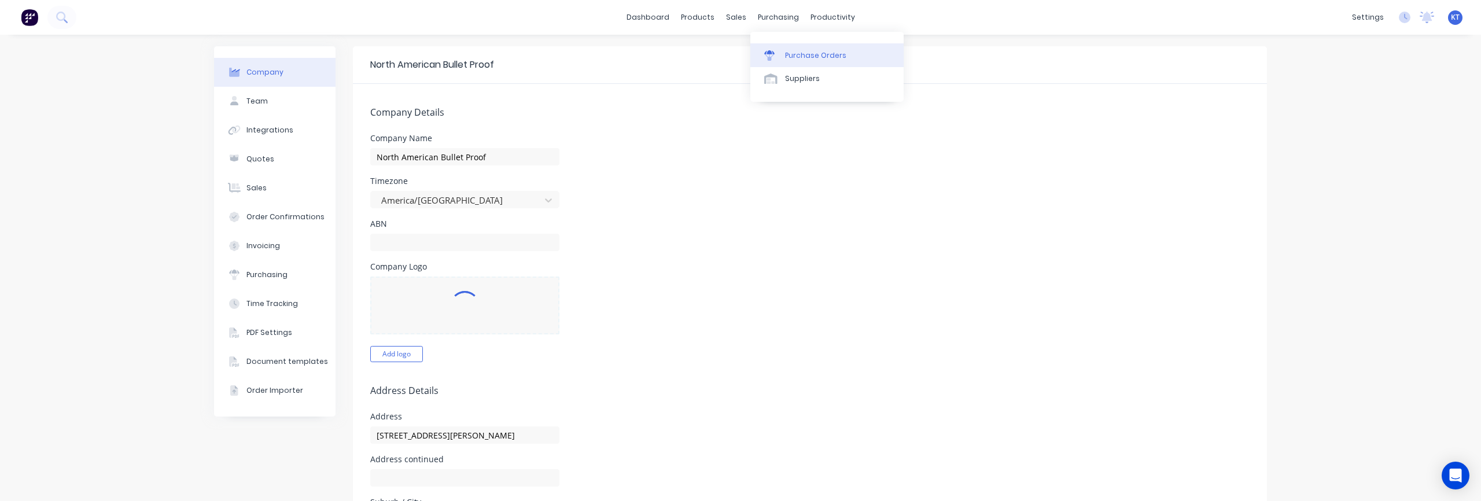
click at [787, 56] on div "Purchase Orders" at bounding box center [815, 55] width 61 height 10
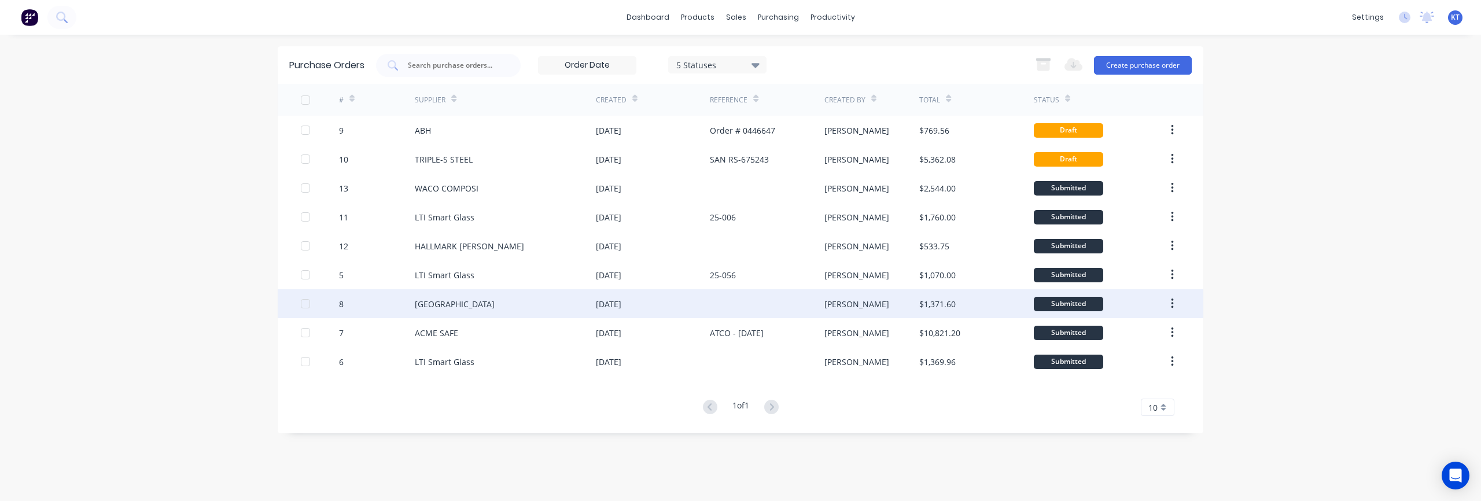
click at [434, 304] on div "[GEOGRAPHIC_DATA]" at bounding box center [455, 304] width 80 height 12
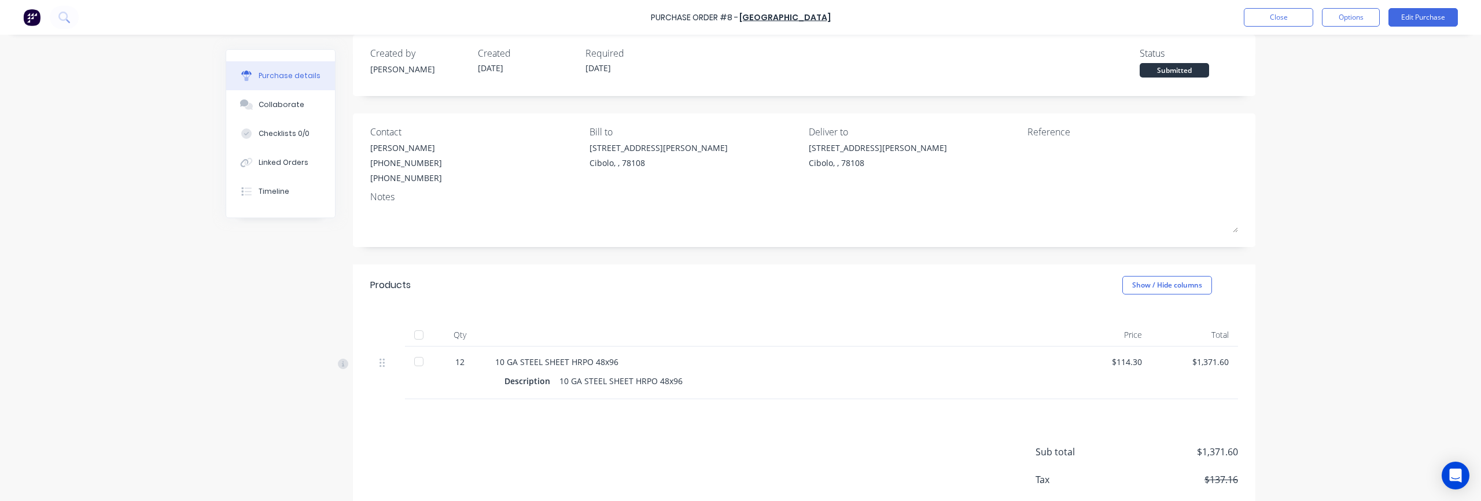
scroll to position [22, 0]
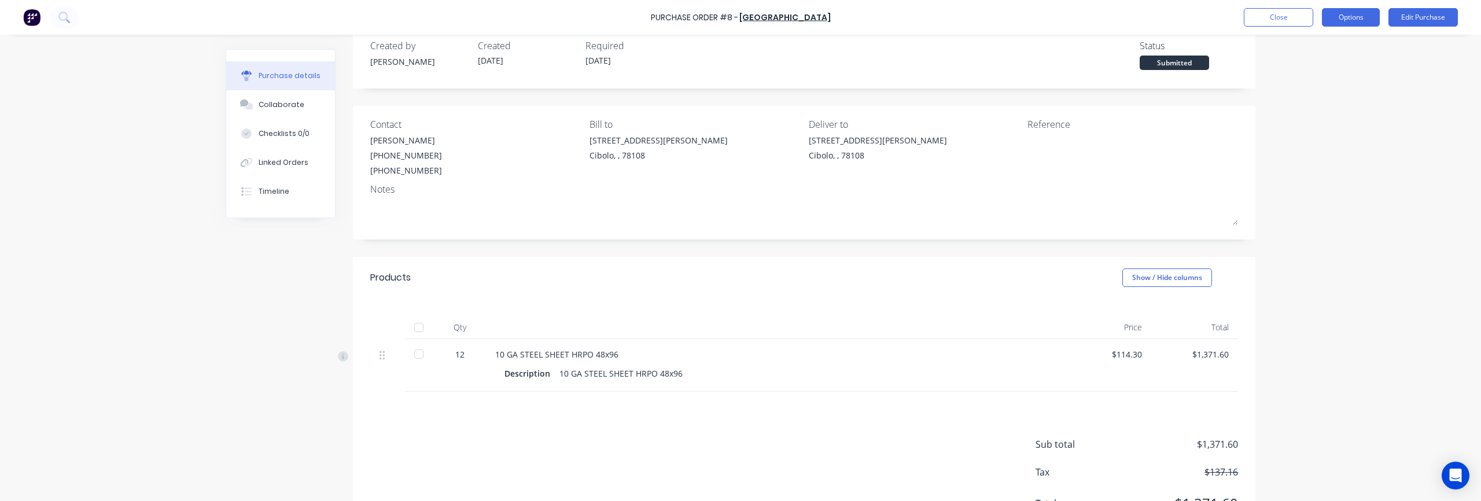
click at [1358, 13] on button "Options" at bounding box center [1351, 17] width 58 height 19
click at [1420, 99] on div "Purchase Order #8 - NORFOLK Close Options Edit Purchase Purchase details Collab…" at bounding box center [740, 250] width 1481 height 501
click at [1369, 23] on button "Options" at bounding box center [1351, 17] width 58 height 19
click at [1279, 20] on button "Close" at bounding box center [1278, 17] width 69 height 19
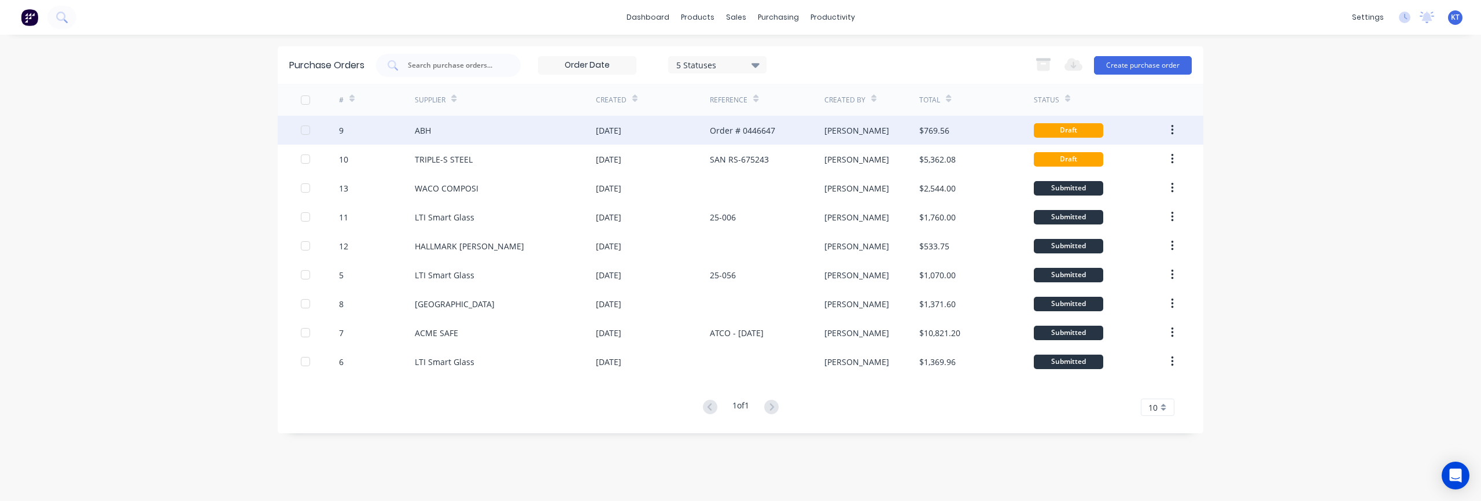
click at [458, 139] on div "ABH" at bounding box center [505, 130] width 181 height 29
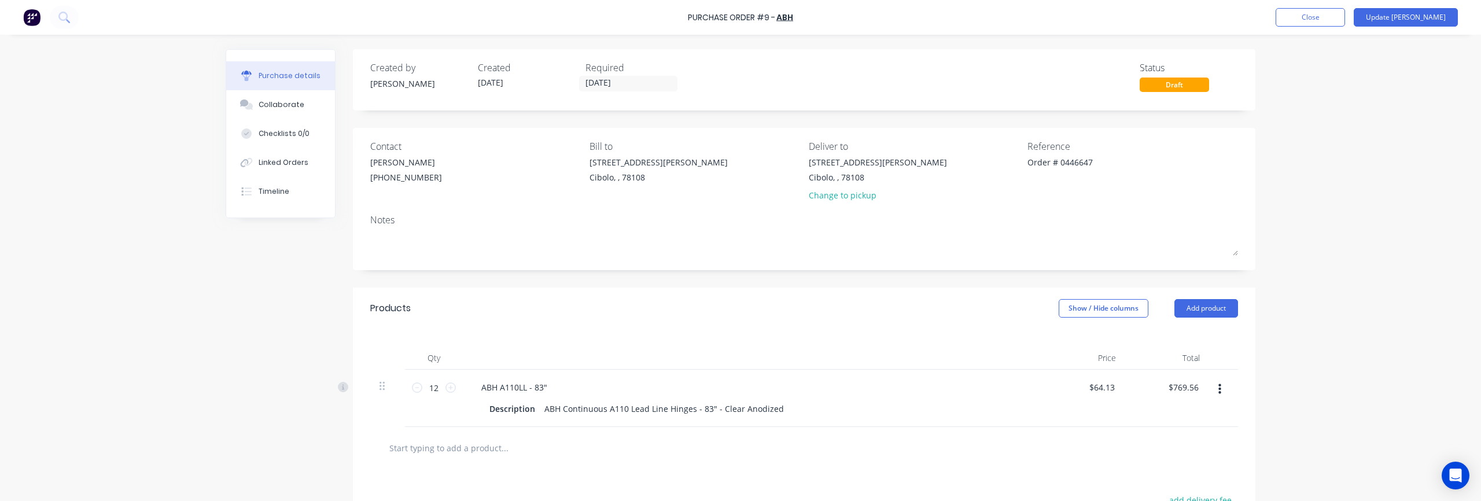
click at [1171, 82] on div "Draft" at bounding box center [1173, 85] width 69 height 14
click at [342, 386] on icon at bounding box center [343, 386] width 3 height 5
click at [342, 387] on icon at bounding box center [343, 387] width 10 height 10
click at [590, 341] on div "Qty Price Total 12 12 ABH A110LL - 83" Description ABH Continuous A110 Lead Lin…" at bounding box center [804, 378] width 902 height 98
click at [1224, 391] on button "button" at bounding box center [1219, 389] width 27 height 21
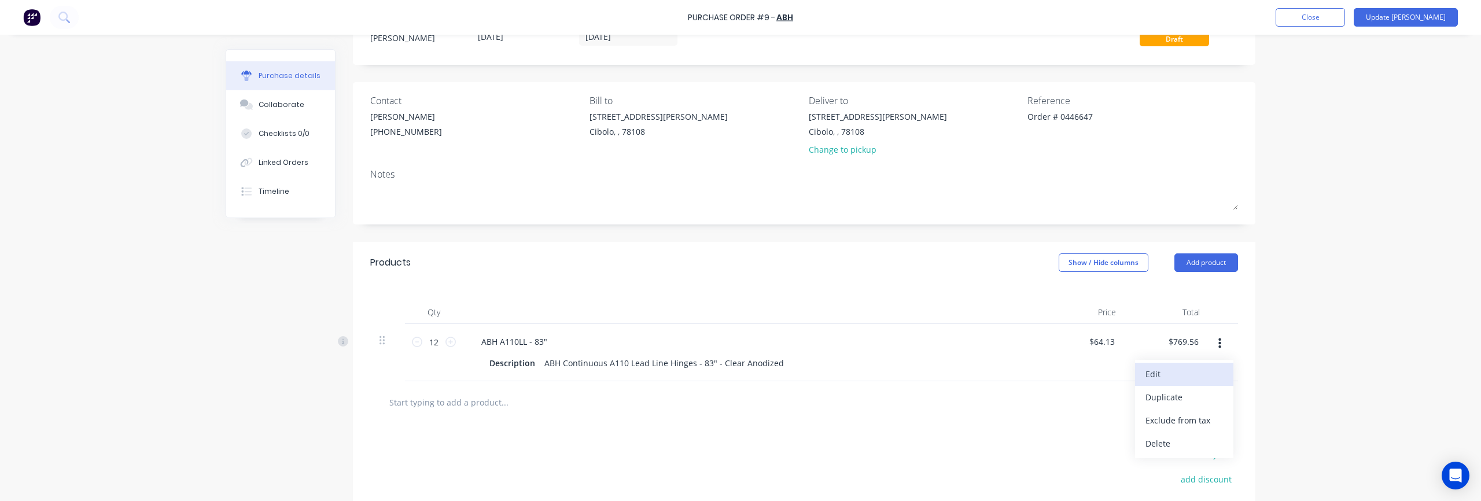
scroll to position [53, 0]
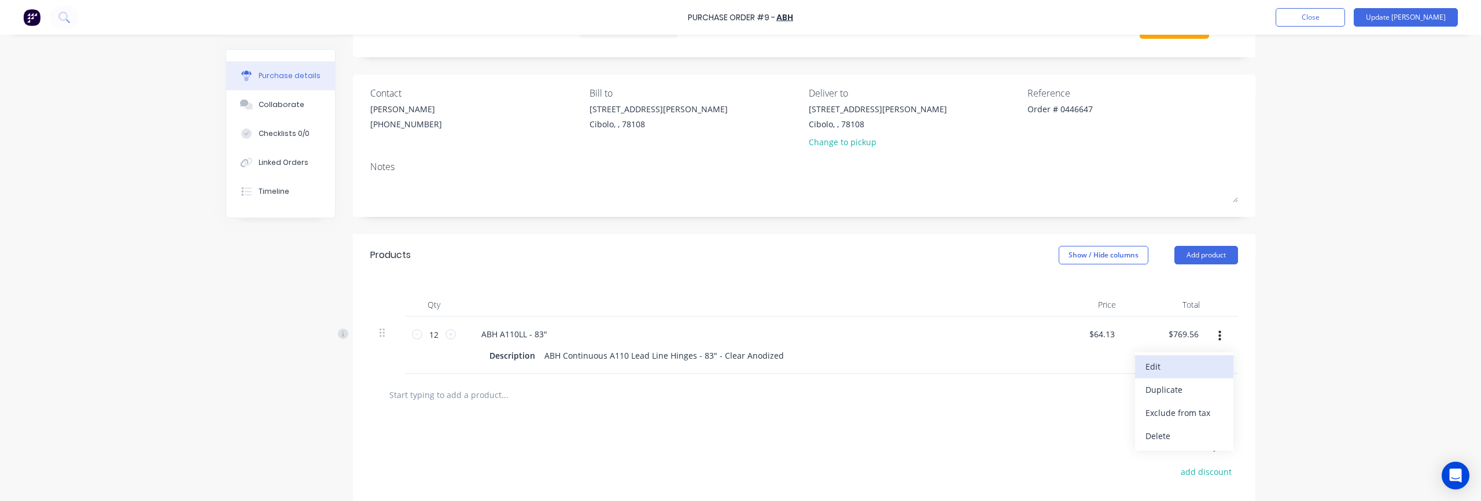
click at [1179, 367] on button "Edit" at bounding box center [1184, 366] width 98 height 23
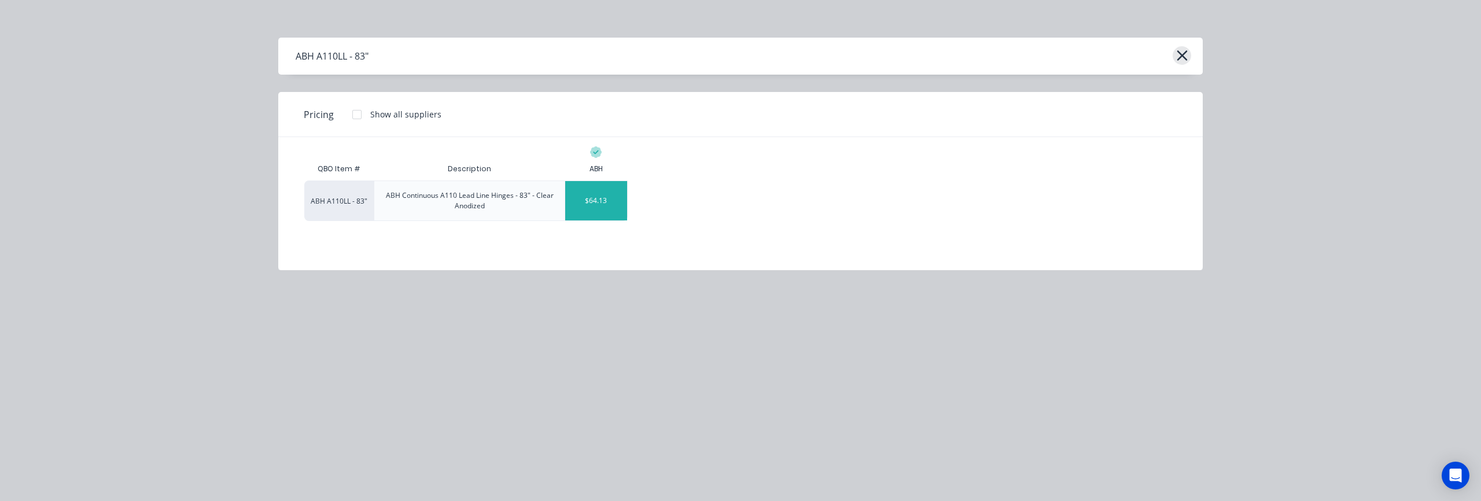
click at [1180, 53] on icon "button" at bounding box center [1181, 55] width 10 height 10
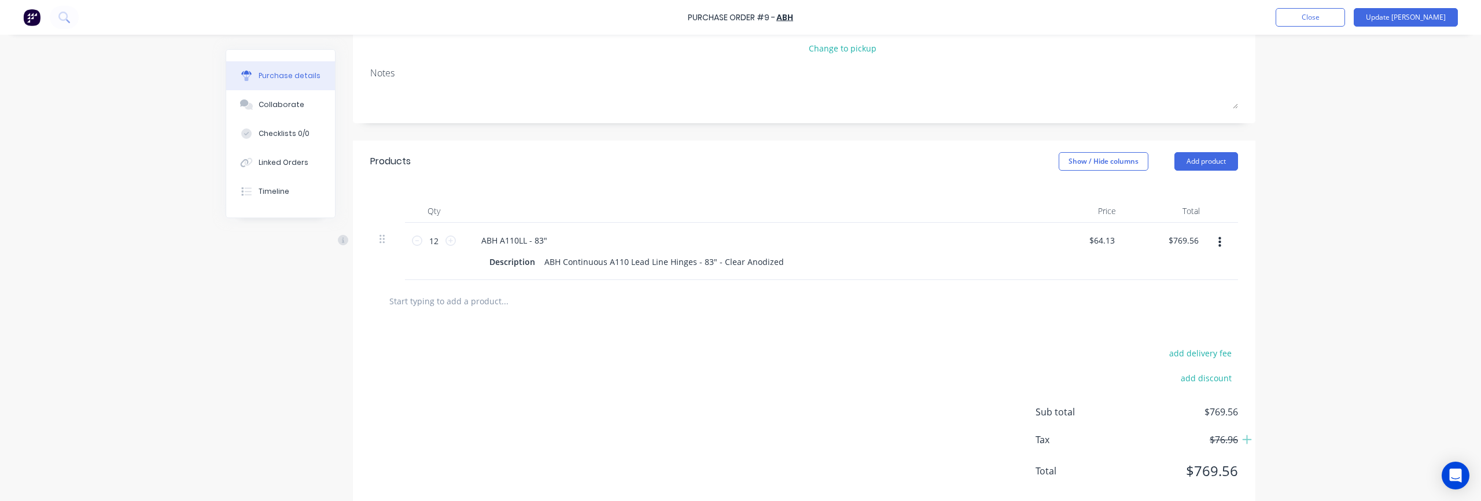
scroll to position [170, 0]
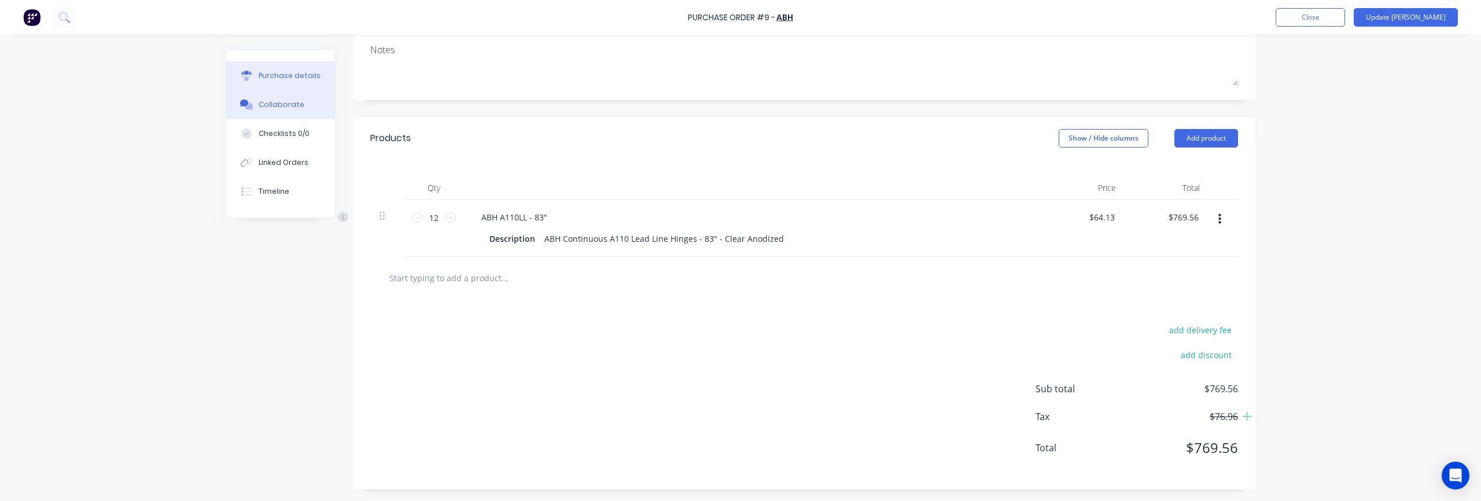
click at [286, 109] on div "Collaborate" at bounding box center [282, 104] width 46 height 10
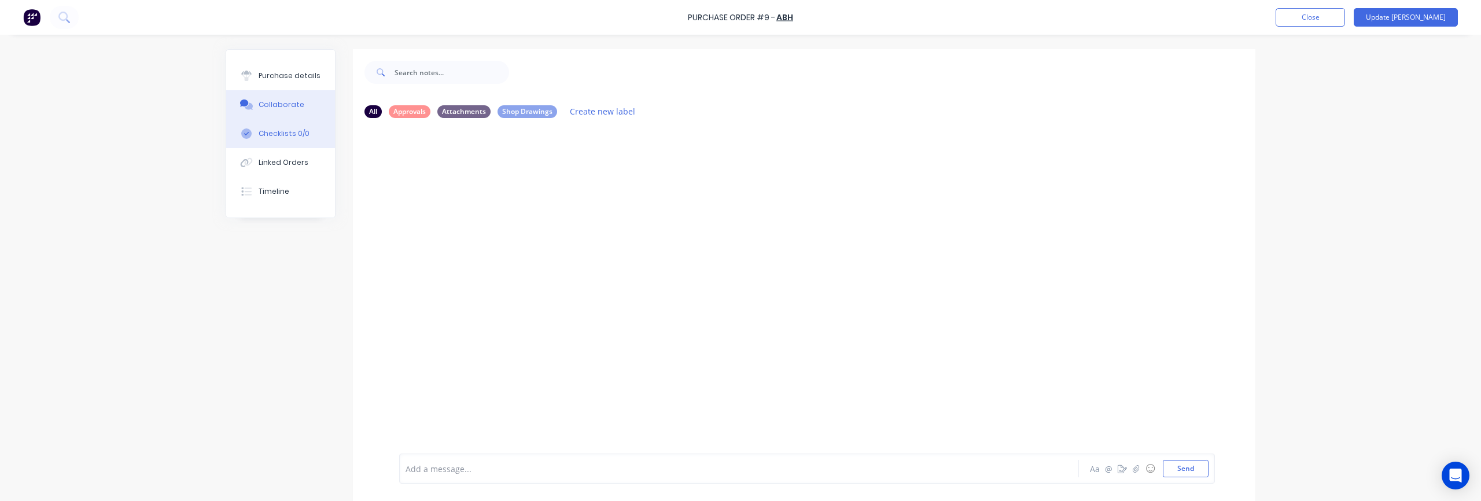
click at [284, 136] on div "Checklists 0/0" at bounding box center [284, 133] width 51 height 10
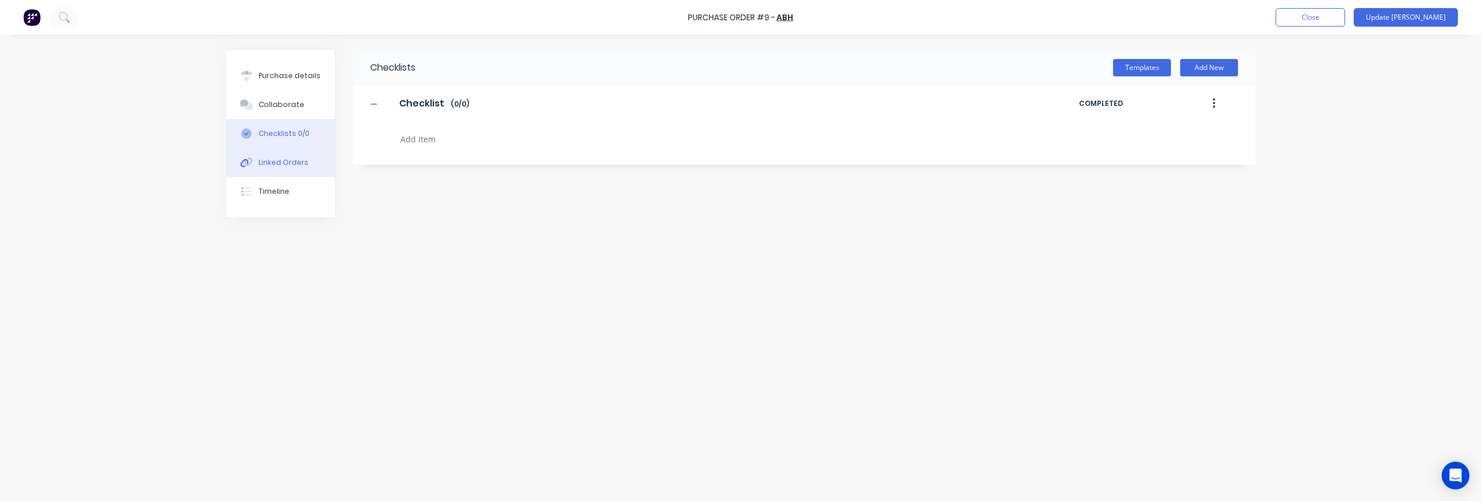
click at [289, 163] on div "Linked Orders" at bounding box center [284, 162] width 50 height 10
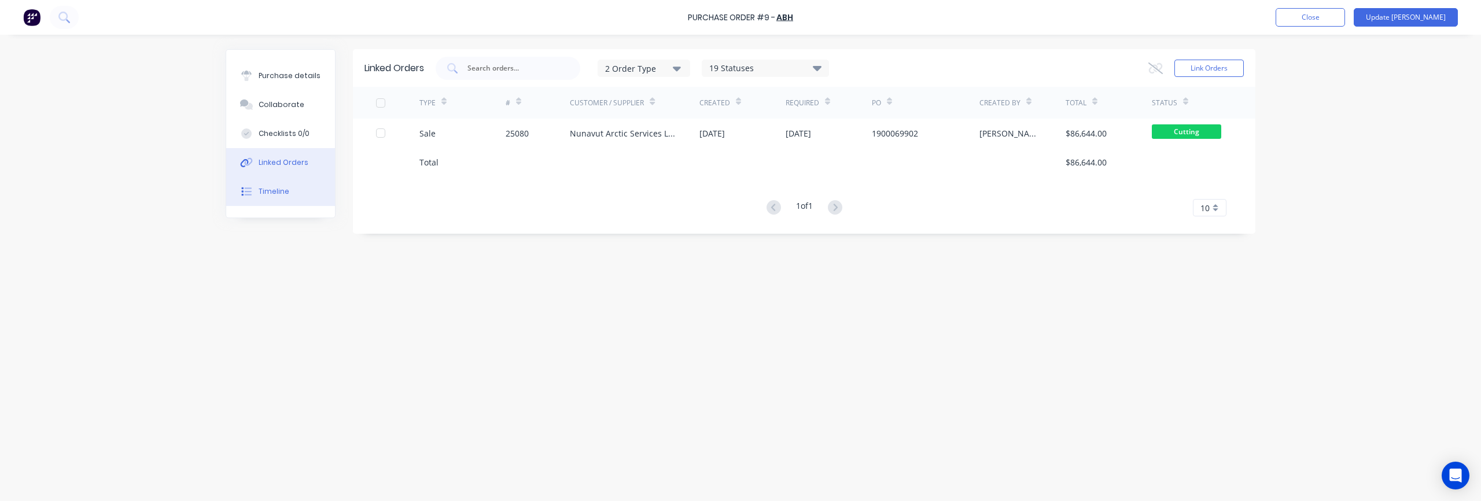
click at [271, 198] on button "Timeline" at bounding box center [280, 191] width 109 height 29
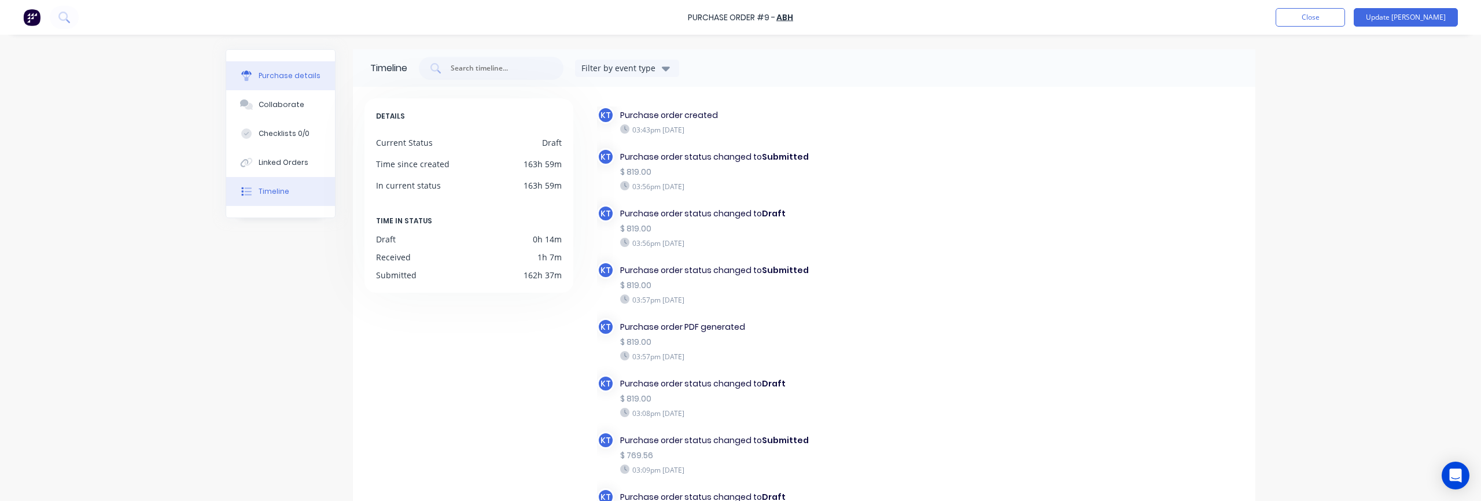
click at [285, 82] on button "Purchase details" at bounding box center [280, 75] width 109 height 29
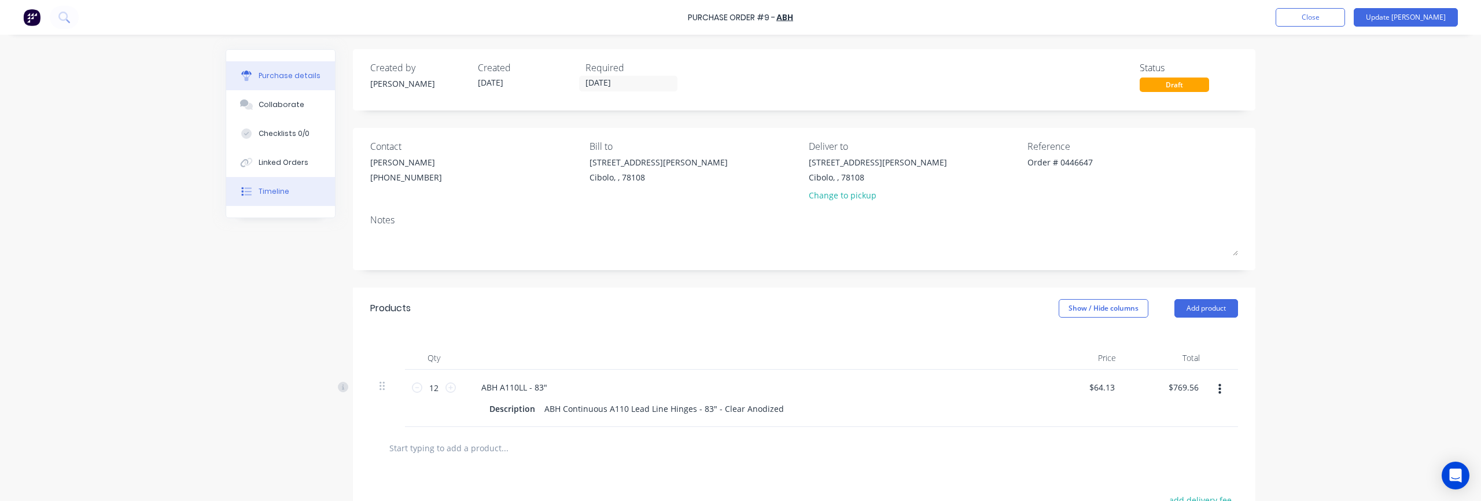
click at [301, 200] on button "Timeline" at bounding box center [280, 191] width 109 height 29
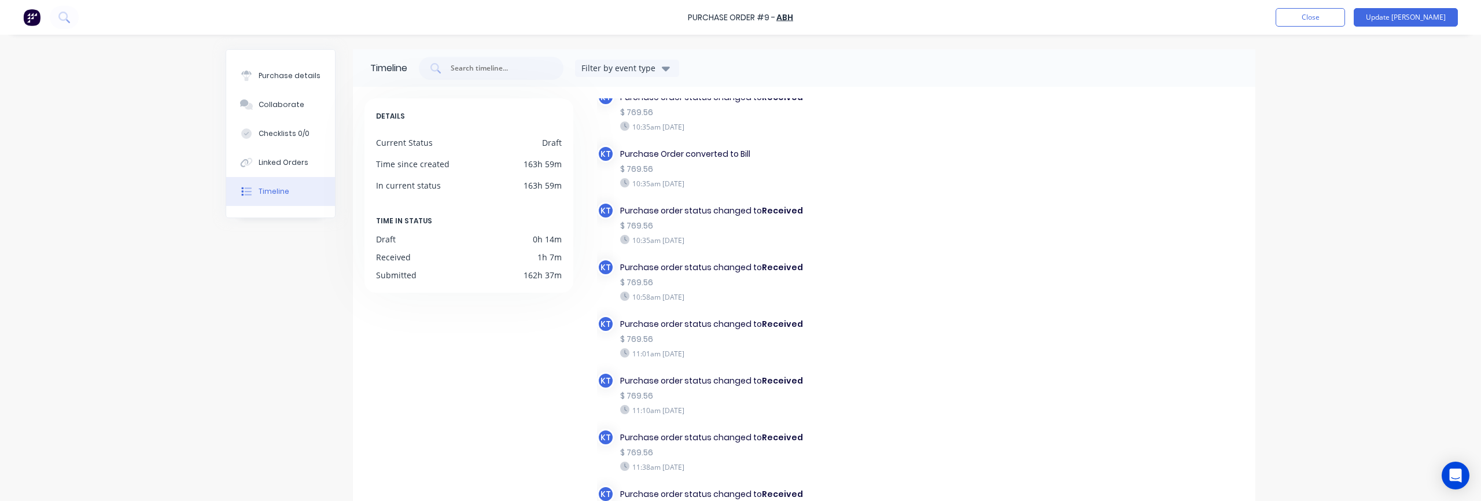
scroll to position [102, 0]
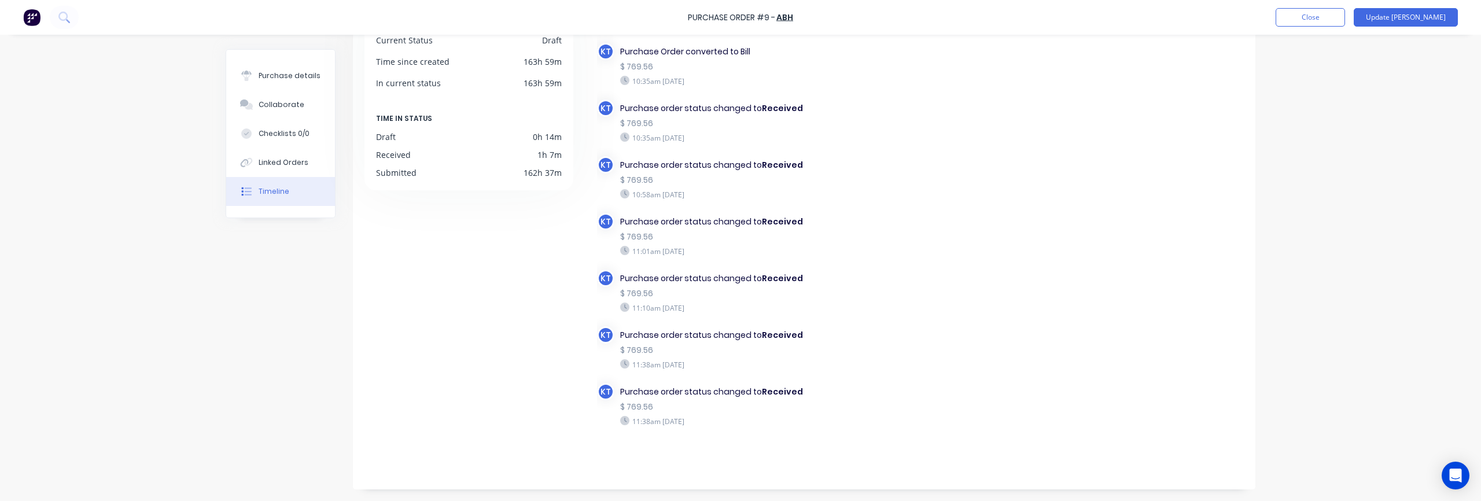
click at [605, 390] on div "KT" at bounding box center [605, 391] width 17 height 17
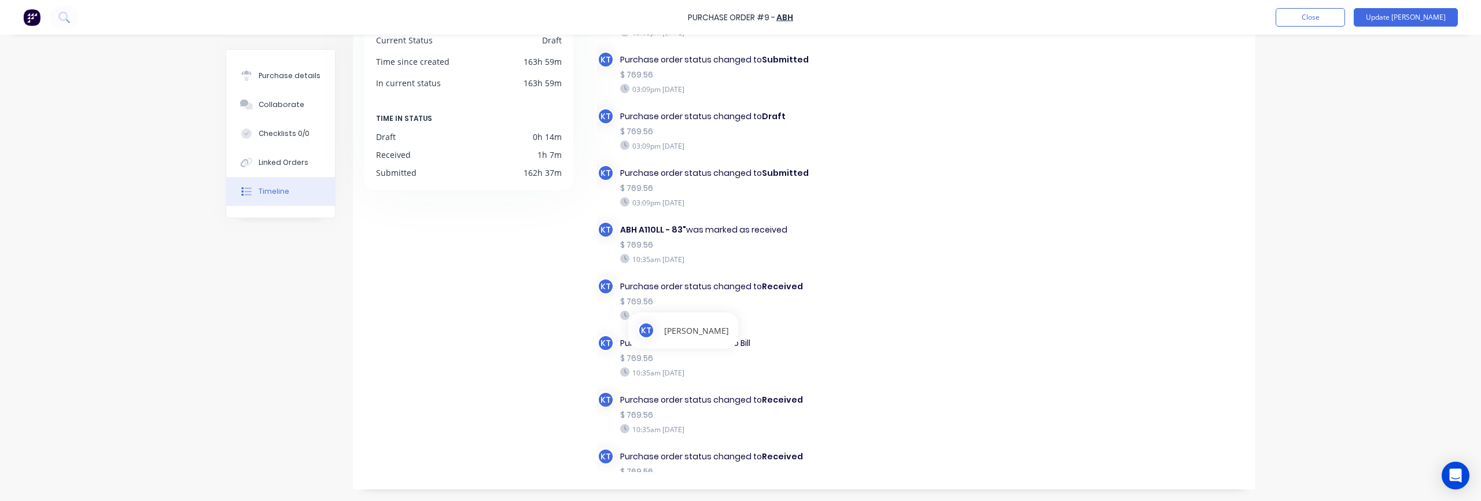
scroll to position [222, 0]
click at [825, 357] on div "$ 769.56" at bounding box center [769, 358] width 299 height 12
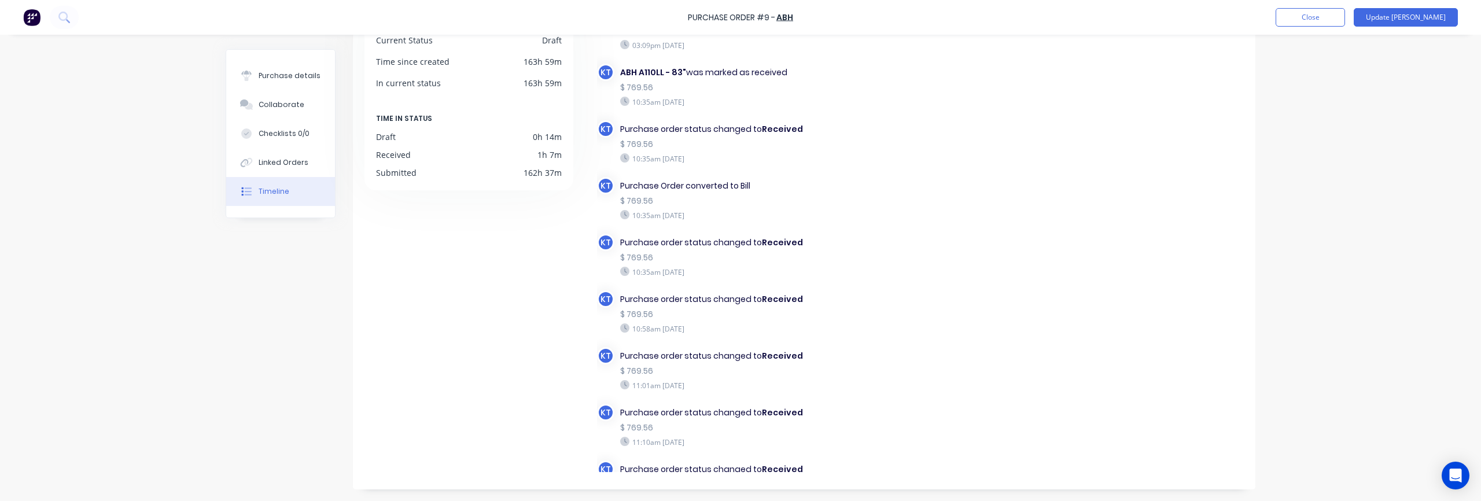
scroll to position [570, 0]
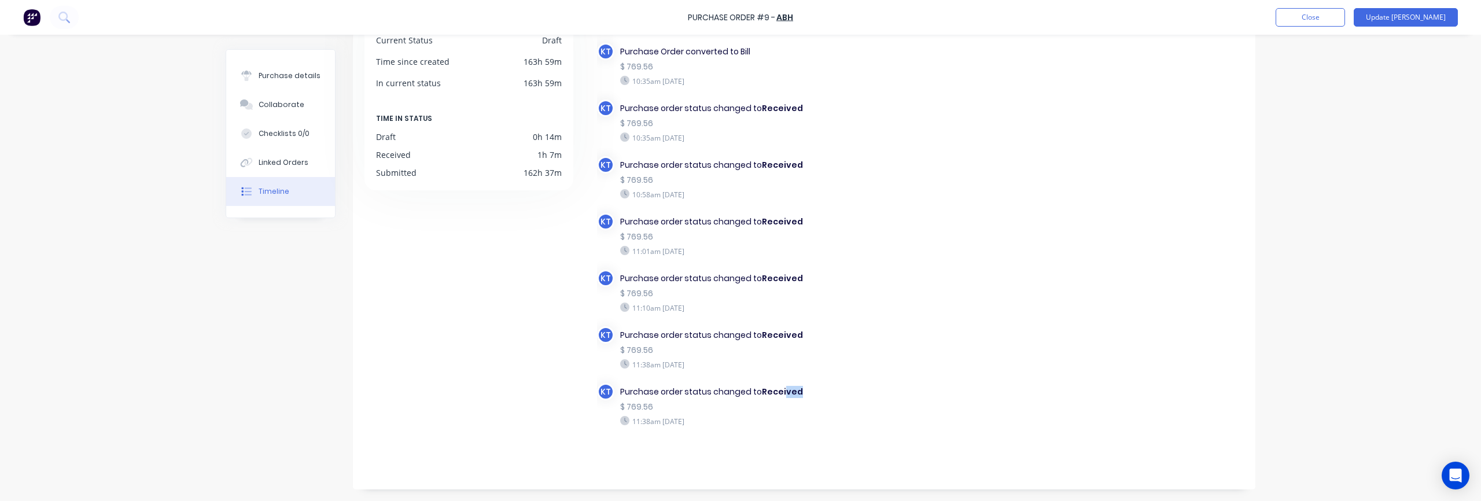
drag, startPoint x: 803, startPoint y: 396, endPoint x: 779, endPoint y: 393, distance: 24.5
click at [780, 393] on div "Purchase order status changed to Received" at bounding box center [769, 392] width 299 height 12
drag, startPoint x: 748, startPoint y: 392, endPoint x: 742, endPoint y: 390, distance: 6.0
click at [747, 392] on div "Purchase order status changed to Received" at bounding box center [769, 392] width 299 height 12
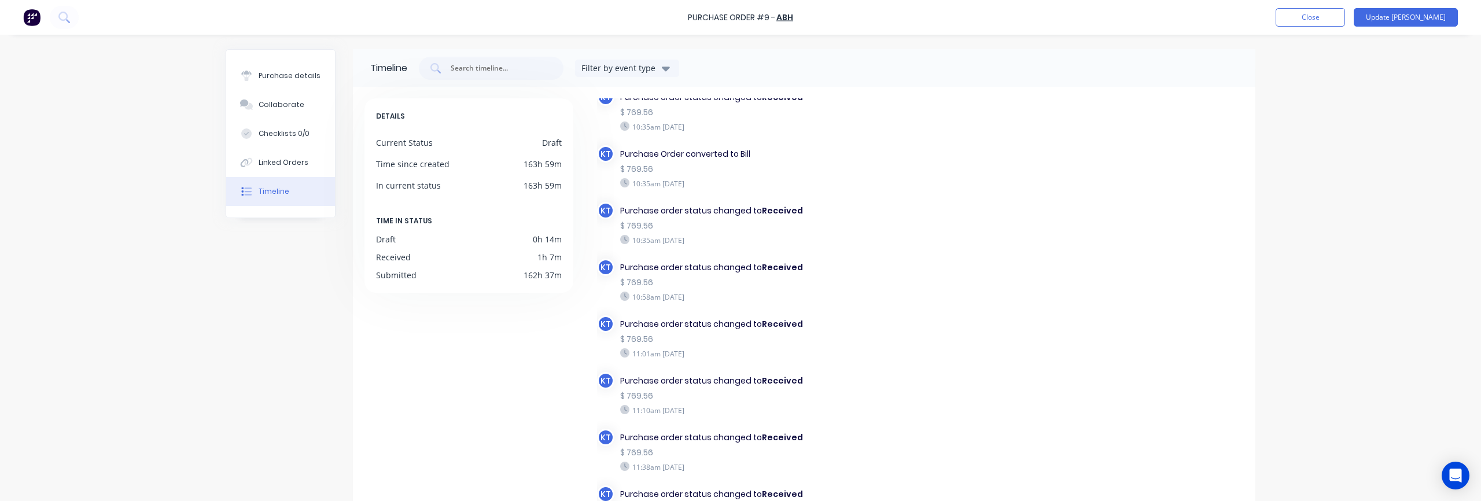
click at [624, 71] on div "Filter by event type" at bounding box center [620, 68] width 78 height 12
click at [672, 120] on div "button" at bounding box center [670, 120] width 23 height 23
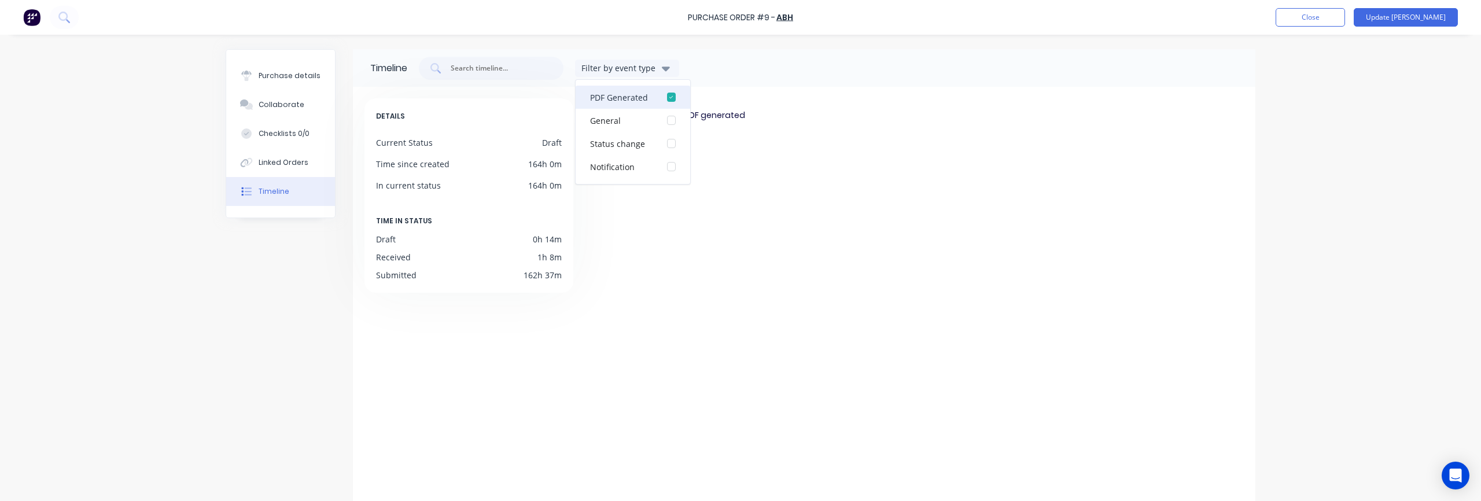
click at [669, 93] on div "button" at bounding box center [670, 97] width 23 height 23
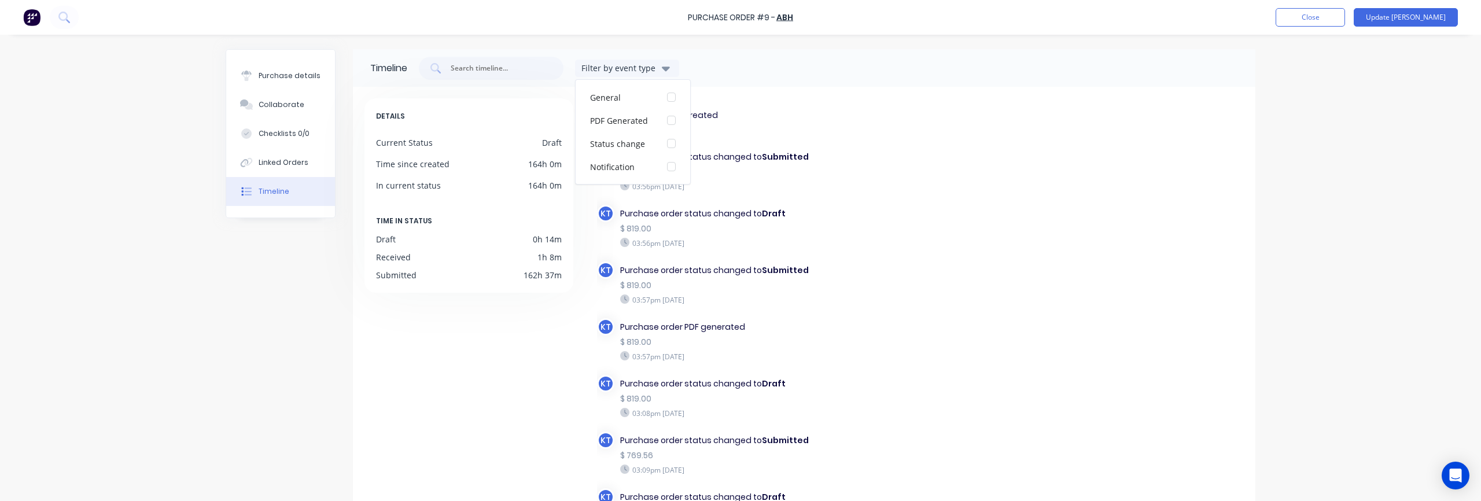
drag, startPoint x: 964, startPoint y: 206, endPoint x: 849, endPoint y: 211, distance: 115.2
click at [284, 124] on button "Checklists 0/0" at bounding box center [280, 133] width 109 height 29
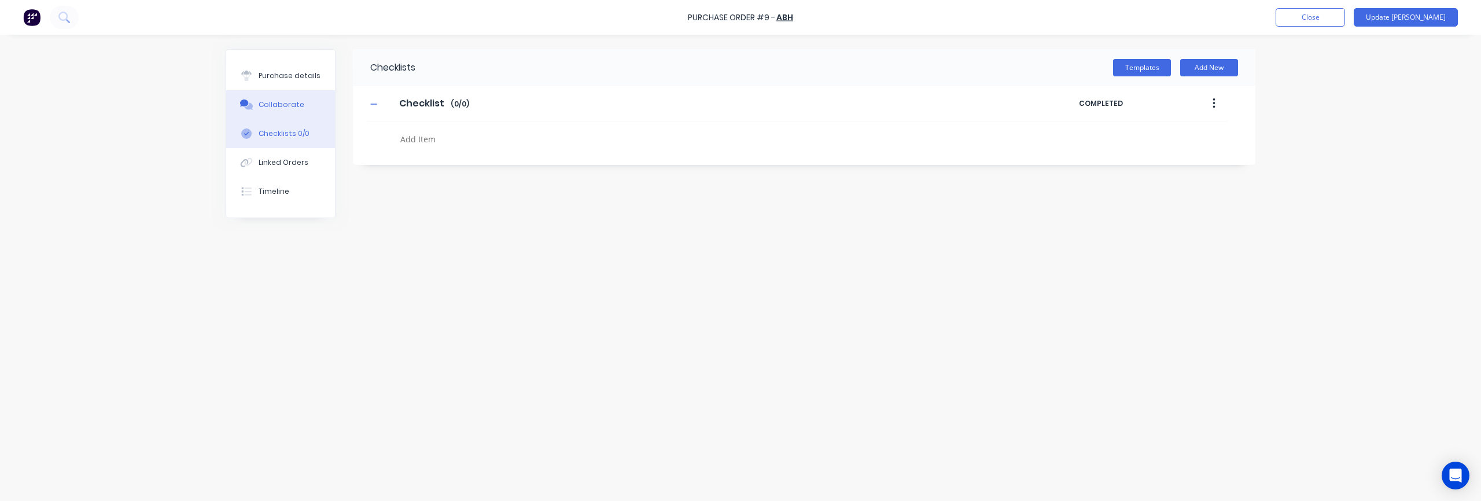
click at [283, 108] on div "Collaborate" at bounding box center [282, 104] width 46 height 10
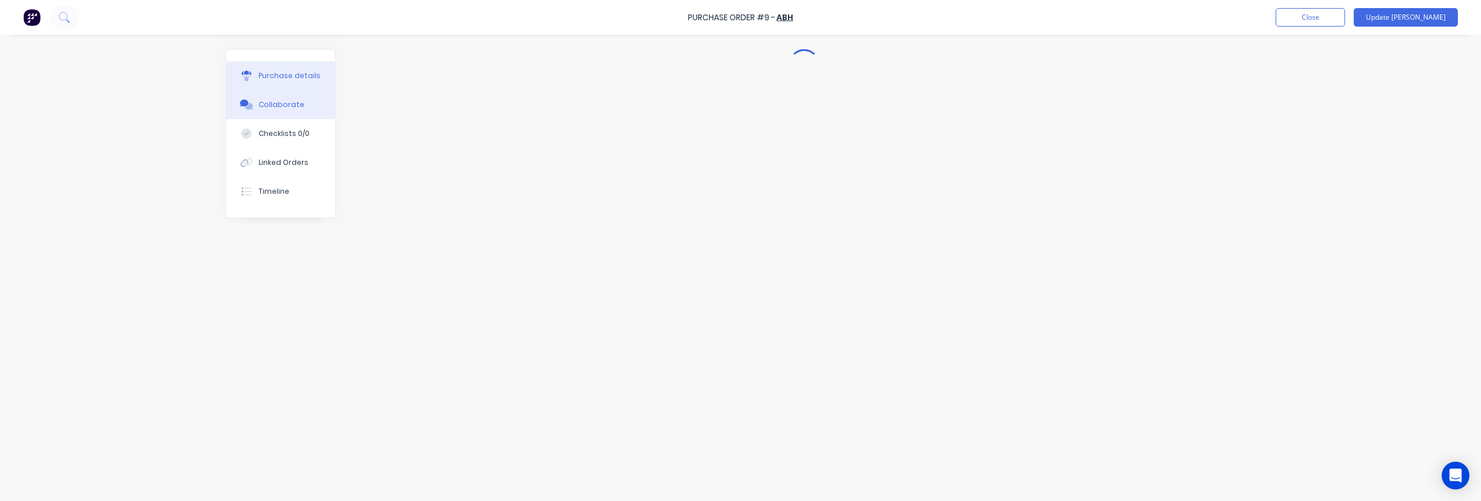
click at [282, 79] on div "Purchase details" at bounding box center [290, 76] width 62 height 10
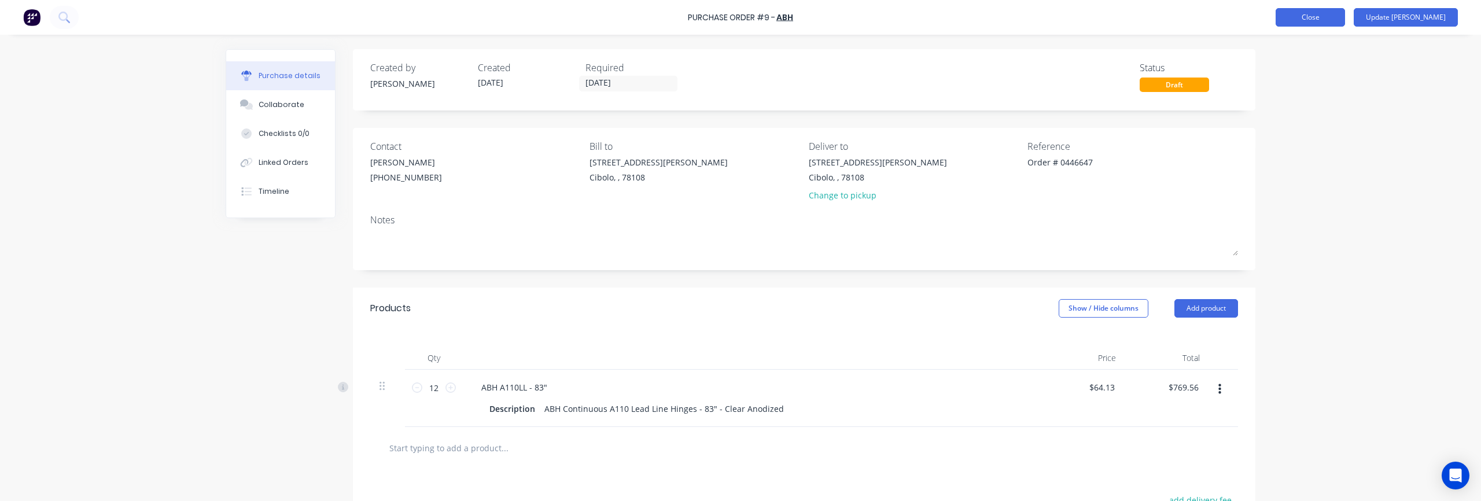
click at [1345, 20] on button "Close" at bounding box center [1309, 17] width 69 height 19
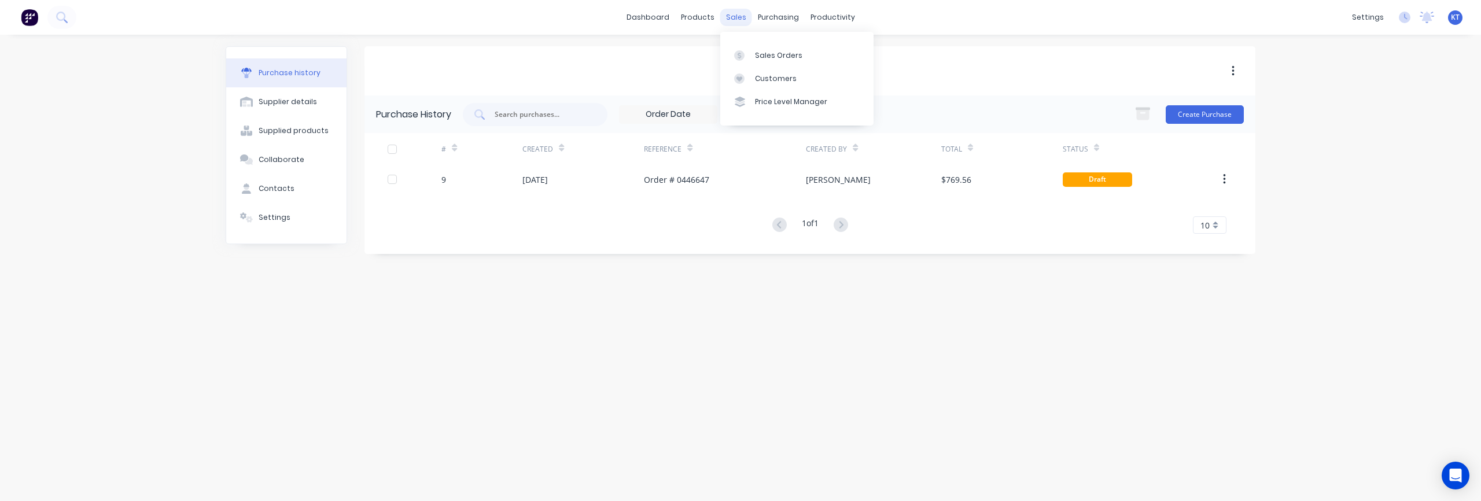
click at [739, 18] on div "sales" at bounding box center [736, 17] width 32 height 17
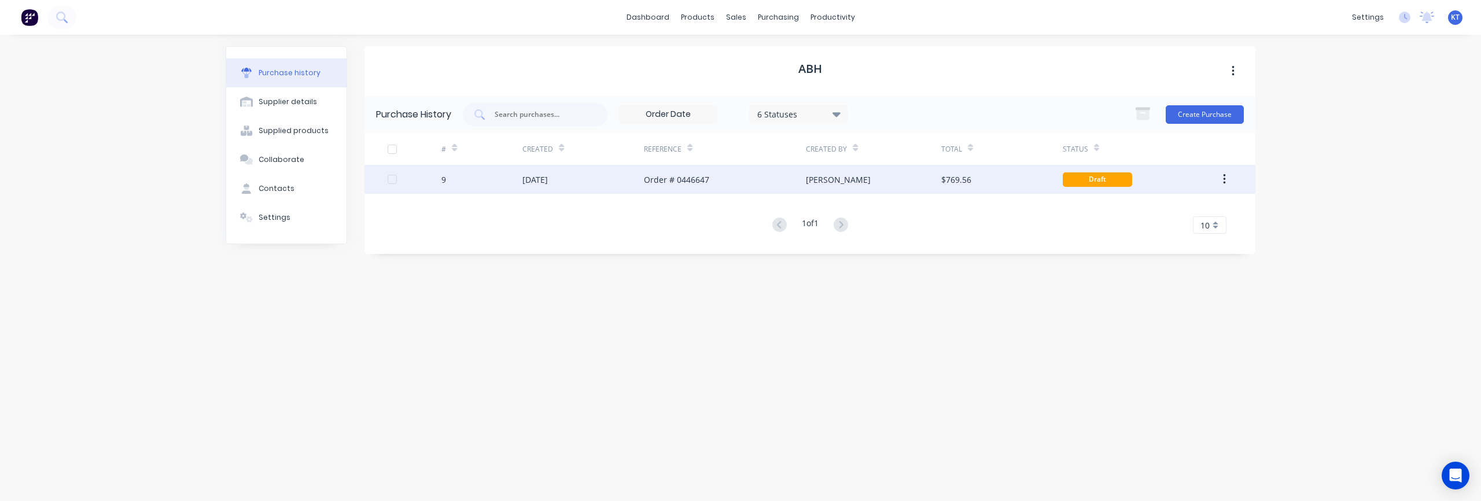
click at [1222, 182] on button "button" at bounding box center [1224, 179] width 27 height 21
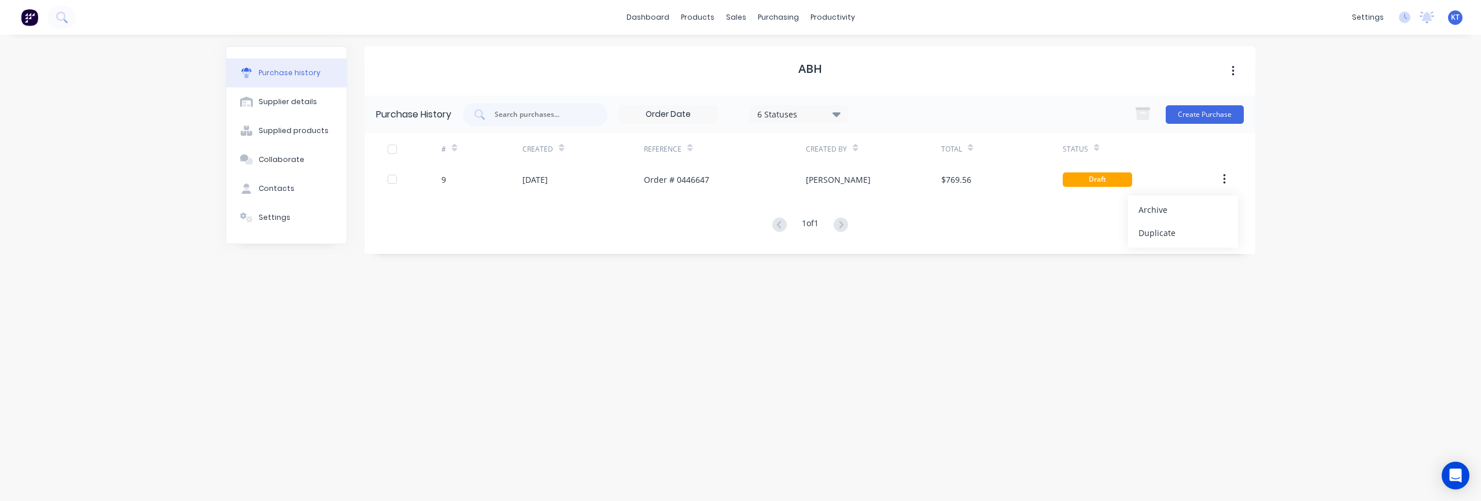
click at [1025, 333] on div "ABH Purchase History 6 Statuses 6 Statuses Create Purchase # Created Reference …" at bounding box center [809, 261] width 891 height 431
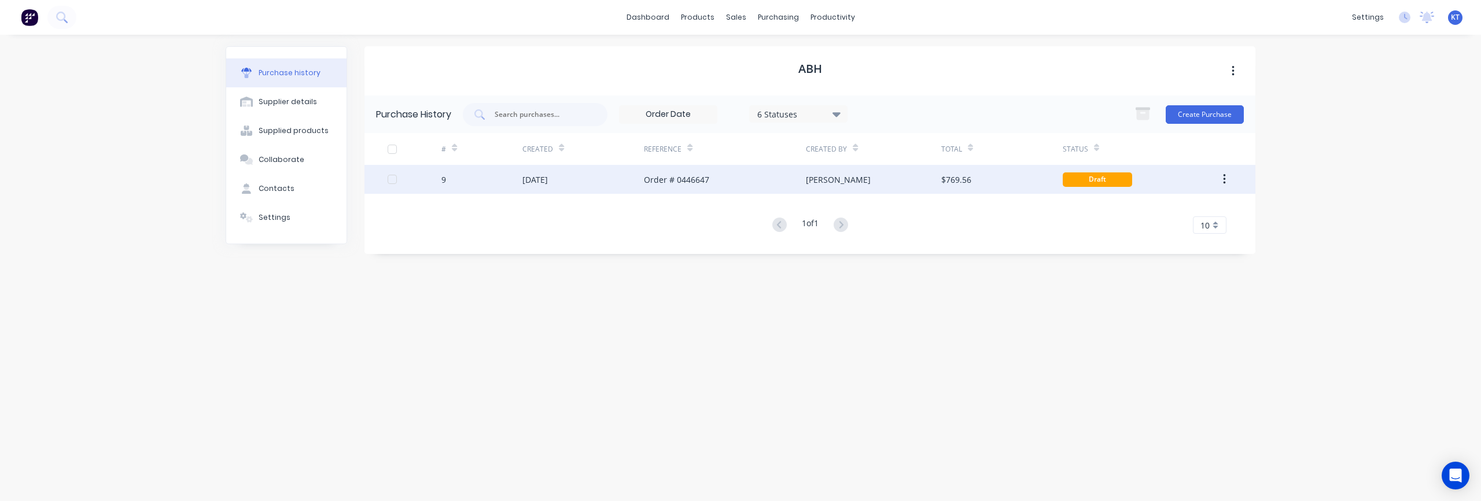
click at [514, 180] on div "9" at bounding box center [481, 179] width 81 height 29
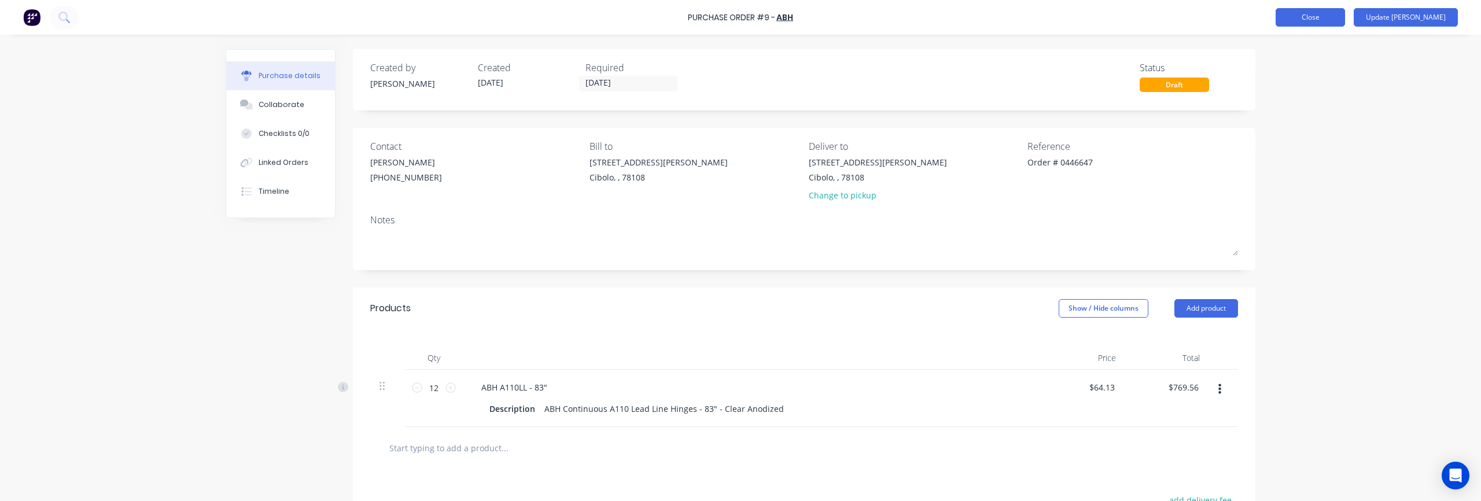
click at [1344, 24] on button "Close" at bounding box center [1309, 17] width 69 height 19
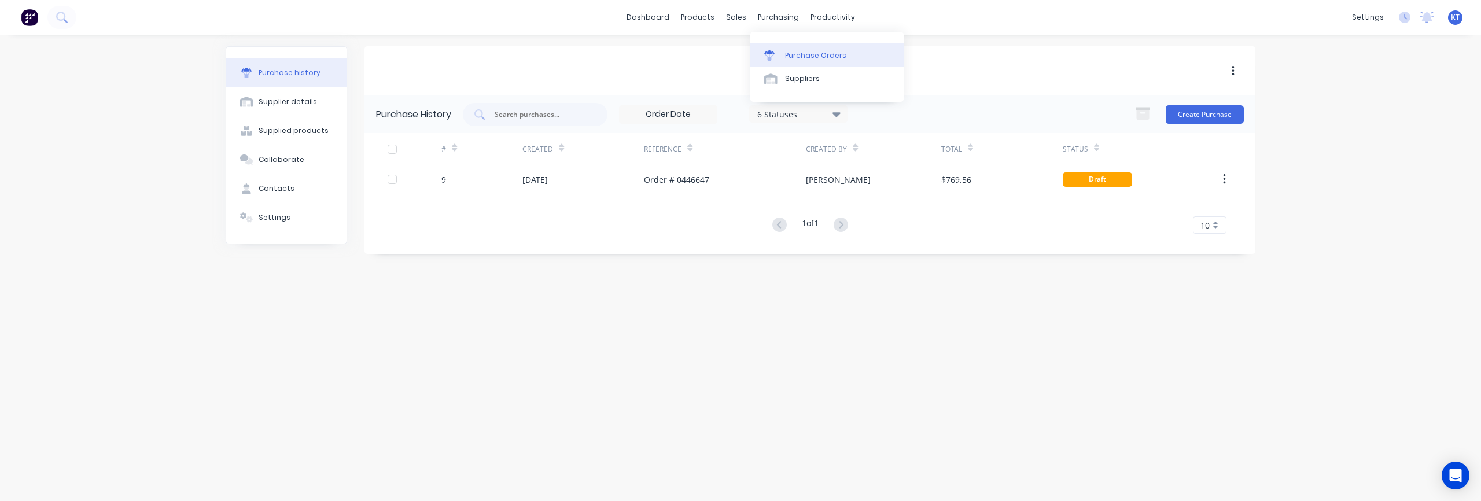
click at [798, 46] on link "Purchase Orders" at bounding box center [826, 54] width 153 height 23
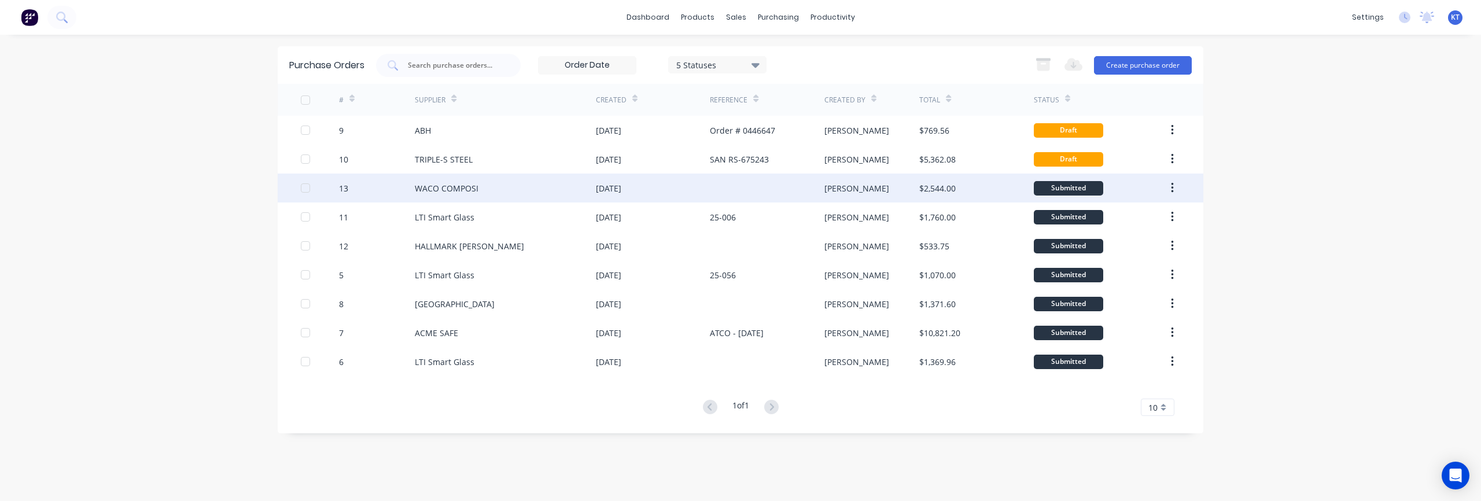
click at [434, 188] on div "WACO COMPOSI" at bounding box center [447, 188] width 64 height 12
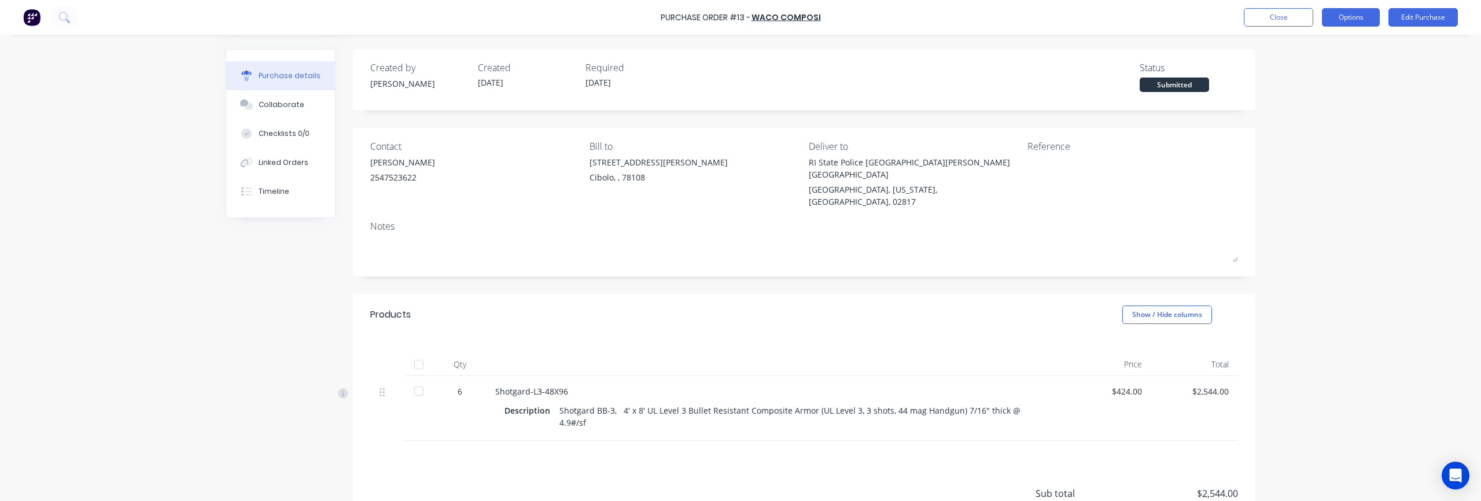
click at [1358, 20] on button "Options" at bounding box center [1351, 17] width 58 height 19
click at [1409, 214] on div "Purchase Order #13 - WACO COMPOSI Close Options Print / Email Convert to Bill S…" at bounding box center [740, 250] width 1481 height 501
click at [1404, 204] on div "Purchase Order #13 - WACO COMPOSI Close Options Edit Purchase Purchase details …" at bounding box center [740, 250] width 1481 height 501
click at [1292, 21] on button "Close" at bounding box center [1278, 17] width 69 height 19
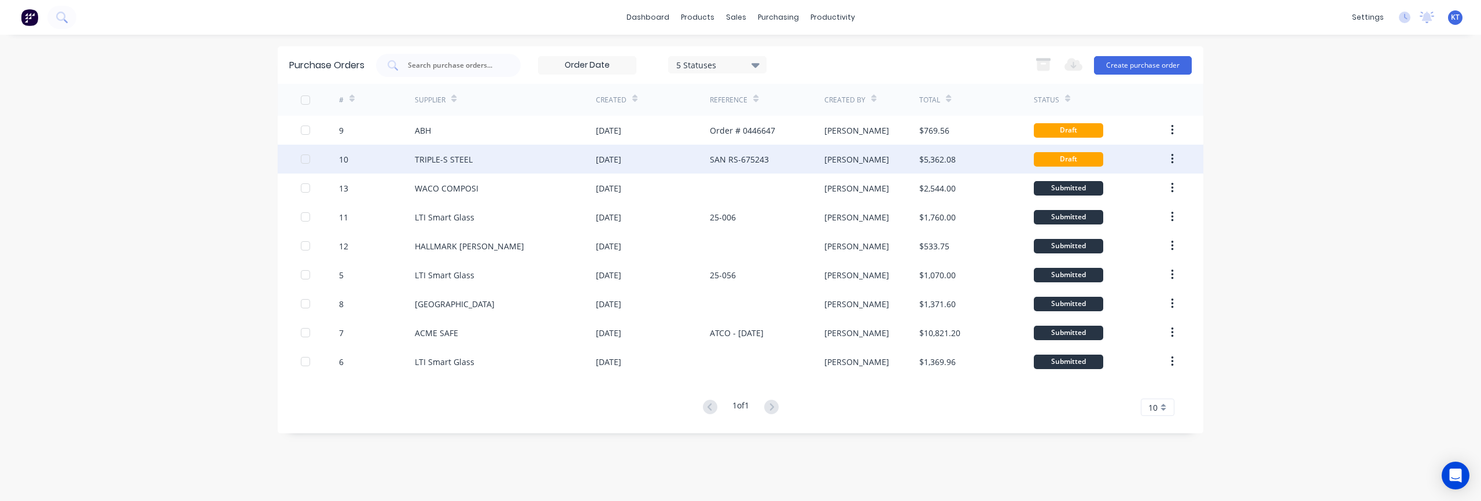
click at [1065, 163] on div "Draft" at bounding box center [1068, 159] width 69 height 14
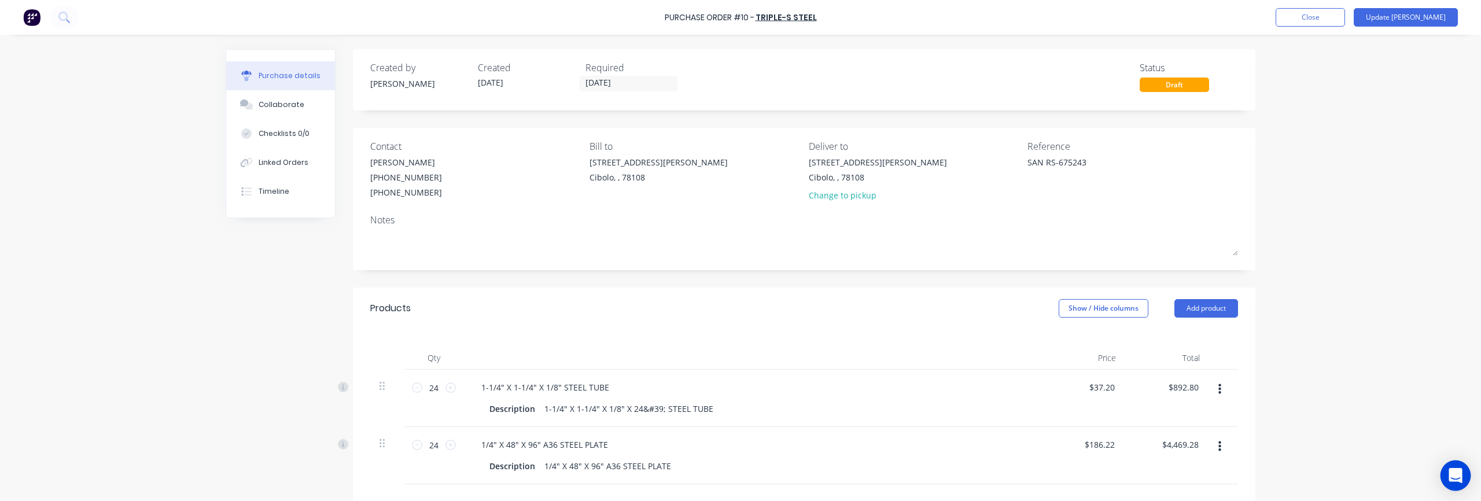
click at [1453, 474] on icon "Open Intercom Messenger" at bounding box center [1454, 475] width 13 height 15
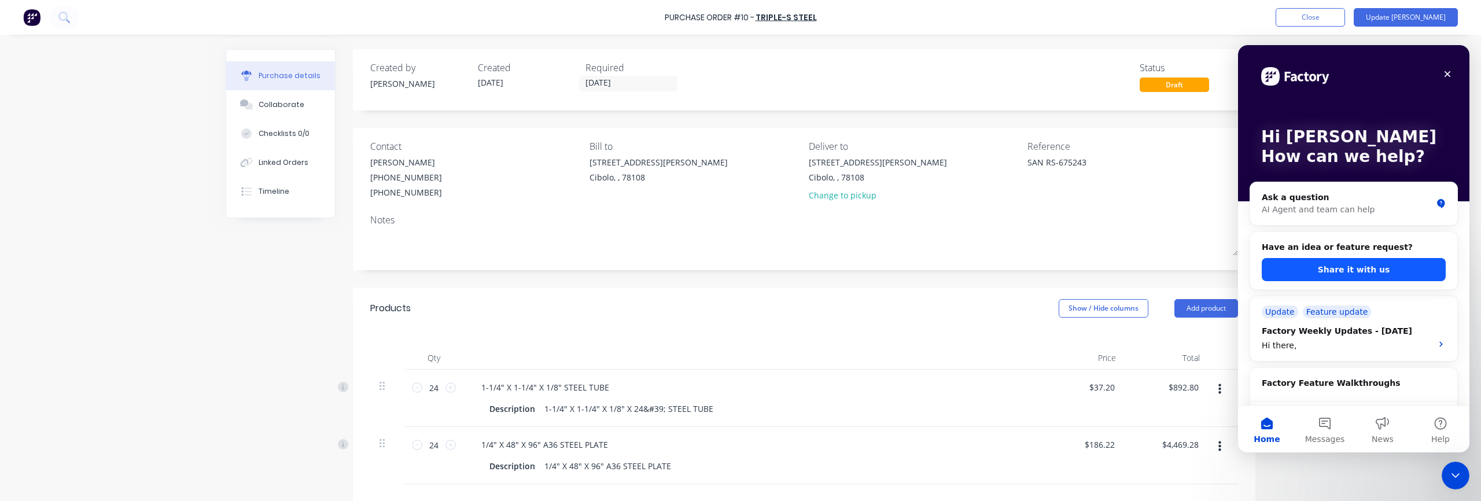
click at [1348, 272] on button "Share it with us" at bounding box center [1354, 269] width 184 height 23
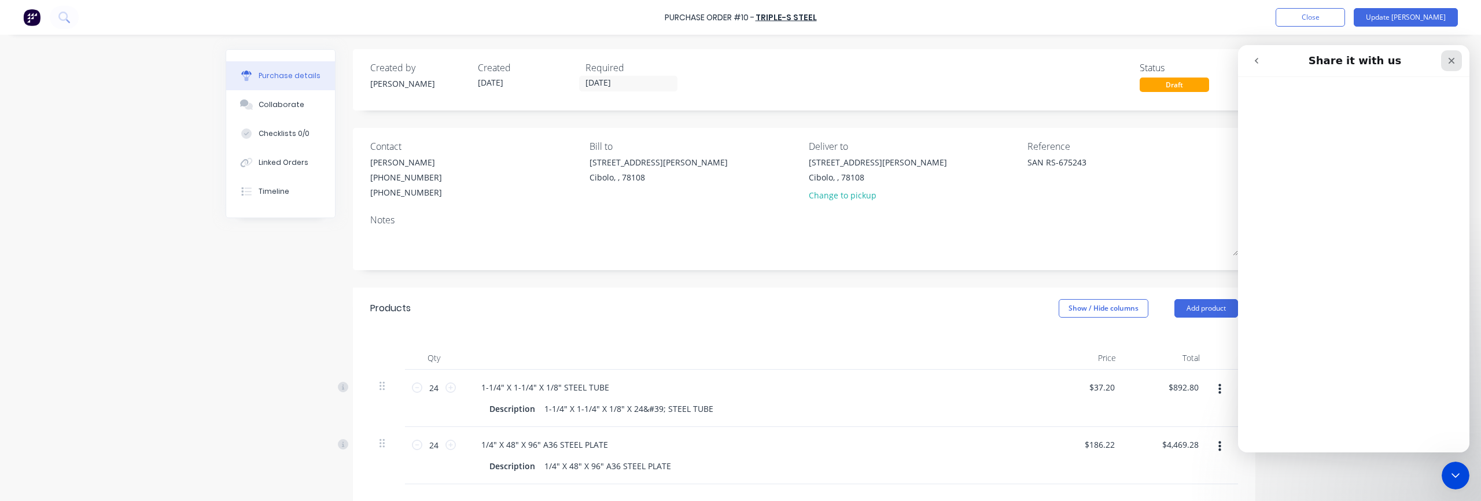
click at [1456, 58] on div "Close" at bounding box center [1451, 60] width 21 height 21
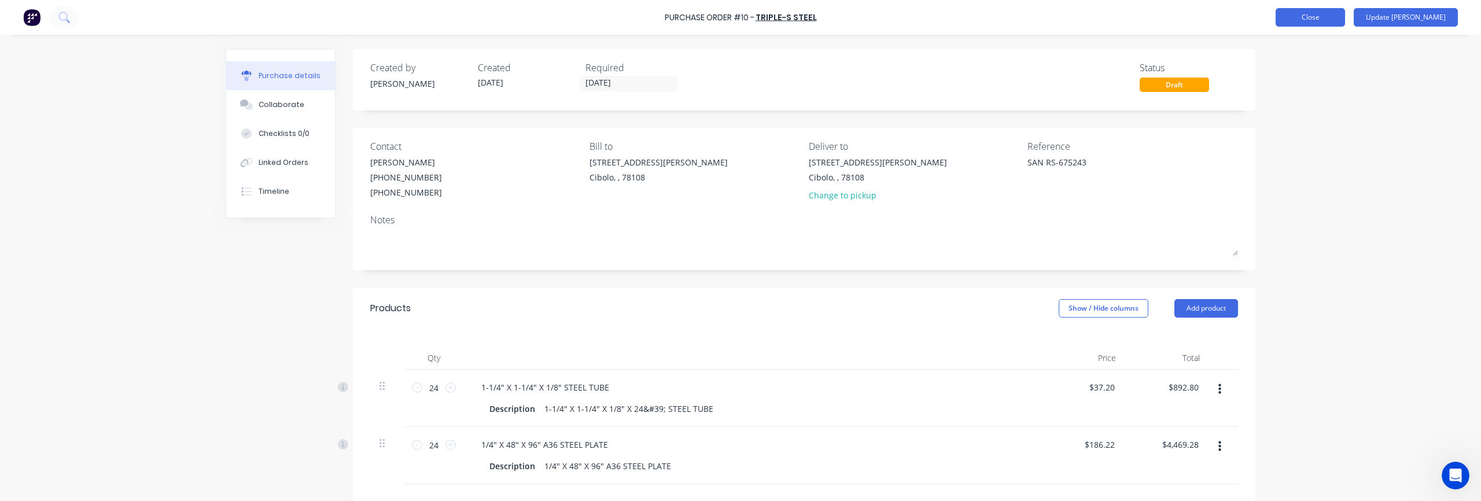
click at [1345, 14] on button "Close" at bounding box center [1309, 17] width 69 height 19
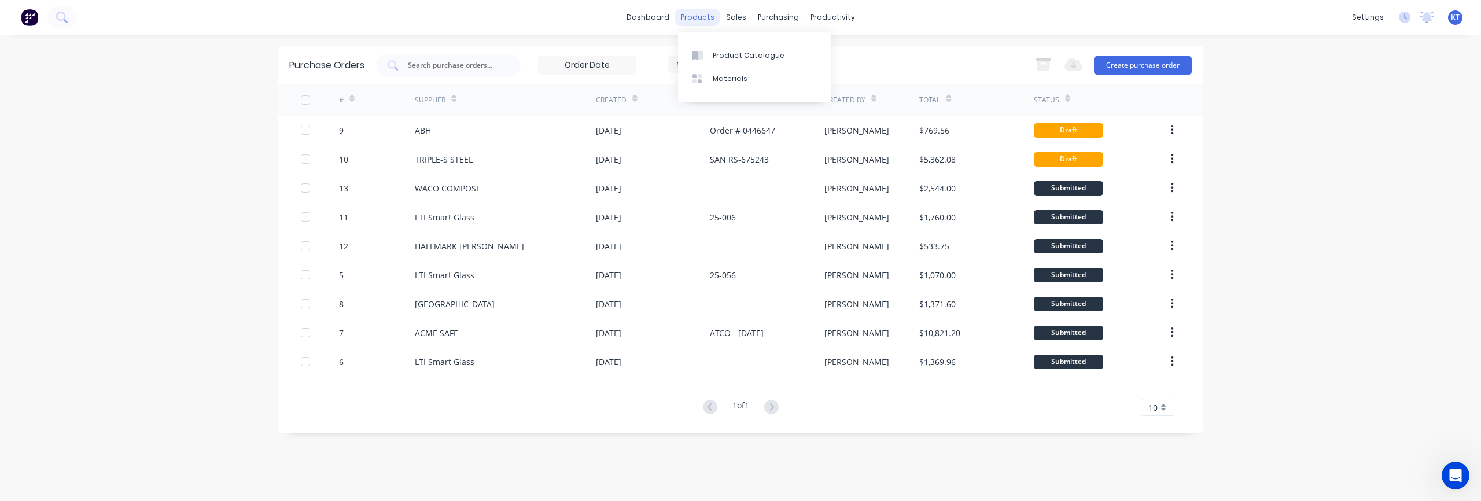
click at [692, 19] on div "products" at bounding box center [697, 17] width 45 height 17
click at [716, 57] on div "Product Catalogue" at bounding box center [749, 55] width 72 height 10
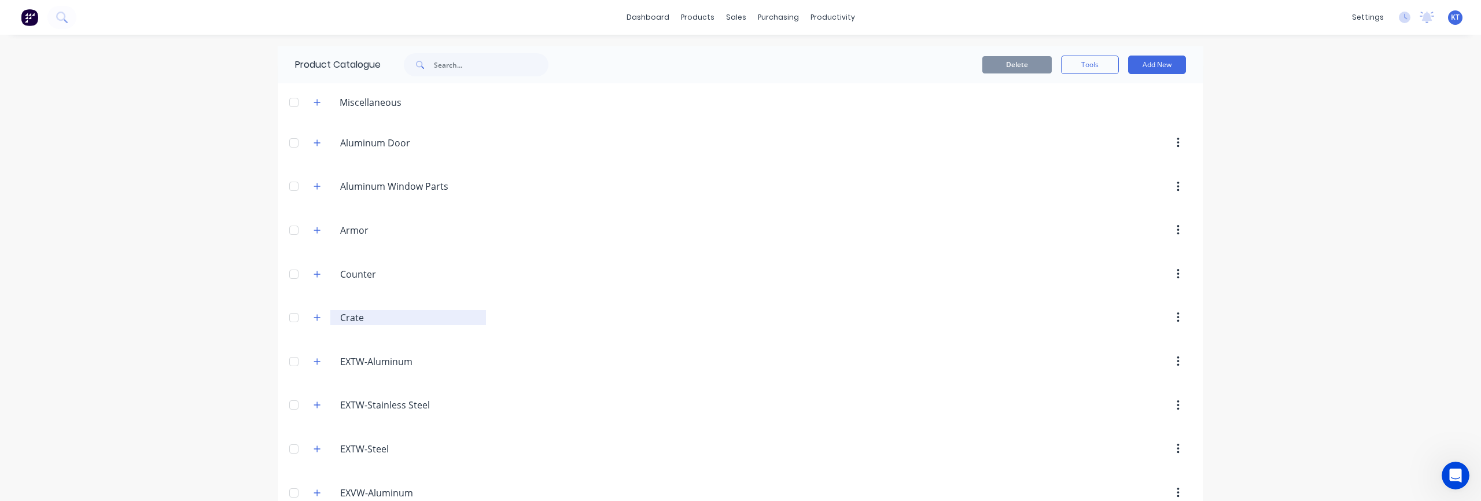
scroll to position [40, 0]
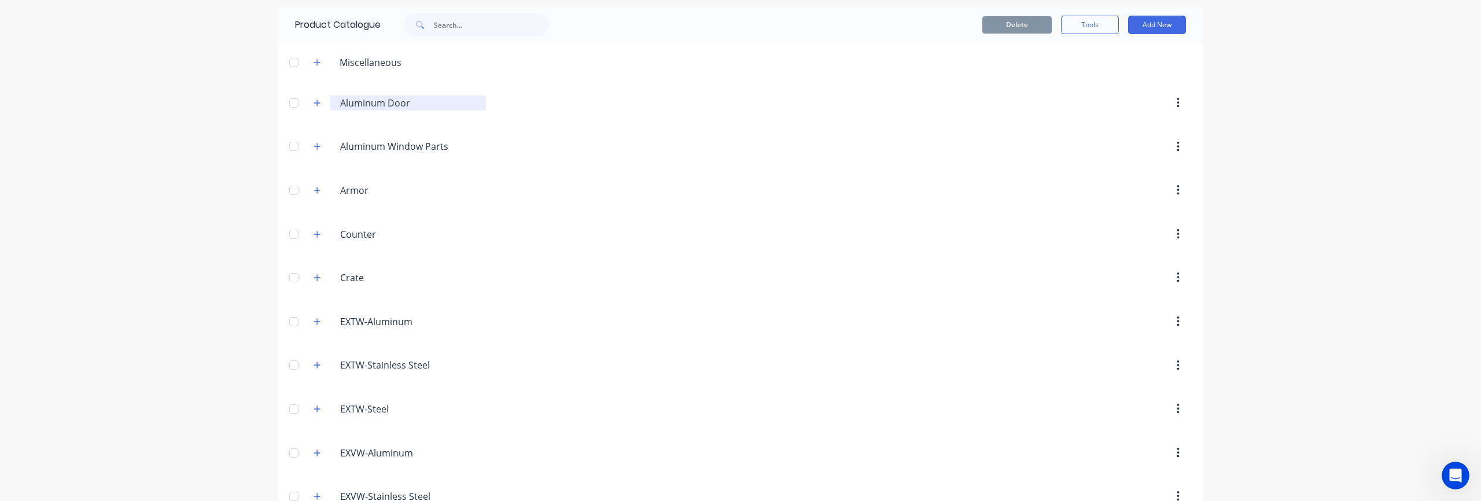
click at [332, 100] on div "Aluminum.Door. Aluminum Door" at bounding box center [408, 102] width 156 height 15
click at [319, 234] on icon "button" at bounding box center [317, 234] width 7 height 8
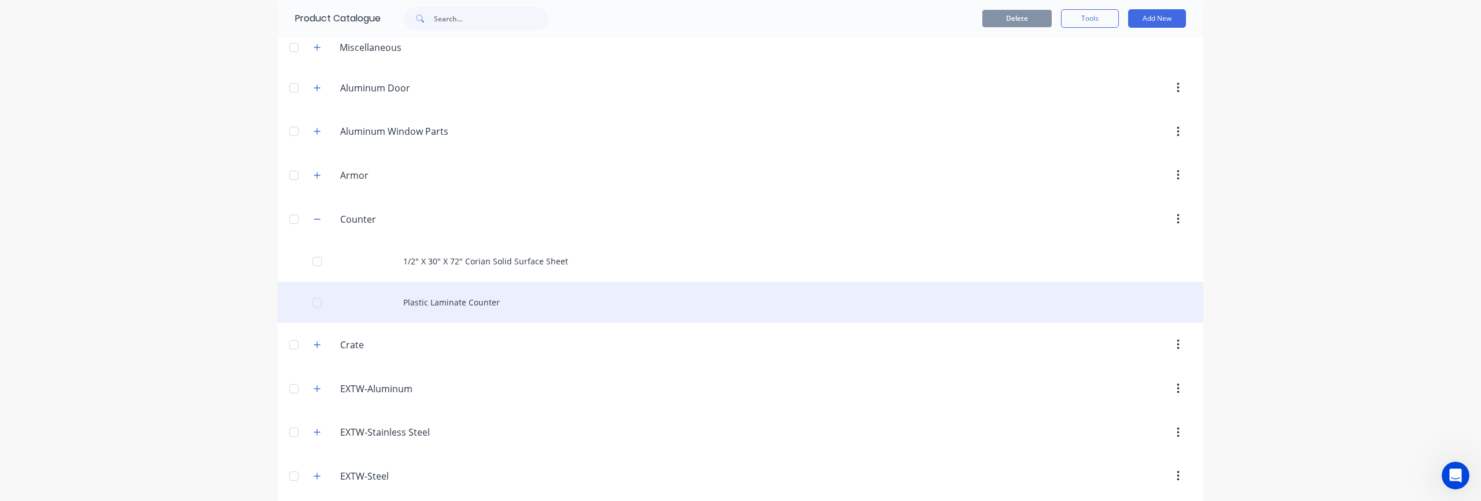
scroll to position [62, 0]
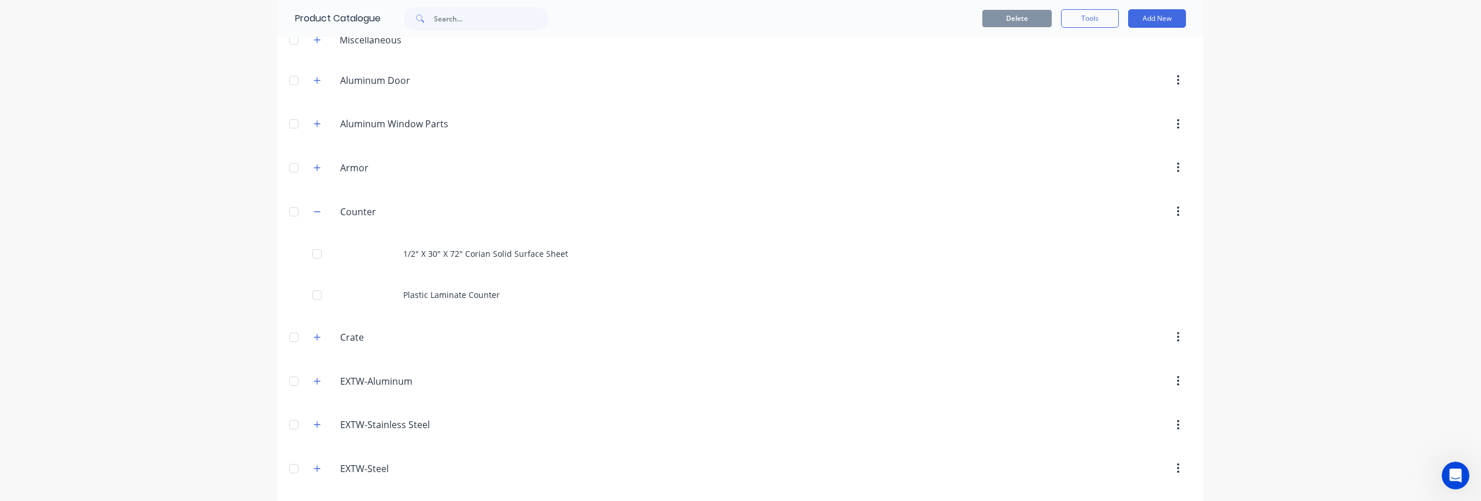
click at [324, 212] on div "Counter. Counter" at bounding box center [395, 211] width 182 height 21
click at [316, 211] on icon "button" at bounding box center [317, 211] width 6 height 1
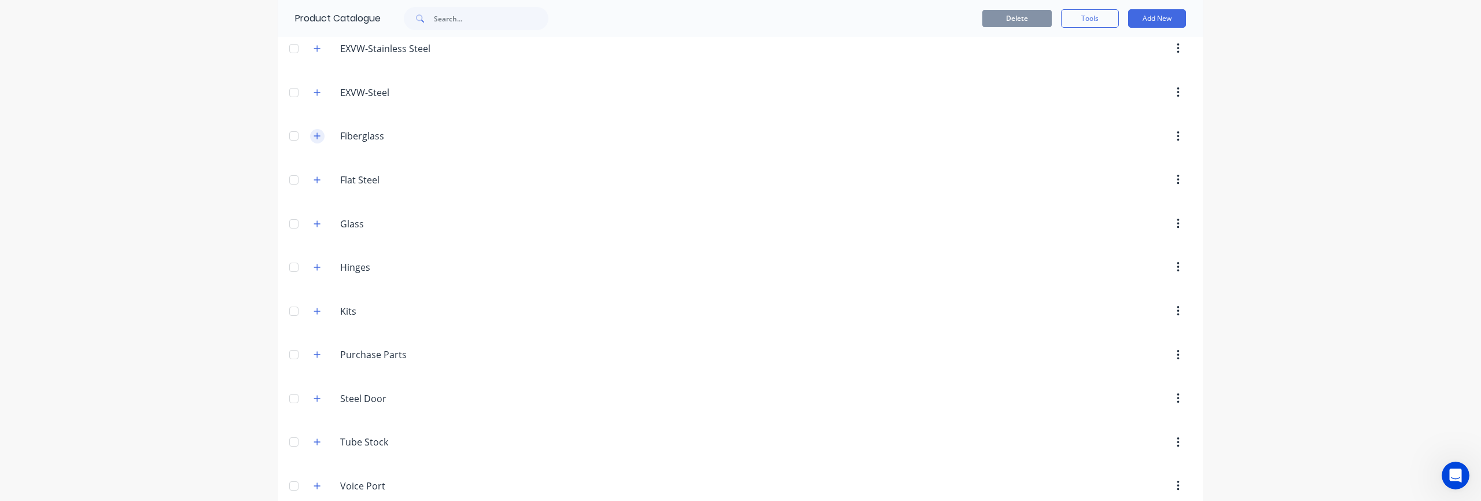
click at [317, 137] on icon "button" at bounding box center [317, 136] width 6 height 6
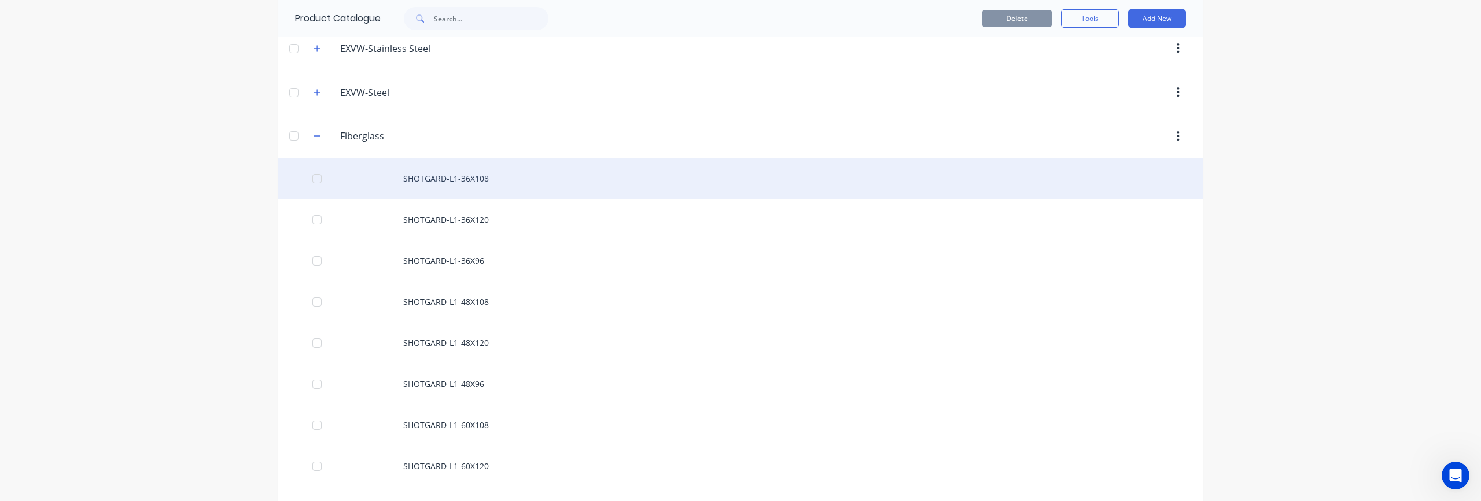
click at [467, 186] on div "SHOTGARD-L1-36X108" at bounding box center [740, 178] width 925 height 41
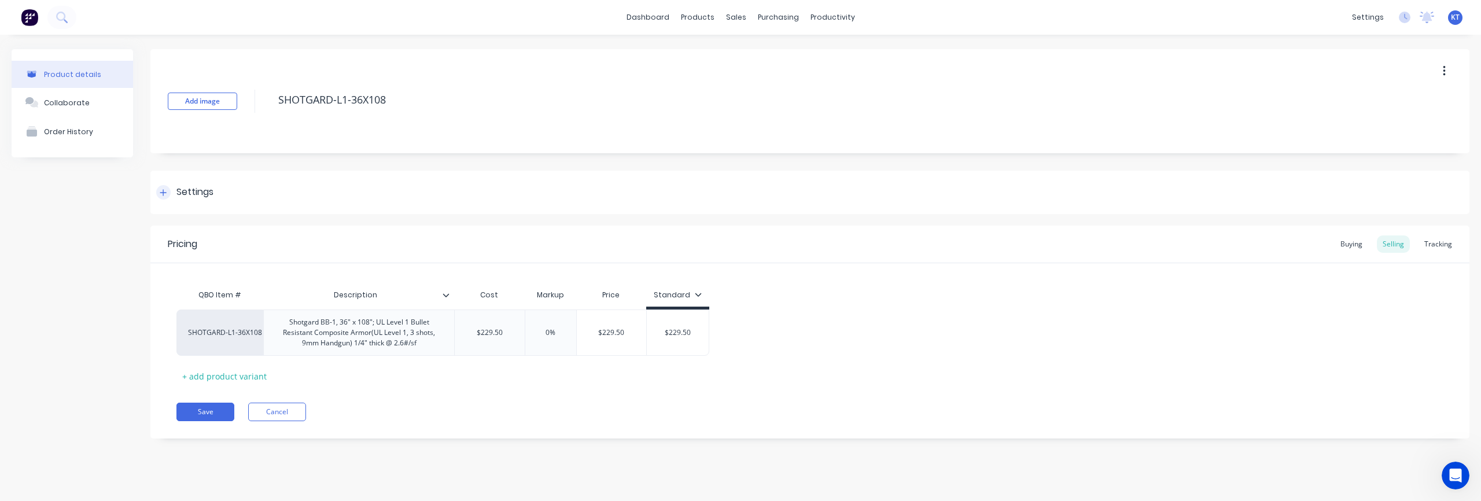
click at [170, 196] on div "Settings" at bounding box center [184, 192] width 57 height 14
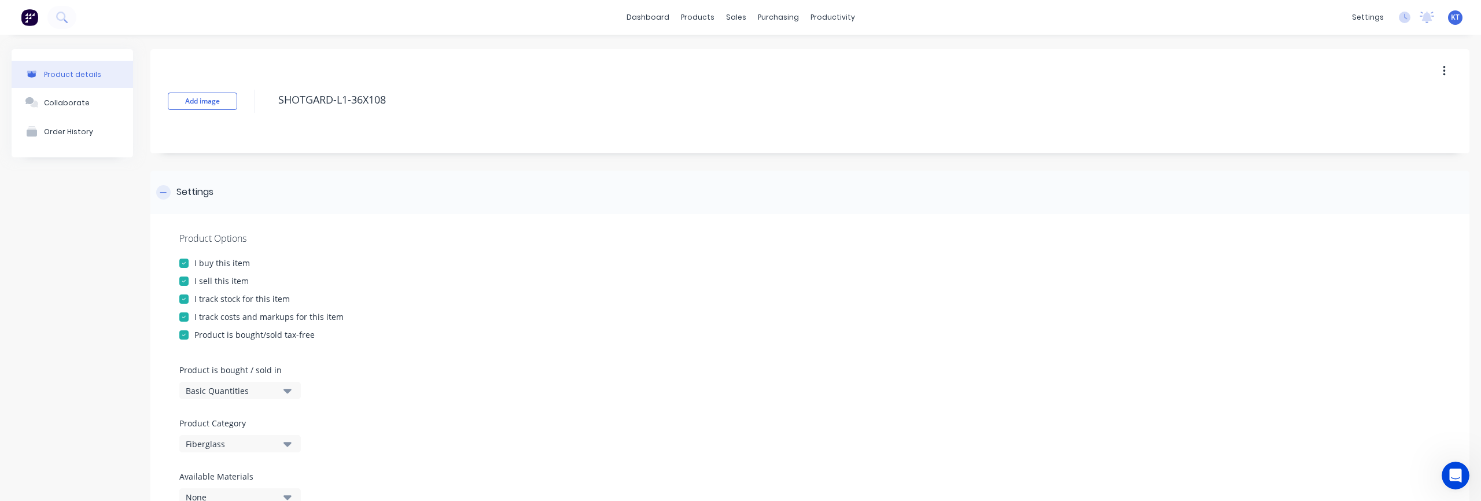
click at [172, 197] on div "Settings" at bounding box center [184, 192] width 57 height 14
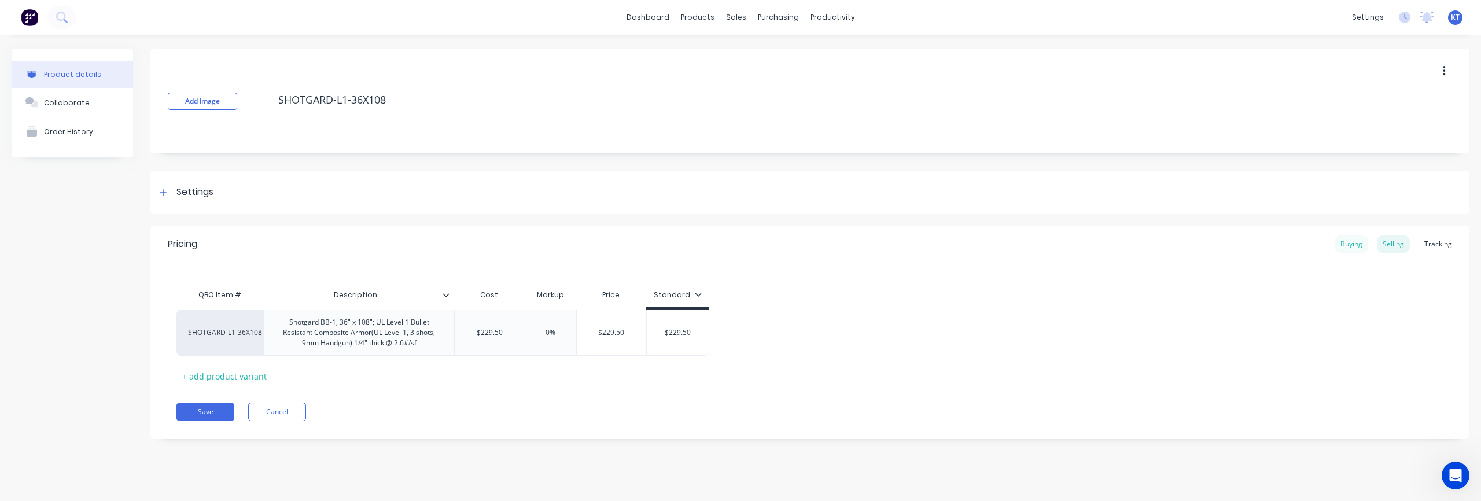
click at [1362, 245] on div "Buying" at bounding box center [1351, 243] width 34 height 17
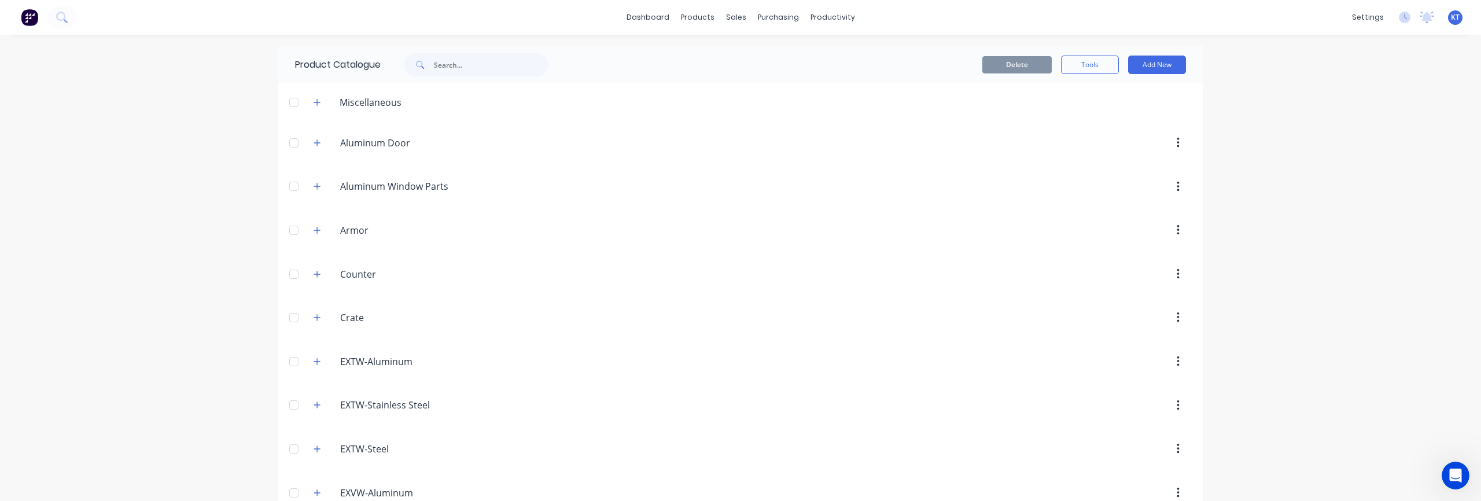
scroll to position [263, 0]
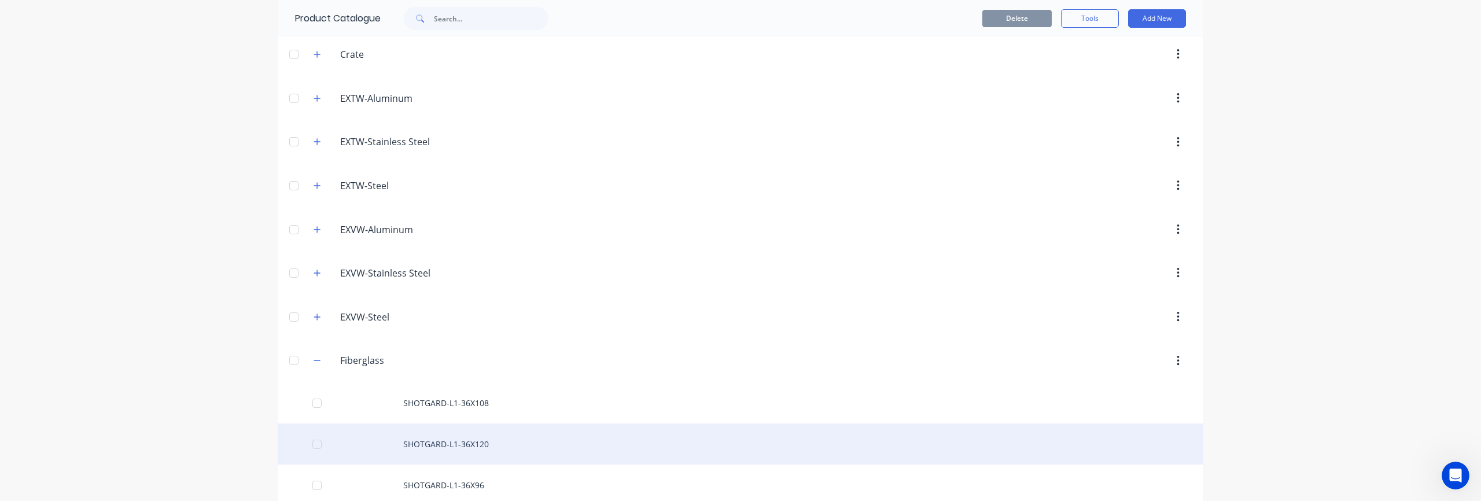
click at [457, 448] on div "SHOTGARD-L1-36X120" at bounding box center [740, 443] width 925 height 41
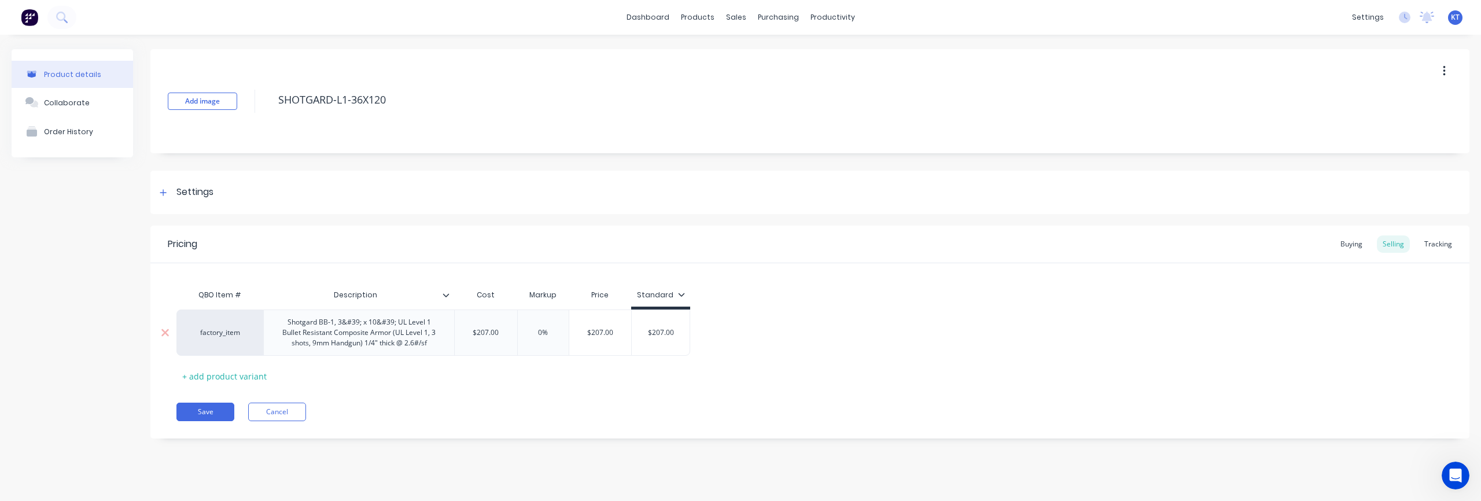
click at [336, 324] on div "Shotgard BB-1, 3&#39; x 10&#39; UL Level 1 Bullet Resistant Composite Armor (UL…" at bounding box center [358, 333] width 181 height 36
click at [340, 324] on div "Shotgard BB-1, 3&#39; x 10&#39; UL Level 1 Bullet Resistant Composite Armor (UL…" at bounding box center [358, 333] width 181 height 36
drag, startPoint x: 338, startPoint y: 323, endPoint x: 392, endPoint y: 323, distance: 53.8
click at [392, 323] on div "Shotgard BB-1, 3&#39; x 10&#39; UL Level 1 Bullet Resistant Composite Armor (UL…" at bounding box center [358, 333] width 181 height 36
click at [1362, 244] on div "Buying" at bounding box center [1351, 243] width 34 height 17
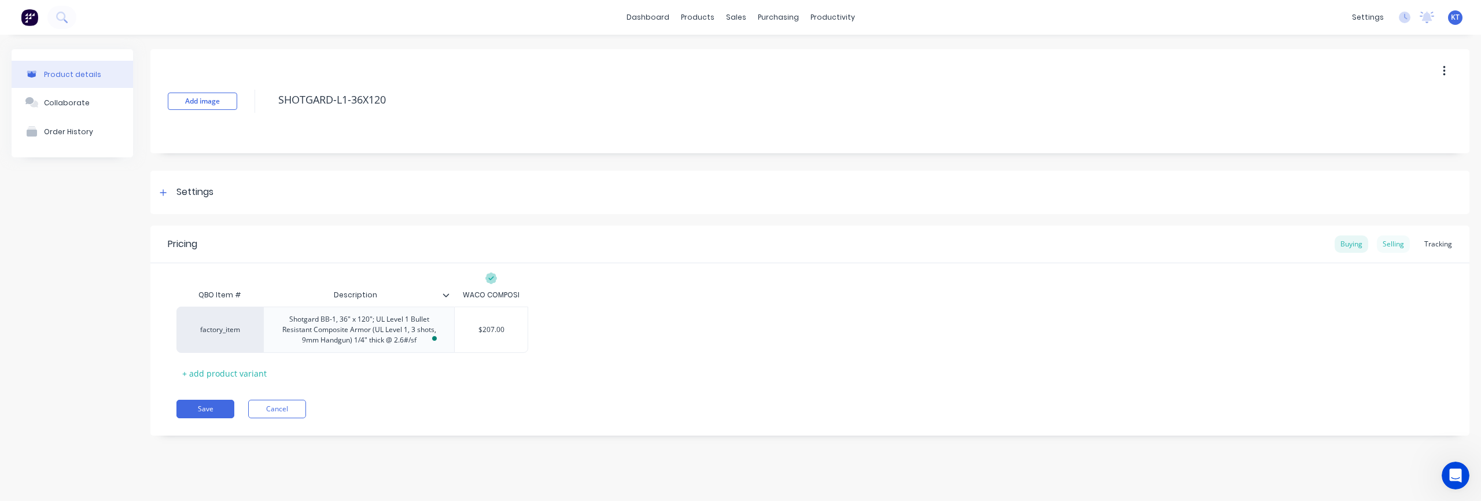
click at [1395, 245] on div "Selling" at bounding box center [1393, 243] width 33 height 17
click at [1347, 246] on div "Buying" at bounding box center [1351, 243] width 34 height 17
click at [1401, 246] on div "Selling" at bounding box center [1393, 243] width 33 height 17
drag, startPoint x: 549, startPoint y: 333, endPoint x: 534, endPoint y: 333, distance: 15.0
click at [534, 333] on input "text" at bounding box center [543, 332] width 58 height 10
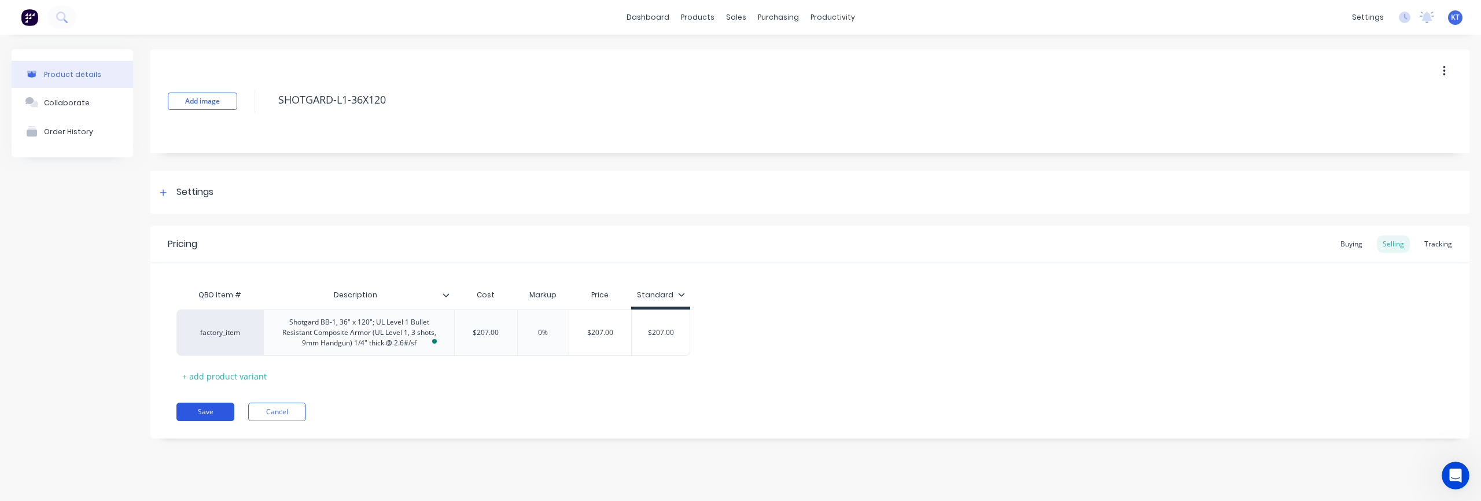
click at [205, 415] on button "Save" at bounding box center [205, 412] width 58 height 19
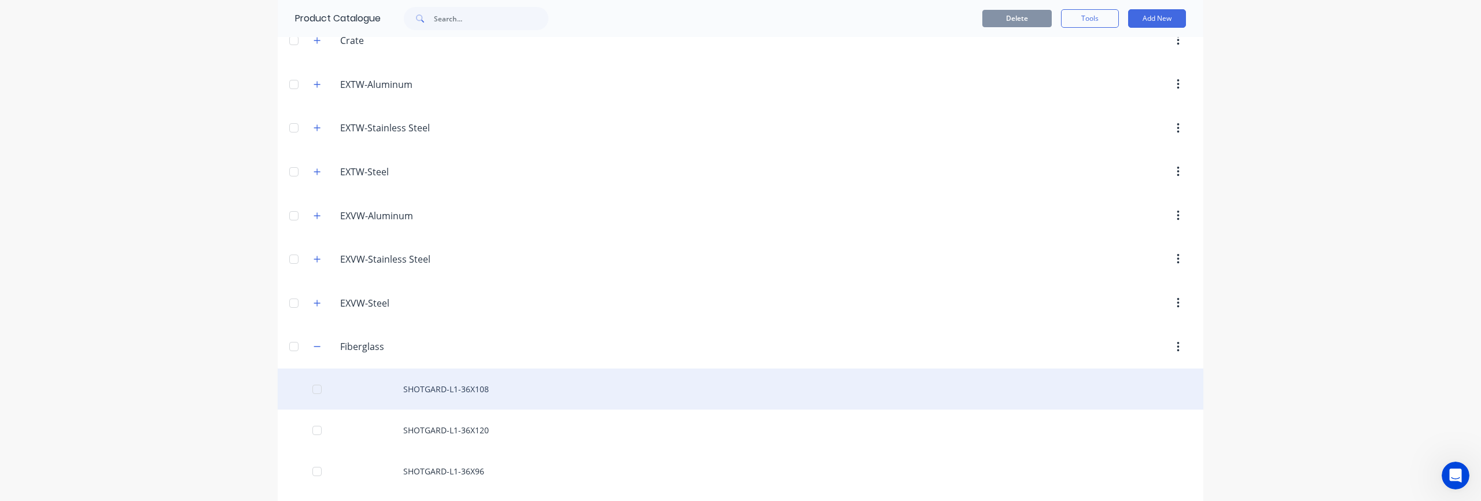
scroll to position [349, 0]
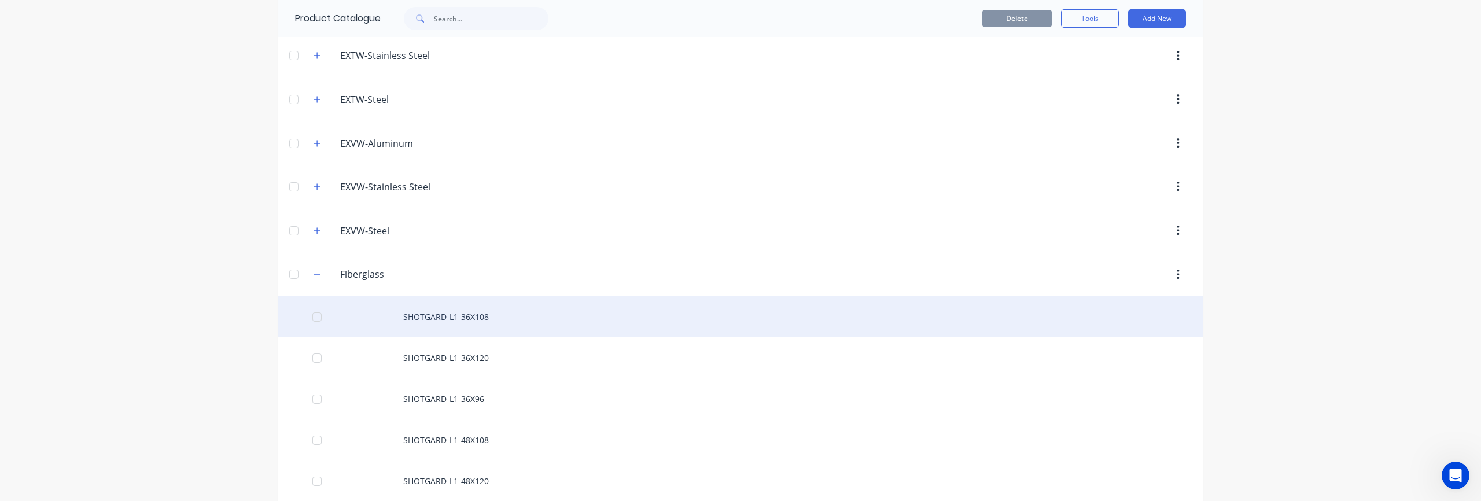
click at [420, 316] on div "SHOTGARD-L1-36X108" at bounding box center [740, 316] width 925 height 41
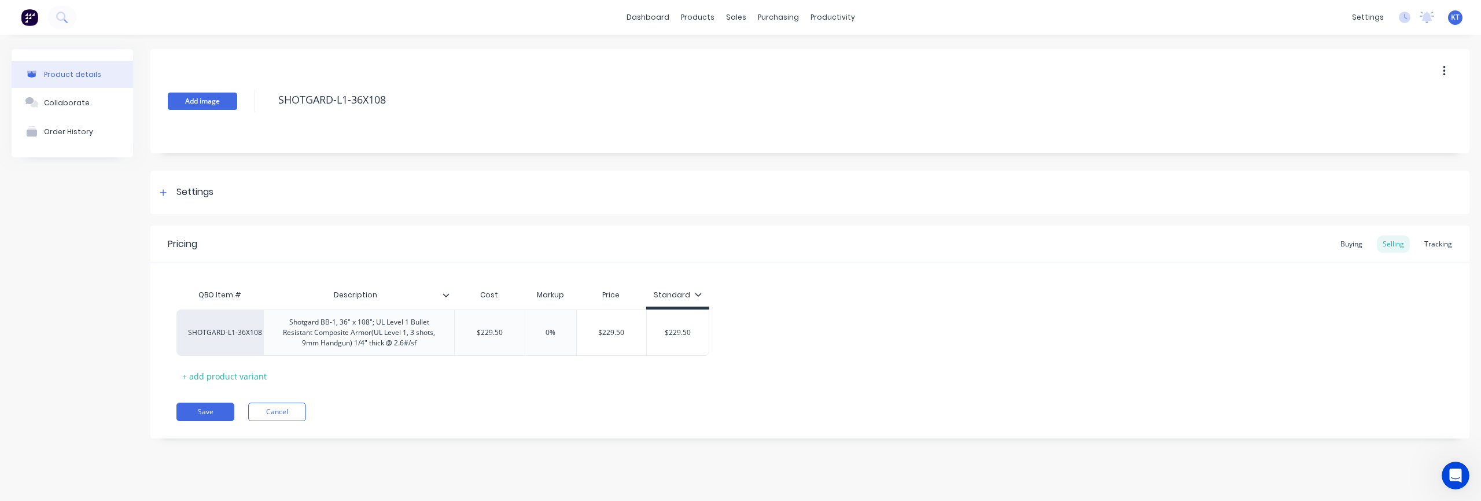
click at [212, 98] on button "Add image" at bounding box center [202, 101] width 69 height 17
click at [212, 408] on button "Save" at bounding box center [205, 412] width 58 height 19
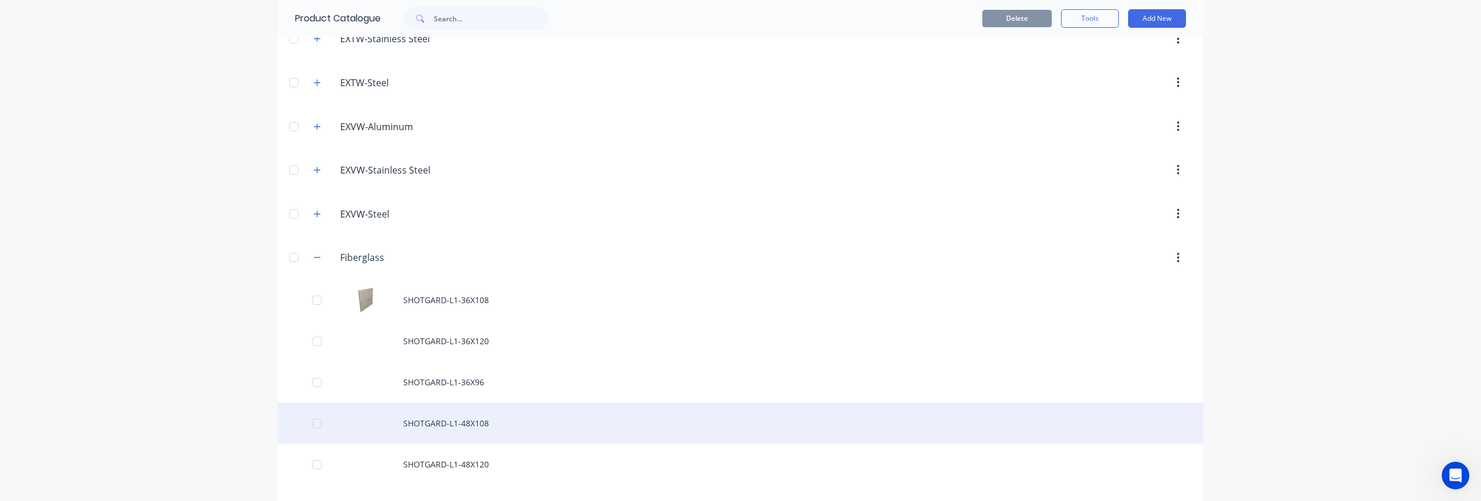
scroll to position [426, 0]
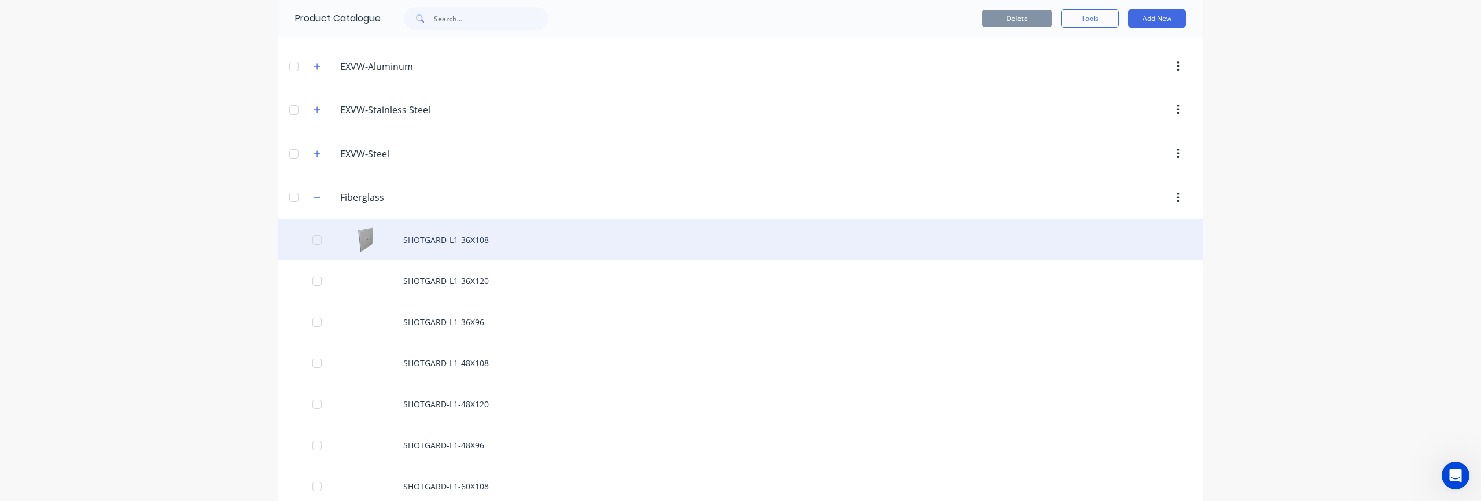
click at [404, 248] on div "SHOTGARD-L1-36X108" at bounding box center [740, 239] width 925 height 41
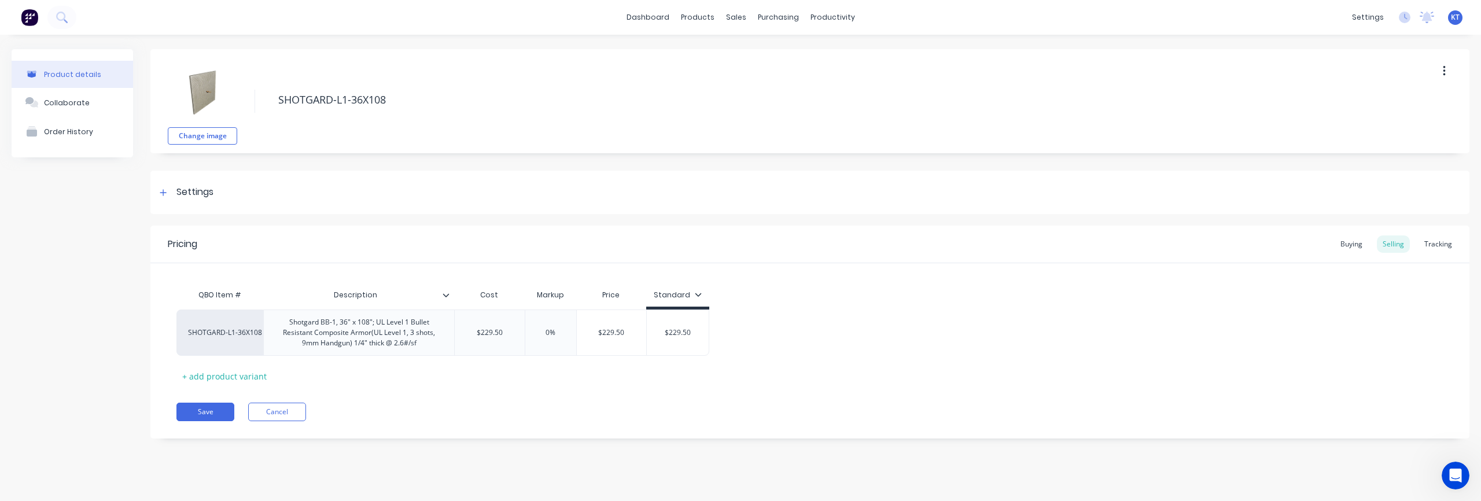
click at [209, 88] on img at bounding box center [203, 93] width 58 height 58
click at [723, 56] on div "Product Catalogue" at bounding box center [749, 55] width 72 height 10
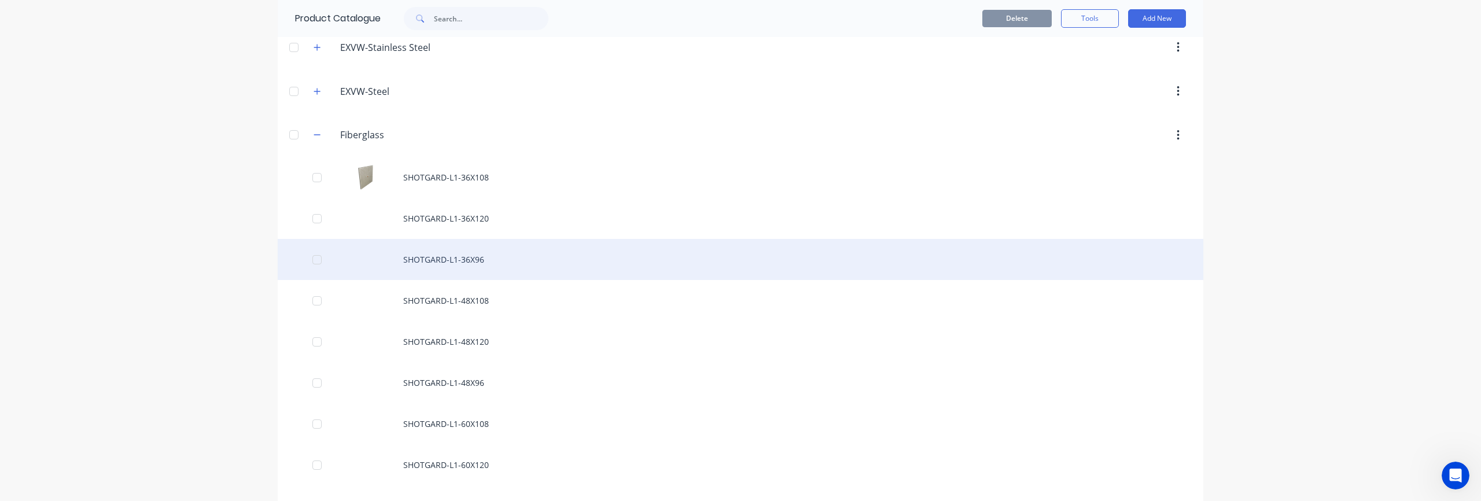
scroll to position [469, 0]
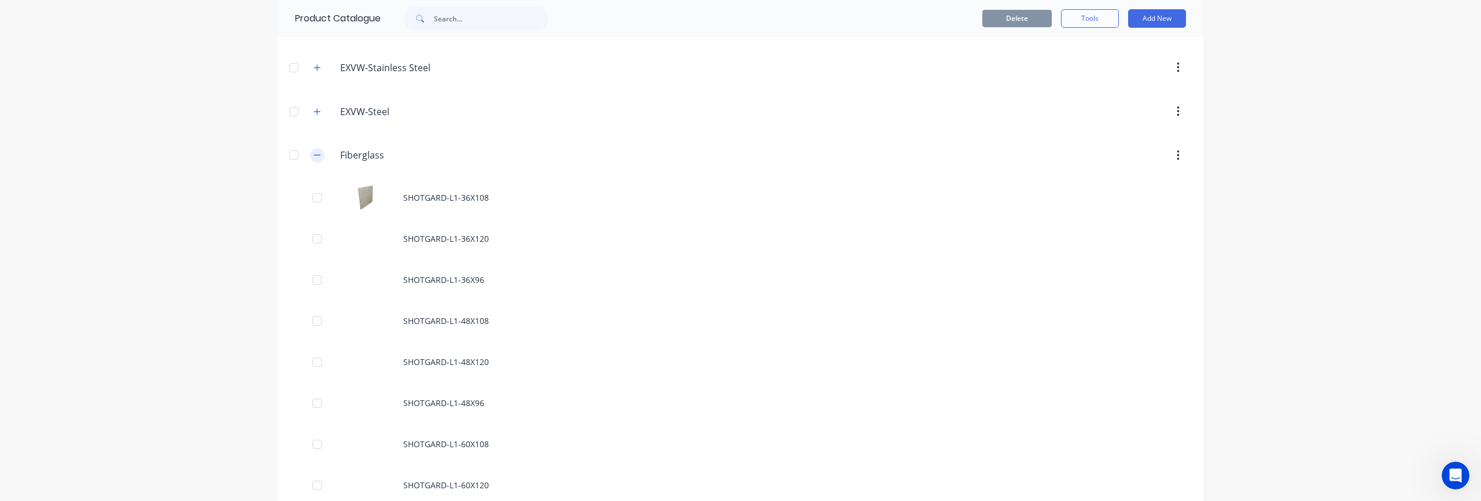
click at [320, 154] on icon "button" at bounding box center [317, 155] width 7 height 8
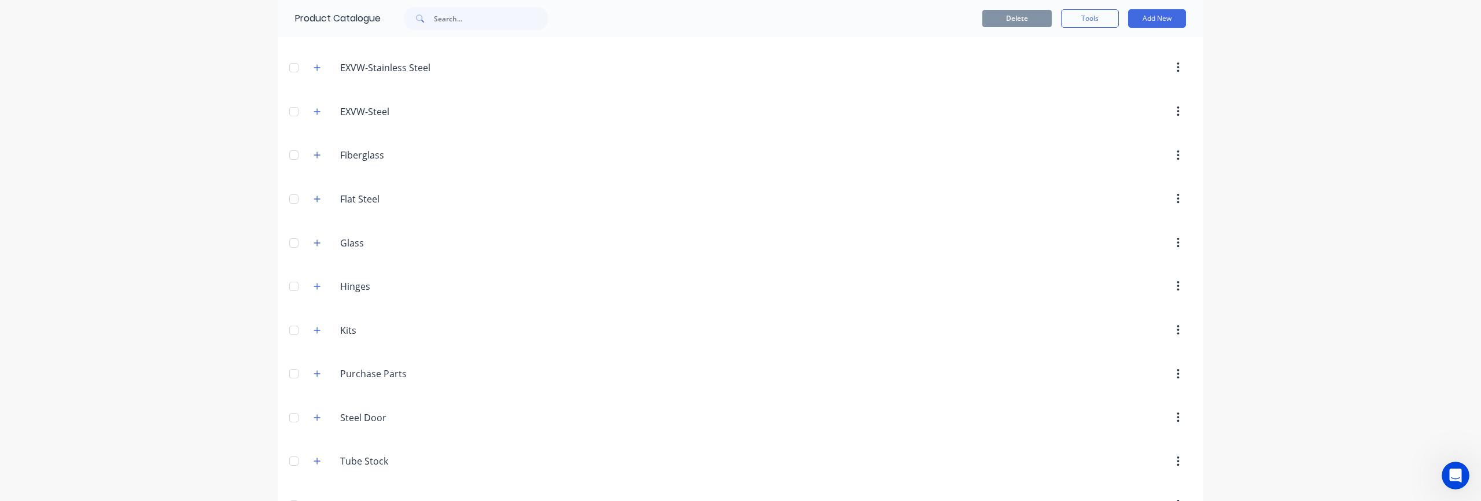
scroll to position [549, 0]
click at [322, 427] on button "button" at bounding box center [317, 424] width 14 height 14
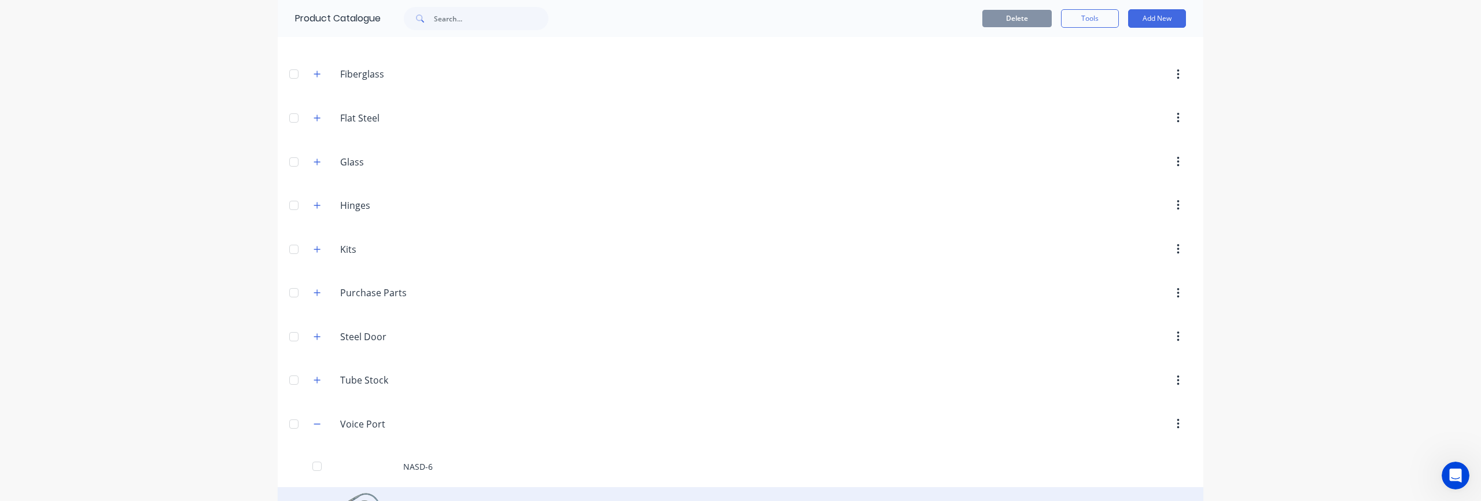
scroll to position [632, 0]
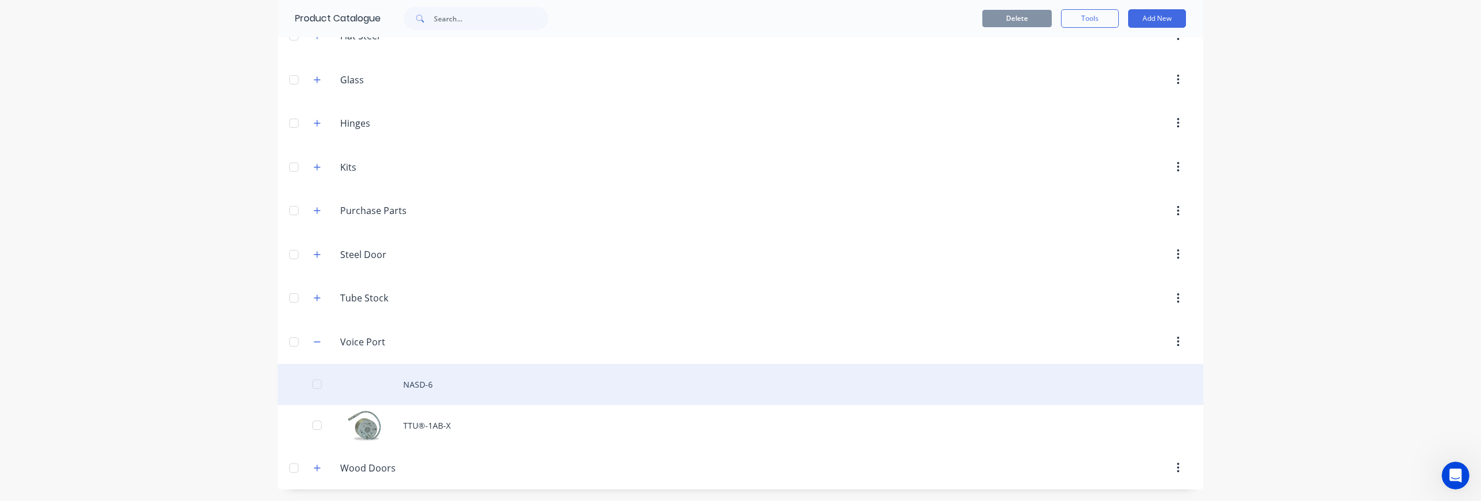
click at [405, 382] on div "NASD-6" at bounding box center [740, 384] width 925 height 41
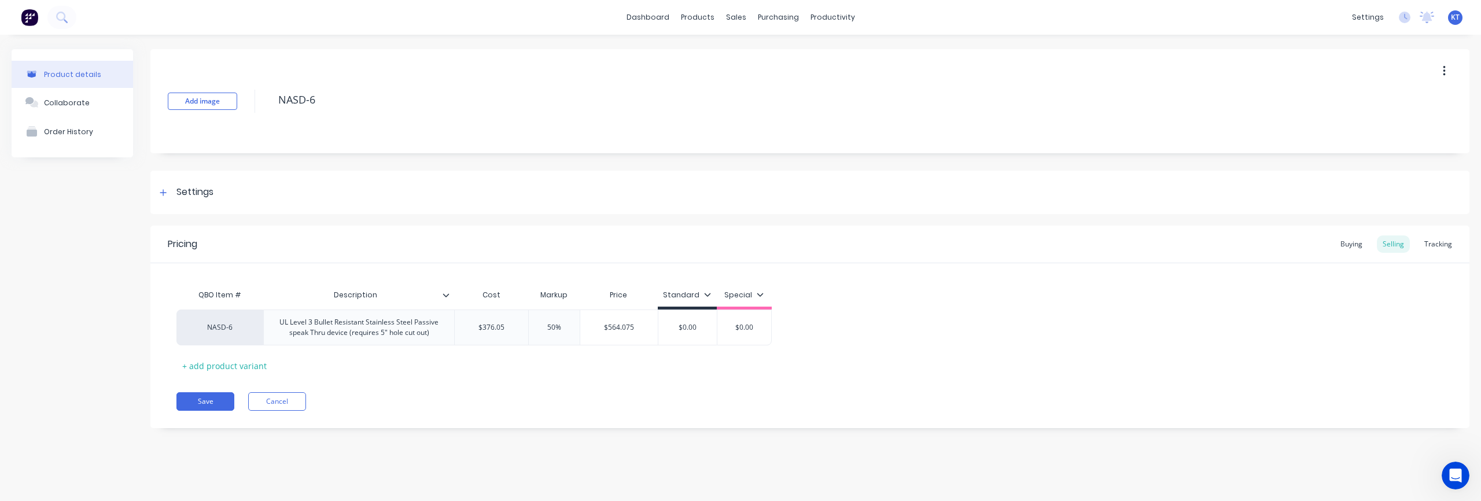
click at [46, 254] on div "Product details Collaborate Order History" at bounding box center [72, 247] width 121 height 396
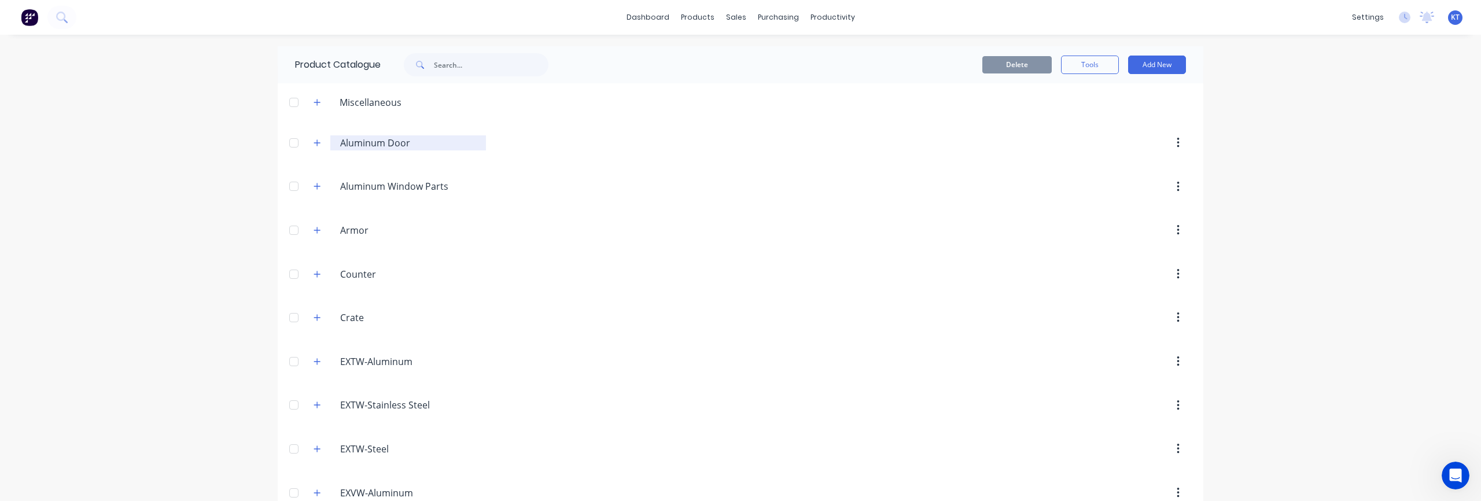
drag, startPoint x: 341, startPoint y: 143, endPoint x: 433, endPoint y: 143, distance: 92.0
click at [433, 143] on input "Aluminum Door" at bounding box center [408, 143] width 137 height 14
click at [1174, 143] on button "button" at bounding box center [1177, 142] width 27 height 21
click at [1179, 143] on button "button" at bounding box center [1177, 142] width 27 height 21
drag, startPoint x: 630, startPoint y: 168, endPoint x: 556, endPoint y: 157, distance: 74.8
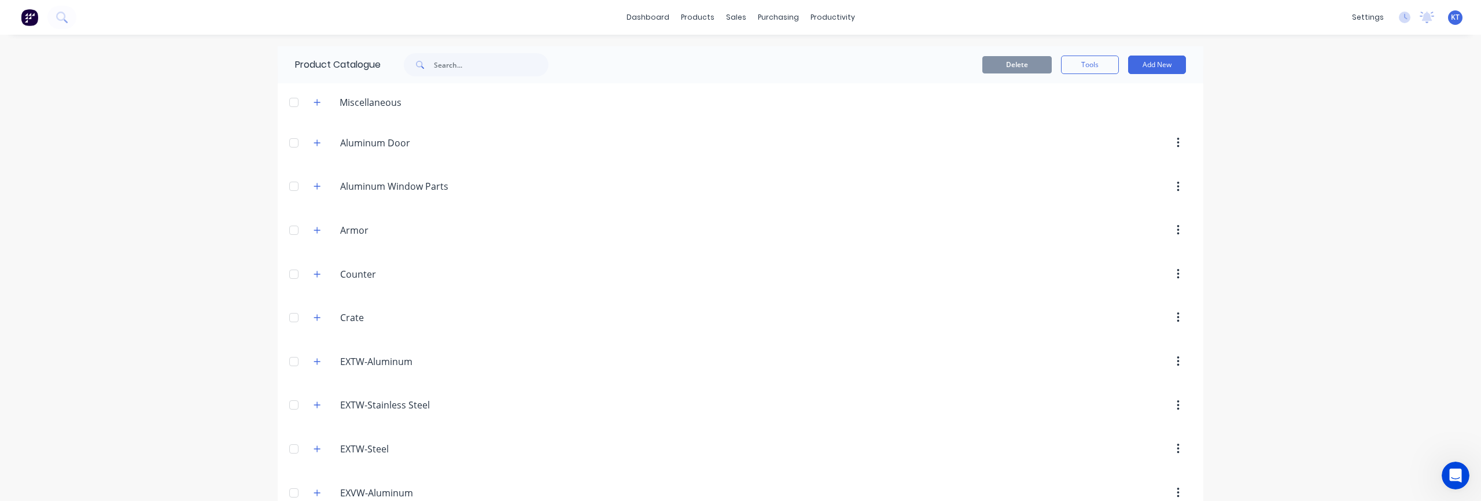
click at [627, 167] on header "[DOMAIN_NAME]. Aluminum Window Parts" at bounding box center [740, 187] width 925 height 44
drag, startPoint x: 333, startPoint y: 145, endPoint x: 426, endPoint y: 145, distance: 93.1
click at [431, 146] on div "Aluminum.Door. Aluminum Door" at bounding box center [408, 142] width 156 height 15
drag, startPoint x: 423, startPoint y: 140, endPoint x: 315, endPoint y: 141, distance: 108.7
click at [315, 141] on div "Aluminum.Door. Aluminum Door" at bounding box center [395, 142] width 182 height 21
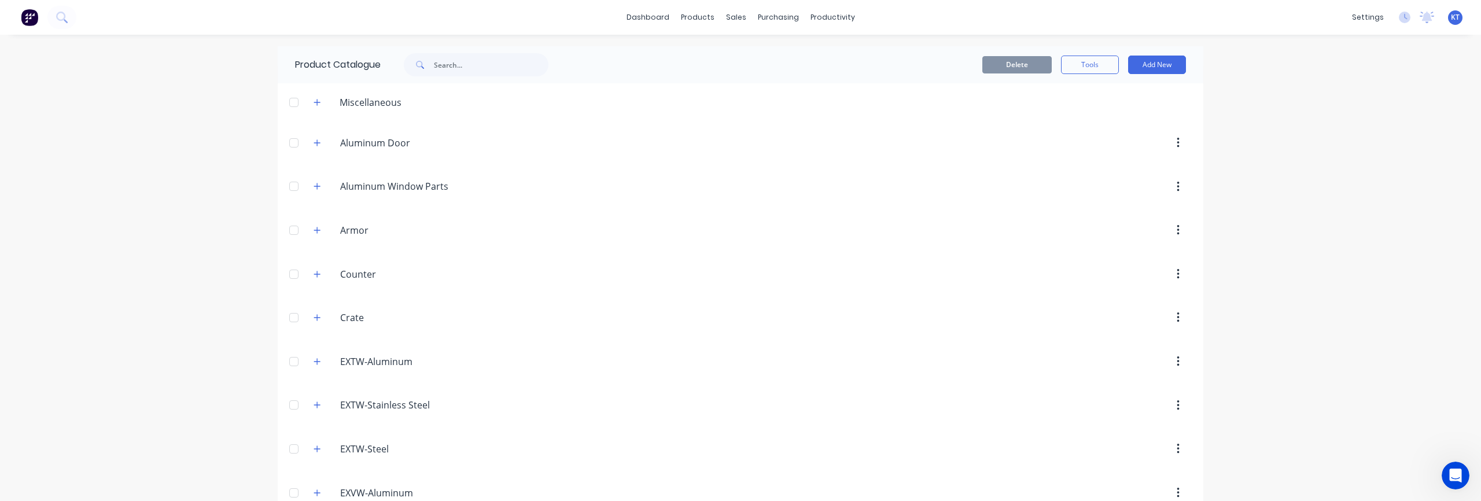
click at [942, 180] on div at bounding box center [839, 186] width 706 height 21
click at [318, 189] on icon "button" at bounding box center [317, 186] width 7 height 8
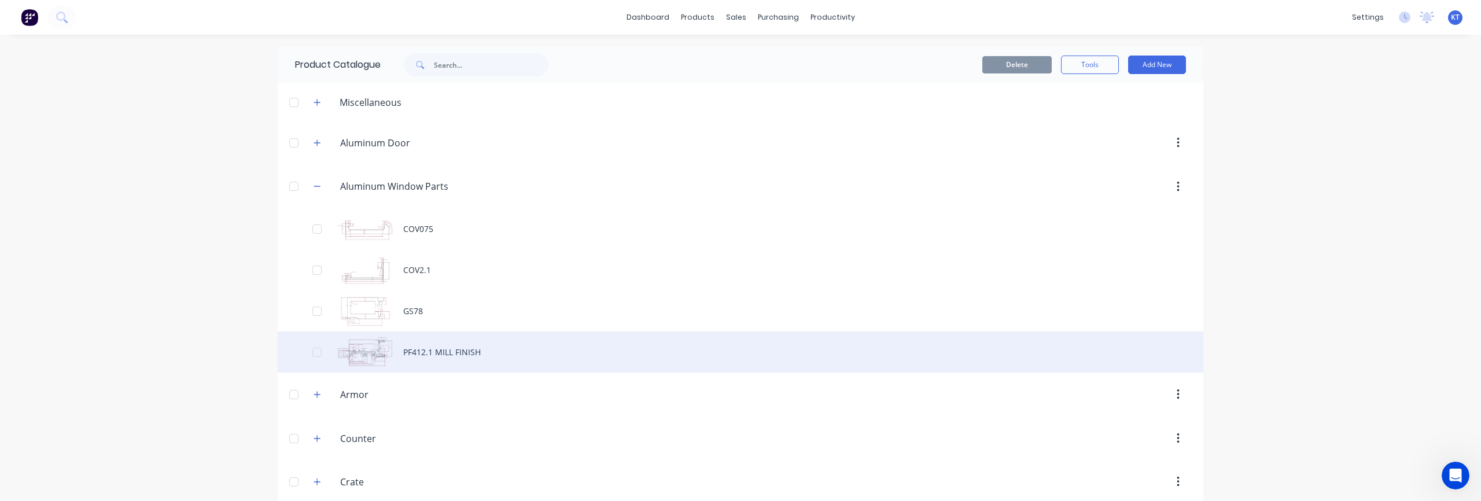
click at [431, 356] on div "PF412.1 MILL FINISH" at bounding box center [740, 351] width 925 height 41
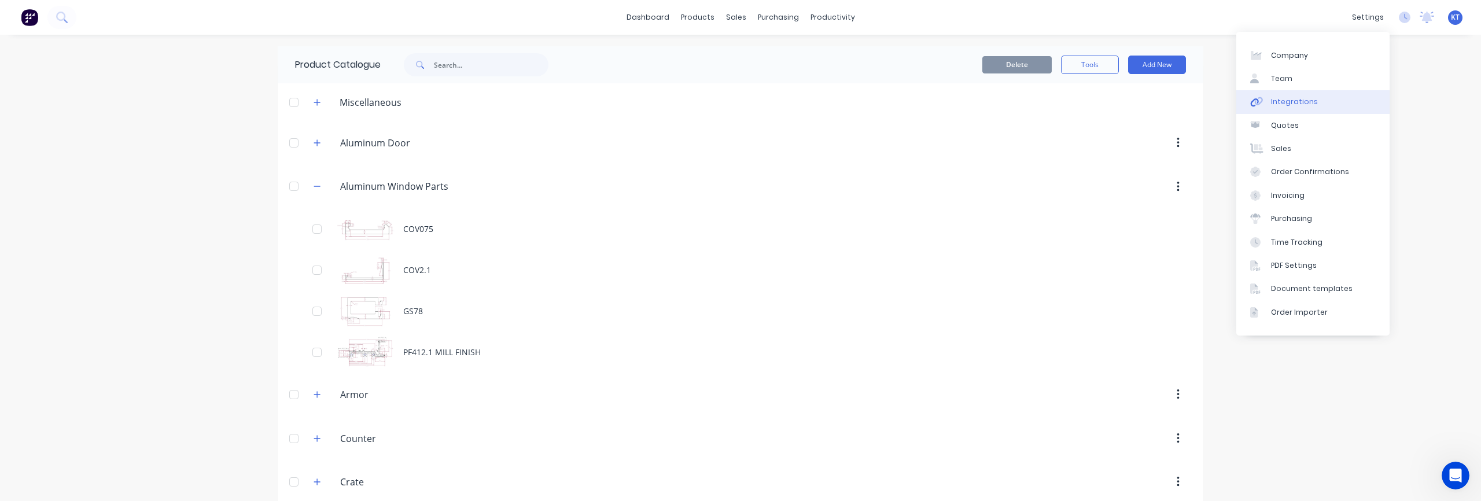
click at [1318, 100] on link "Integrations" at bounding box center [1312, 101] width 153 height 23
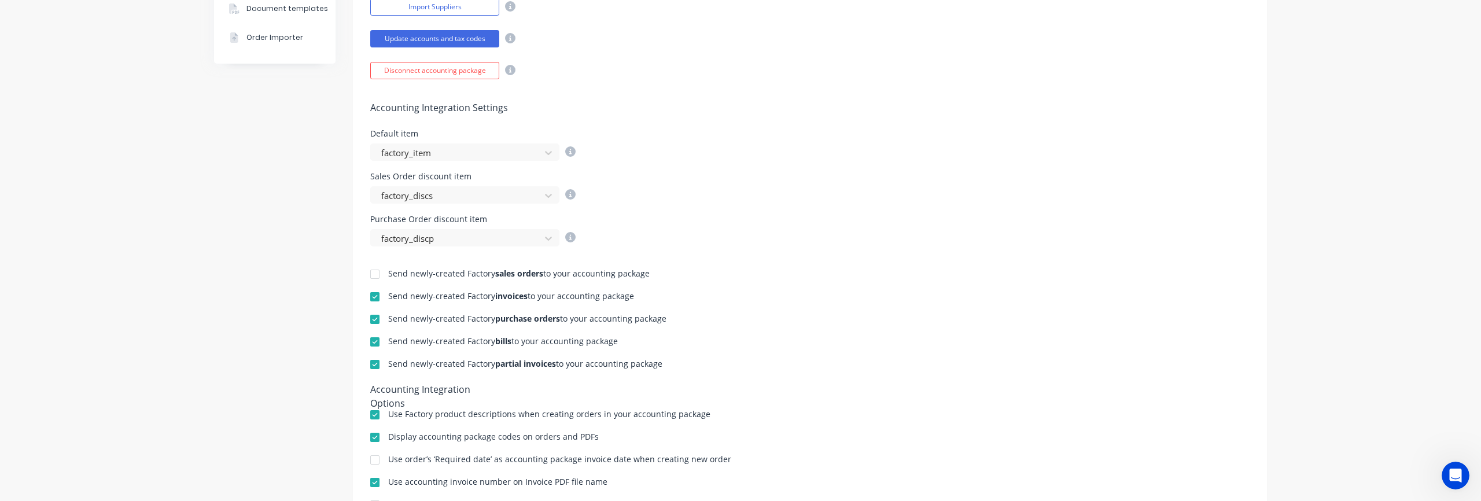
scroll to position [360, 0]
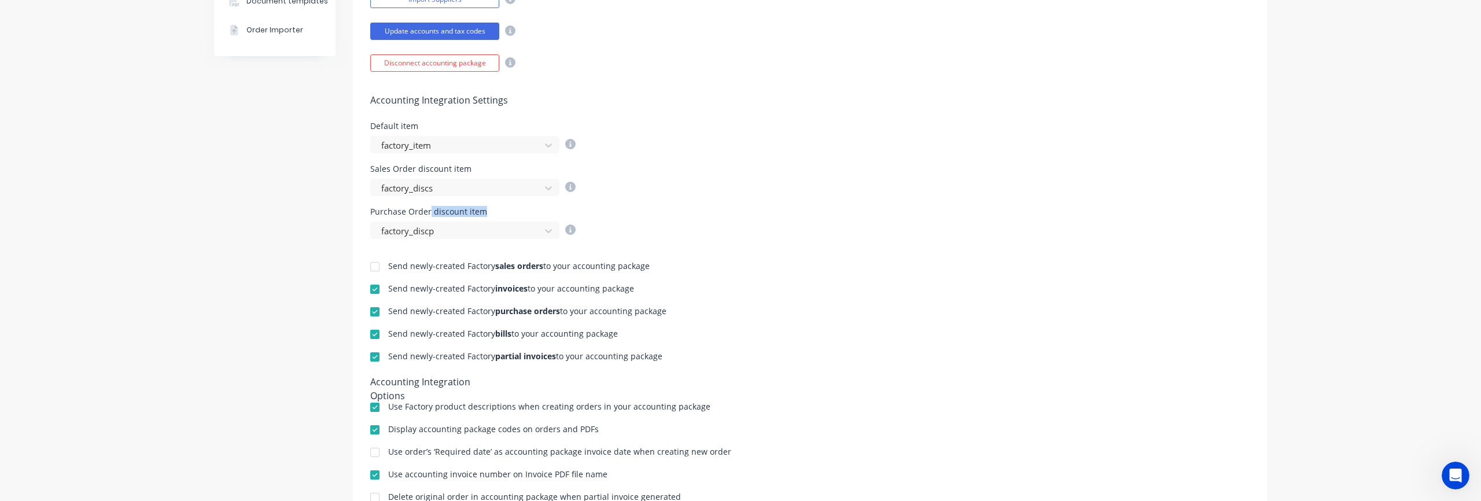
drag, startPoint x: 429, startPoint y: 214, endPoint x: 486, endPoint y: 213, distance: 57.9
click at [486, 213] on div "Purchase Order discount item" at bounding box center [472, 212] width 205 height 8
click at [740, 221] on div "Purchase Order discount item factory_discp" at bounding box center [809, 223] width 879 height 31
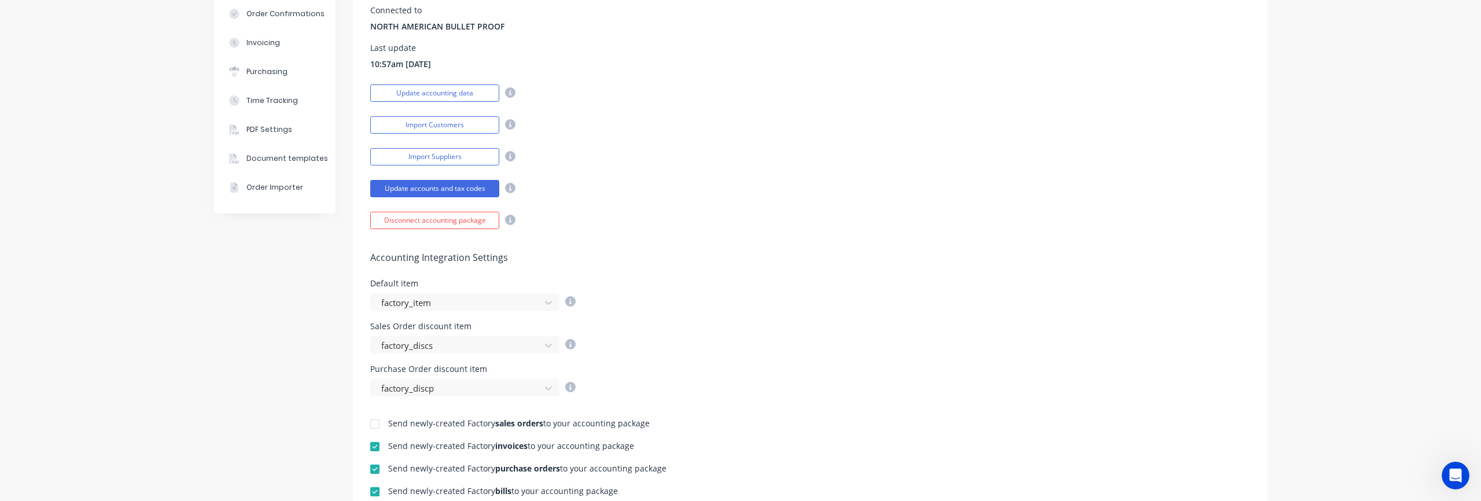
scroll to position [0, 0]
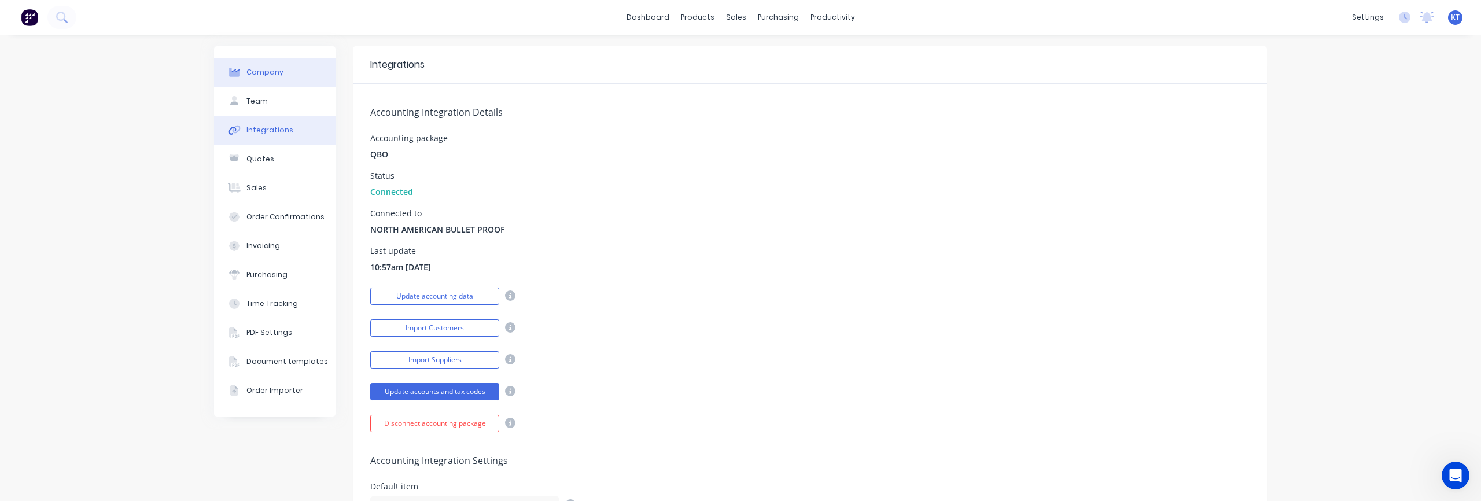
click at [269, 78] on button "Company" at bounding box center [274, 72] width 121 height 29
select select "US"
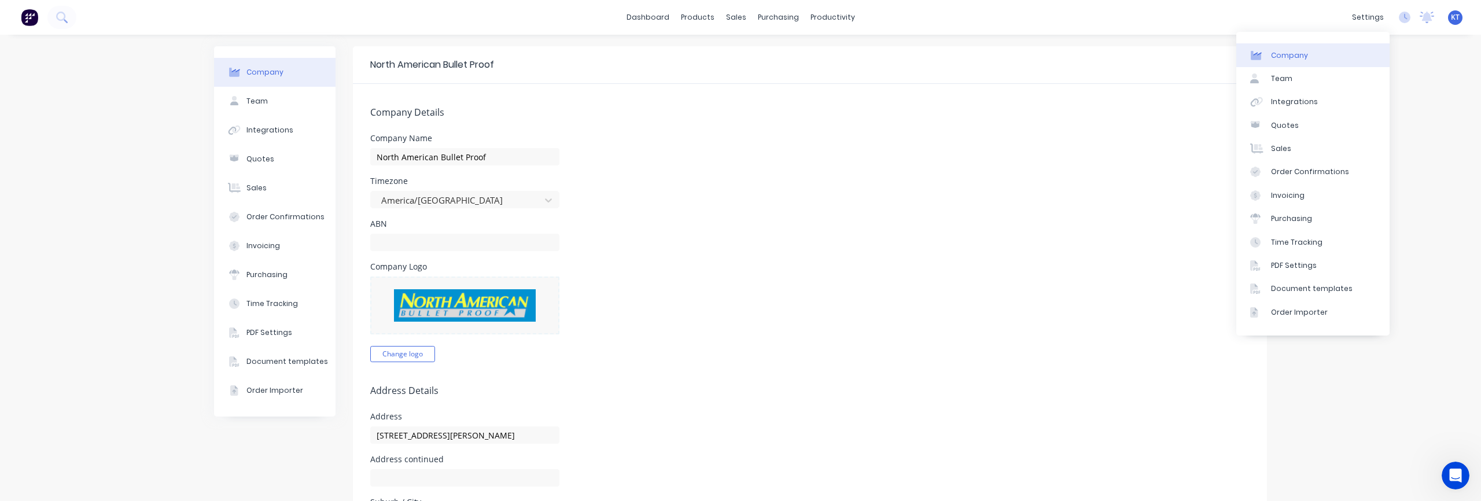
click at [757, 54] on div "Sales Orders" at bounding box center [778, 55] width 47 height 10
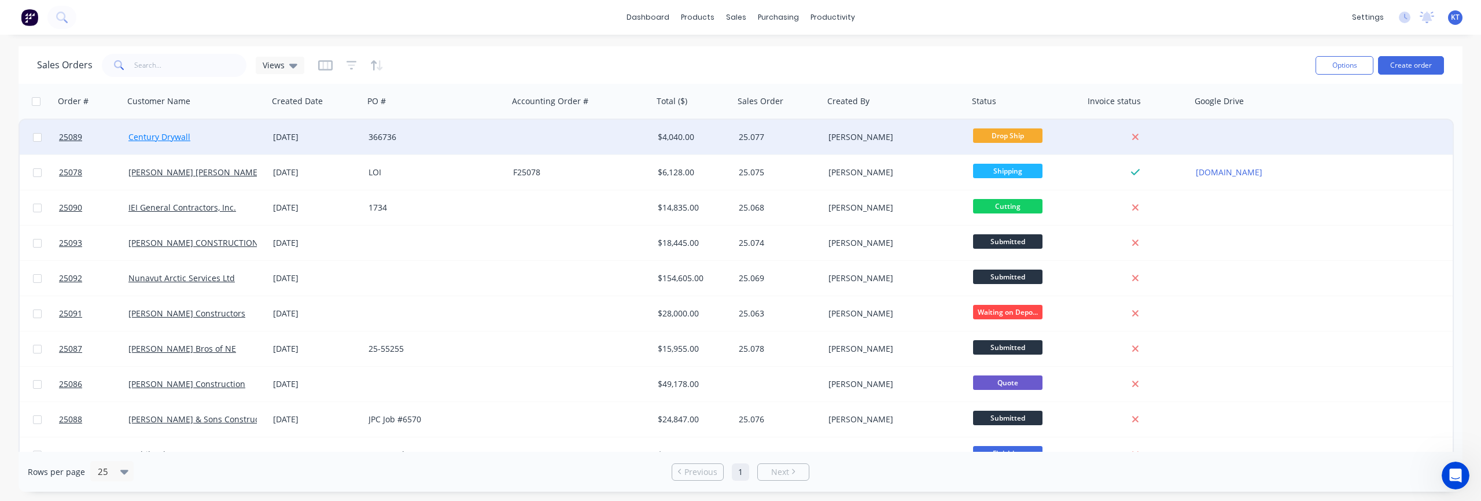
click at [163, 136] on link "Century Drywall" at bounding box center [159, 136] width 62 height 11
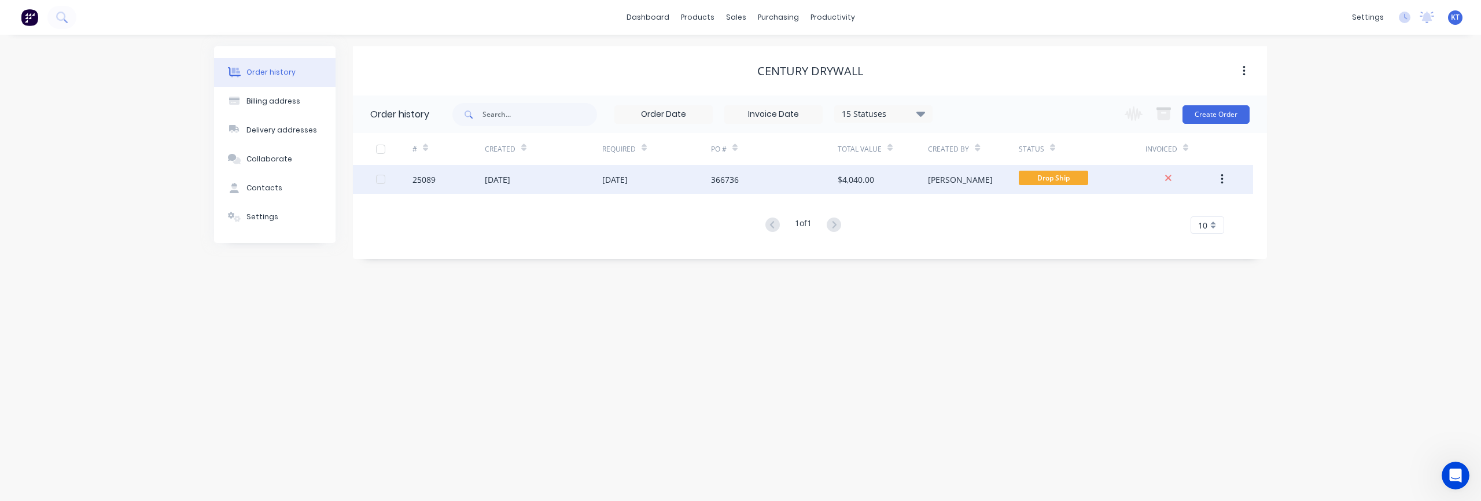
click at [419, 176] on div "25089" at bounding box center [423, 180] width 23 height 12
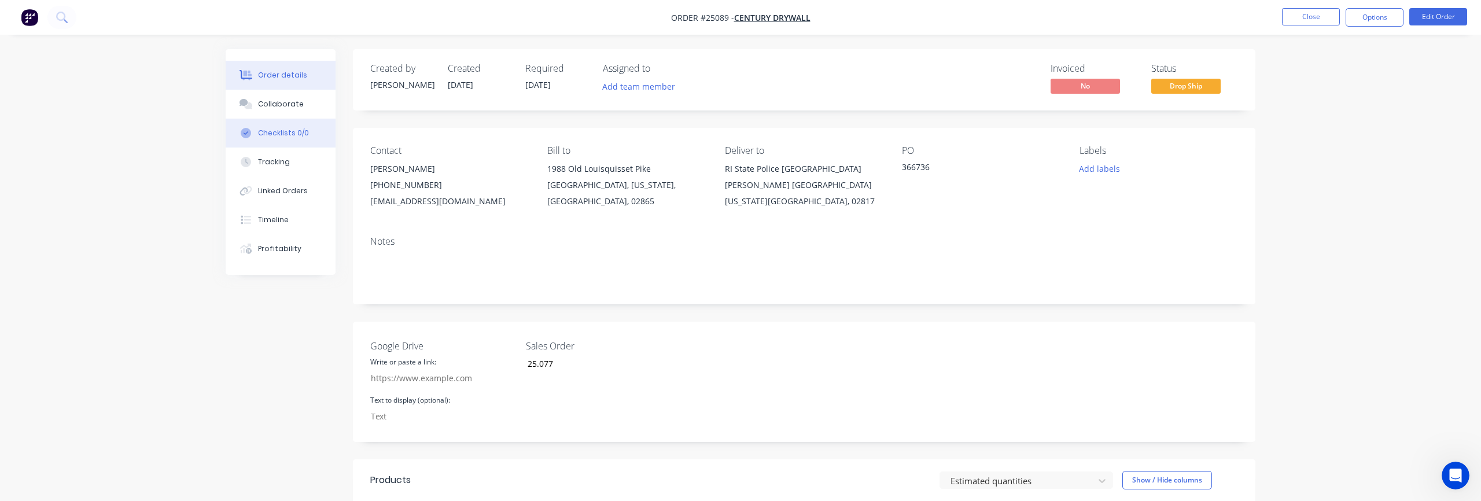
click at [304, 136] on div "Checklists 0/0" at bounding box center [283, 133] width 51 height 10
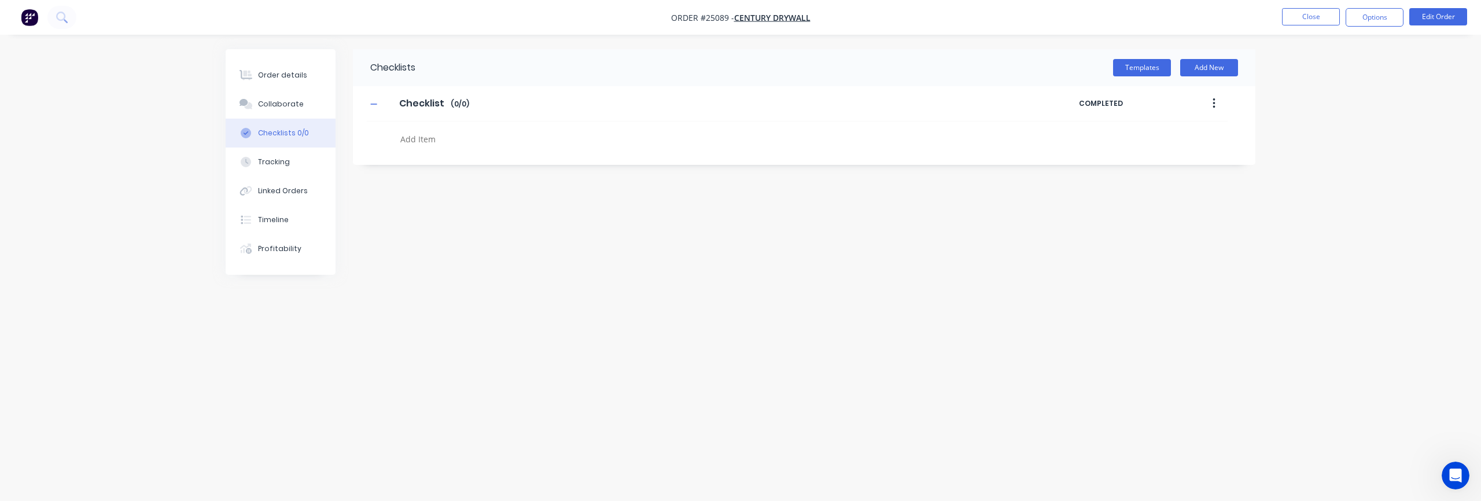
click at [407, 146] on textarea at bounding box center [674, 139] width 556 height 17
click at [1214, 104] on icon "button" at bounding box center [1213, 103] width 2 height 10
click at [803, 146] on textarea at bounding box center [674, 139] width 556 height 17
